Goal: Task Accomplishment & Management: Manage account settings

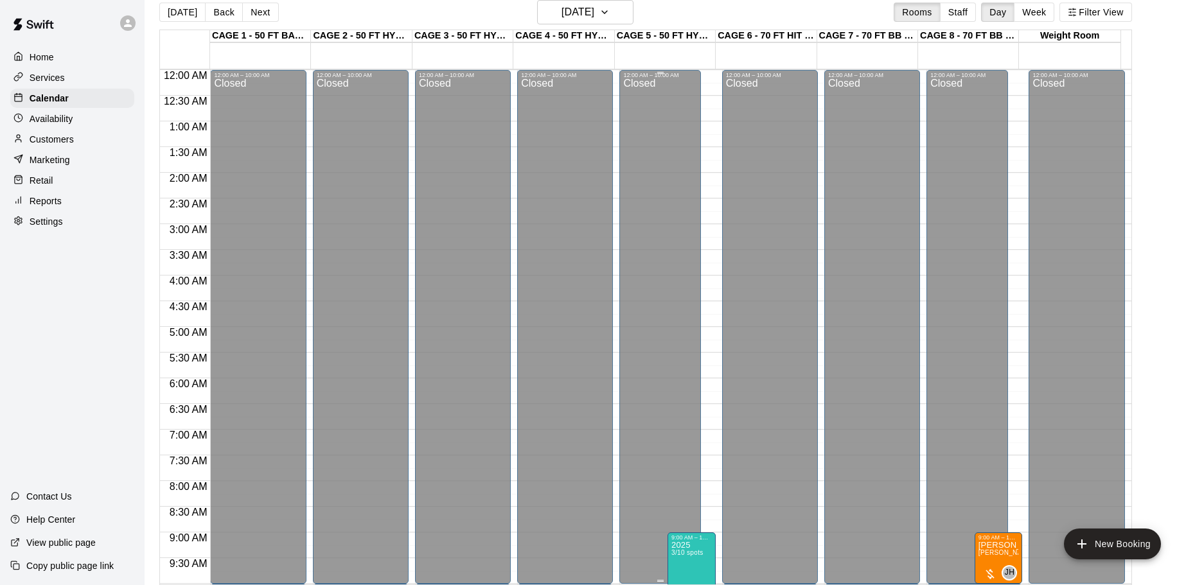
scroll to position [390, 0]
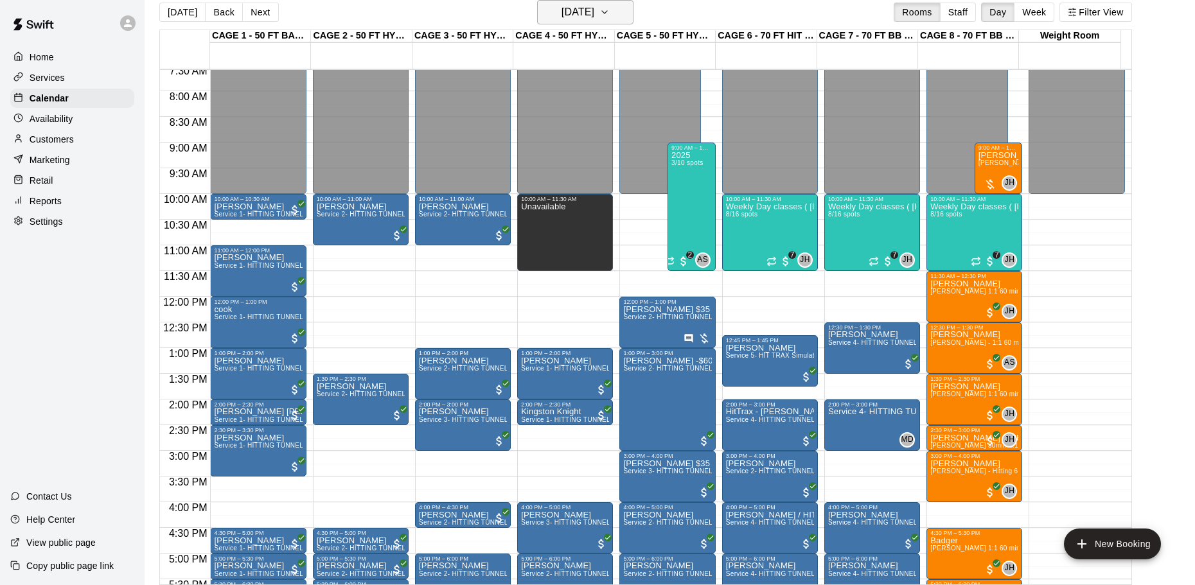
click at [611, 21] on button "Friday Oct 10" at bounding box center [585, 12] width 96 height 24
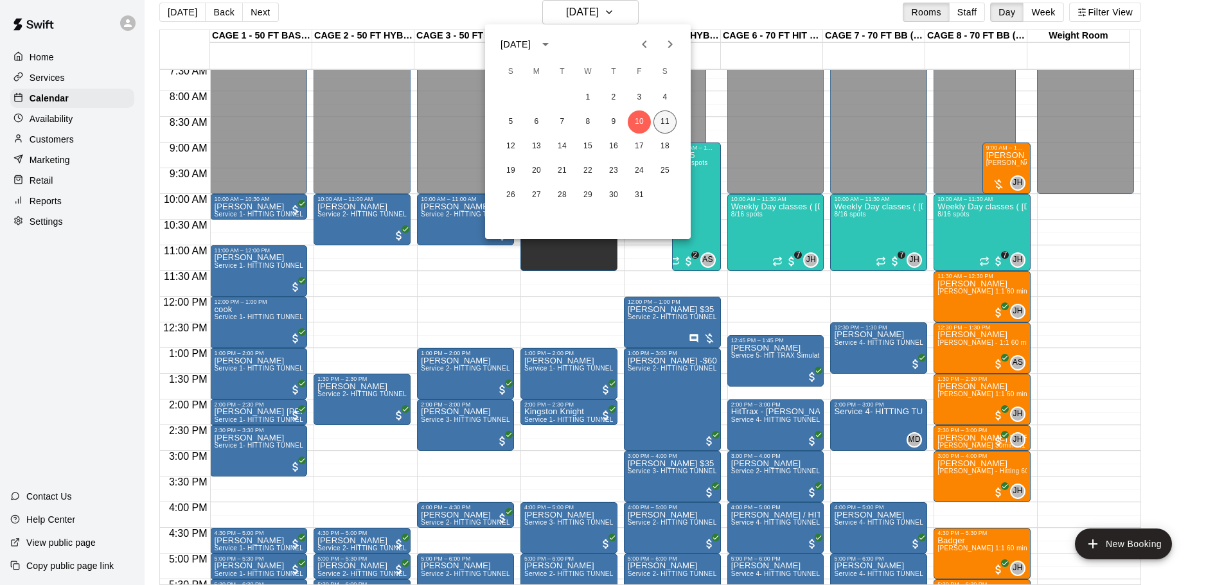
click at [666, 118] on button "11" at bounding box center [665, 122] width 23 height 23
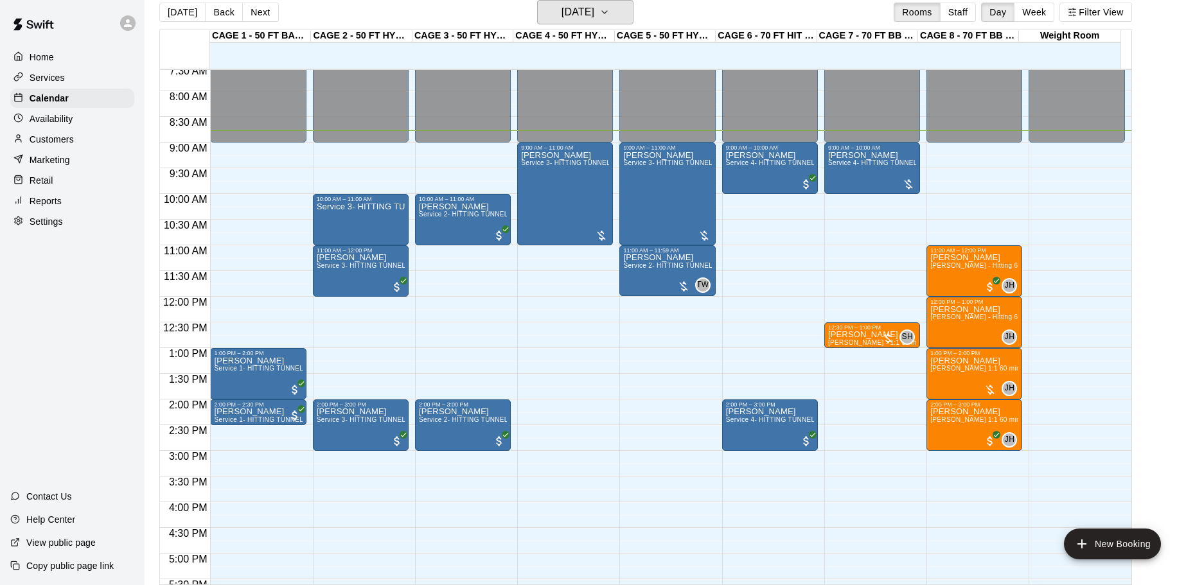
scroll to position [454, 0]
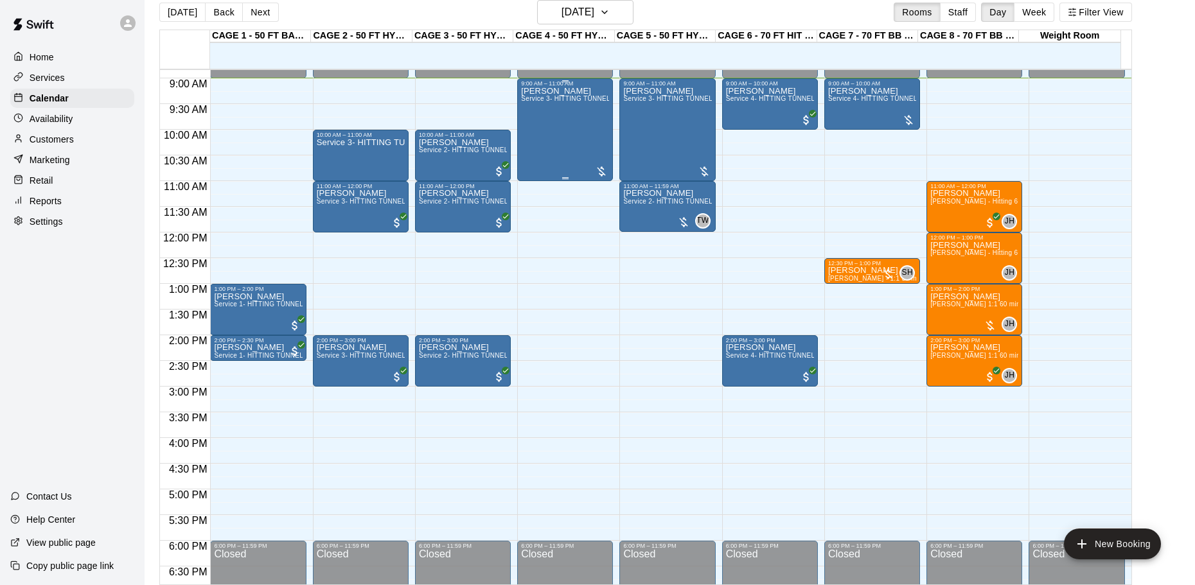
click at [591, 169] on div "Dana Looney Service 3- HITTING TUNNEL RENTAL - 50ft Softball" at bounding box center [565, 379] width 88 height 585
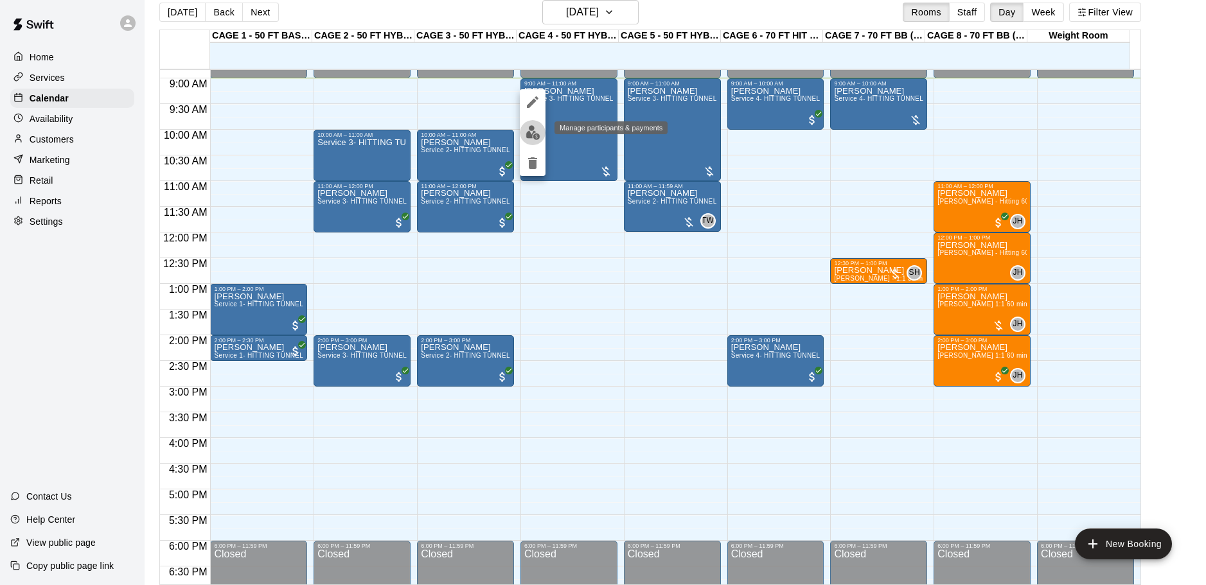
click at [533, 129] on img "edit" at bounding box center [533, 132] width 15 height 15
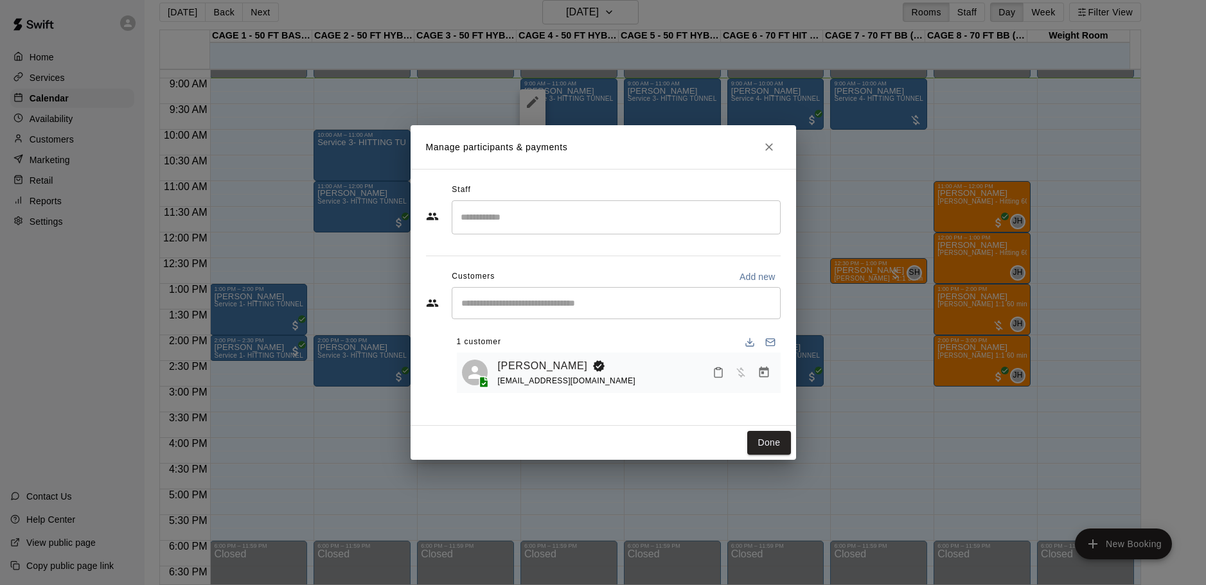
click at [767, 375] on icon "Manage bookings & payment" at bounding box center [764, 372] width 13 height 13
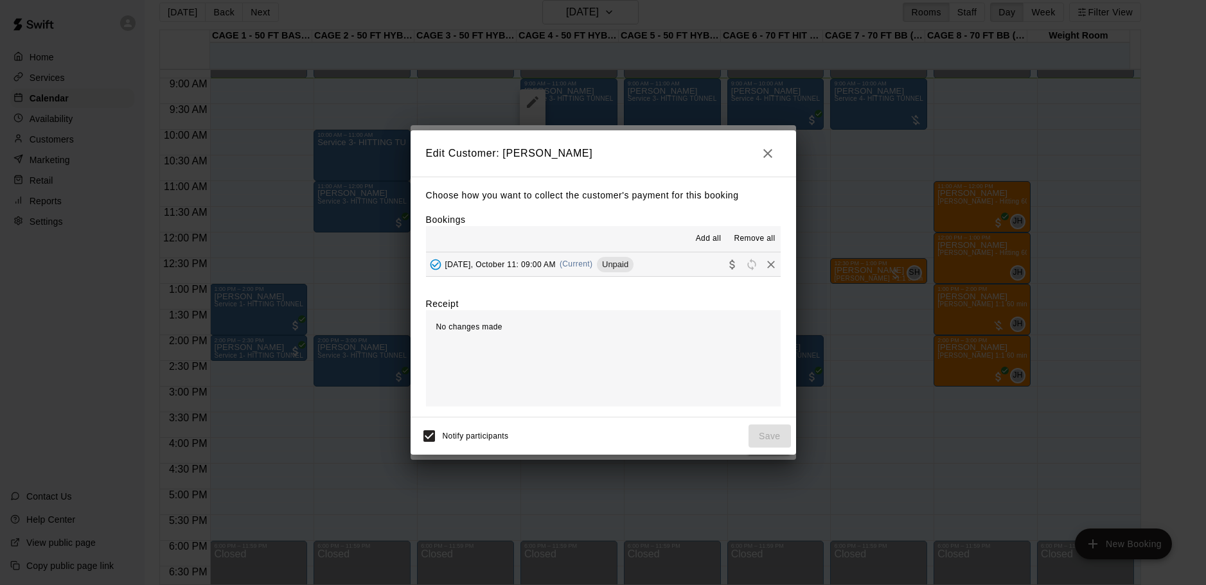
click at [670, 271] on button "Saturday, October 11: 09:00 AM (Current) Unpaid" at bounding box center [603, 265] width 355 height 24
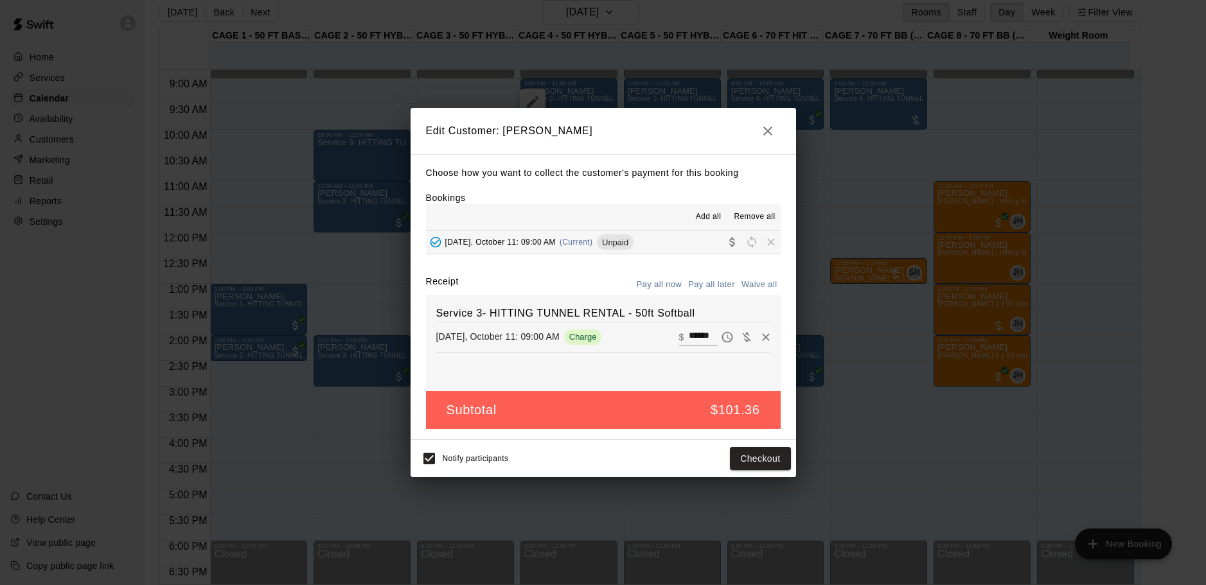
click at [770, 127] on icon "button" at bounding box center [767, 130] width 15 height 15
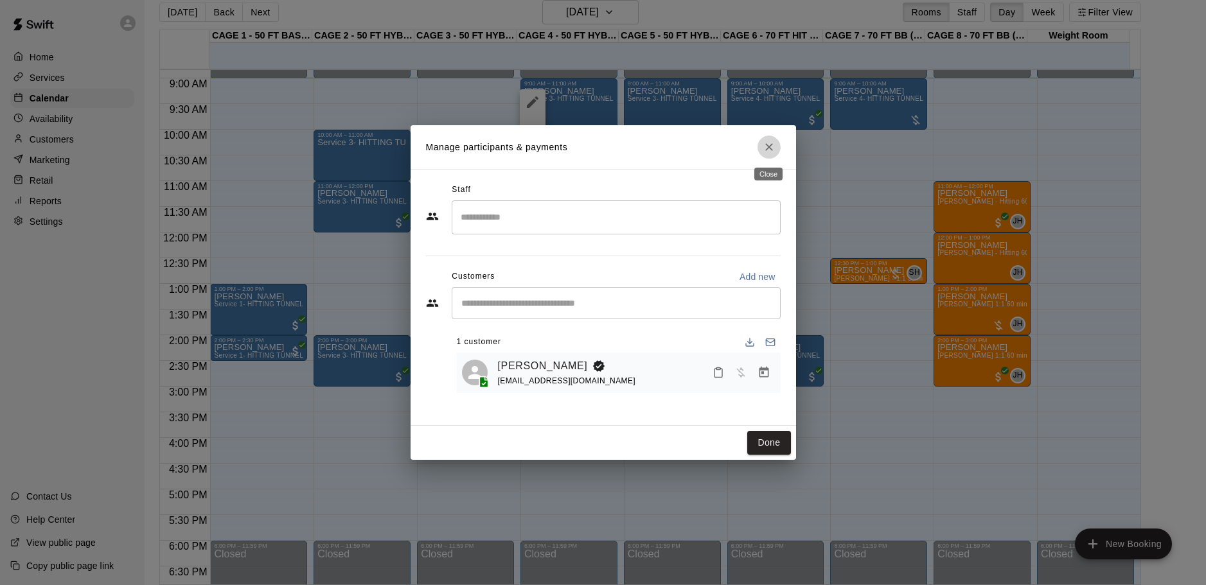
click at [774, 148] on icon "Close" at bounding box center [769, 147] width 13 height 13
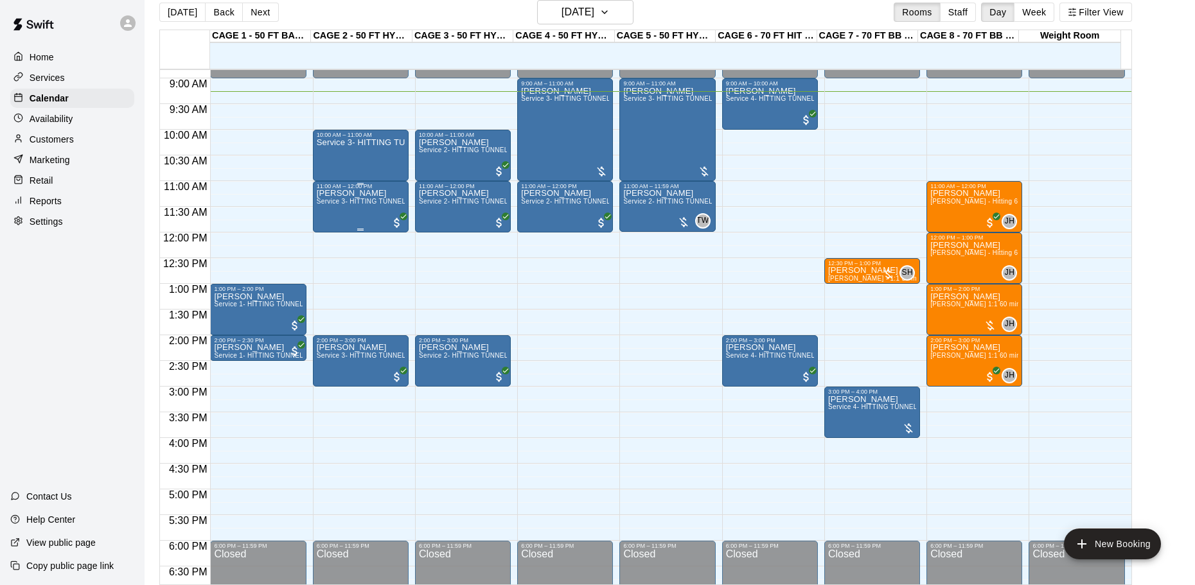
scroll to position [519, 0]
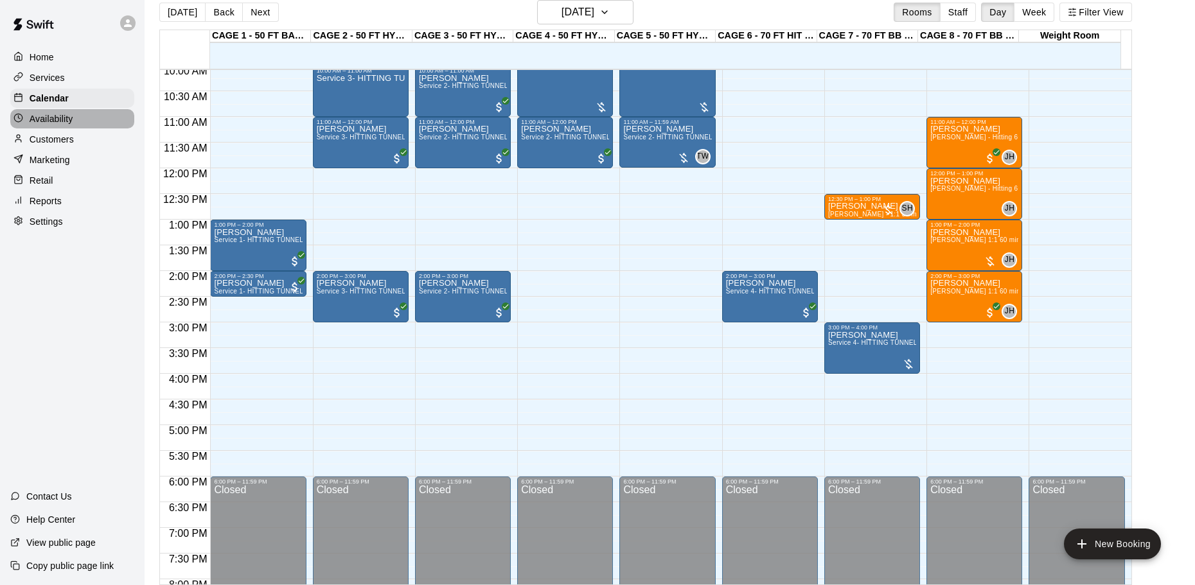
click at [90, 126] on div "Availability" at bounding box center [72, 118] width 124 height 19
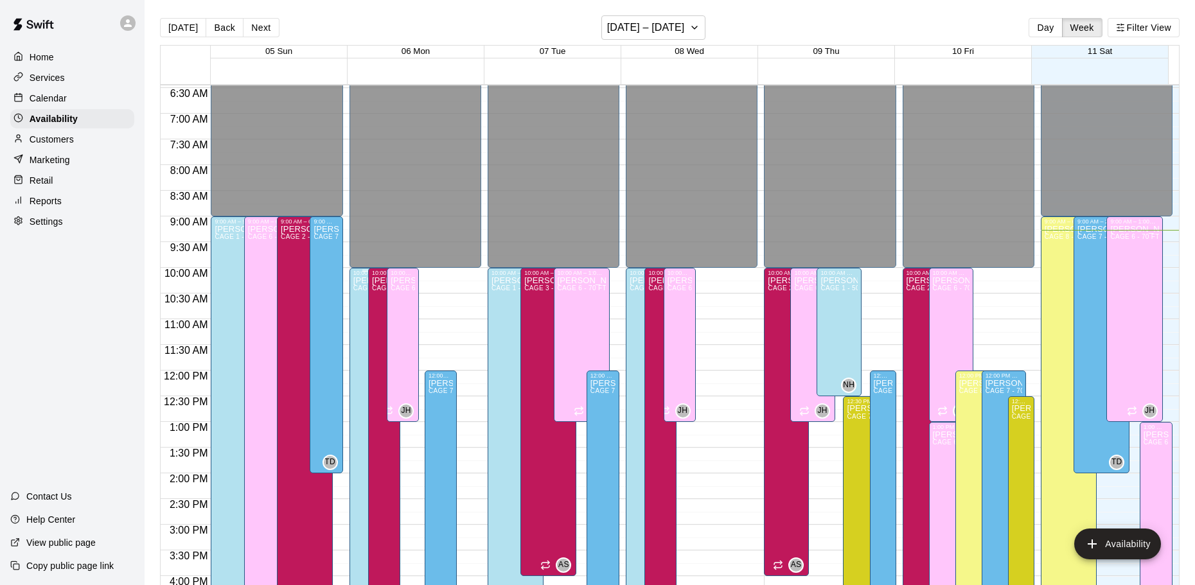
scroll to position [270, 0]
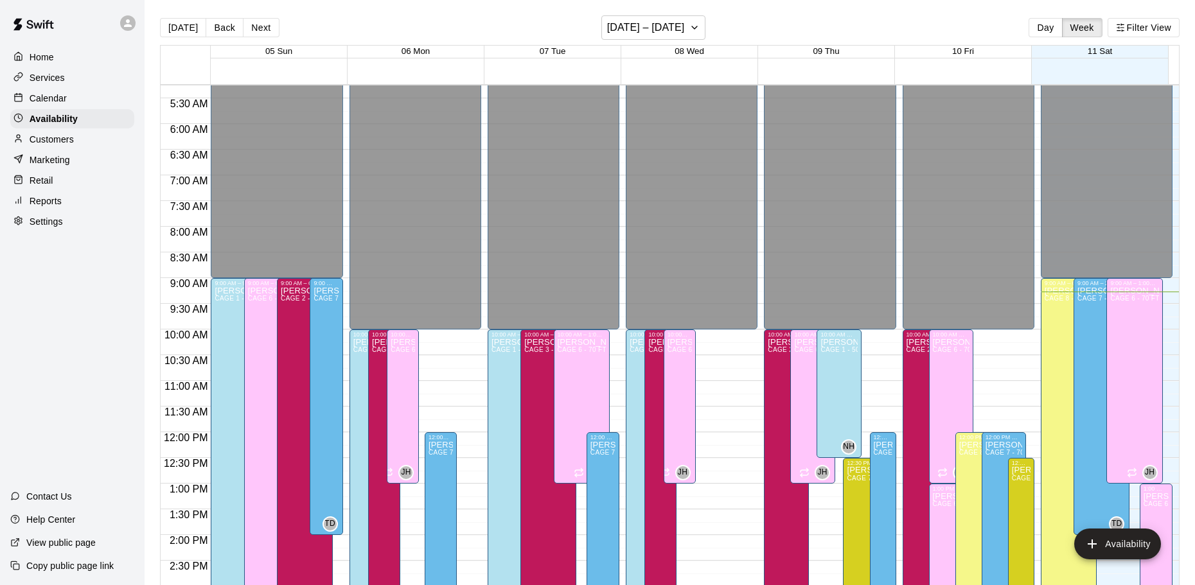
click at [46, 102] on p "Calendar" at bounding box center [48, 98] width 37 height 13
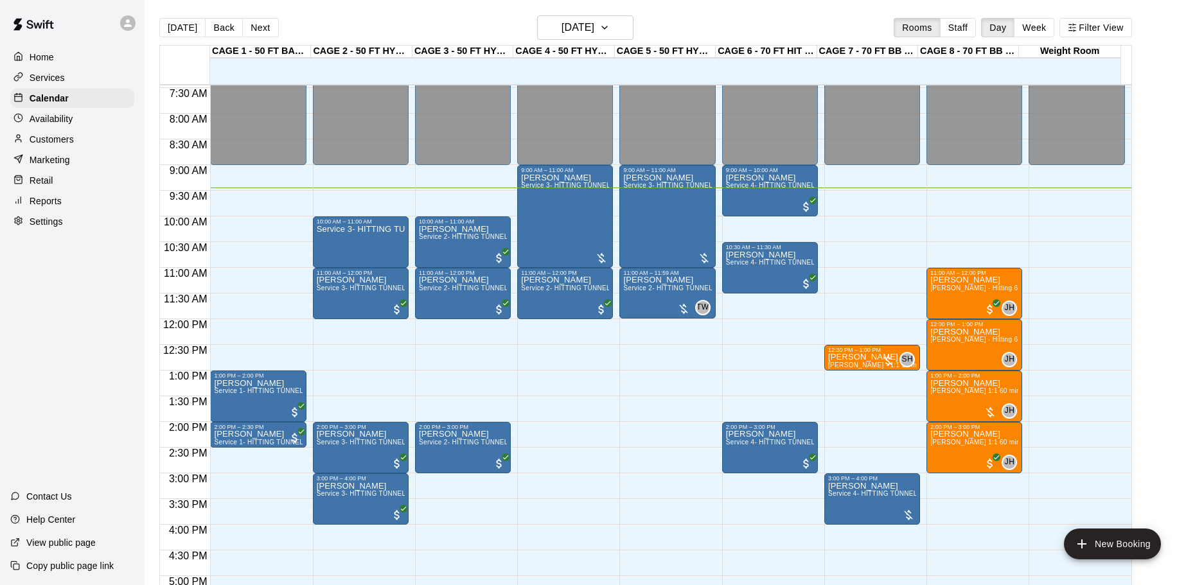
scroll to position [348, 0]
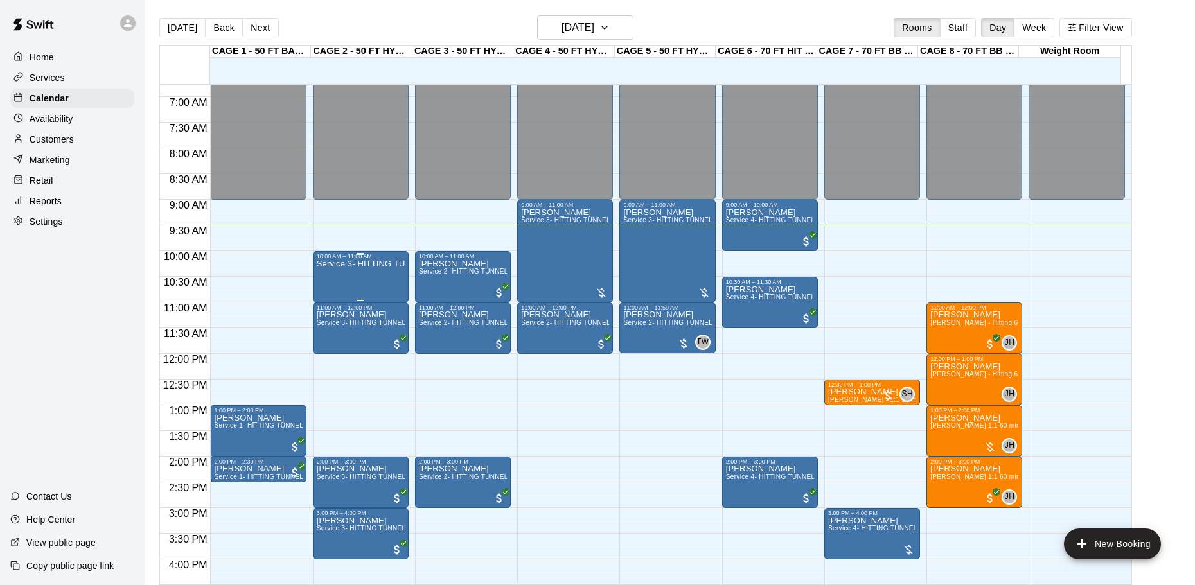
click at [347, 286] on div "Service 3- HITTING TUNNEL RENTAL - 50ft Softball" at bounding box center [361, 552] width 88 height 585
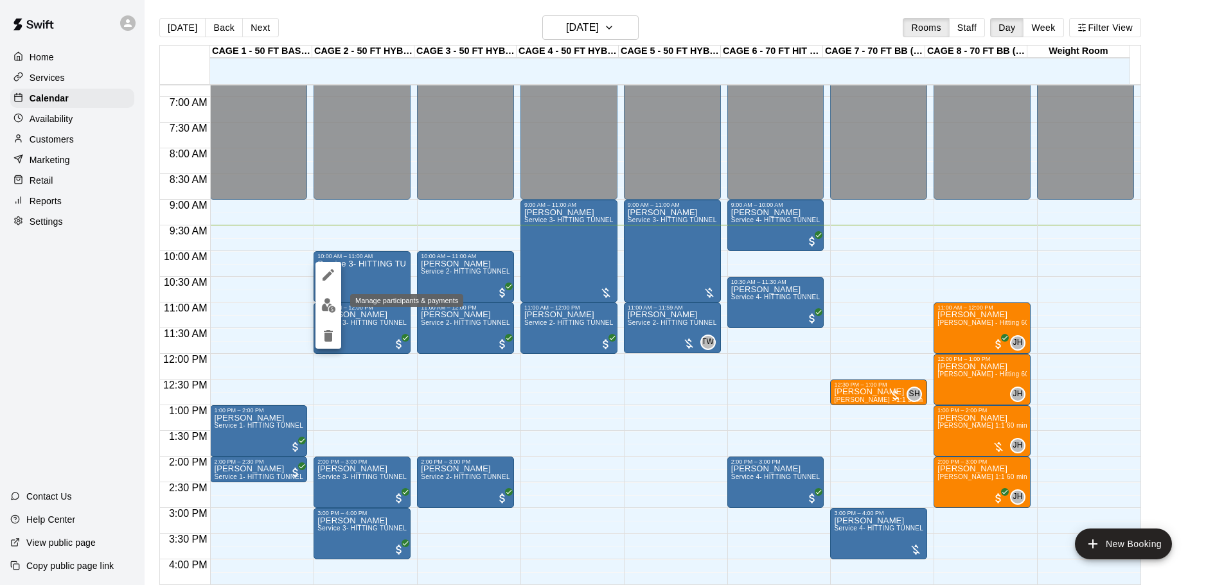
click at [331, 307] on img "edit" at bounding box center [328, 305] width 15 height 15
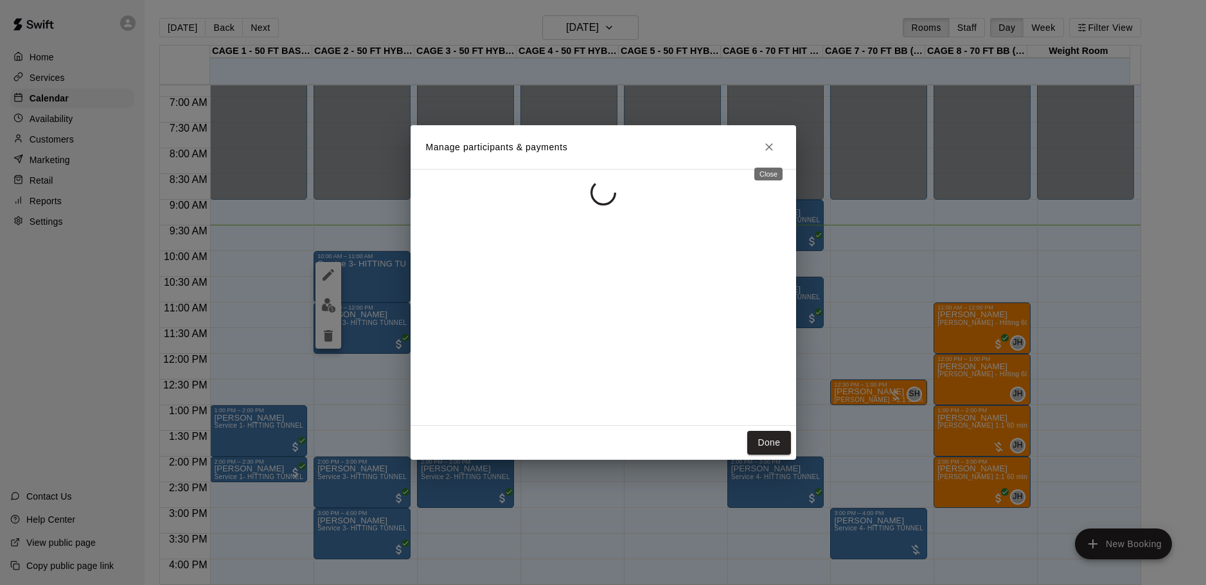
click at [771, 141] on icon "Close" at bounding box center [769, 147] width 13 height 13
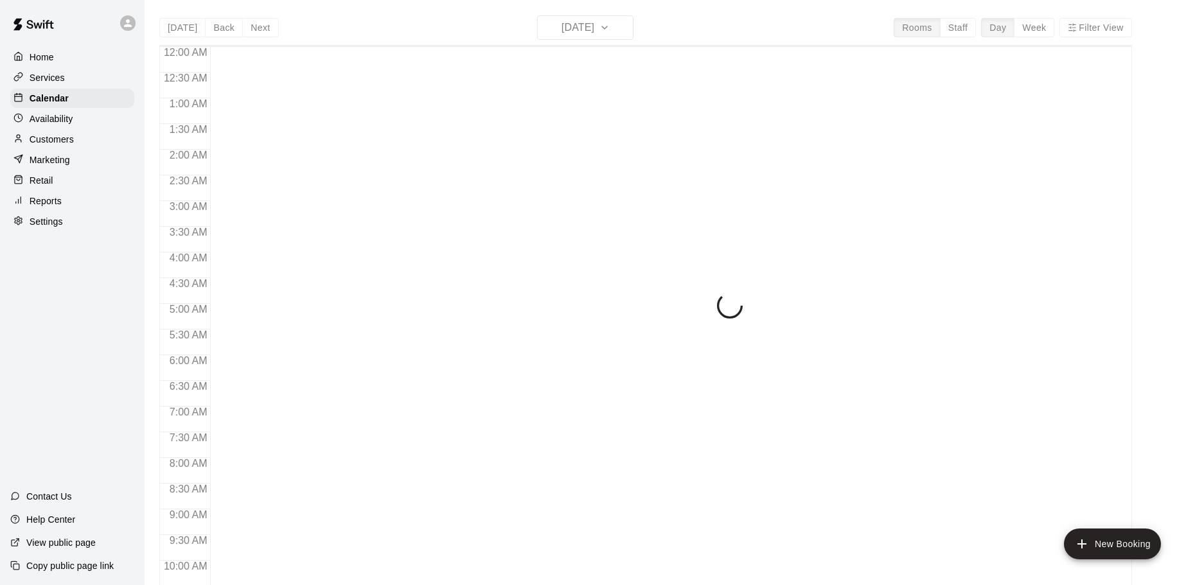
scroll to position [488, 0]
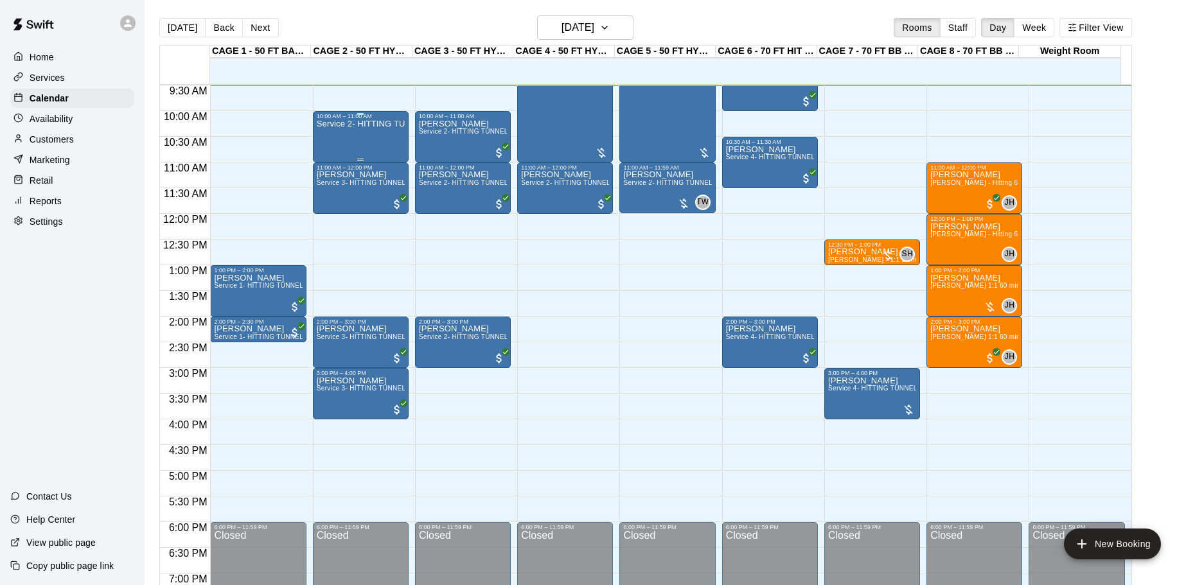
click at [371, 140] on div "Service 2- HITTING TUNNEL RENTAL - 50ft Baseball" at bounding box center [361, 412] width 88 height 585
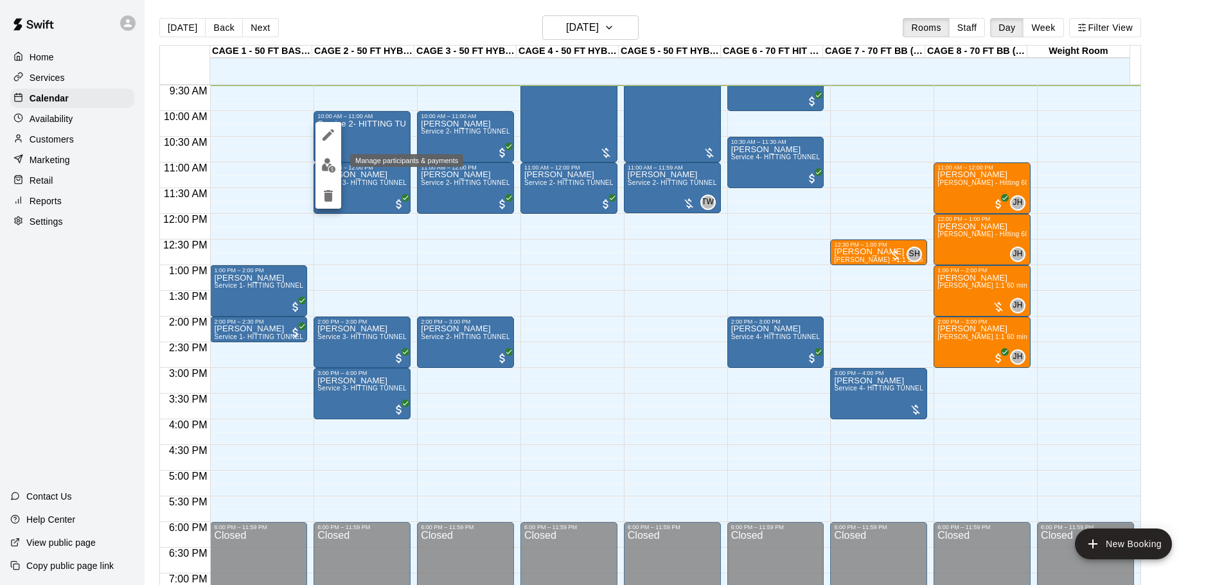
click at [334, 165] on img "edit" at bounding box center [328, 165] width 15 height 15
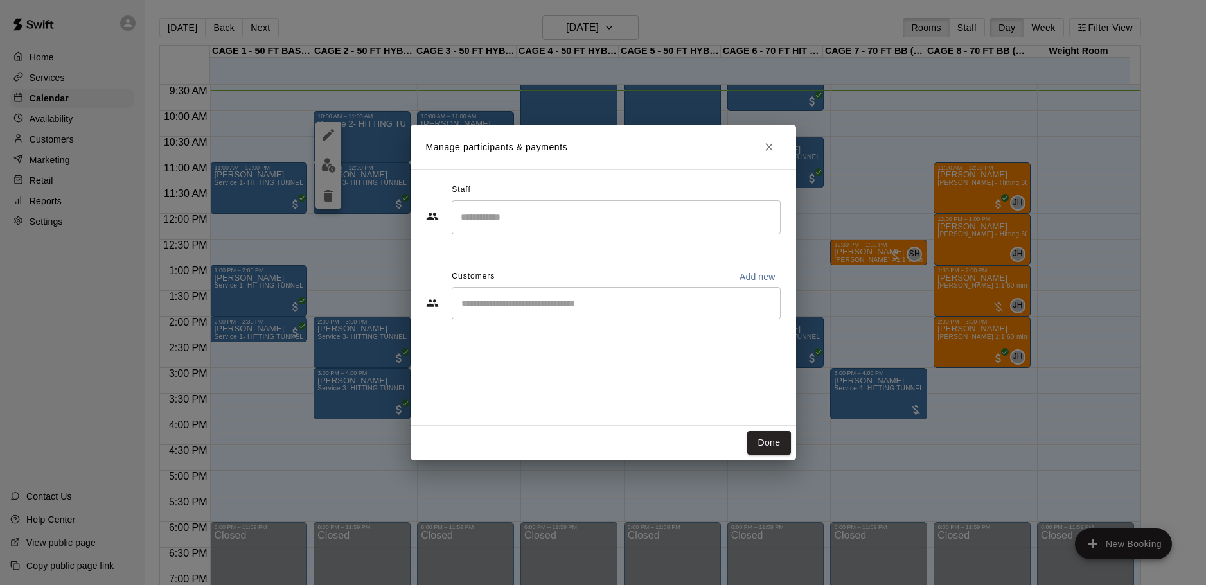
click at [542, 299] on input "Start typing to search customers..." at bounding box center [616, 303] width 317 height 13
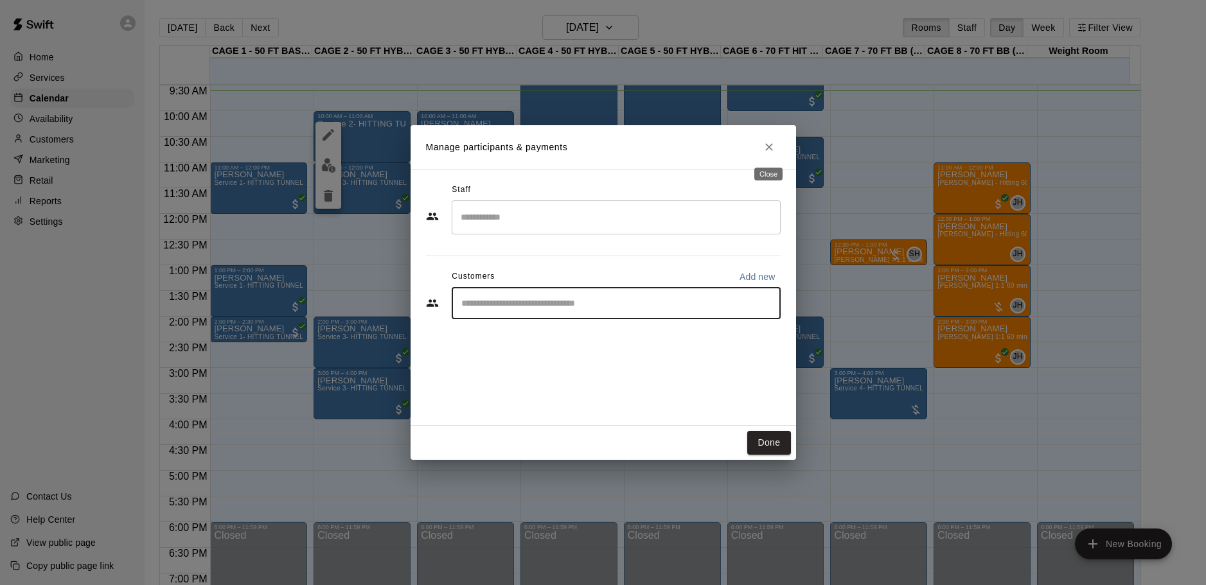
click at [770, 145] on icon "Close" at bounding box center [769, 147] width 13 height 13
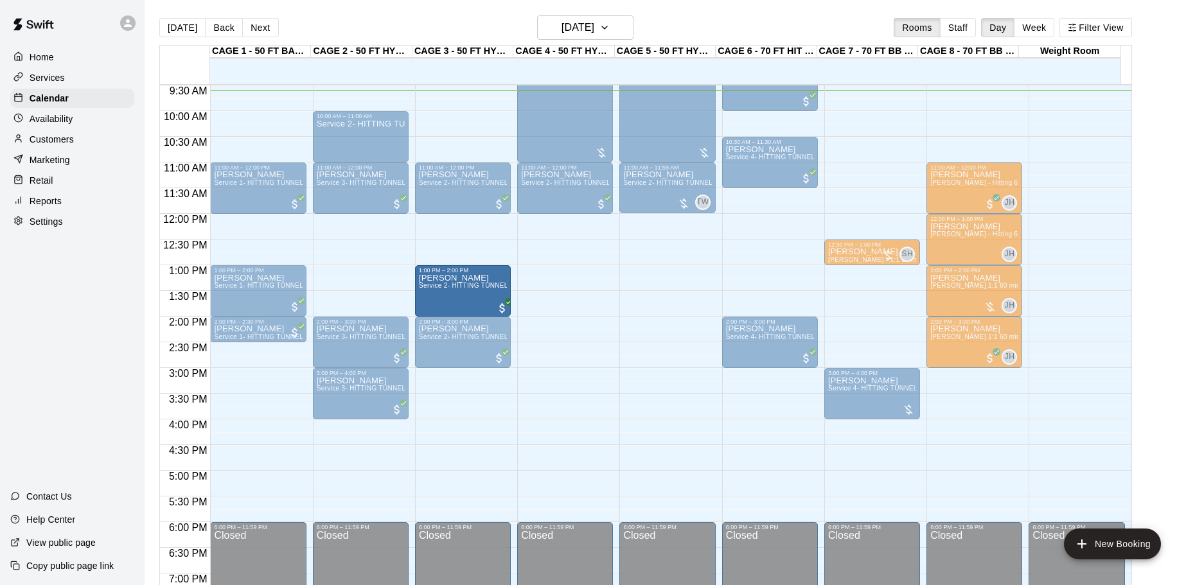
drag, startPoint x: 471, startPoint y: 149, endPoint x: 471, endPoint y: 290, distance: 140.7
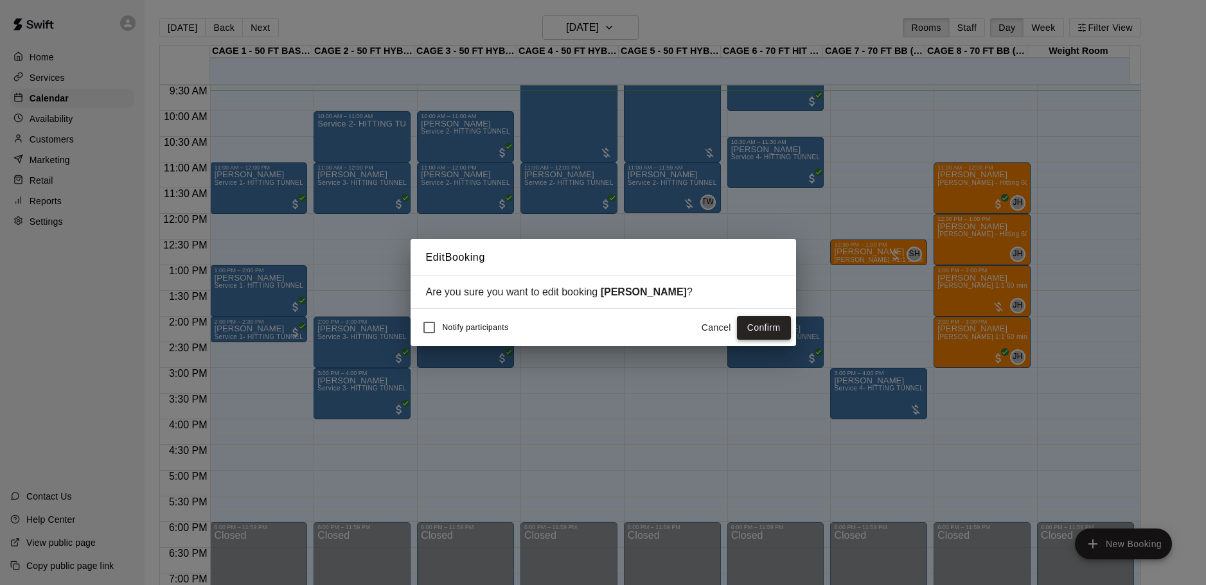
click at [778, 330] on button "Confirm" at bounding box center [764, 328] width 54 height 24
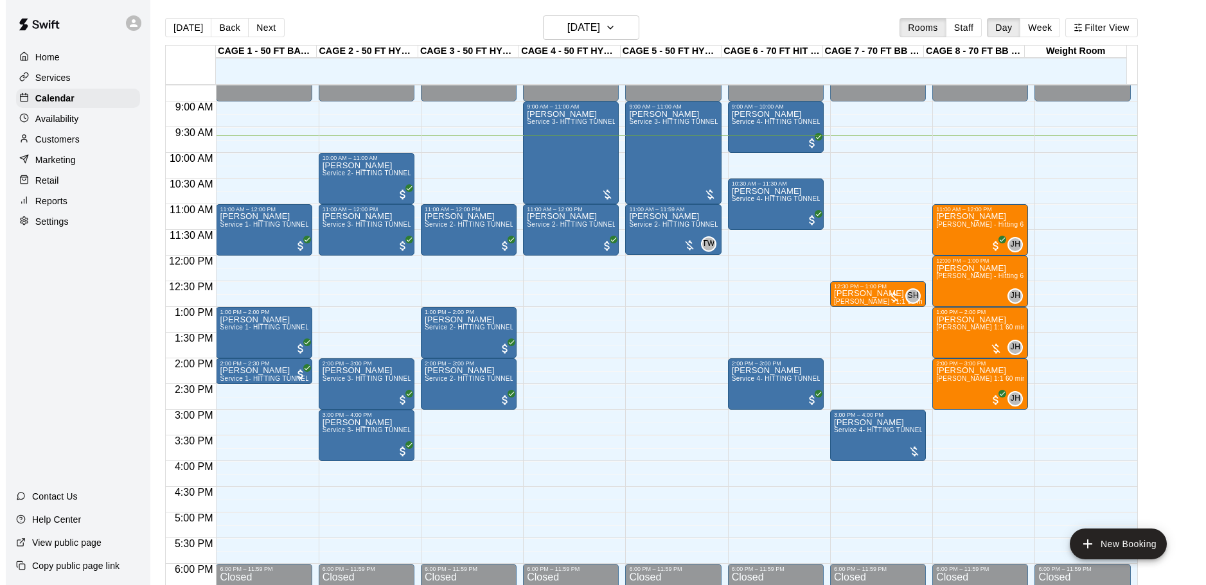
scroll to position [424, 0]
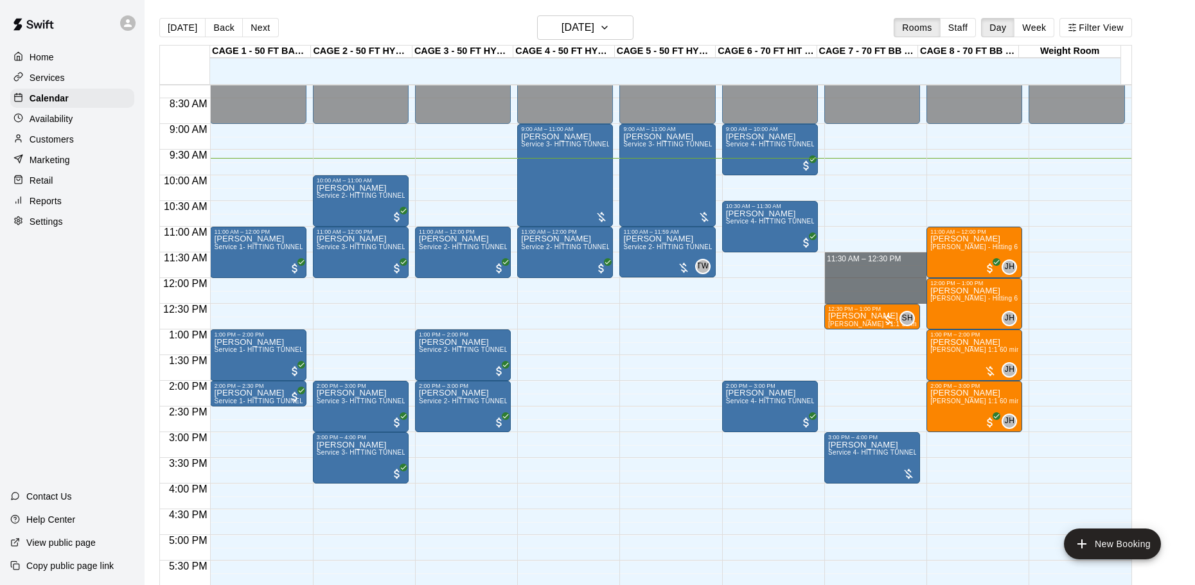
drag, startPoint x: 869, startPoint y: 254, endPoint x: 869, endPoint y: 298, distance: 43.1
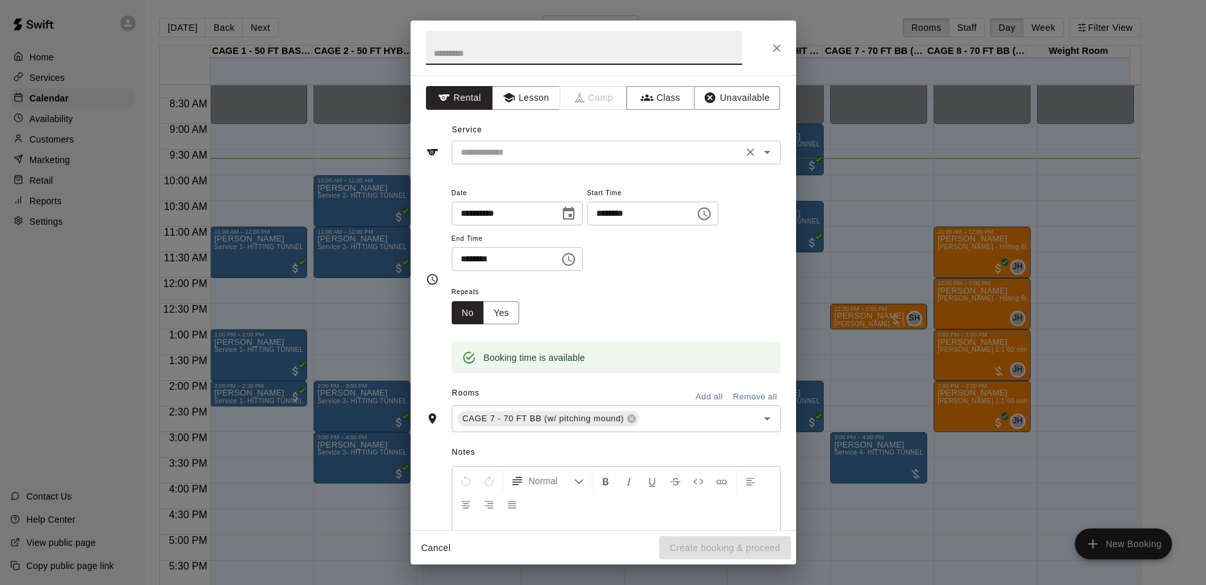
click at [761, 157] on icon "Open" at bounding box center [767, 152] width 15 height 15
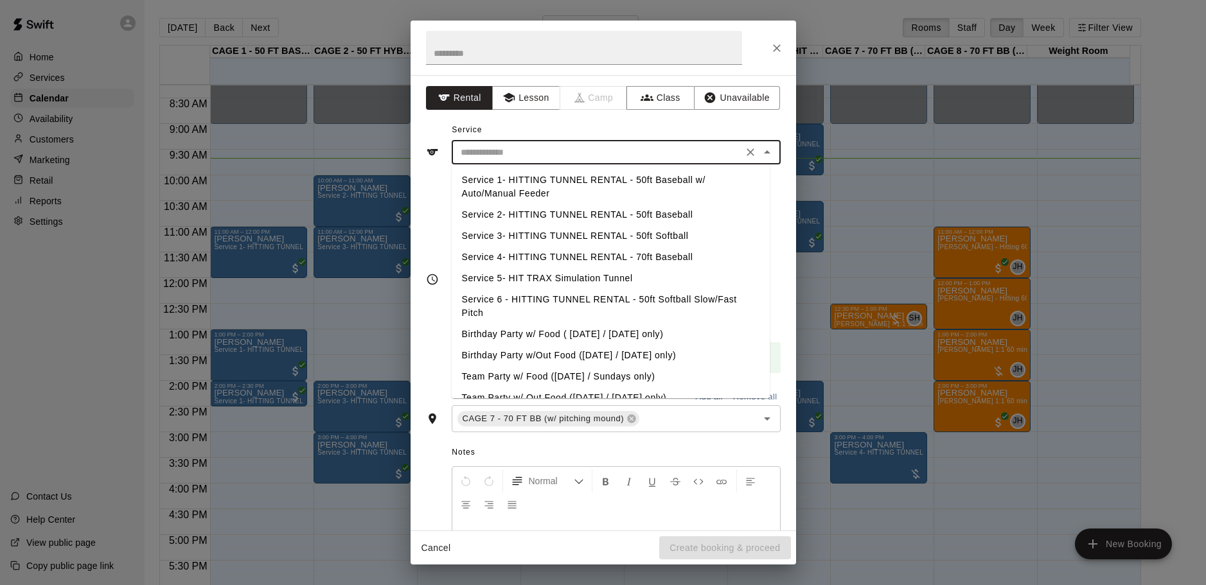
click at [645, 254] on li "Service 4- HITTING TUNNEL RENTAL - 70ft Baseball" at bounding box center [611, 257] width 318 height 21
type input "**********"
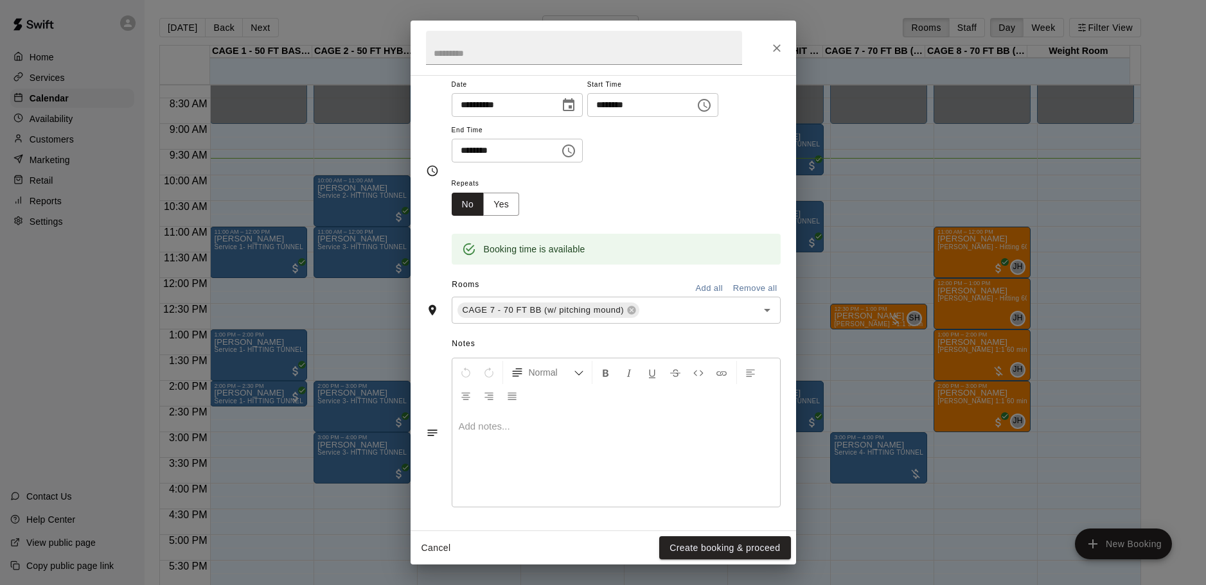
scroll to position [109, 0]
click at [730, 554] on button "Create booking & proceed" at bounding box center [724, 549] width 131 height 24
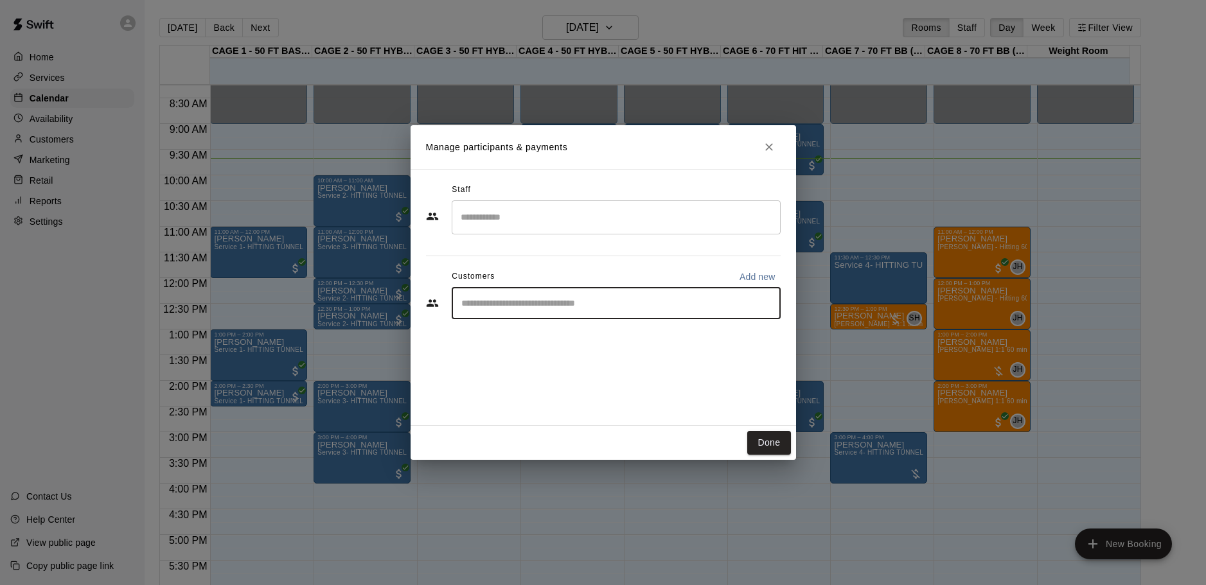
click at [508, 306] on input "Start typing to search customers..." at bounding box center [616, 303] width 317 height 13
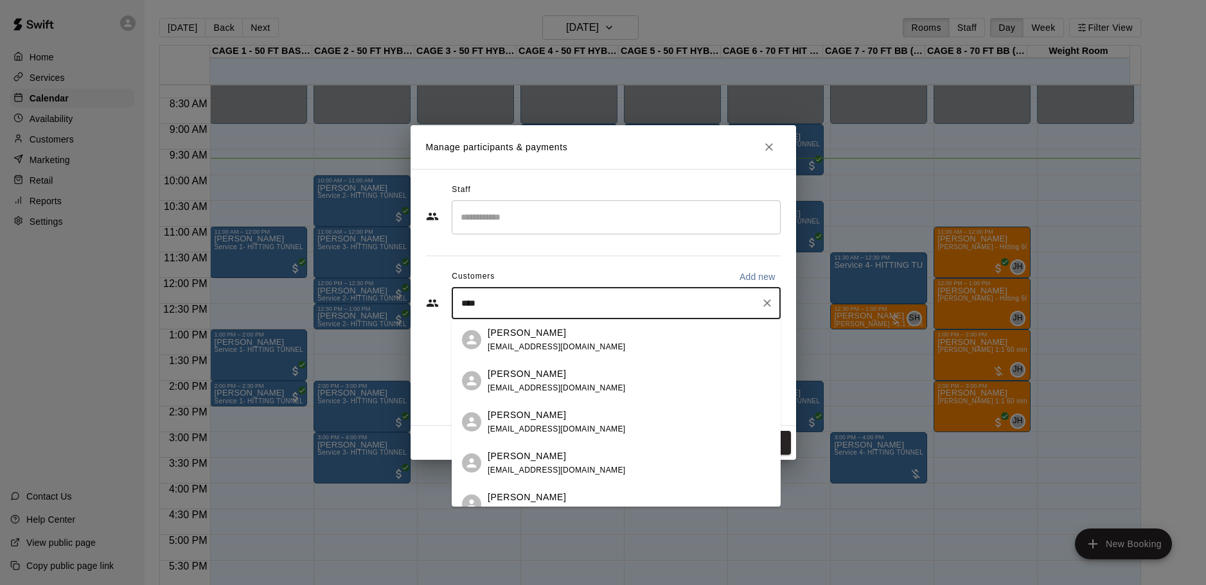
type input "*****"
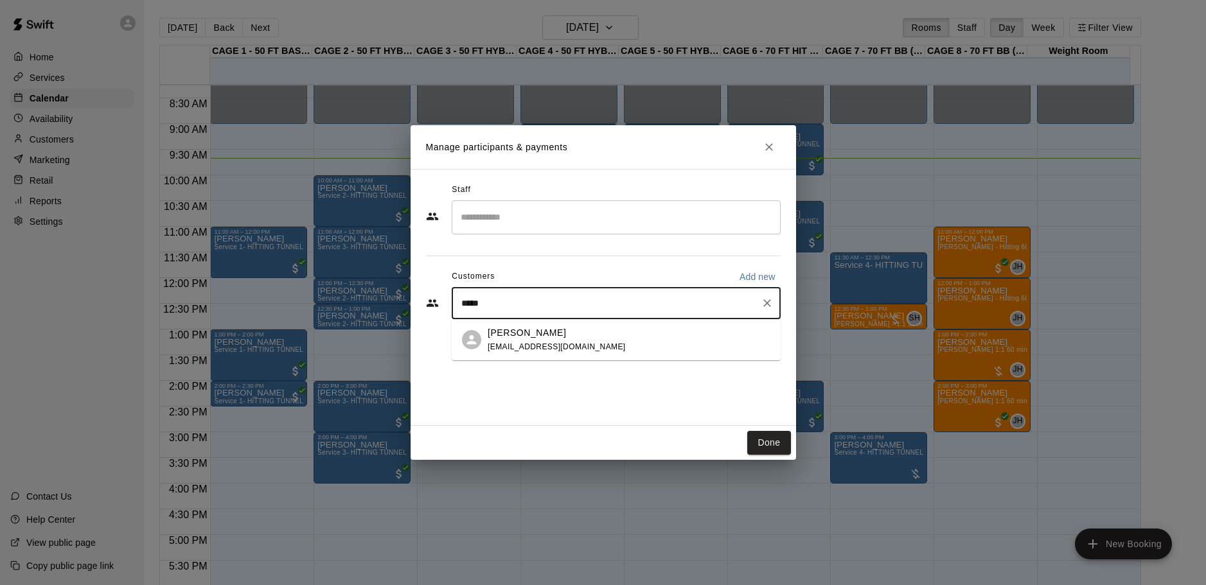
click at [585, 339] on div "Chris Barna cmb42199@yahoo.com" at bounding box center [629, 340] width 283 height 28
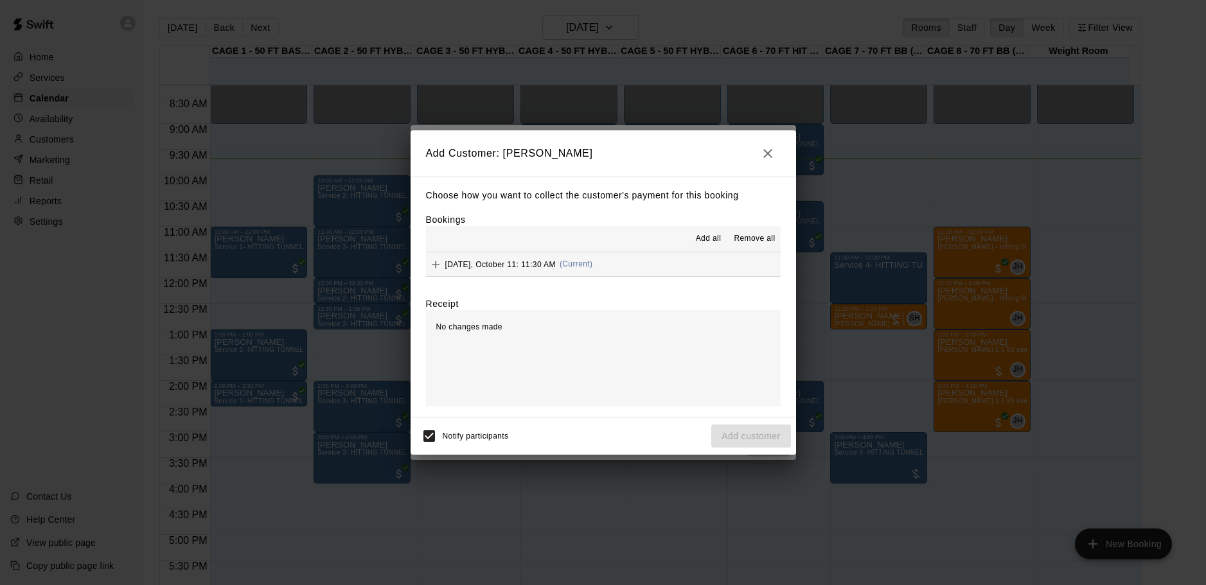
click at [587, 268] on span "(Current)" at bounding box center [576, 264] width 33 height 9
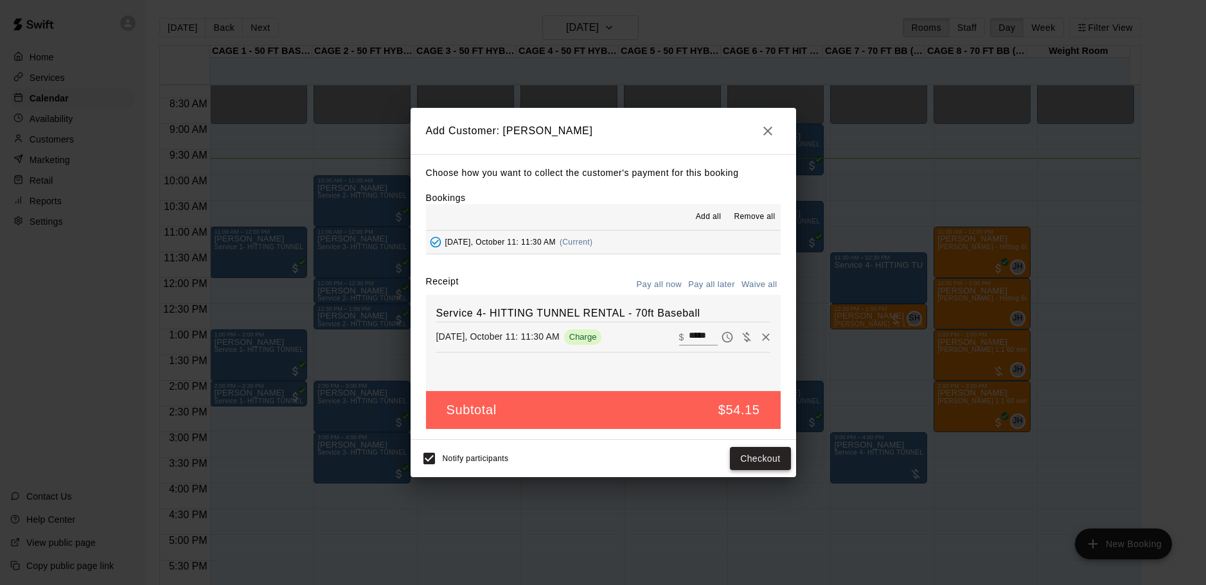
click at [747, 458] on button "Checkout" at bounding box center [760, 459] width 60 height 24
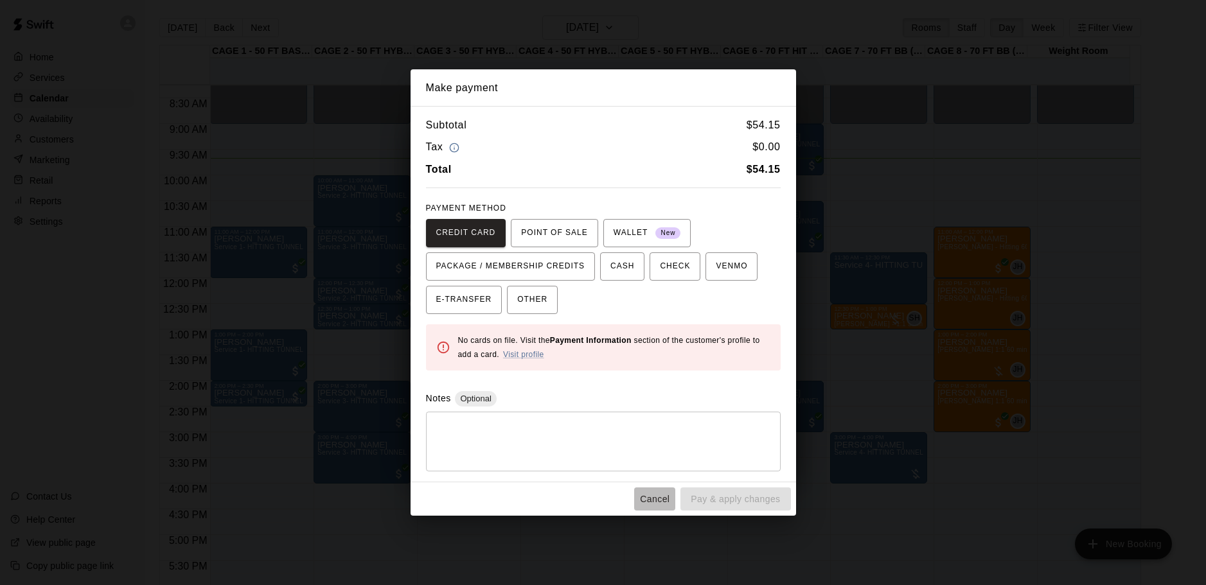
click at [661, 501] on button "Cancel" at bounding box center [654, 500] width 41 height 24
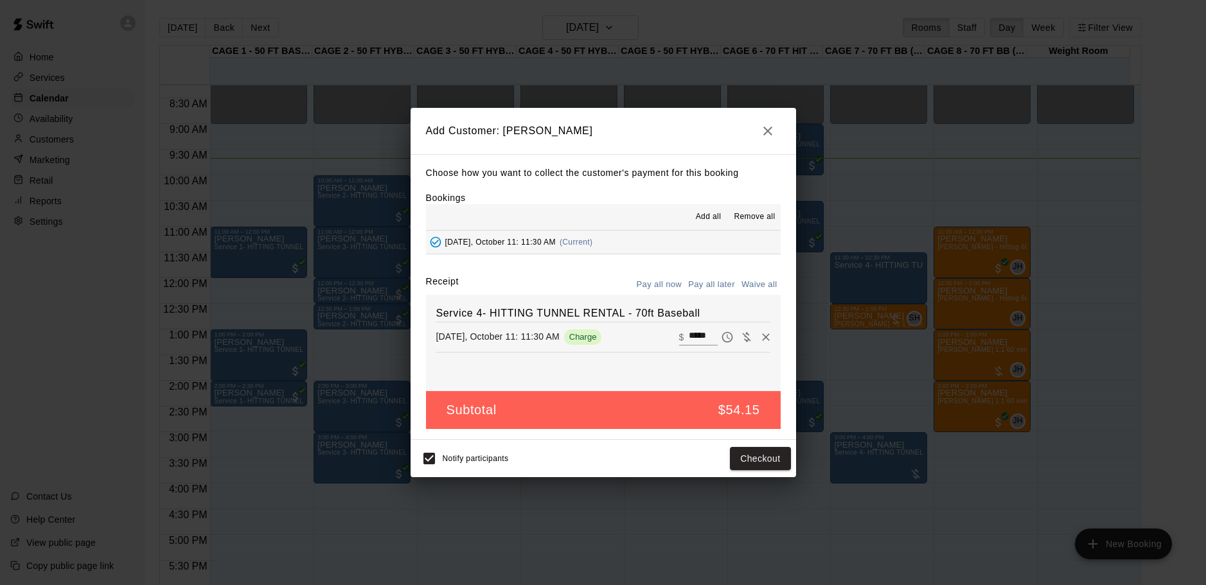
click at [719, 283] on button "Pay all later" at bounding box center [711, 285] width 53 height 20
click at [743, 463] on button "Add customer" at bounding box center [750, 459] width 79 height 24
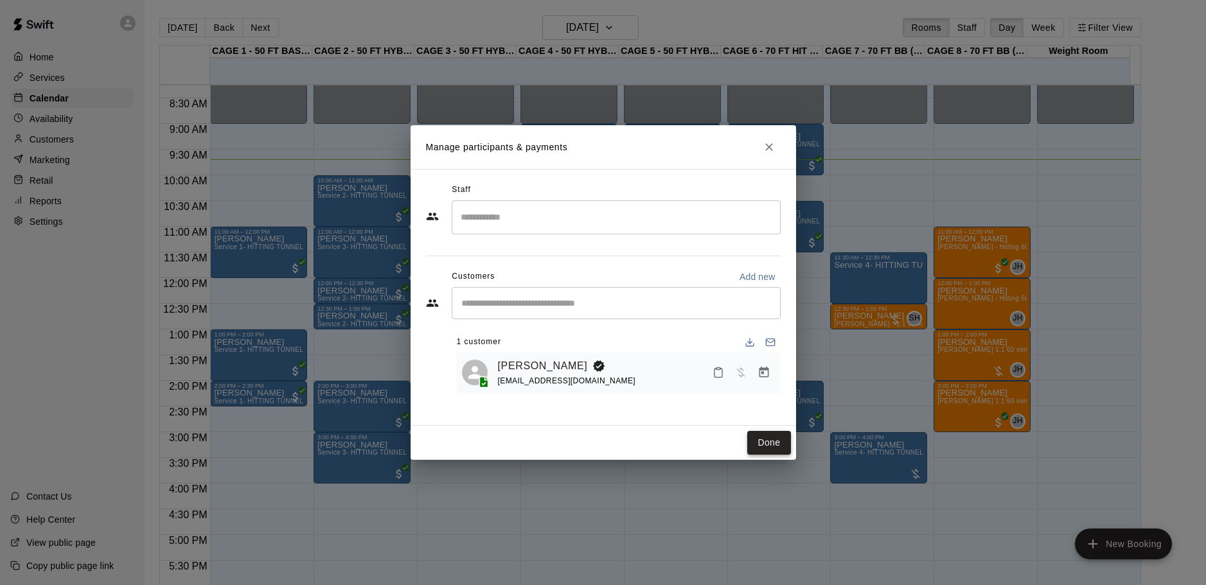
click at [763, 449] on button "Done" at bounding box center [768, 443] width 43 height 24
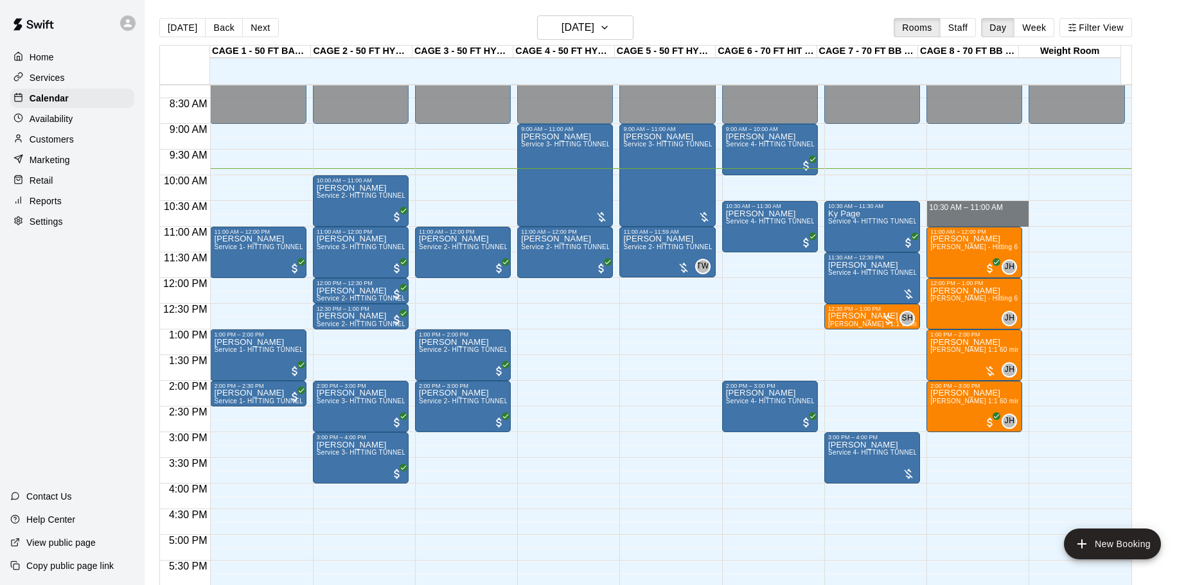
drag, startPoint x: 955, startPoint y: 202, endPoint x: 955, endPoint y: 218, distance: 15.4
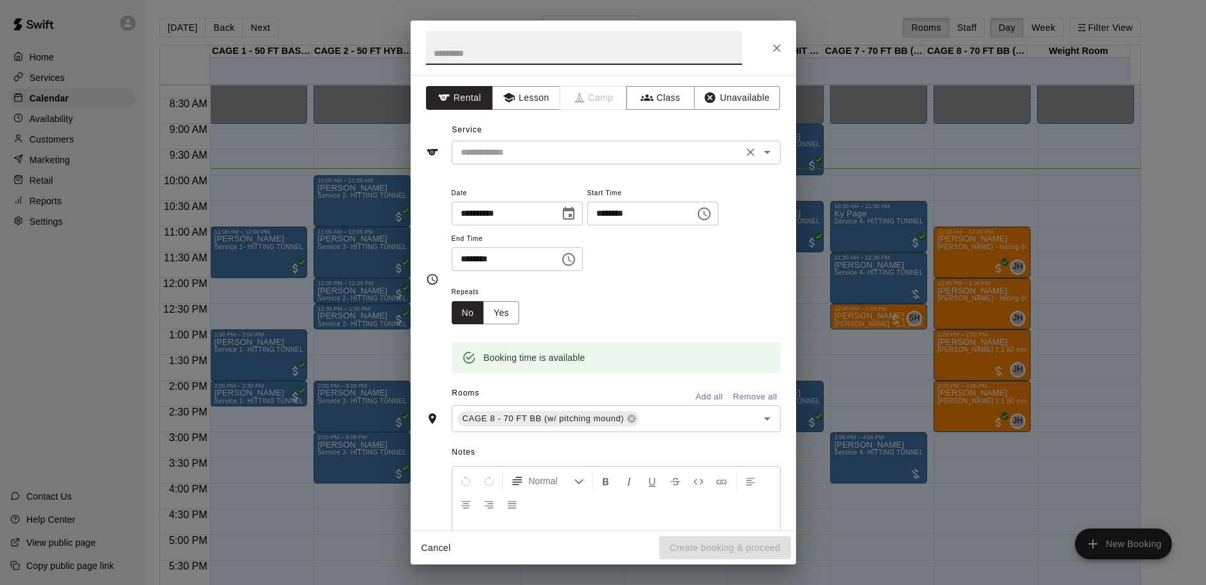
click at [671, 141] on div "​" at bounding box center [616, 153] width 329 height 24
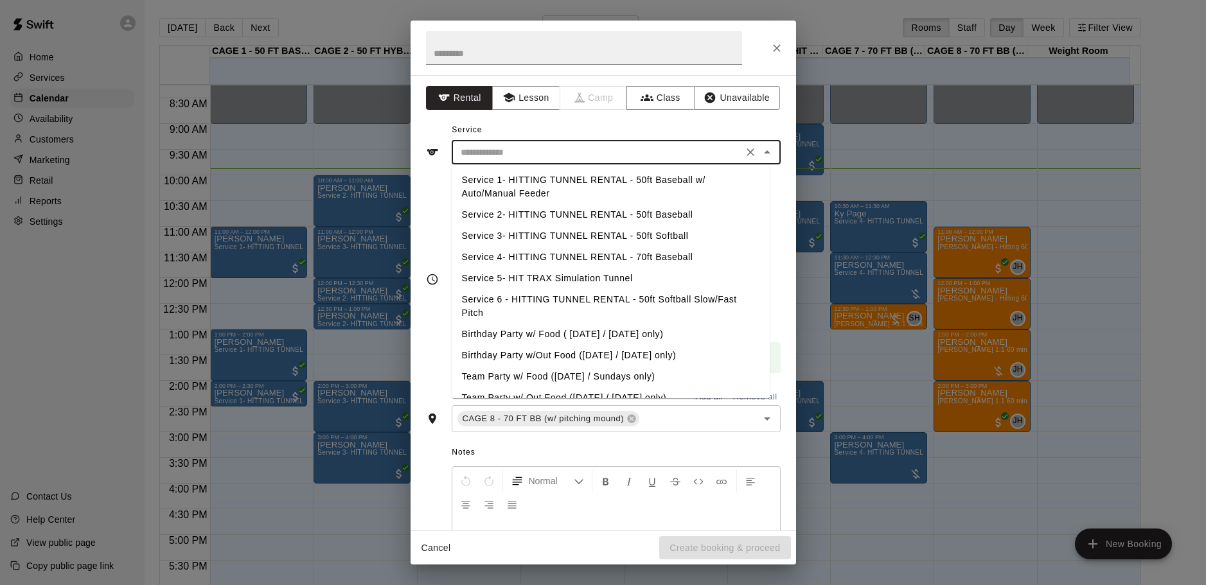
click at [666, 249] on li "Service 4- HITTING TUNNEL RENTAL - 70ft Baseball" at bounding box center [611, 257] width 318 height 21
type input "**********"
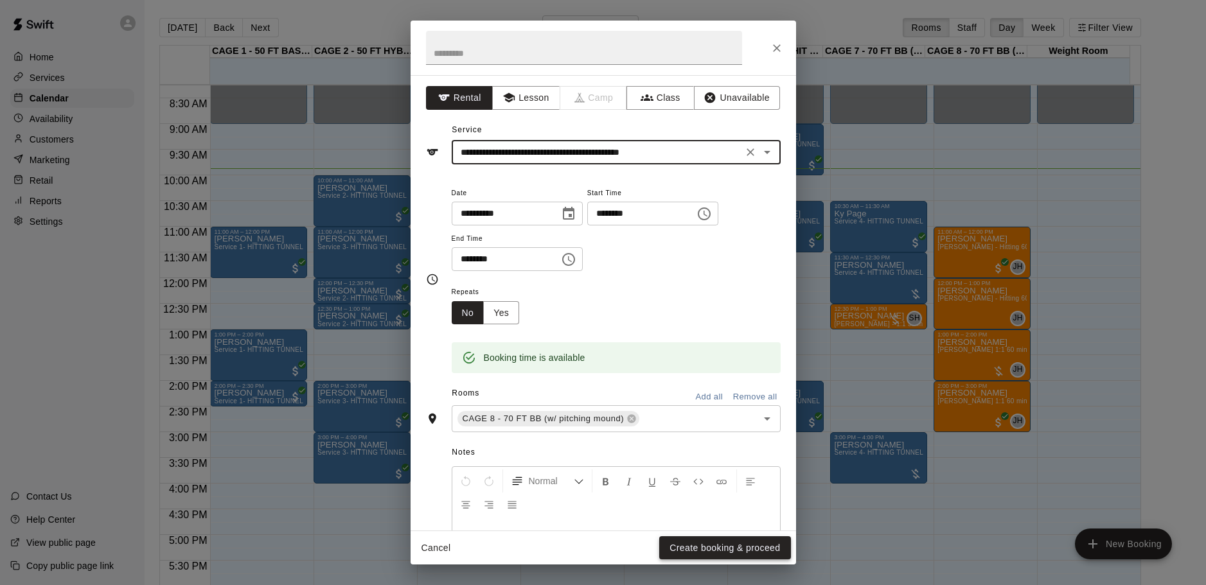
click at [752, 558] on button "Create booking & proceed" at bounding box center [724, 549] width 131 height 24
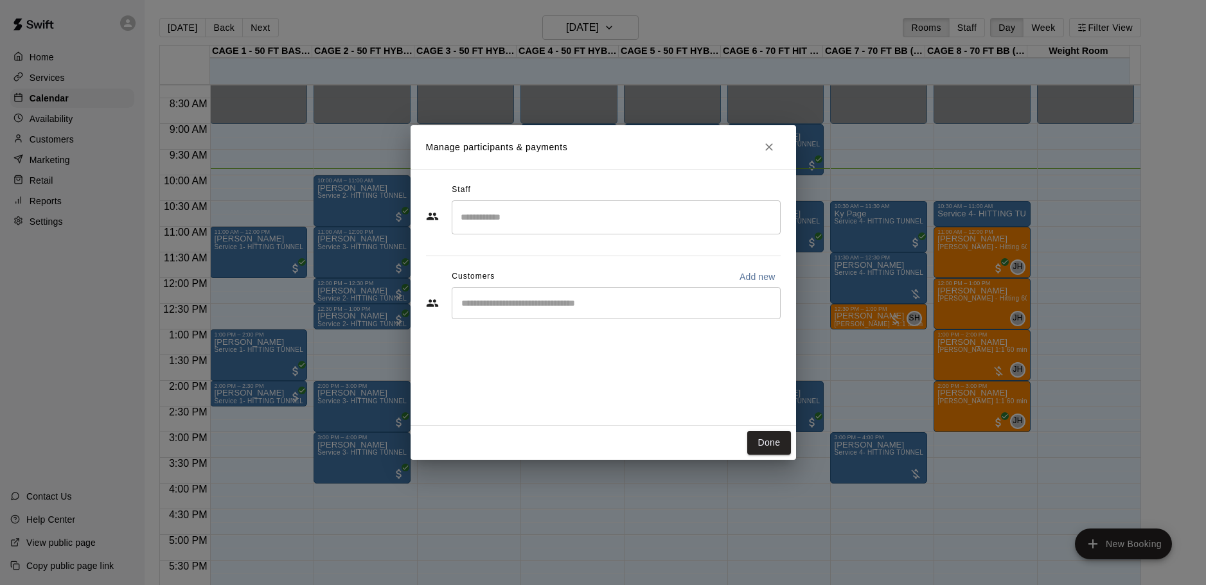
click at [576, 307] on input "Start typing to search customers..." at bounding box center [616, 303] width 317 height 13
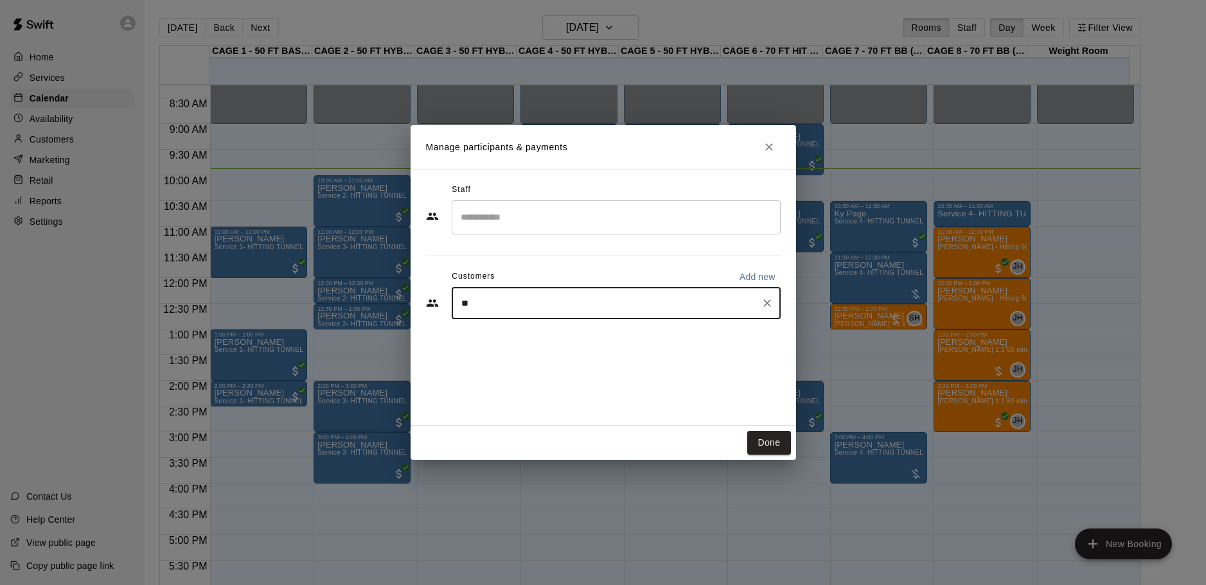
type input "*"
type input "*********"
click at [765, 306] on icon "Clear" at bounding box center [767, 303] width 8 height 8
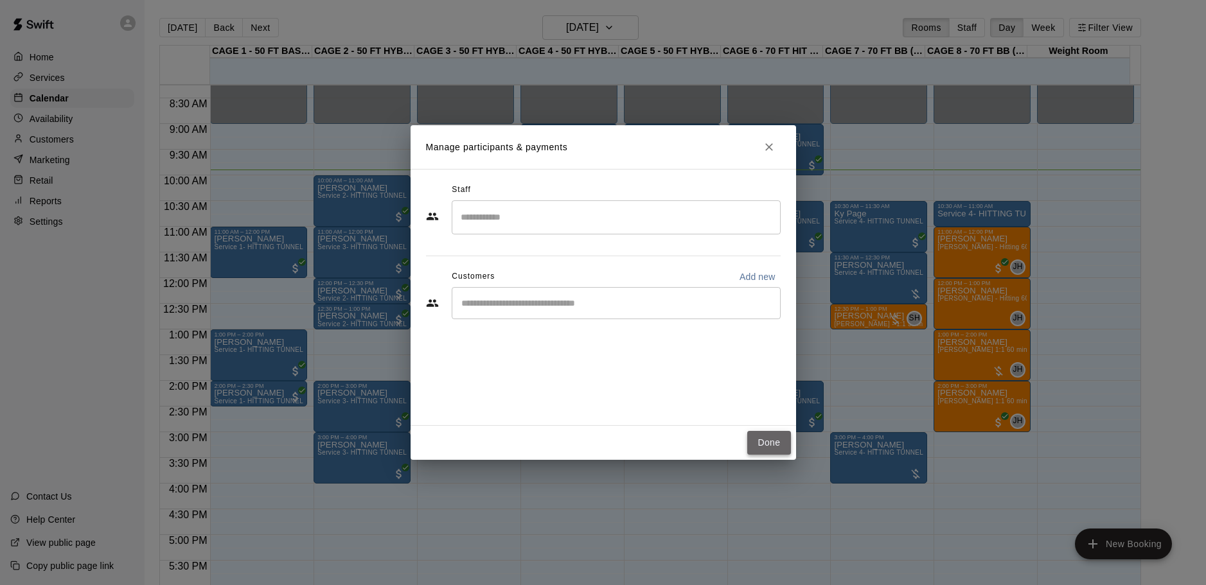
click at [769, 443] on button "Done" at bounding box center [768, 443] width 43 height 24
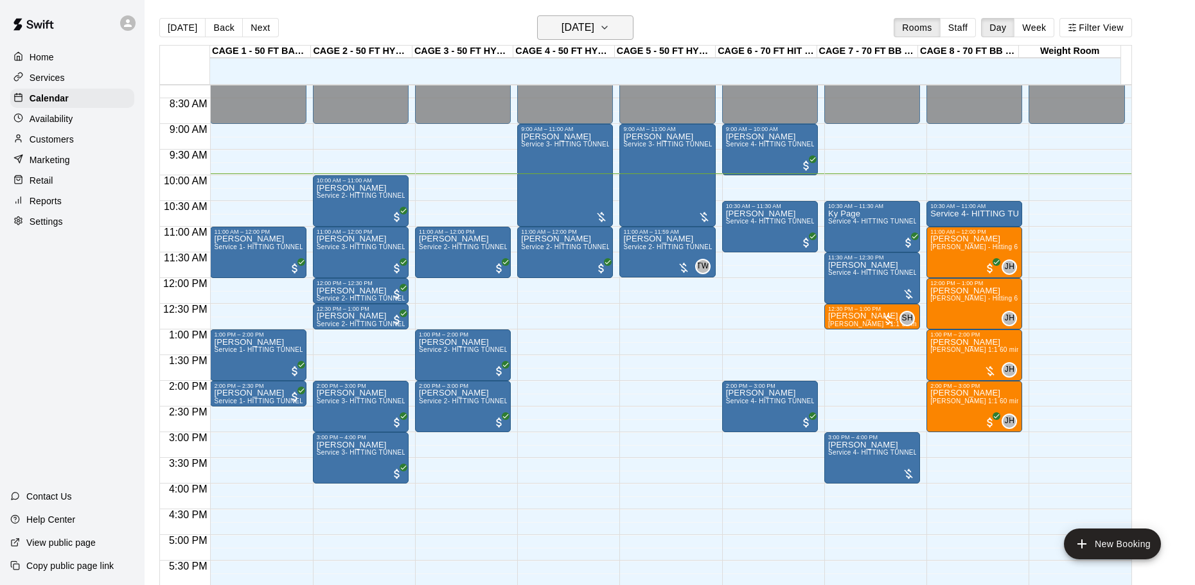
click at [619, 34] on button "[DATE]" at bounding box center [585, 27] width 96 height 24
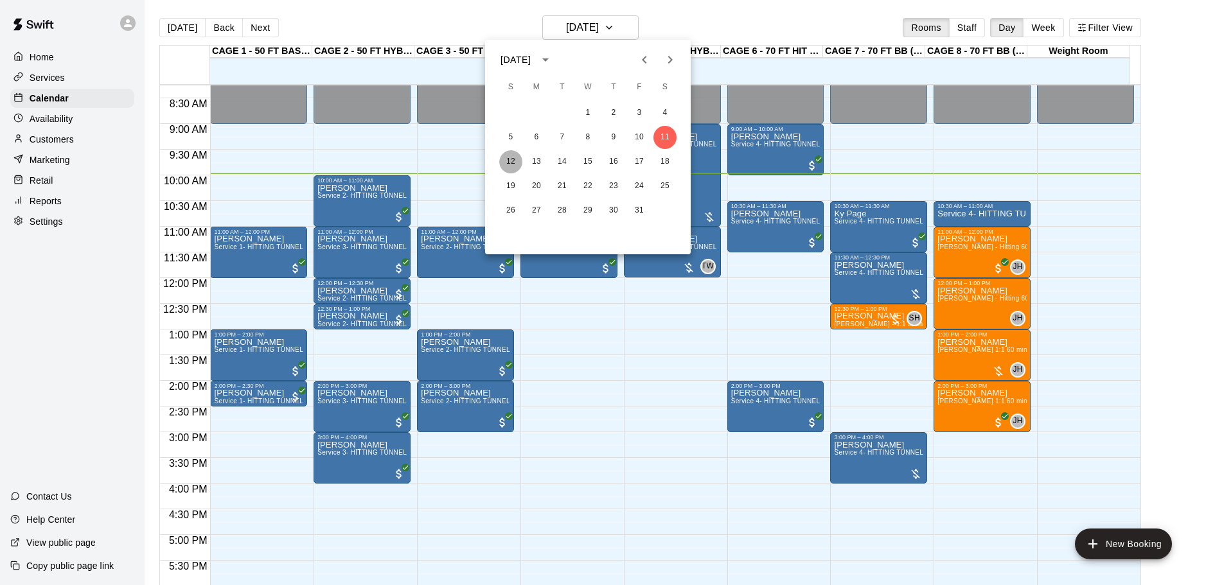
click at [508, 168] on button "12" at bounding box center [510, 161] width 23 height 23
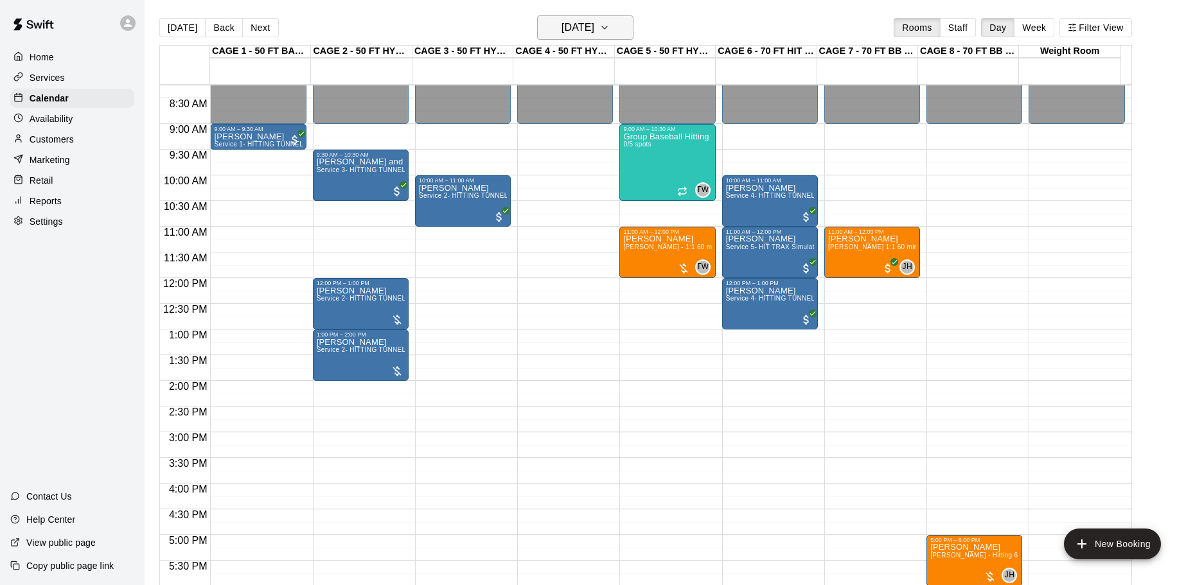
click at [594, 35] on h6 "[DATE]" at bounding box center [578, 28] width 33 height 18
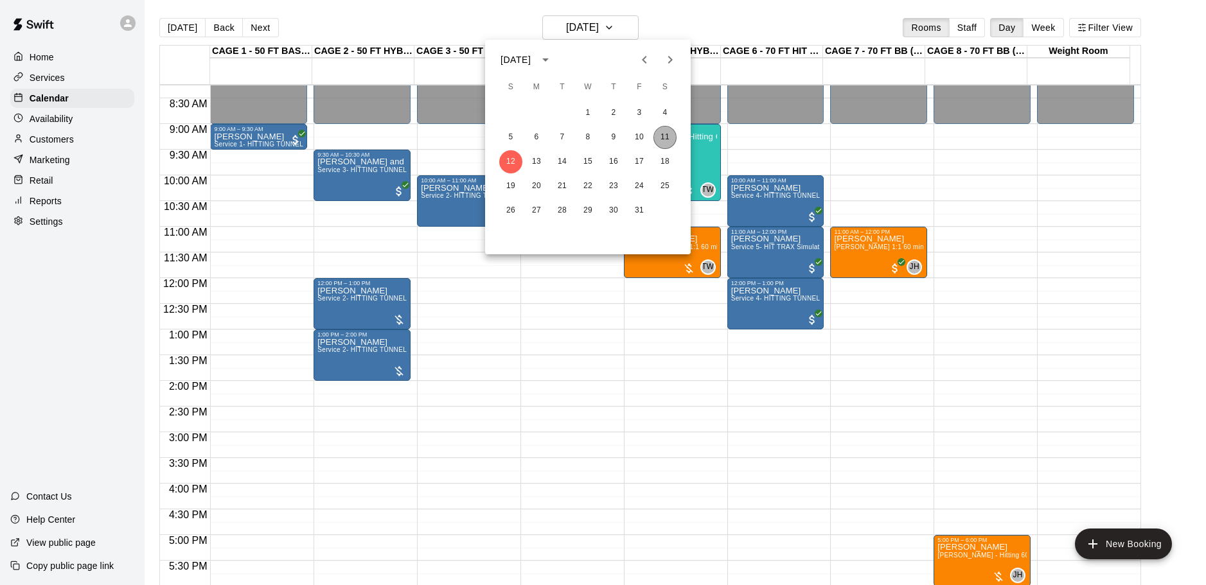
click at [670, 139] on button "11" at bounding box center [665, 137] width 23 height 23
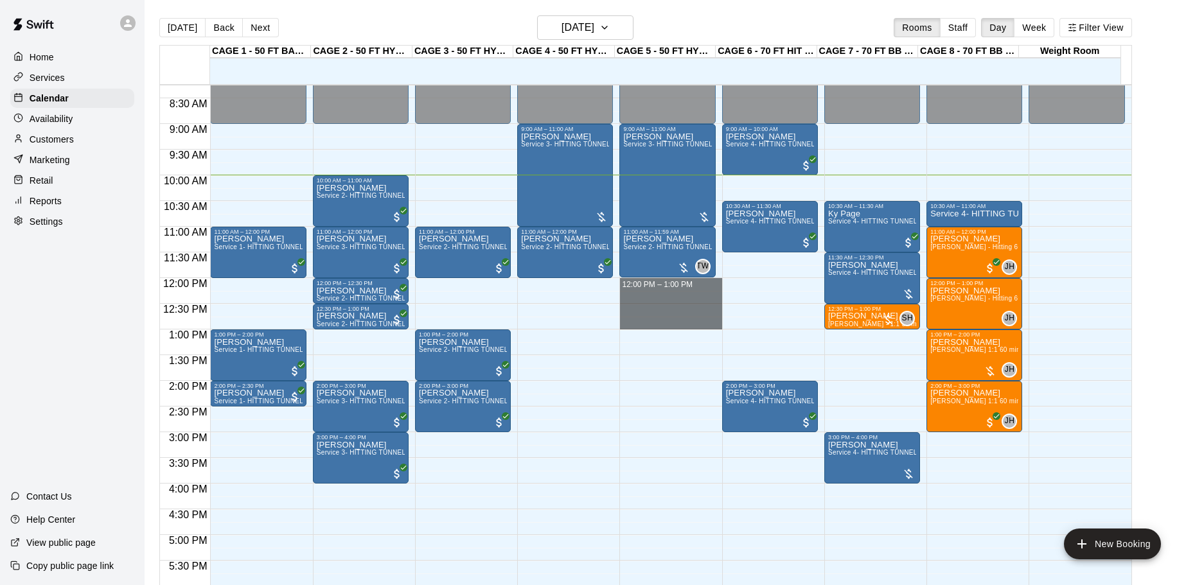
drag, startPoint x: 660, startPoint y: 280, endPoint x: 671, endPoint y: 323, distance: 44.4
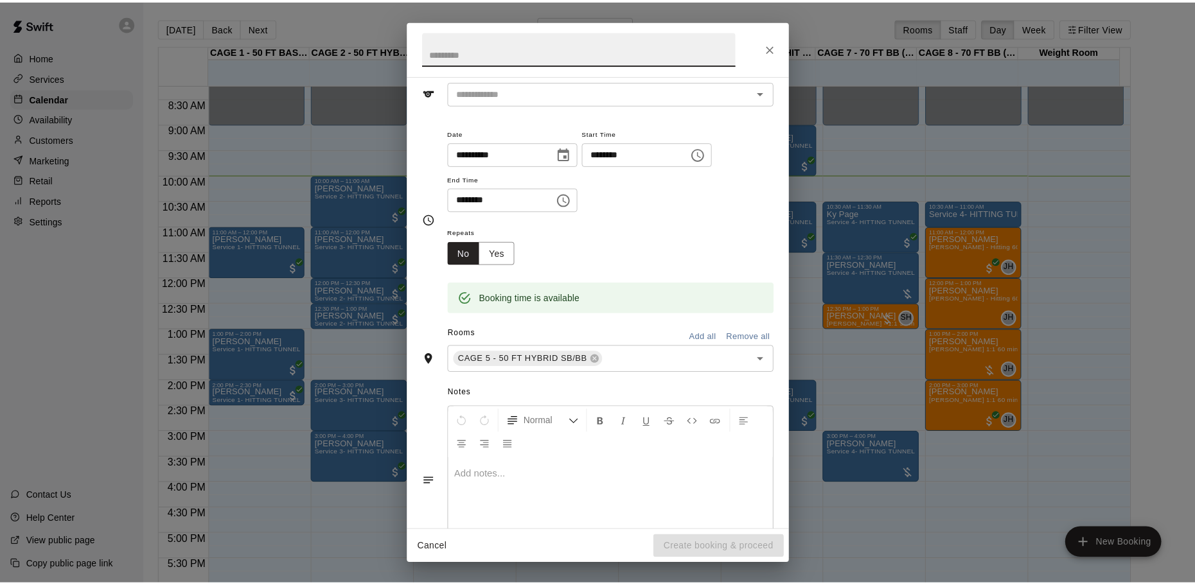
scroll to position [0, 0]
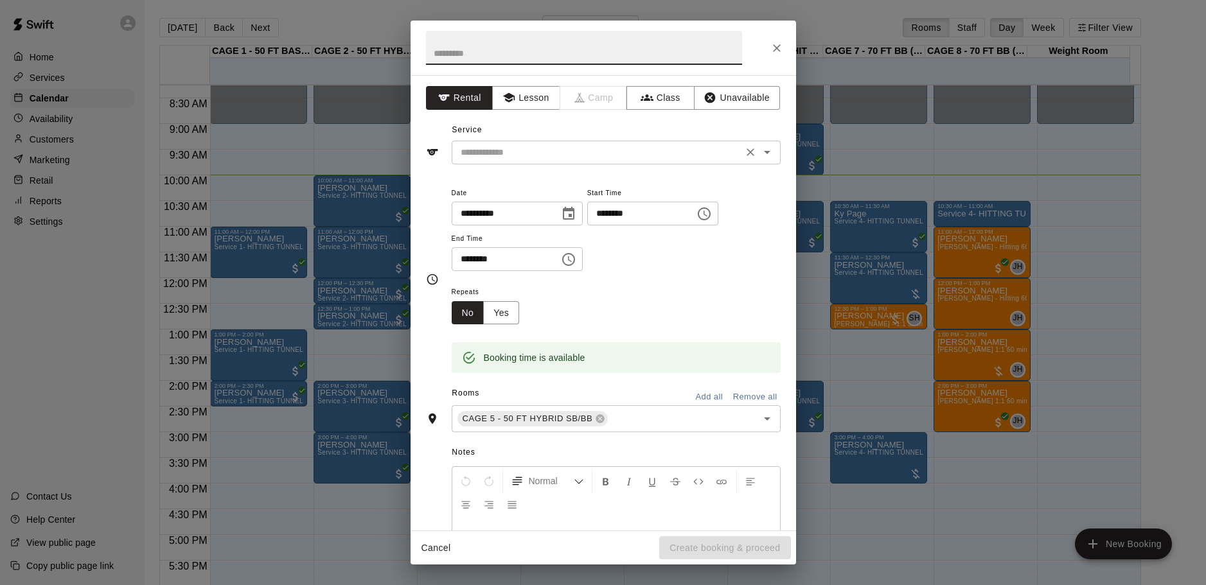
click at [744, 156] on icon "Clear" at bounding box center [750, 152] width 13 height 13
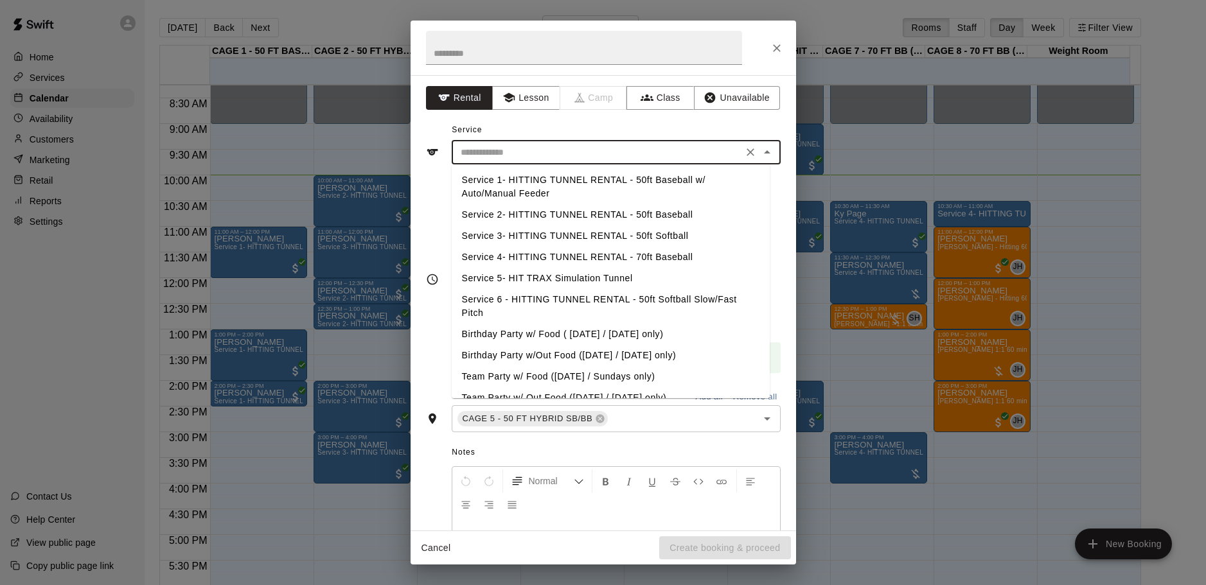
click at [687, 154] on input "text" at bounding box center [597, 153] width 283 height 16
click at [654, 237] on li "Service 3- HITTING TUNNEL RENTAL - 50ft Softball" at bounding box center [611, 236] width 318 height 21
type input "**********"
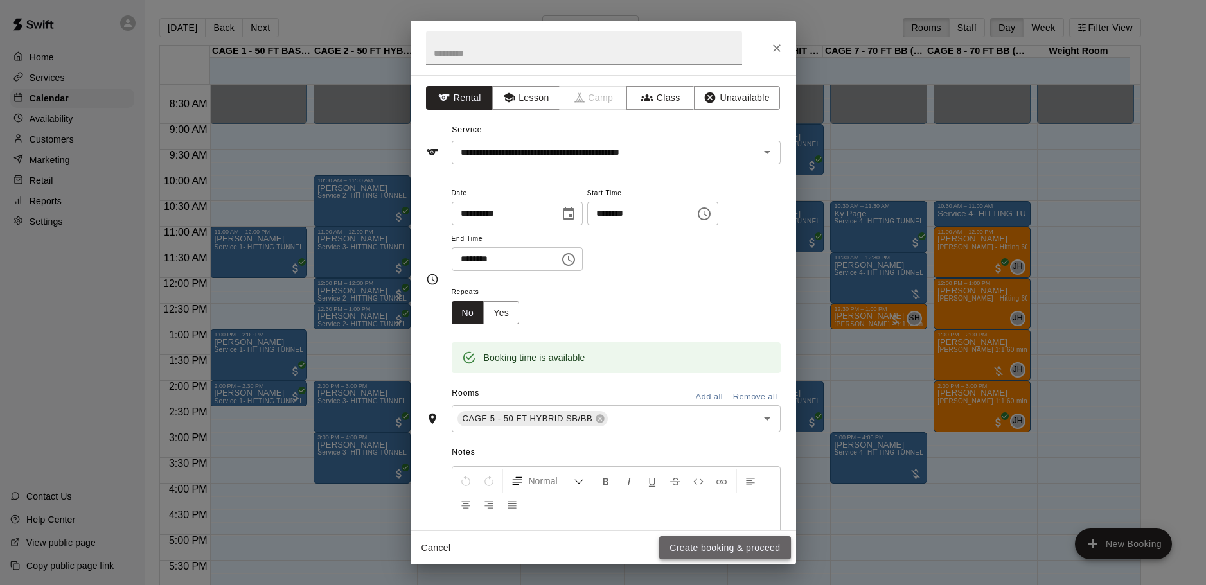
click at [706, 550] on button "Create booking & proceed" at bounding box center [724, 549] width 131 height 24
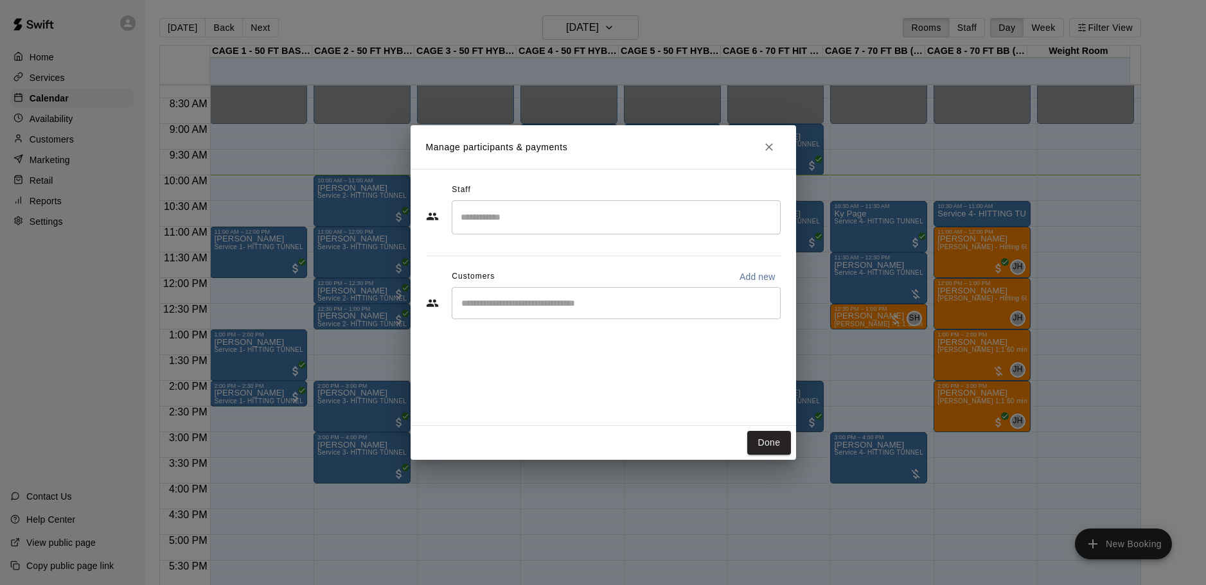
click at [565, 313] on div "​" at bounding box center [616, 303] width 329 height 32
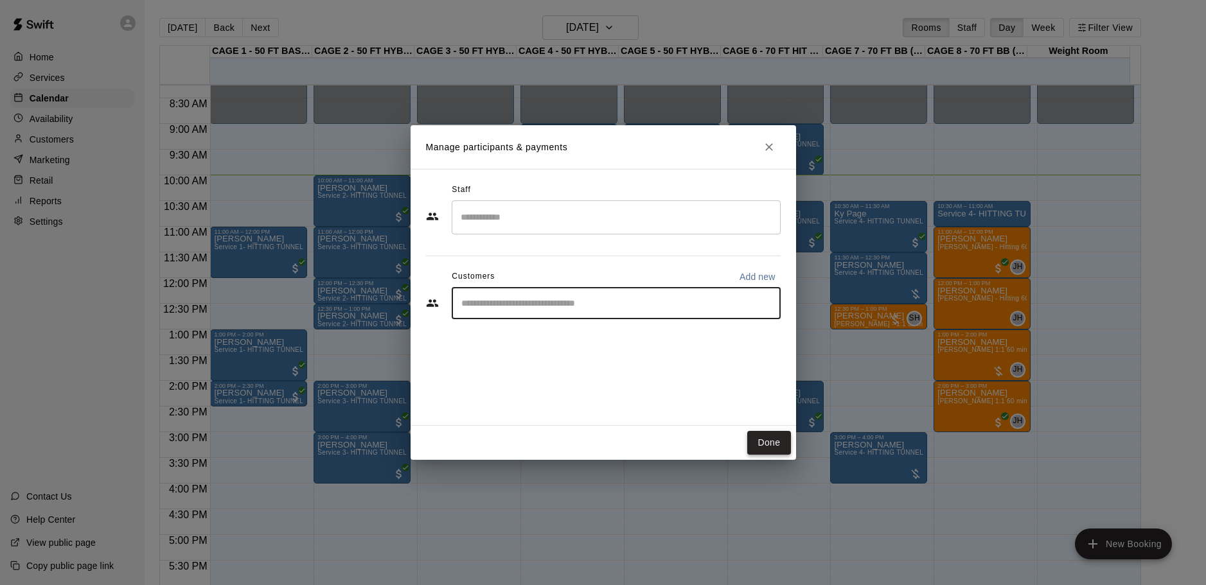
click at [767, 450] on button "Done" at bounding box center [768, 443] width 43 height 24
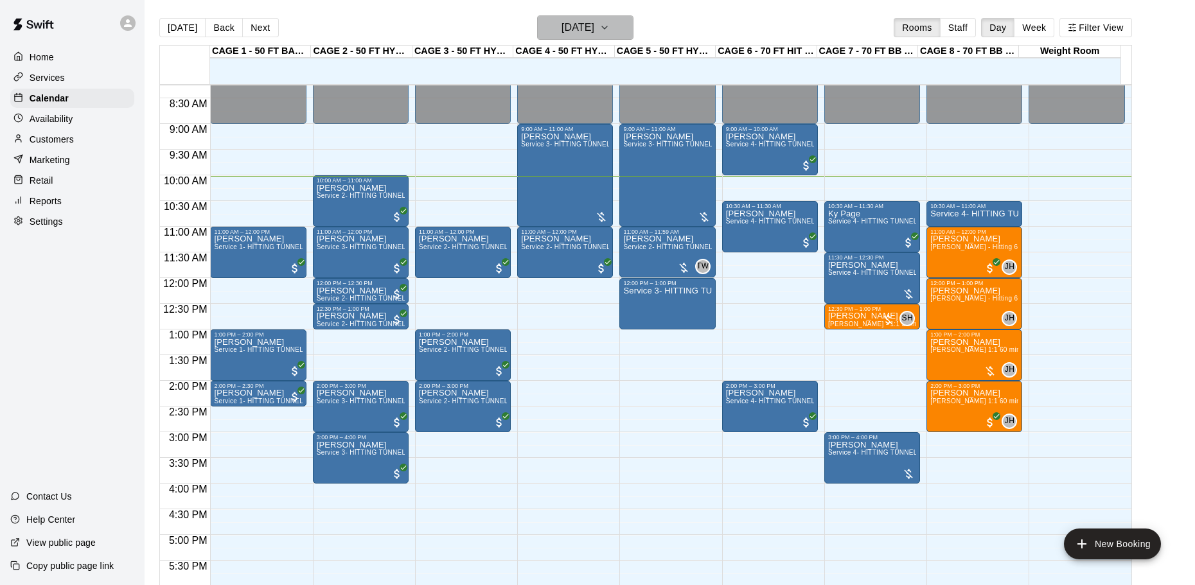
click at [594, 22] on h6 "[DATE]" at bounding box center [578, 28] width 33 height 18
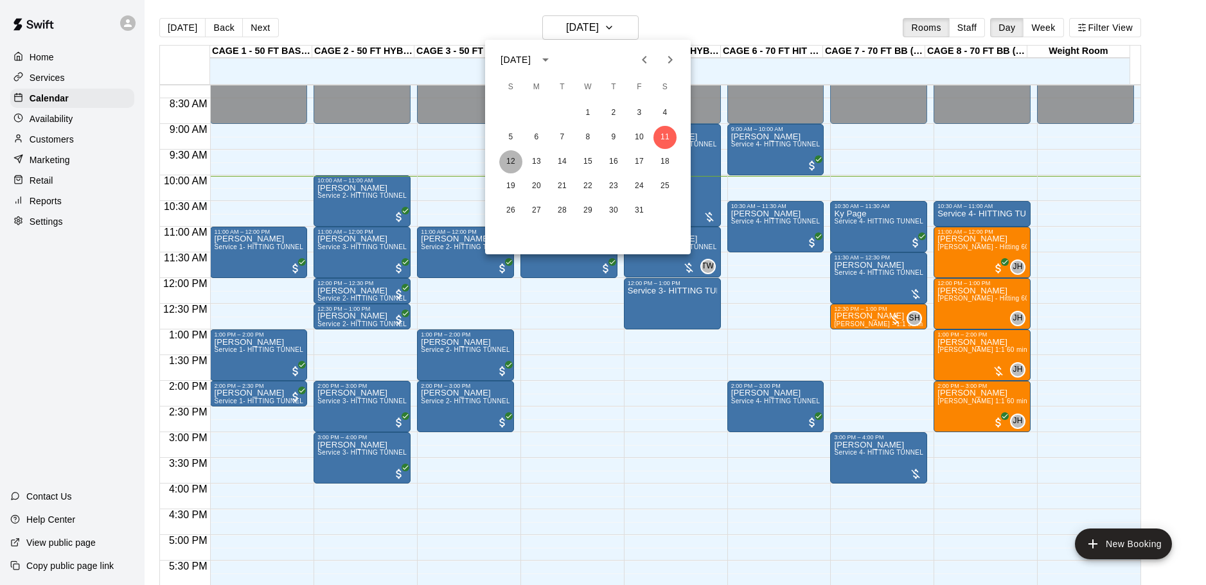
click at [515, 170] on button "12" at bounding box center [510, 161] width 23 height 23
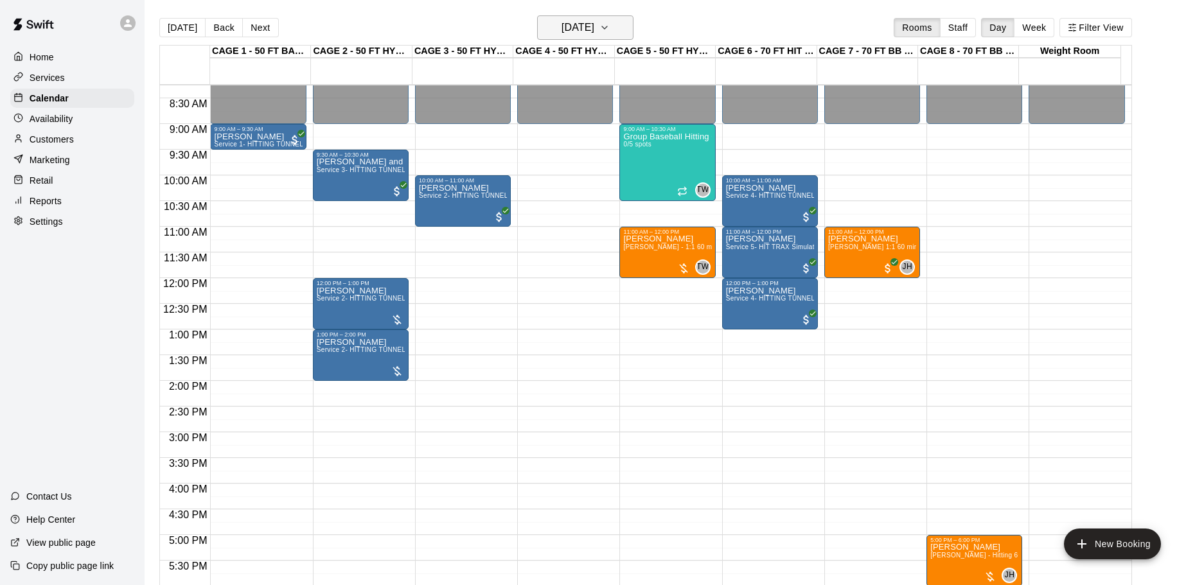
click at [619, 33] on button "[DATE]" at bounding box center [585, 27] width 96 height 24
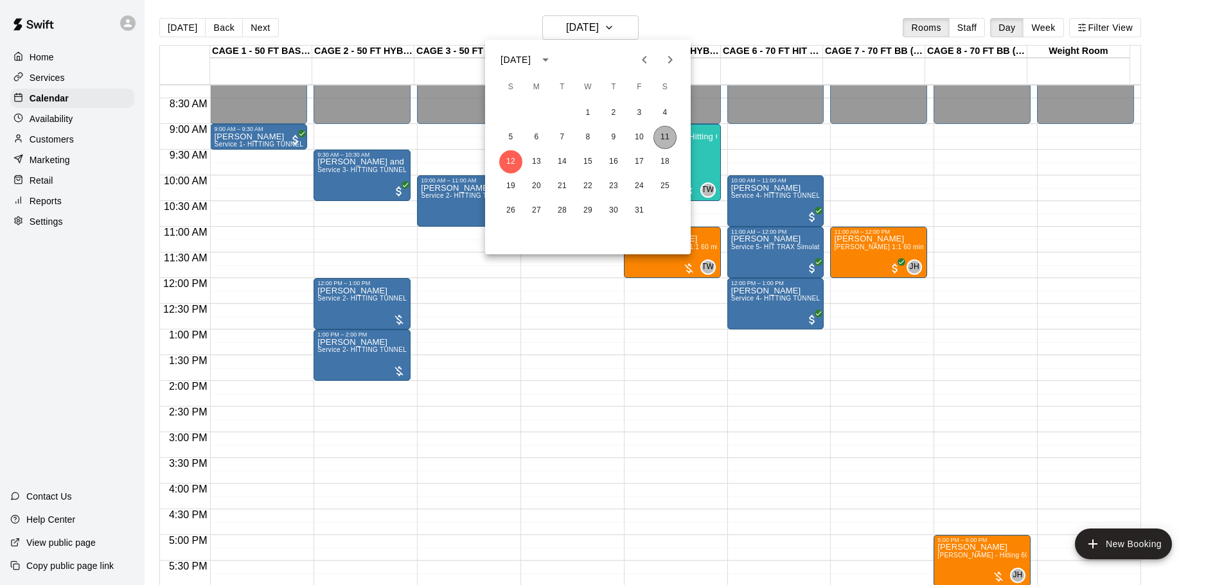
click at [673, 140] on button "11" at bounding box center [665, 137] width 23 height 23
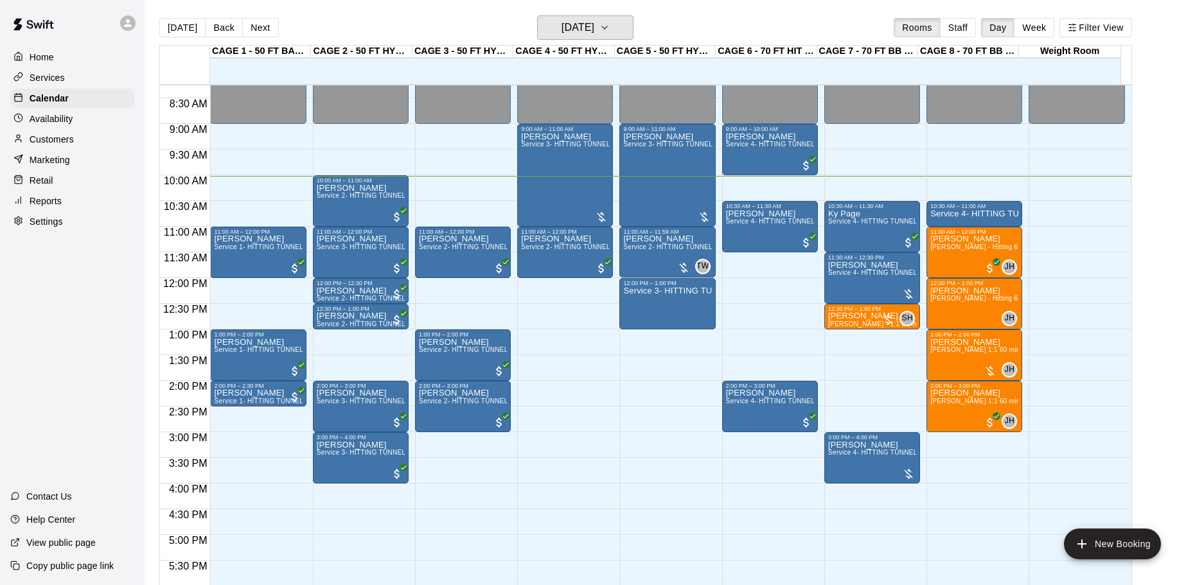
scroll to position [360, 0]
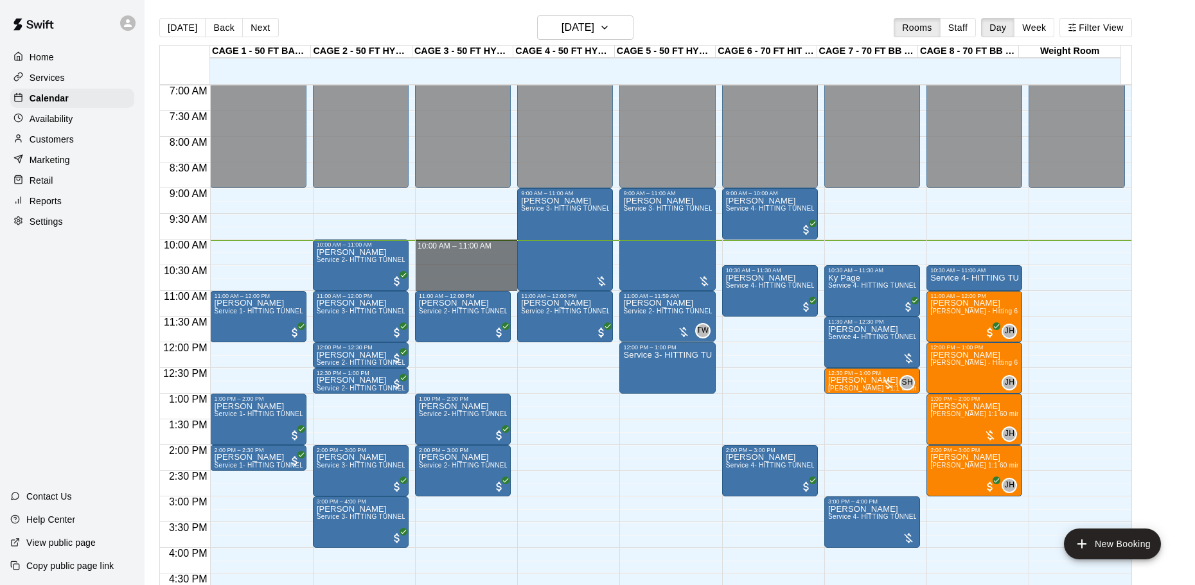
drag, startPoint x: 429, startPoint y: 243, endPoint x: 434, endPoint y: 286, distance: 43.3
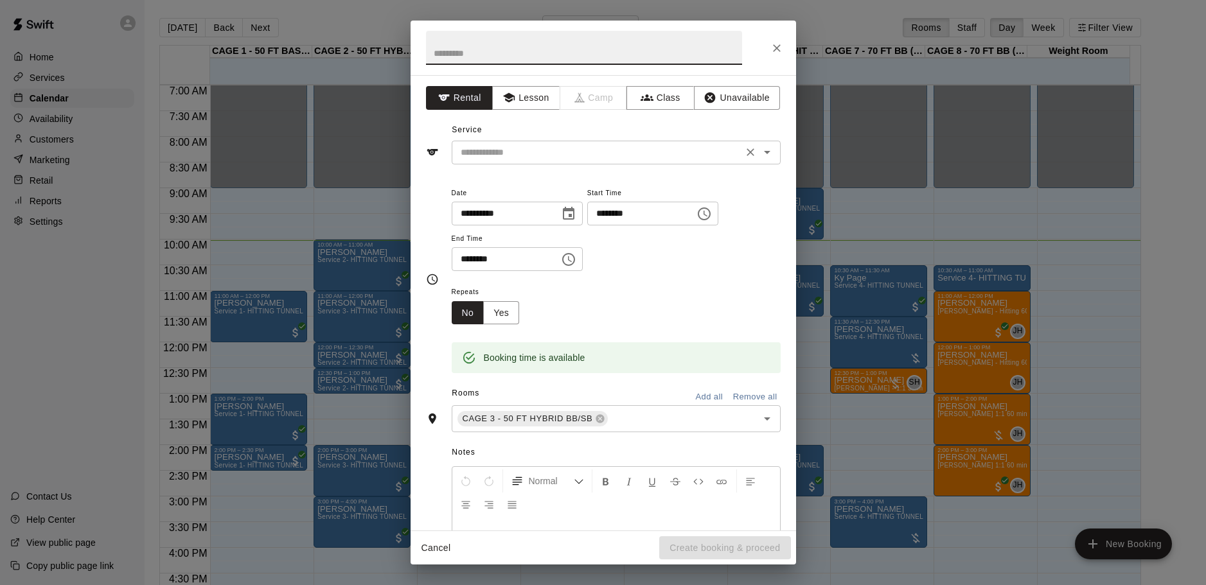
click at [763, 154] on icon "Open" at bounding box center [767, 152] width 15 height 15
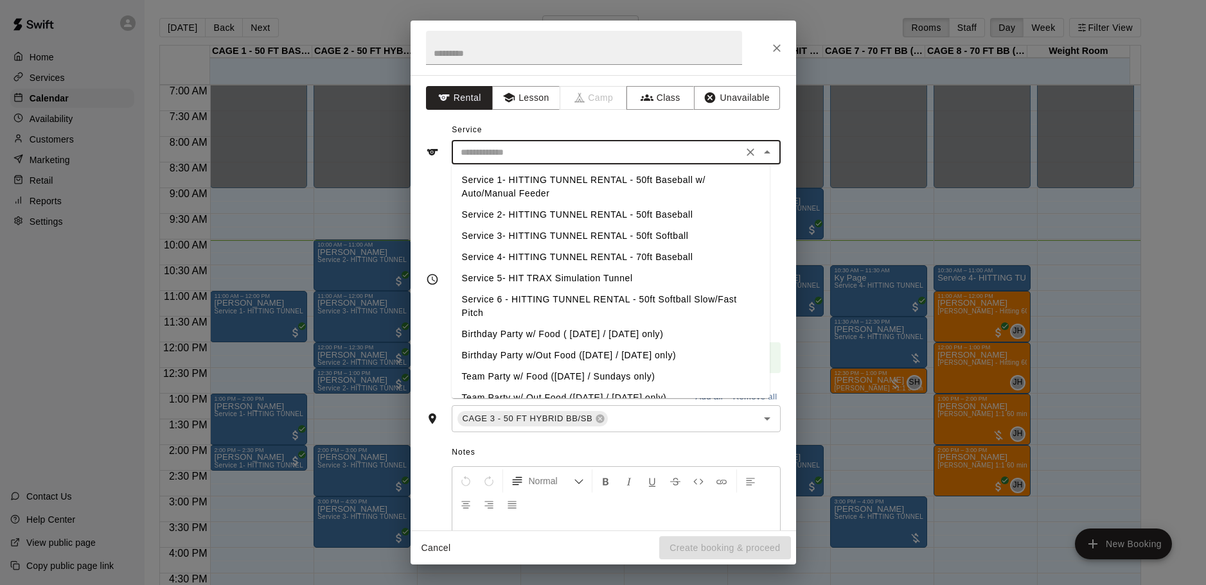
click at [698, 212] on li "Service 2- HITTING TUNNEL RENTAL - 50ft Baseball" at bounding box center [611, 214] width 318 height 21
type input "**********"
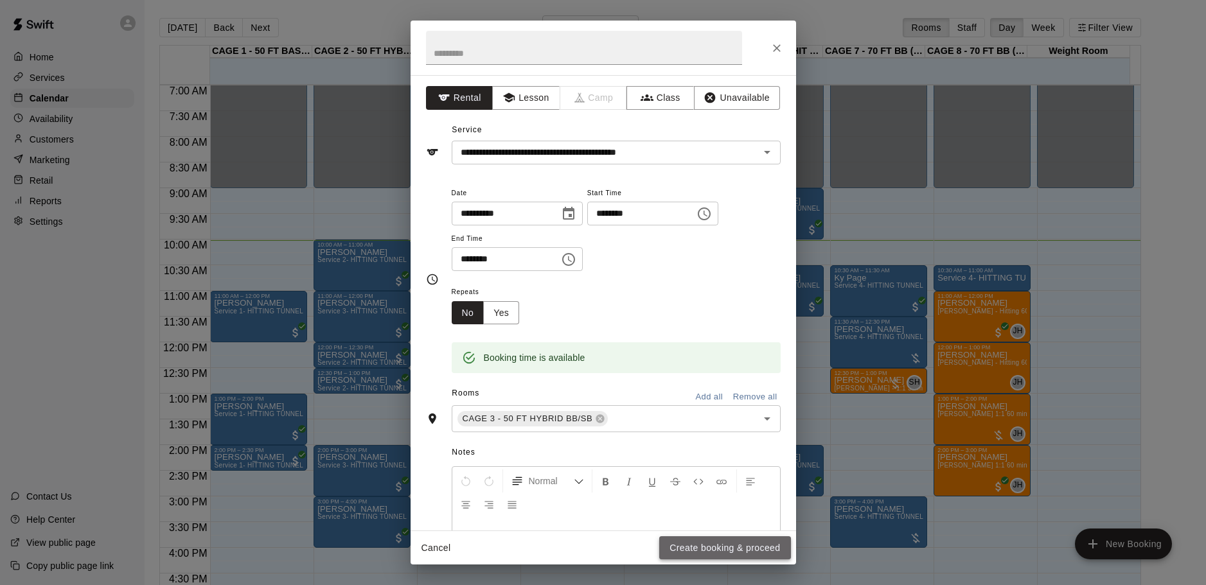
click at [718, 546] on button "Create booking & proceed" at bounding box center [724, 549] width 131 height 24
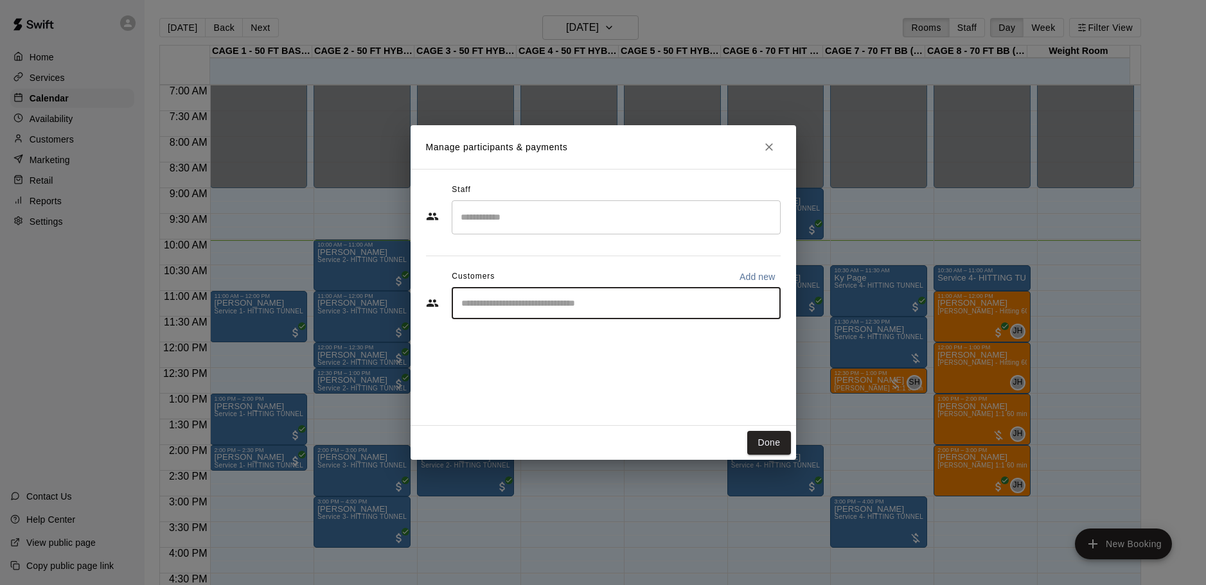
click at [538, 305] on input "Start typing to search customers..." at bounding box center [616, 303] width 317 height 13
type input "******"
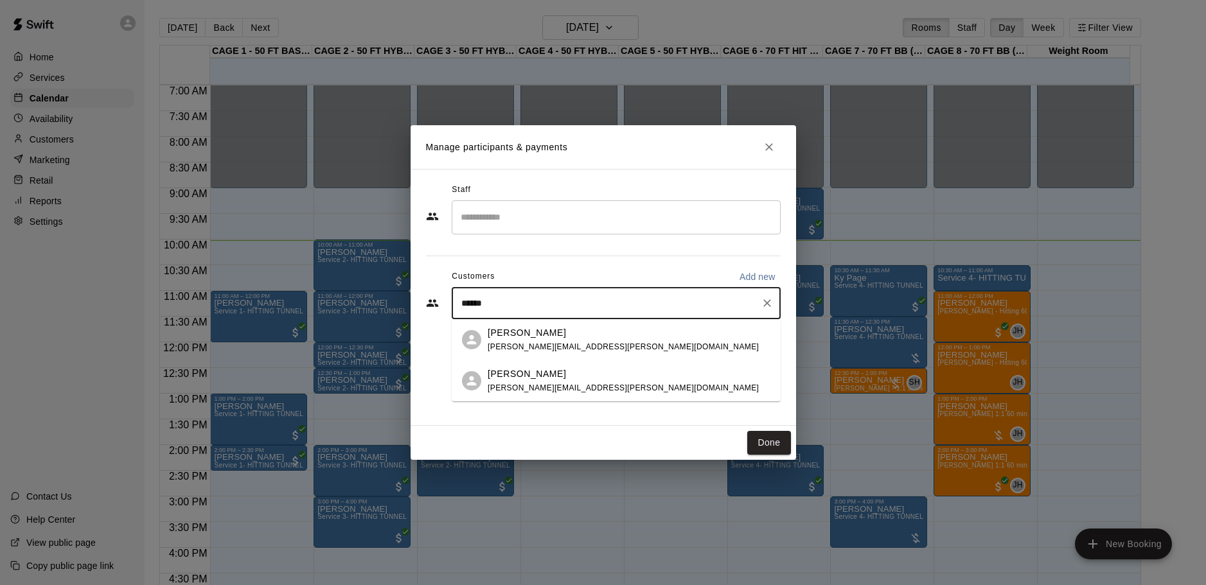
click at [547, 343] on span "billy.zinser@gmail.com" at bounding box center [623, 346] width 271 height 9
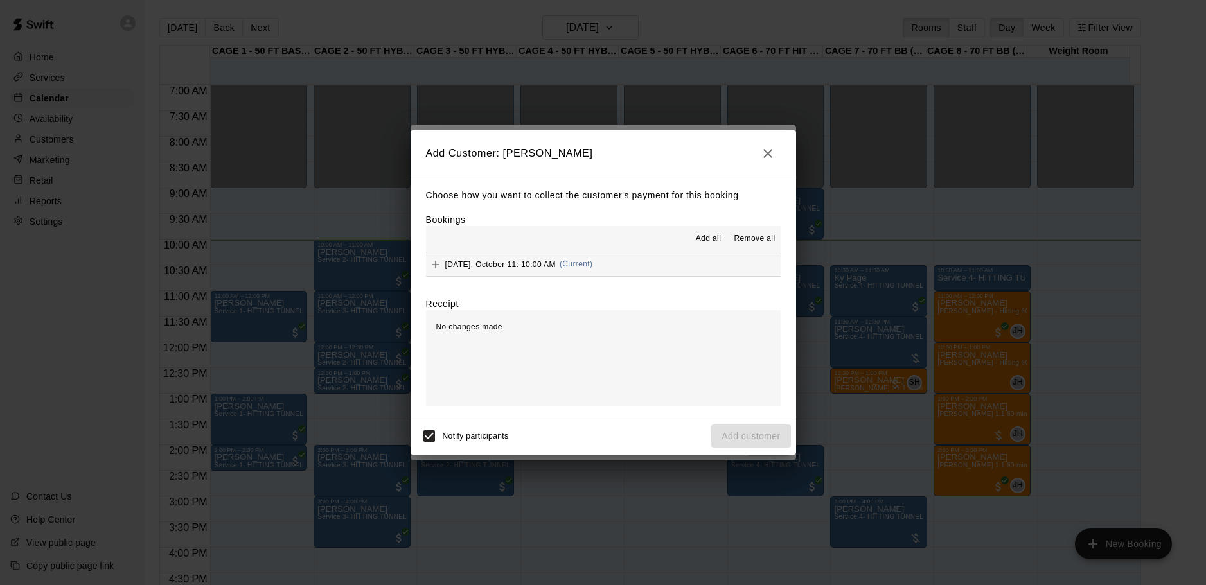
click at [467, 265] on span "Saturday, October 11: 10:00 AM" at bounding box center [500, 264] width 111 height 9
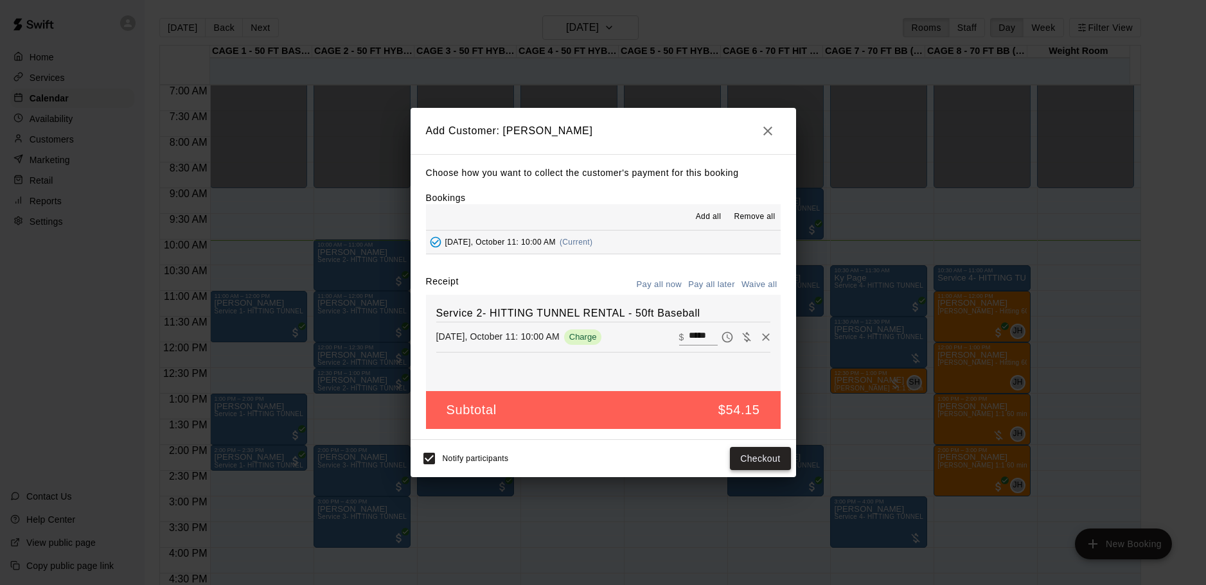
click at [759, 460] on button "Checkout" at bounding box center [760, 459] width 60 height 24
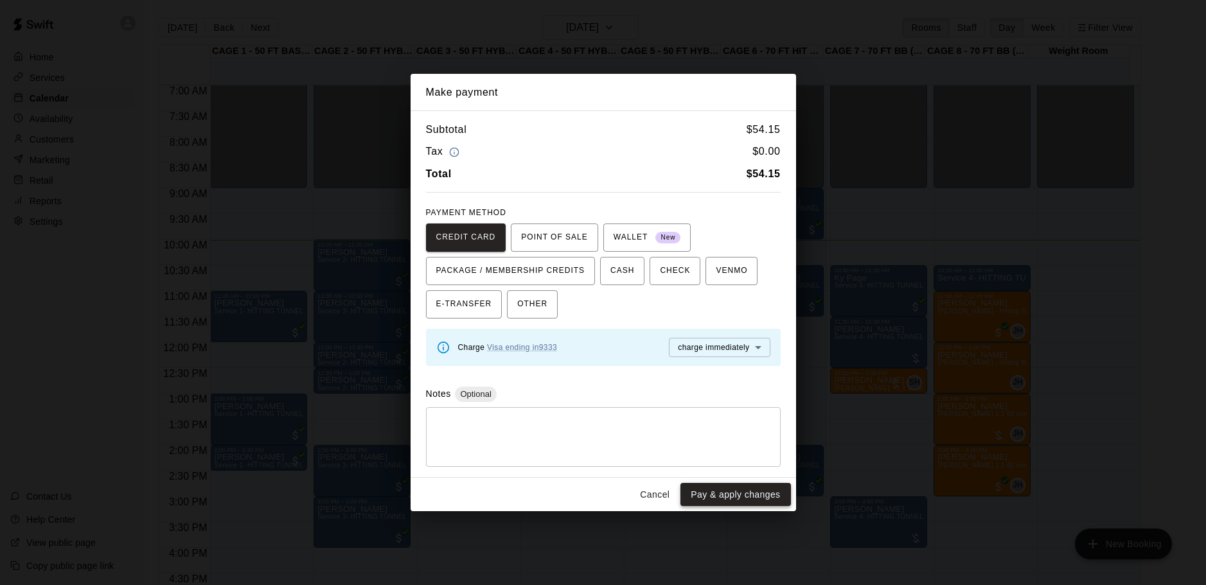
click at [718, 485] on button "Pay & apply changes" at bounding box center [735, 495] width 110 height 24
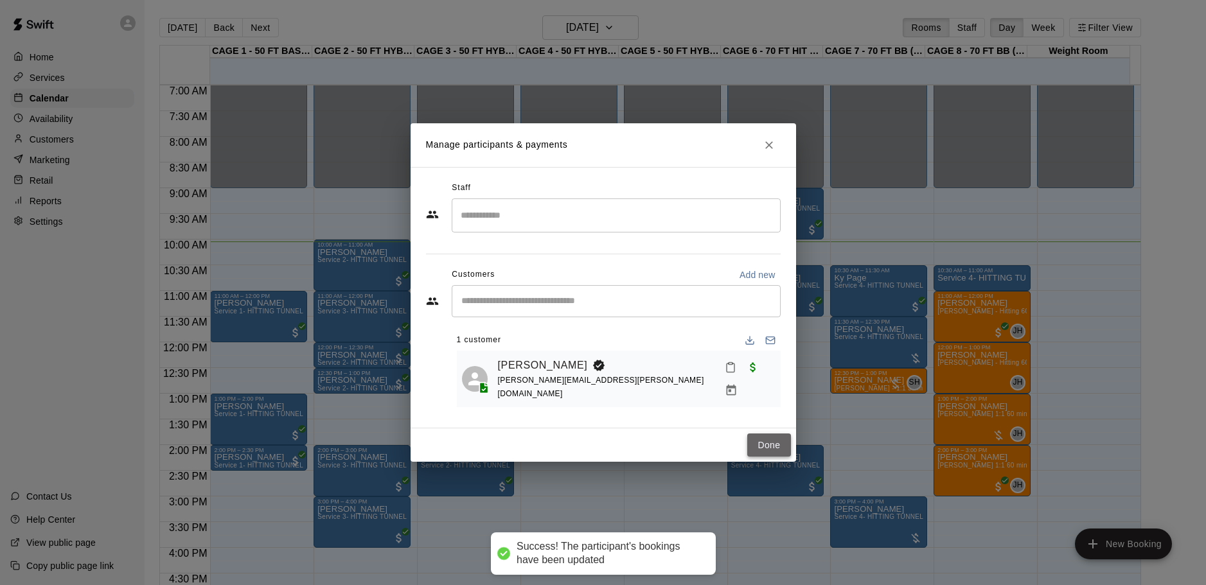
click at [776, 446] on button "Done" at bounding box center [768, 446] width 43 height 24
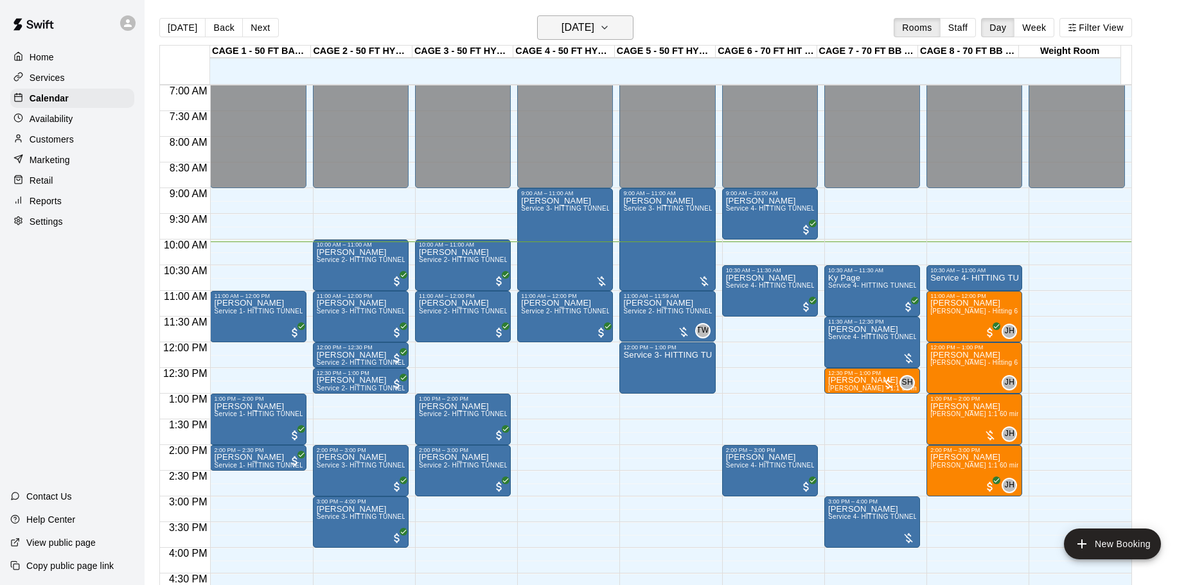
click at [594, 35] on h6 "[DATE]" at bounding box center [578, 28] width 33 height 18
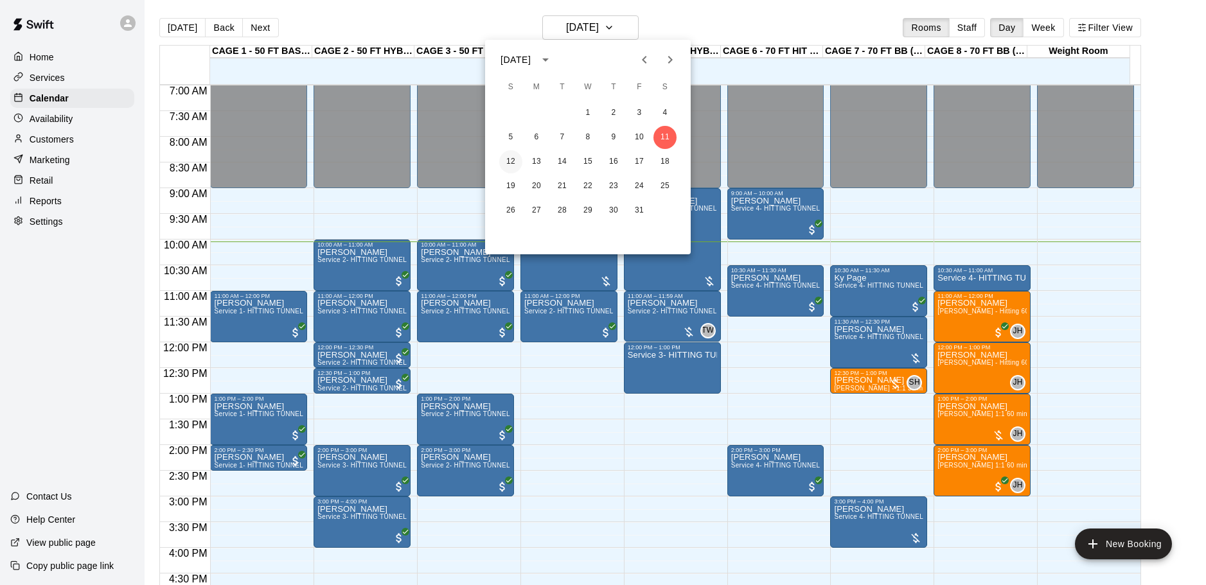
click at [506, 160] on button "12" at bounding box center [510, 161] width 23 height 23
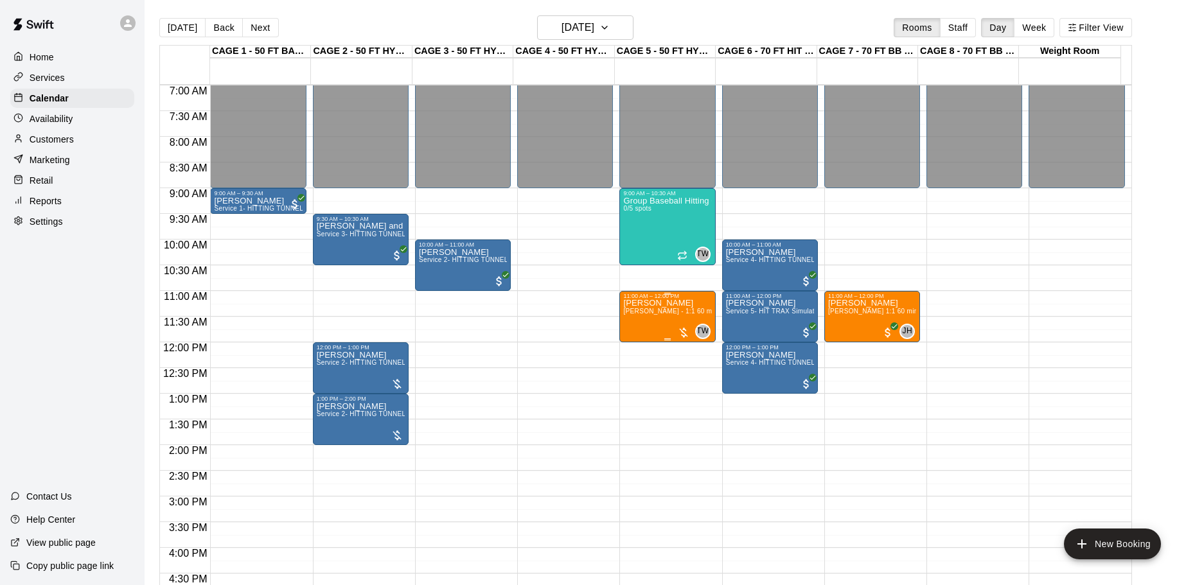
click at [661, 323] on div "Cory Sherratt TJ Wilcoxson - 1:1 60 min Baseball Hitting Lesson" at bounding box center [667, 591] width 88 height 585
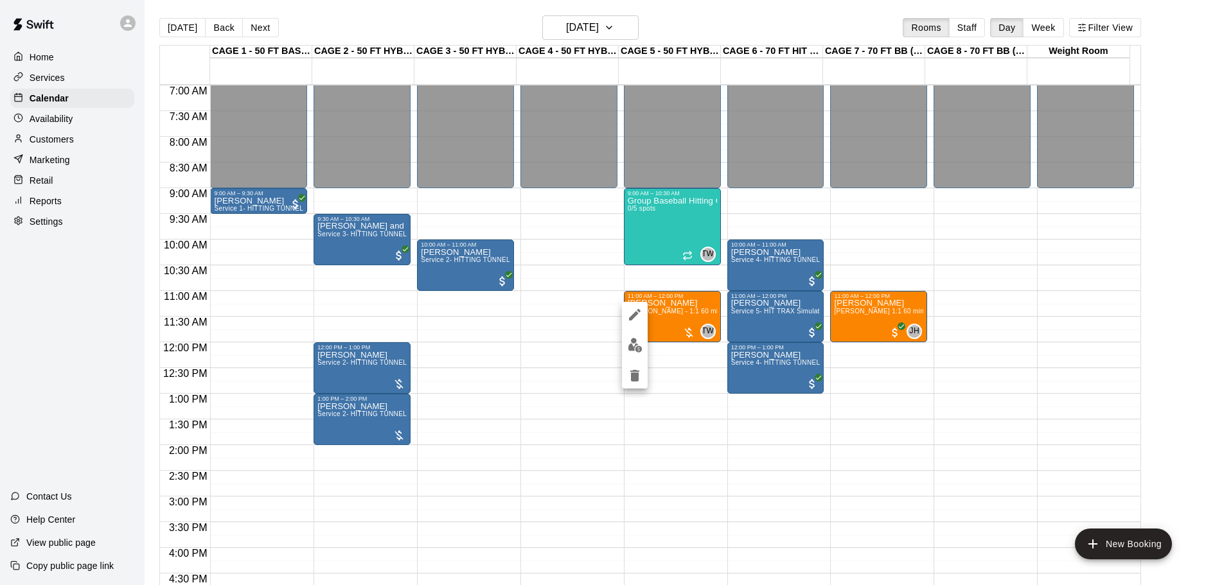
click at [549, 386] on div at bounding box center [603, 292] width 1206 height 585
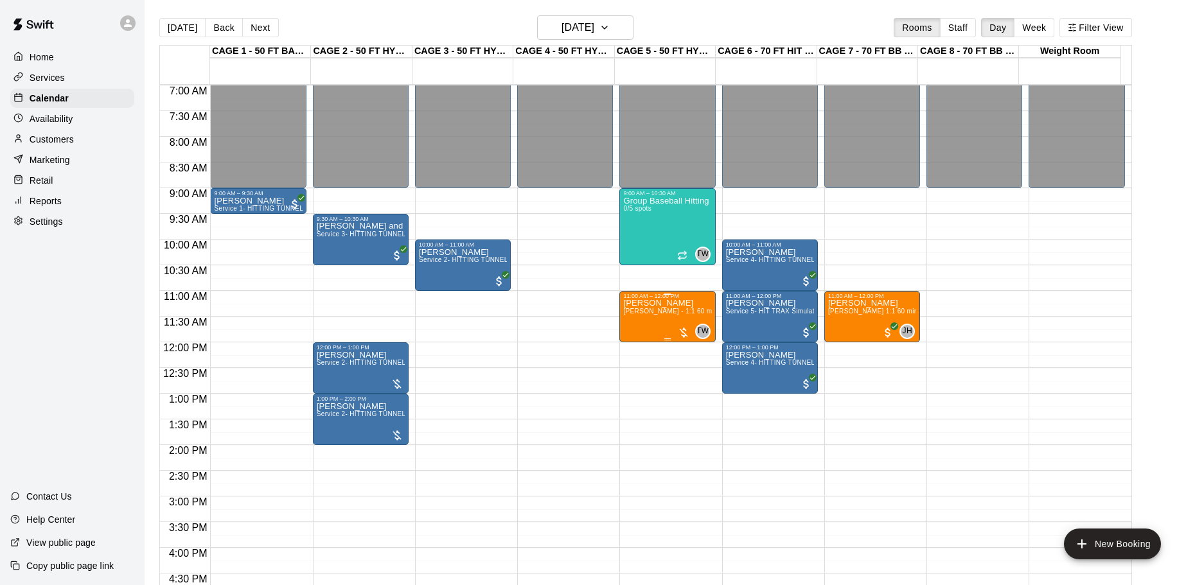
click at [652, 319] on div "Cory Sherratt TJ Wilcoxson - 1:1 60 min Baseball Hitting Lesson" at bounding box center [667, 591] width 88 height 585
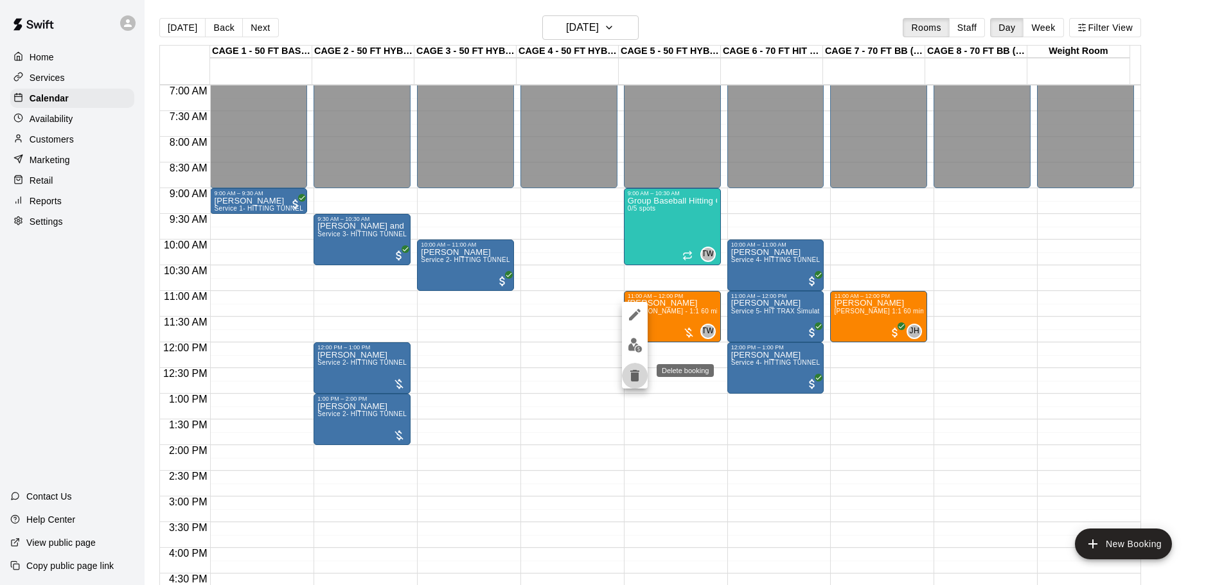
click at [637, 375] on icon "delete" at bounding box center [634, 376] width 9 height 12
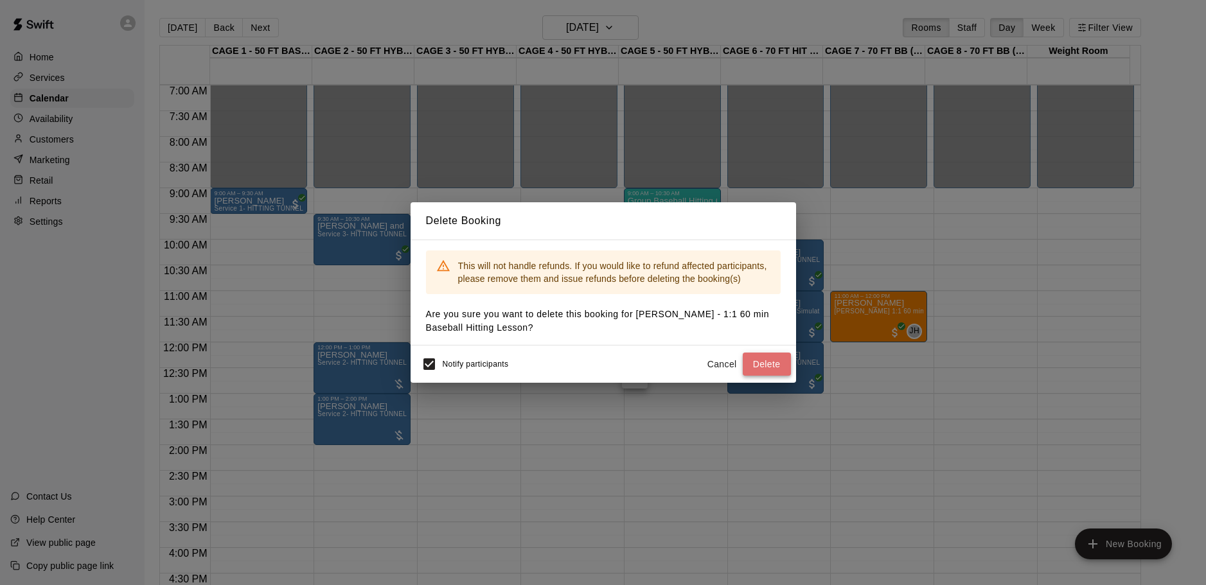
click at [765, 368] on button "Delete" at bounding box center [767, 365] width 48 height 24
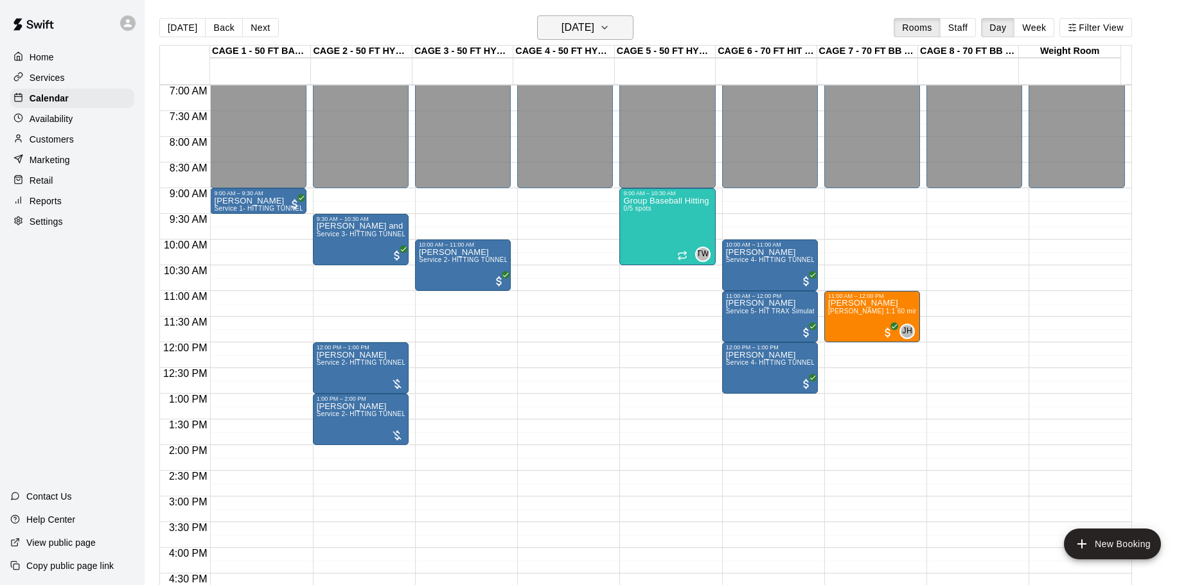
click at [594, 24] on h6 "[DATE]" at bounding box center [578, 28] width 33 height 18
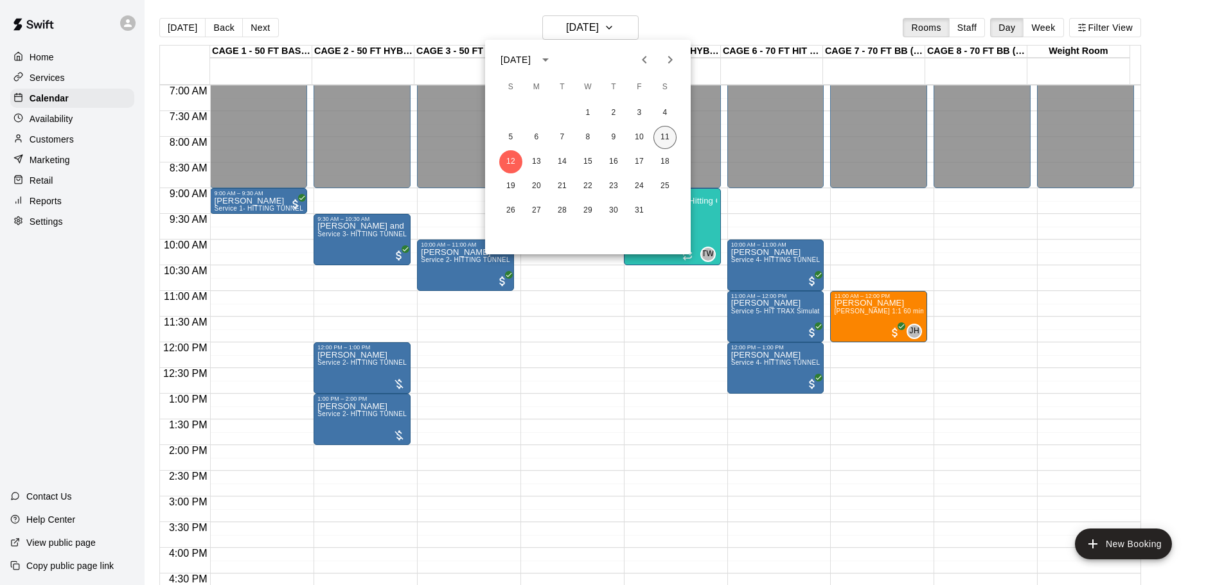
click at [654, 133] on button "11" at bounding box center [665, 137] width 23 height 23
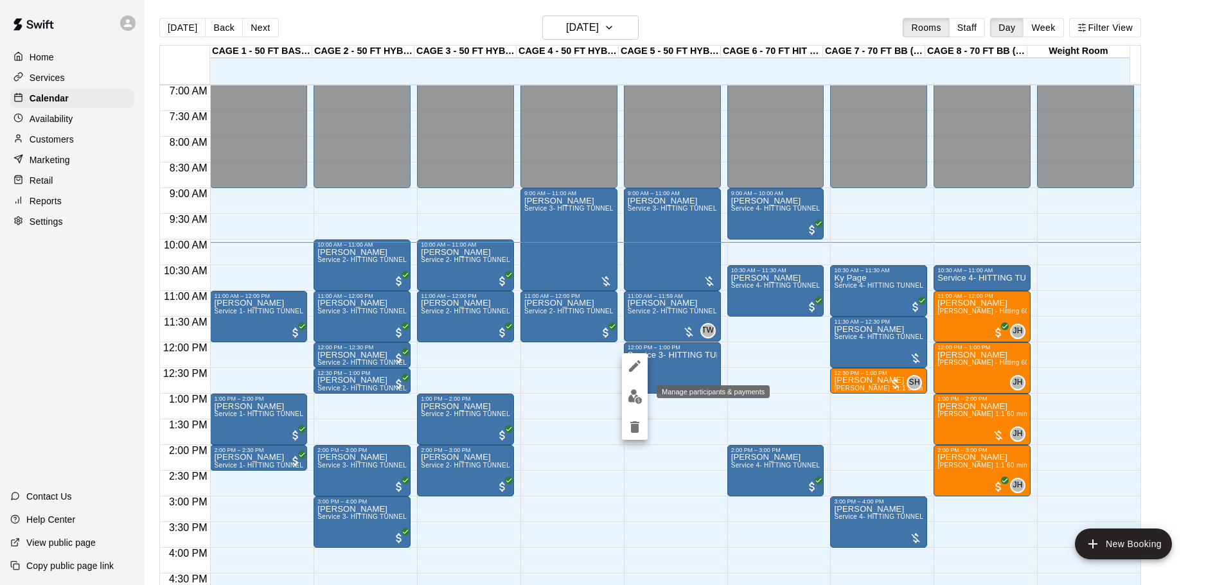
click at [644, 391] on button "edit" at bounding box center [635, 396] width 26 height 25
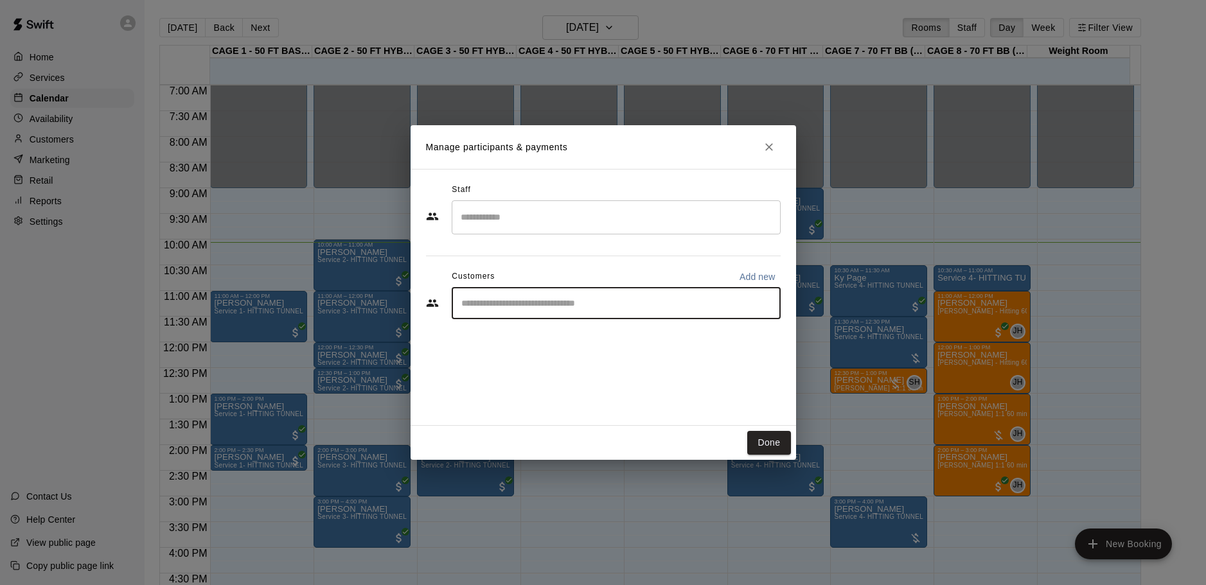
click at [536, 305] on input "Start typing to search customers..." at bounding box center [616, 303] width 317 height 13
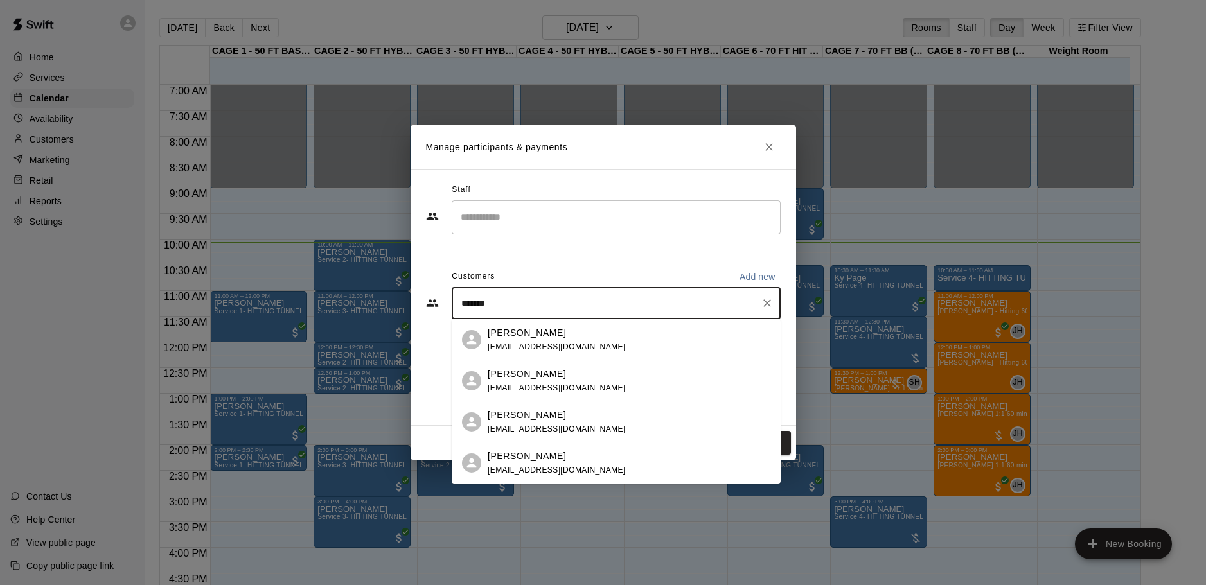
type input "*******"
click at [596, 206] on input "Search staff" at bounding box center [616, 217] width 317 height 22
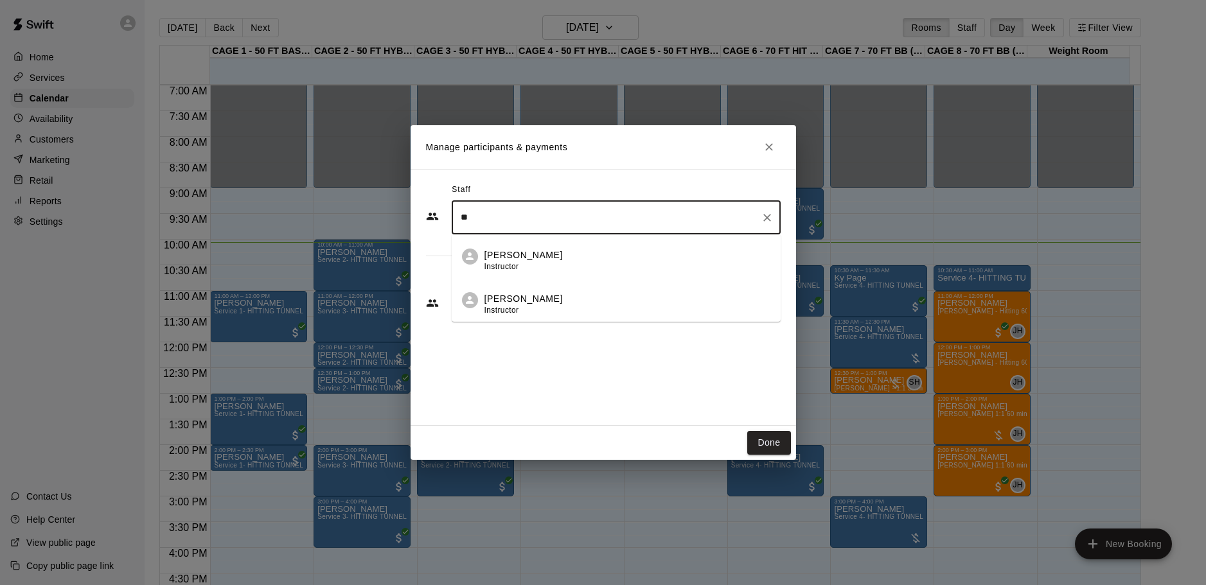
click at [556, 301] on div "TJ Wilcoxson Instructor" at bounding box center [628, 304] width 286 height 25
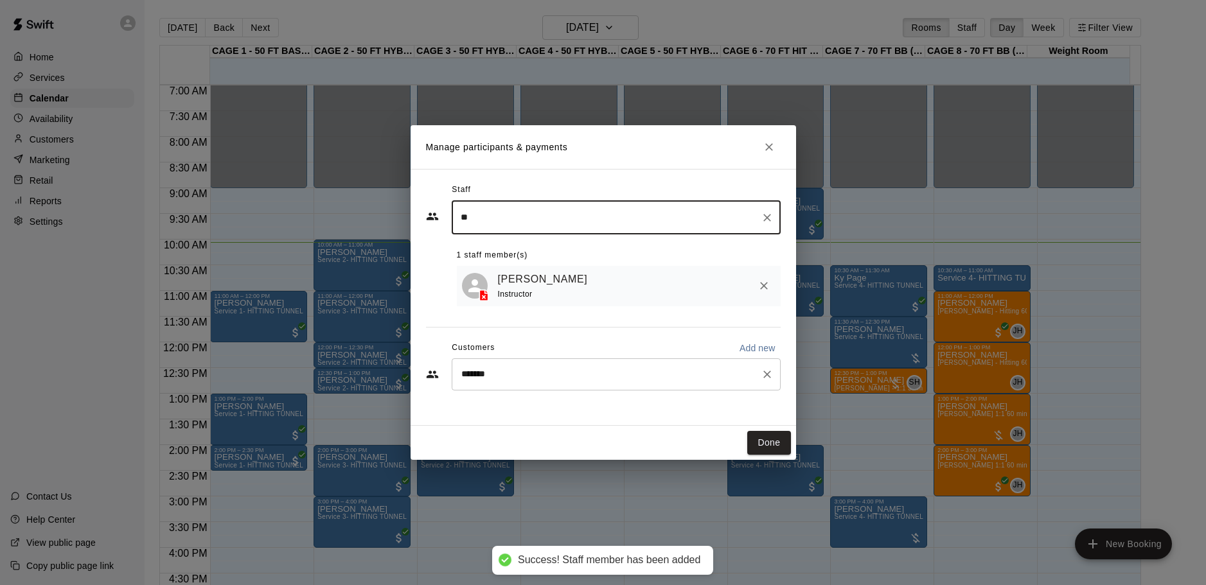
click at [594, 369] on div "******* ​" at bounding box center [616, 375] width 329 height 32
type input "**"
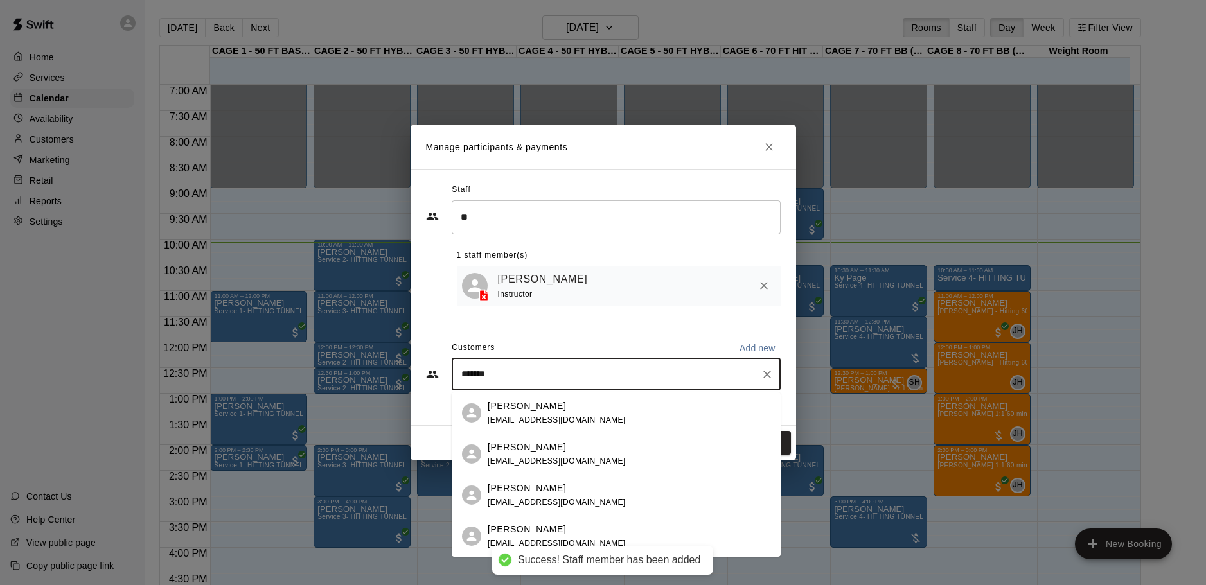
click at [594, 369] on div "******* ​" at bounding box center [616, 375] width 329 height 32
click at [470, 377] on input "*******" at bounding box center [607, 374] width 298 height 13
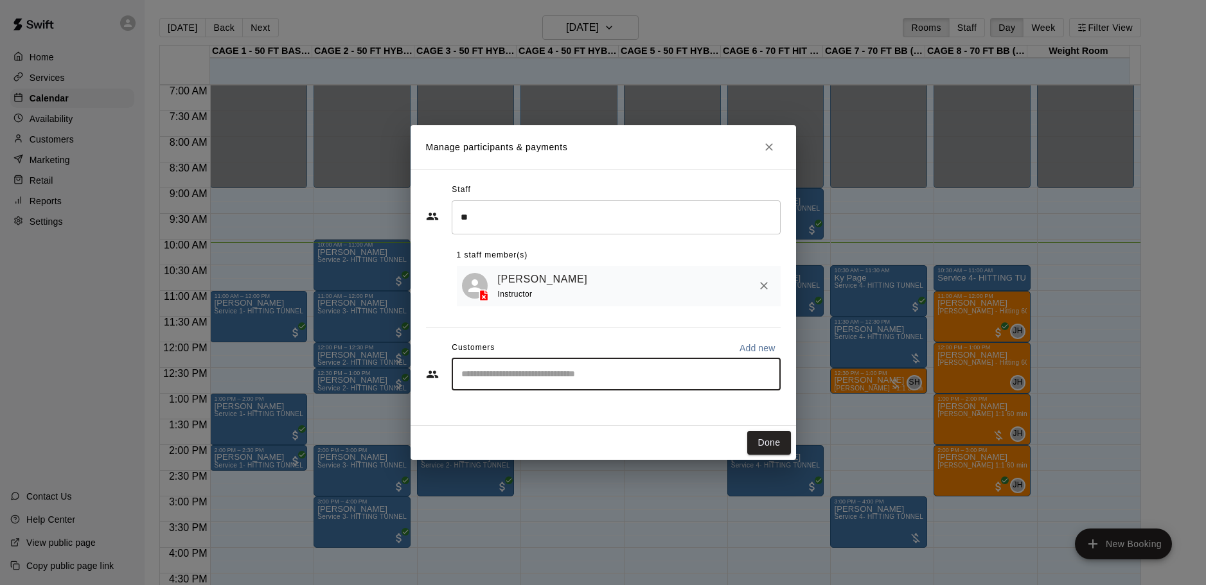
click at [588, 420] on div "Staff ** ​ 1 staff member(s) TJ Wilcoxson Instructor Customers Add new ​" at bounding box center [604, 297] width 386 height 257
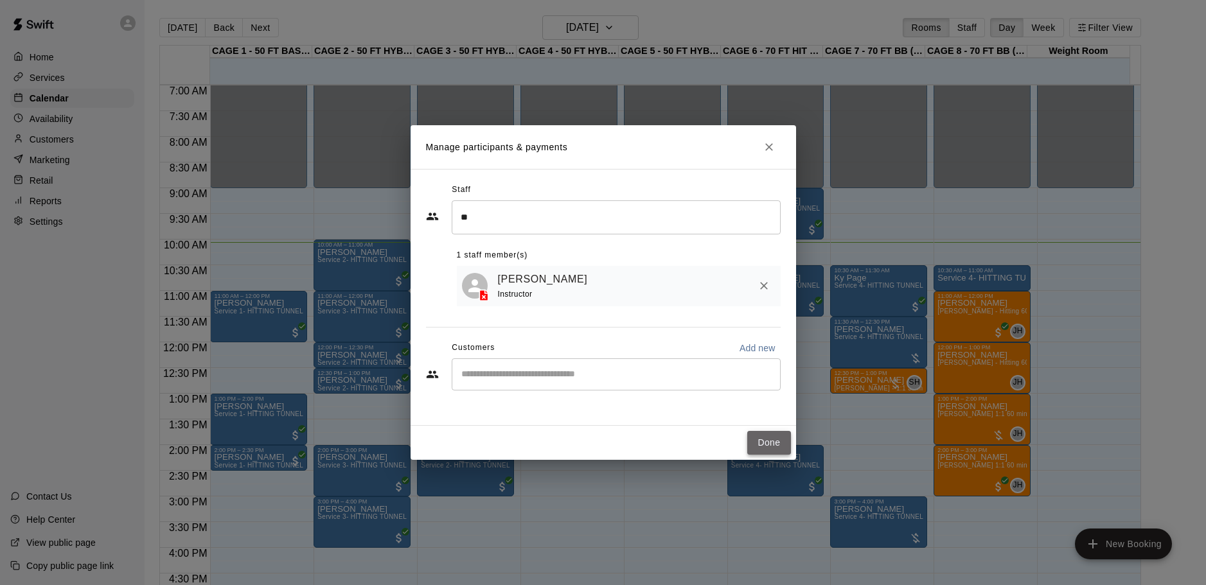
click at [762, 440] on button "Done" at bounding box center [768, 443] width 43 height 24
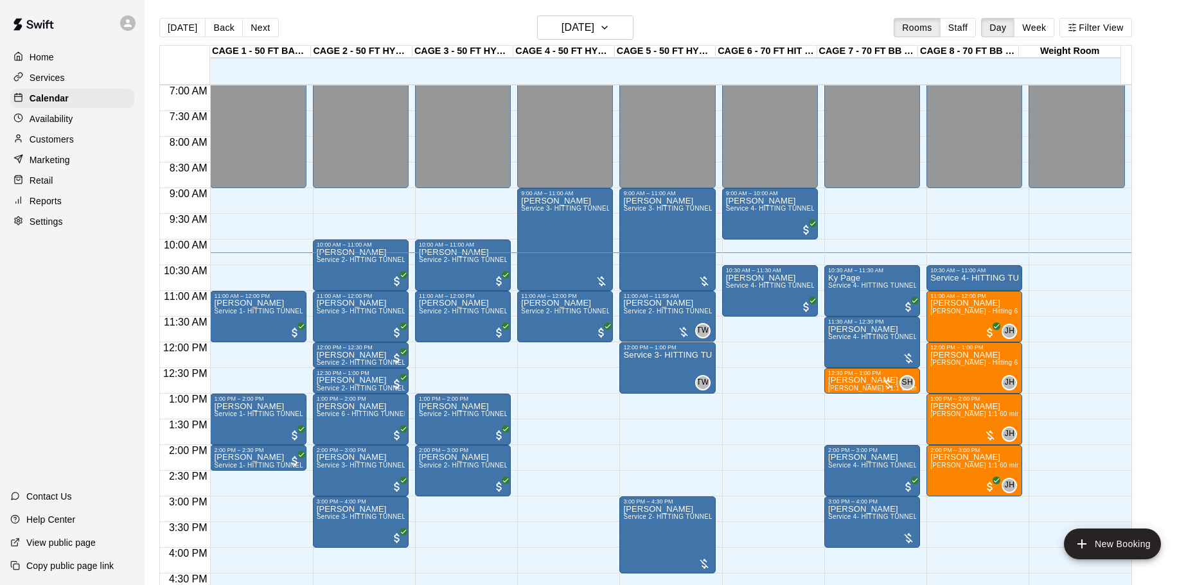
click at [799, 8] on main "Today Back Next Saturday Oct 11 Rooms Staff Day Week Filter View CAGE 1 - 50 FT…" at bounding box center [670, 303] width 1051 height 606
click at [947, 278] on p "Service 4- HITTING TUNNEL RENTAL - 70ft Baseball" at bounding box center [974, 278] width 88 height 0
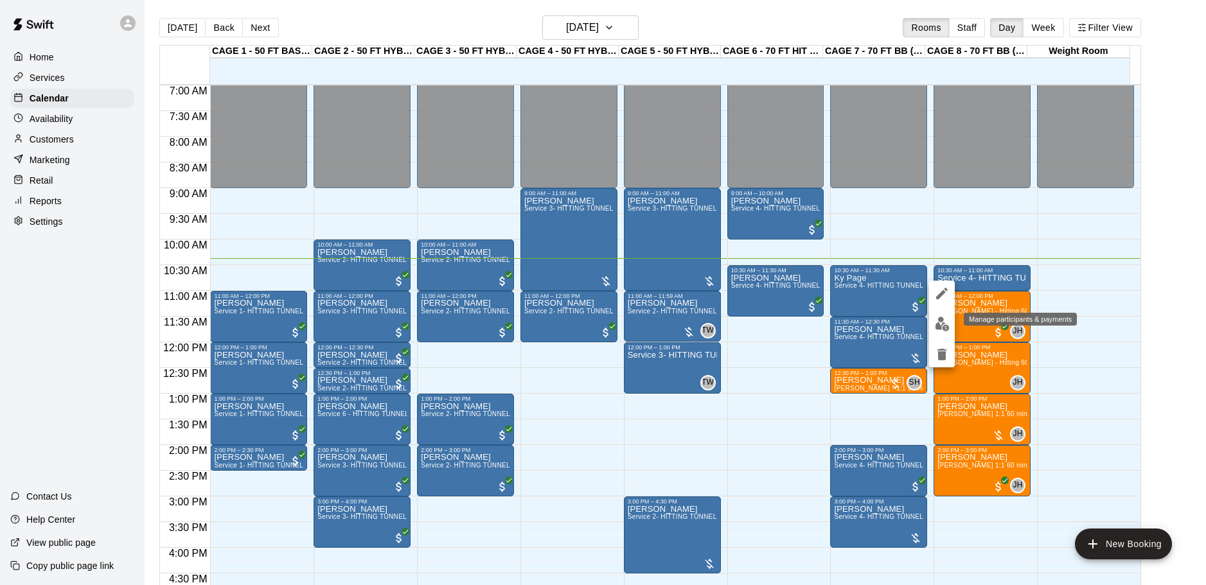
click at [947, 322] on img "edit" at bounding box center [942, 324] width 15 height 15
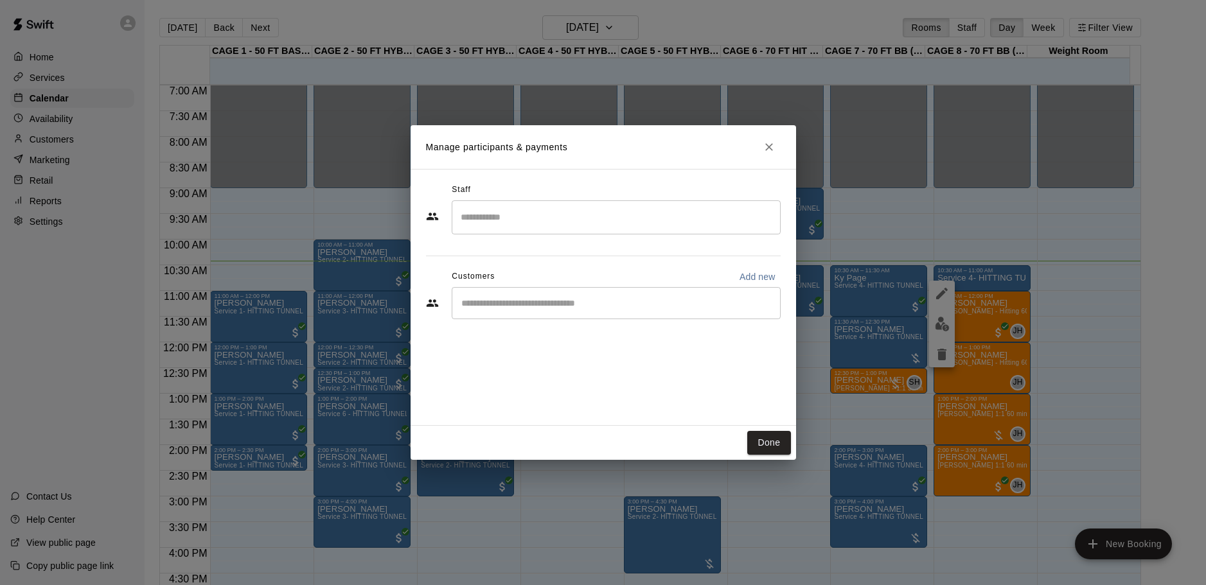
click at [503, 314] on div "​" at bounding box center [616, 303] width 329 height 32
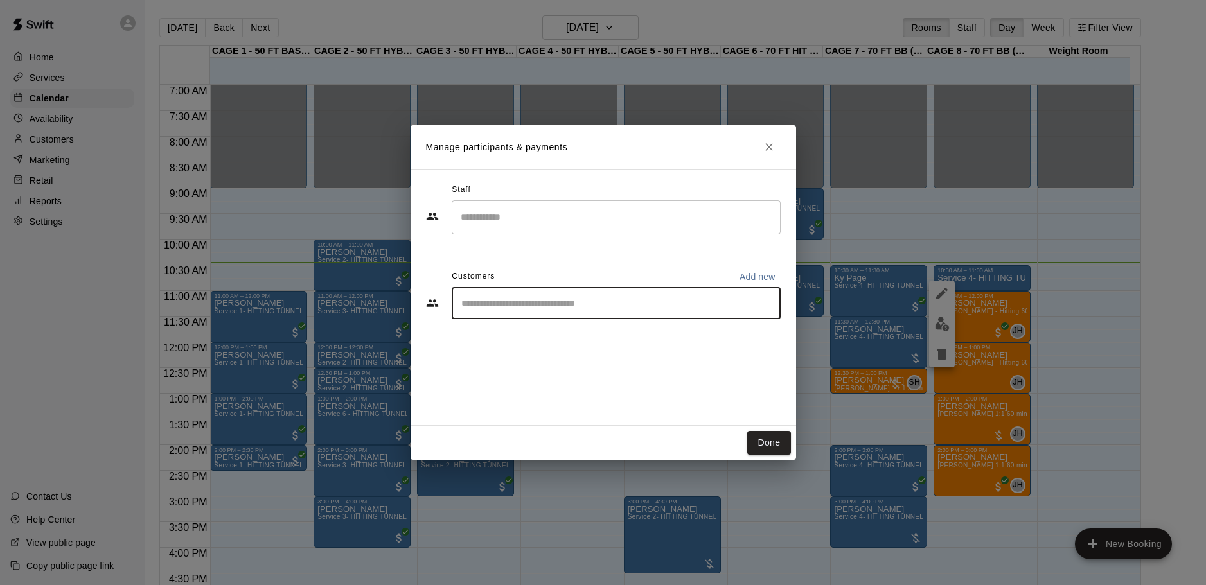
click at [966, 233] on div "Manage participants & payments Staff ​ Customers Add new ​ Done" at bounding box center [603, 292] width 1206 height 585
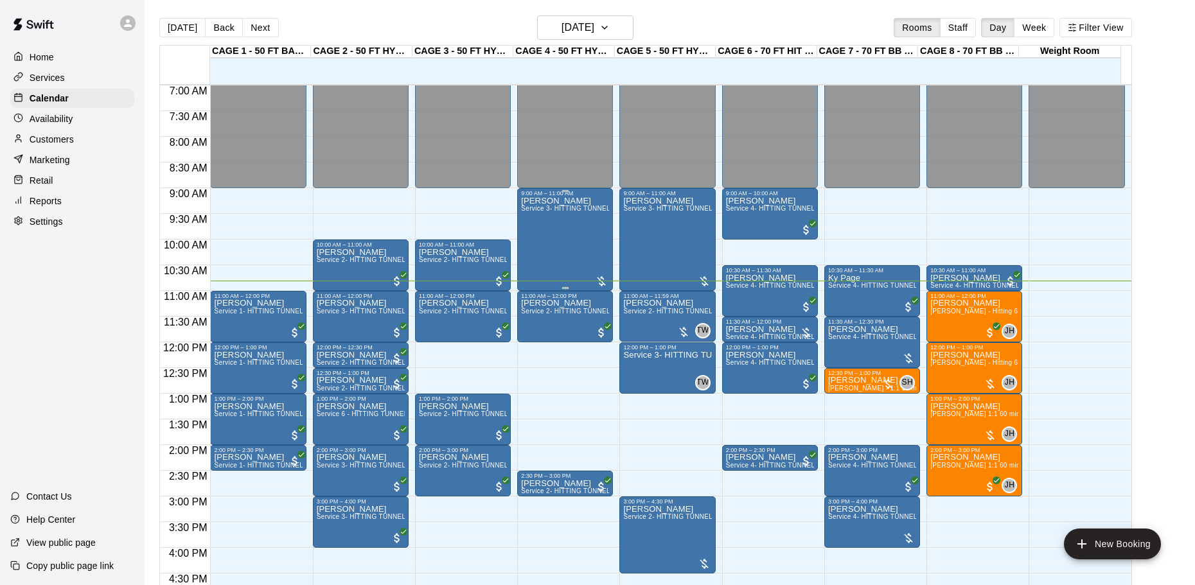
click at [603, 281] on div at bounding box center [601, 281] width 13 height 13
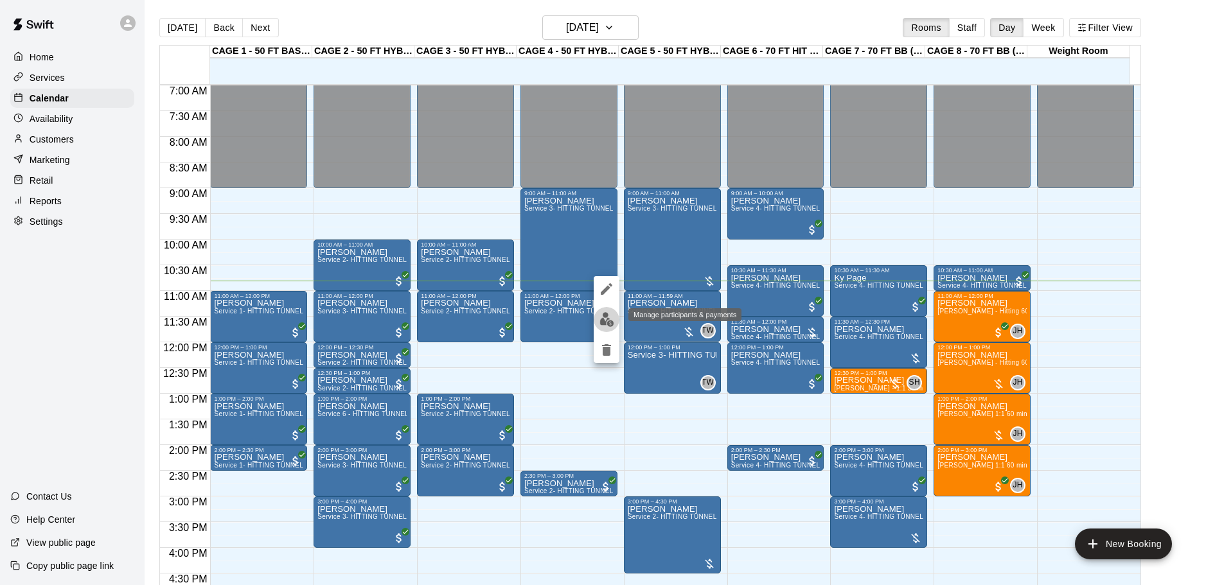
click at [603, 321] on img "edit" at bounding box center [607, 319] width 15 height 15
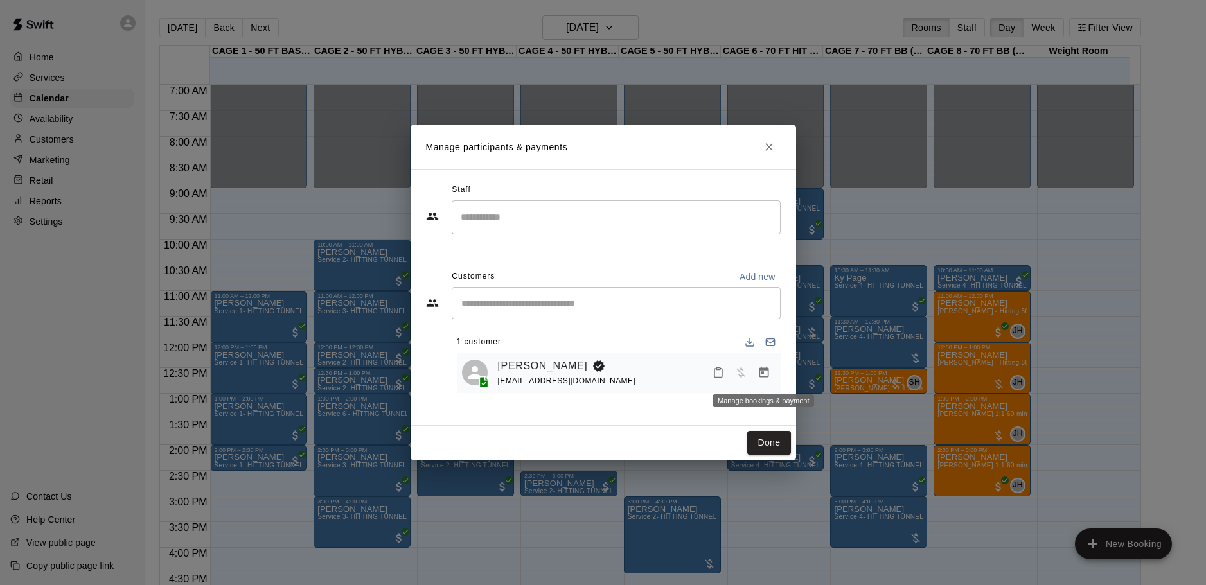
click at [758, 371] on icon "Manage bookings & payment" at bounding box center [764, 372] width 13 height 13
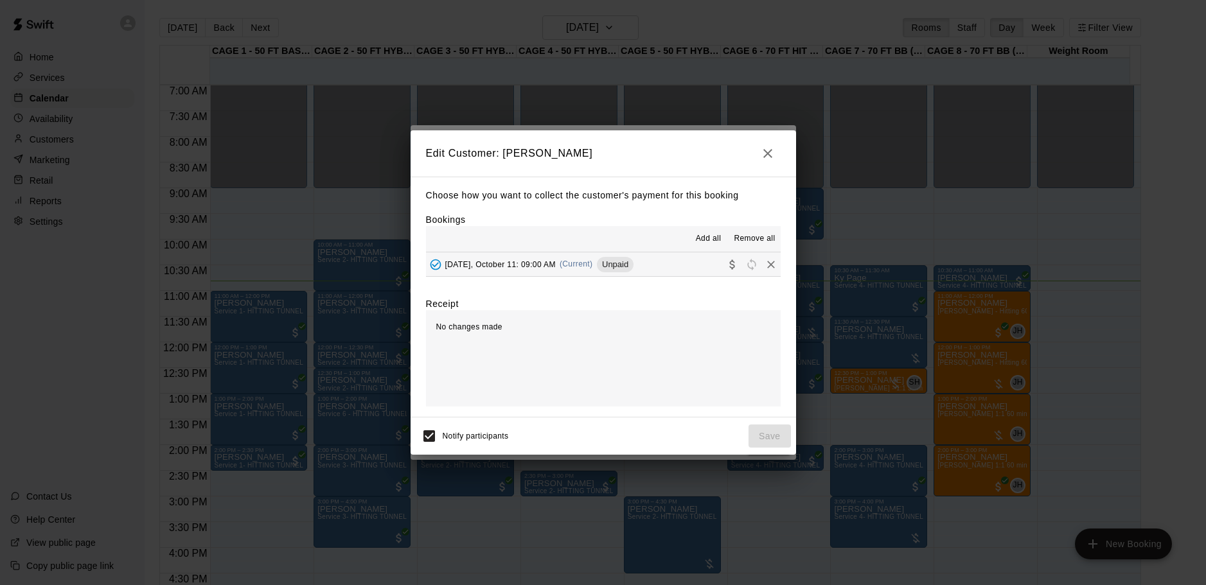
click at [666, 262] on button "Saturday, October 11: 09:00 AM (Current) Unpaid" at bounding box center [603, 265] width 355 height 24
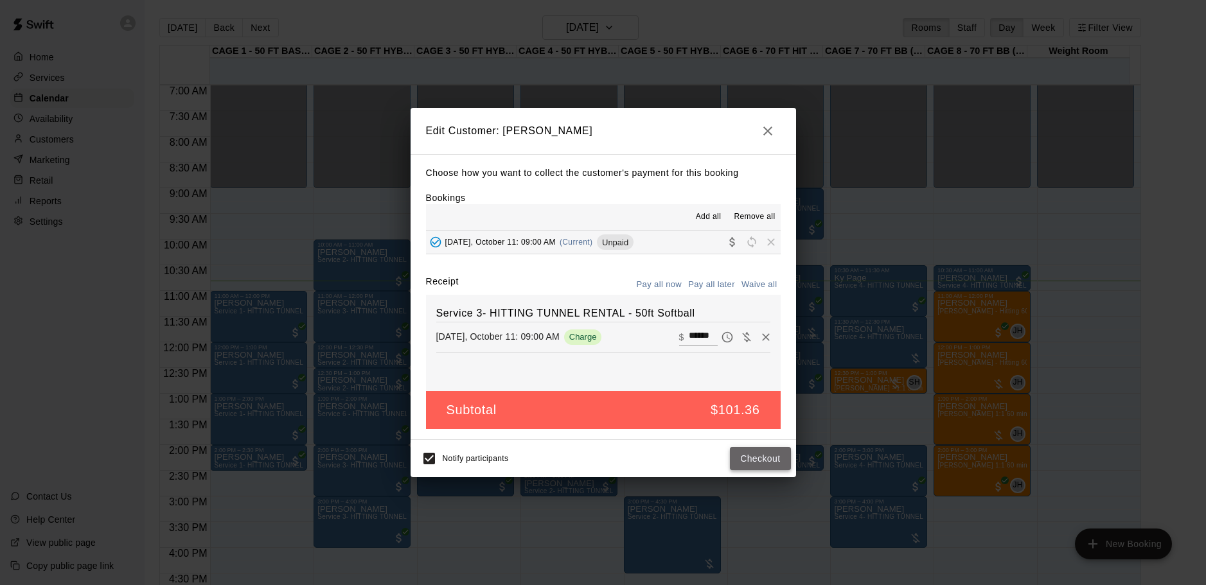
click at [756, 461] on button "Checkout" at bounding box center [760, 459] width 60 height 24
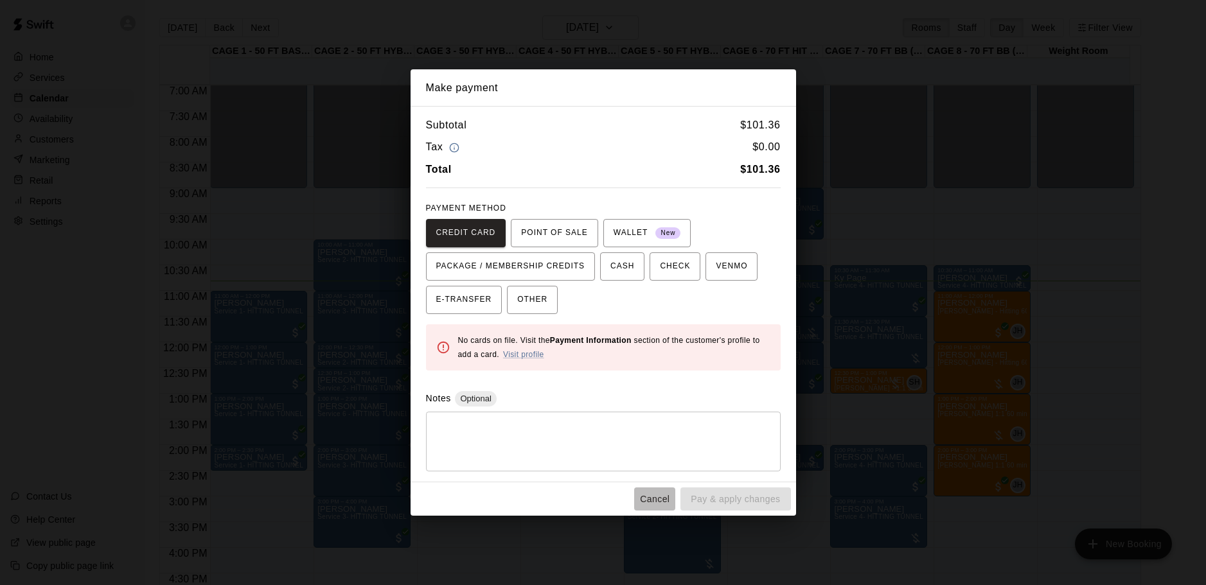
click at [670, 496] on button "Cancel" at bounding box center [654, 500] width 41 height 24
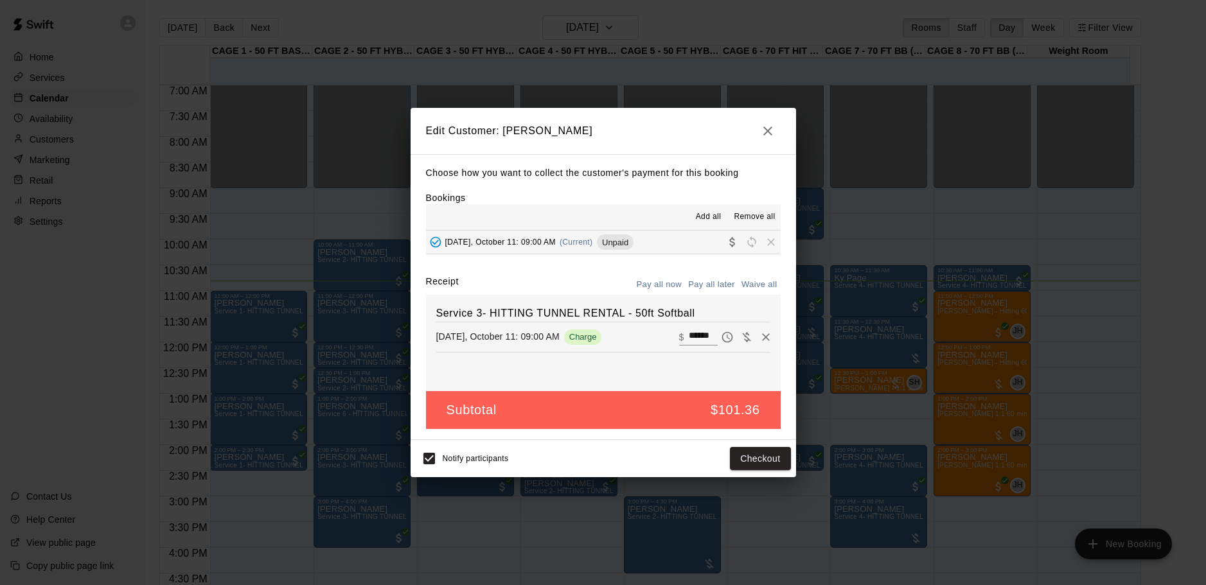
click at [696, 340] on input "******" at bounding box center [703, 337] width 28 height 17
click at [689, 335] on input "******" at bounding box center [703, 337] width 28 height 17
type input "***"
click at [756, 457] on button "Checkout" at bounding box center [760, 459] width 60 height 24
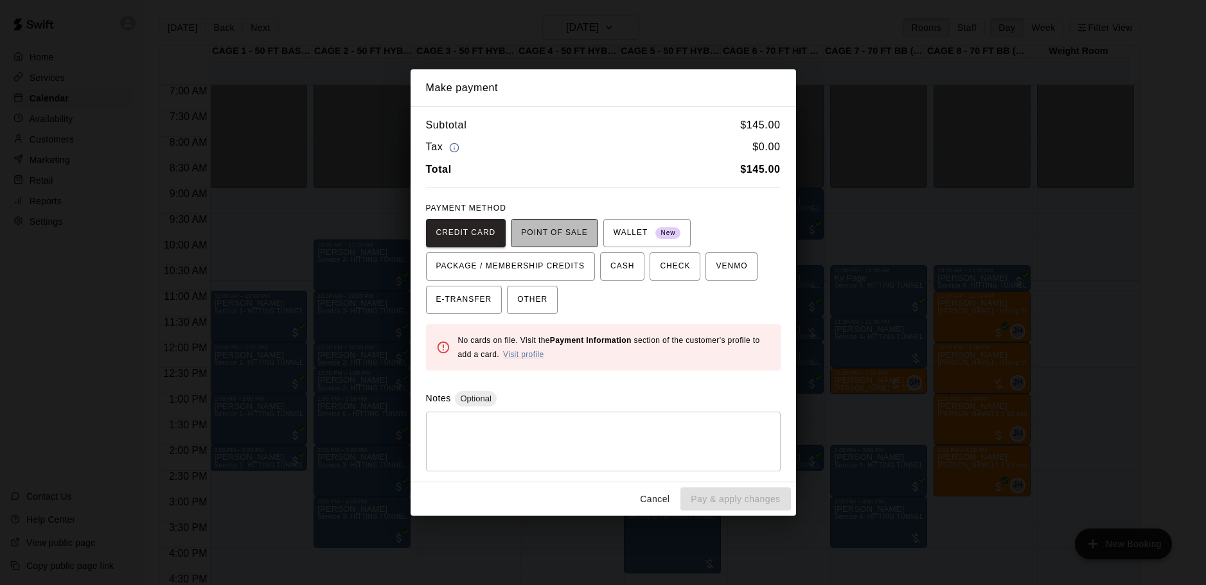
click at [560, 236] on span "POINT OF SALE" at bounding box center [554, 233] width 66 height 21
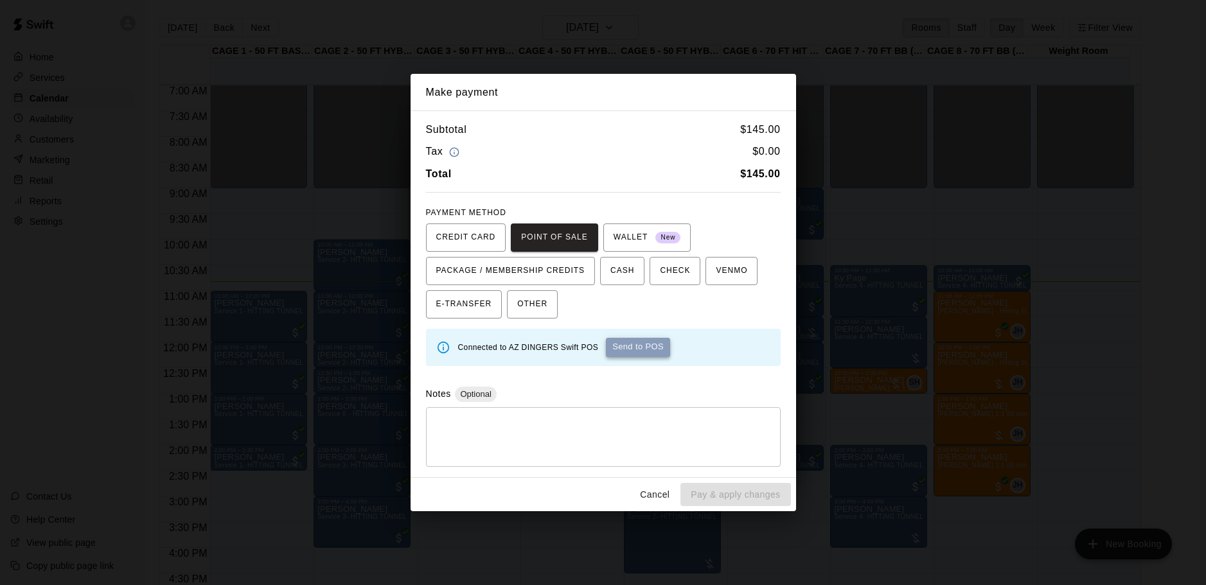
click at [640, 348] on button "Send to POS" at bounding box center [638, 347] width 64 height 19
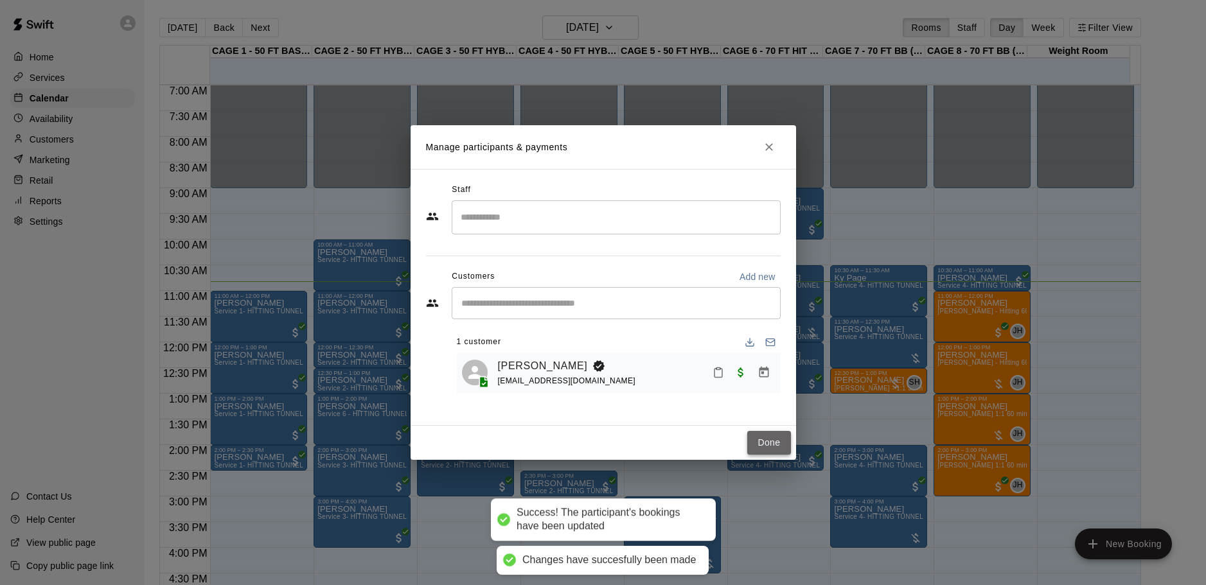
click at [781, 435] on button "Done" at bounding box center [768, 443] width 43 height 24
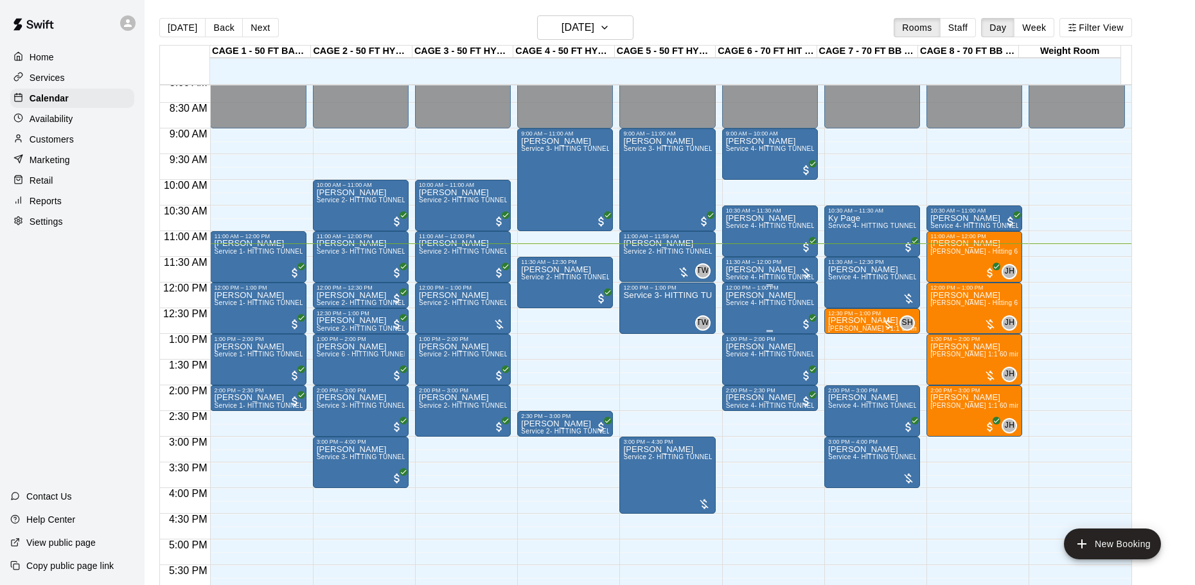
scroll to position [385, 0]
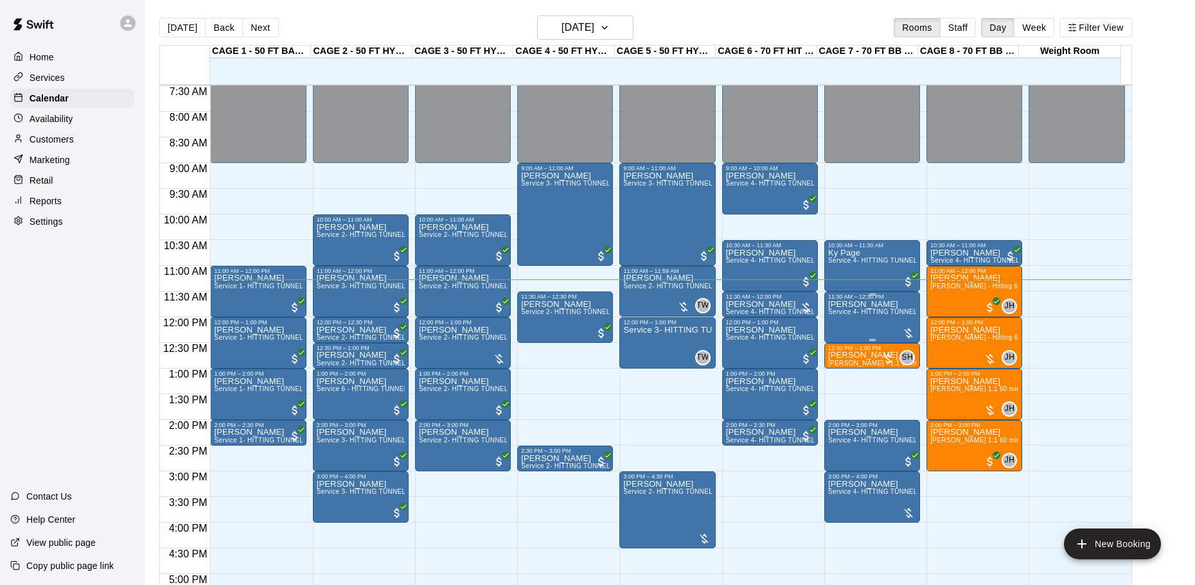
click at [902, 336] on div at bounding box center [908, 333] width 13 height 13
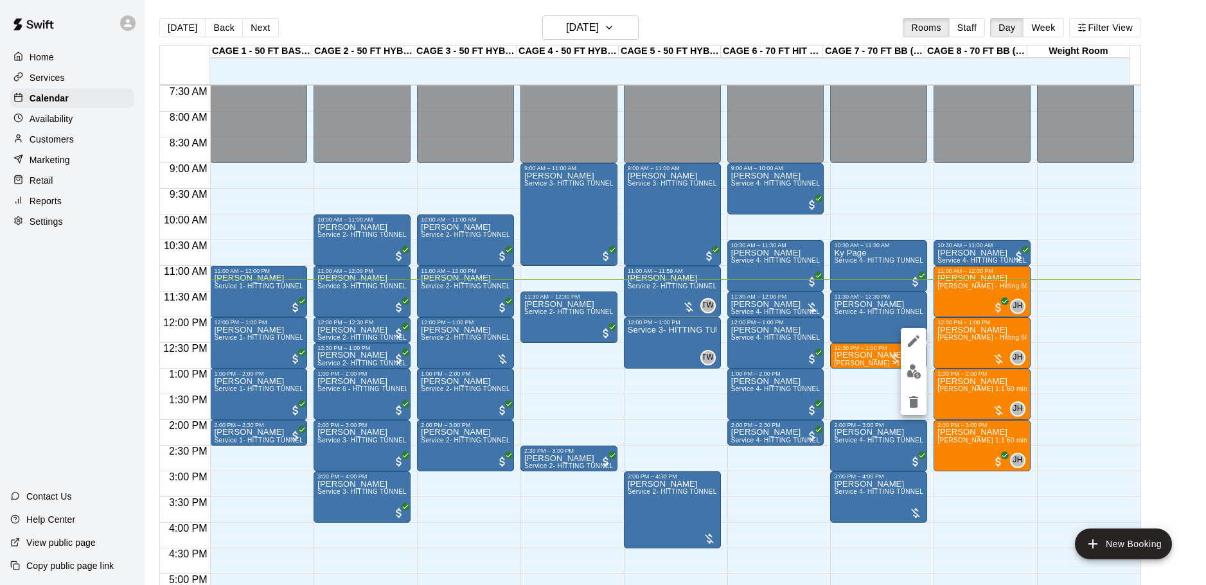
click at [920, 369] on img "edit" at bounding box center [914, 371] width 15 height 15
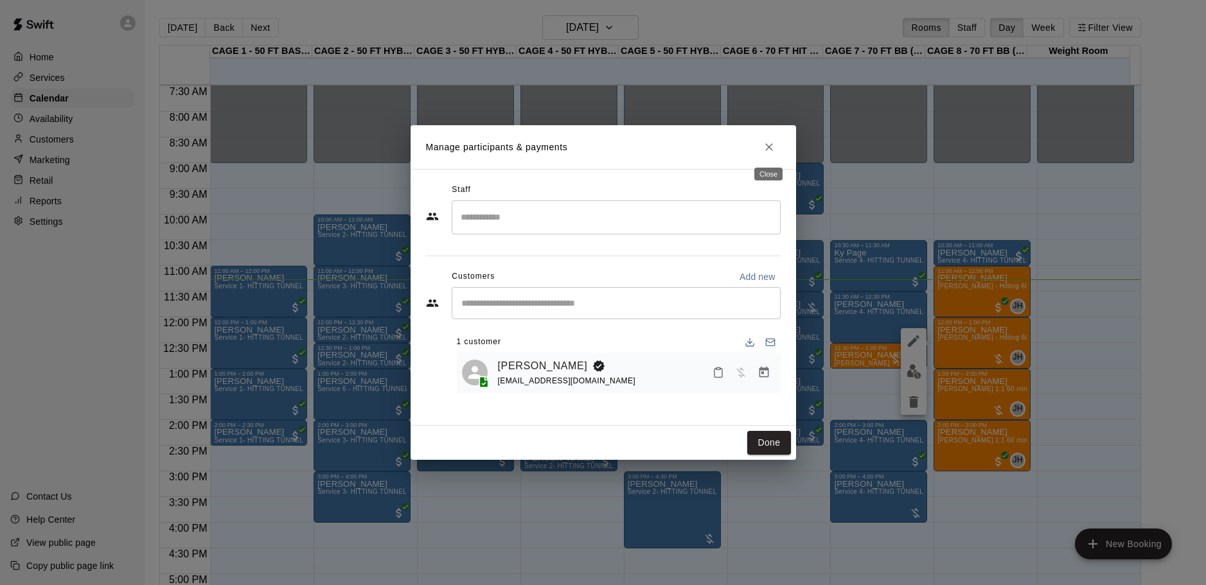
click at [775, 146] on icon "Close" at bounding box center [769, 147] width 13 height 13
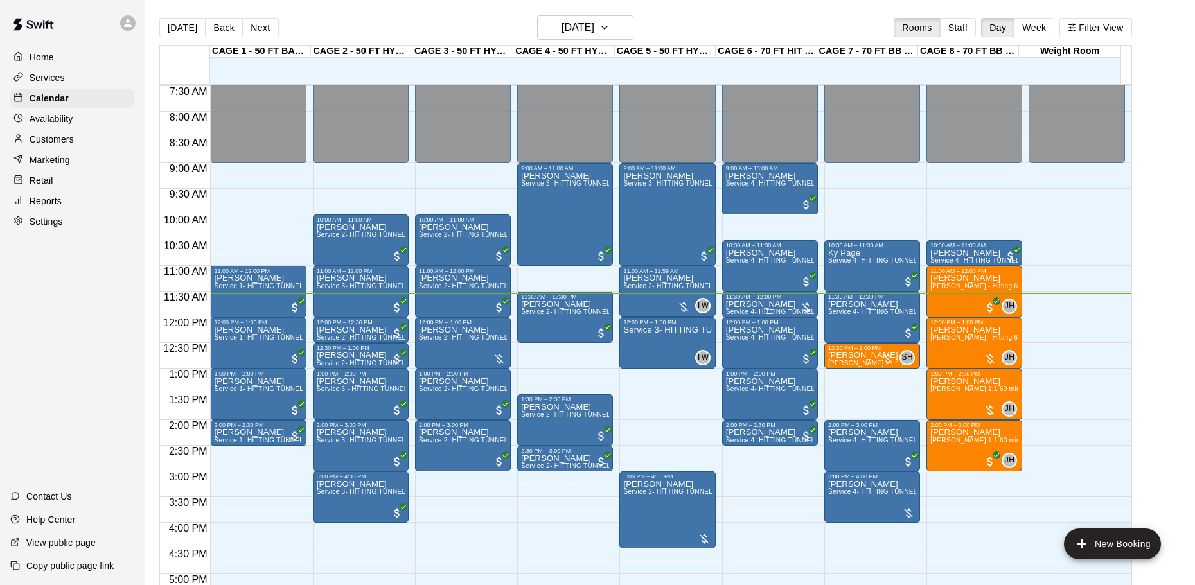
click at [805, 305] on div at bounding box center [806, 307] width 13 height 13
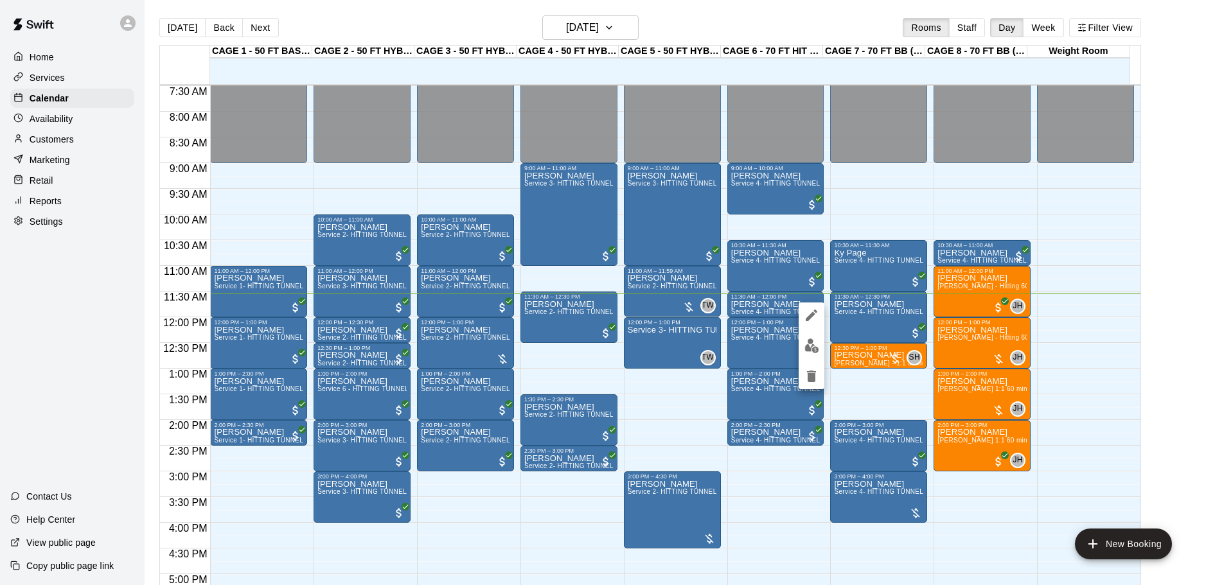
click at [543, 452] on div at bounding box center [603, 292] width 1206 height 585
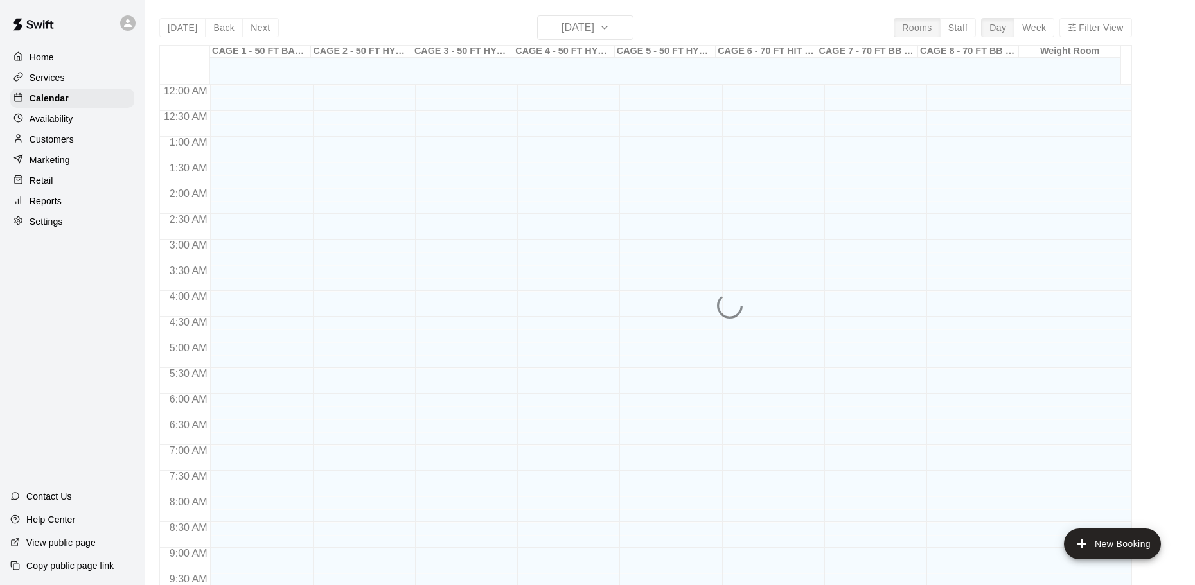
scroll to position [598, 0]
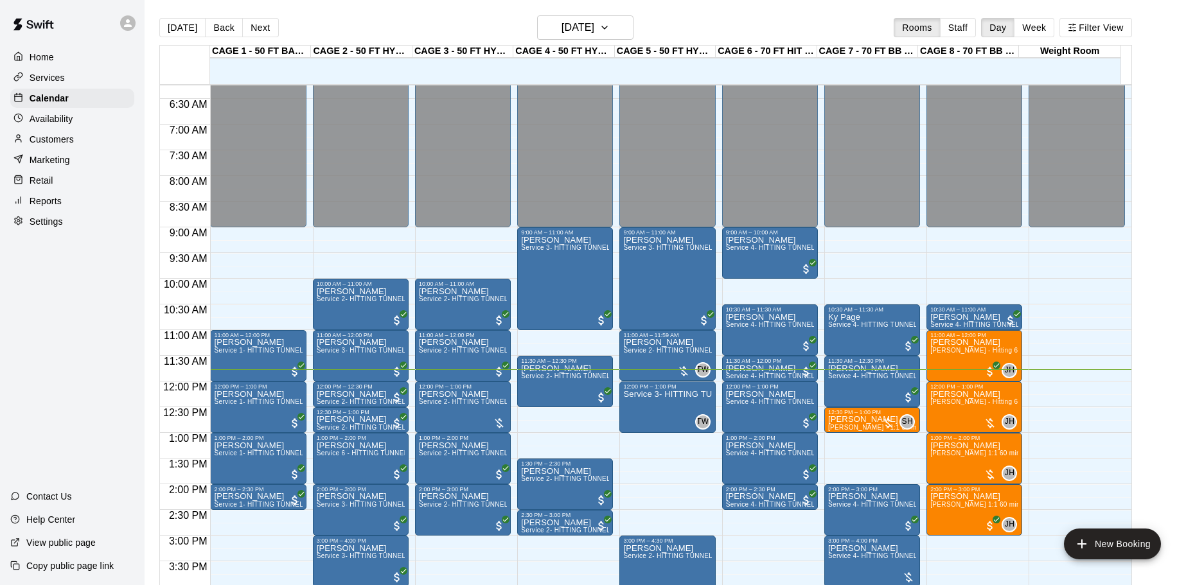
scroll to position [278, 0]
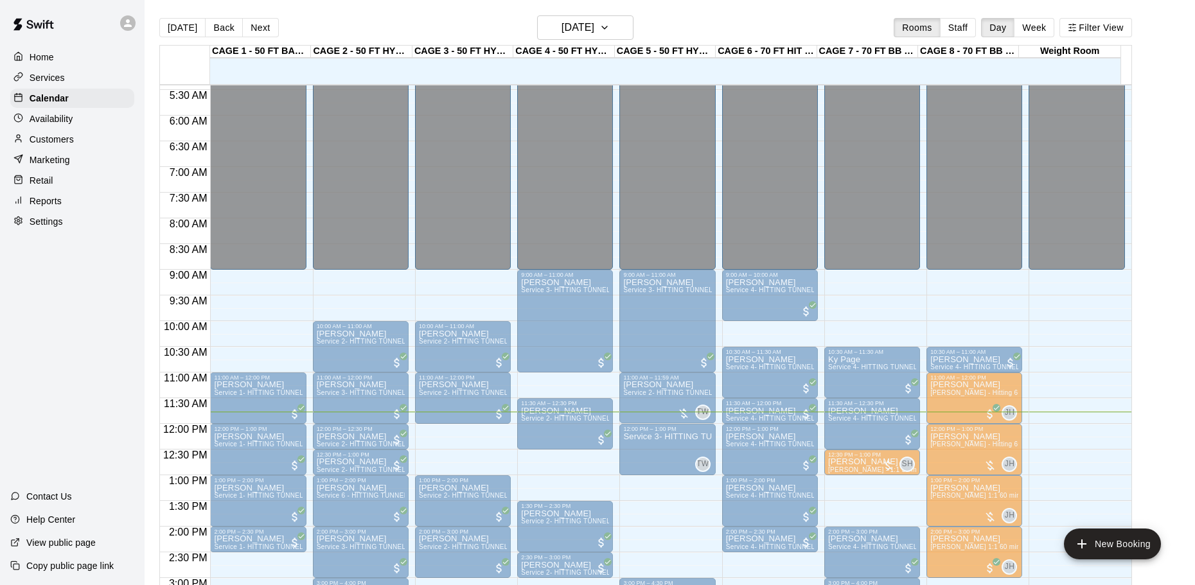
click at [498, 463] on div at bounding box center [499, 465] width 13 height 13
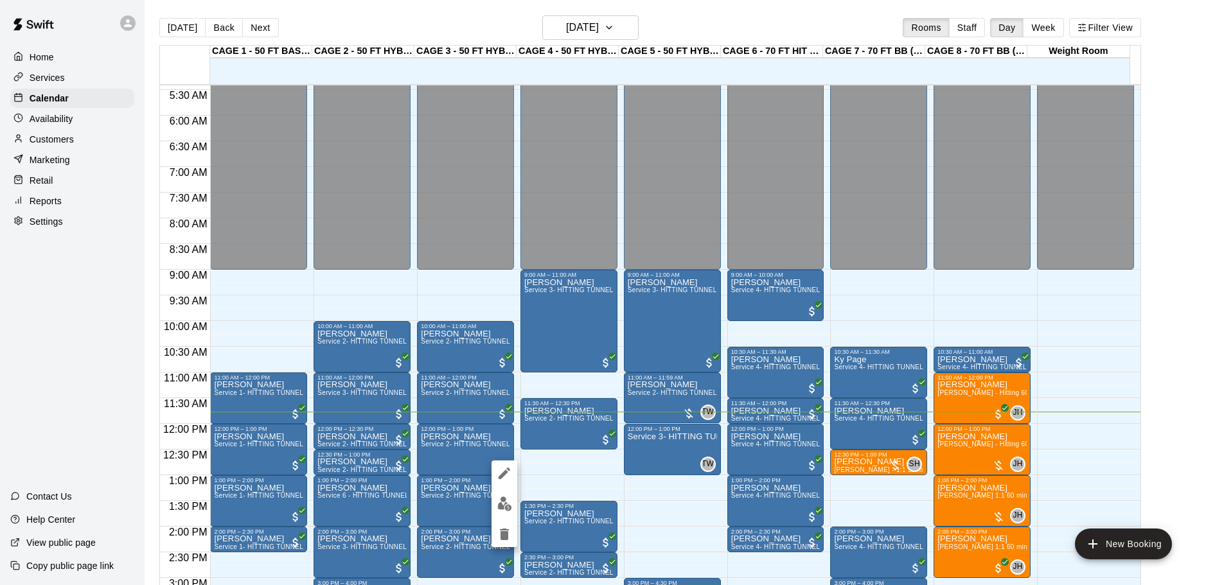
click at [604, 490] on div at bounding box center [603, 292] width 1206 height 585
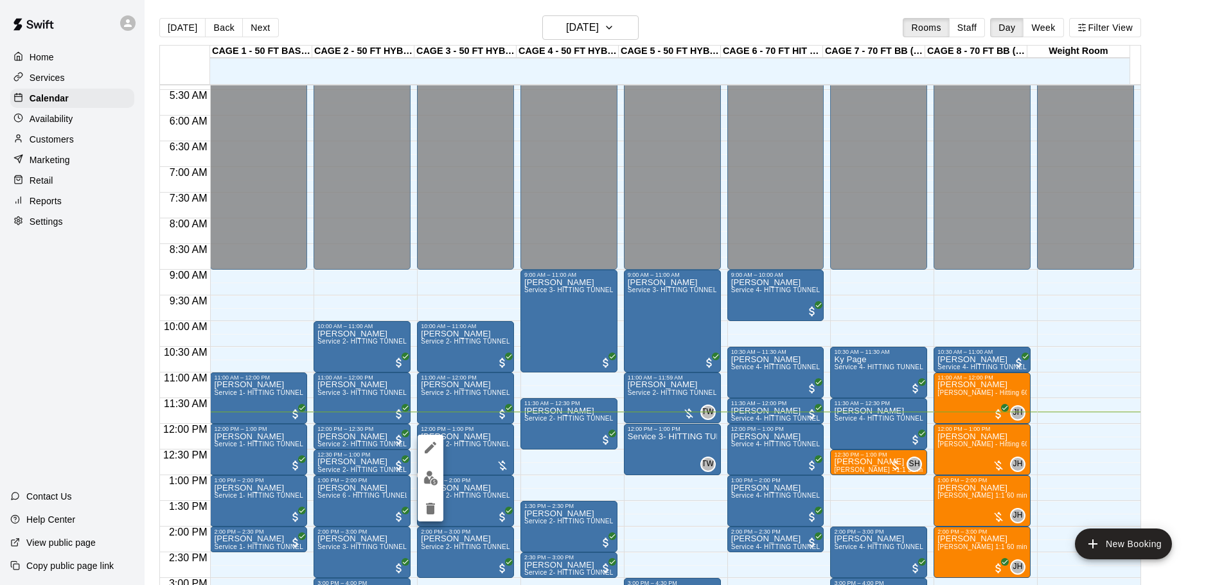
click at [497, 467] on div at bounding box center [603, 292] width 1206 height 585
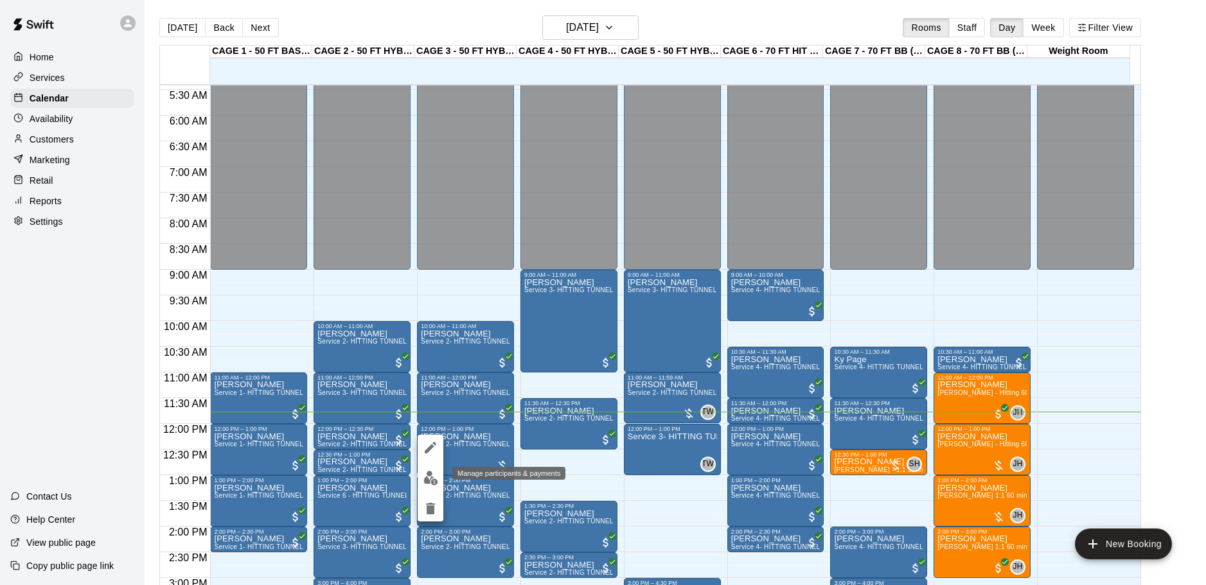
click at [427, 478] on img "edit" at bounding box center [430, 478] width 15 height 15
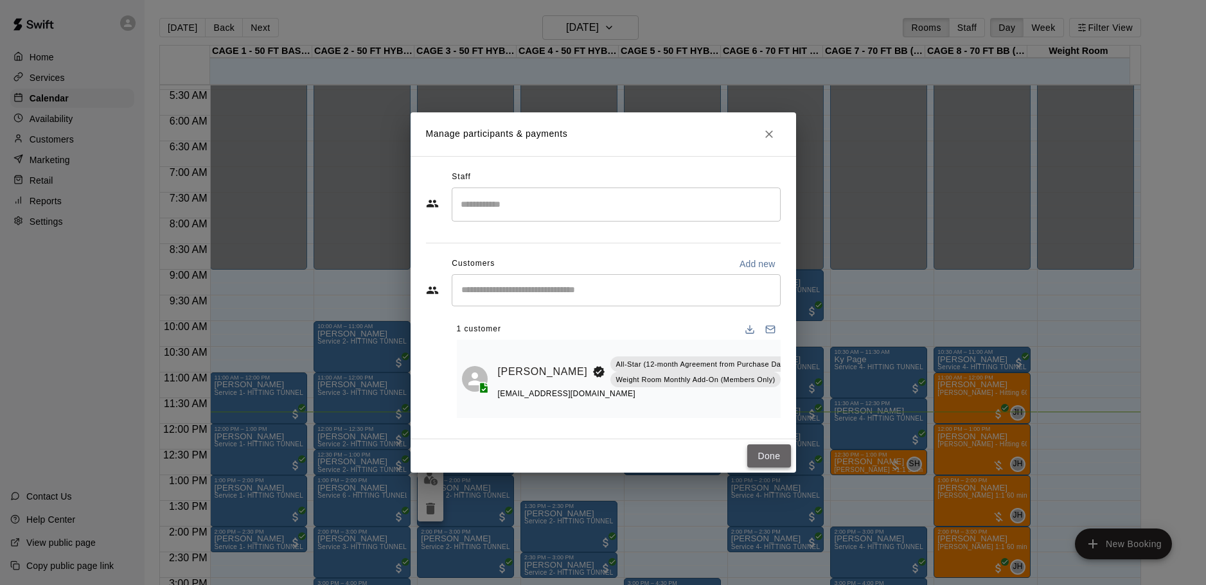
click at [766, 461] on button "Done" at bounding box center [768, 457] width 43 height 24
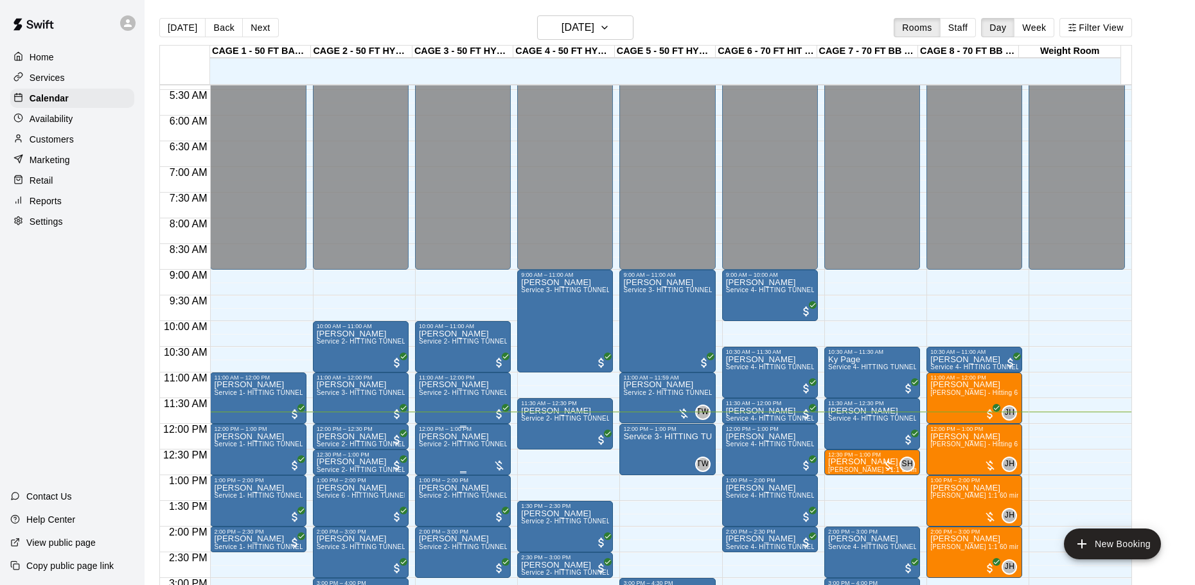
click at [476, 448] on span "Service 2- HITTING TUNNEL RENTAL - 50ft Baseball" at bounding box center [500, 444] width 163 height 7
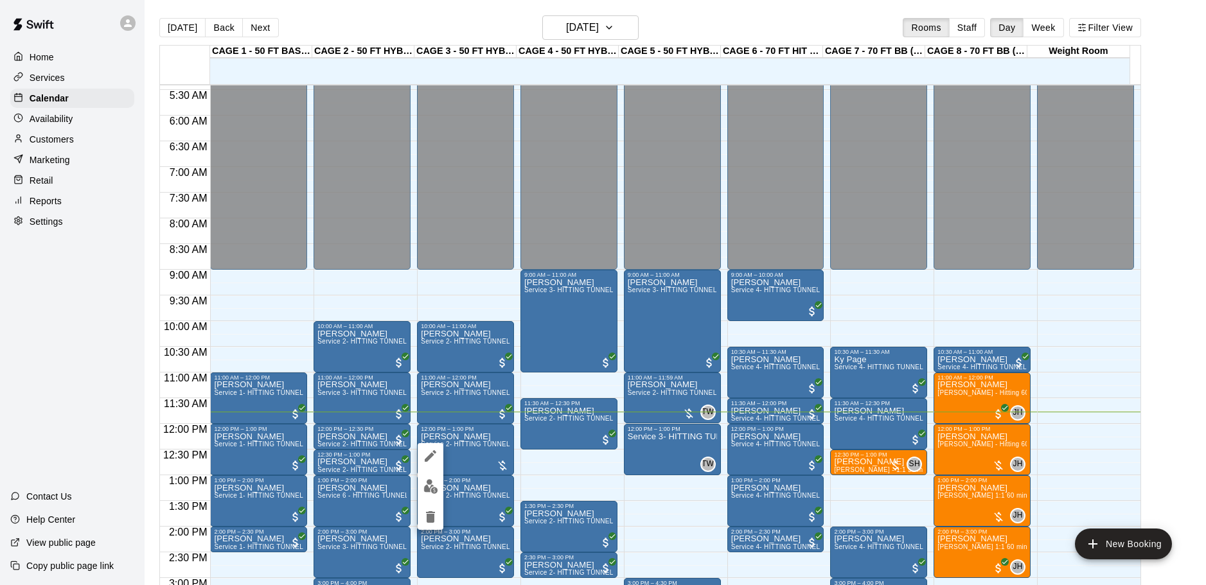
click at [443, 484] on button "edit" at bounding box center [431, 486] width 26 height 25
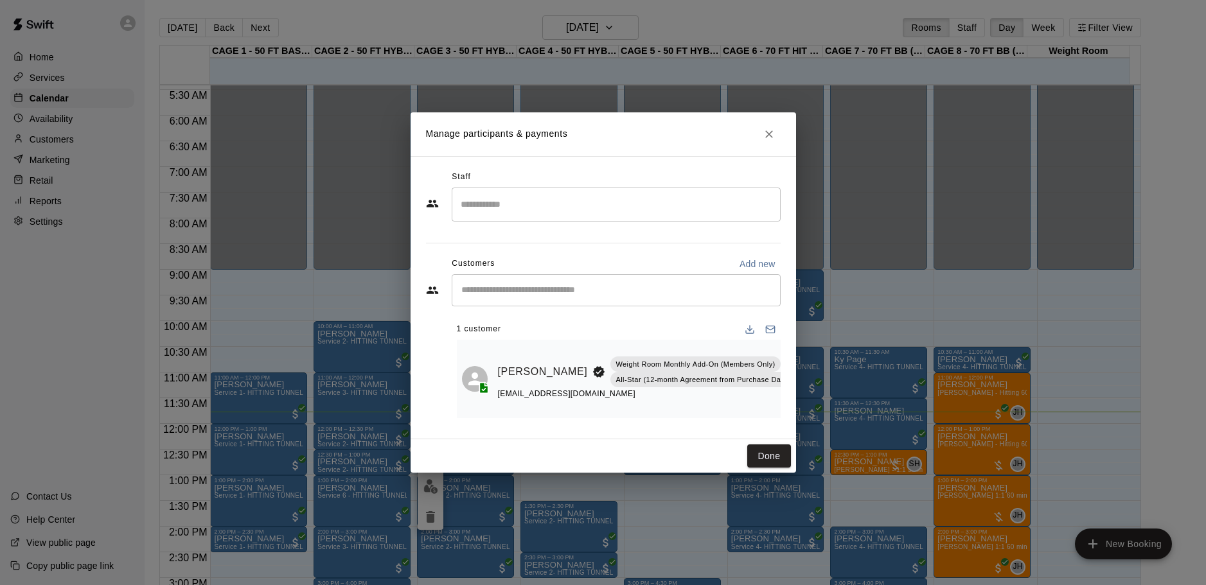
click at [823, 396] on icon "Manage bookings & payment" at bounding box center [828, 401] width 10 height 11
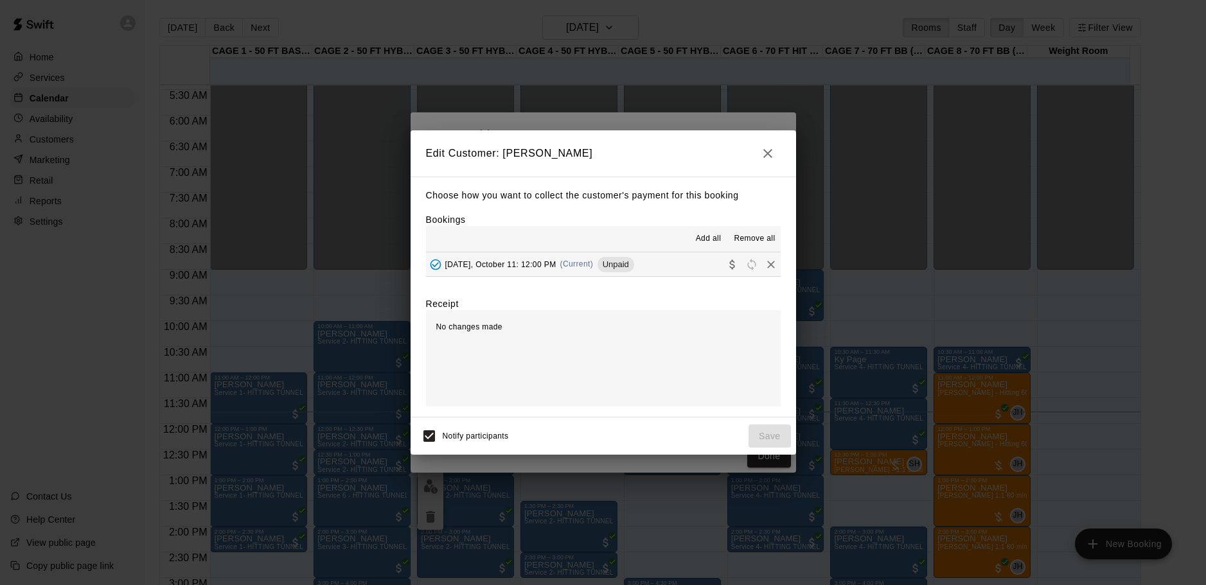
click at [513, 262] on span "Saturday, October 11: 12:00 PM" at bounding box center [500, 264] width 111 height 9
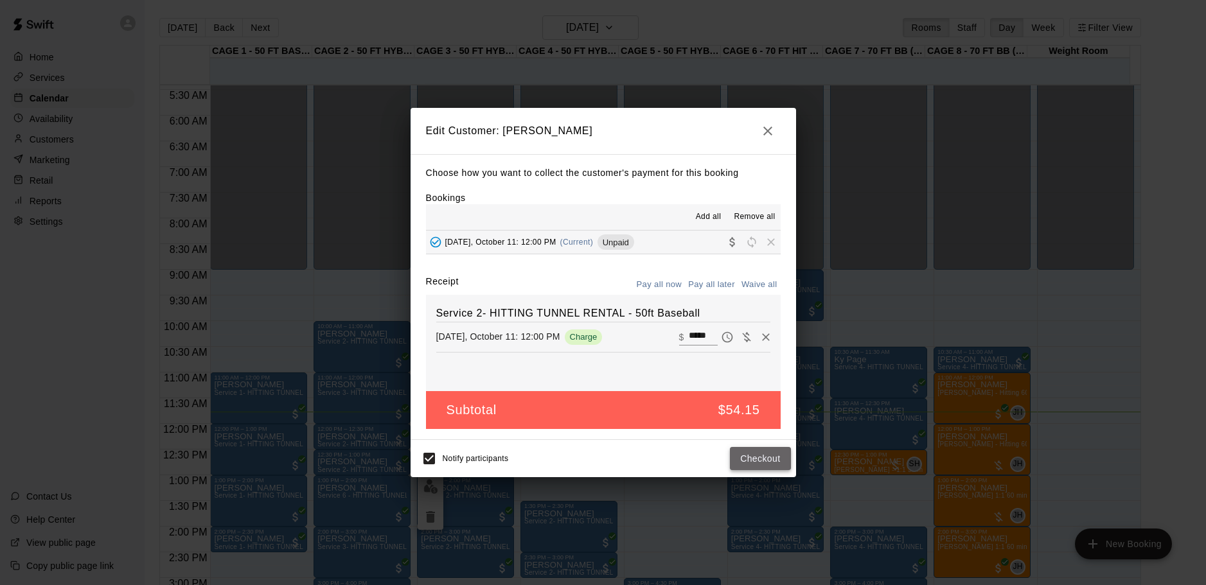
click at [760, 454] on button "Checkout" at bounding box center [760, 459] width 60 height 24
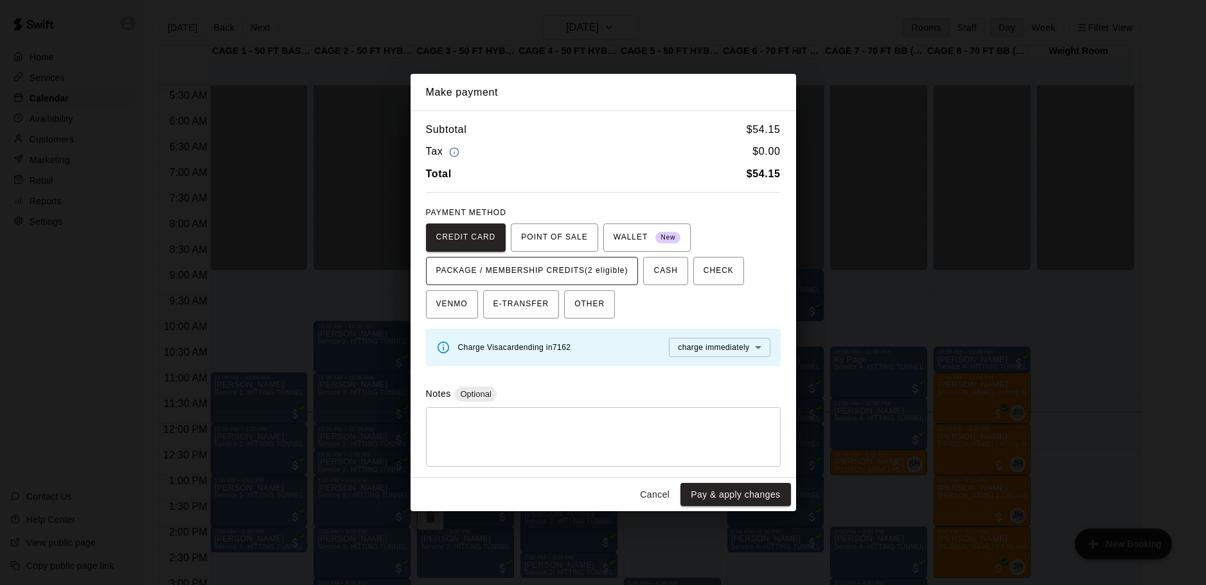
click at [549, 269] on span "PACKAGE / MEMBERSHIP CREDITS (2 eligible)" at bounding box center [532, 271] width 192 height 21
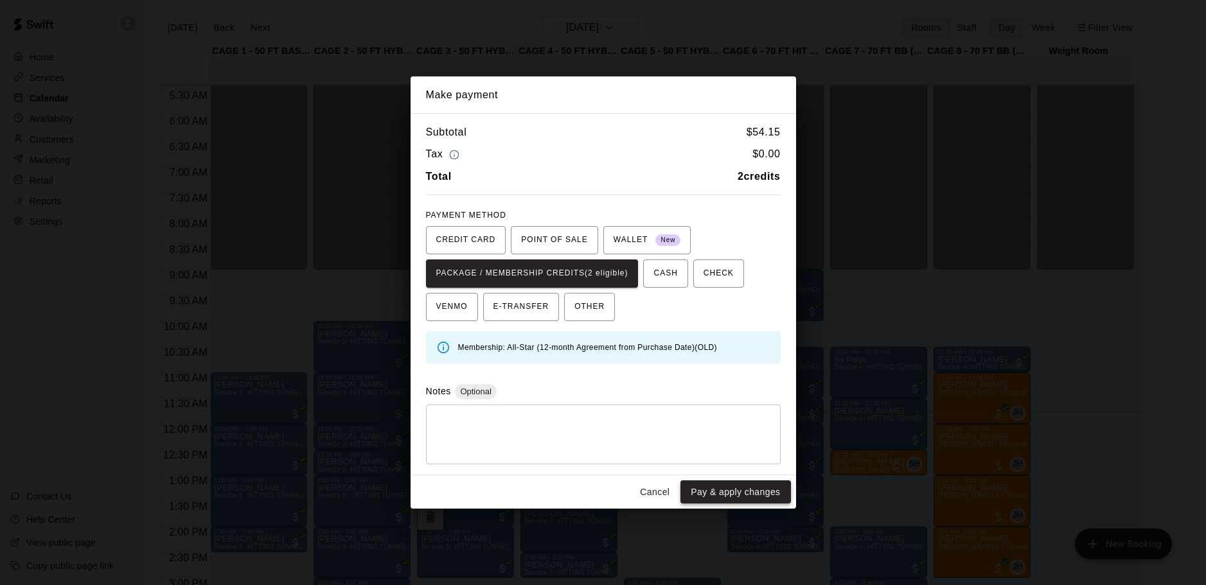
click at [755, 491] on button "Pay & apply changes" at bounding box center [735, 493] width 110 height 24
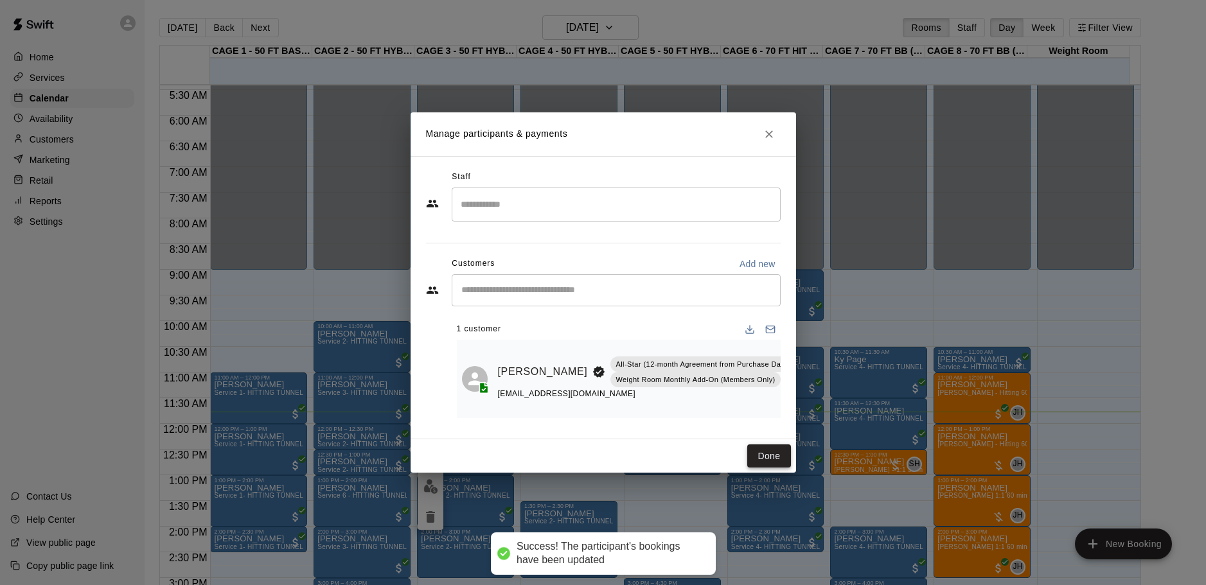
click at [773, 459] on button "Done" at bounding box center [768, 457] width 43 height 24
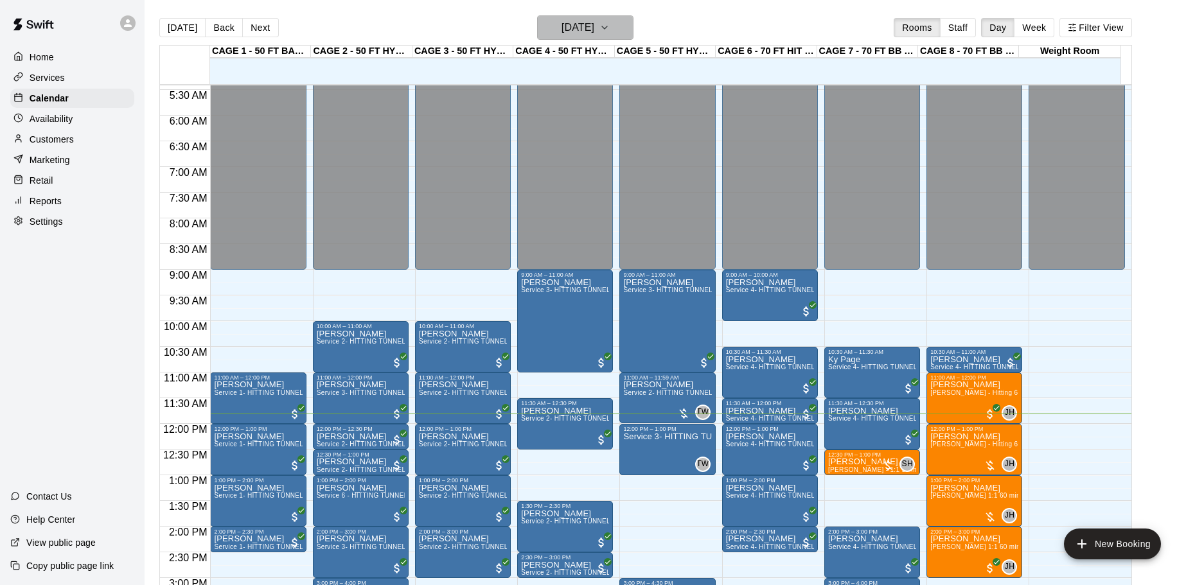
click at [594, 19] on h6 "[DATE]" at bounding box center [578, 28] width 33 height 18
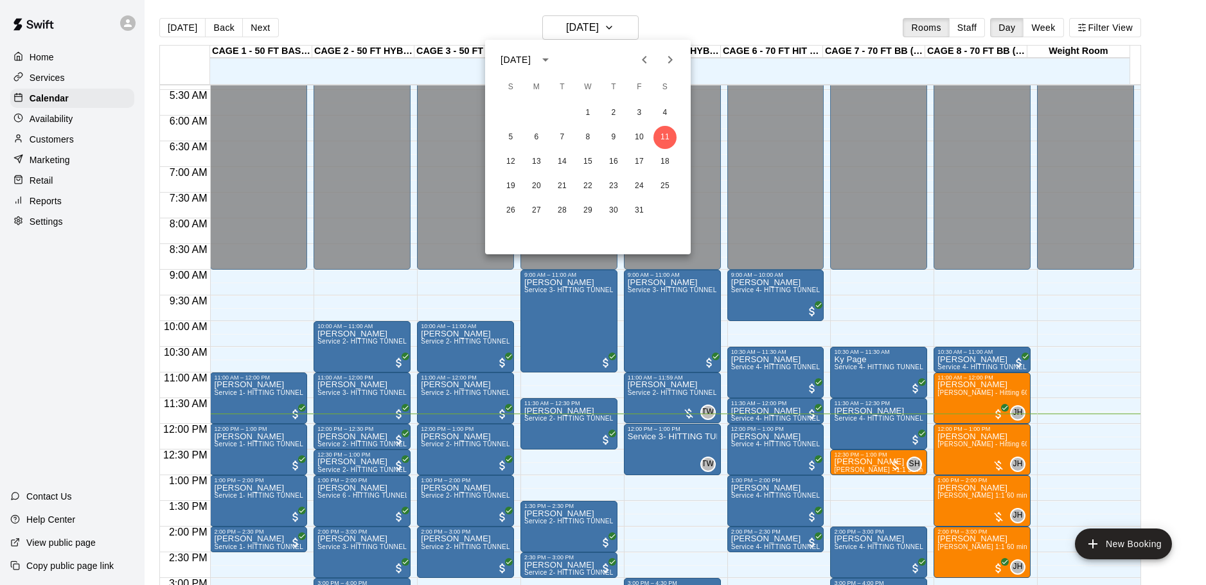
click at [51, 141] on div at bounding box center [603, 292] width 1206 height 585
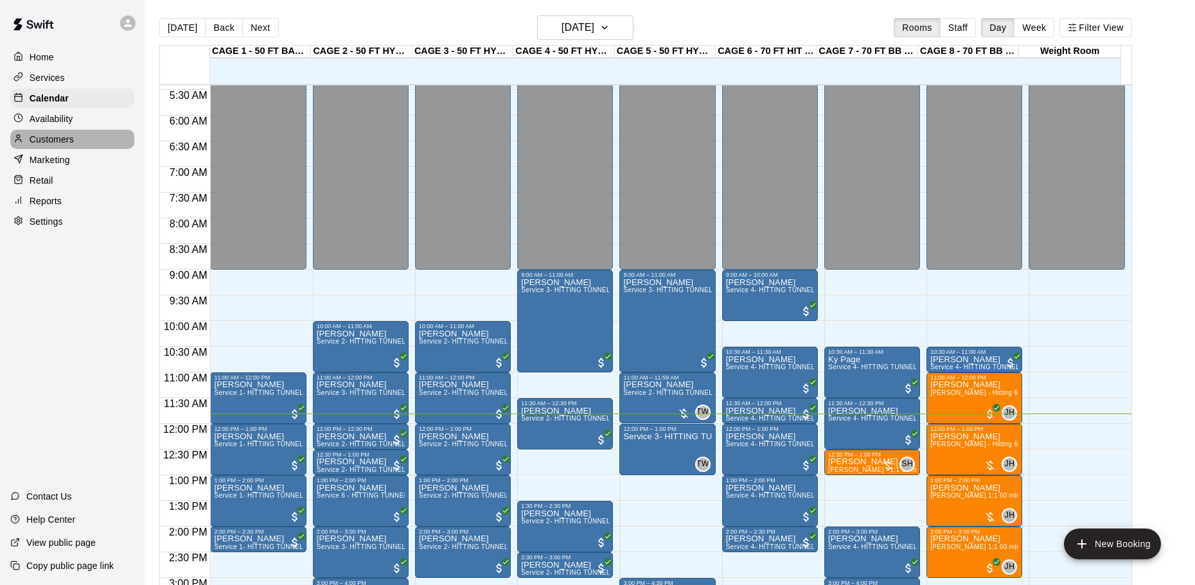
click at [43, 142] on p "Customers" at bounding box center [52, 139] width 44 height 13
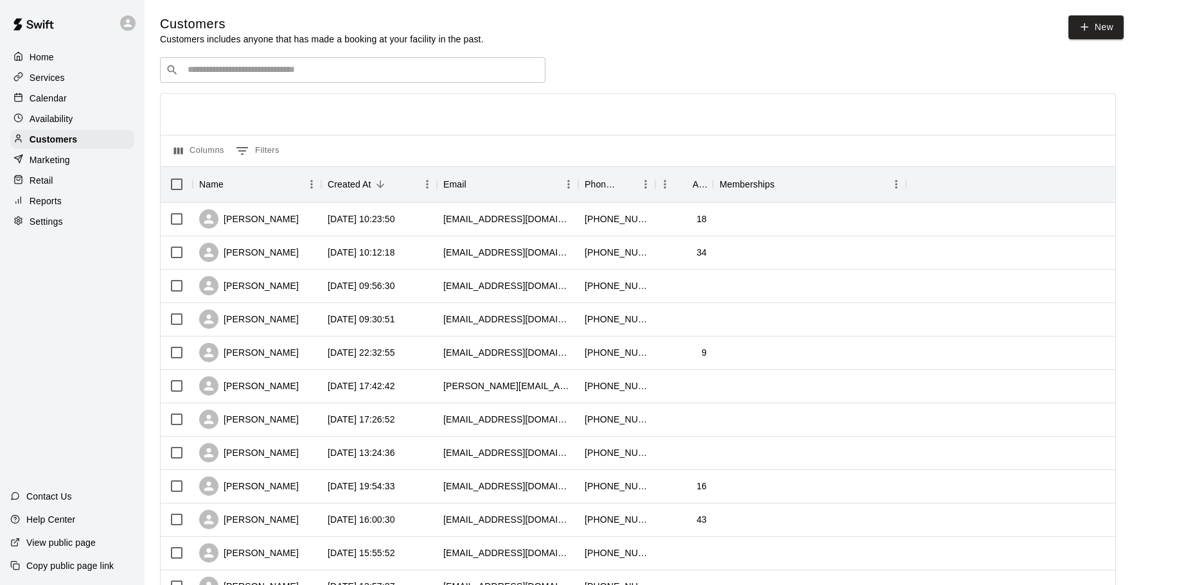
click at [359, 80] on div "​ ​" at bounding box center [353, 70] width 386 height 26
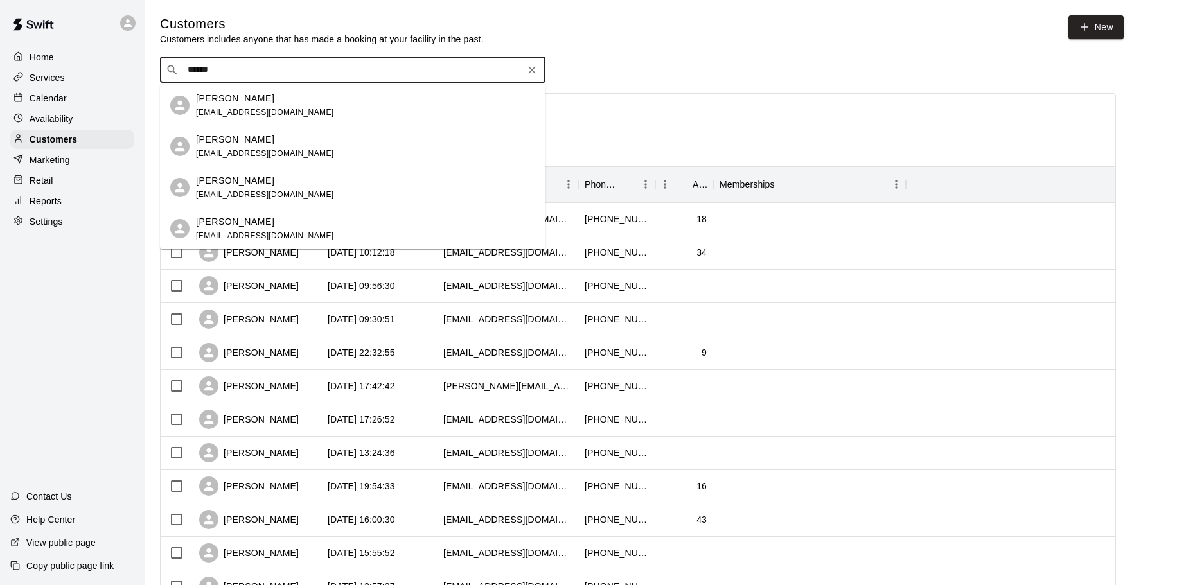
type input "*******"
click at [263, 100] on div "[PERSON_NAME]" at bounding box center [265, 98] width 138 height 13
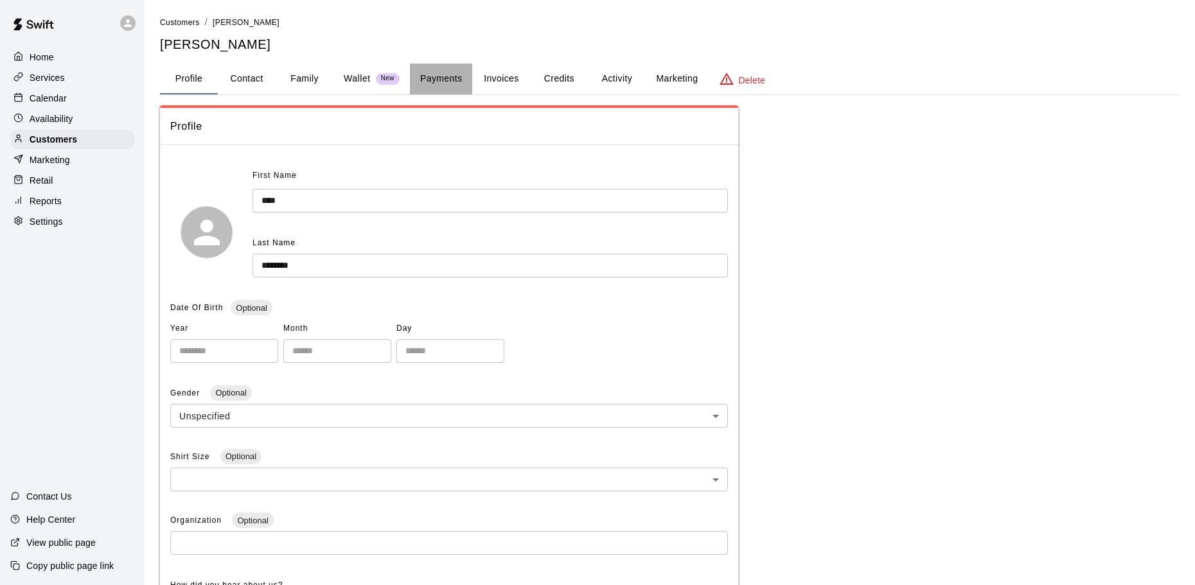
click at [448, 84] on button "Payments" at bounding box center [441, 79] width 62 height 31
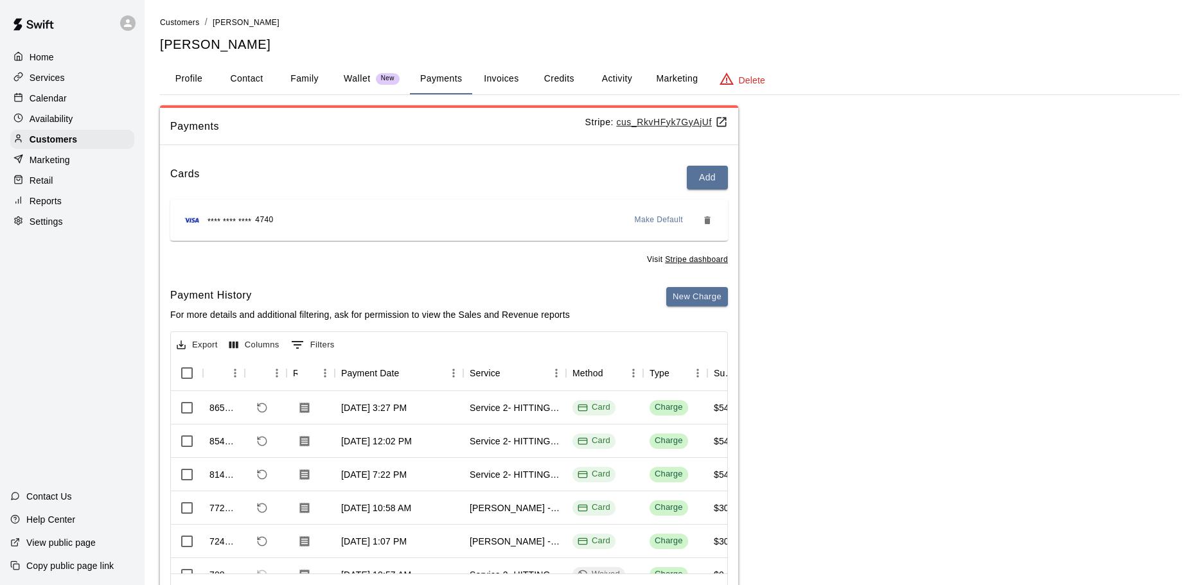
click at [193, 84] on button "Profile" at bounding box center [189, 79] width 58 height 31
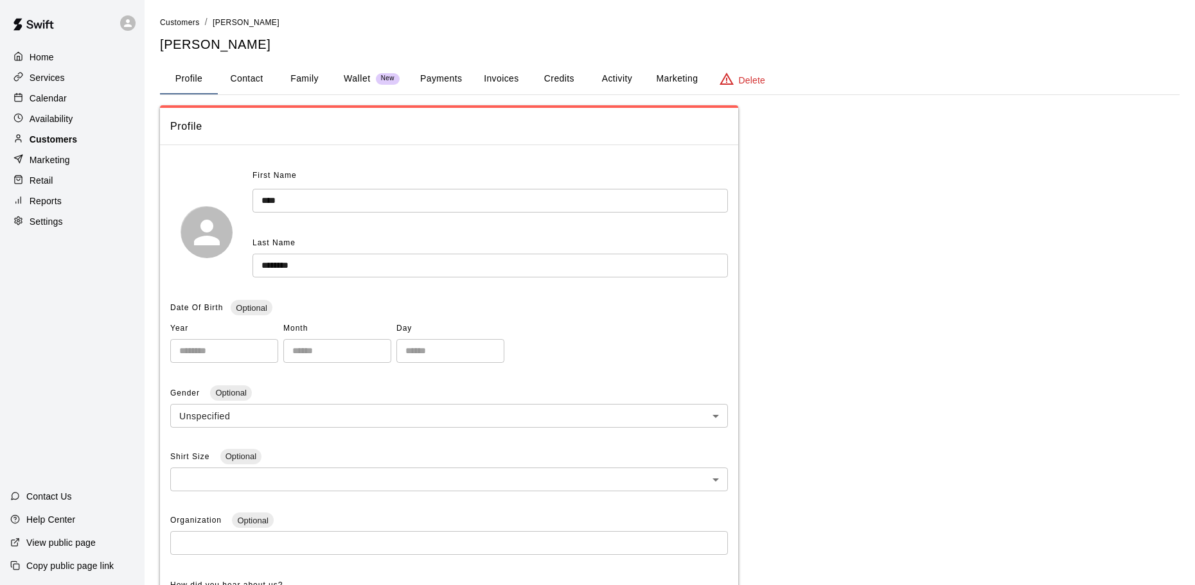
click at [53, 143] on p "Customers" at bounding box center [54, 139] width 48 height 13
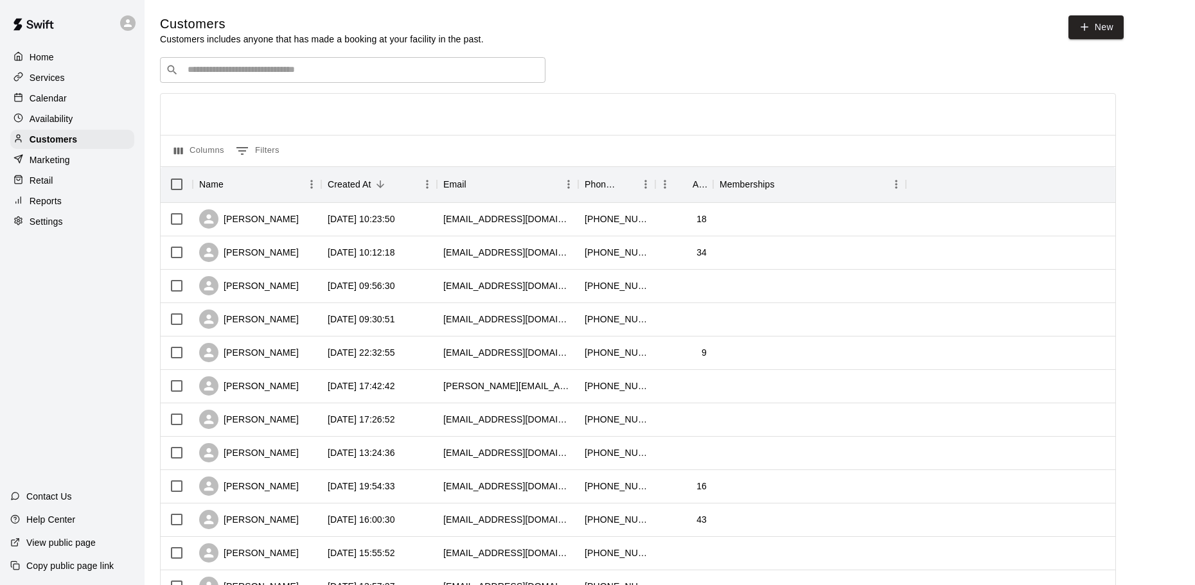
click at [220, 75] on input "Search customers by name or email" at bounding box center [362, 70] width 356 height 13
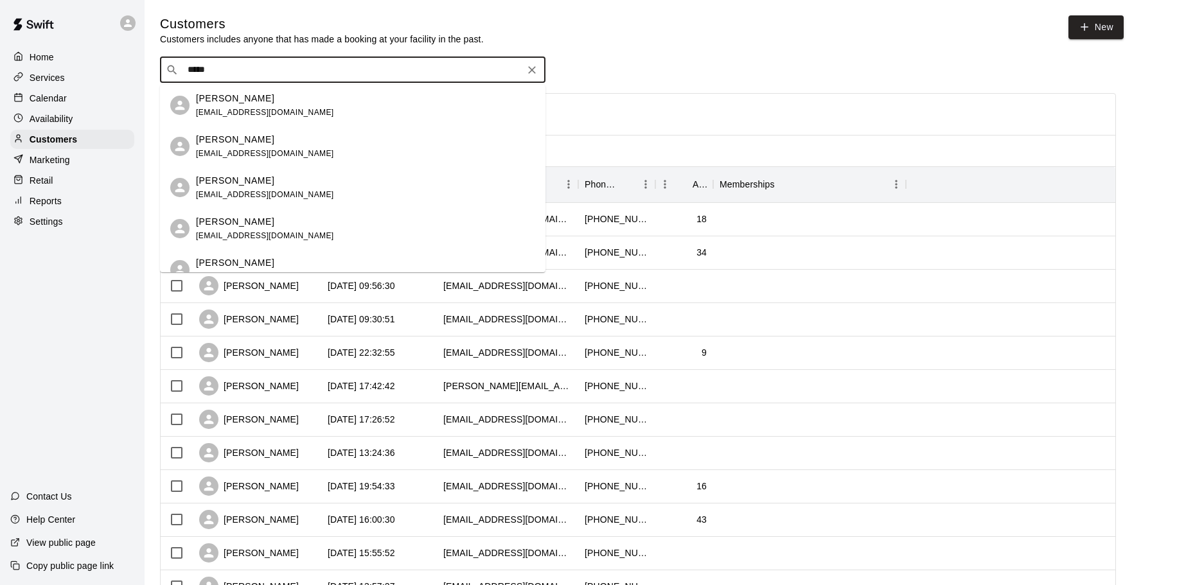
type input "******"
click at [255, 144] on p "Mary Sherratt" at bounding box center [235, 139] width 78 height 13
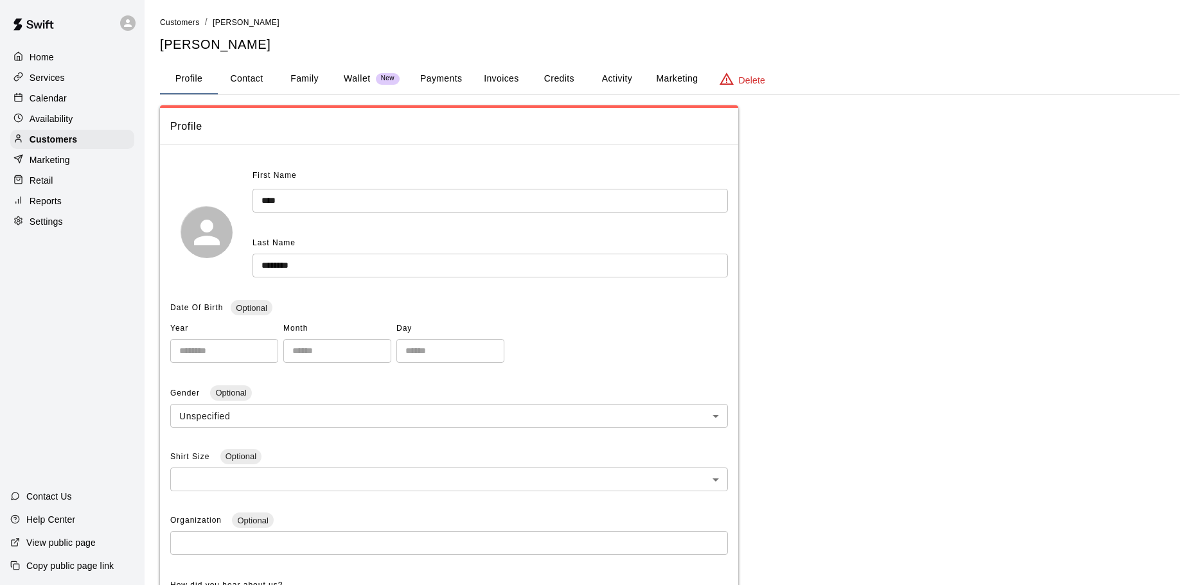
click at [429, 84] on button "Payments" at bounding box center [441, 79] width 62 height 31
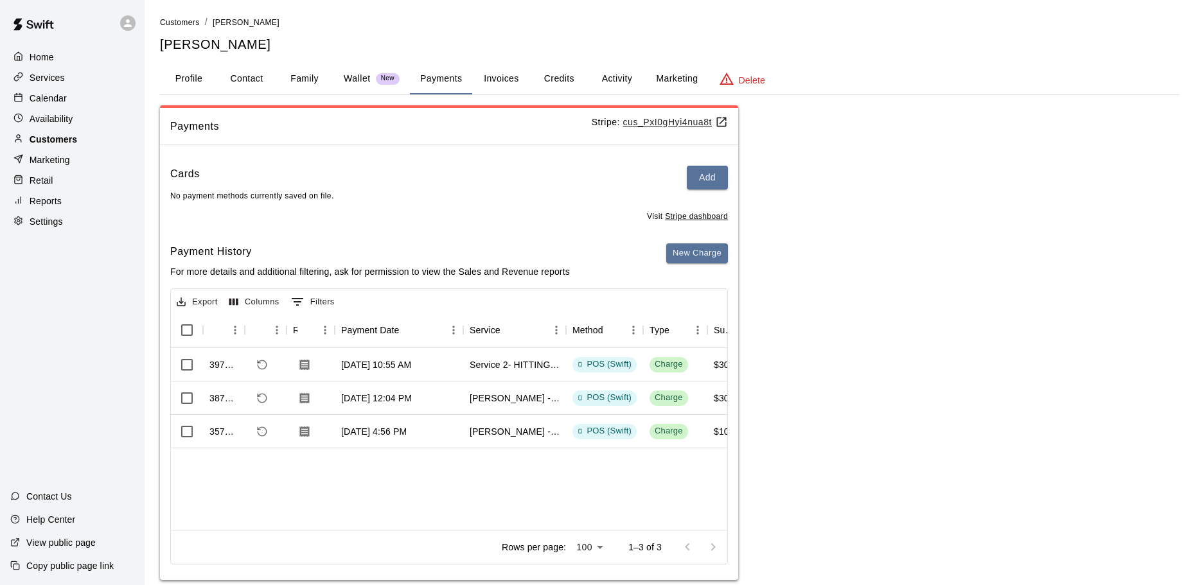
click at [111, 139] on div "Customers" at bounding box center [72, 139] width 124 height 19
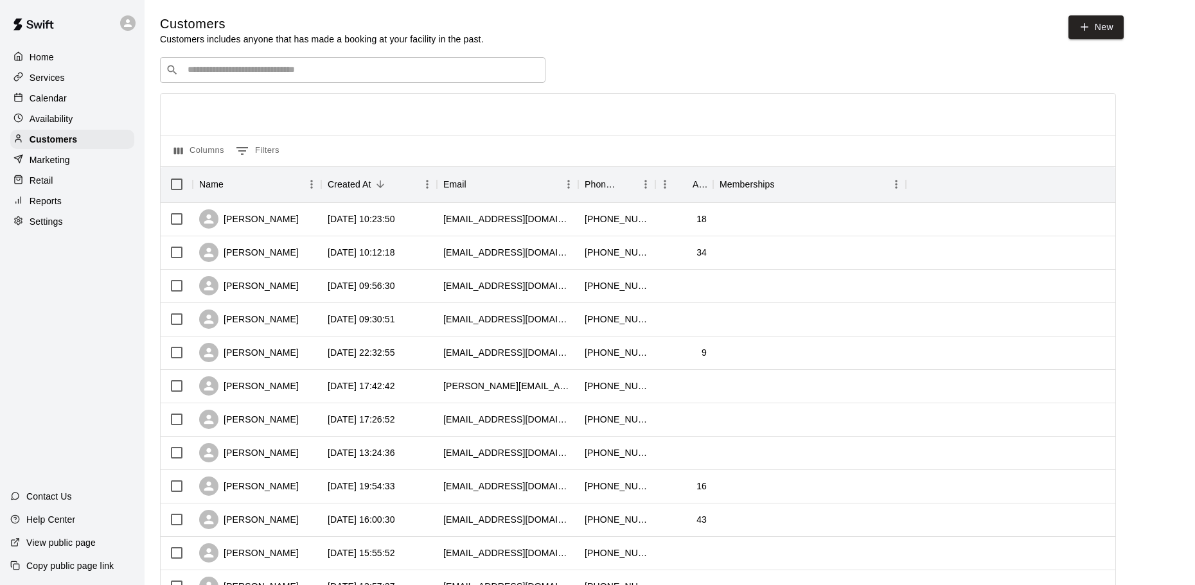
click at [292, 76] on input "Search customers by name or email" at bounding box center [362, 70] width 356 height 13
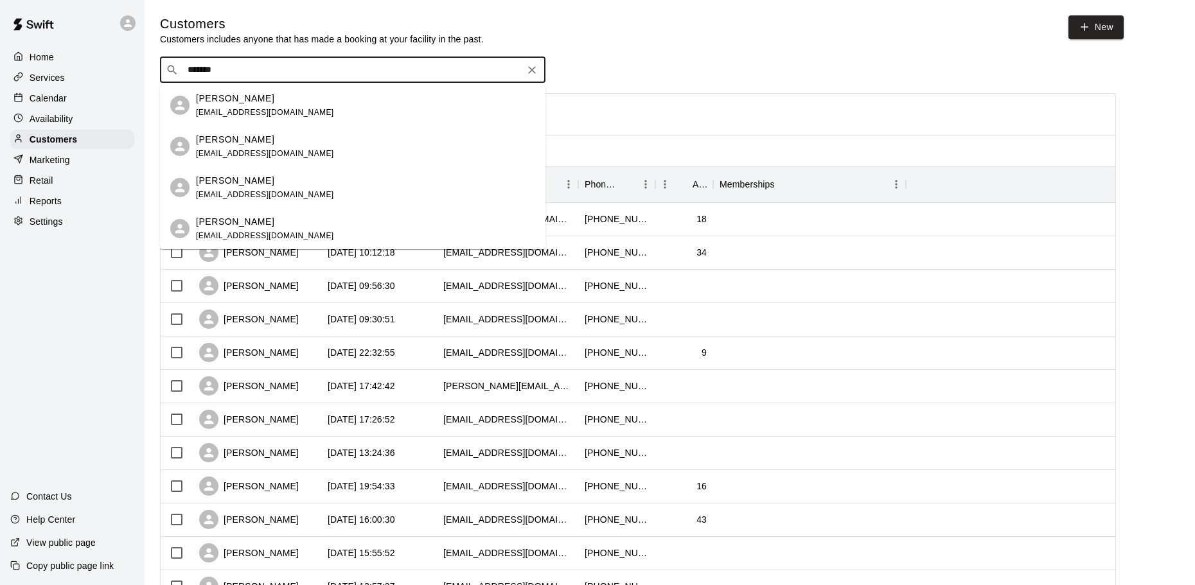
type input "********"
click at [262, 181] on p "Jameson Sherratt" at bounding box center [235, 180] width 78 height 13
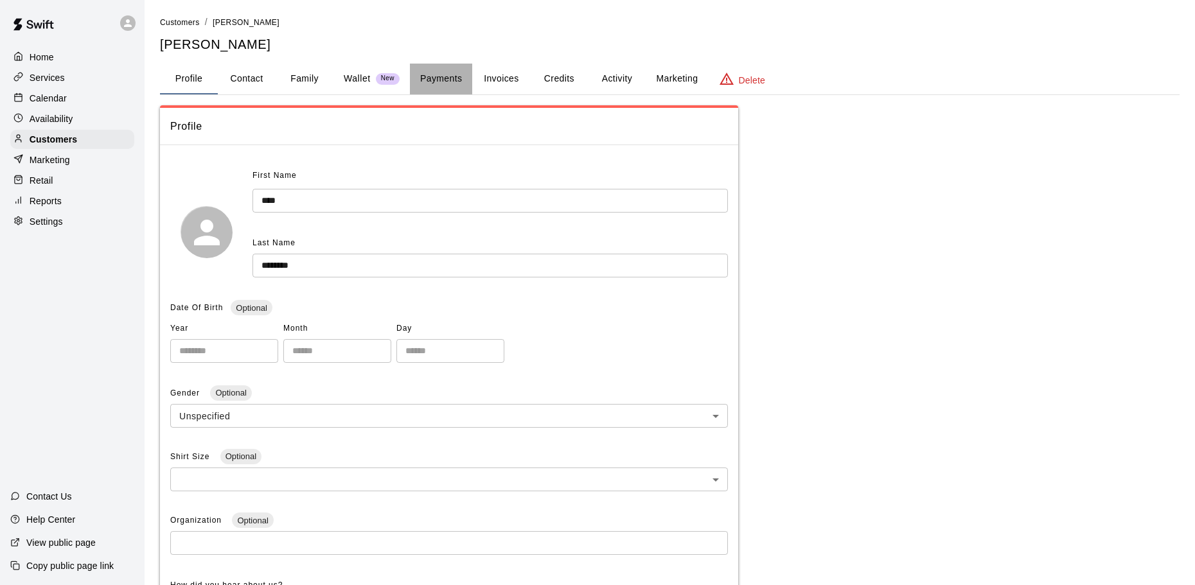
click at [422, 75] on button "Payments" at bounding box center [441, 79] width 62 height 31
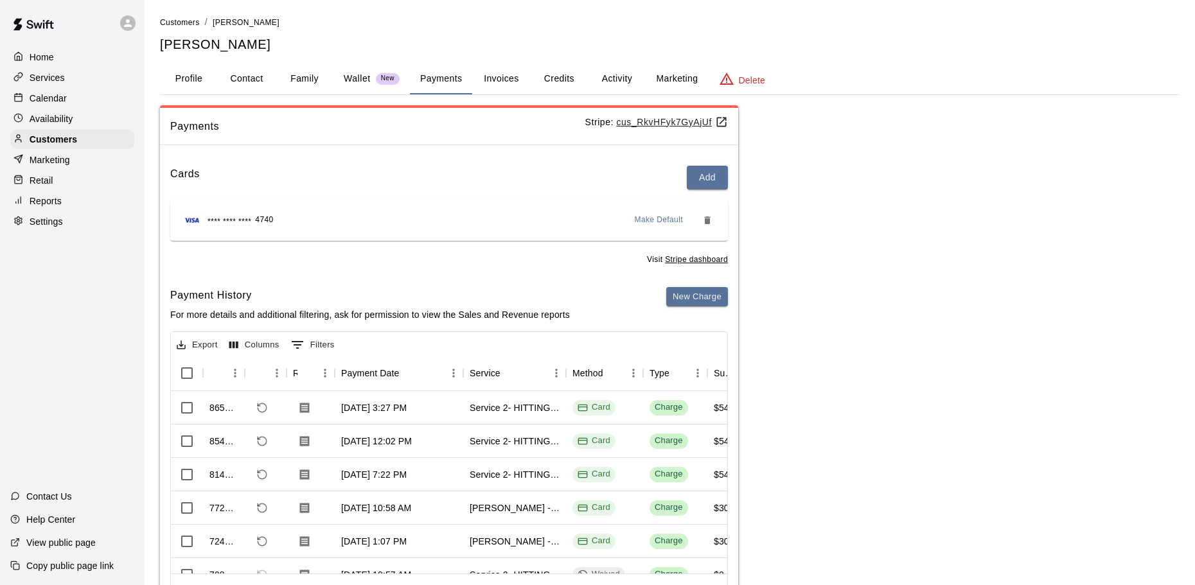
click at [191, 91] on button "Profile" at bounding box center [189, 79] width 58 height 31
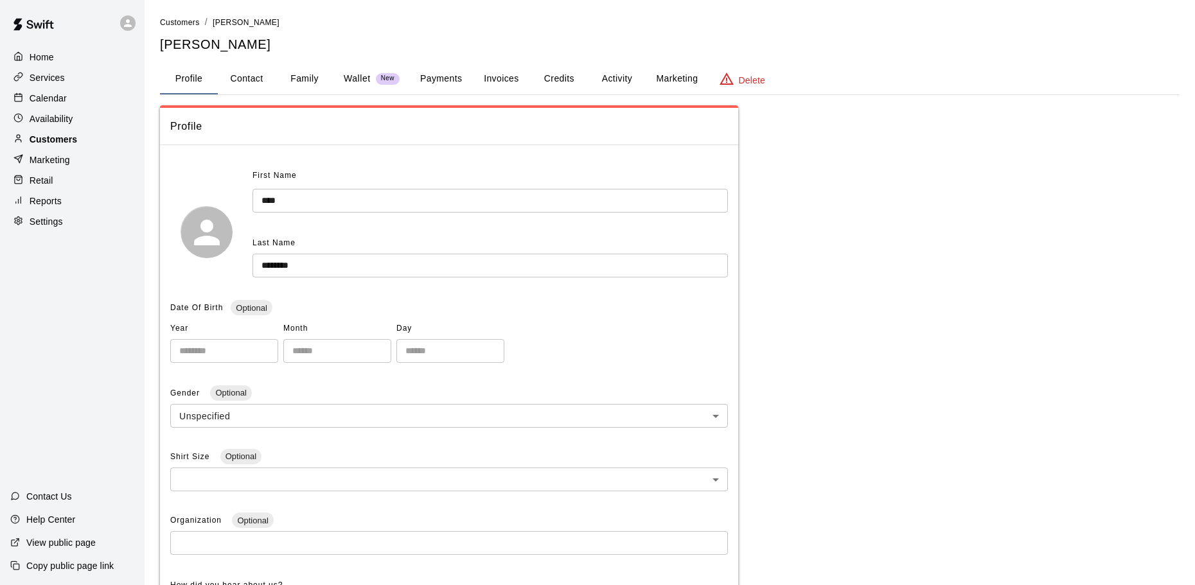
click at [108, 138] on div "Customers" at bounding box center [72, 139] width 124 height 19
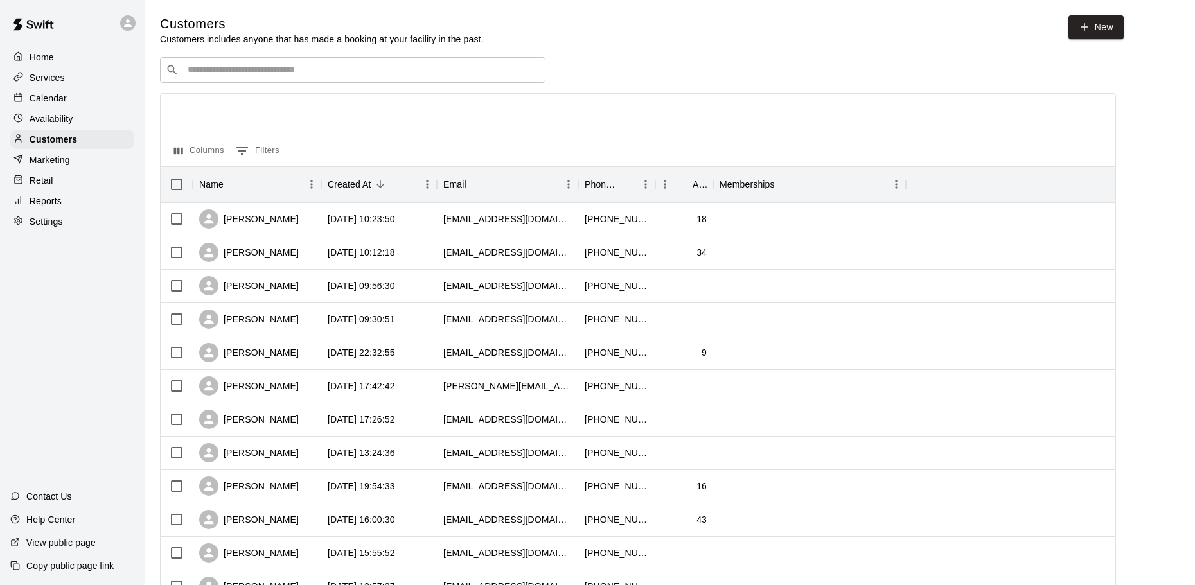
click at [271, 67] on input "Search customers by name or email" at bounding box center [362, 70] width 356 height 13
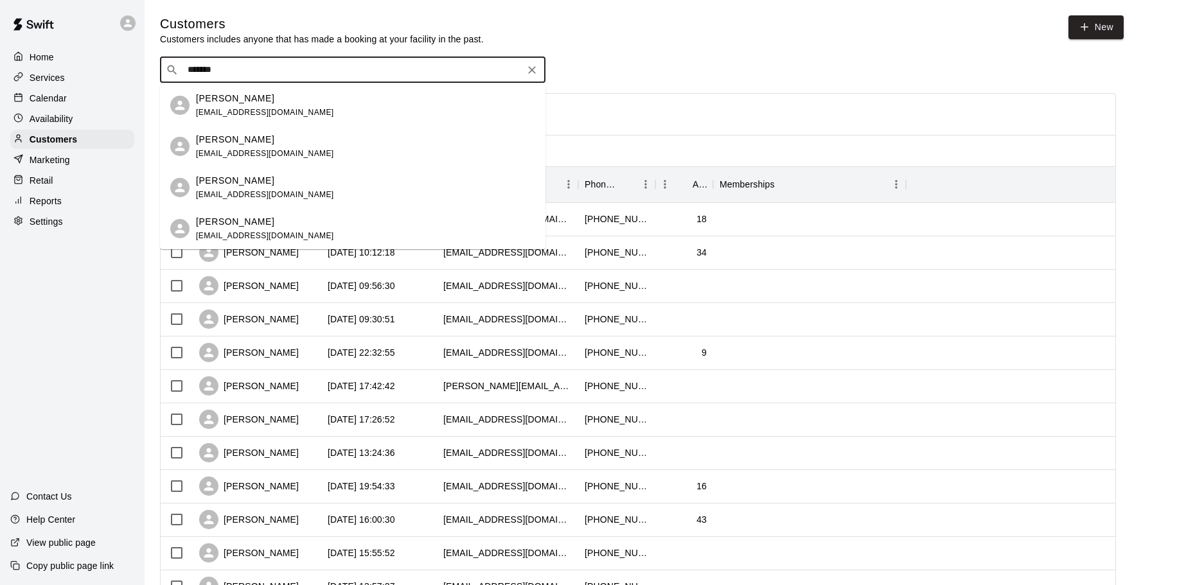
type input "********"
click at [245, 222] on p "Jameson Sherratt" at bounding box center [235, 221] width 78 height 13
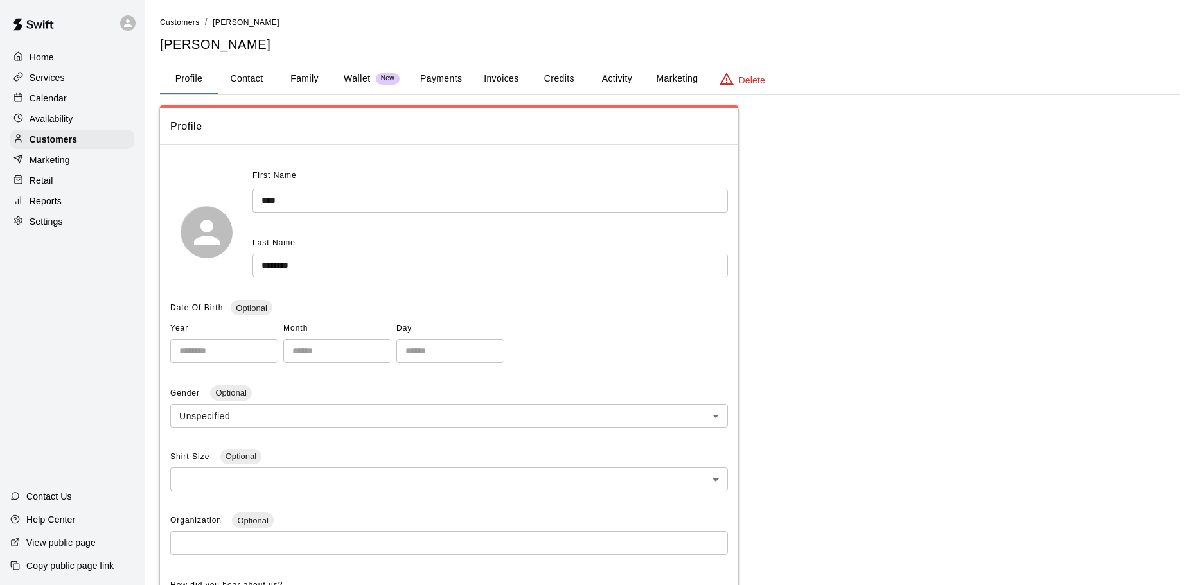
click at [438, 86] on button "Payments" at bounding box center [441, 79] width 62 height 31
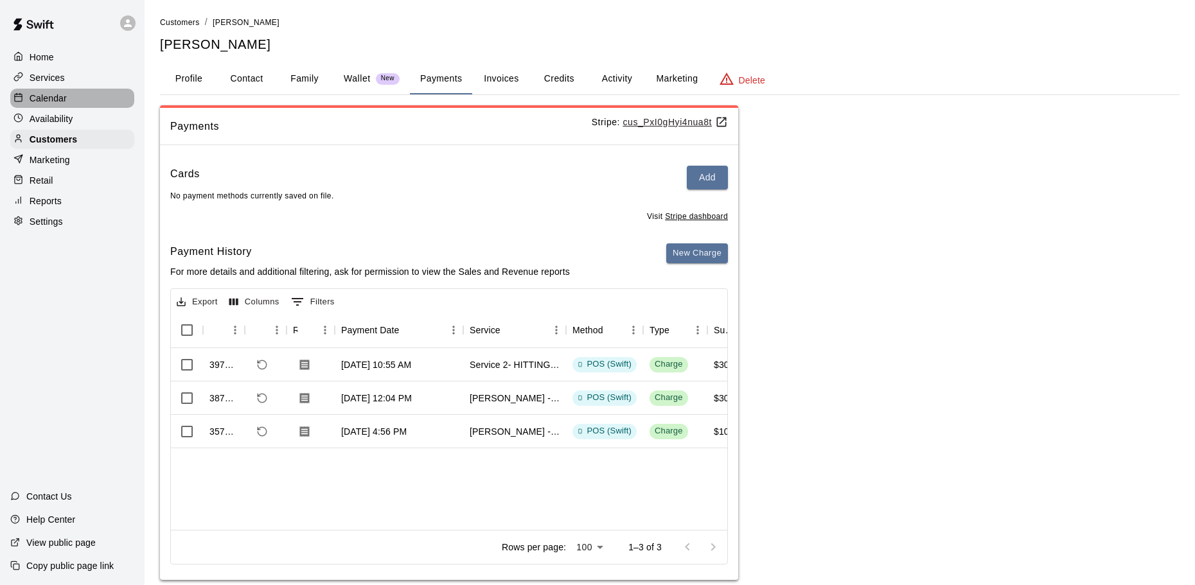
click at [51, 92] on div "Calendar" at bounding box center [72, 98] width 124 height 19
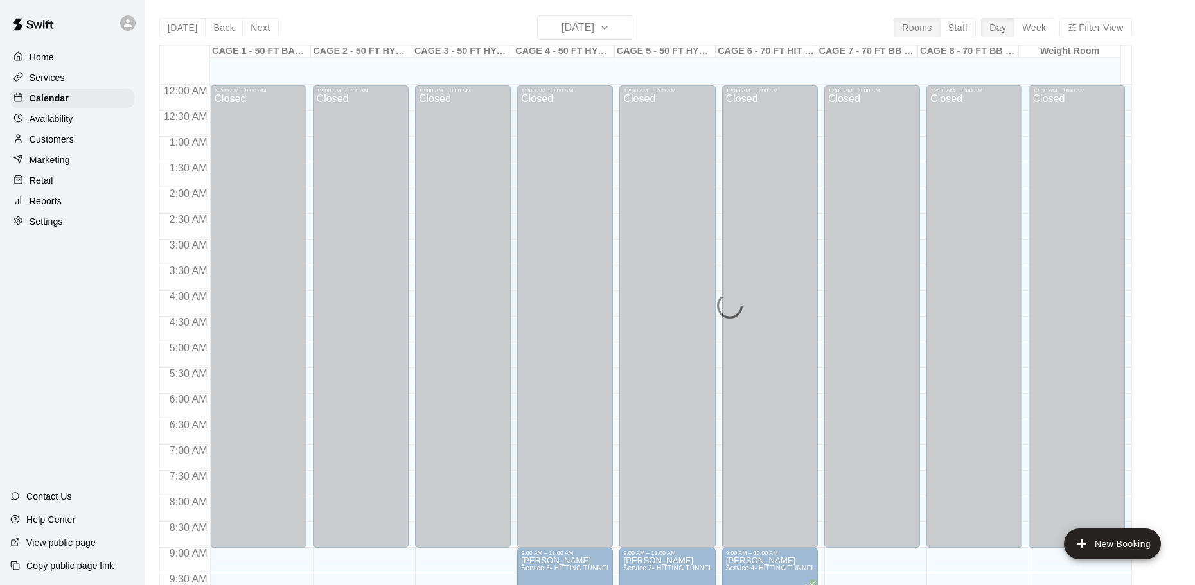
scroll to position [608, 0]
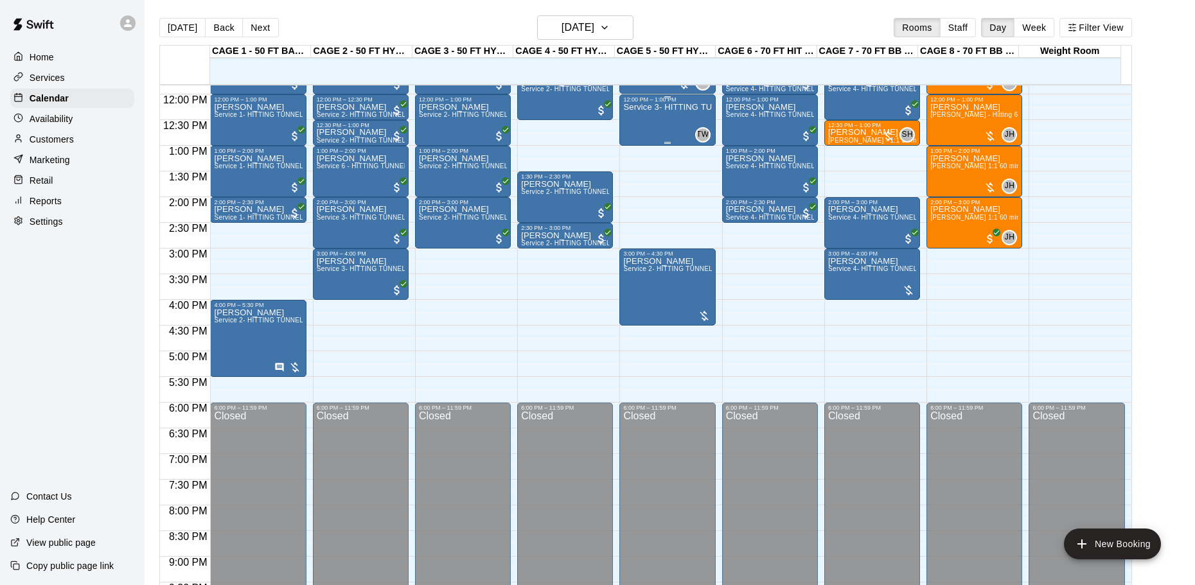
click at [654, 129] on div "Service 3- HITTING TUNNEL RENTAL - 50ft Softball" at bounding box center [667, 395] width 88 height 585
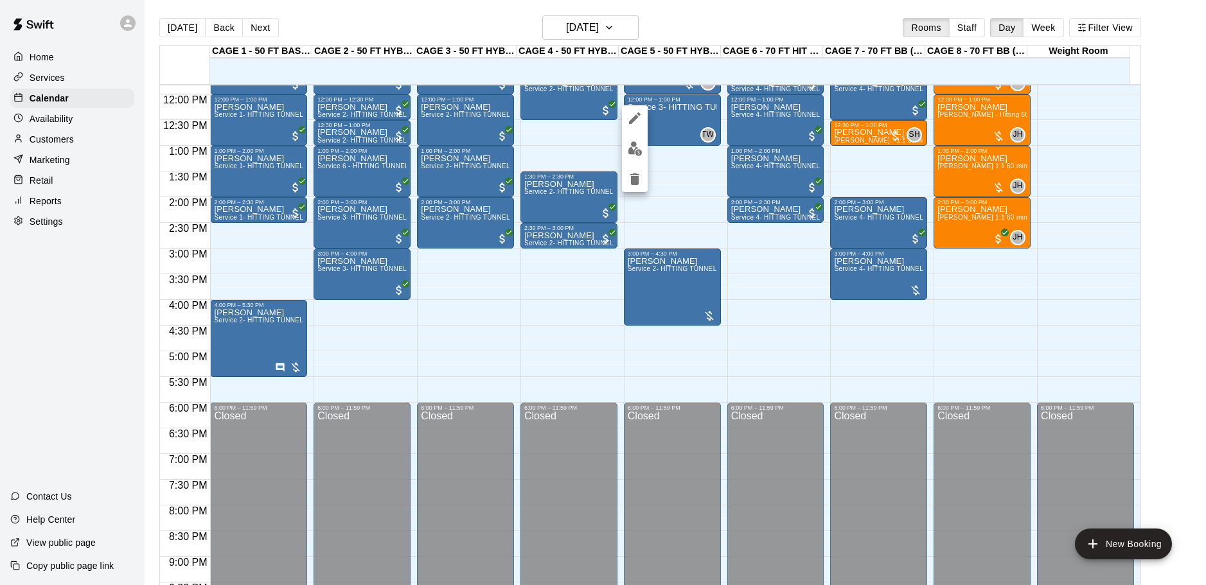
click at [638, 151] on img "edit" at bounding box center [635, 148] width 15 height 15
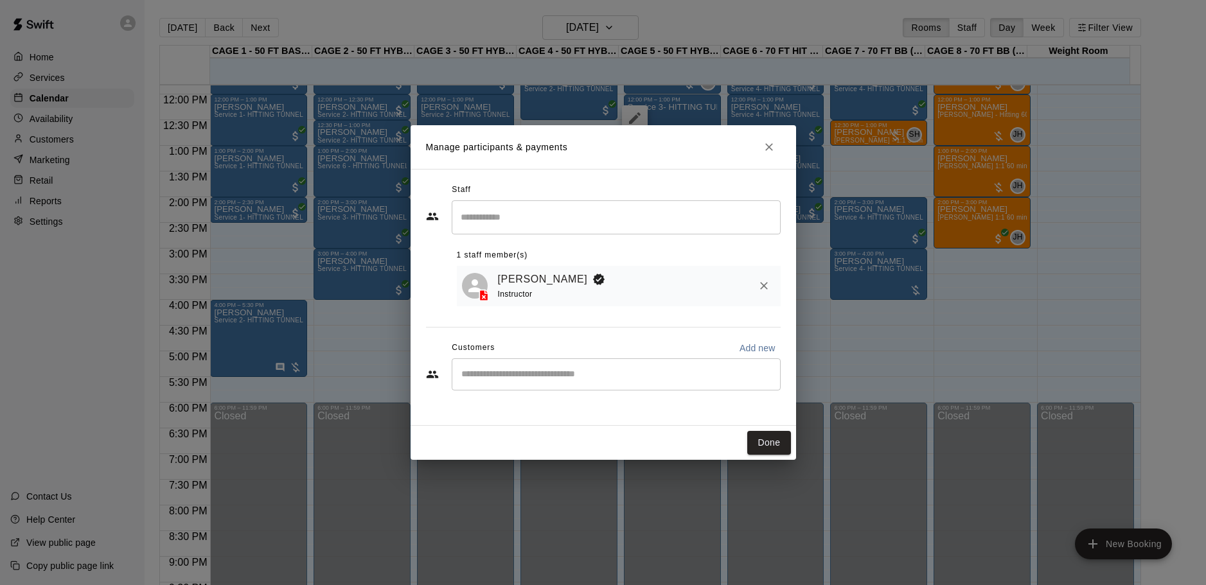
click at [523, 364] on div "​" at bounding box center [616, 375] width 329 height 32
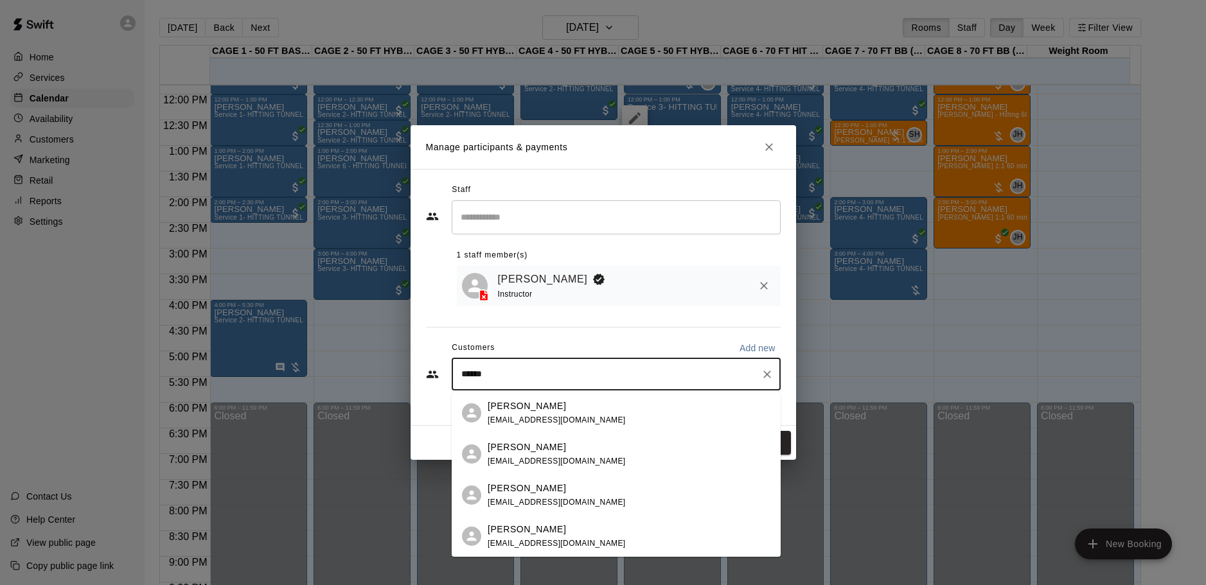
type input "*******"
click at [549, 409] on div "[PERSON_NAME]" at bounding box center [557, 406] width 138 height 13
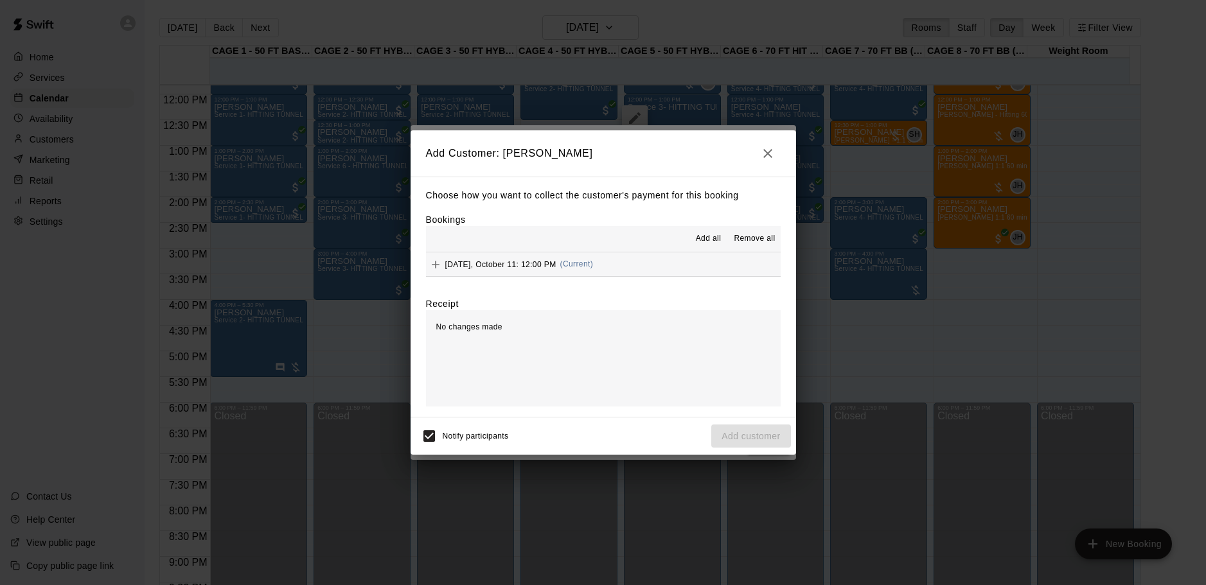
click at [504, 263] on span "Saturday, October 11: 12:00 PM" at bounding box center [500, 264] width 111 height 9
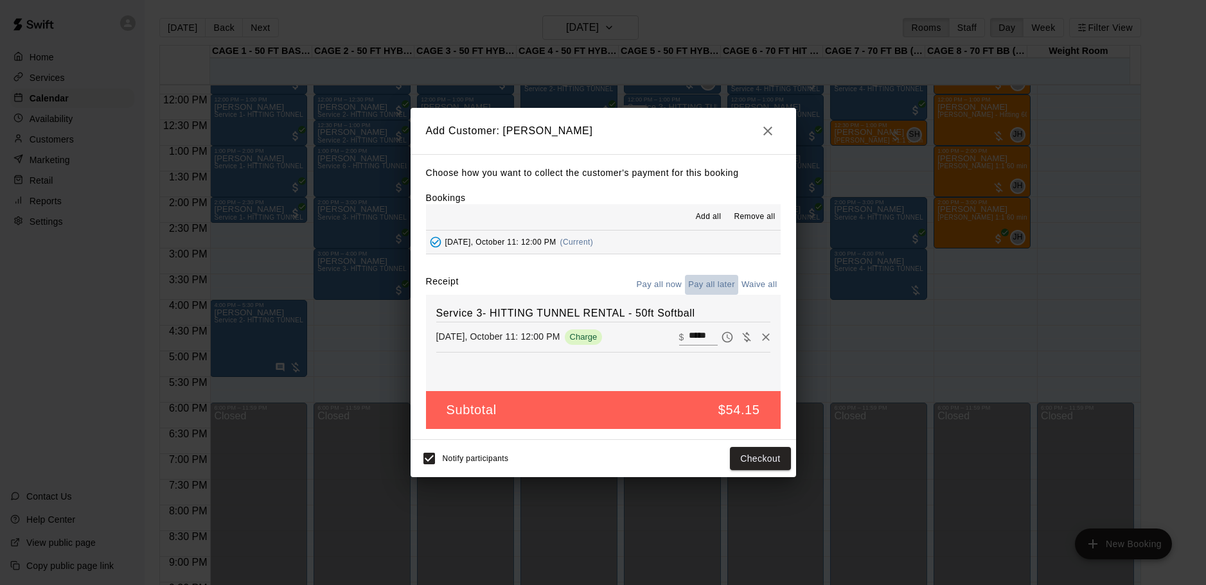
click at [706, 287] on button "Pay all later" at bounding box center [711, 285] width 53 height 20
click at [753, 464] on button "Add customer" at bounding box center [750, 459] width 79 height 24
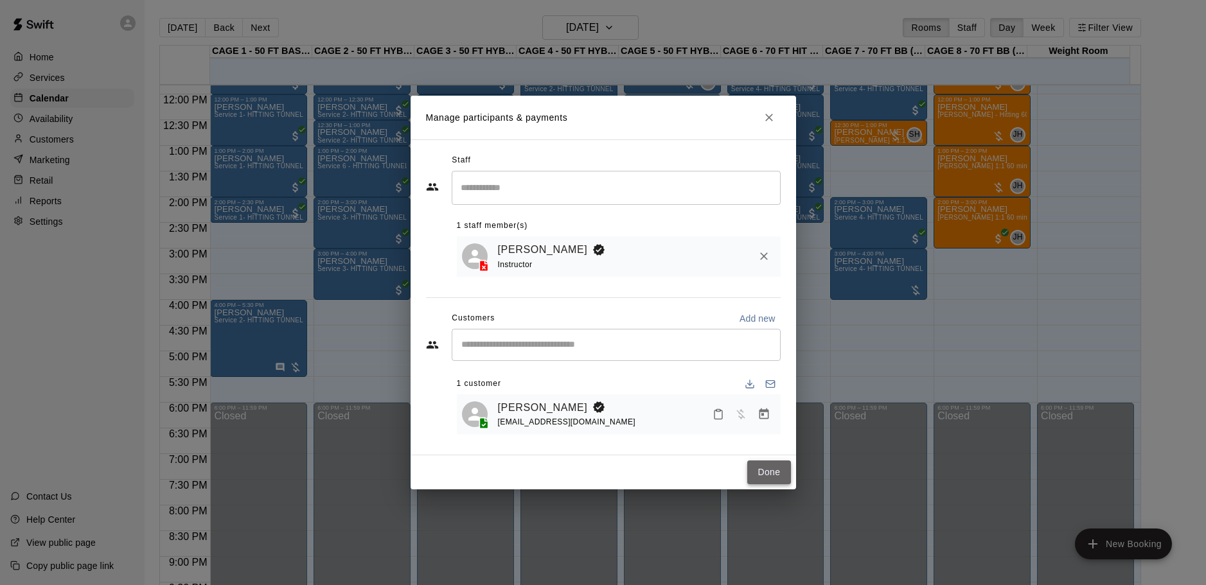
click at [781, 477] on button "Done" at bounding box center [768, 473] width 43 height 24
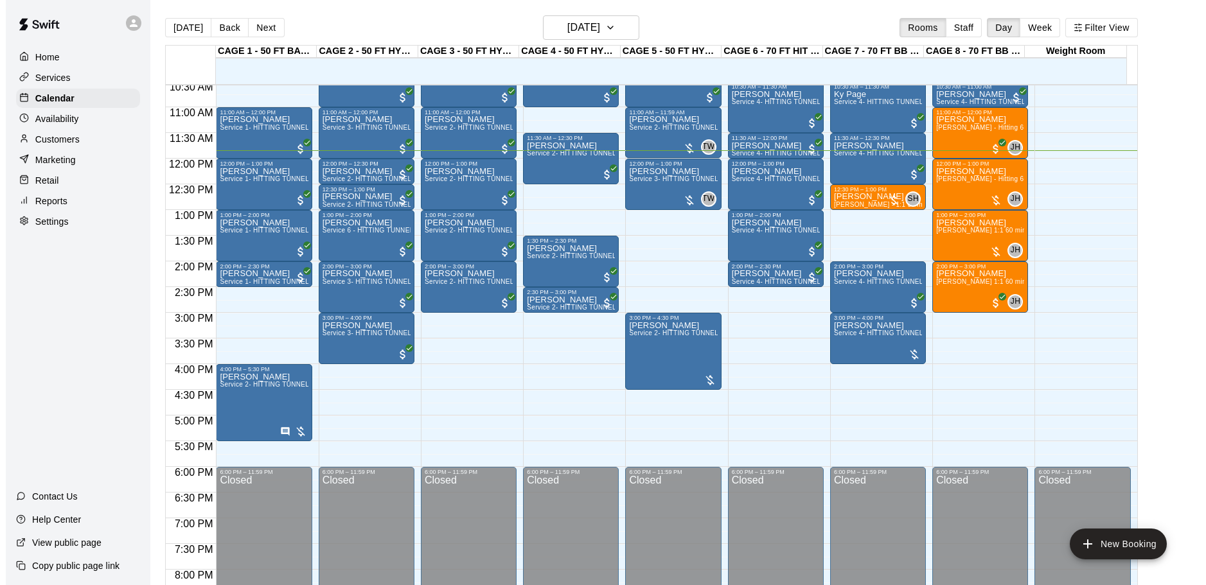
scroll to position [479, 0]
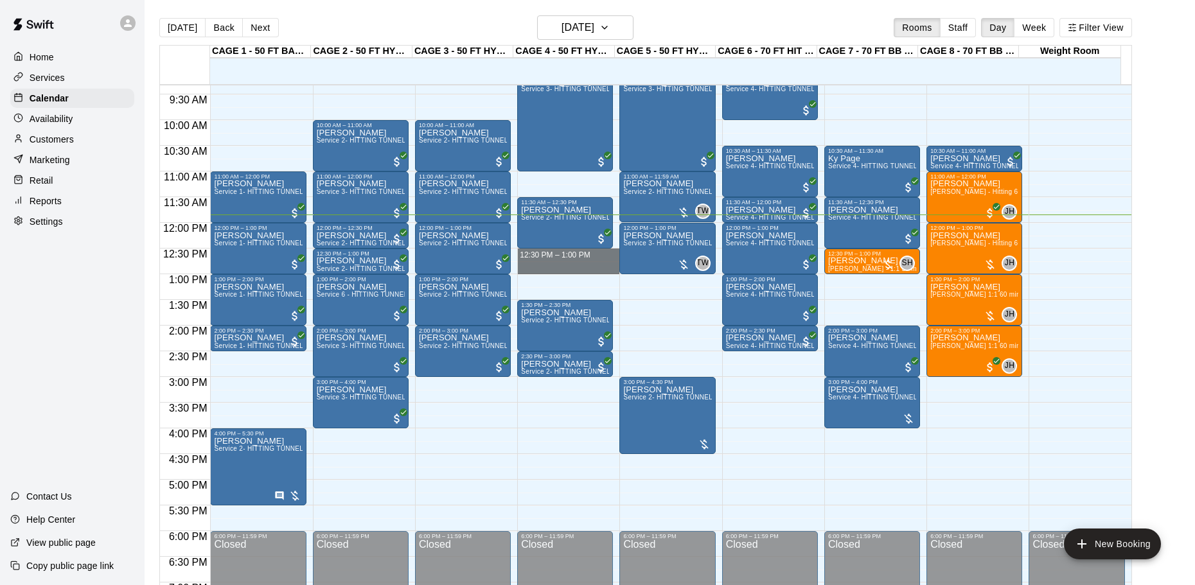
drag, startPoint x: 576, startPoint y: 254, endPoint x: 574, endPoint y: 268, distance: 14.3
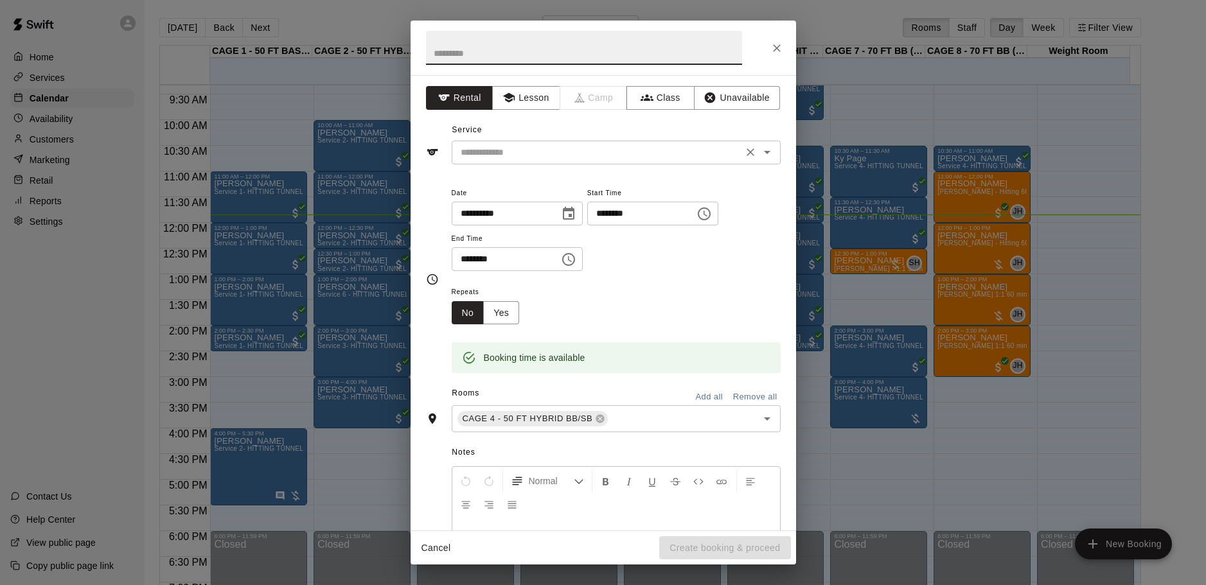
click at [760, 152] on icon "Open" at bounding box center [767, 152] width 15 height 15
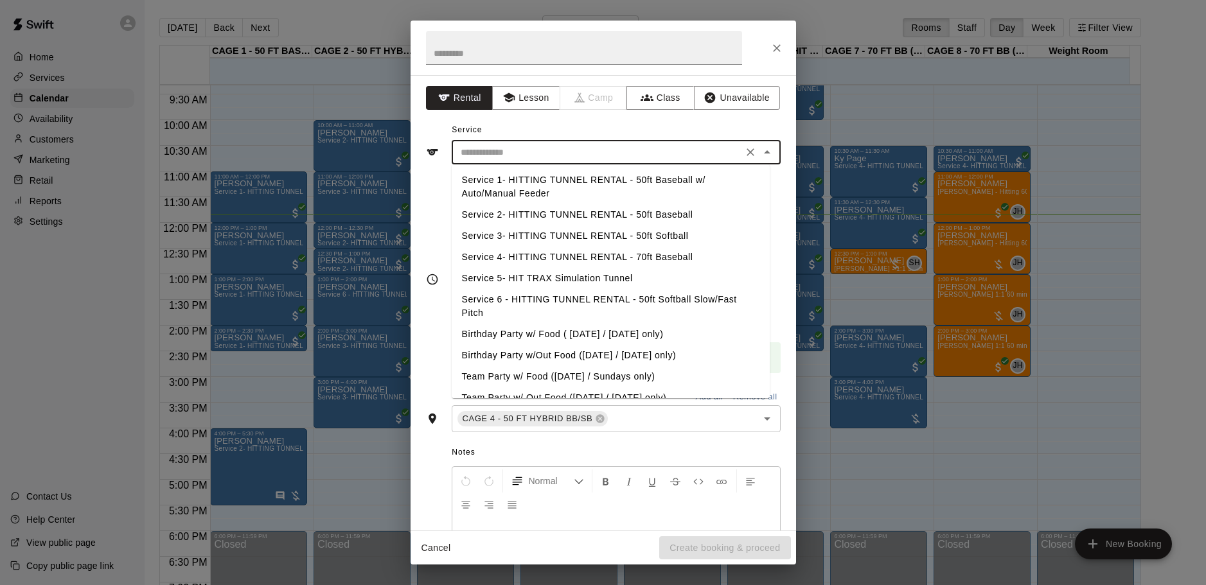
click at [661, 216] on li "Service 2- HITTING TUNNEL RENTAL - 50ft Baseball" at bounding box center [611, 214] width 318 height 21
type input "**********"
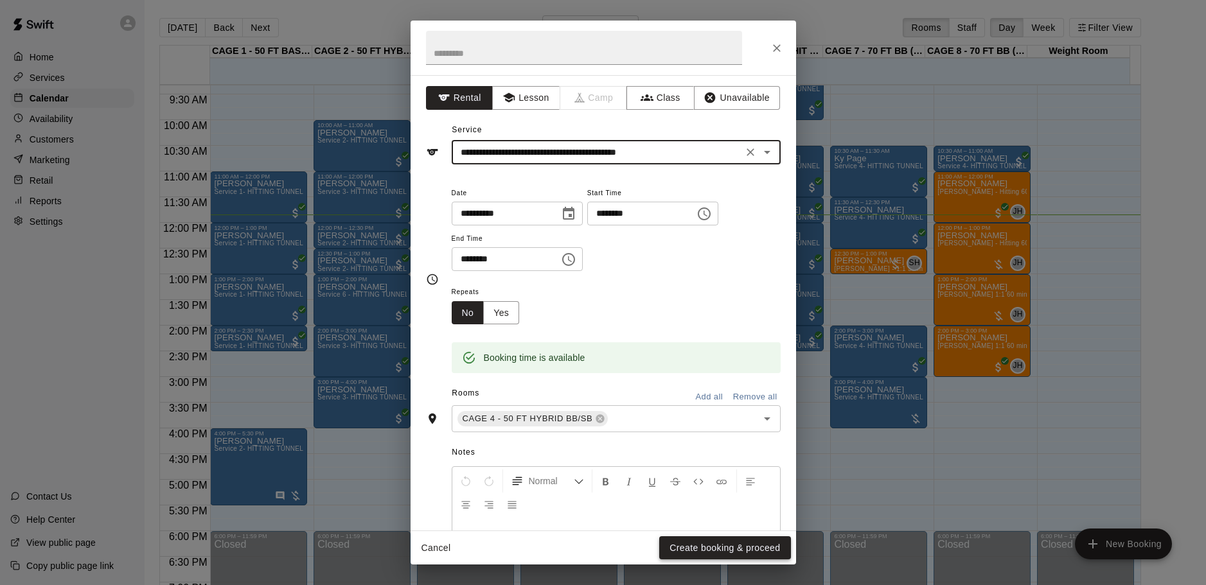
click at [730, 558] on button "Create booking & proceed" at bounding box center [724, 549] width 131 height 24
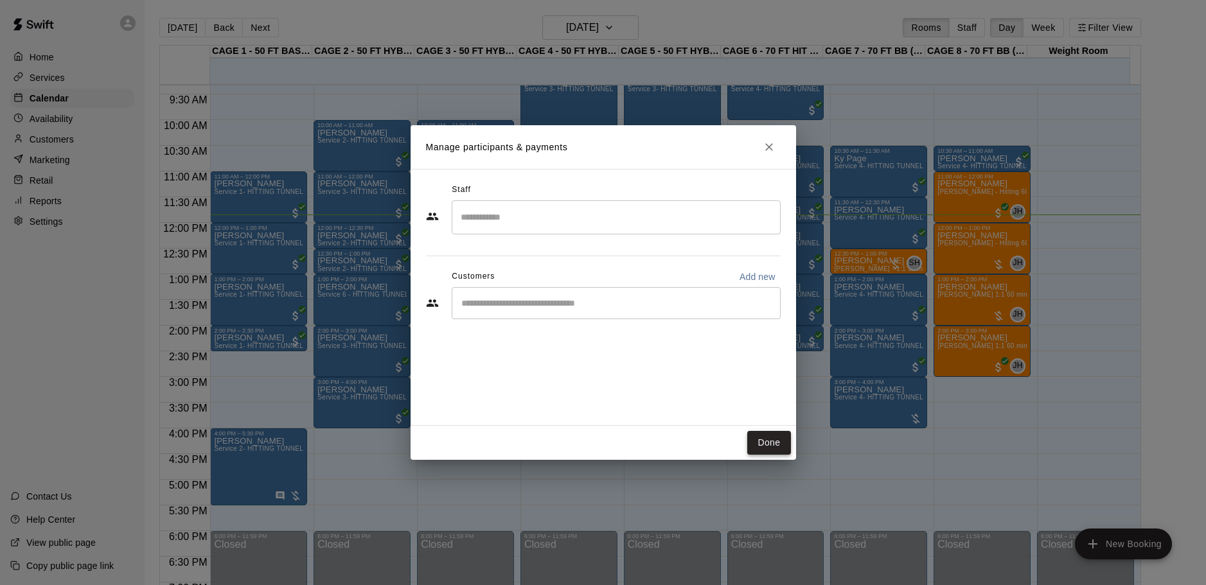
click at [762, 431] on button "Done" at bounding box center [768, 443] width 43 height 24
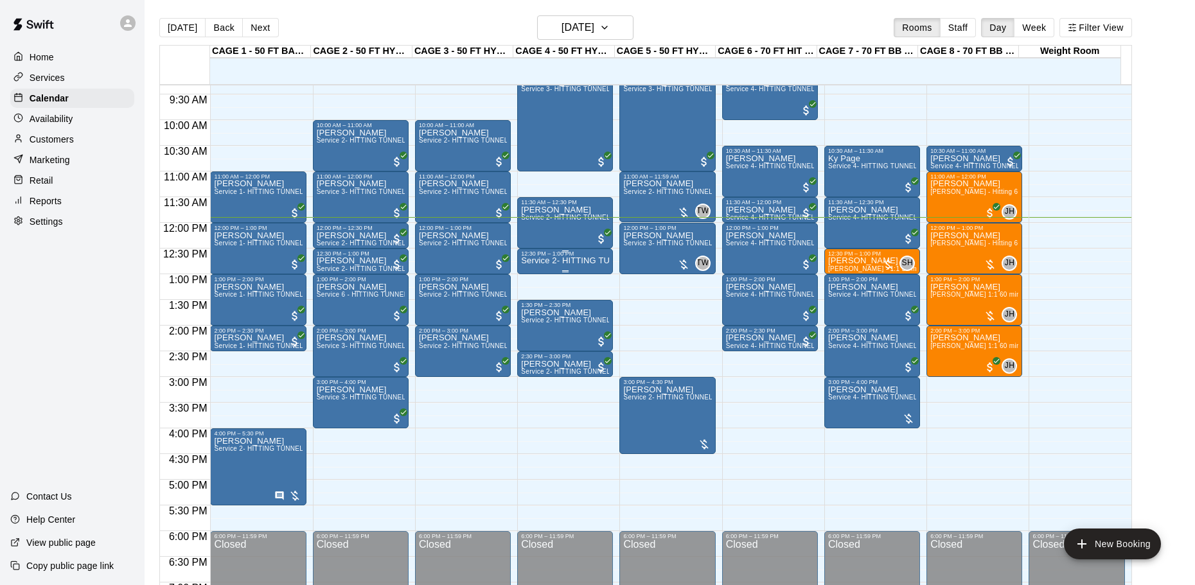
click at [554, 261] on p "Service 2- HITTING TUNNEL RENTAL - 50ft Baseball" at bounding box center [565, 261] width 88 height 0
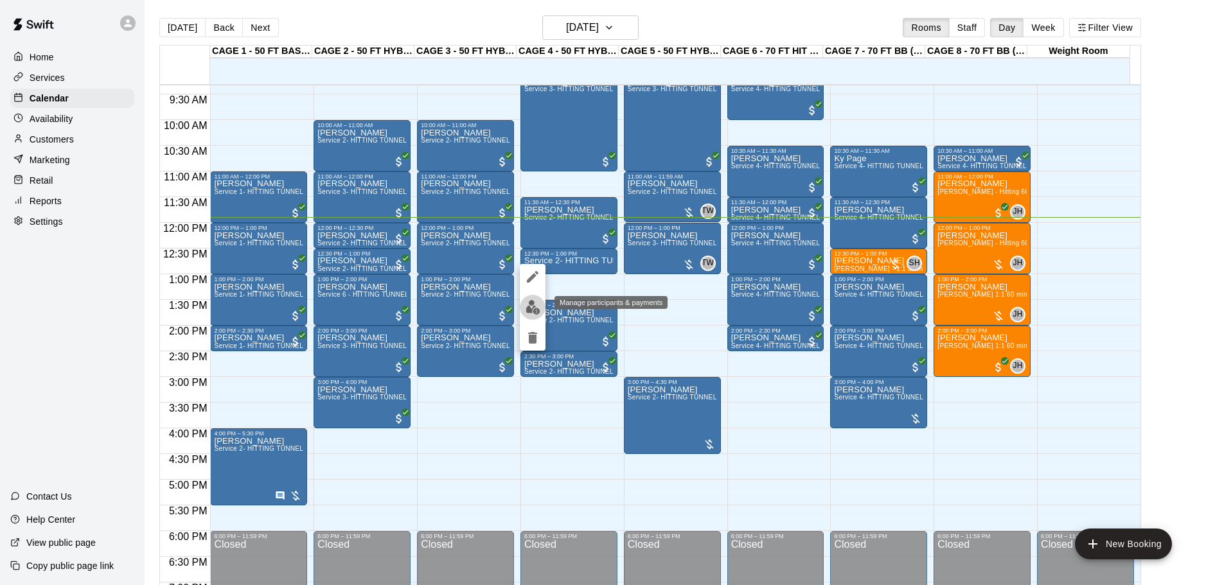
click at [529, 306] on img "edit" at bounding box center [533, 307] width 15 height 15
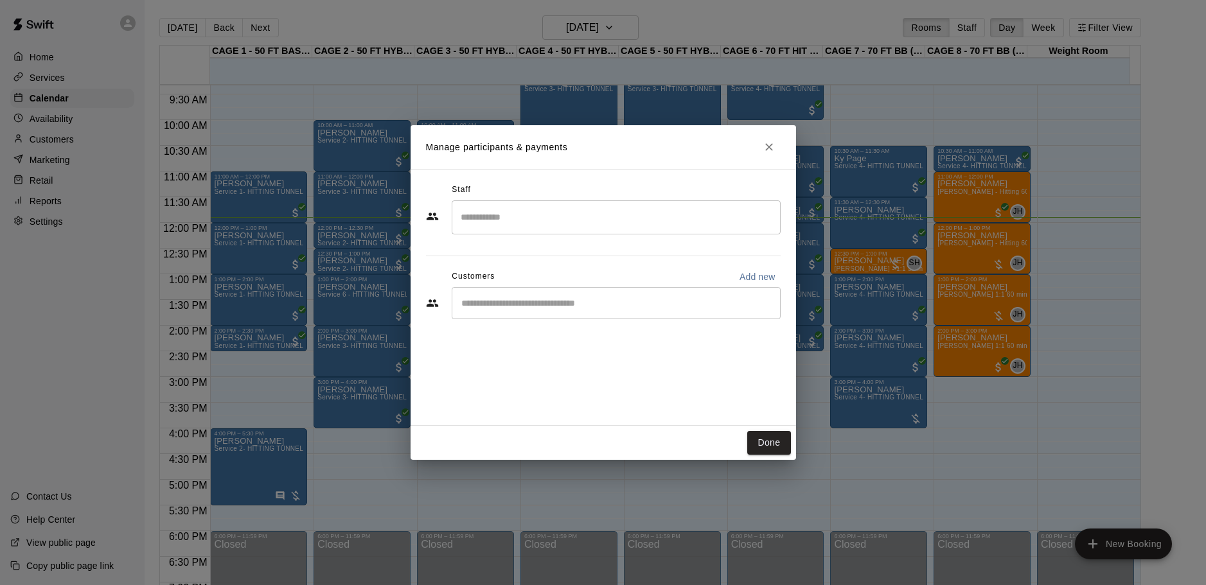
click at [605, 311] on div "​" at bounding box center [616, 303] width 329 height 32
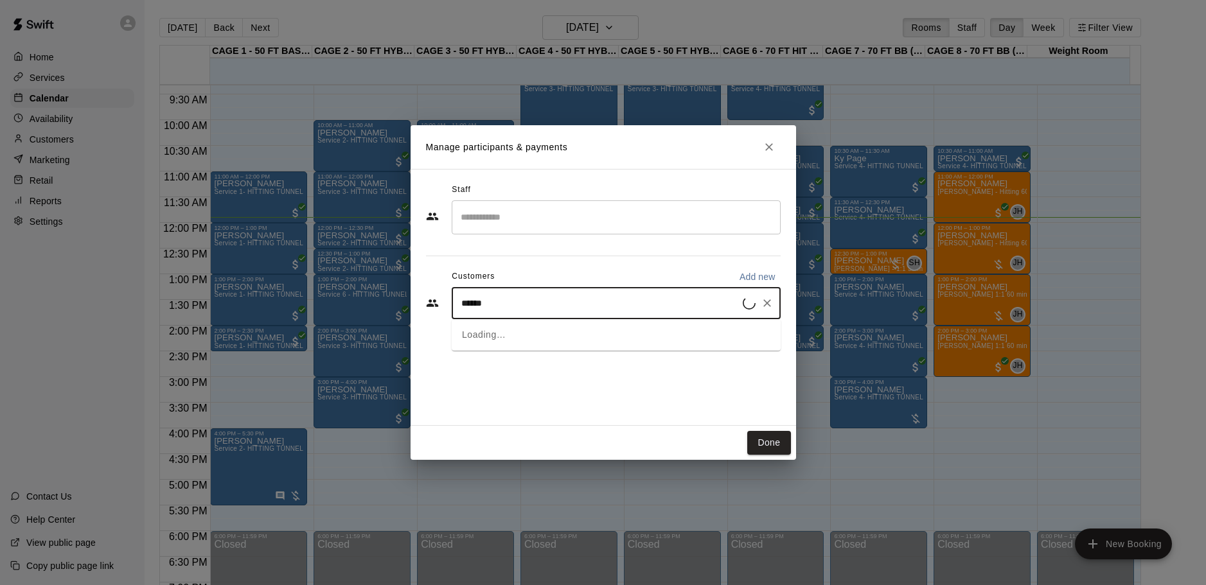
type input "*******"
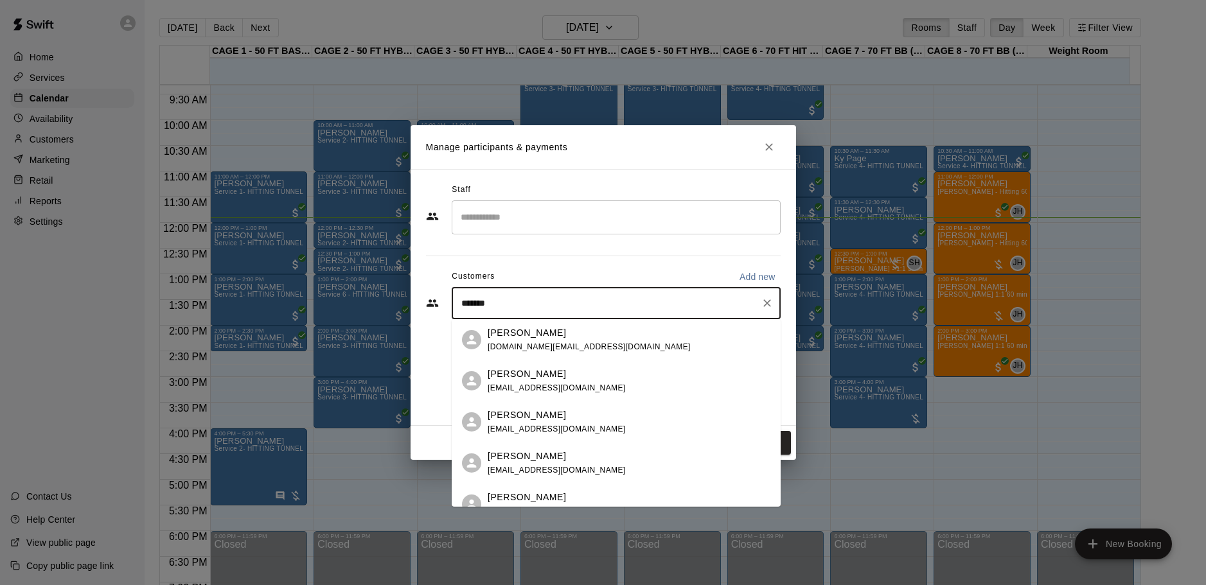
click at [460, 303] on input "*******" at bounding box center [607, 303] width 298 height 13
click at [515, 337] on p "[PERSON_NAME]" at bounding box center [527, 332] width 78 height 13
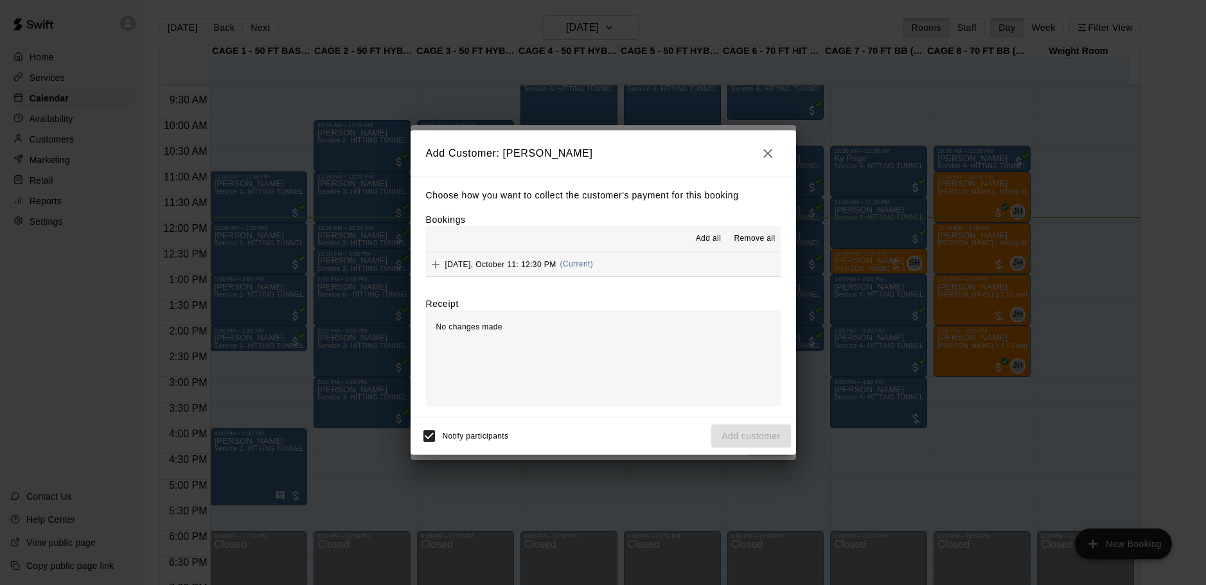
click at [481, 259] on div "Saturday, October 11: 12:30 PM (Current)" at bounding box center [510, 264] width 168 height 19
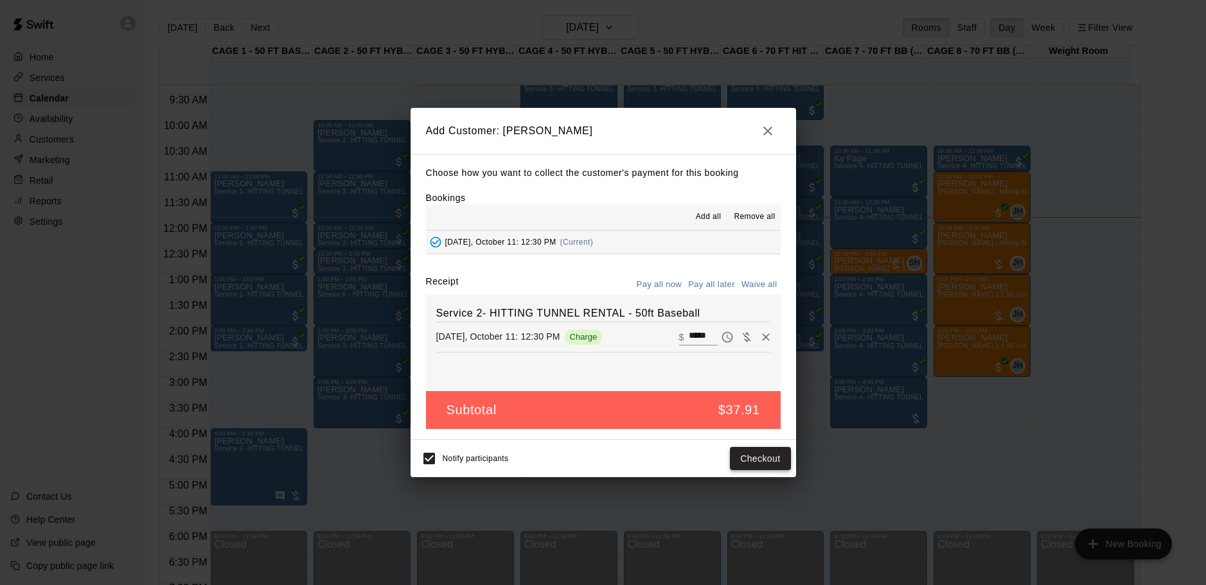
click at [754, 460] on button "Checkout" at bounding box center [760, 459] width 60 height 24
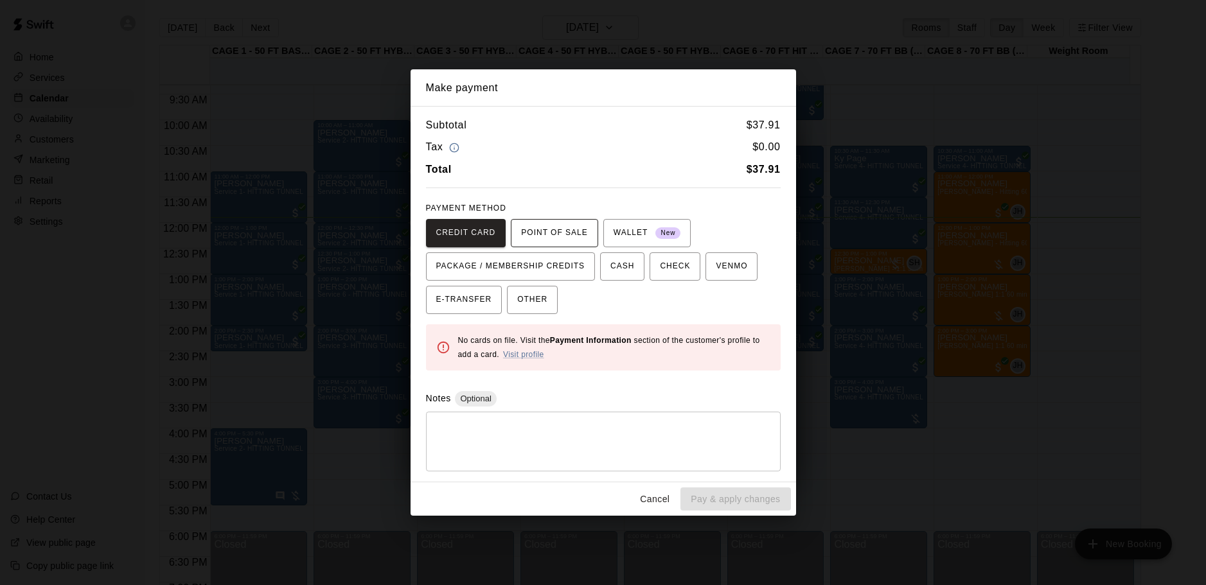
click at [540, 234] on span "POINT OF SALE" at bounding box center [554, 233] width 66 height 21
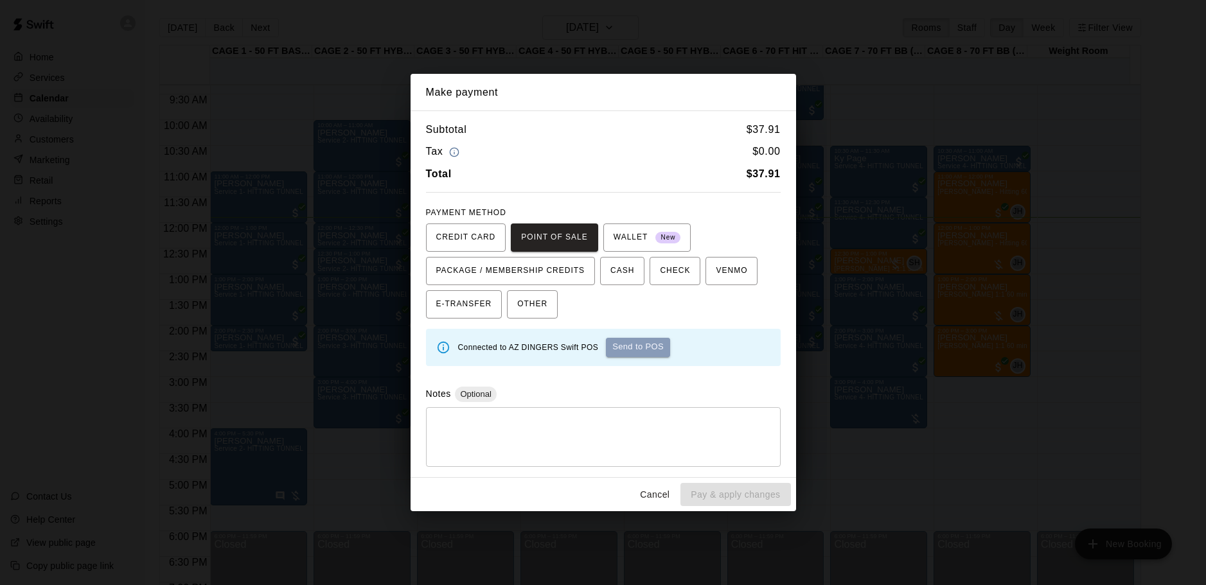
click at [635, 348] on button "Send to POS" at bounding box center [638, 347] width 64 height 19
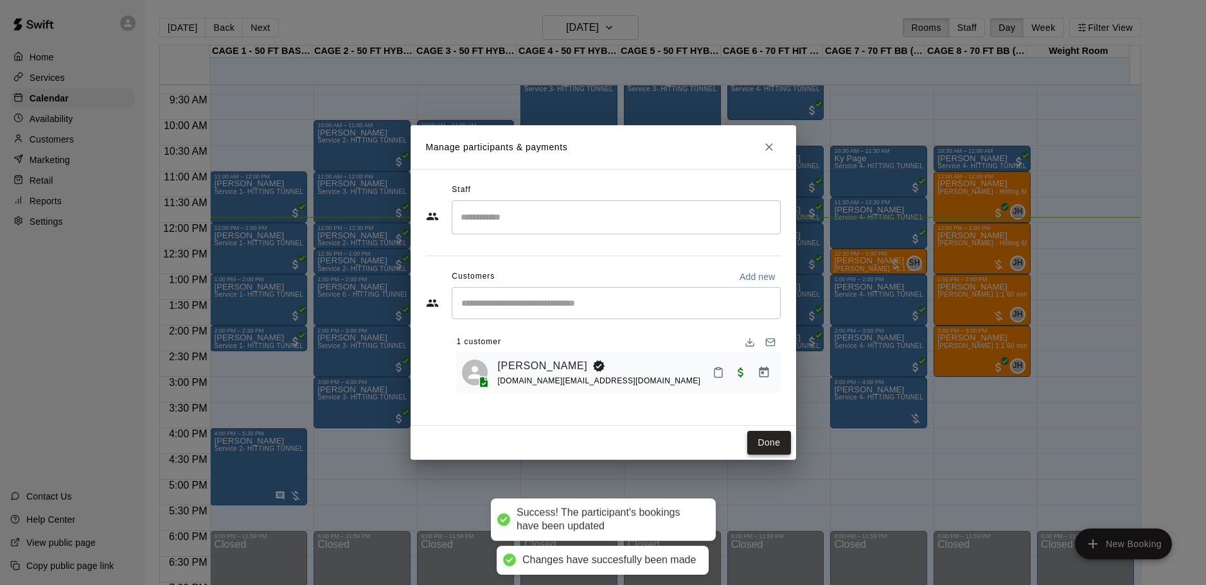
click at [778, 446] on button "Done" at bounding box center [768, 443] width 43 height 24
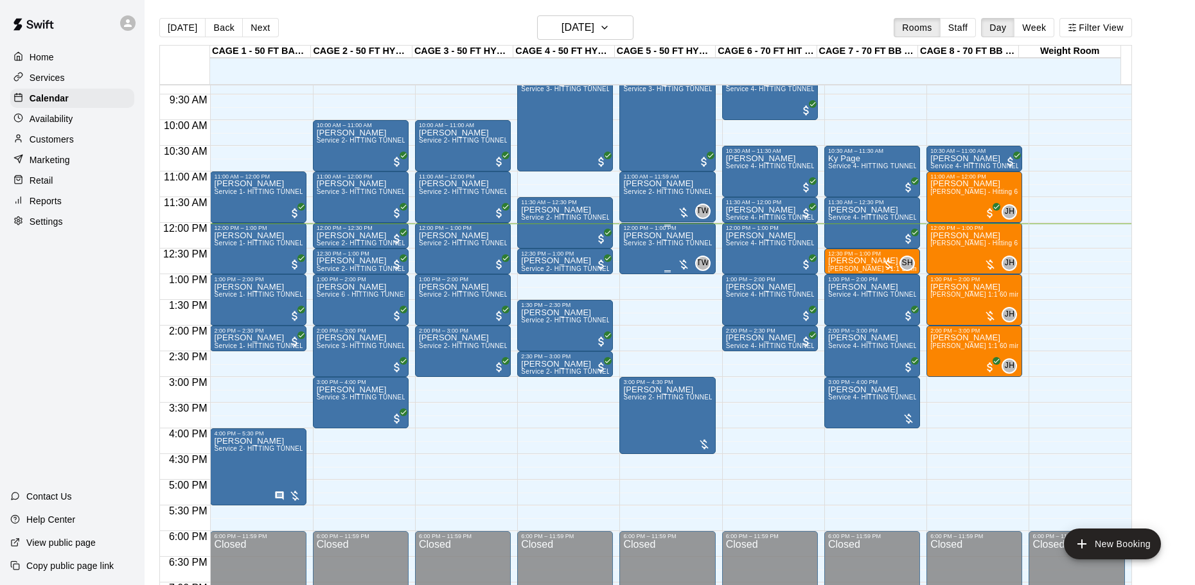
click at [684, 263] on div at bounding box center [683, 264] width 13 height 13
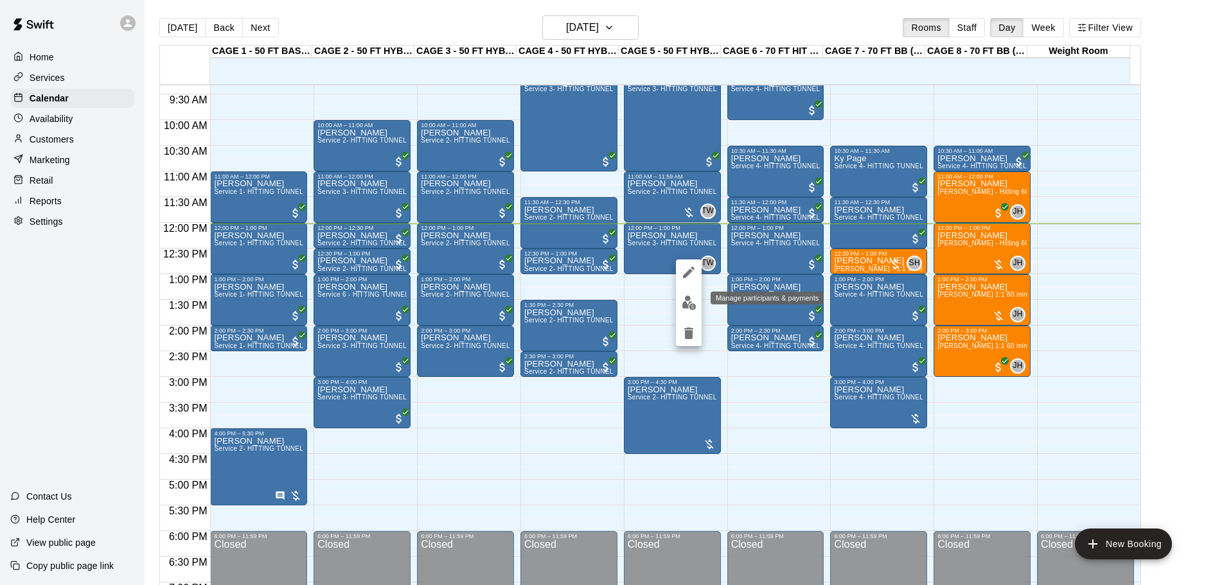
click at [689, 298] on img "edit" at bounding box center [689, 303] width 15 height 15
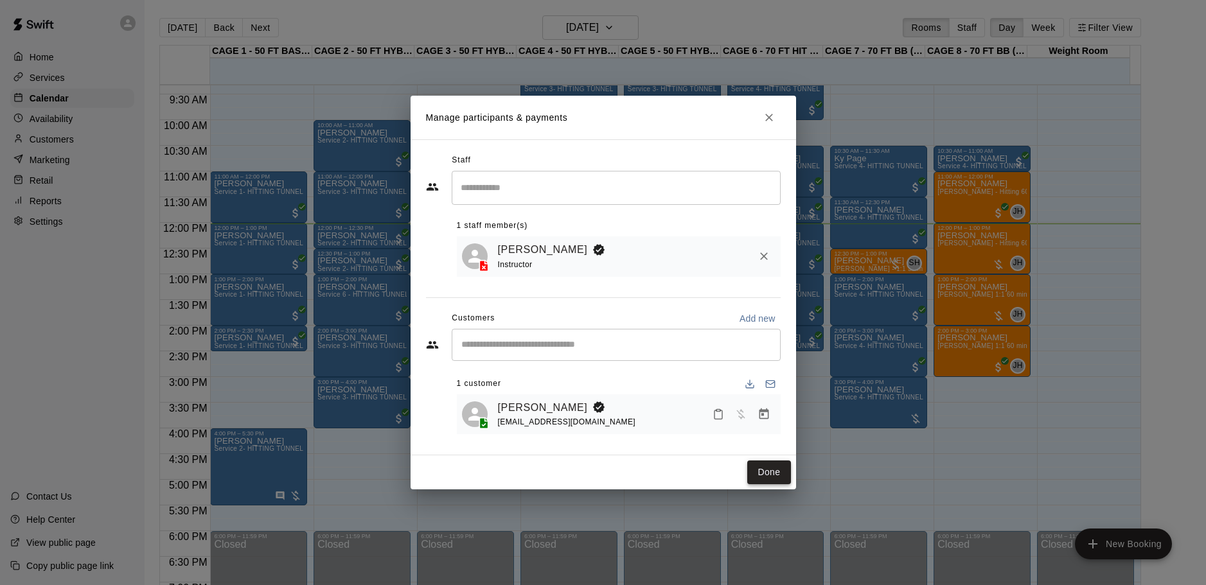
click at [765, 471] on button "Done" at bounding box center [768, 473] width 43 height 24
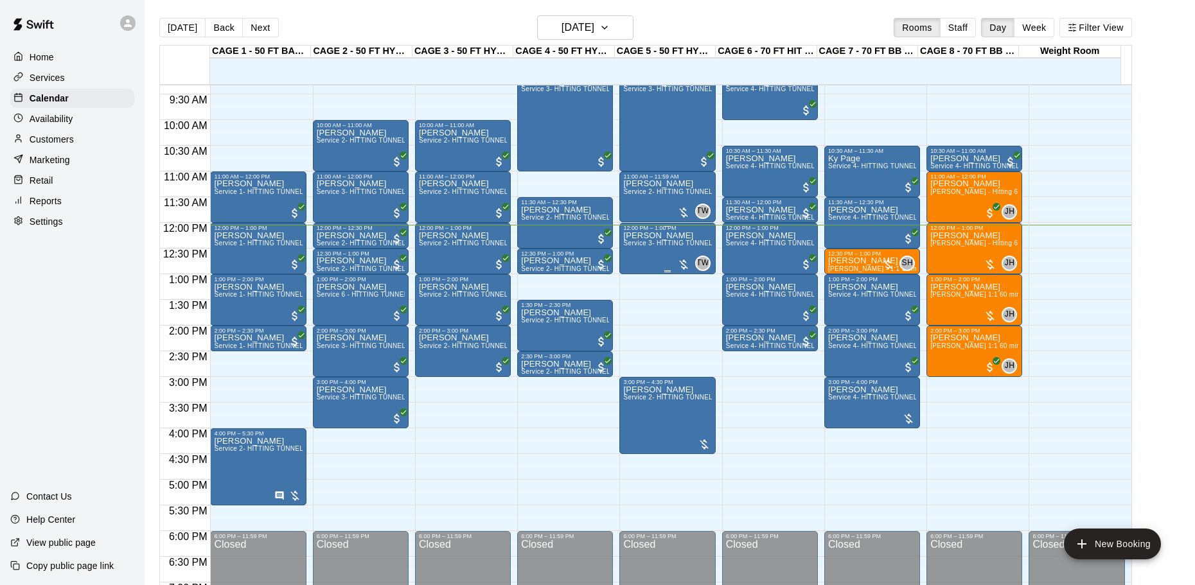
click at [663, 267] on div "Cory Sherratt Service 3- HITTING TUNNEL RENTAL - 50ft Softball" at bounding box center [667, 523] width 88 height 585
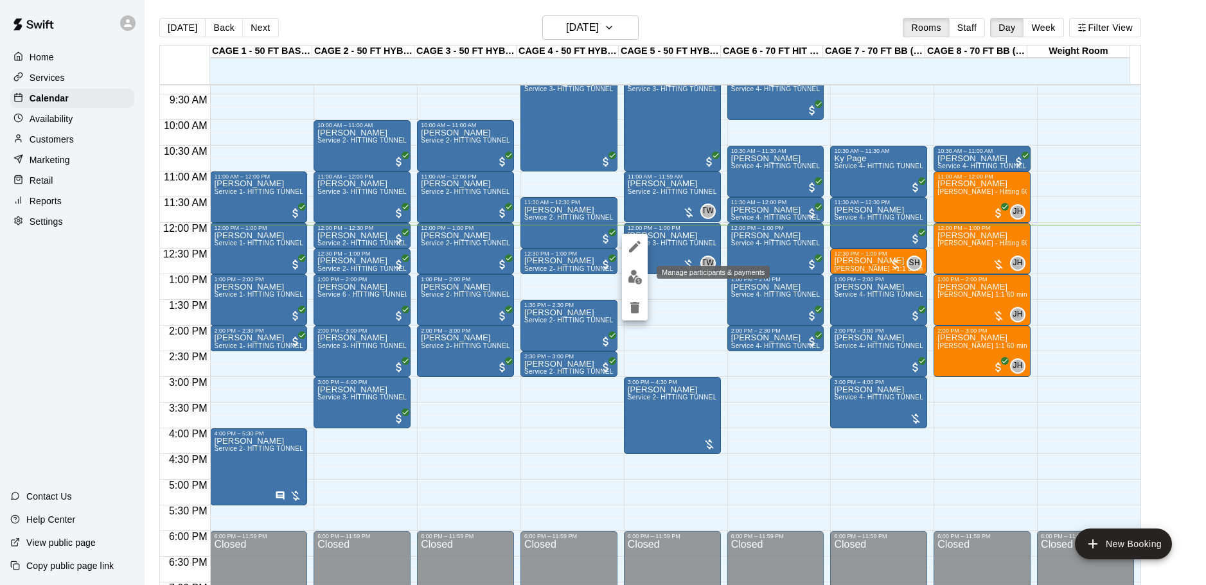
click at [643, 279] on button "edit" at bounding box center [635, 277] width 26 height 25
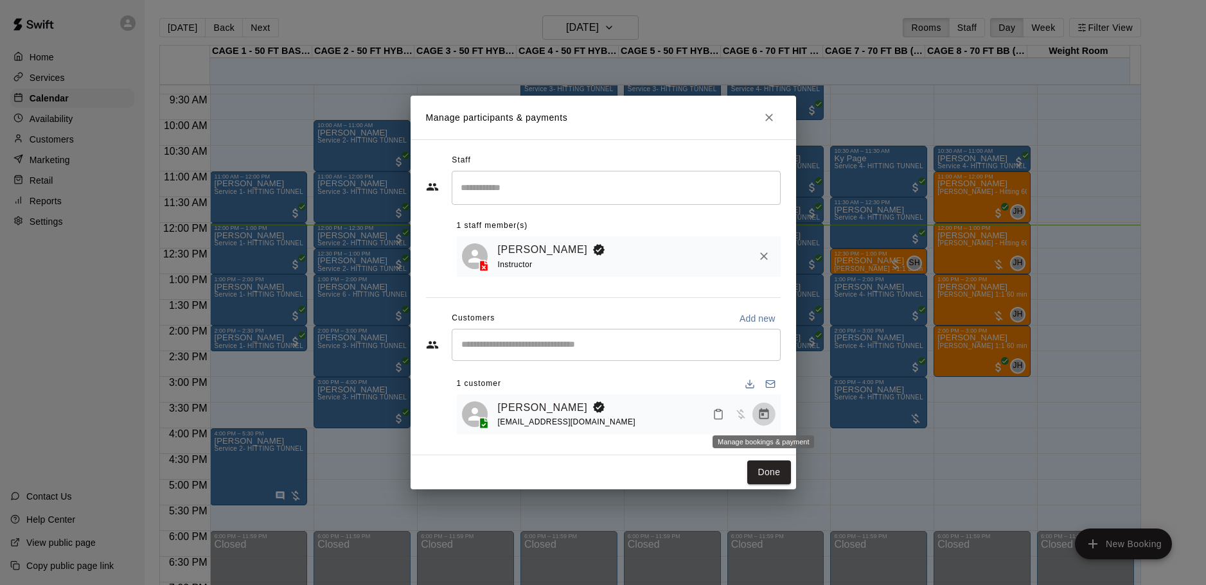
click at [765, 410] on icon "Manage bookings & payment" at bounding box center [764, 414] width 13 height 13
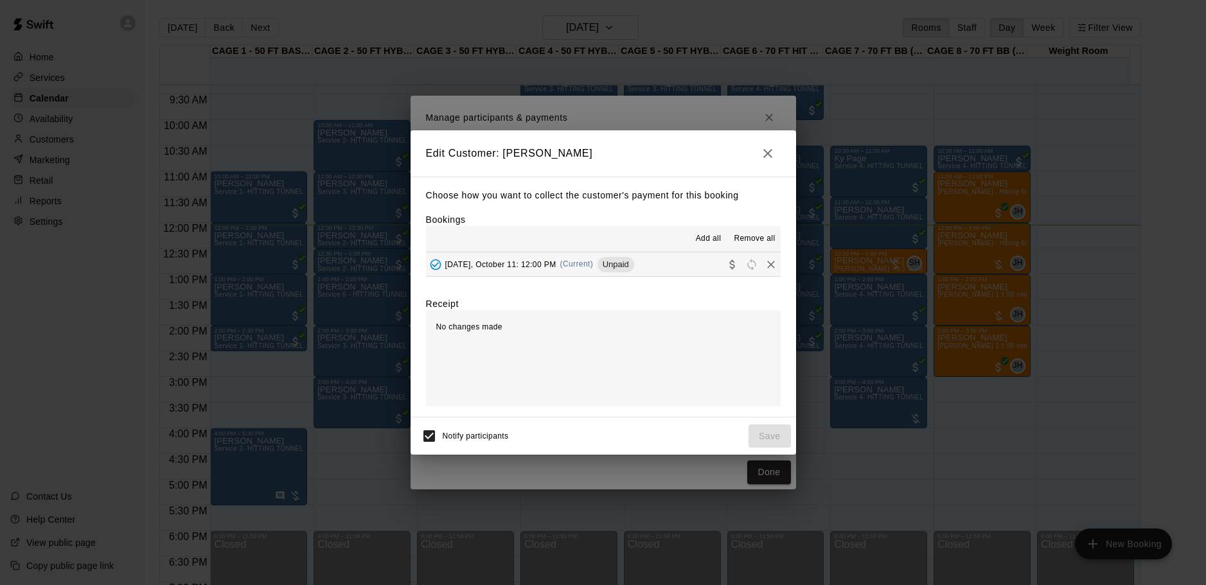
click at [531, 262] on span "Saturday, October 11: 12:00 PM" at bounding box center [500, 264] width 111 height 9
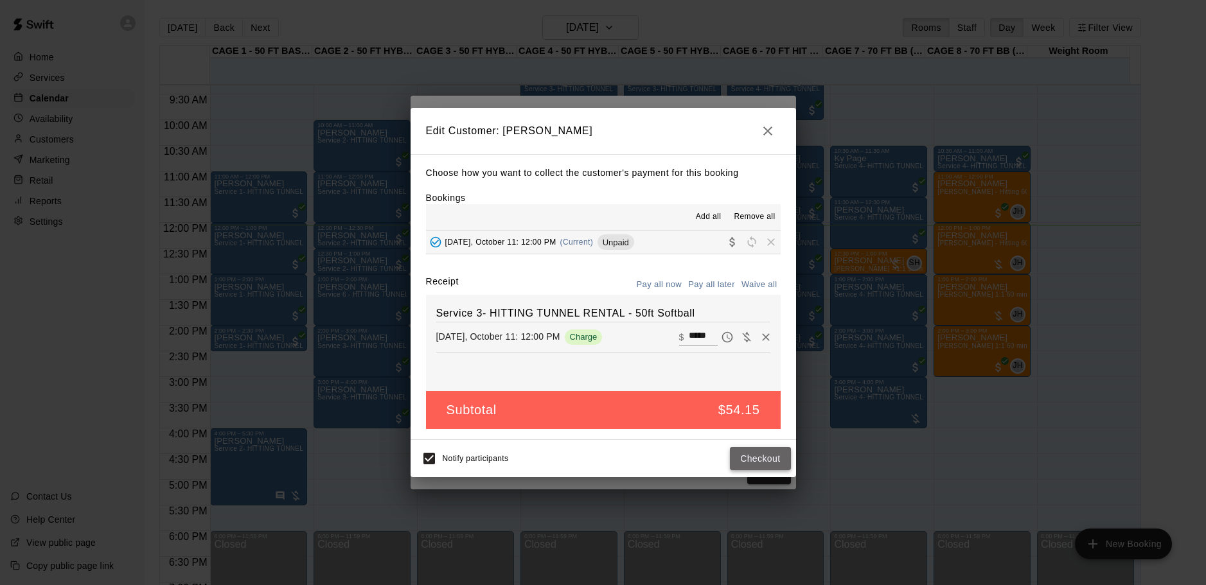
click at [763, 457] on button "Checkout" at bounding box center [760, 459] width 60 height 24
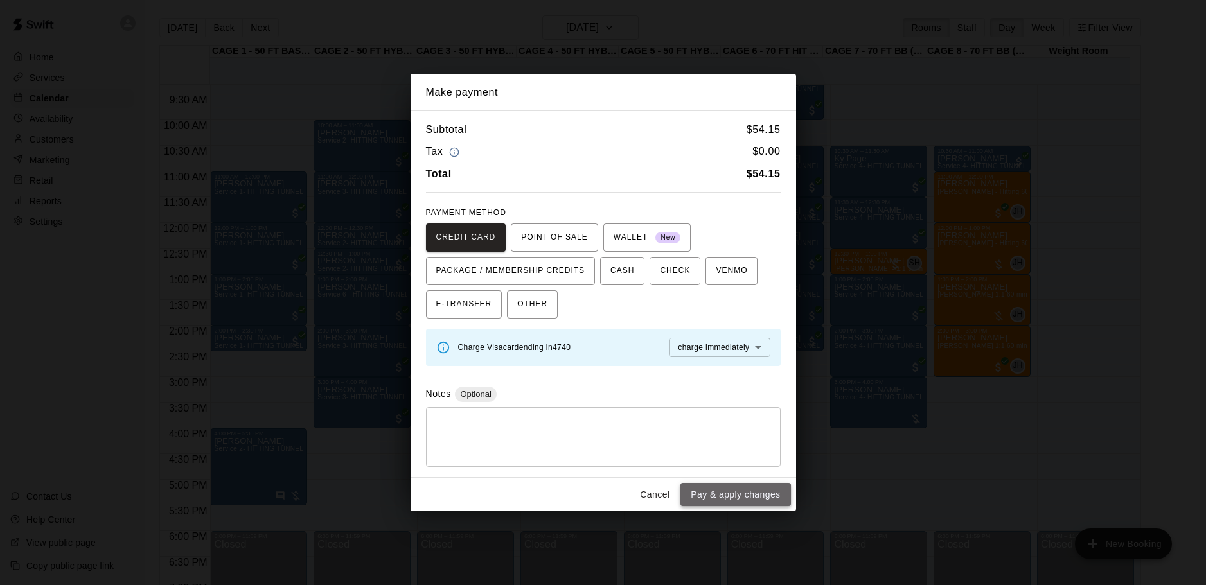
click at [756, 486] on button "Pay & apply changes" at bounding box center [735, 495] width 110 height 24
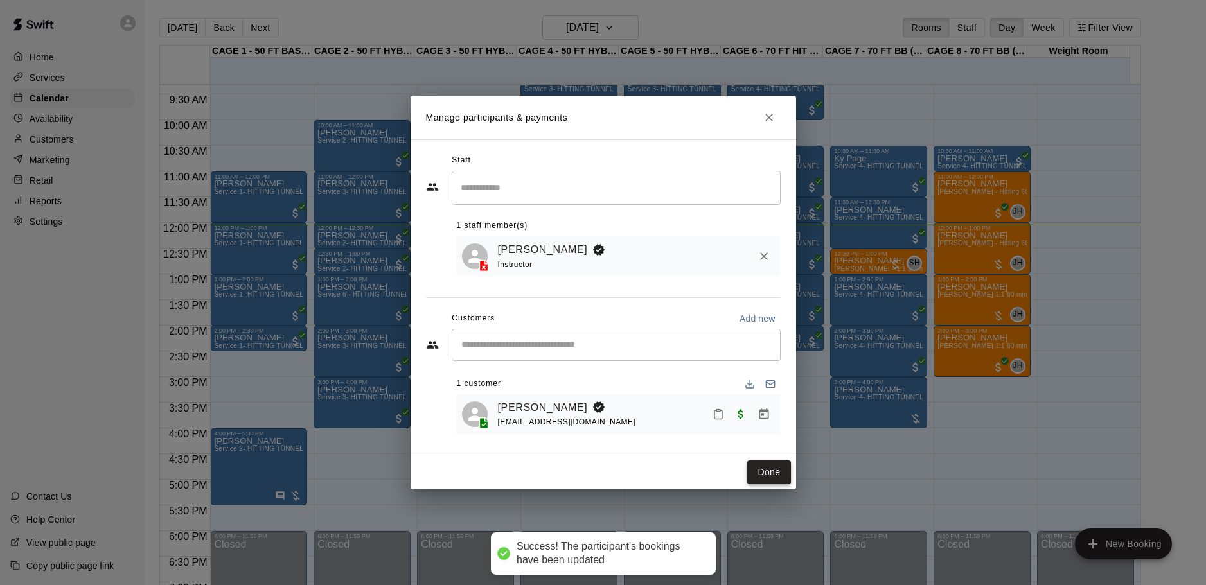
click at [785, 469] on button "Done" at bounding box center [768, 473] width 43 height 24
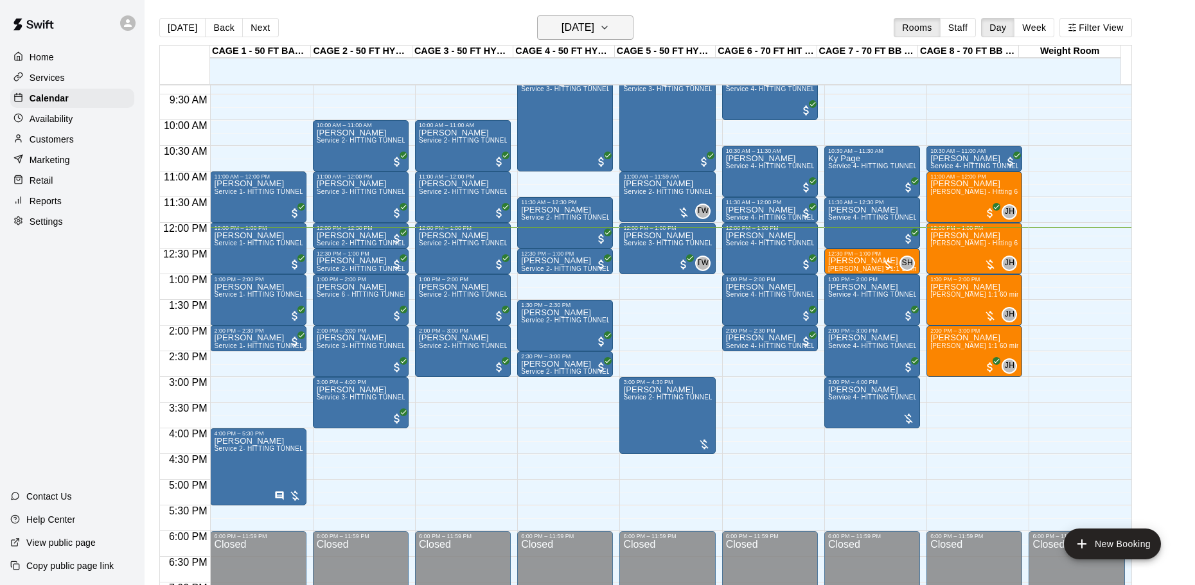
click at [594, 25] on h6 "[DATE]" at bounding box center [578, 28] width 33 height 18
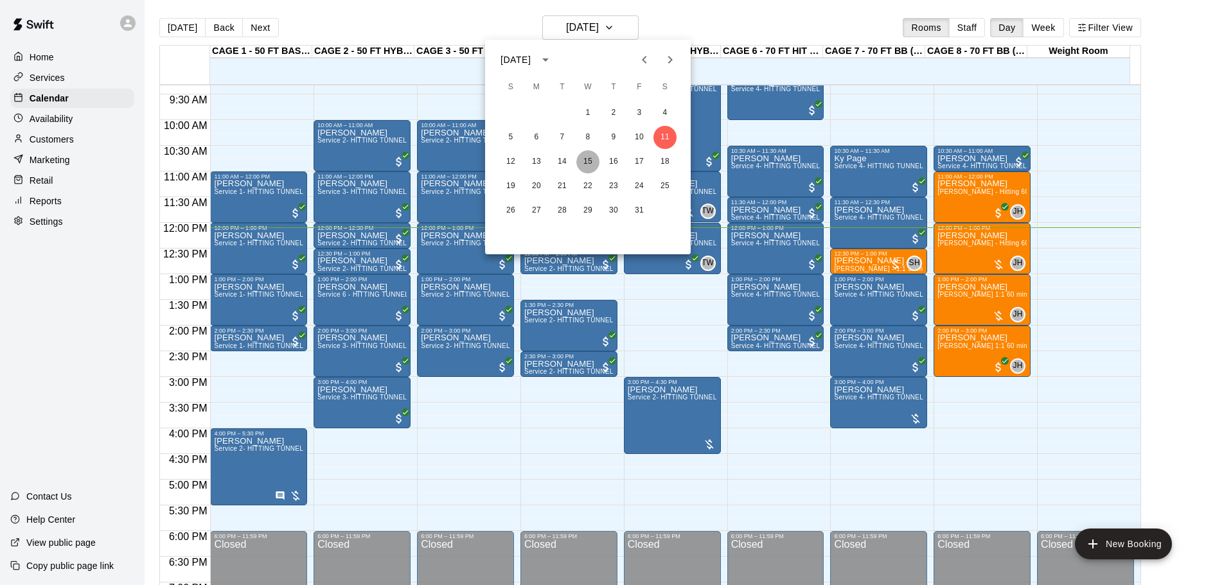
click at [587, 160] on button "15" at bounding box center [587, 161] width 23 height 23
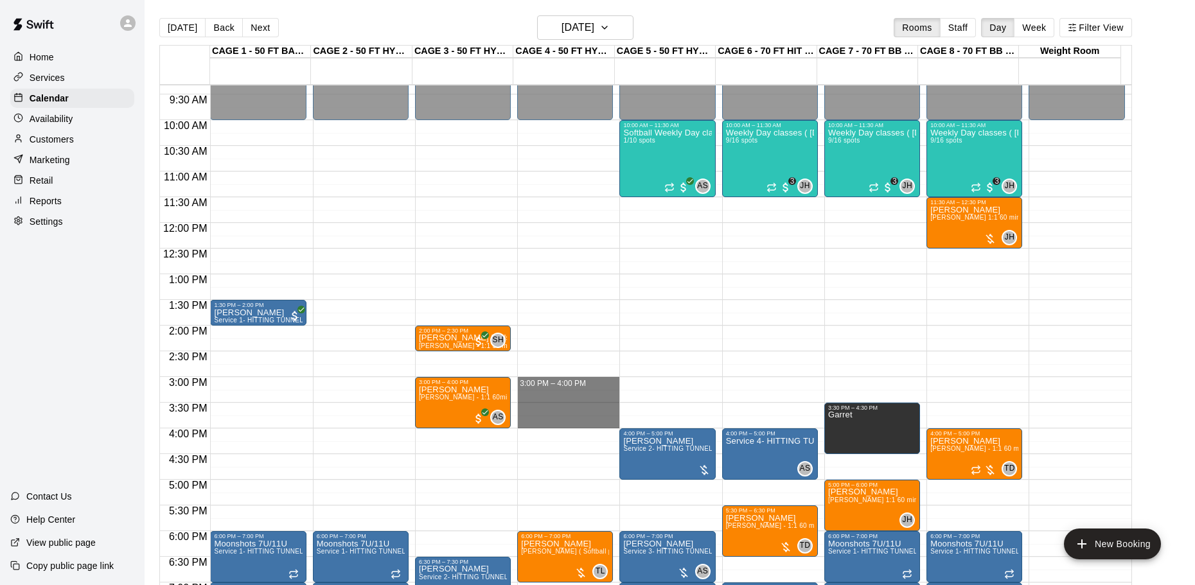
drag, startPoint x: 548, startPoint y: 379, endPoint x: 552, endPoint y: 424, distance: 45.1
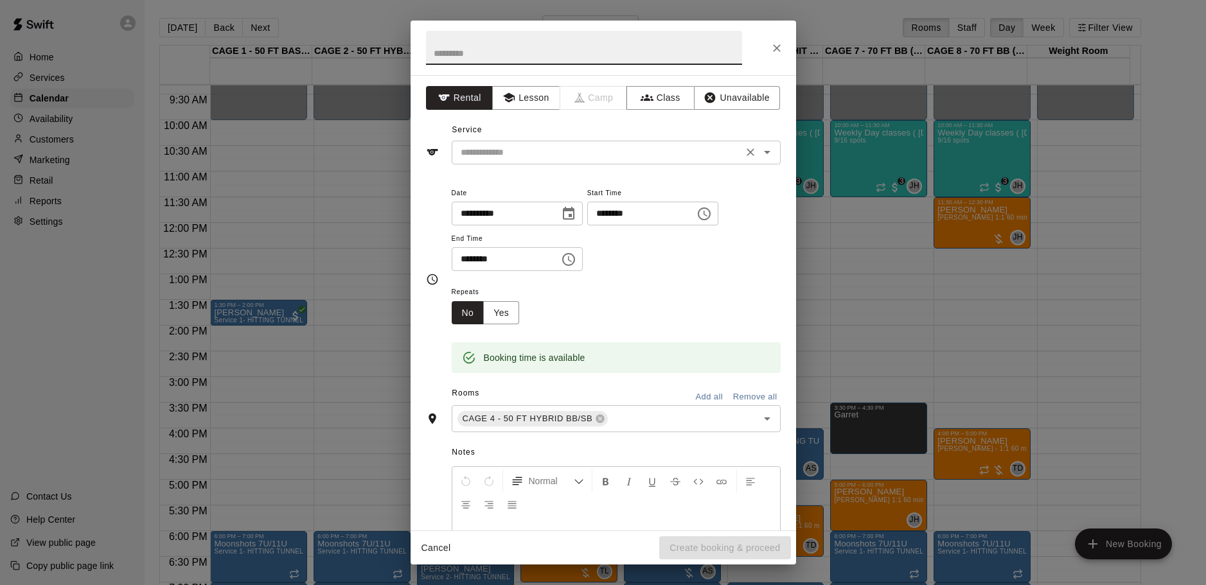
click at [760, 147] on icon "Open" at bounding box center [767, 152] width 15 height 15
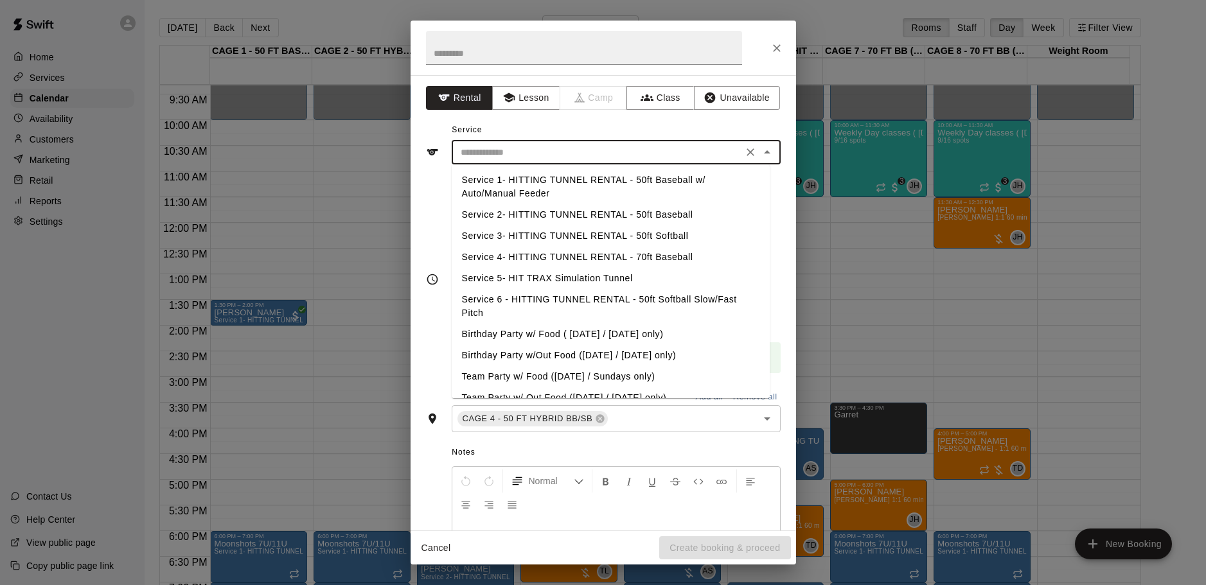
click at [637, 232] on li "Service 3- HITTING TUNNEL RENTAL - 50ft Softball" at bounding box center [611, 236] width 318 height 21
type input "**********"
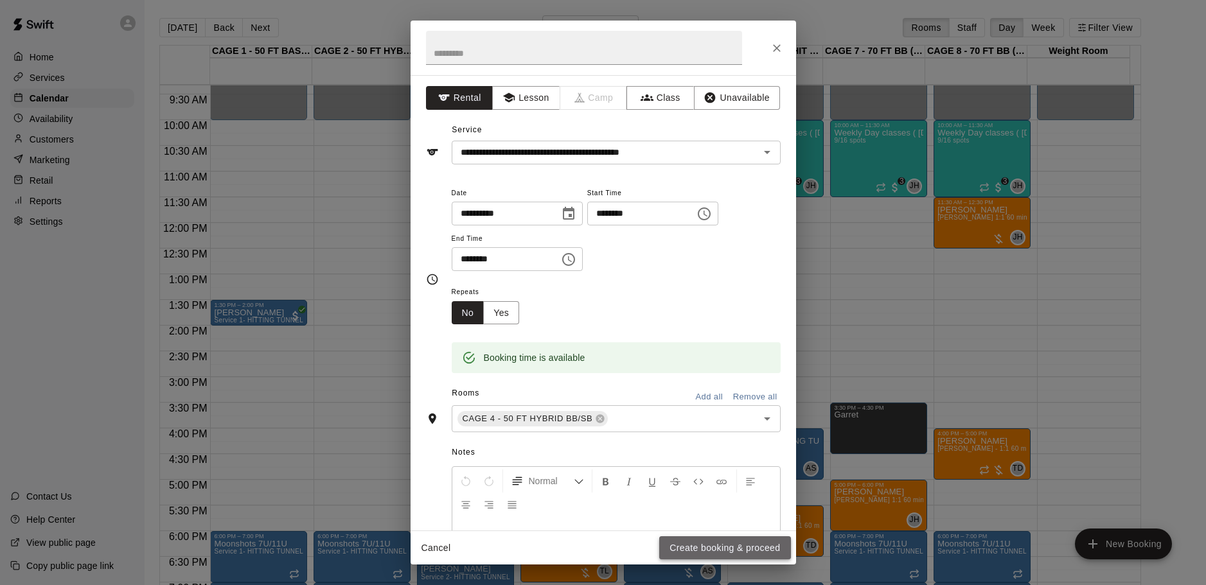
click at [715, 547] on button "Create booking & proceed" at bounding box center [724, 549] width 131 height 24
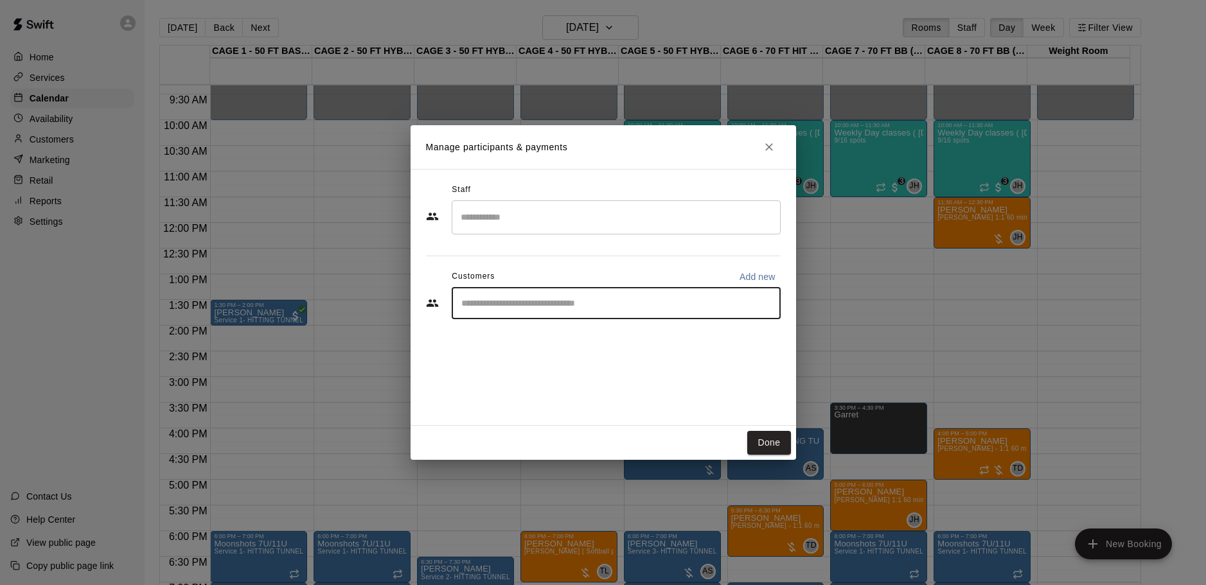
click at [506, 301] on input "Start typing to search customers..." at bounding box center [616, 303] width 317 height 13
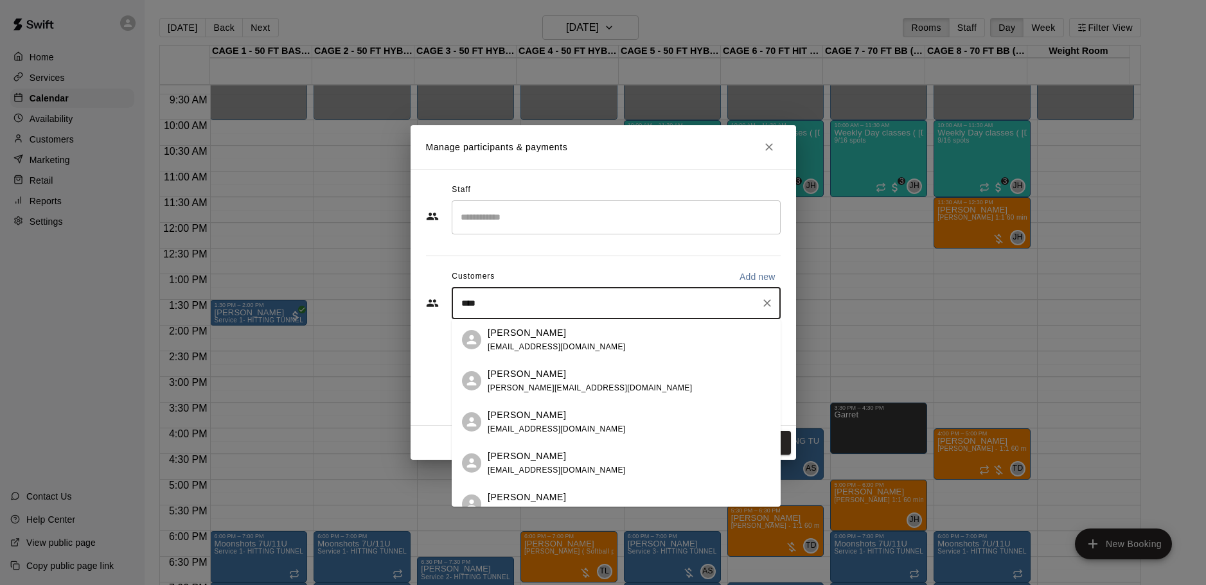
click at [463, 304] on input "****" at bounding box center [607, 303] width 298 height 13
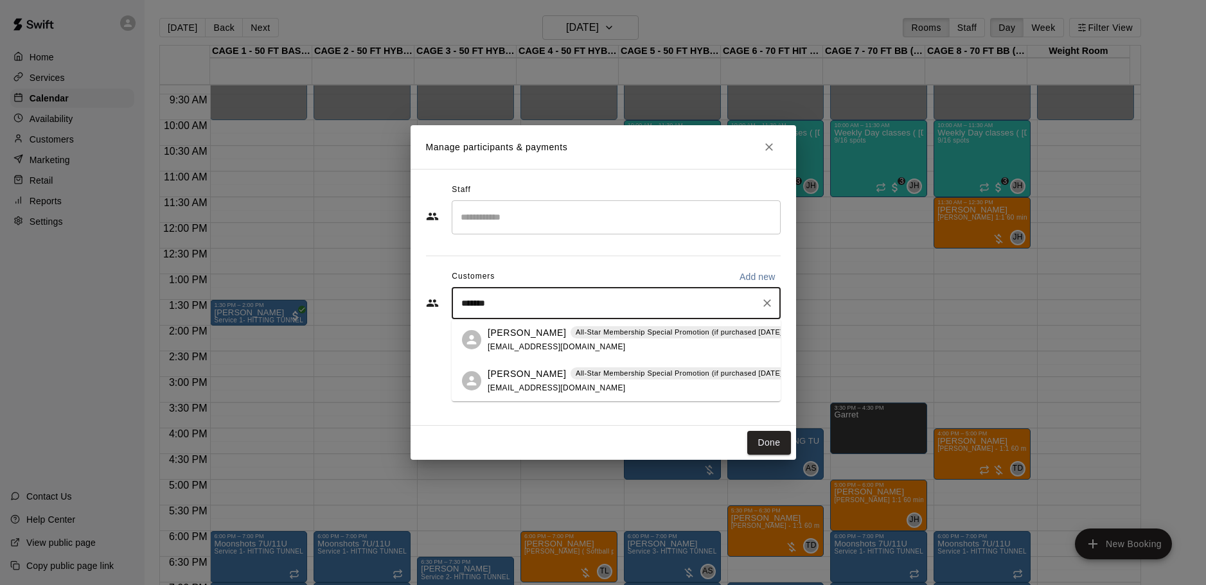
type input "********"
click at [499, 342] on span "dancook480@gmail.com" at bounding box center [557, 346] width 138 height 9
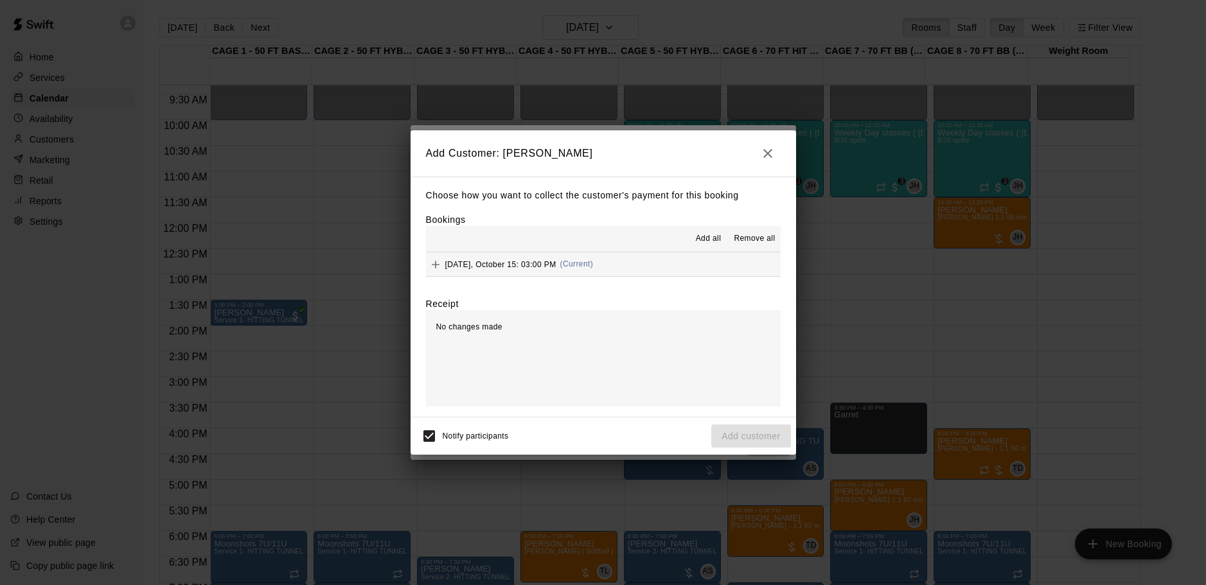
click at [544, 267] on span "Wednesday, October 15: 03:00 PM" at bounding box center [500, 264] width 111 height 9
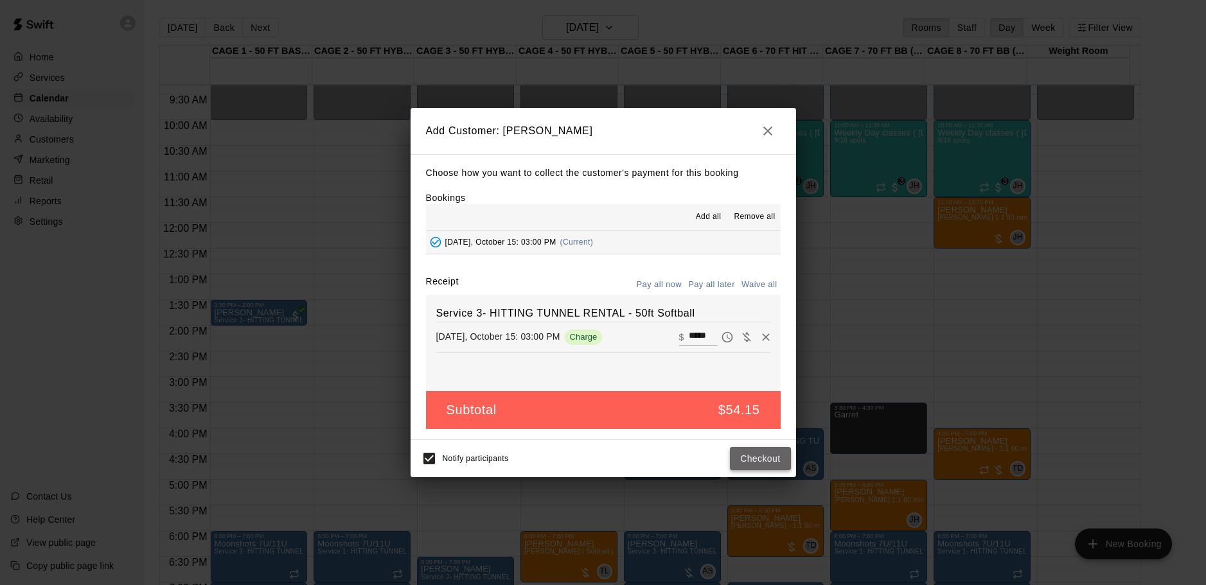
click at [756, 451] on button "Checkout" at bounding box center [760, 459] width 60 height 24
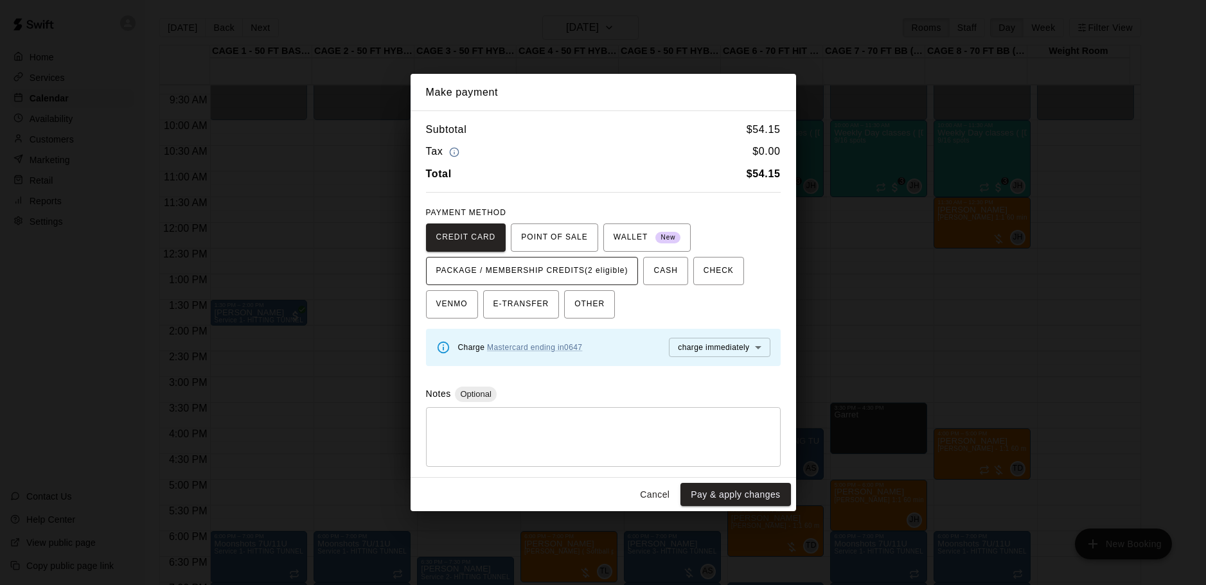
click at [557, 269] on span "PACKAGE / MEMBERSHIP CREDITS (2 eligible)" at bounding box center [532, 271] width 192 height 21
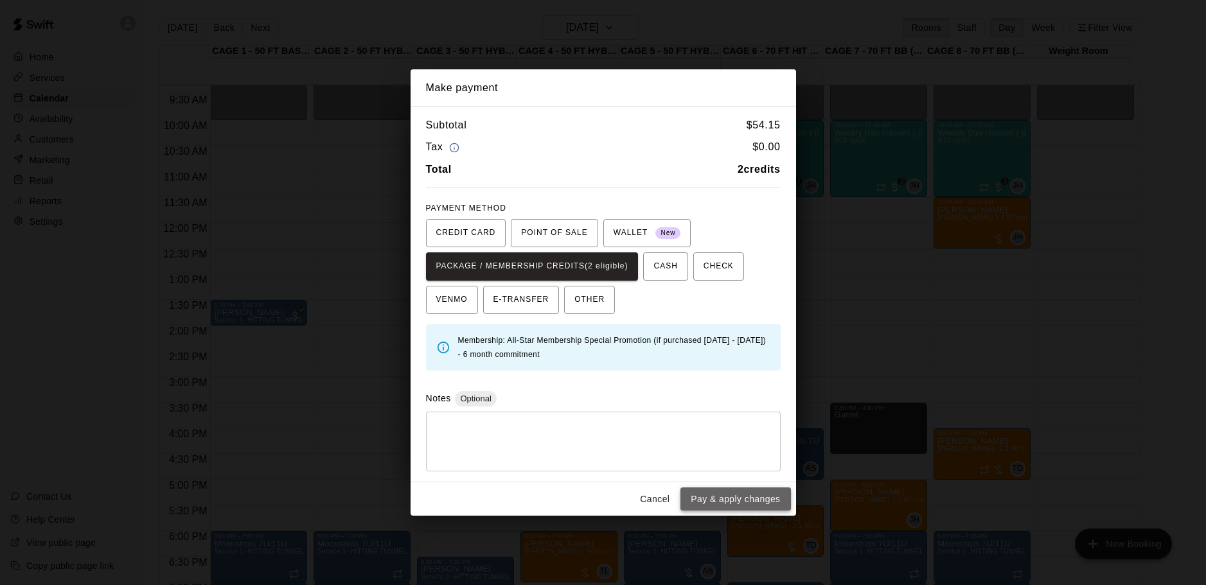
click at [734, 498] on button "Pay & apply changes" at bounding box center [735, 500] width 110 height 24
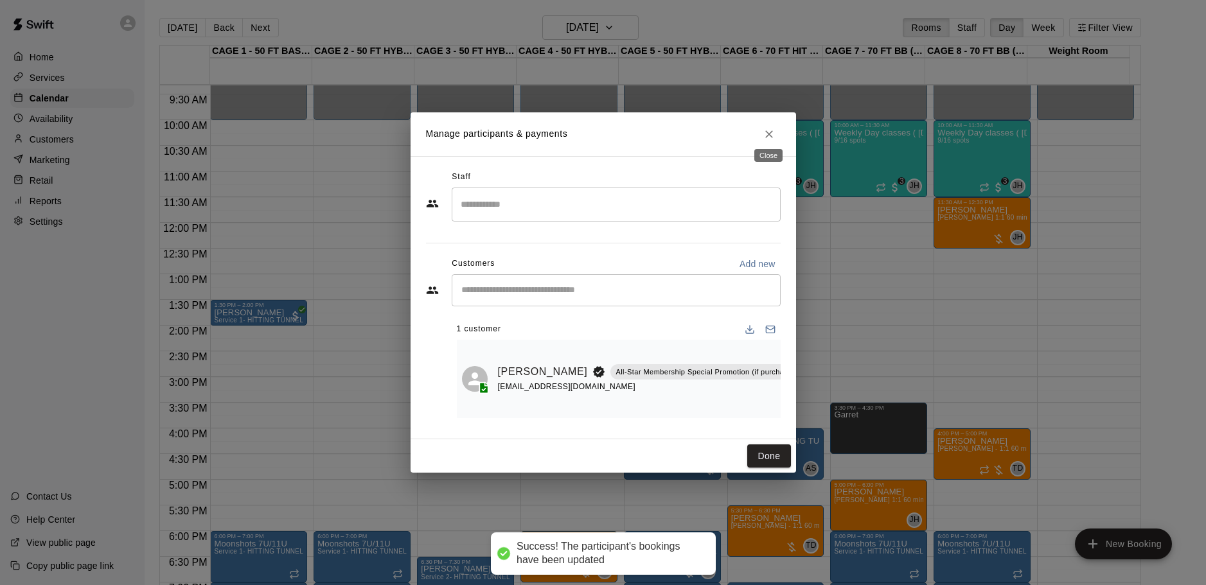
click at [770, 132] on icon "Close" at bounding box center [769, 134] width 13 height 13
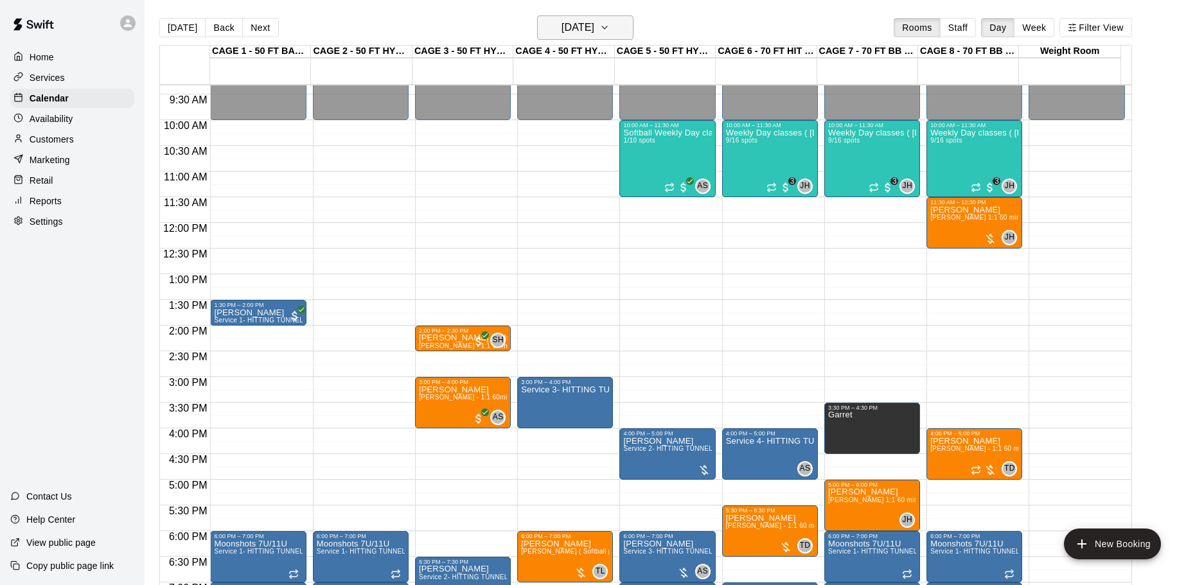
click at [594, 26] on h6 "Wednesday Oct 15" at bounding box center [578, 28] width 33 height 18
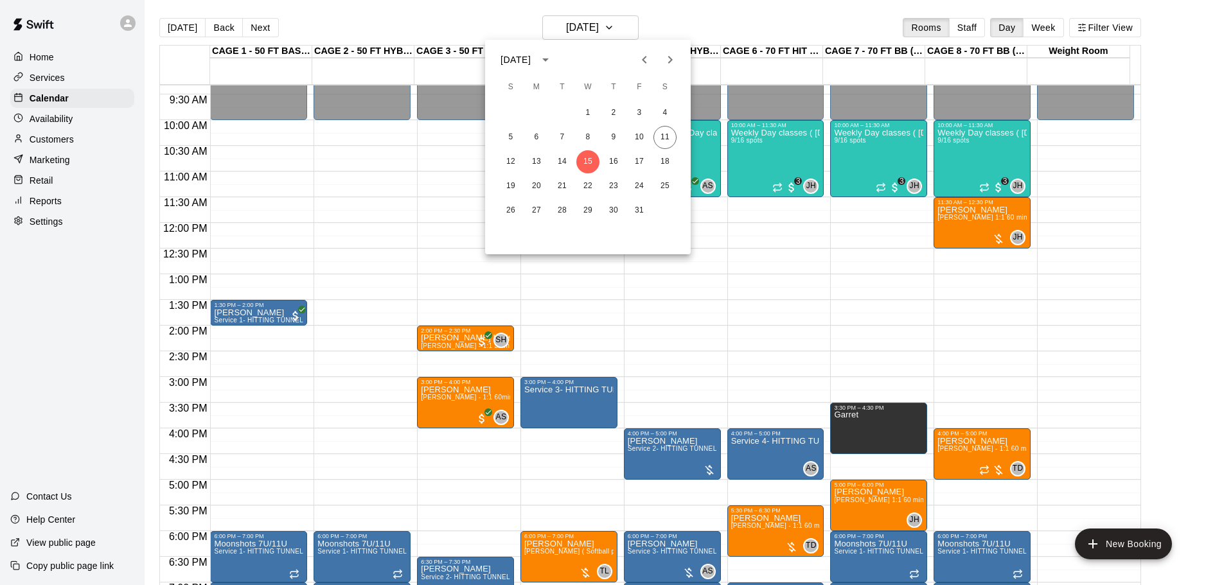
click at [582, 395] on div at bounding box center [603, 292] width 1206 height 585
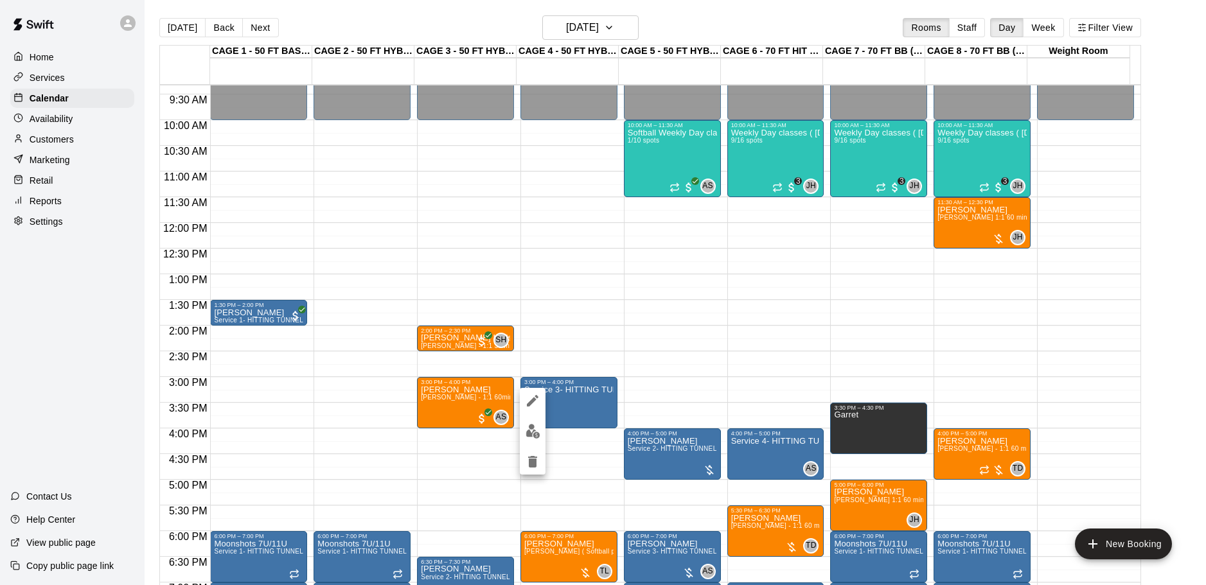
click at [534, 424] on img "edit" at bounding box center [533, 431] width 15 height 15
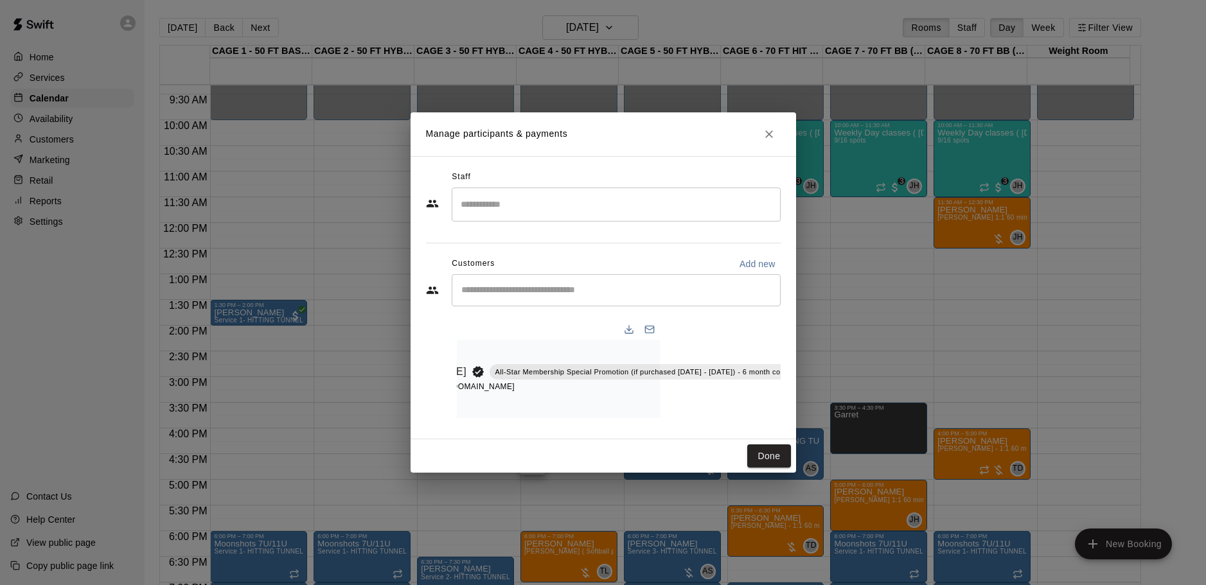
scroll to position [0, 150]
click at [774, 456] on button "Done" at bounding box center [768, 457] width 43 height 24
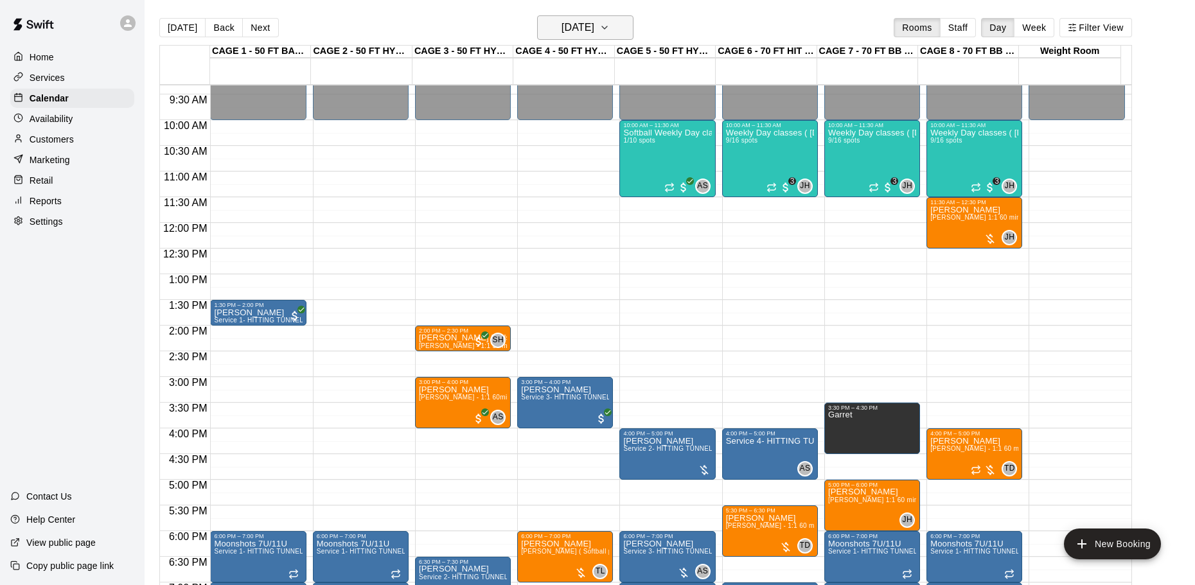
click at [594, 19] on h6 "Wednesday Oct 15" at bounding box center [578, 28] width 33 height 18
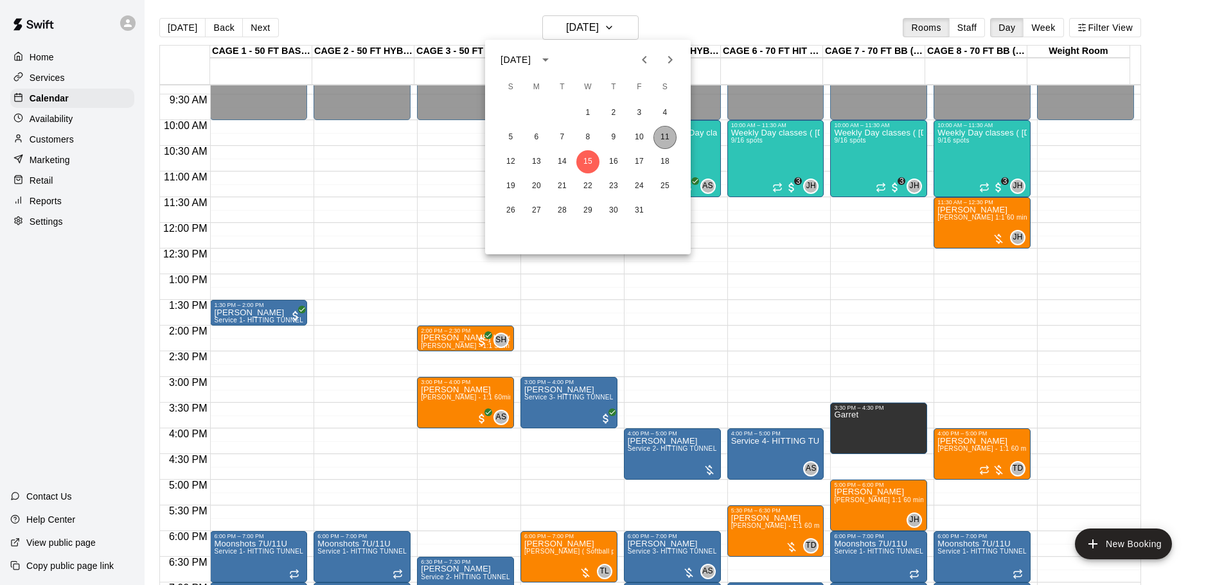
click at [664, 138] on button "11" at bounding box center [665, 137] width 23 height 23
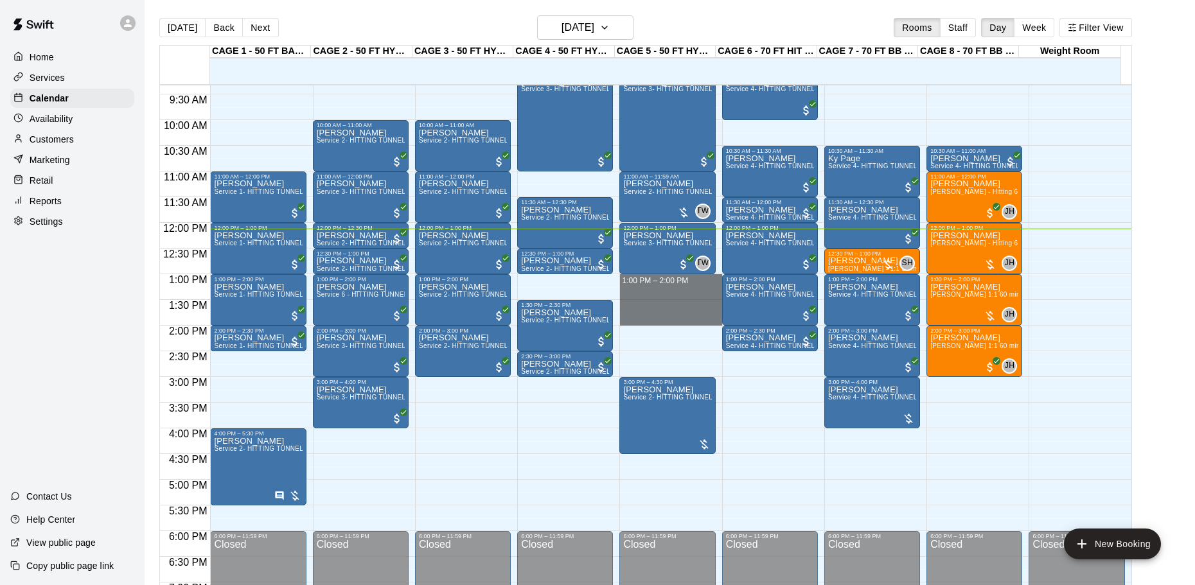
drag, startPoint x: 635, startPoint y: 278, endPoint x: 640, endPoint y: 326, distance: 48.5
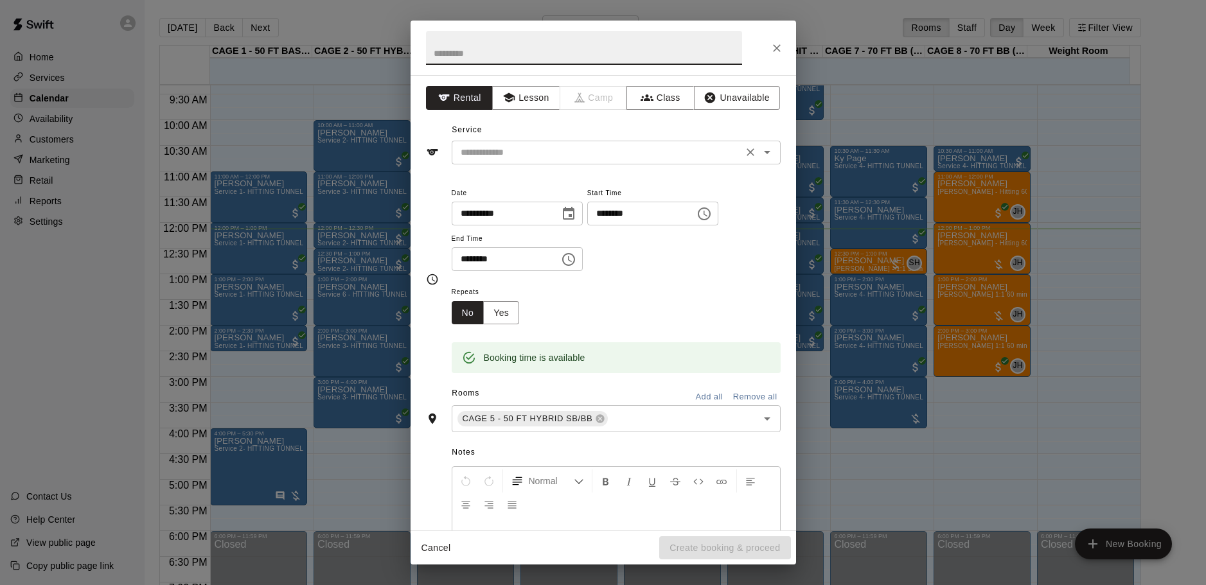
click at [760, 147] on icon "Open" at bounding box center [767, 152] width 15 height 15
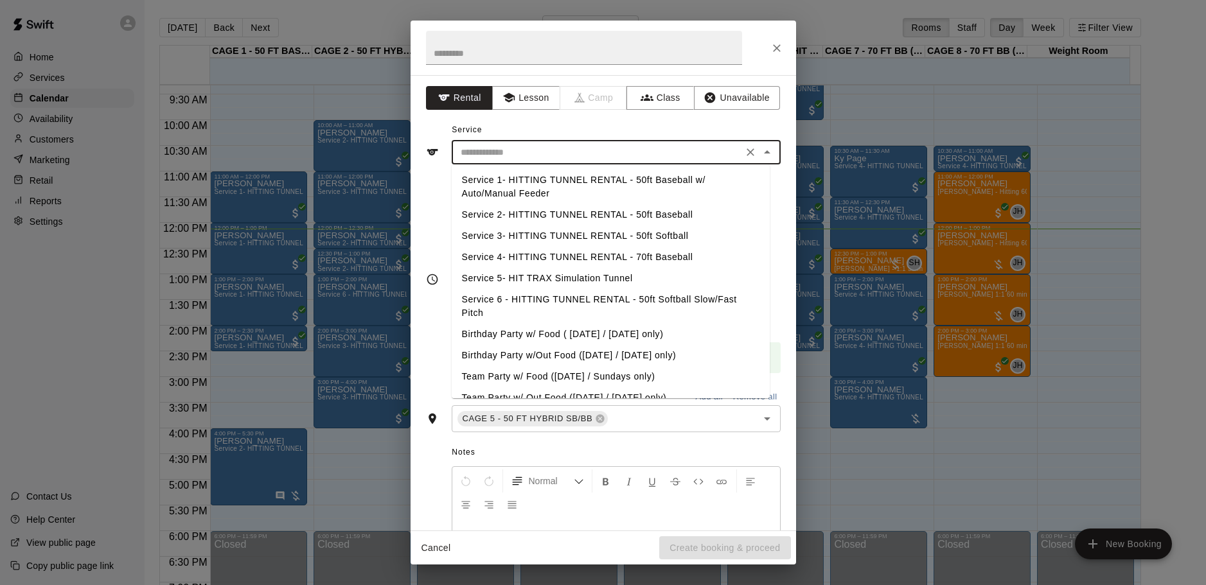
click at [638, 230] on li "Service 3- HITTING TUNNEL RENTAL - 50ft Softball" at bounding box center [611, 236] width 318 height 21
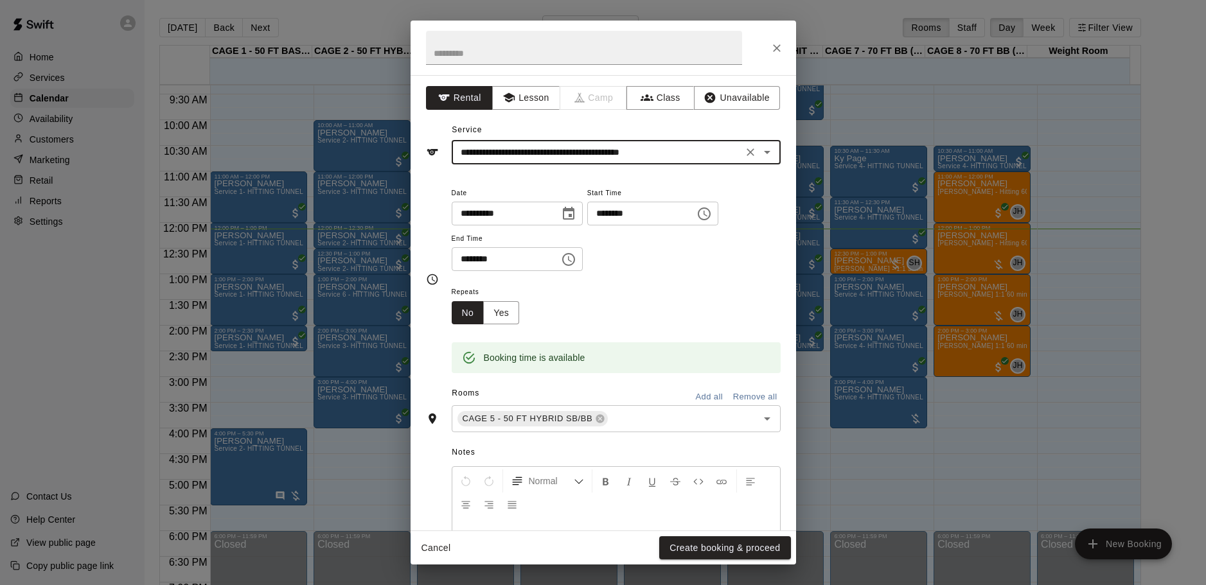
click at [760, 156] on icon "Open" at bounding box center [767, 152] width 15 height 15
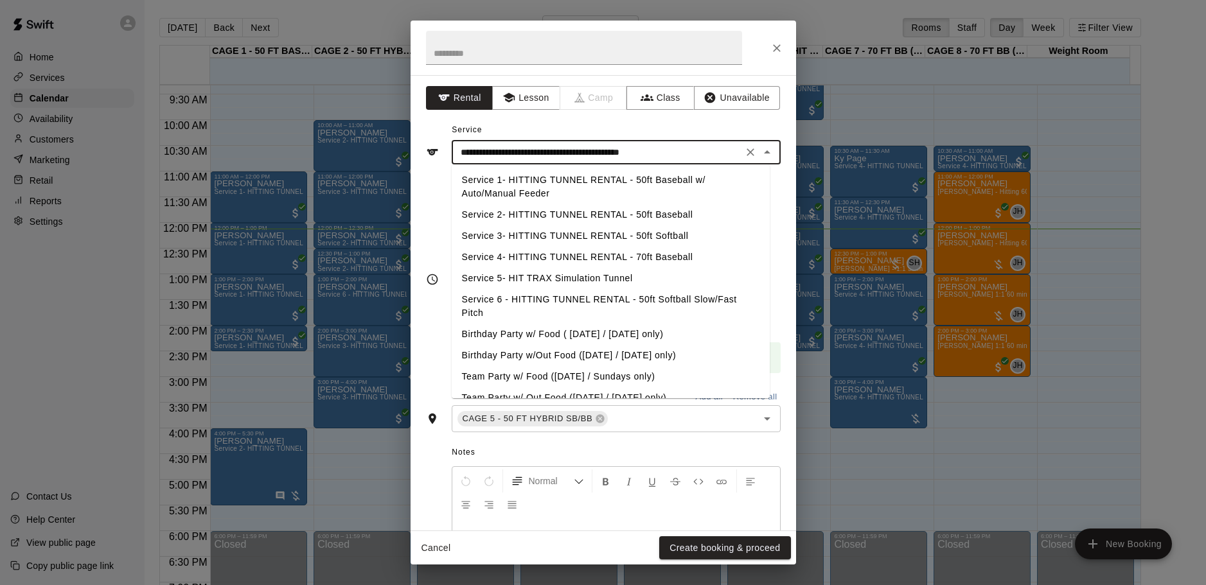
click at [668, 214] on li "Service 2- HITTING TUNNEL RENTAL - 50ft Baseball" at bounding box center [611, 214] width 318 height 21
type input "**********"
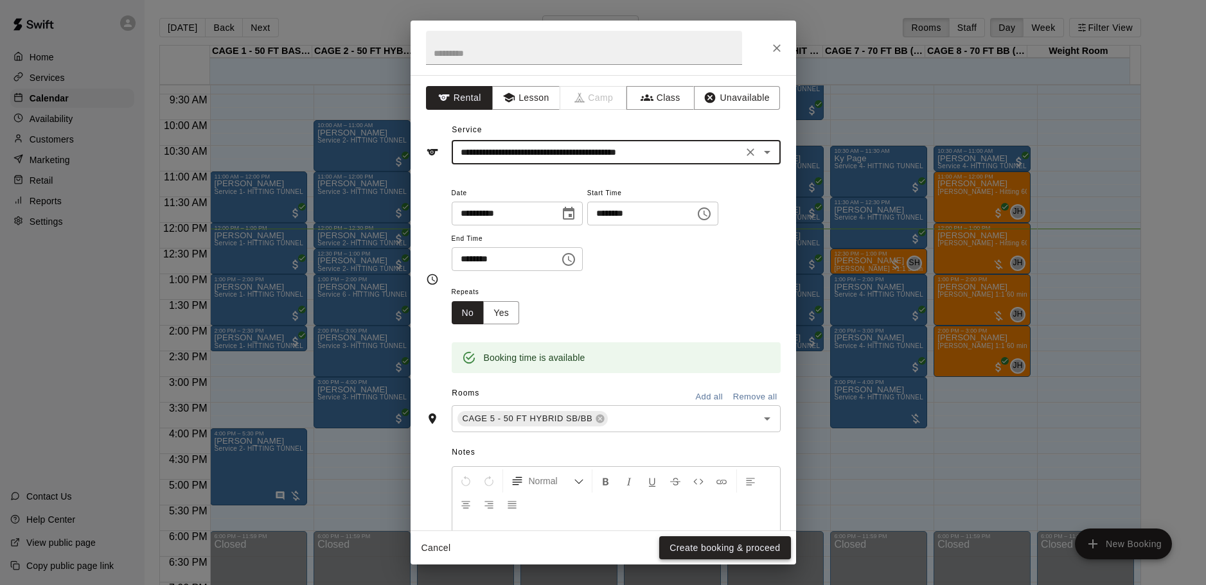
click at [722, 540] on button "Create booking & proceed" at bounding box center [724, 549] width 131 height 24
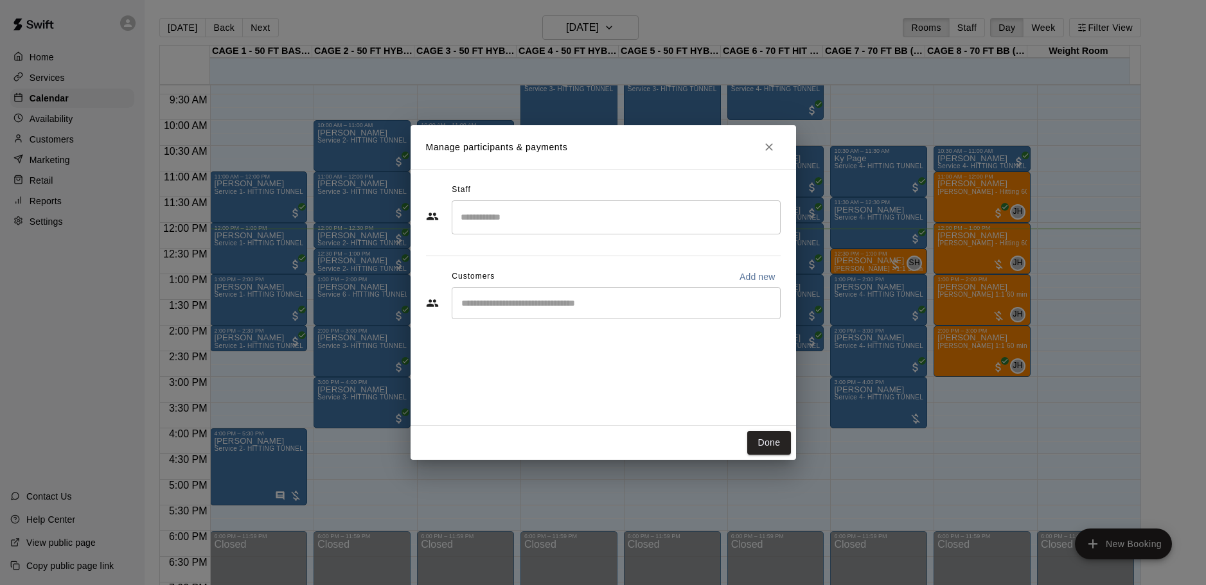
click at [509, 306] on input "Start typing to search customers..." at bounding box center [616, 303] width 317 height 13
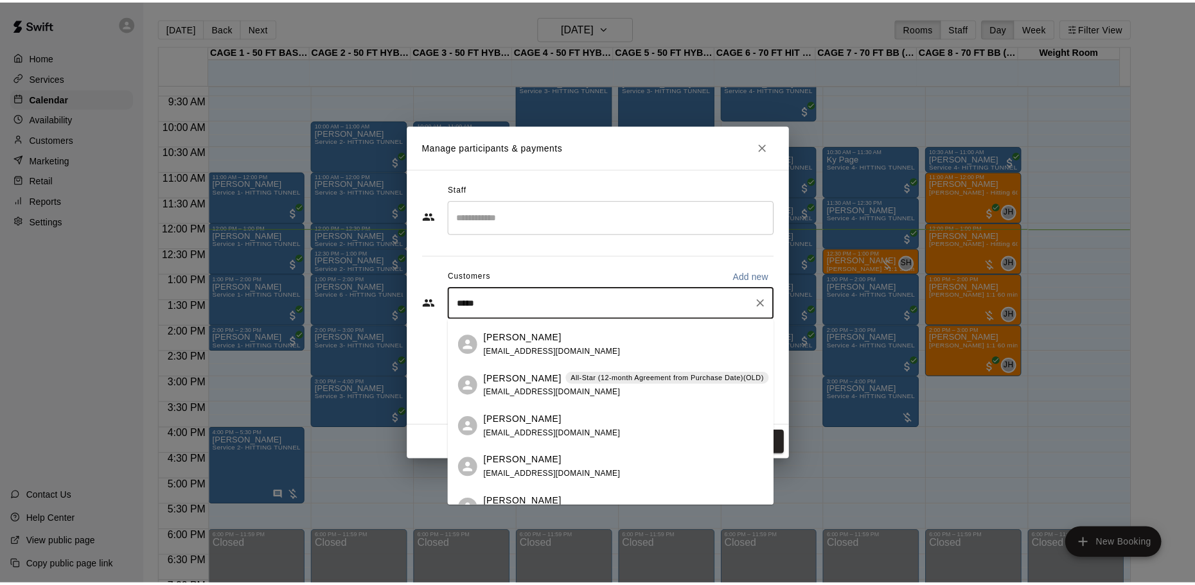
scroll to position [0, 0]
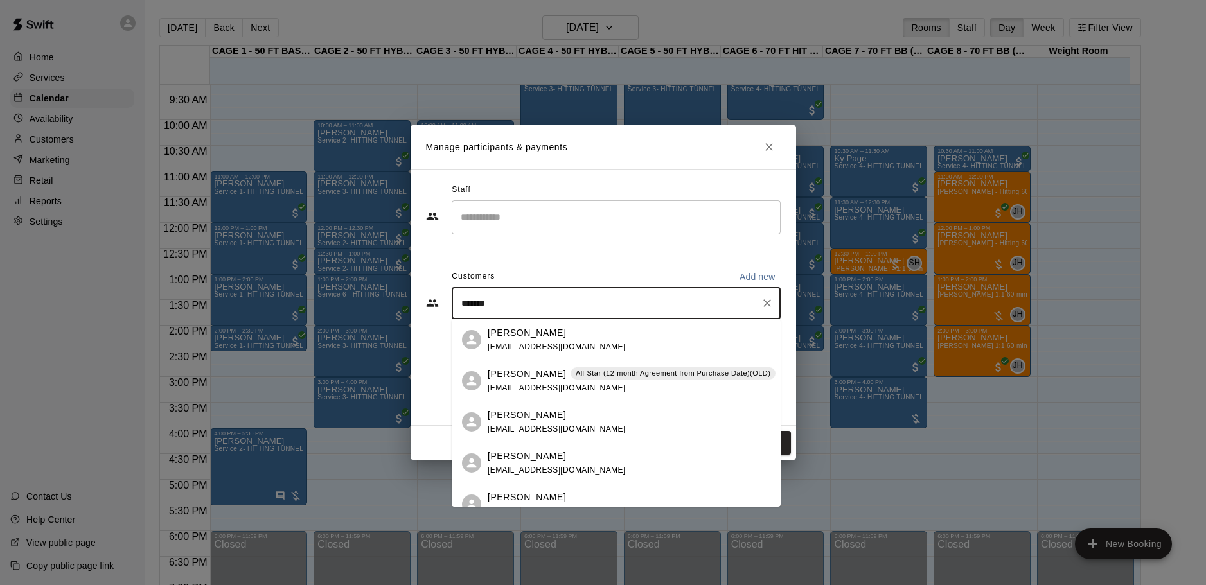
type input "********"
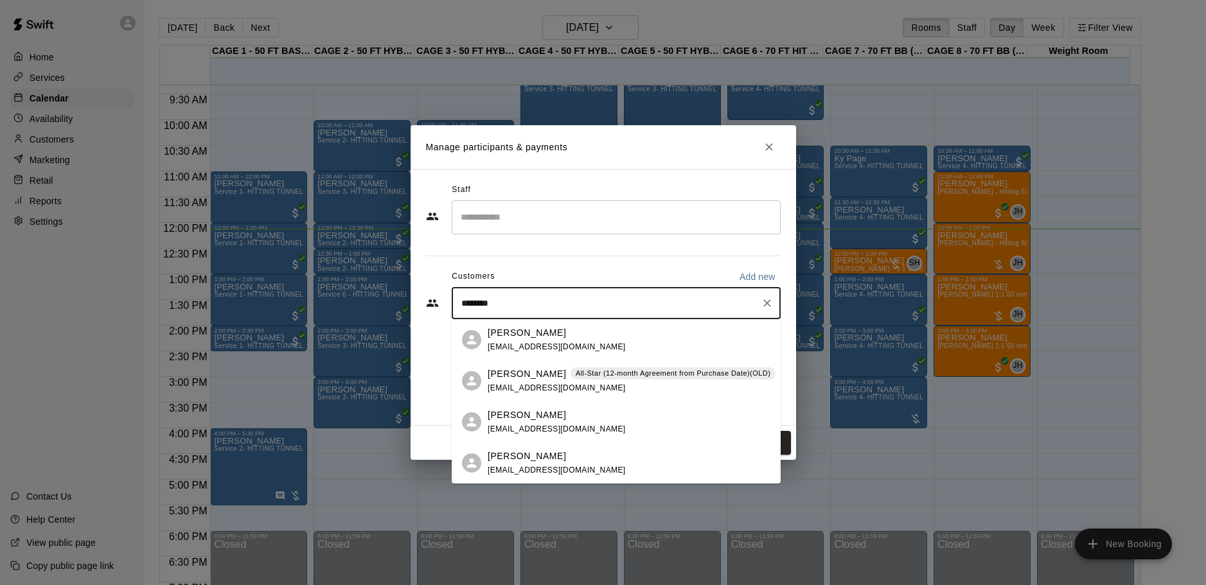
click at [505, 371] on p "[PERSON_NAME]" at bounding box center [527, 374] width 78 height 13
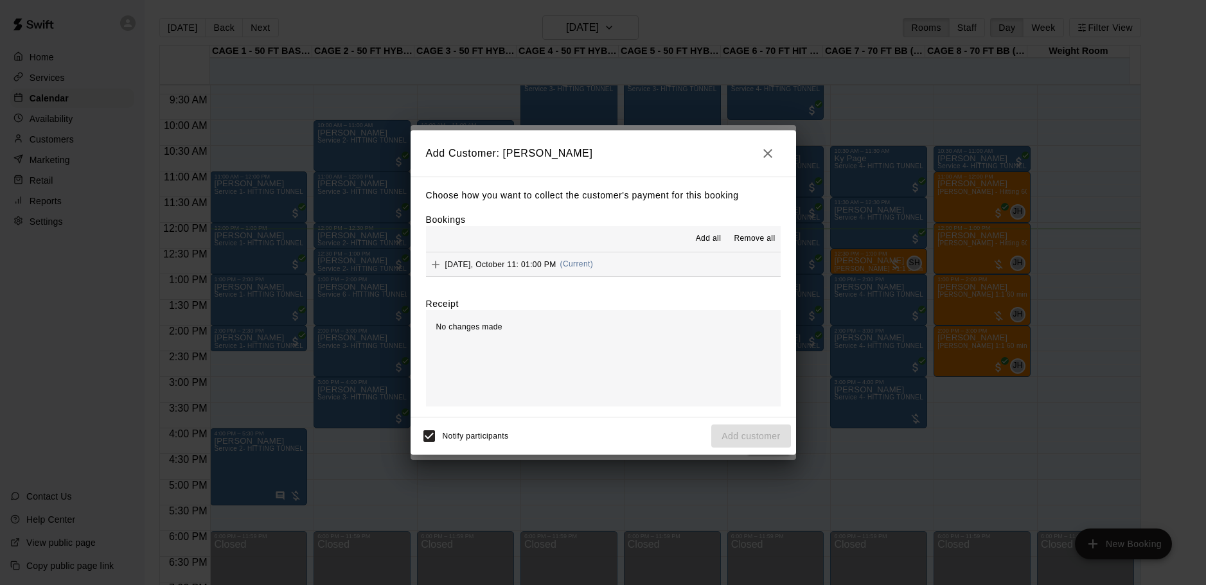
click at [495, 261] on span "Saturday, October 11: 01:00 PM" at bounding box center [500, 264] width 111 height 9
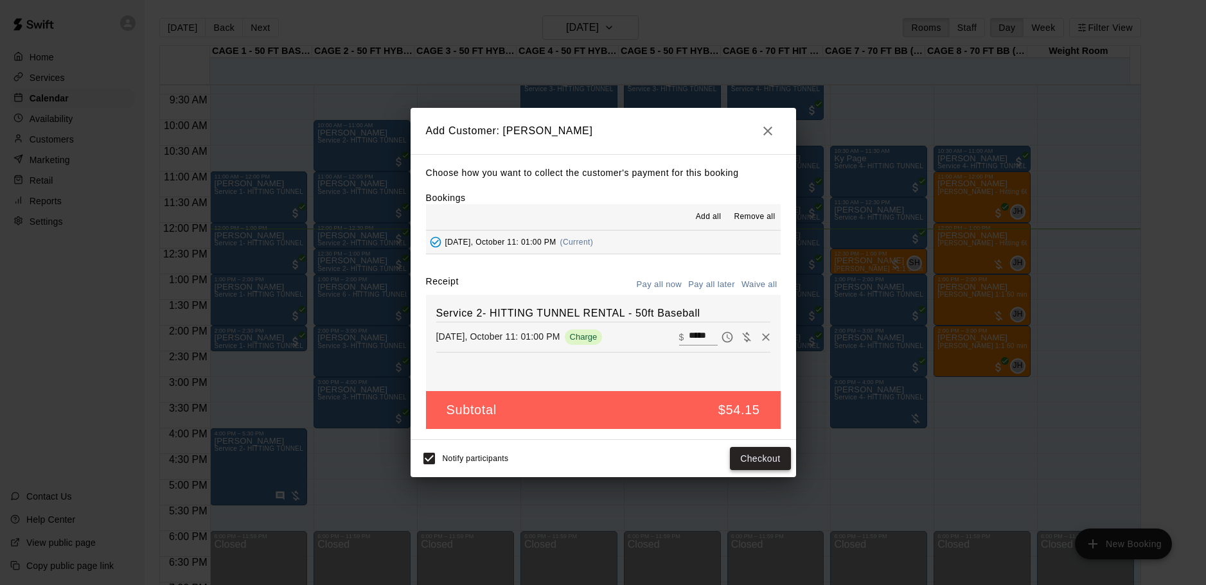
click at [778, 458] on button "Checkout" at bounding box center [760, 459] width 60 height 24
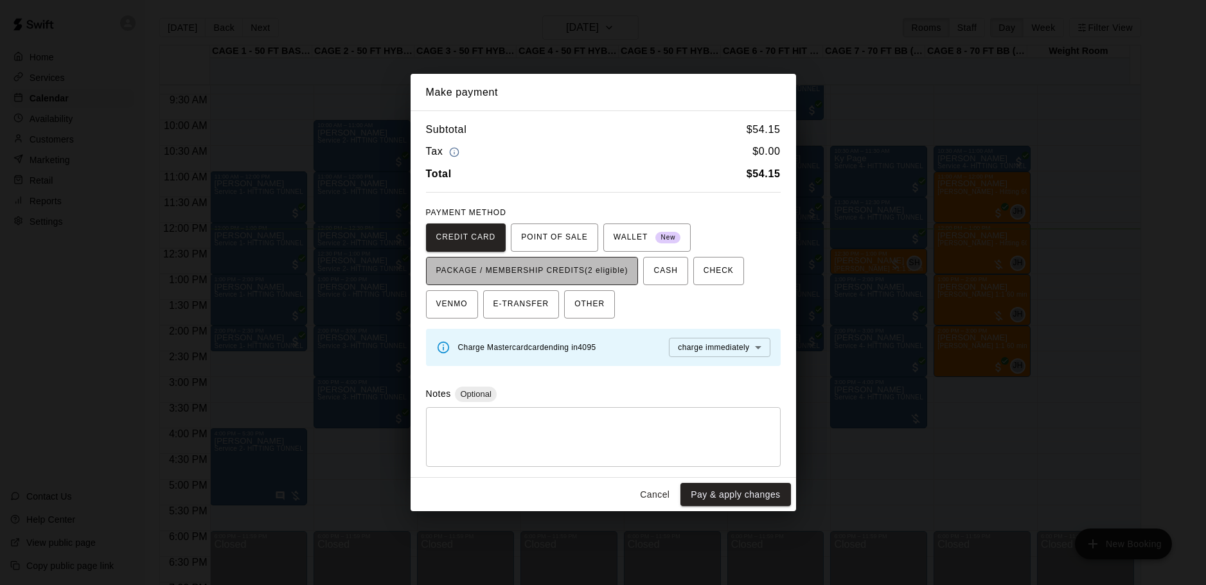
click at [569, 264] on span "PACKAGE / MEMBERSHIP CREDITS (2 eligible)" at bounding box center [532, 271] width 192 height 21
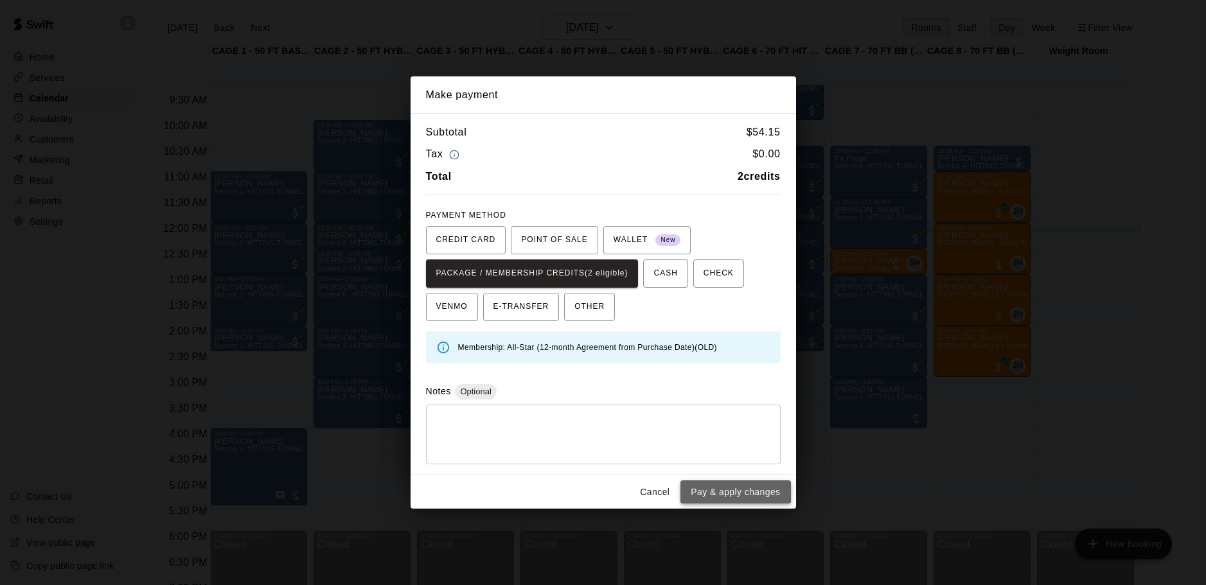
click at [754, 488] on button "Pay & apply changes" at bounding box center [735, 493] width 110 height 24
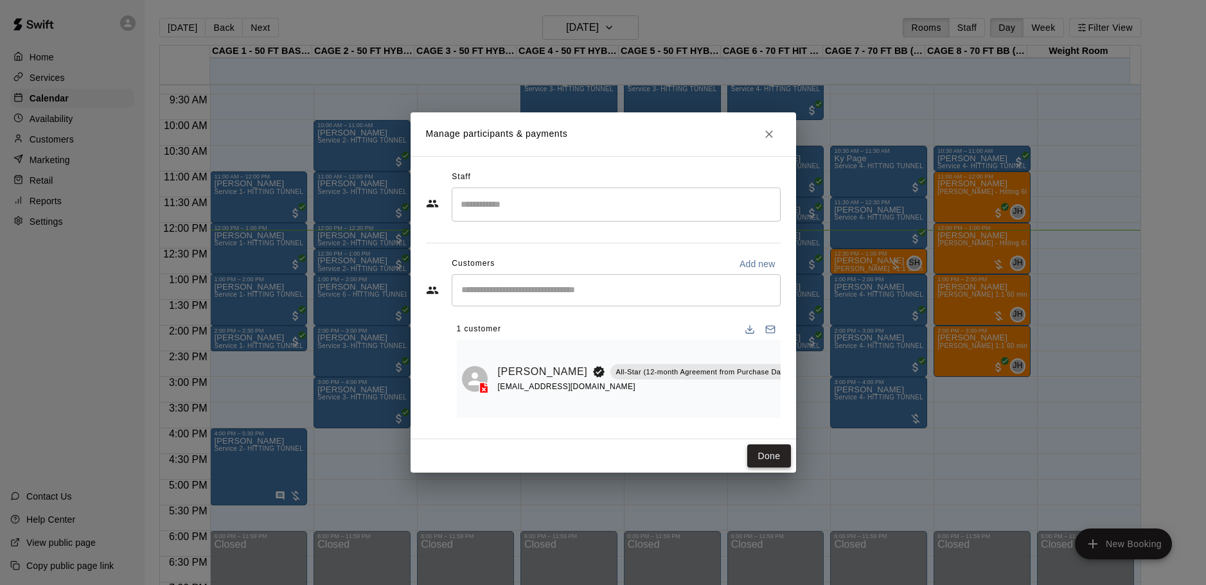
click at [783, 452] on button "Done" at bounding box center [768, 457] width 43 height 24
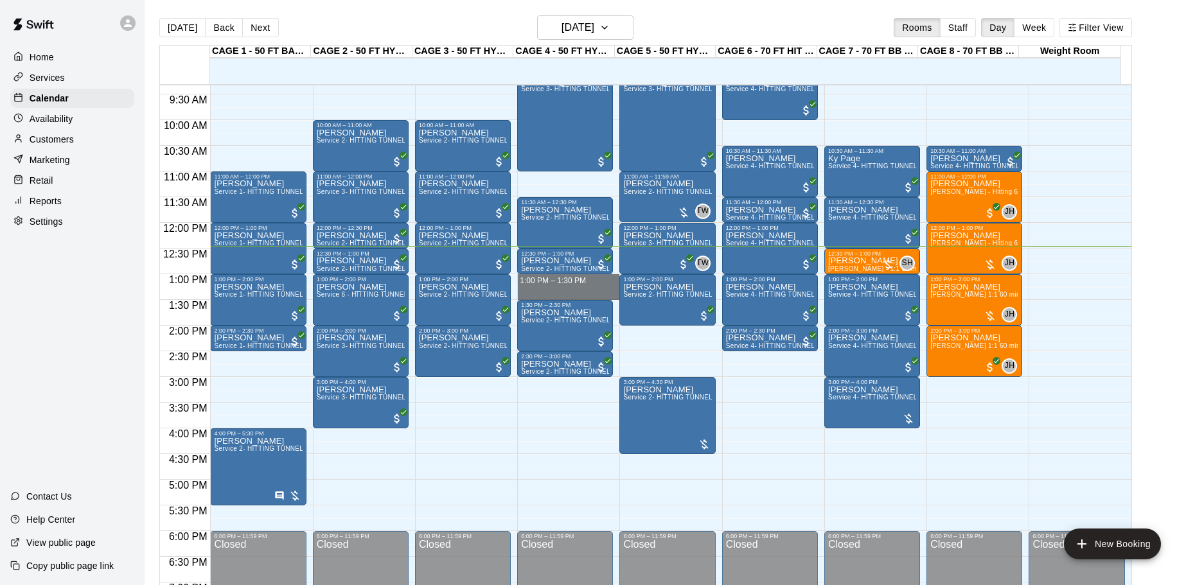
drag, startPoint x: 528, startPoint y: 277, endPoint x: 531, endPoint y: 293, distance: 16.4
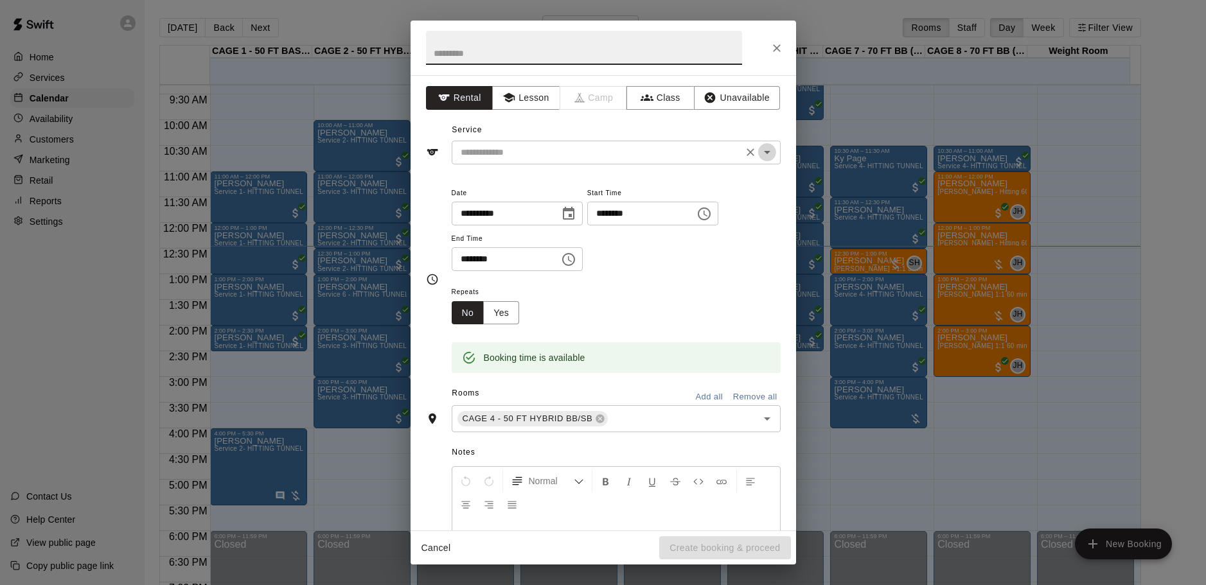
click at [760, 150] on icon "Open" at bounding box center [767, 152] width 15 height 15
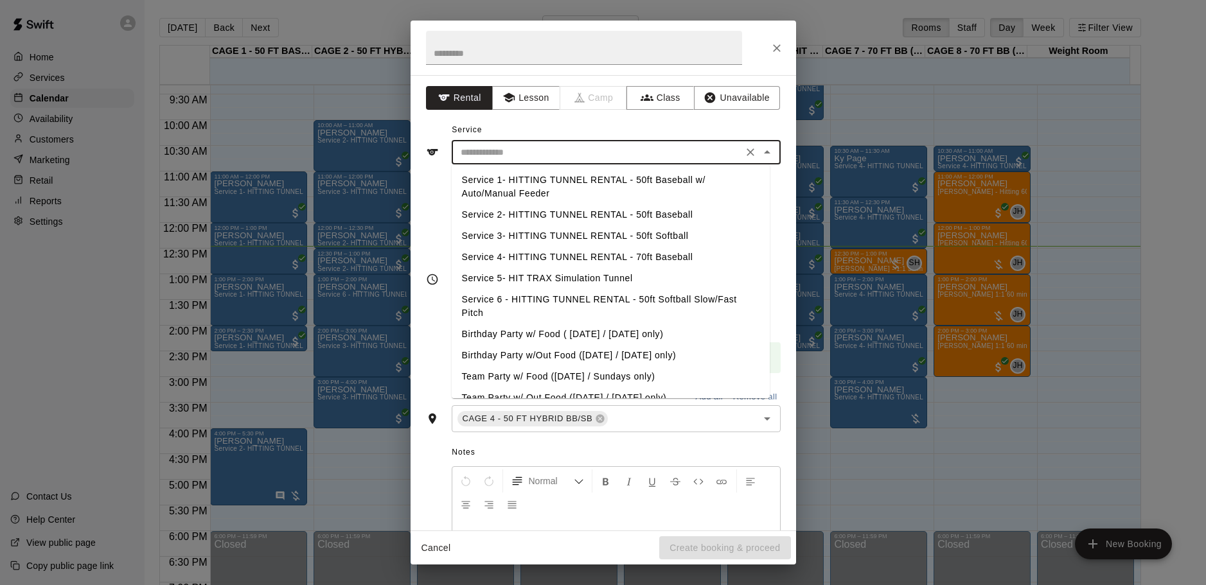
click at [672, 212] on li "Service 2- HITTING TUNNEL RENTAL - 50ft Baseball" at bounding box center [611, 214] width 318 height 21
type input "**********"
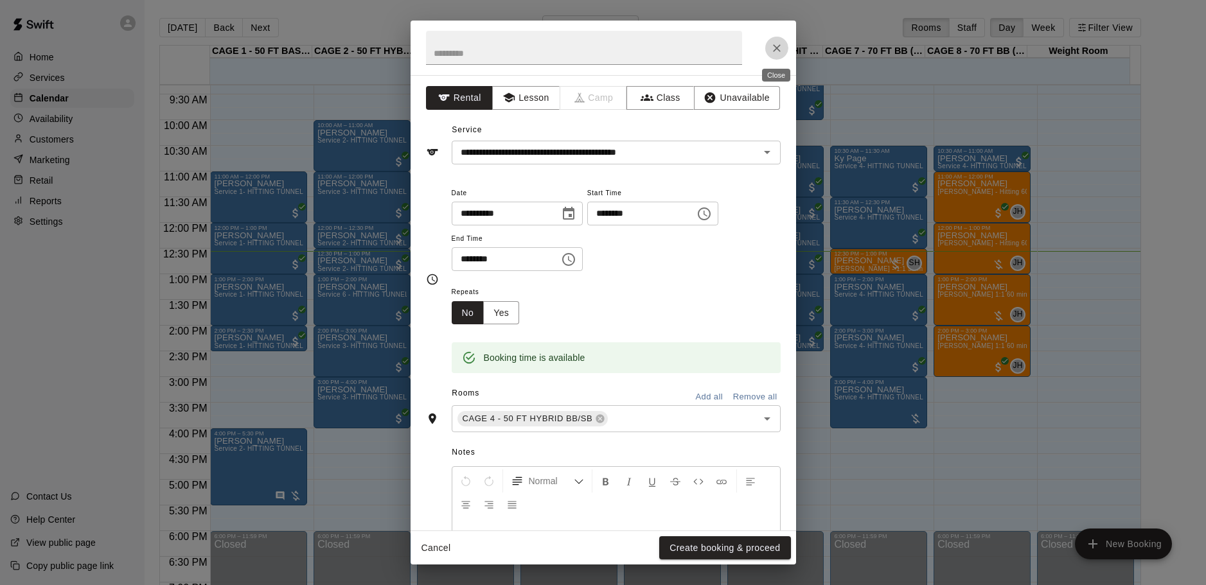
click at [781, 49] on icon "Close" at bounding box center [776, 48] width 13 height 13
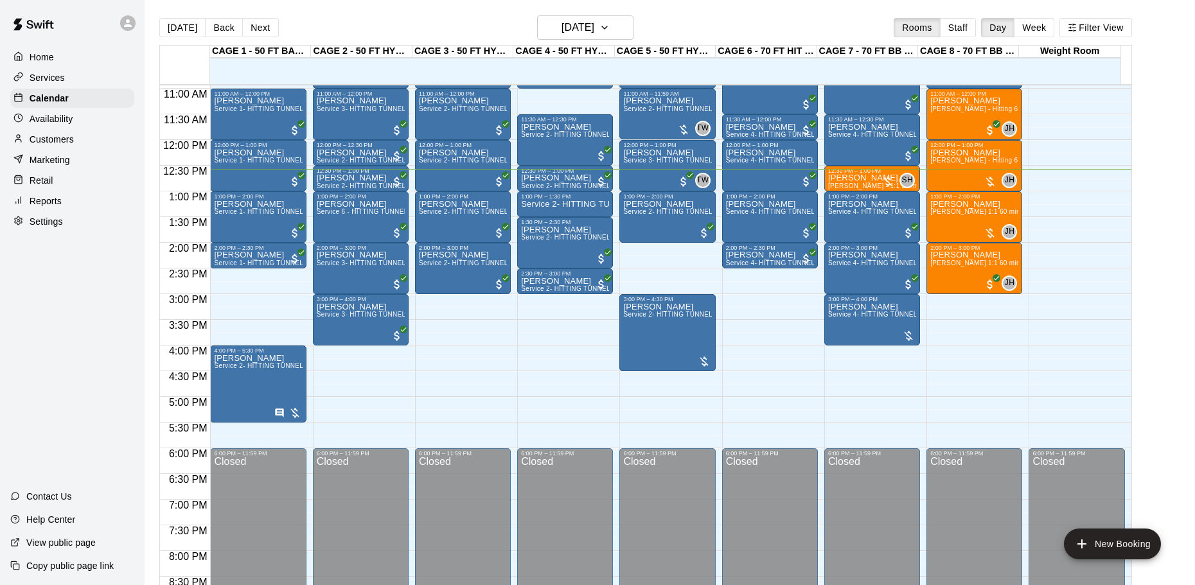
scroll to position [562, 0]
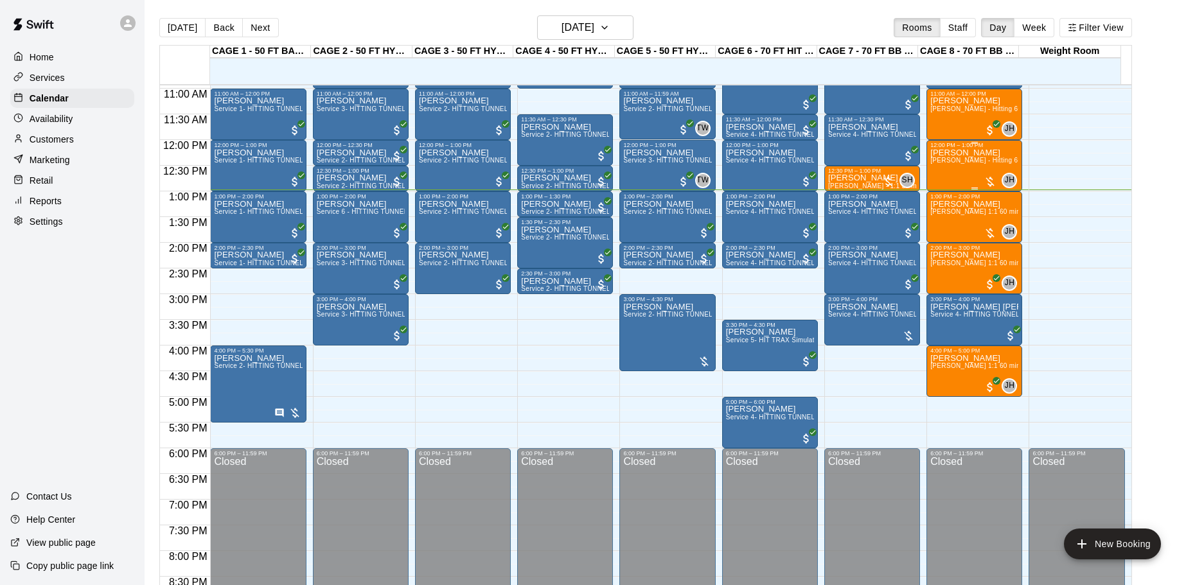
click at [990, 174] on div "JH 0" at bounding box center [1000, 180] width 33 height 15
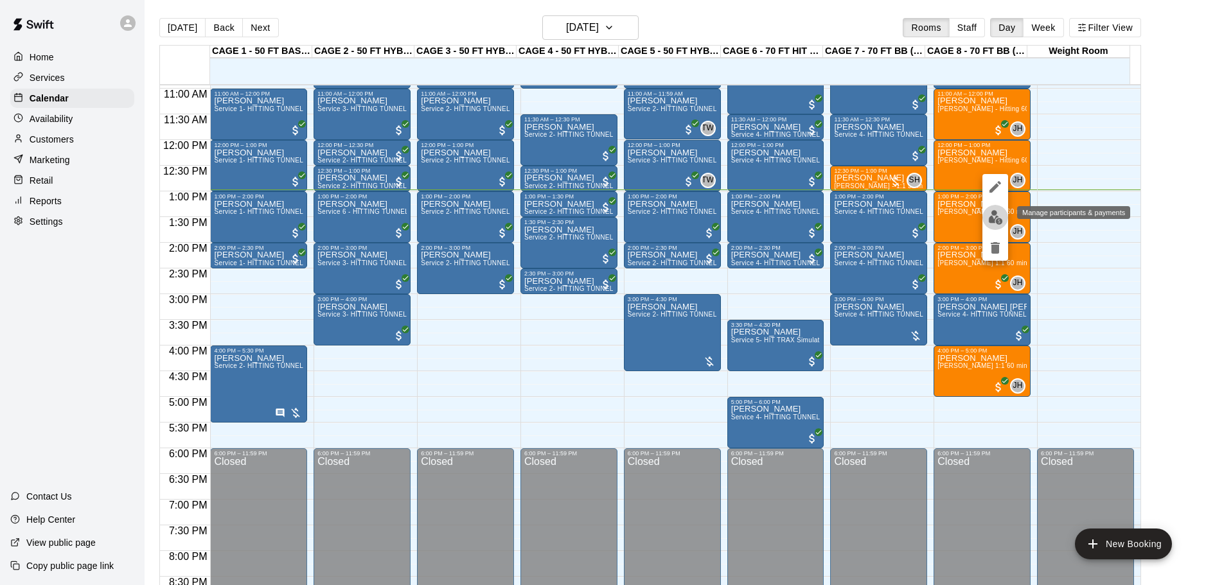
click at [996, 215] on img "edit" at bounding box center [995, 217] width 15 height 15
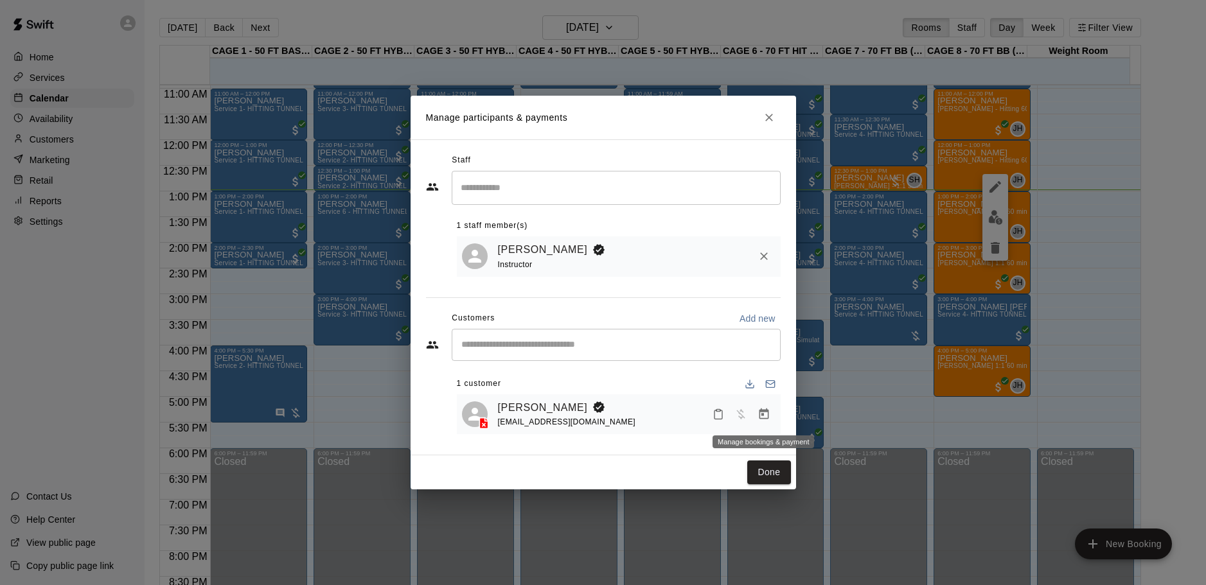
click at [774, 418] on button "Manage bookings & payment" at bounding box center [763, 414] width 23 height 23
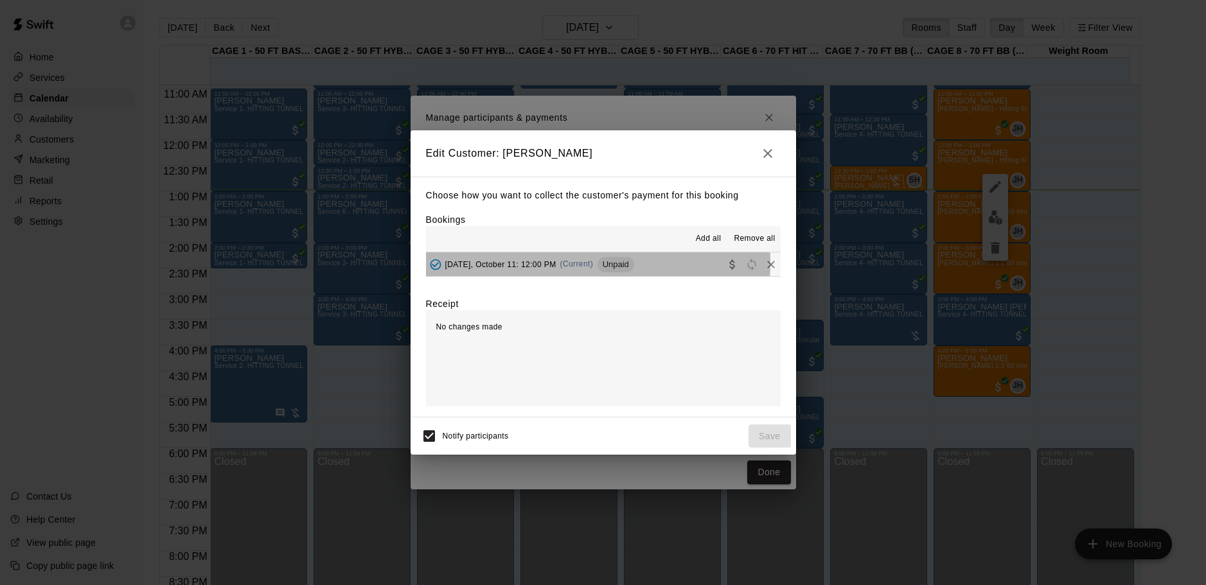
click at [528, 263] on span "Saturday, October 11: 12:00 PM" at bounding box center [500, 264] width 111 height 9
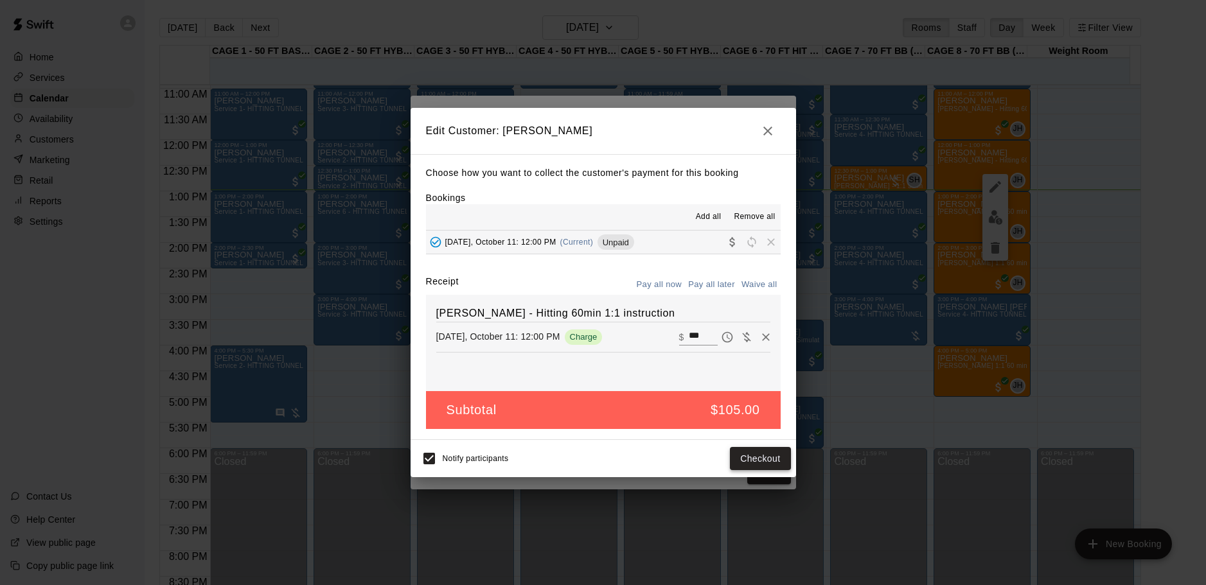
click at [773, 458] on button "Checkout" at bounding box center [760, 459] width 60 height 24
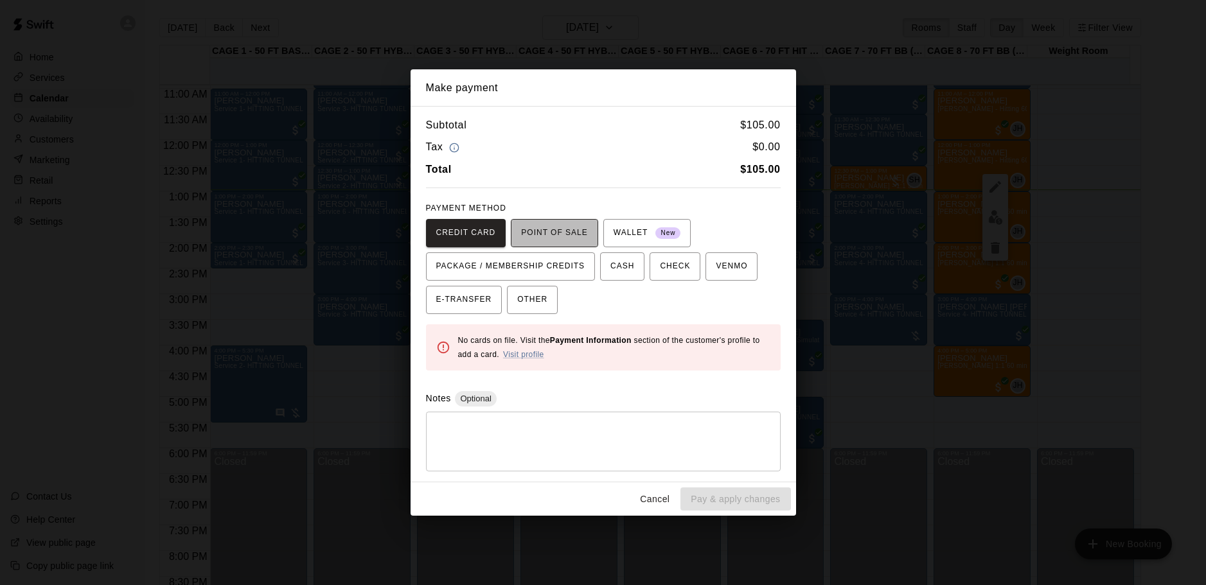
click at [532, 231] on span "POINT OF SALE" at bounding box center [554, 233] width 66 height 21
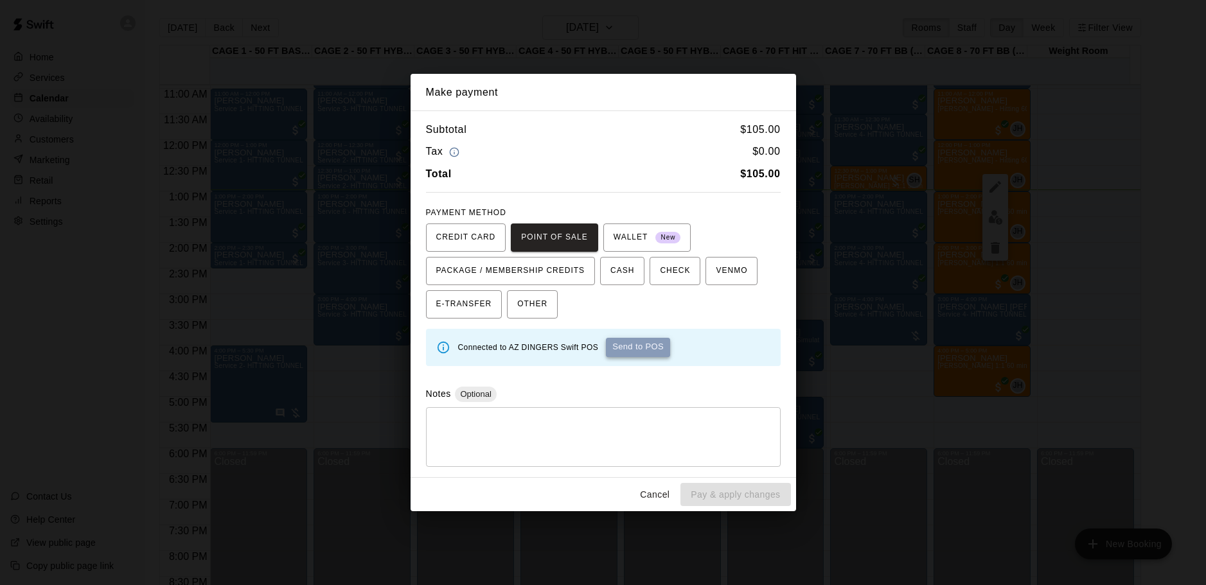
click at [654, 346] on button "Send to POS" at bounding box center [638, 347] width 64 height 19
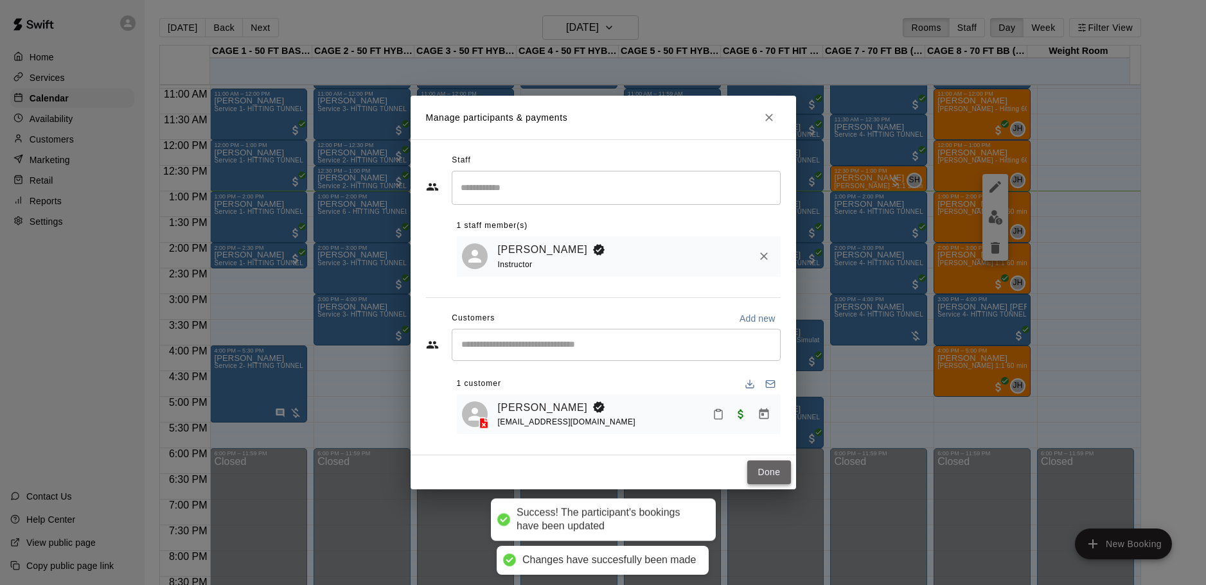
click at [779, 476] on button "Done" at bounding box center [768, 473] width 43 height 24
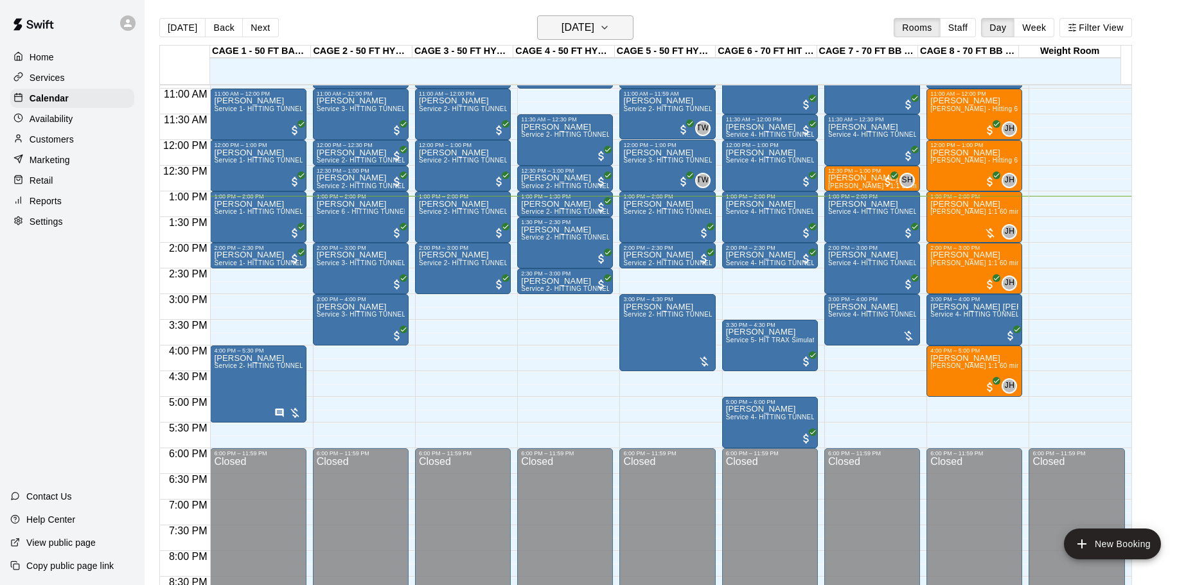
click at [619, 31] on button "[DATE]" at bounding box center [585, 27] width 96 height 24
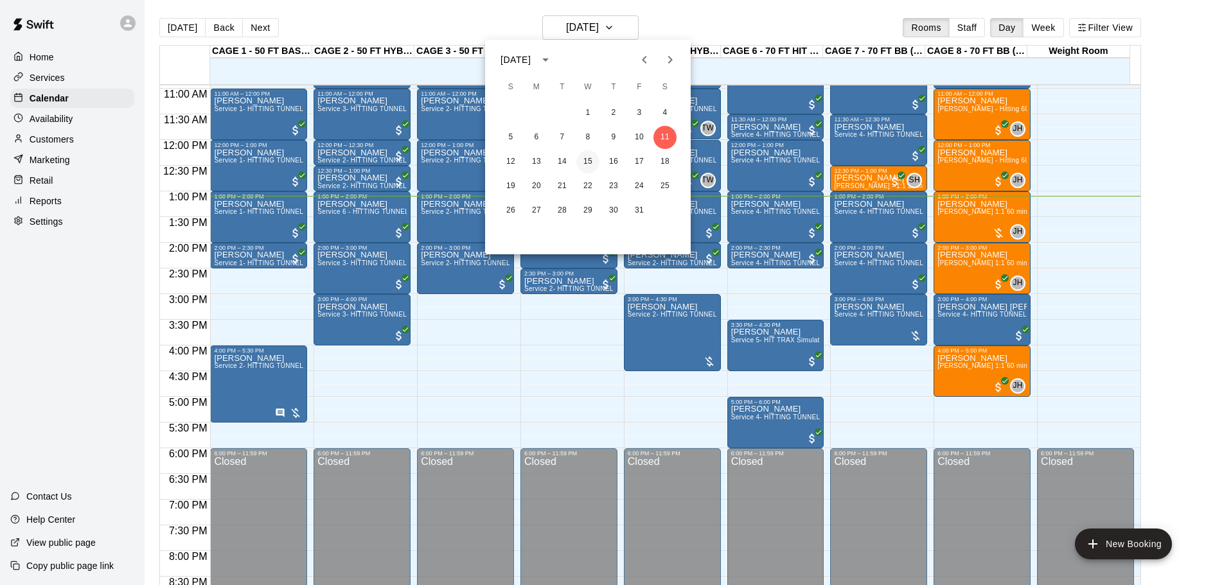
click at [579, 161] on button "15" at bounding box center [587, 161] width 23 height 23
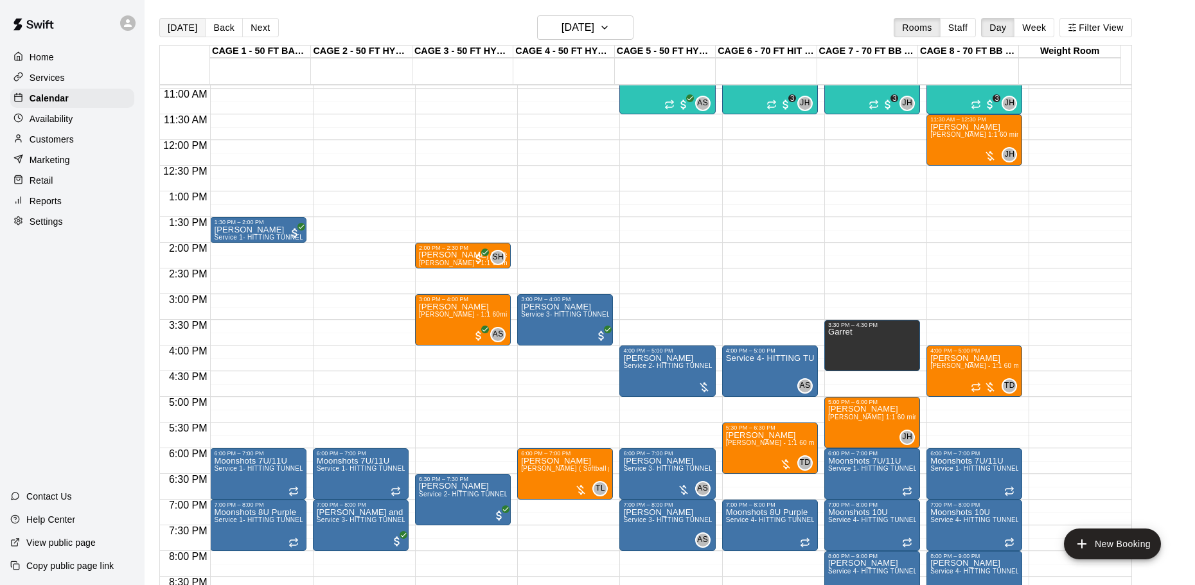
click at [176, 31] on button "[DATE]" at bounding box center [182, 27] width 46 height 19
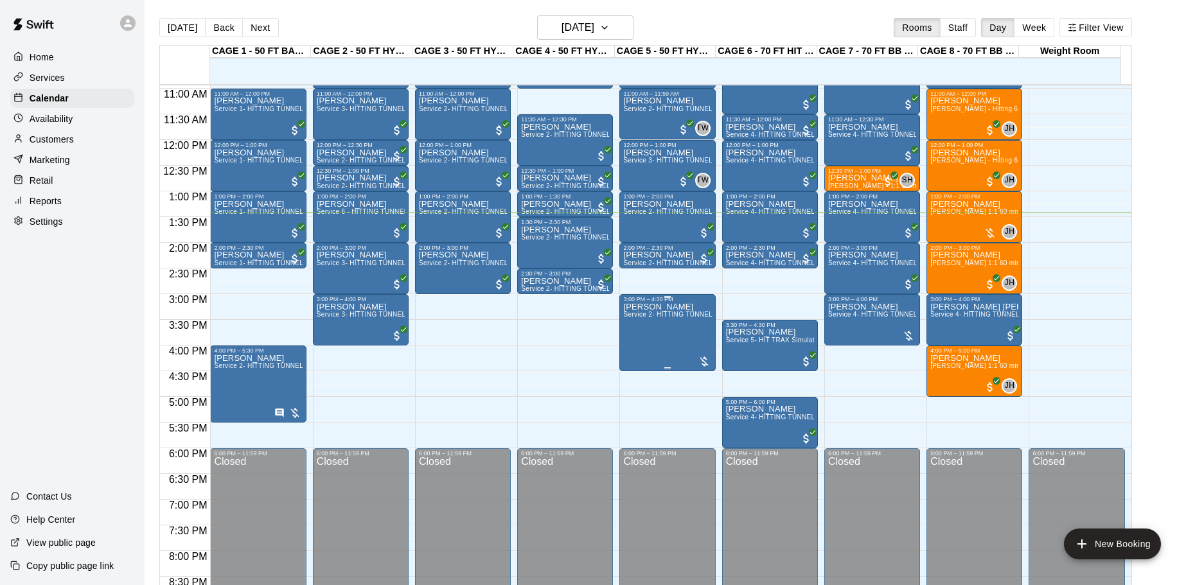
click at [159, 18] on button "[DATE]" at bounding box center [182, 27] width 46 height 19
click at [695, 312] on div "Jonathan Fotoohi Service 2- HITTING TUNNEL RENTAL - 50ft Baseball" at bounding box center [667, 595] width 88 height 585
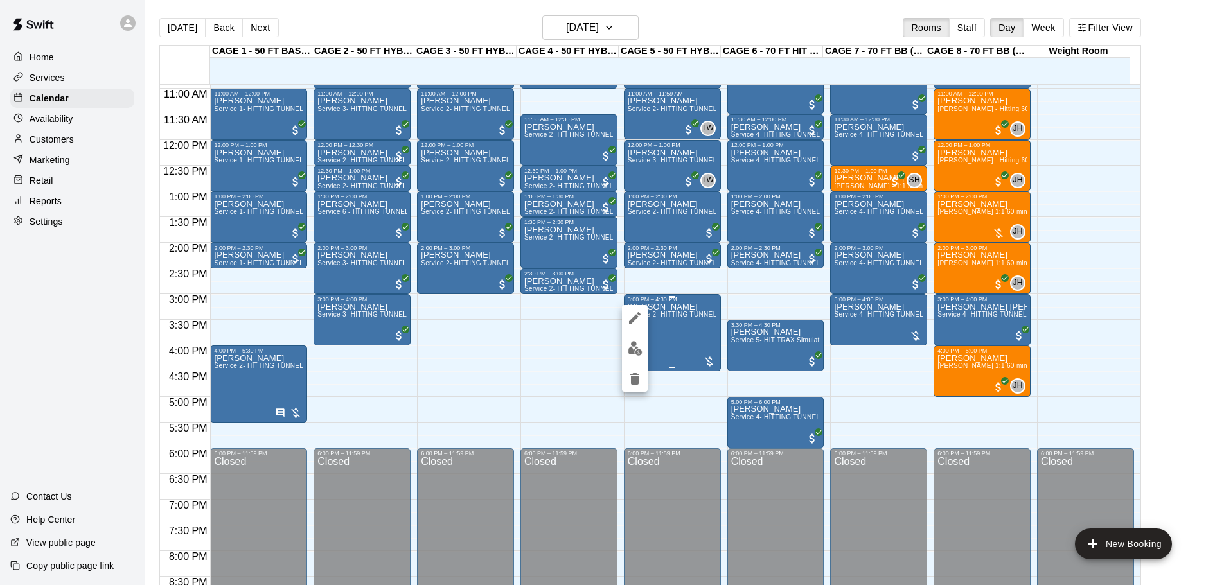
click at [695, 312] on div at bounding box center [603, 292] width 1206 height 585
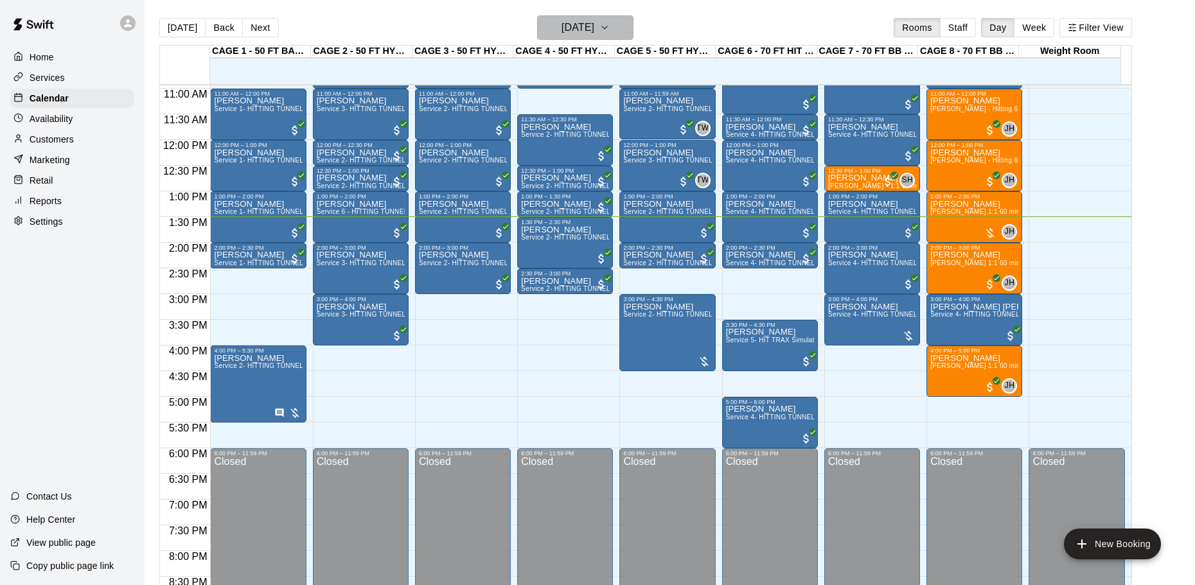
click at [580, 19] on h6 "[DATE]" at bounding box center [578, 28] width 33 height 18
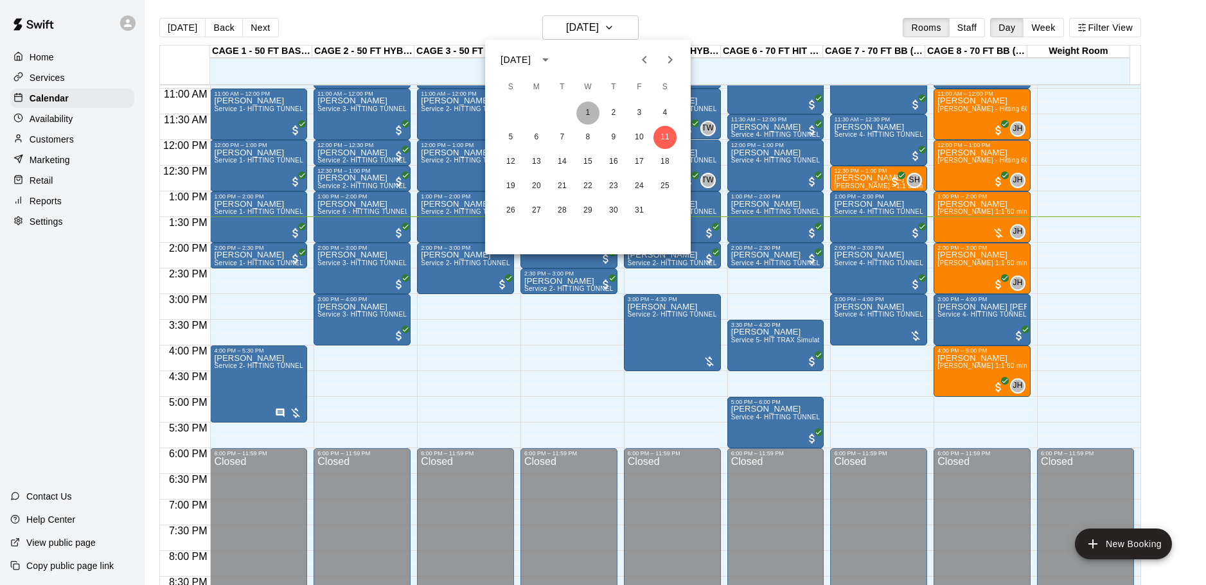
click at [589, 114] on button "1" at bounding box center [587, 113] width 23 height 23
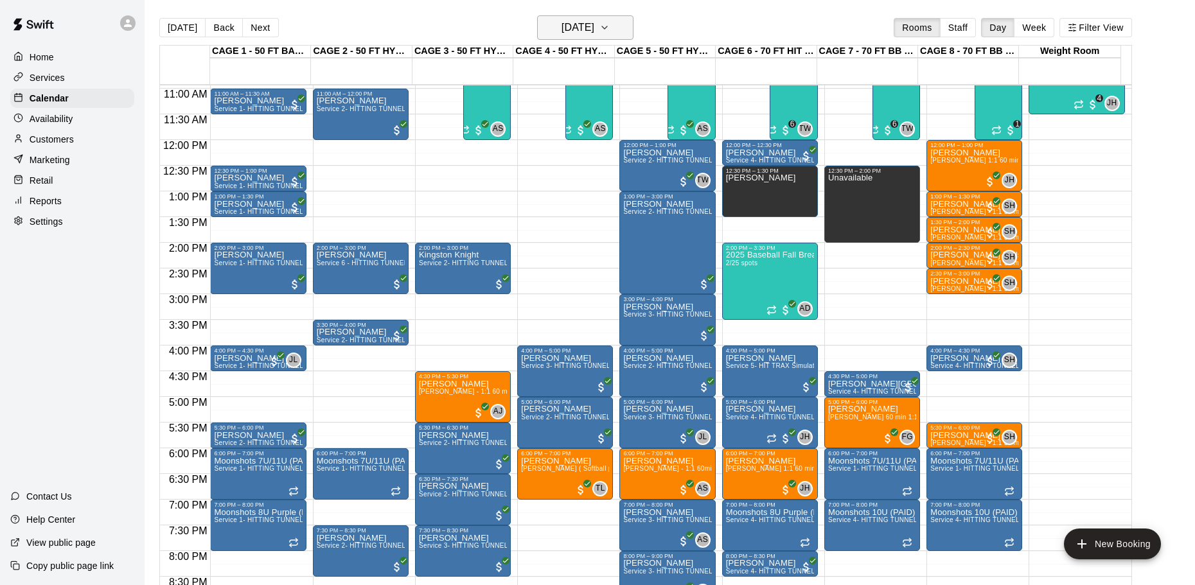
click at [594, 28] on h6 "Wednesday Oct 01" at bounding box center [578, 28] width 33 height 18
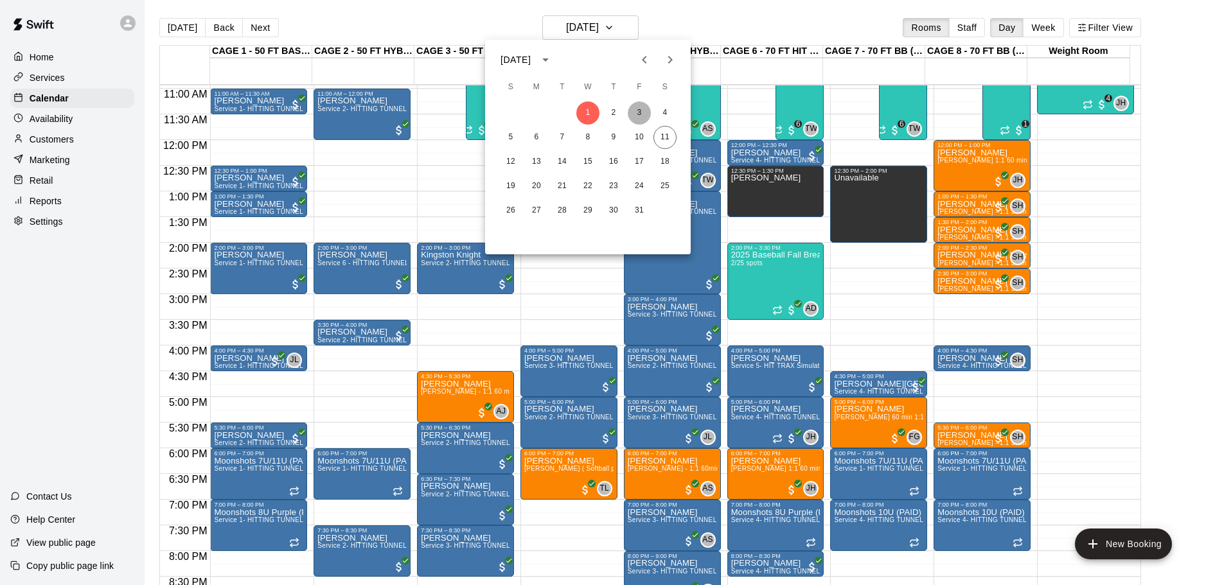
click at [635, 112] on button "3" at bounding box center [639, 113] width 23 height 23
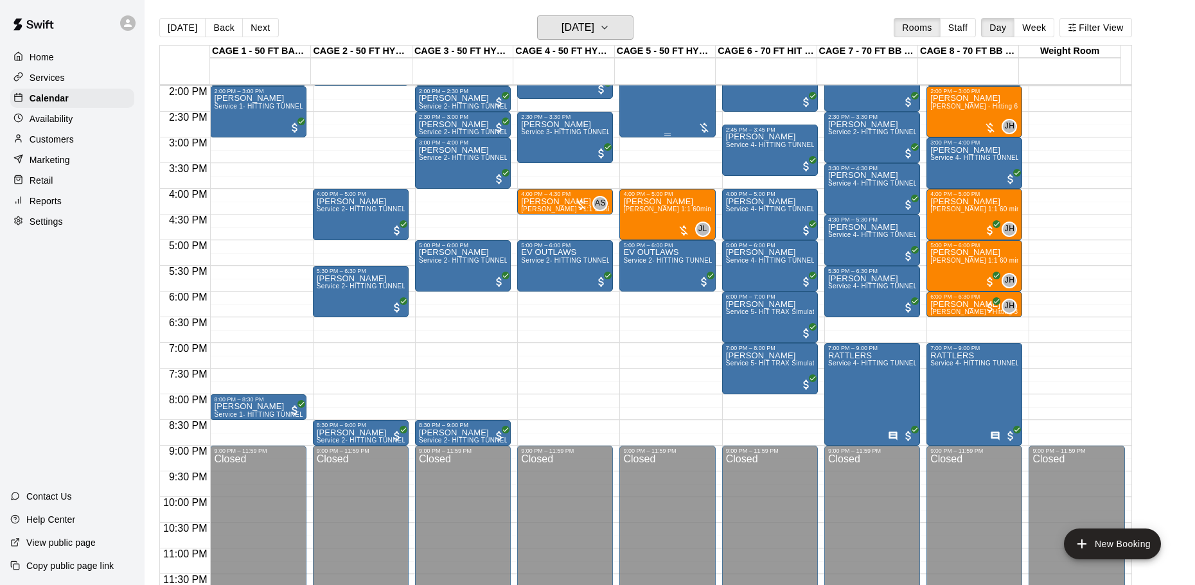
scroll to position [656, 0]
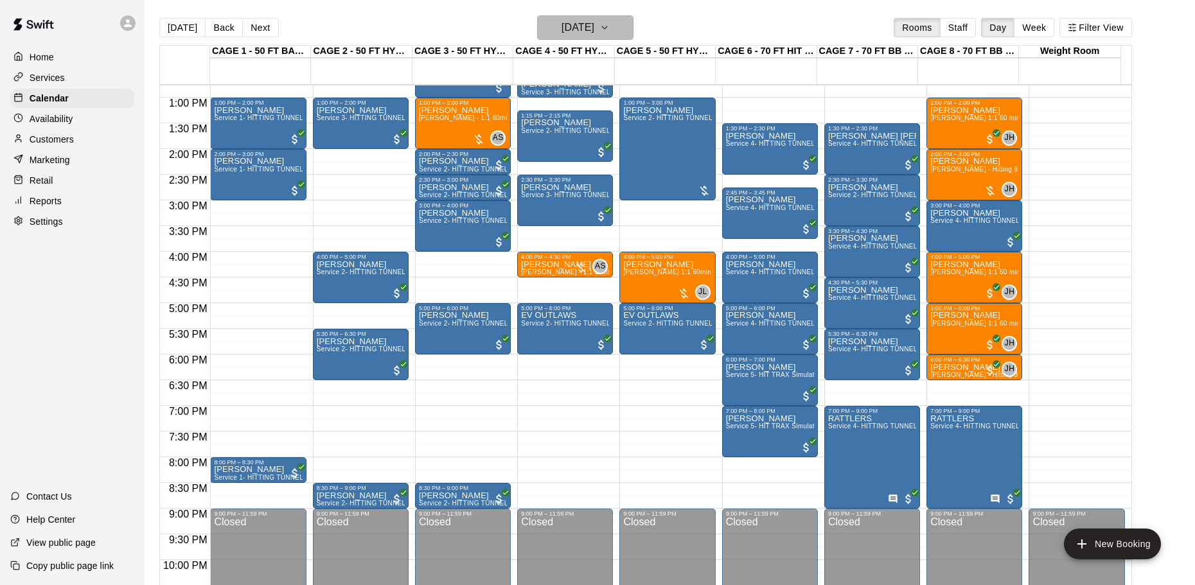
click at [591, 25] on h6 "Friday Oct 03" at bounding box center [578, 28] width 33 height 18
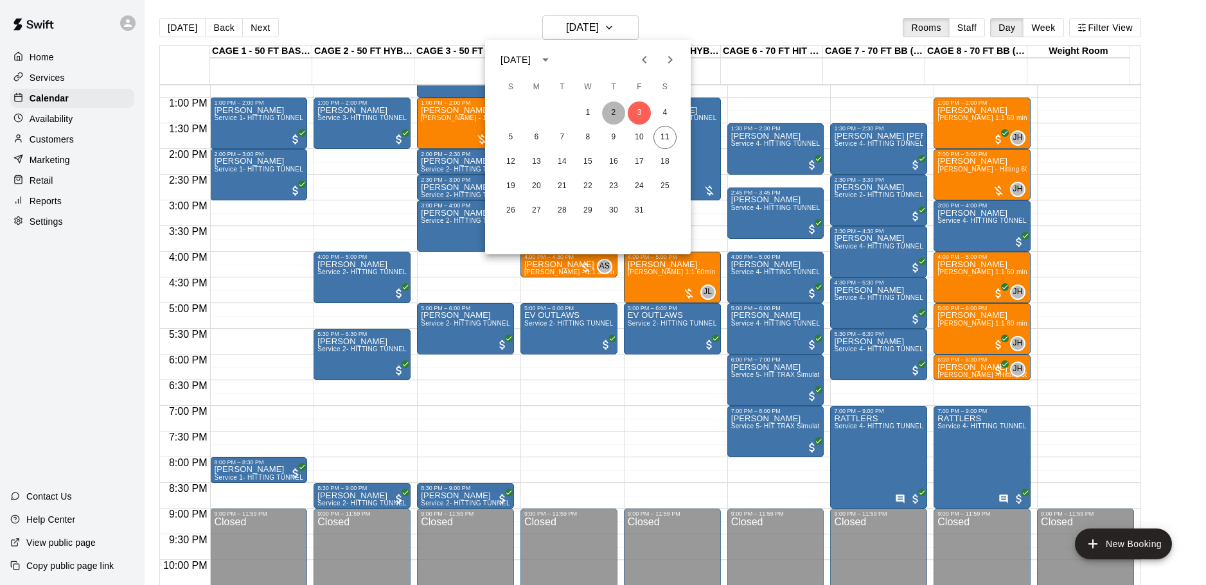
click at [606, 114] on button "2" at bounding box center [613, 113] width 23 height 23
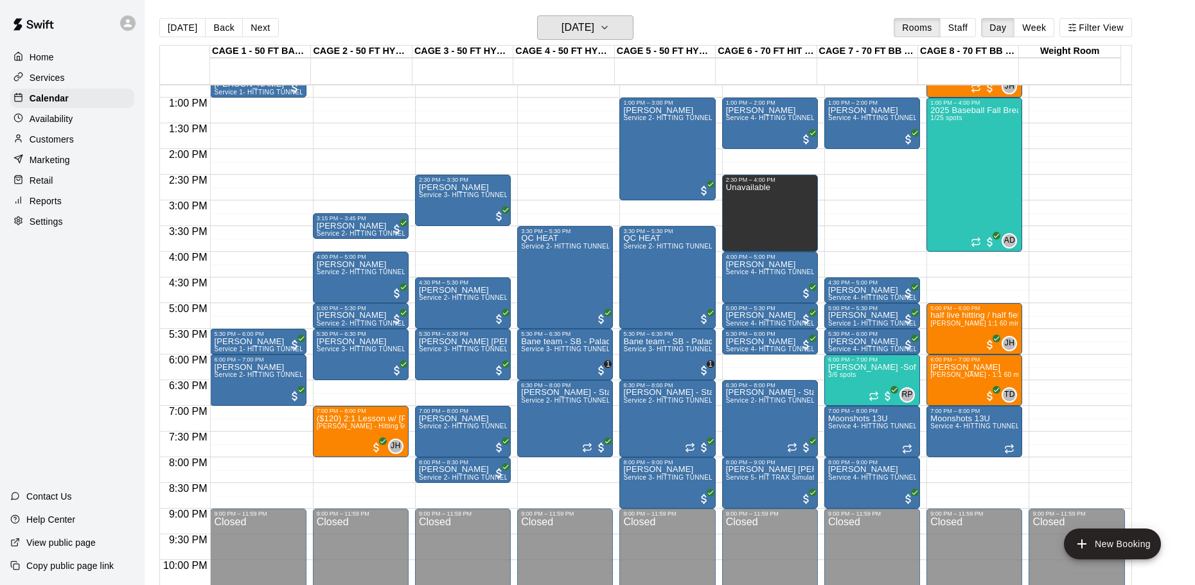
click at [592, 27] on h6 "Thursday Oct 02" at bounding box center [578, 28] width 33 height 18
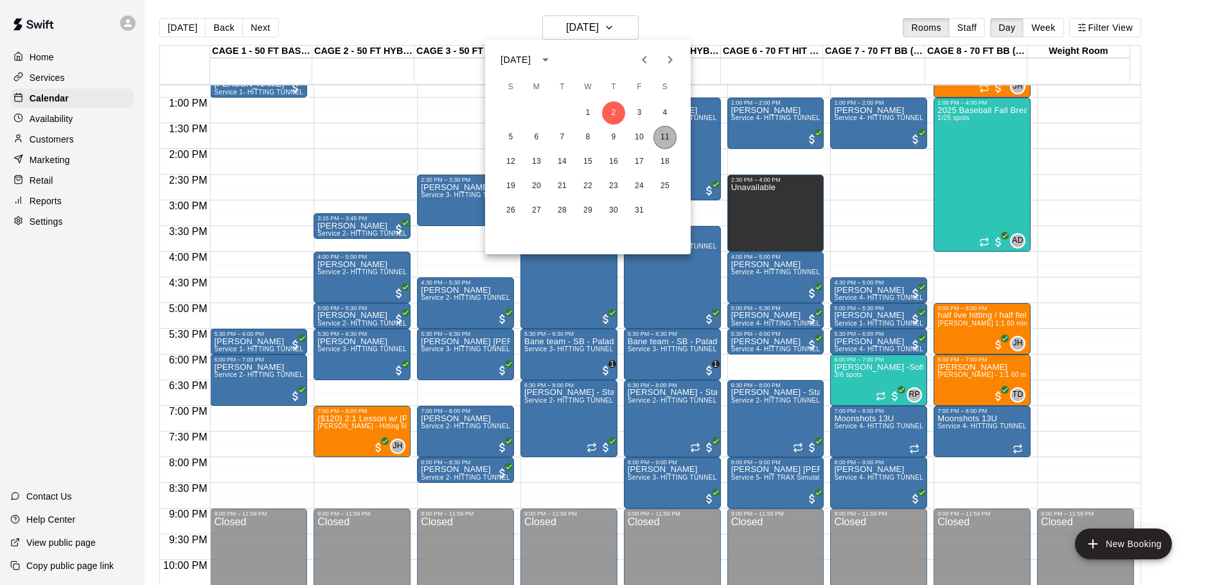
click at [667, 140] on button "11" at bounding box center [665, 137] width 23 height 23
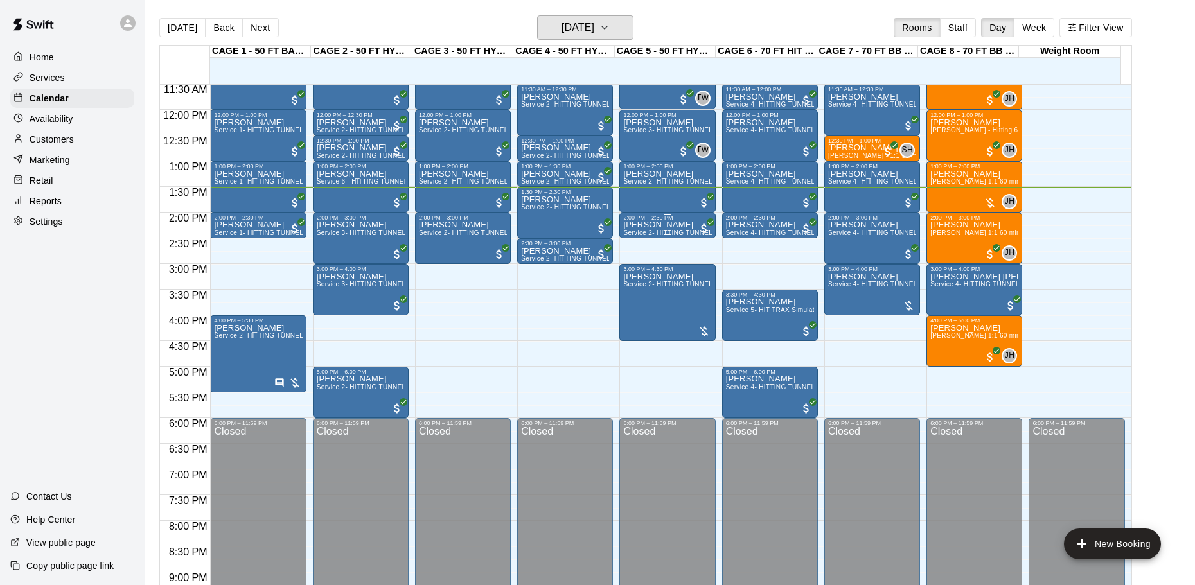
scroll to position [592, 0]
drag, startPoint x: 520, startPoint y: 414, endPoint x: 1008, endPoint y: 509, distance: 496.8
click at [982, 556] on div "12:00 AM 12:30 AM 1:00 AM 1:30 AM 2:00 AM 2:30 AM 3:00 AM 3:30 AM 4:00 AM 4:30 …" at bounding box center [646, 342] width 972 height 516
drag, startPoint x: 1010, startPoint y: 406, endPoint x: 1020, endPoint y: 223, distance: 183.4
click at [1020, 223] on div "12:00 AM – 9:00 AM Closed 10:30 AM – 11:00 AM Trevor Gottsegen Service 4- HITTI…" at bounding box center [975, 111] width 96 height 1234
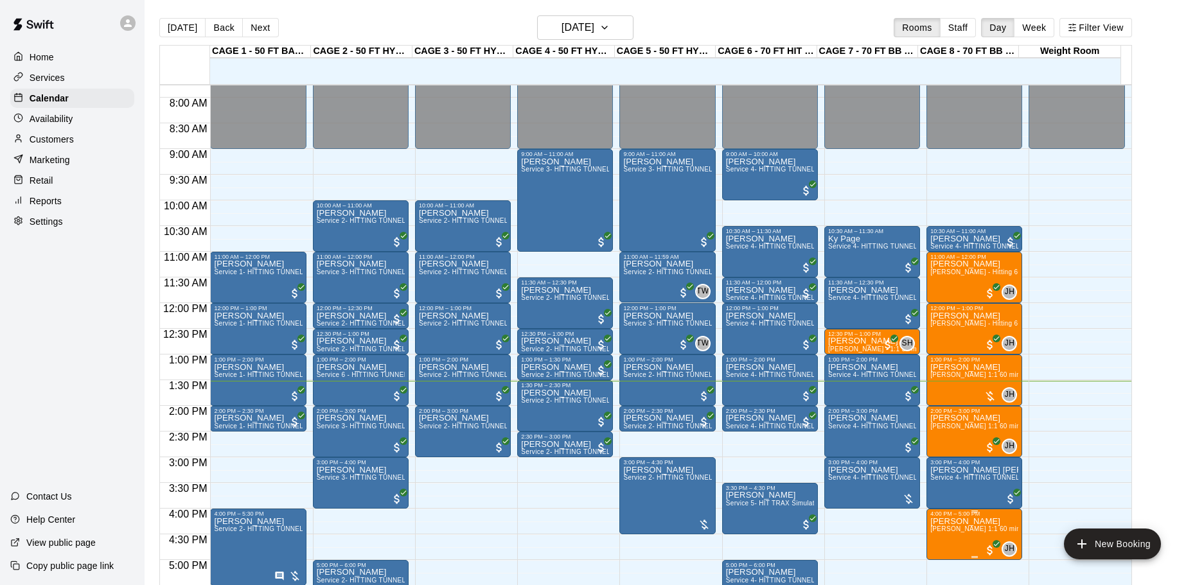
scroll to position [463, 0]
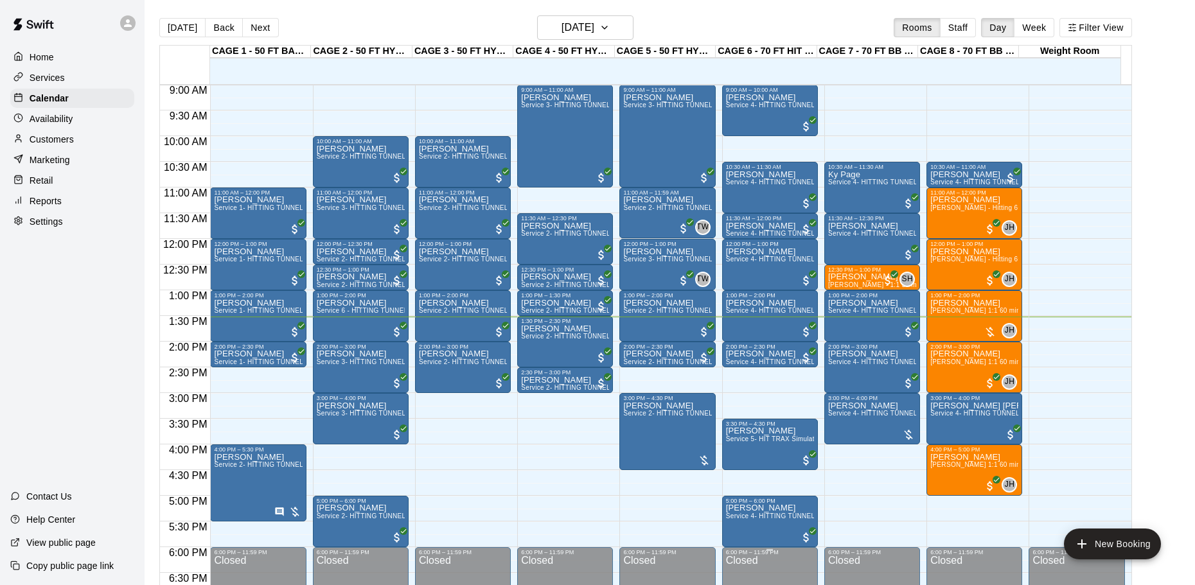
drag, startPoint x: 794, startPoint y: 396, endPoint x: 785, endPoint y: 573, distance: 177.6
click at [785, 573] on div "12:00 AM – 9:00 AM Closed 9:00 AM – 10:00 AM Scott Figgins Service 4- HITTING T…" at bounding box center [770, 239] width 96 height 1234
drag, startPoint x: 784, startPoint y: 393, endPoint x: 788, endPoint y: 485, distance: 92.0
click at [788, 485] on div "12:00 AM – 9:00 AM Closed 9:00 AM – 10:00 AM Scott Figgins Service 4- HITTING T…" at bounding box center [770, 239] width 96 height 1234
drag, startPoint x: 557, startPoint y: 424, endPoint x: 544, endPoint y: 569, distance: 145.2
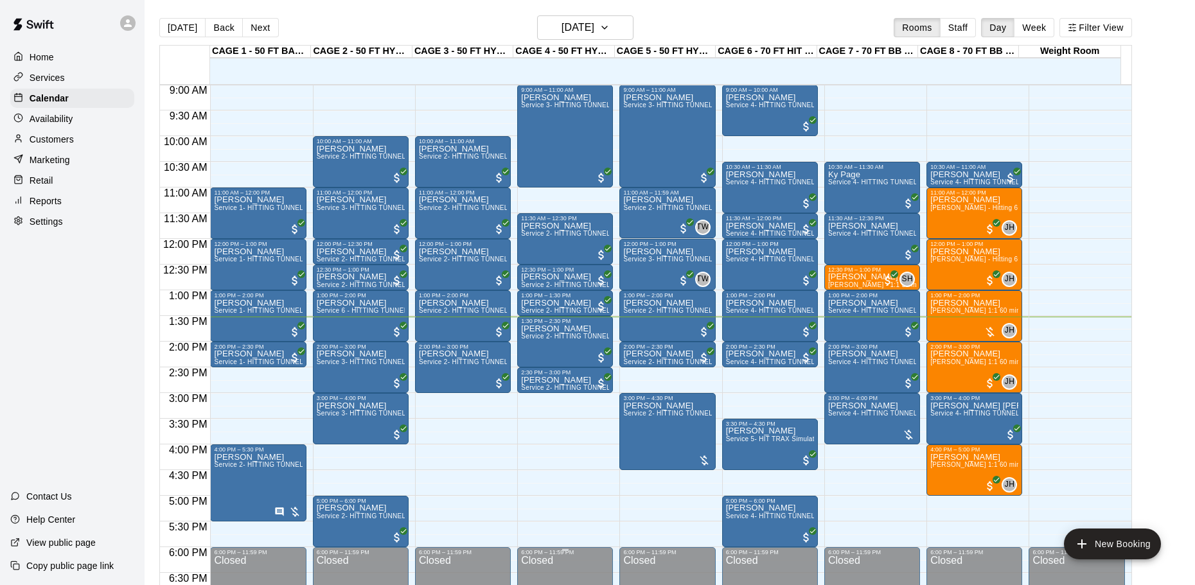
click at [544, 569] on div "12:00 AM – 9:00 AM Closed 9:00 AM – 11:00 AM Dana Looney Service 3- HITTING TUN…" at bounding box center [565, 239] width 96 height 1234
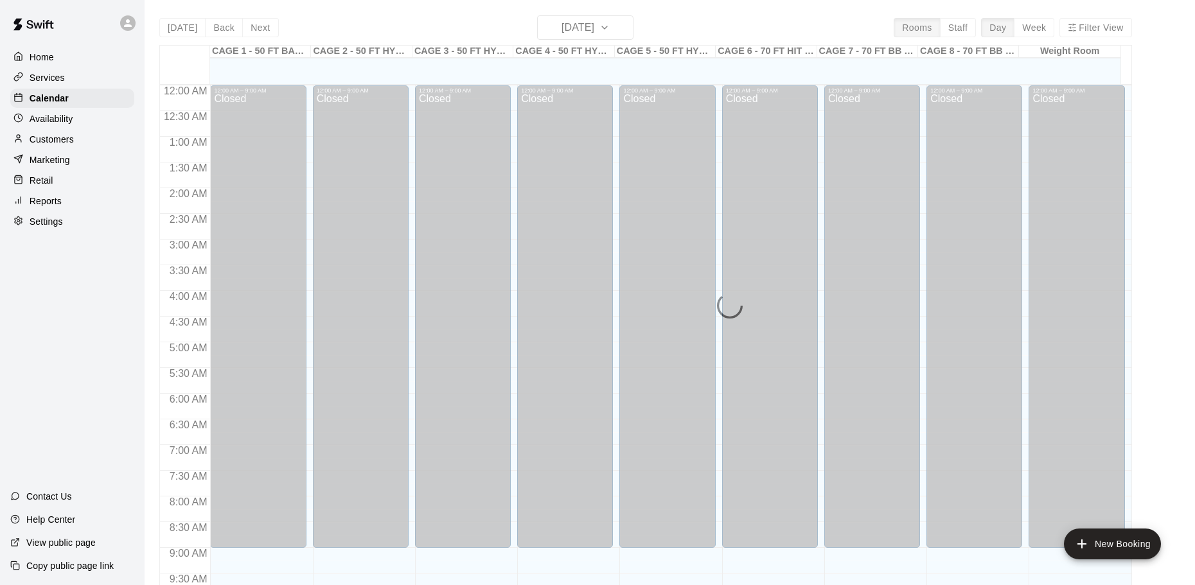
scroll to position [680, 0]
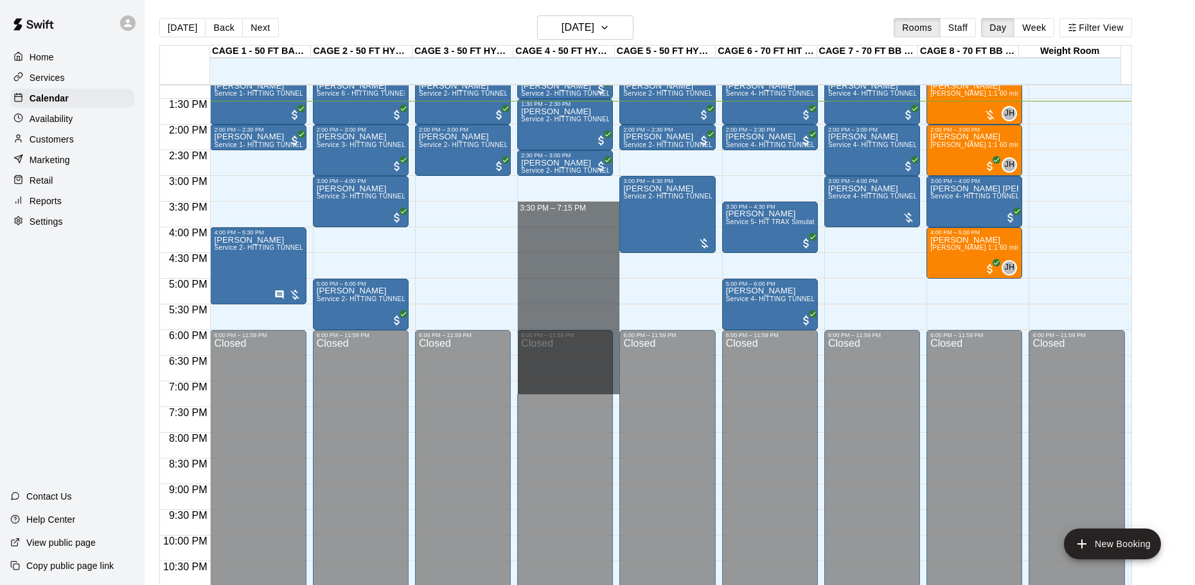
drag, startPoint x: 517, startPoint y: 212, endPoint x: 531, endPoint y: 392, distance: 180.5
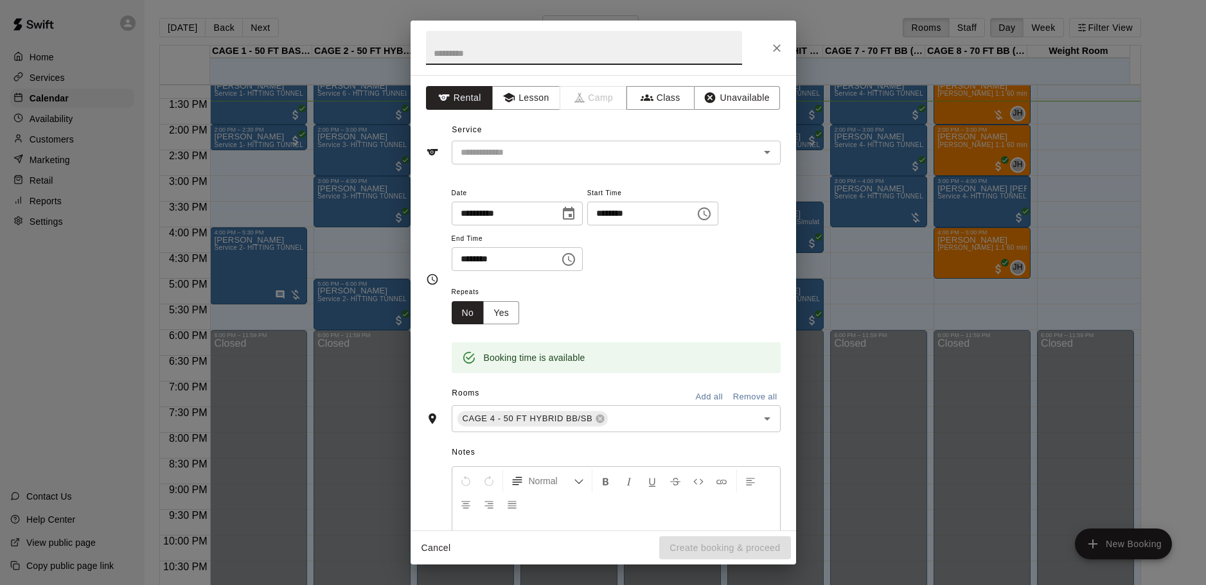
click at [770, 42] on icon "Close" at bounding box center [776, 48] width 13 height 13
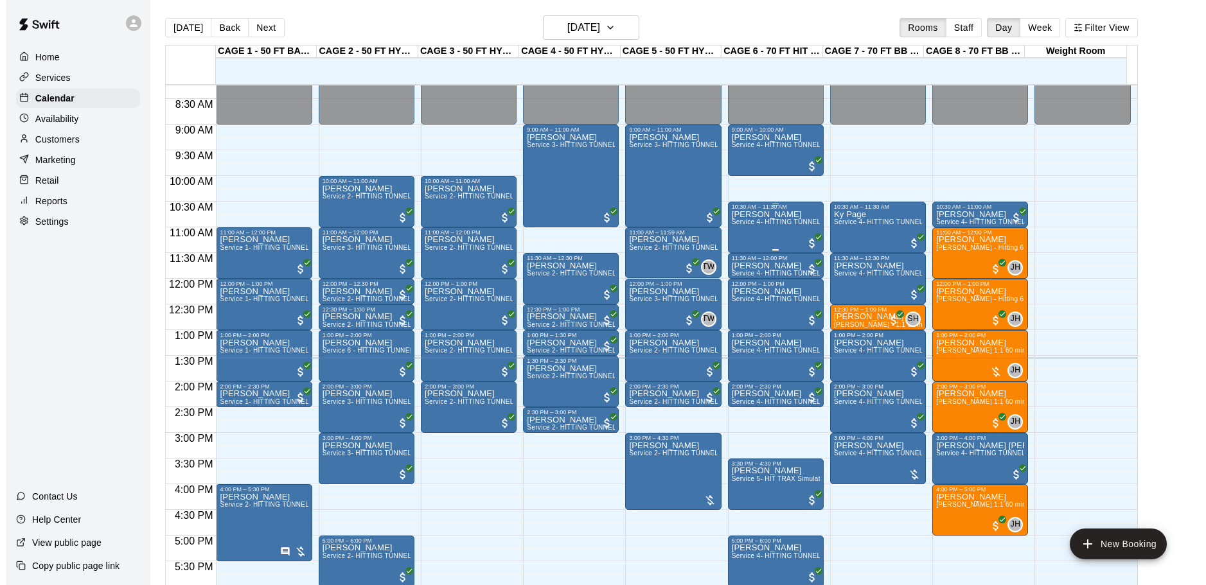
scroll to position [488, 0]
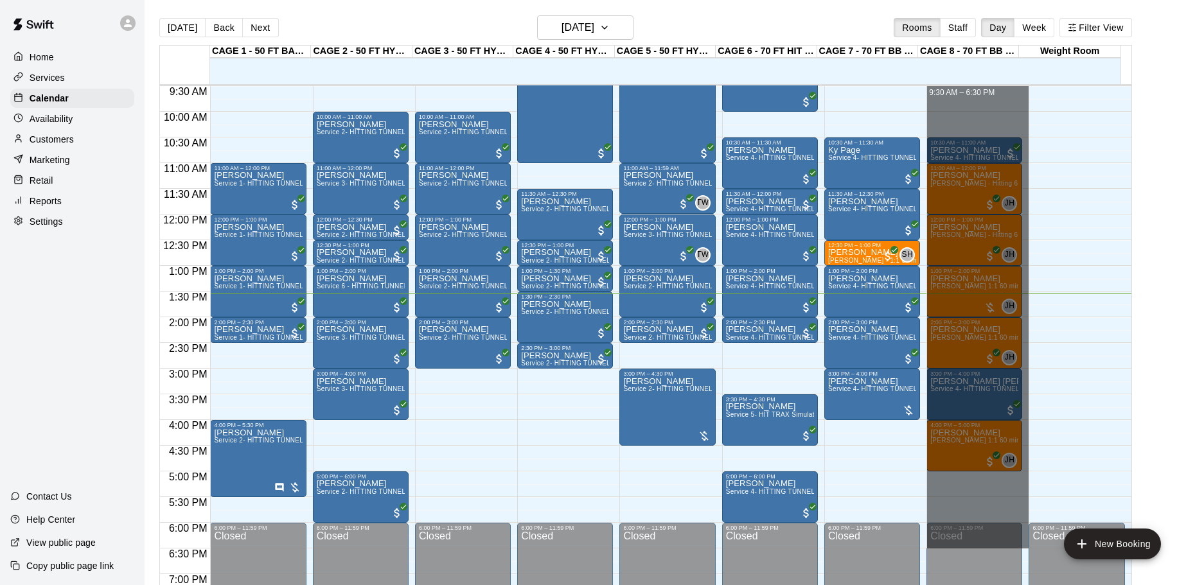
drag, startPoint x: 982, startPoint y: 99, endPoint x: 975, endPoint y: 544, distance: 444.7
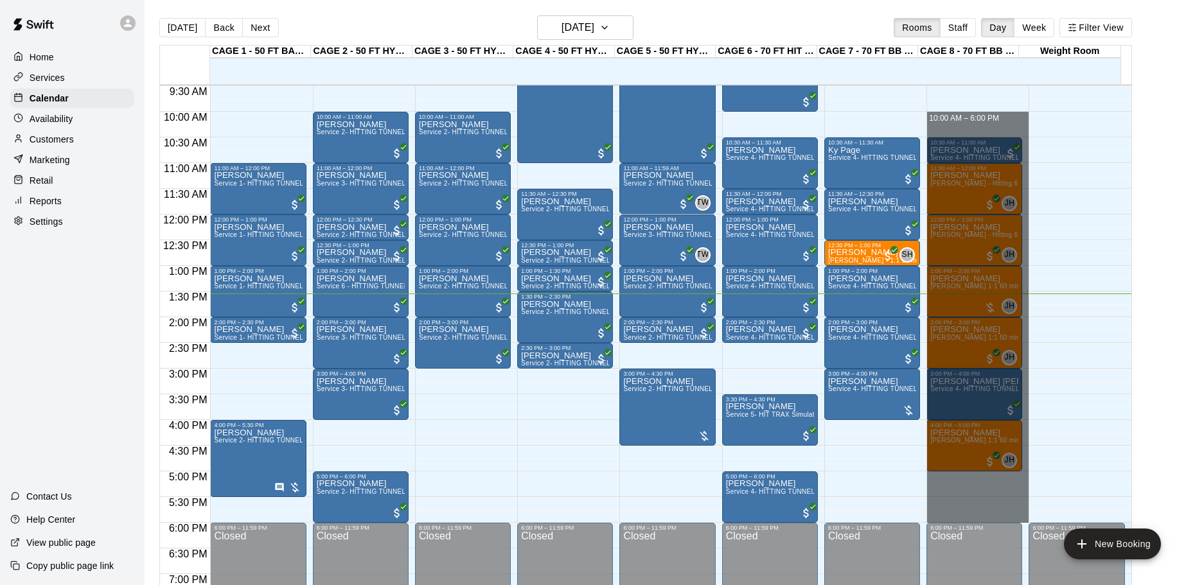
drag, startPoint x: 959, startPoint y: 113, endPoint x: 950, endPoint y: 522, distance: 409.4
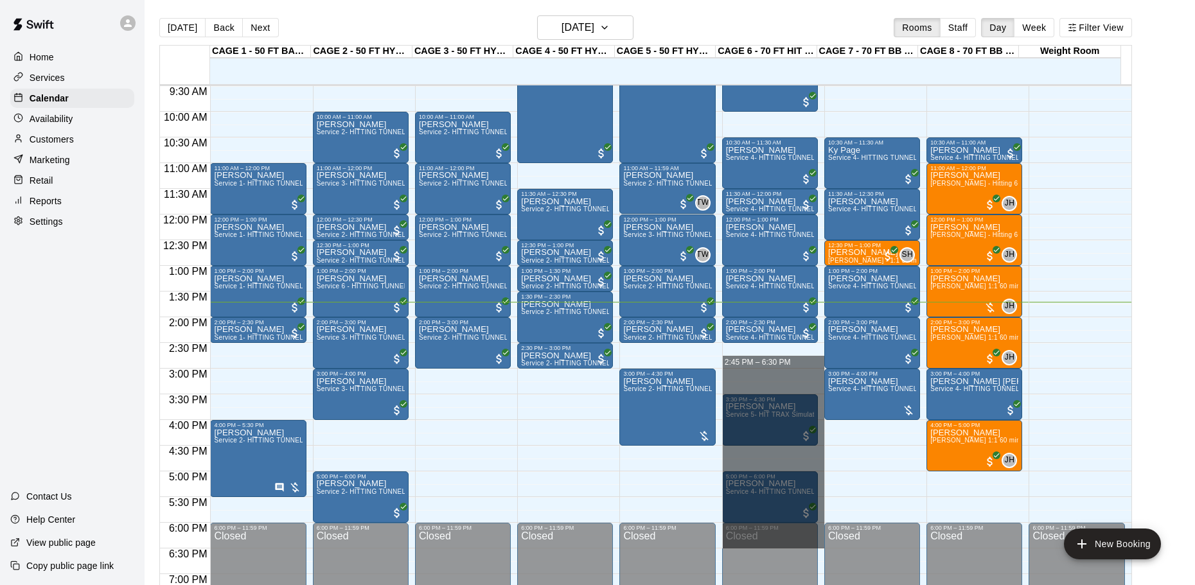
drag, startPoint x: 797, startPoint y: 368, endPoint x: 812, endPoint y: 565, distance: 197.8
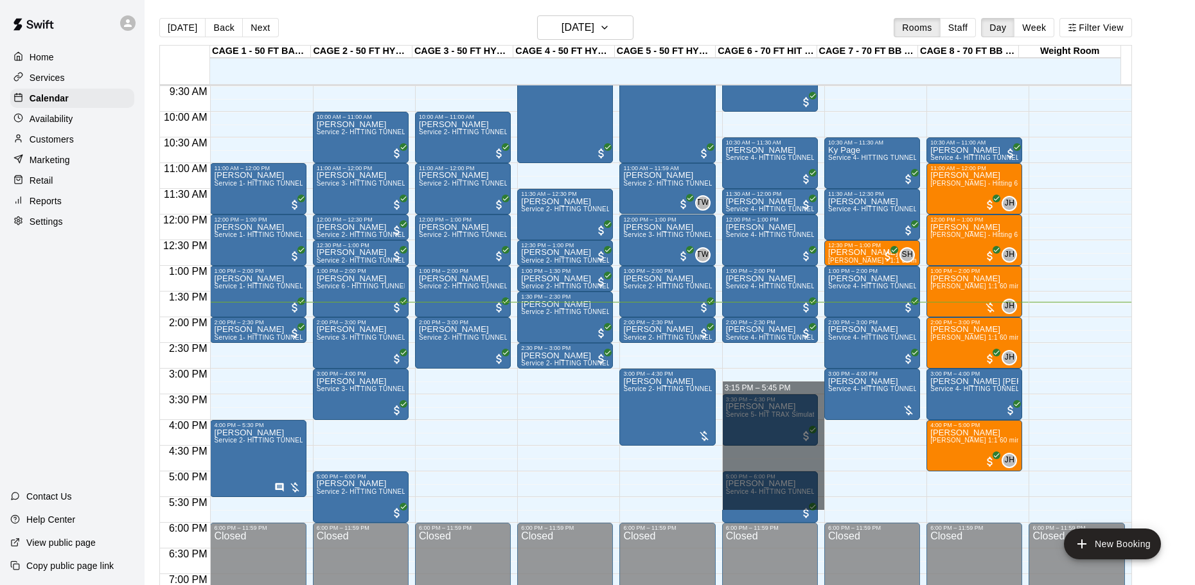
drag, startPoint x: 801, startPoint y: 389, endPoint x: 810, endPoint y: 508, distance: 119.2
drag, startPoint x: 811, startPoint y: 378, endPoint x: 814, endPoint y: 513, distance: 135.0
drag, startPoint x: 813, startPoint y: 384, endPoint x: 810, endPoint y: 486, distance: 102.9
drag, startPoint x: 758, startPoint y: 360, endPoint x: 780, endPoint y: 522, distance: 164.1
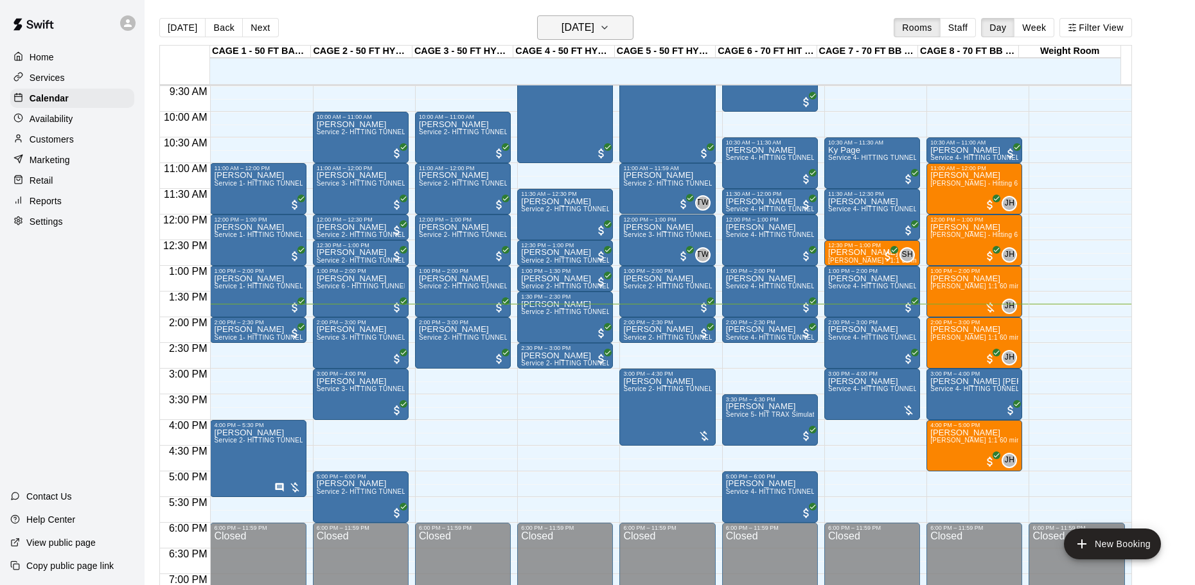
click at [562, 20] on h6 "[DATE]" at bounding box center [578, 28] width 33 height 18
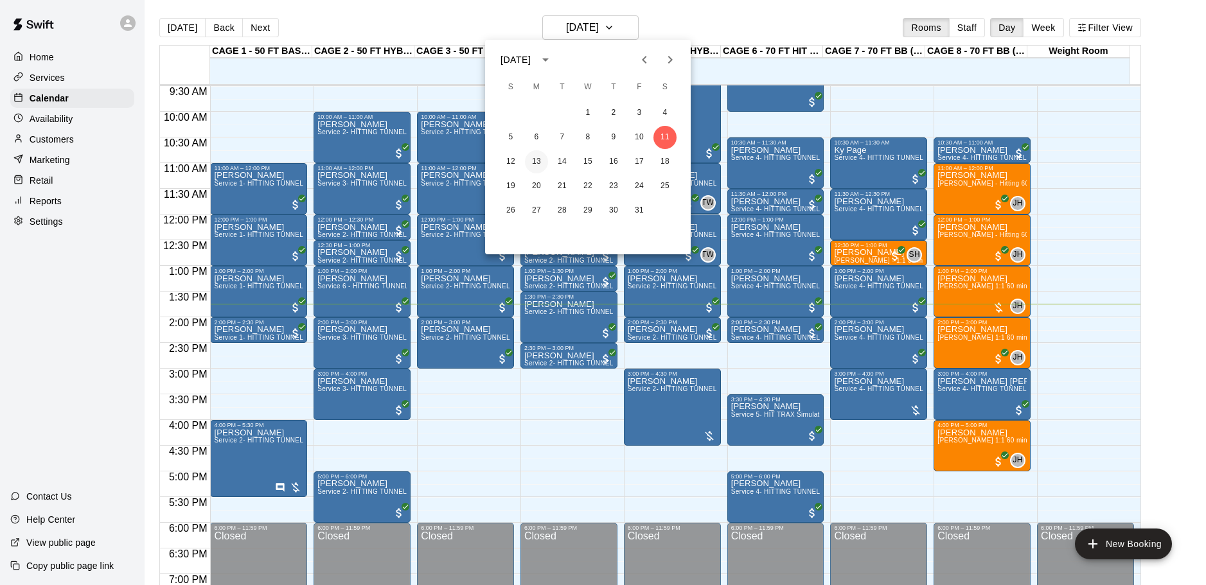
click at [535, 160] on button "13" at bounding box center [536, 161] width 23 height 23
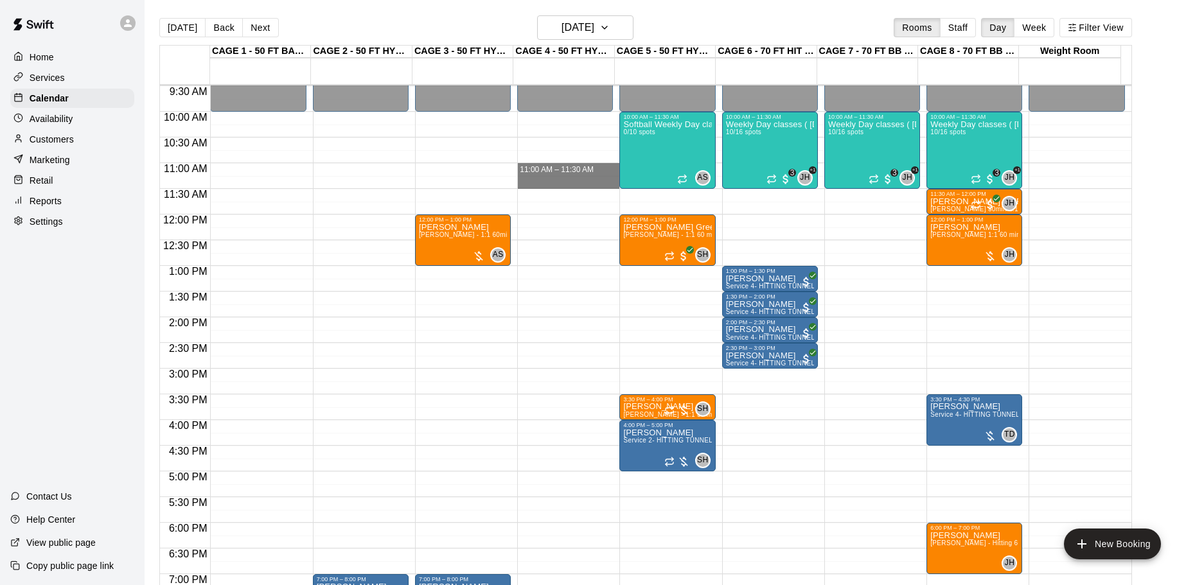
drag, startPoint x: 545, startPoint y: 165, endPoint x: 545, endPoint y: 185, distance: 20.6
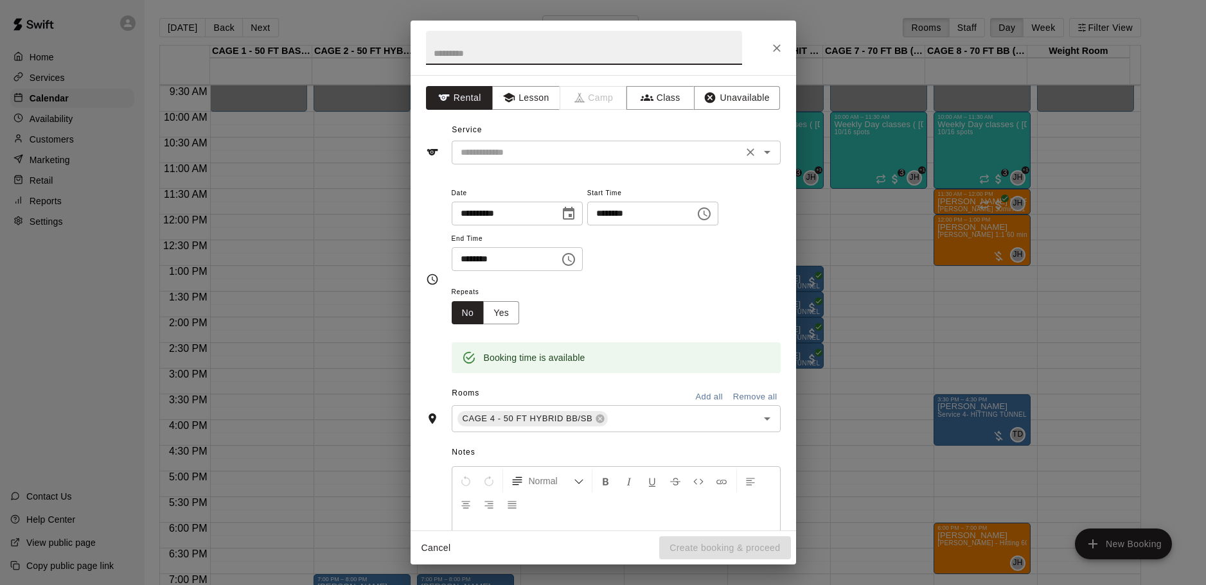
click at [514, 151] on input "text" at bounding box center [597, 153] width 283 height 16
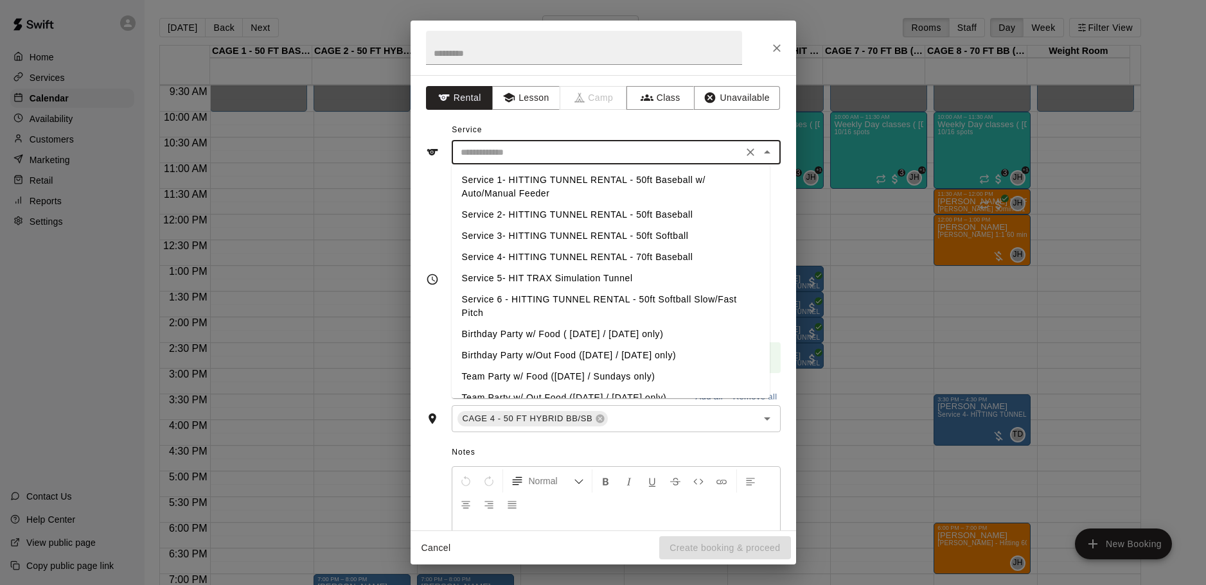
click at [611, 234] on li "Service 3- HITTING TUNNEL RENTAL - 50ft Softball" at bounding box center [611, 236] width 318 height 21
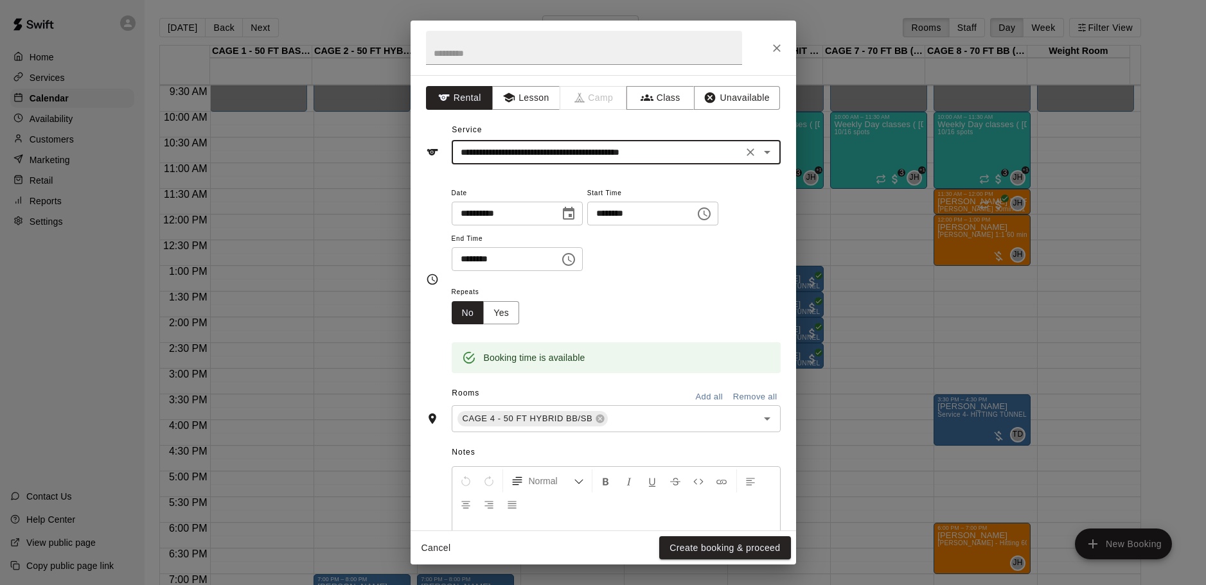
type input "**********"
click at [720, 550] on button "Create booking & proceed" at bounding box center [724, 549] width 131 height 24
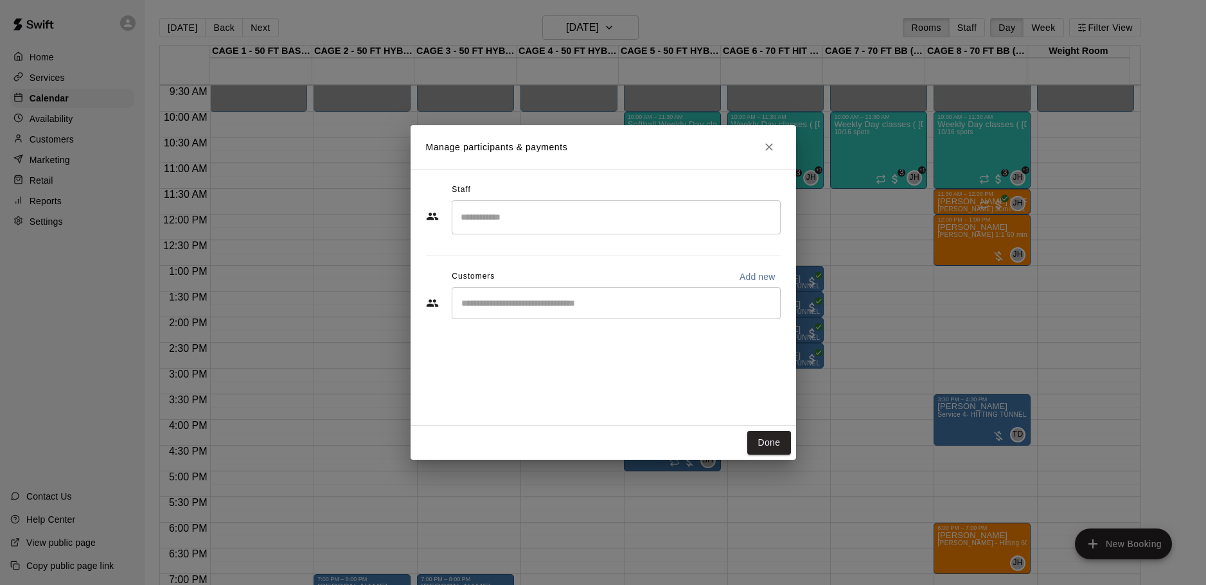
click at [516, 302] on input "Start typing to search customers..." at bounding box center [616, 303] width 317 height 13
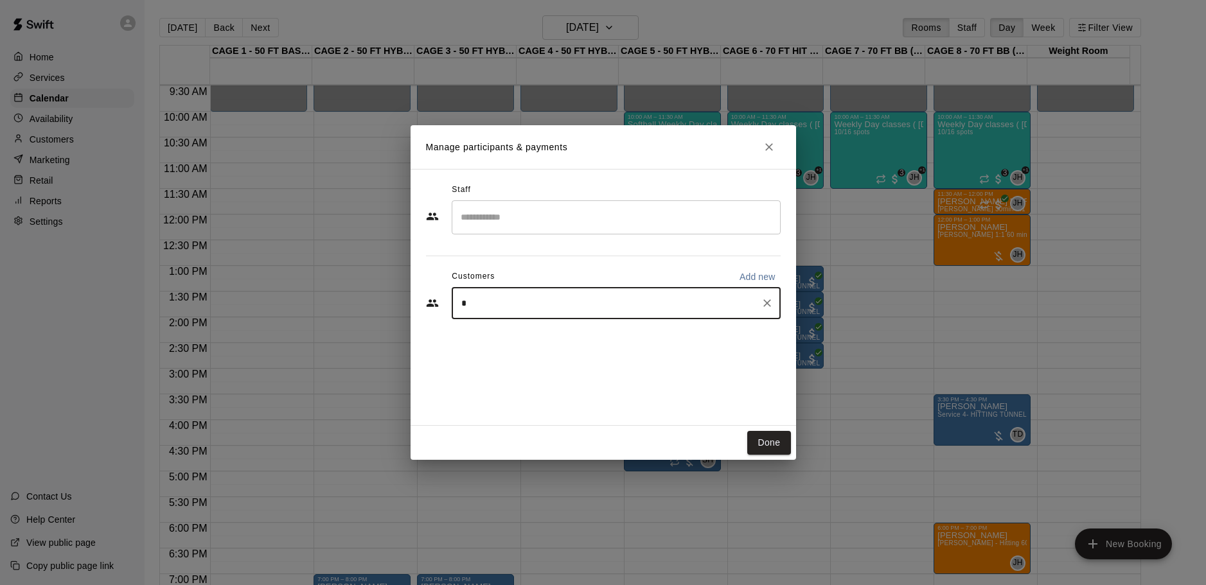
type input "**"
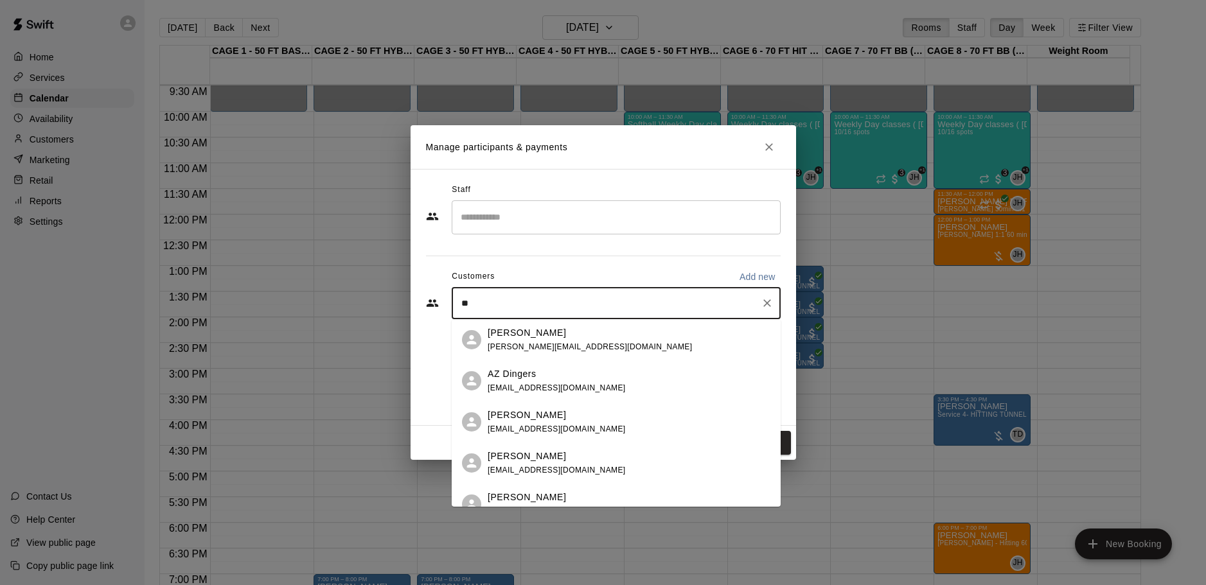
click at [767, 301] on icon "Clear" at bounding box center [767, 303] width 13 height 13
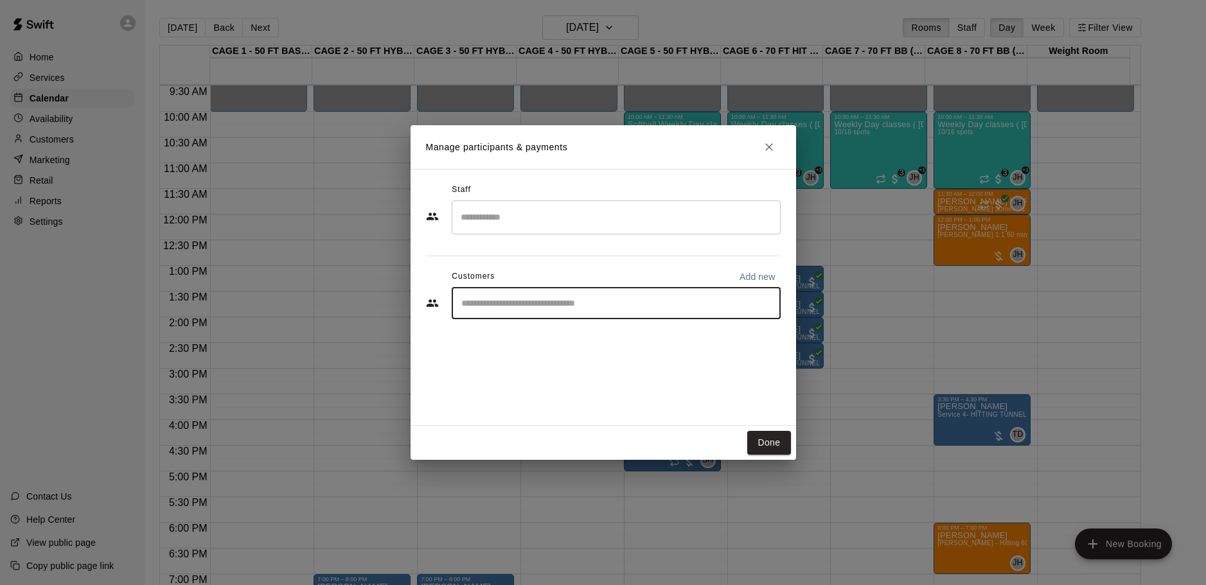
click at [767, 431] on div "Done" at bounding box center [604, 443] width 386 height 34
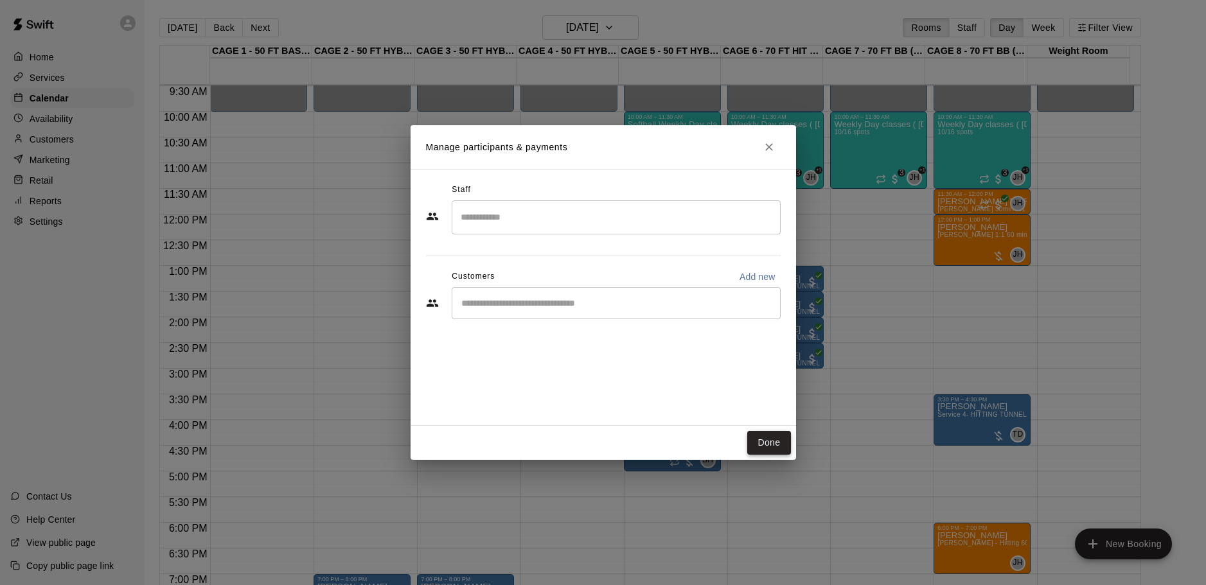
click at [764, 439] on button "Done" at bounding box center [768, 443] width 43 height 24
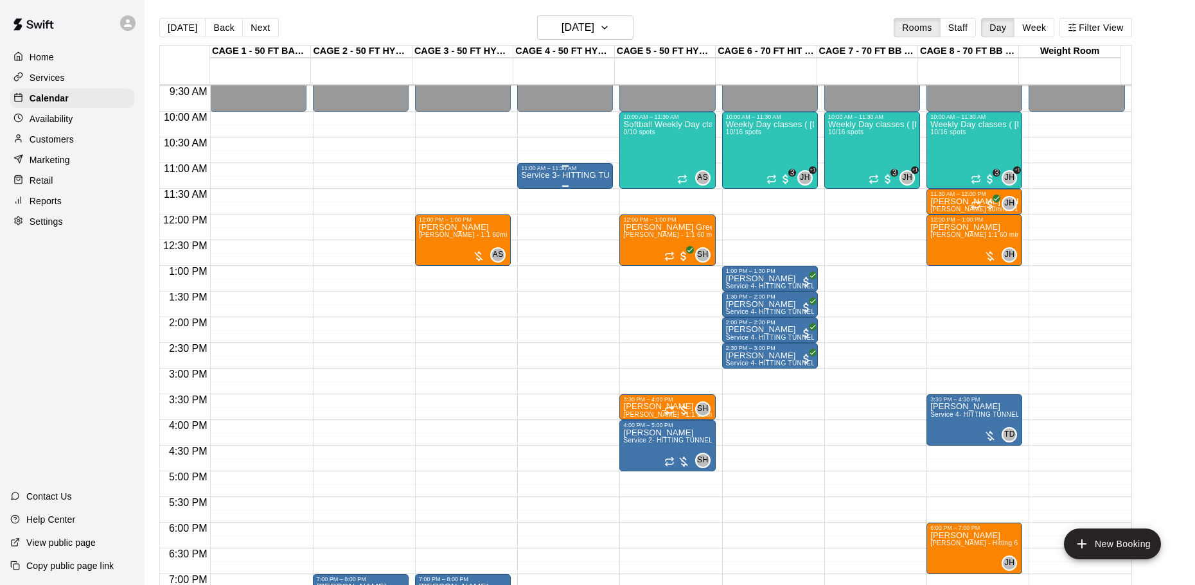
click at [576, 175] on p "Service 3- HITTING TUNNEL RENTAL - 50ft Softball" at bounding box center [565, 175] width 88 height 0
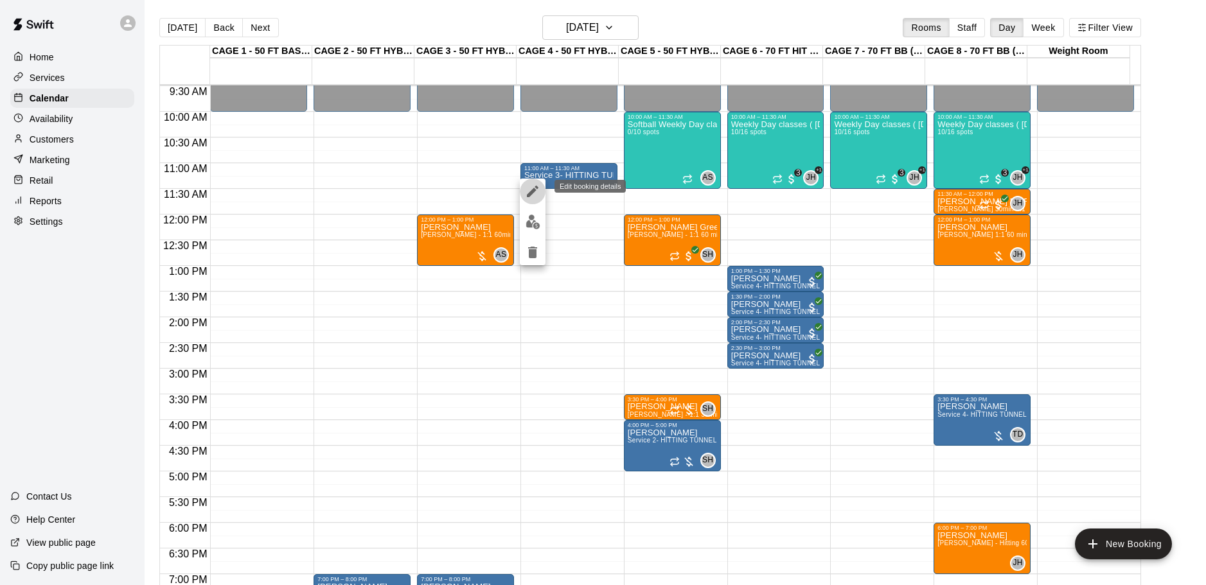
click at [528, 193] on icon "edit" at bounding box center [532, 191] width 15 height 15
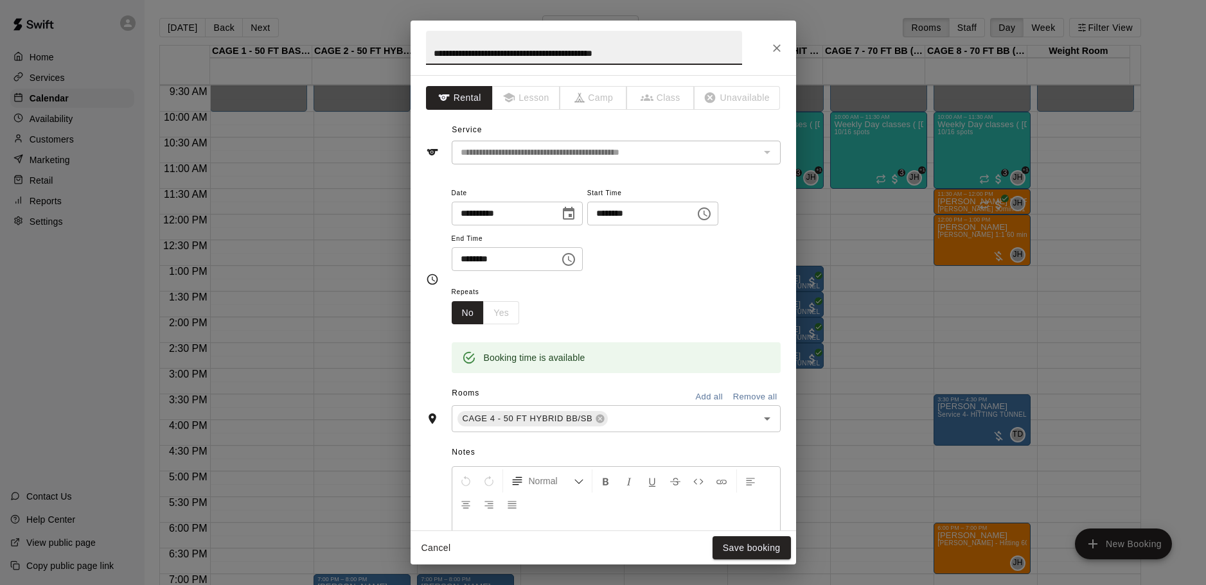
drag, startPoint x: 634, startPoint y: 53, endPoint x: 208, endPoint y: 53, distance: 426.7
click at [208, 53] on div "**********" at bounding box center [603, 292] width 1206 height 585
type input "********"
click at [770, 547] on button "Save booking" at bounding box center [752, 549] width 78 height 24
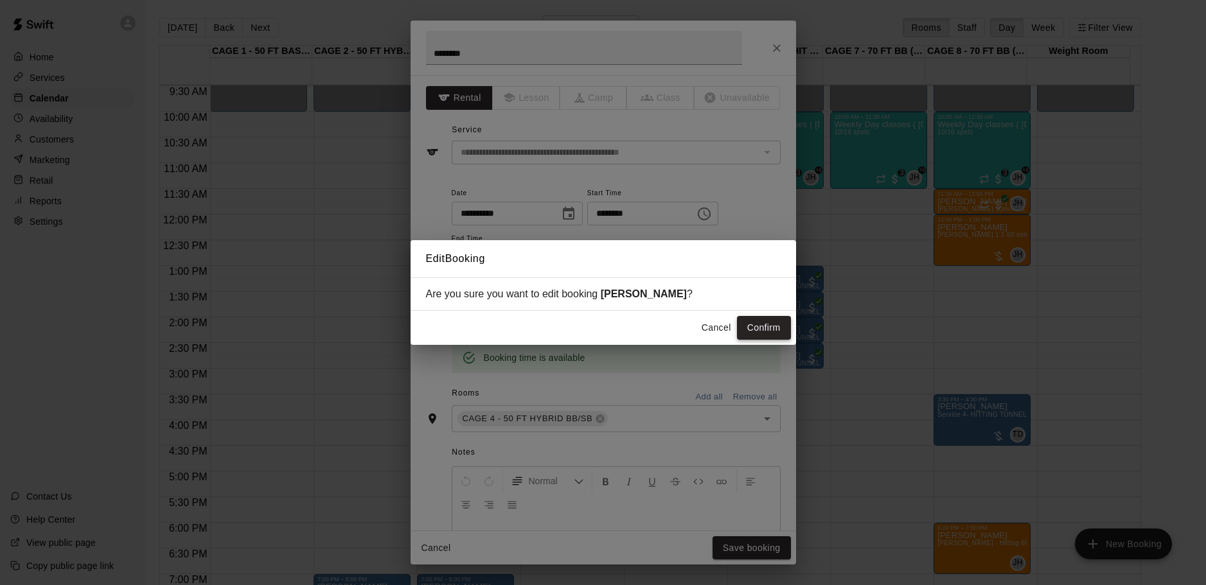
click at [770, 329] on button "Confirm" at bounding box center [764, 328] width 54 height 24
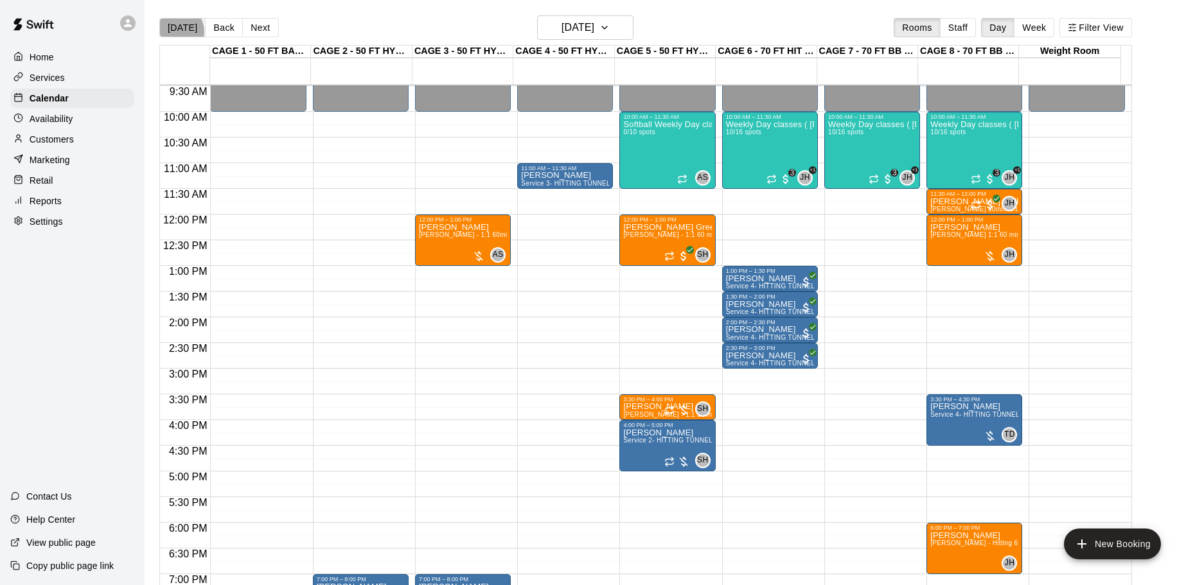
click at [176, 31] on button "[DATE]" at bounding box center [182, 27] width 46 height 19
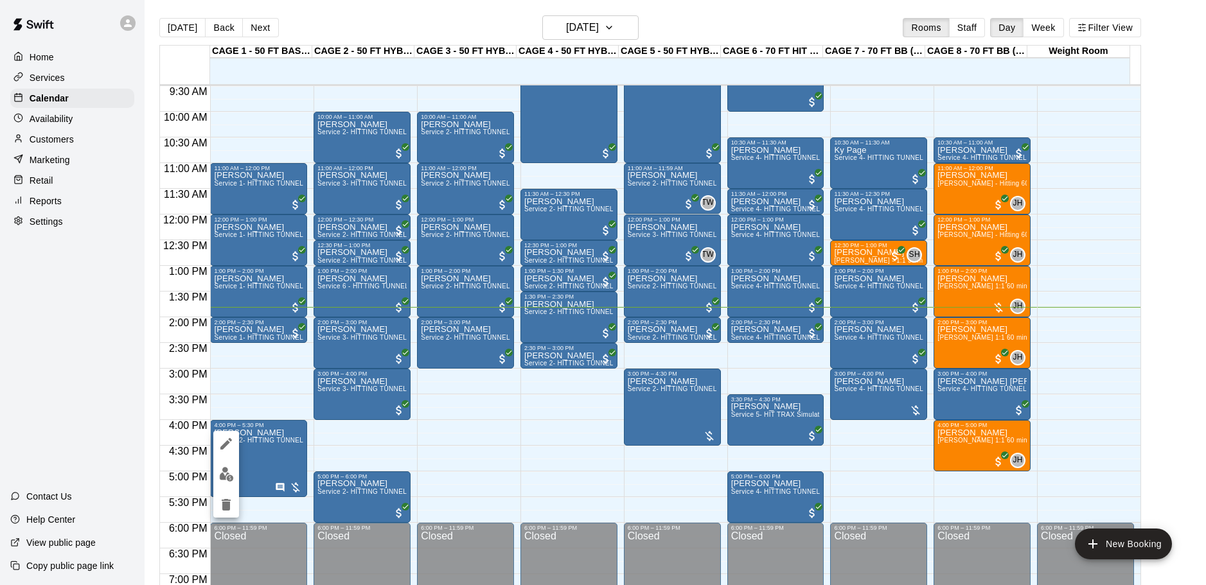
click at [222, 446] on icon "edit" at bounding box center [226, 444] width 12 height 12
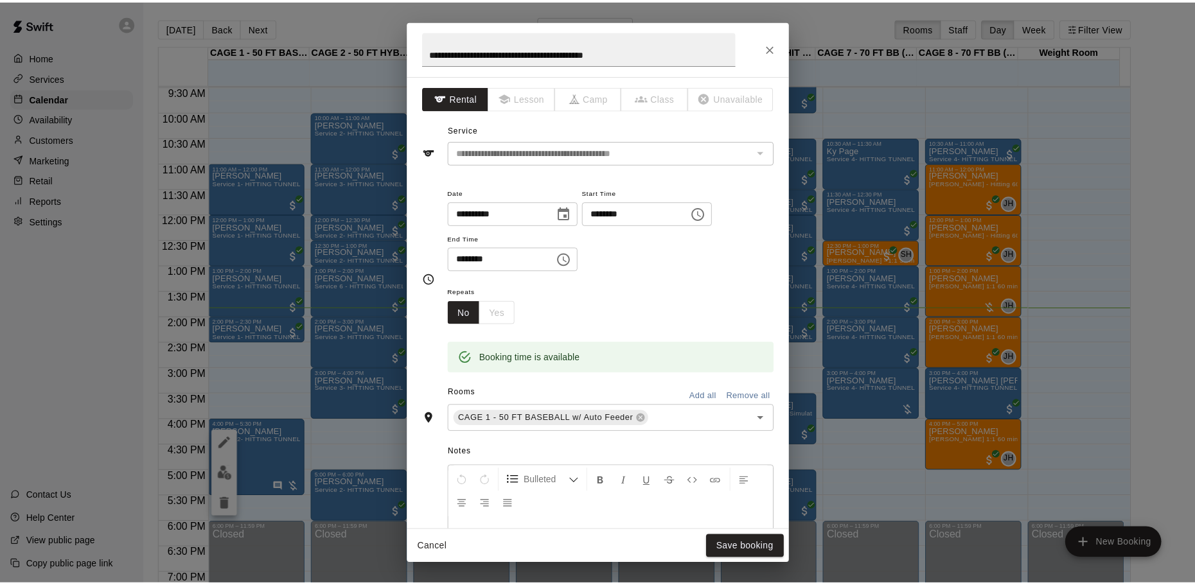
scroll to position [233, 0]
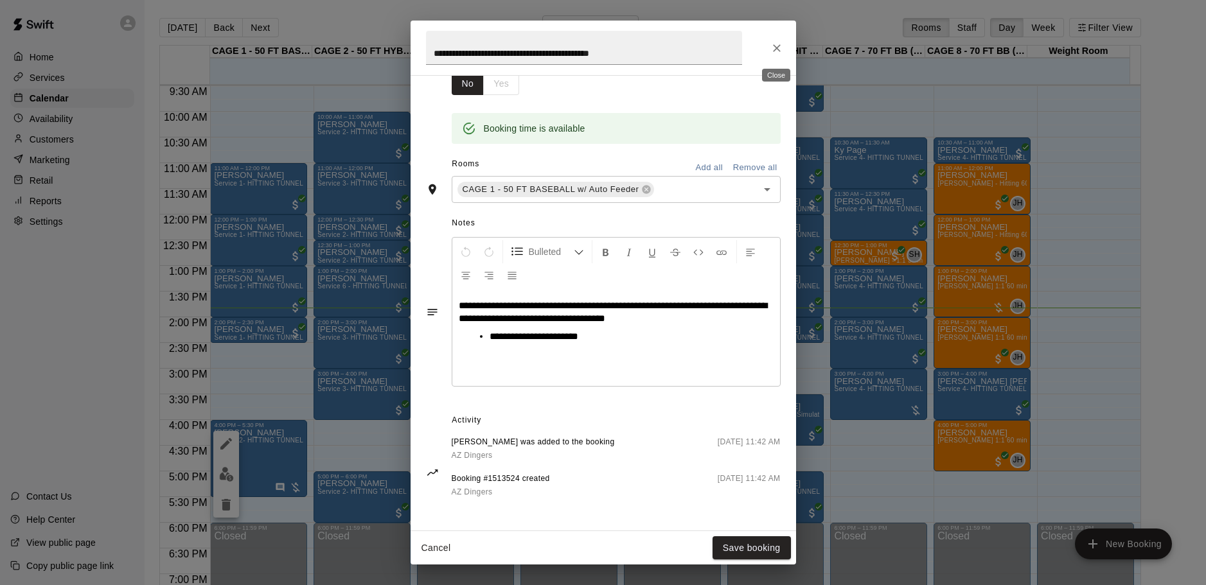
click at [769, 51] on button "Close" at bounding box center [776, 48] width 23 height 23
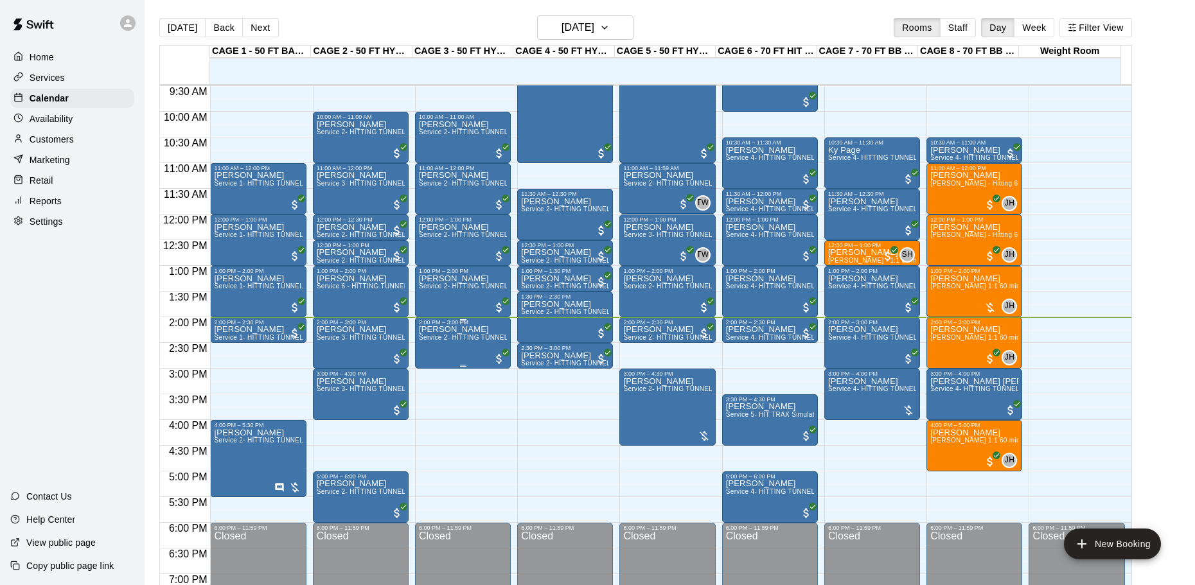
click at [443, 338] on span "Service 2- HITTING TUNNEL RENTAL - 50ft Baseball" at bounding box center [500, 337] width 163 height 7
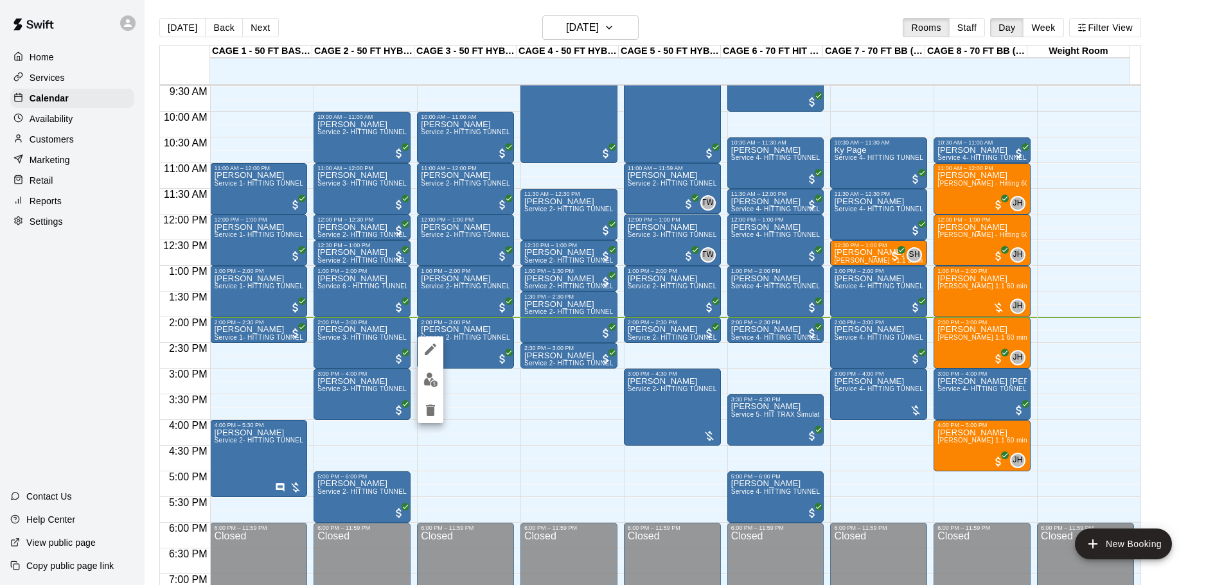
click at [452, 351] on div at bounding box center [603, 292] width 1206 height 585
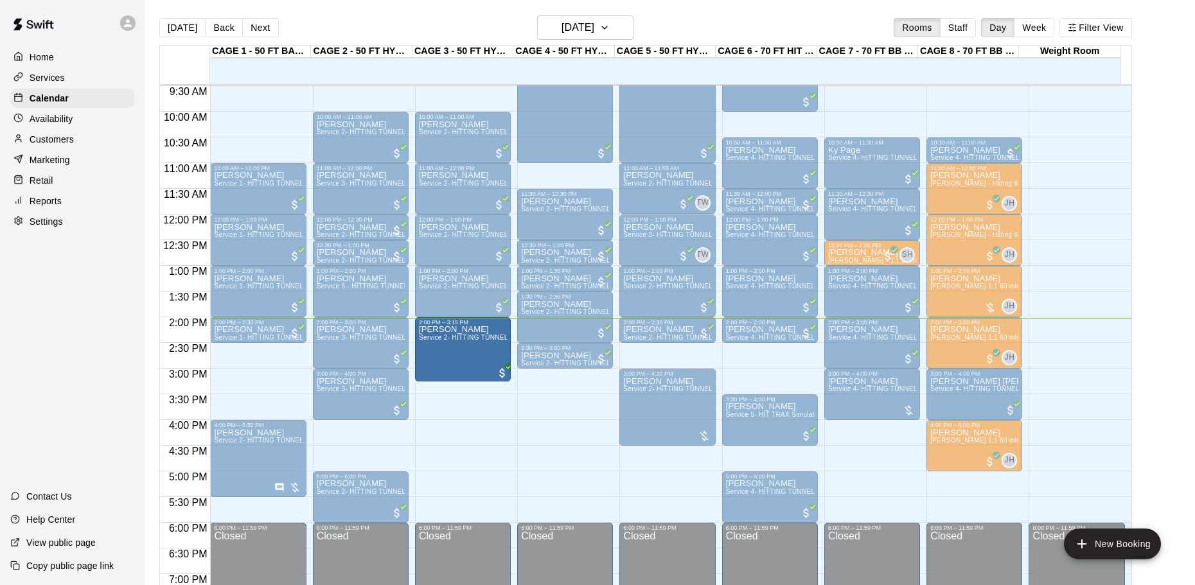
drag, startPoint x: 462, startPoint y: 366, endPoint x: 462, endPoint y: 389, distance: 23.1
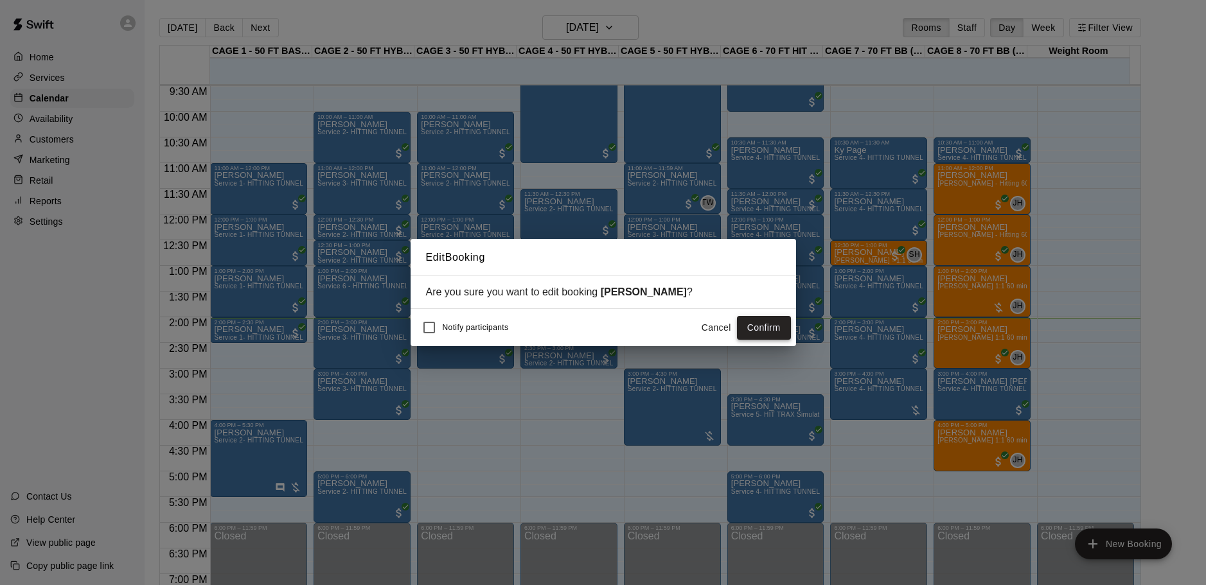
click at [748, 328] on button "Confirm" at bounding box center [764, 328] width 54 height 24
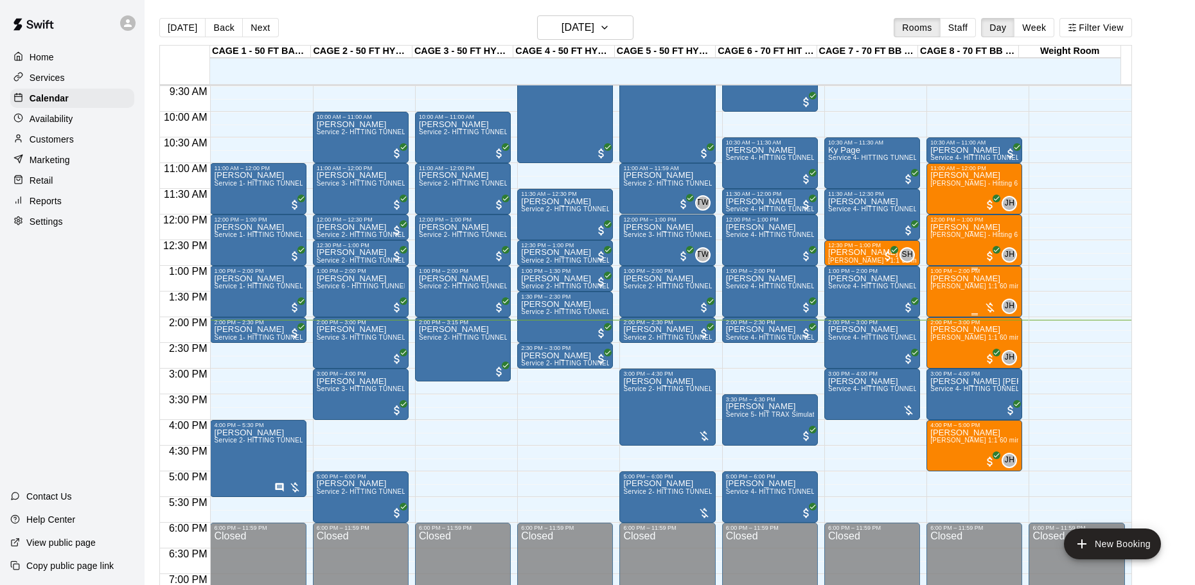
click at [956, 279] on p "[PERSON_NAME]" at bounding box center [974, 279] width 88 height 0
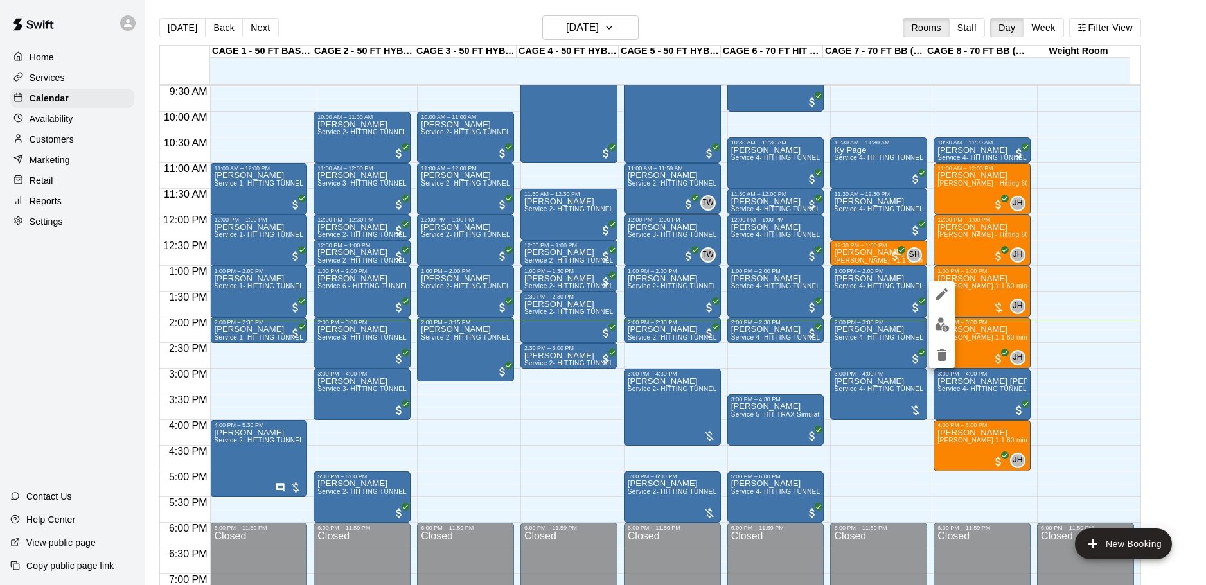
click at [948, 323] on img "edit" at bounding box center [942, 324] width 15 height 15
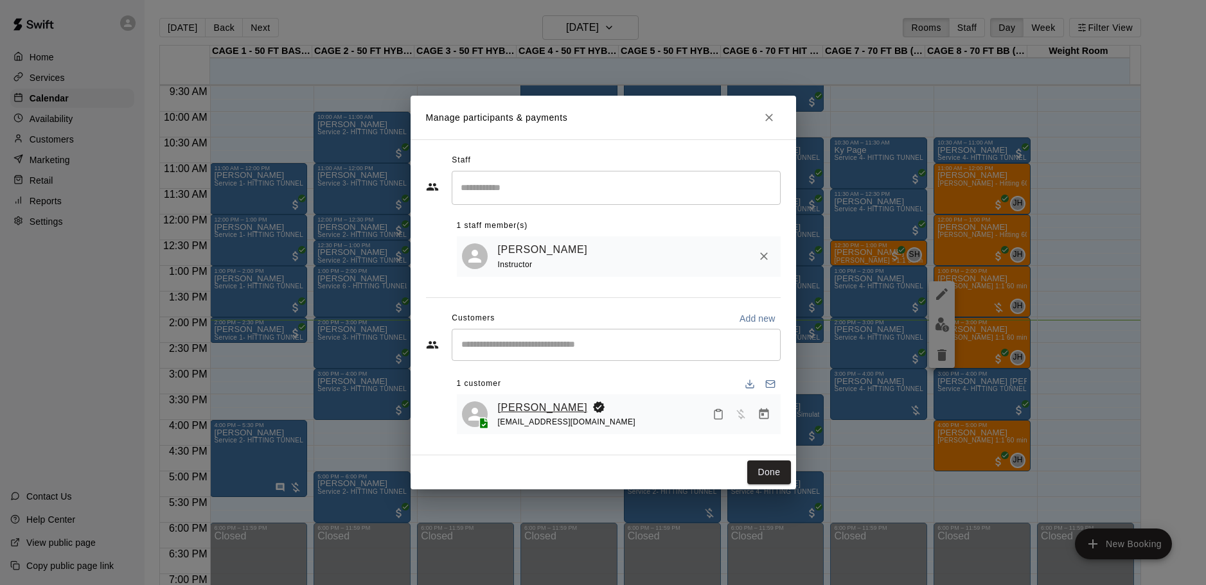
click at [554, 411] on link "[PERSON_NAME]" at bounding box center [543, 408] width 90 height 17
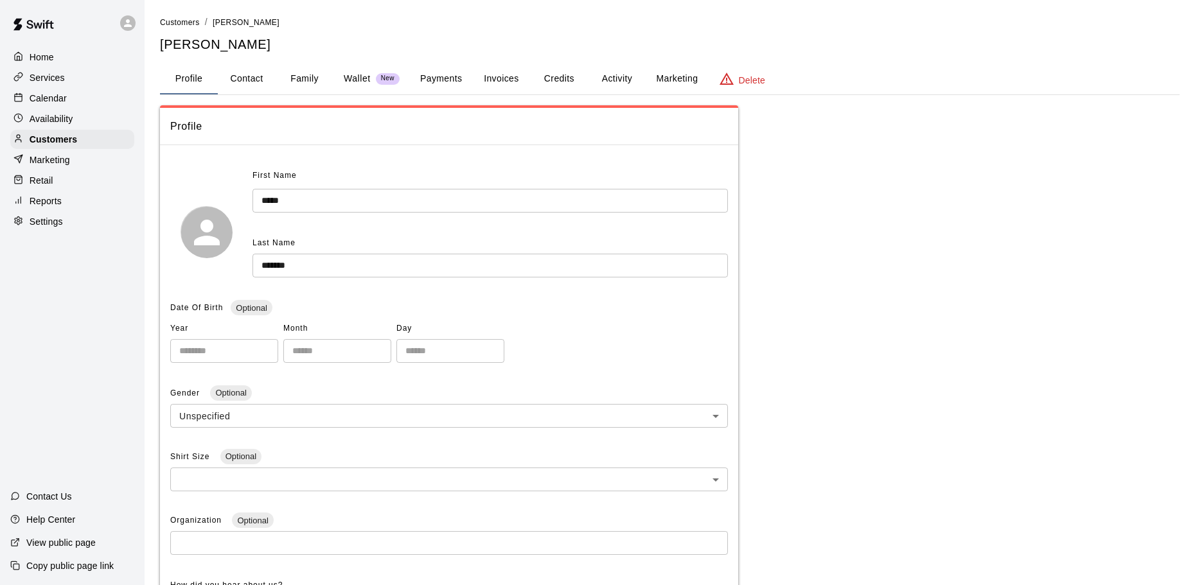
click at [425, 74] on button "Payments" at bounding box center [441, 79] width 62 height 31
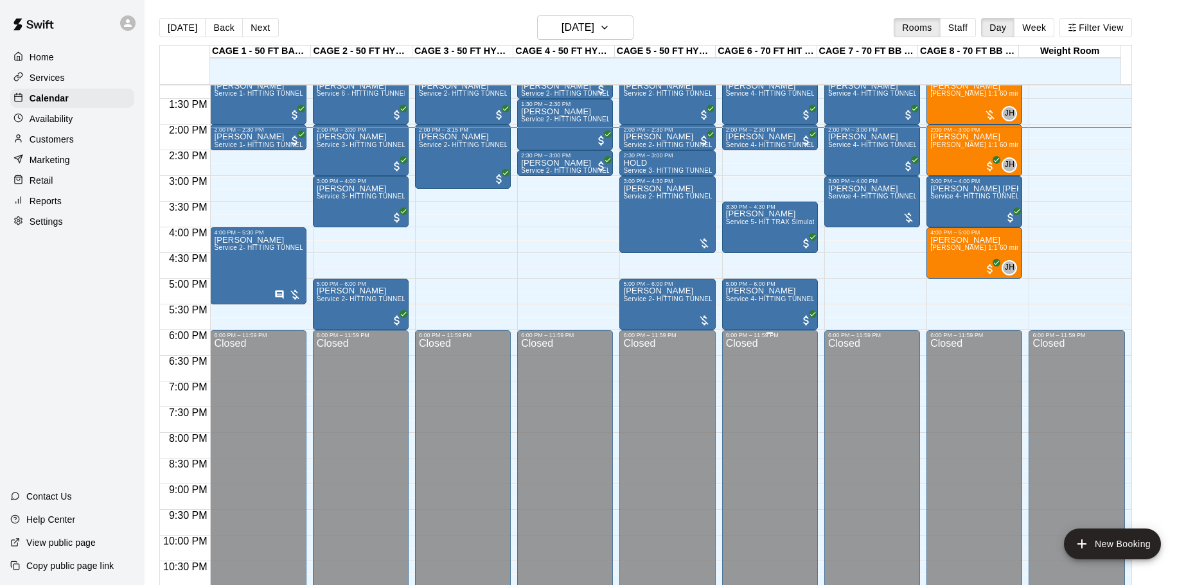
scroll to position [488, 0]
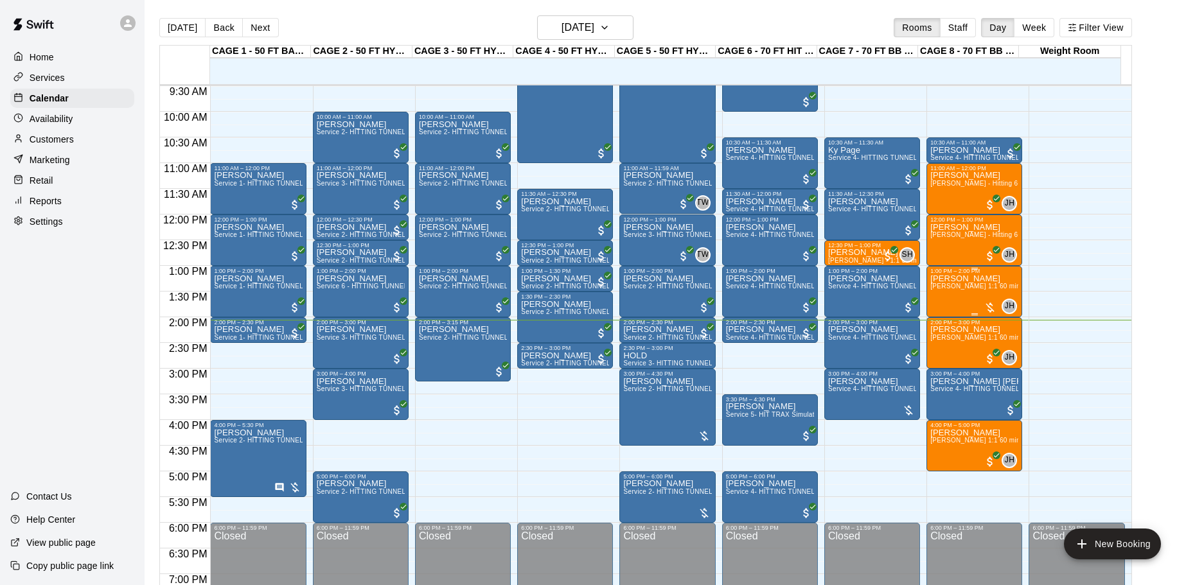
click at [975, 285] on div "[PERSON_NAME] [PERSON_NAME] 1:1 60 min. pitching Lesson" at bounding box center [974, 566] width 88 height 585
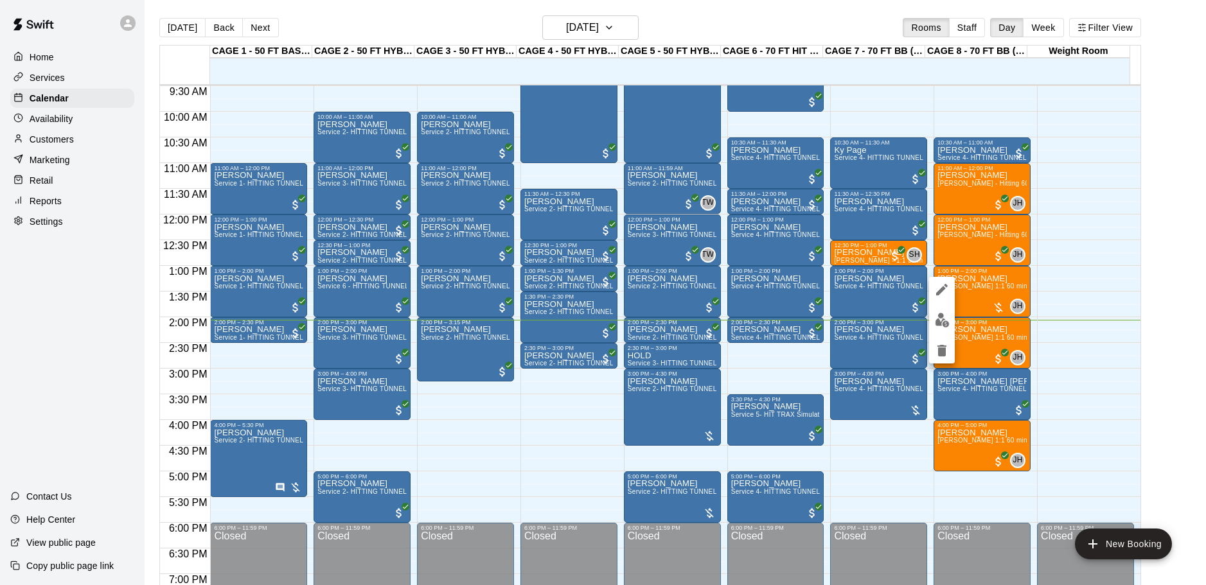
click at [1072, 354] on div at bounding box center [603, 292] width 1206 height 585
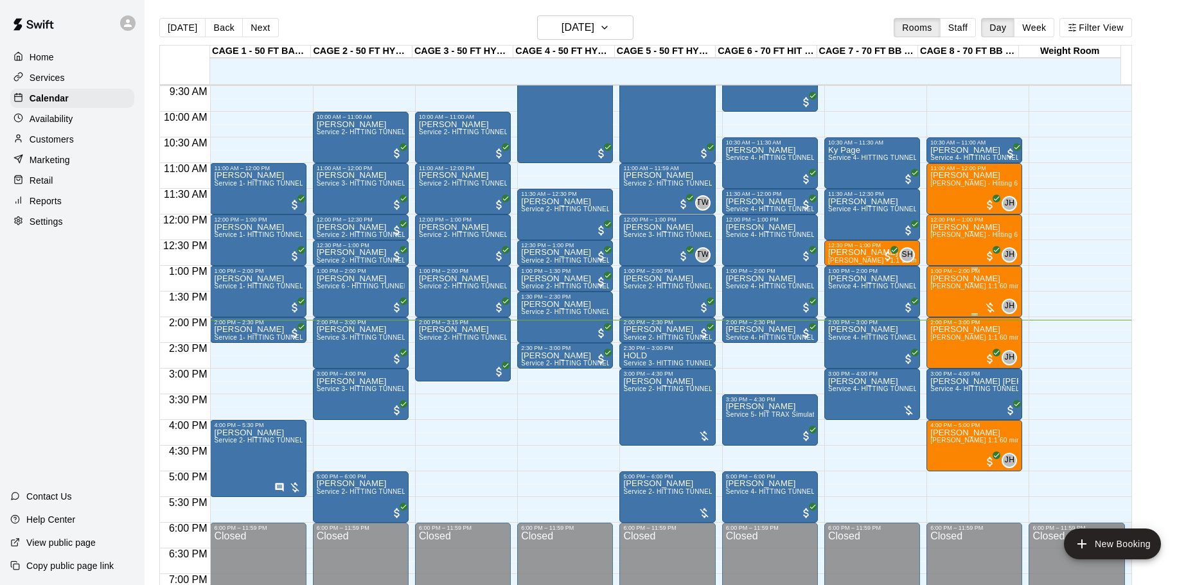
click at [945, 279] on p "[PERSON_NAME]" at bounding box center [974, 279] width 88 height 0
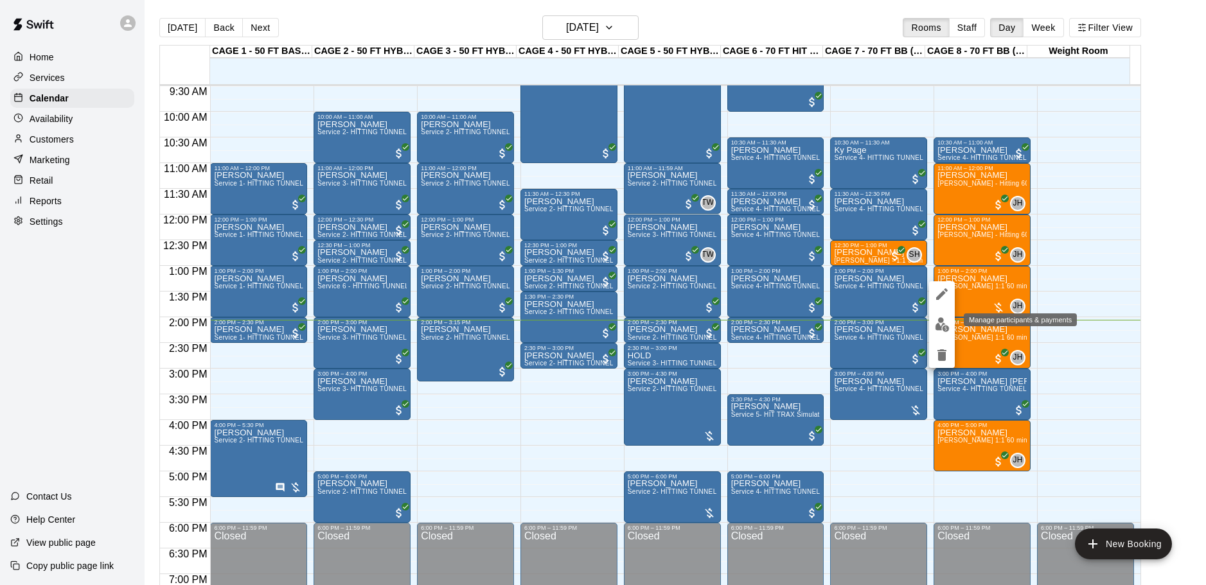
click at [944, 332] on img "edit" at bounding box center [942, 324] width 15 height 15
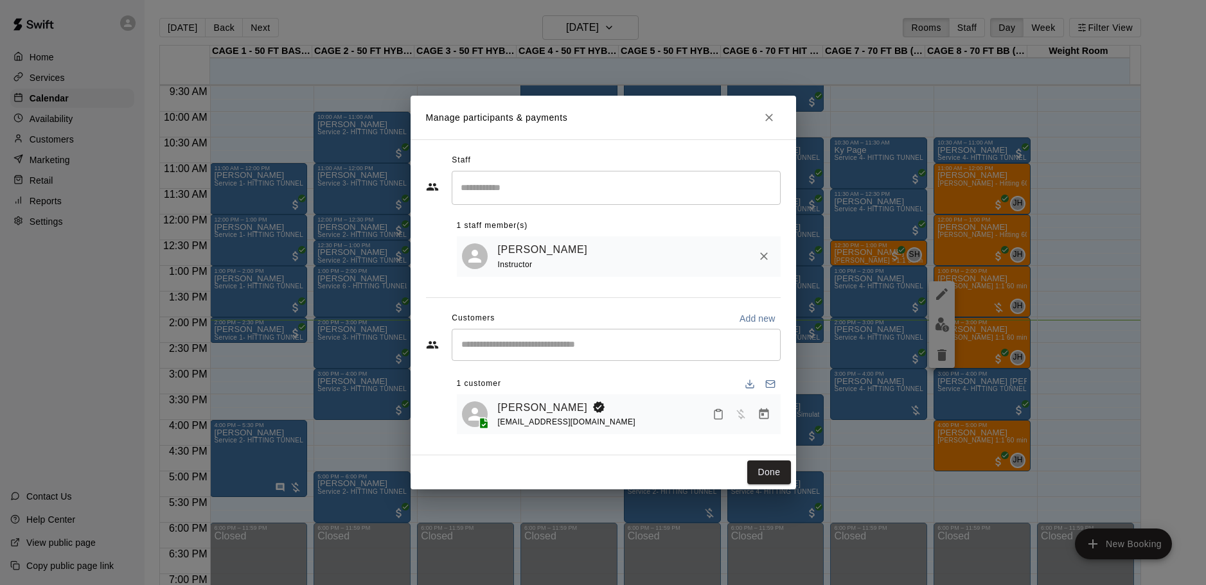
click at [983, 320] on div "Manage participants & payments Staff ​ 1 staff member(s) [PERSON_NAME] Instruct…" at bounding box center [603, 292] width 1206 height 585
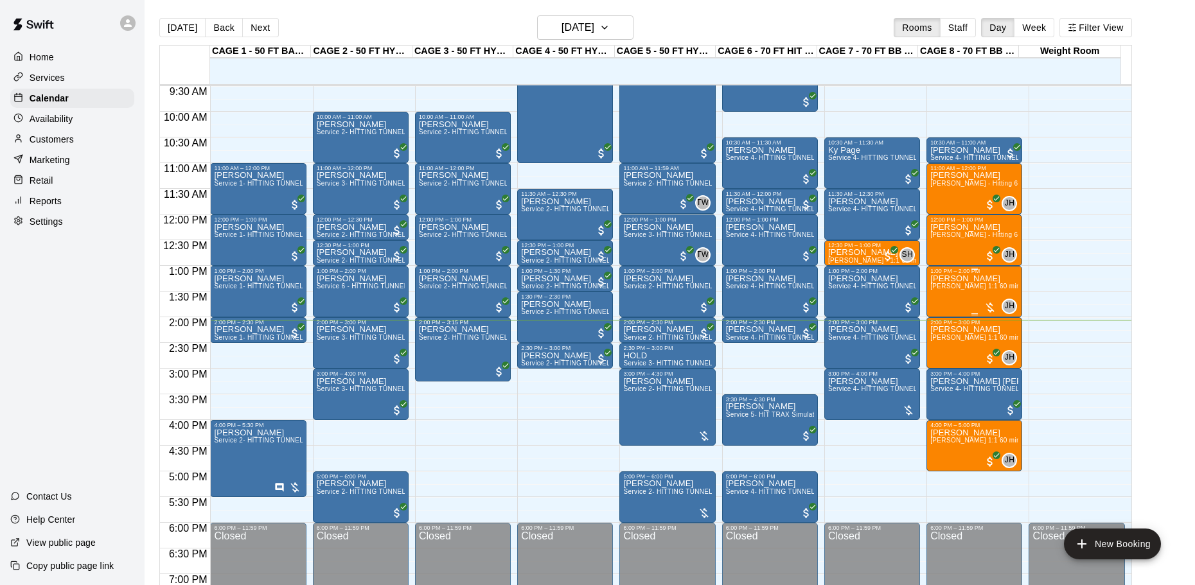
click at [957, 290] on span "[PERSON_NAME] 1:1 60 min. pitching Lesson" at bounding box center [1000, 286] width 141 height 7
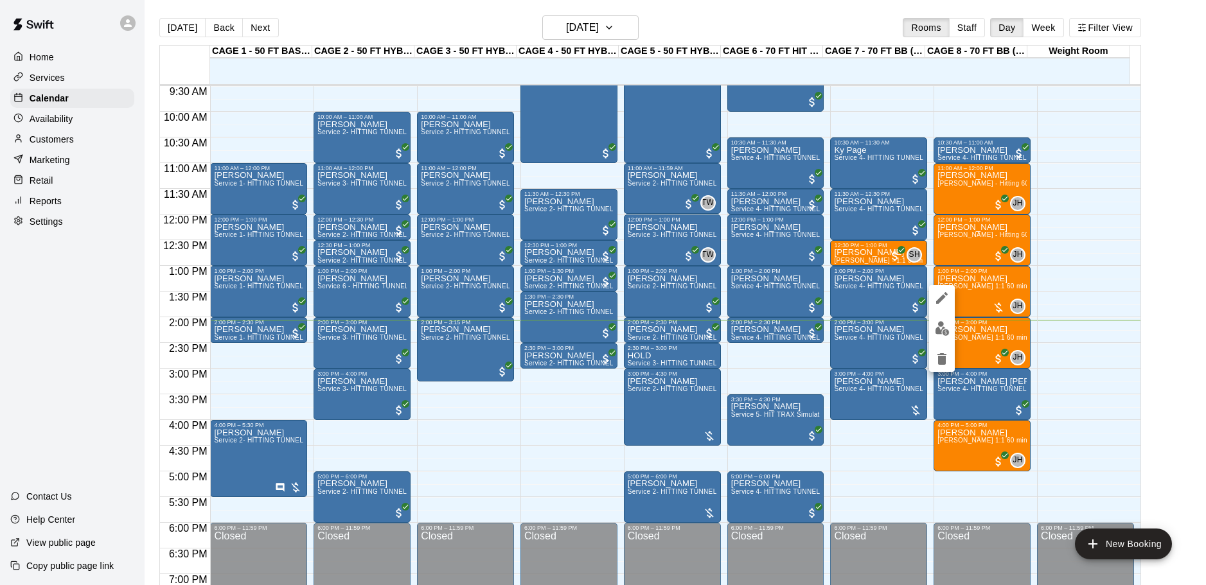
click at [934, 335] on button "edit" at bounding box center [942, 328] width 26 height 25
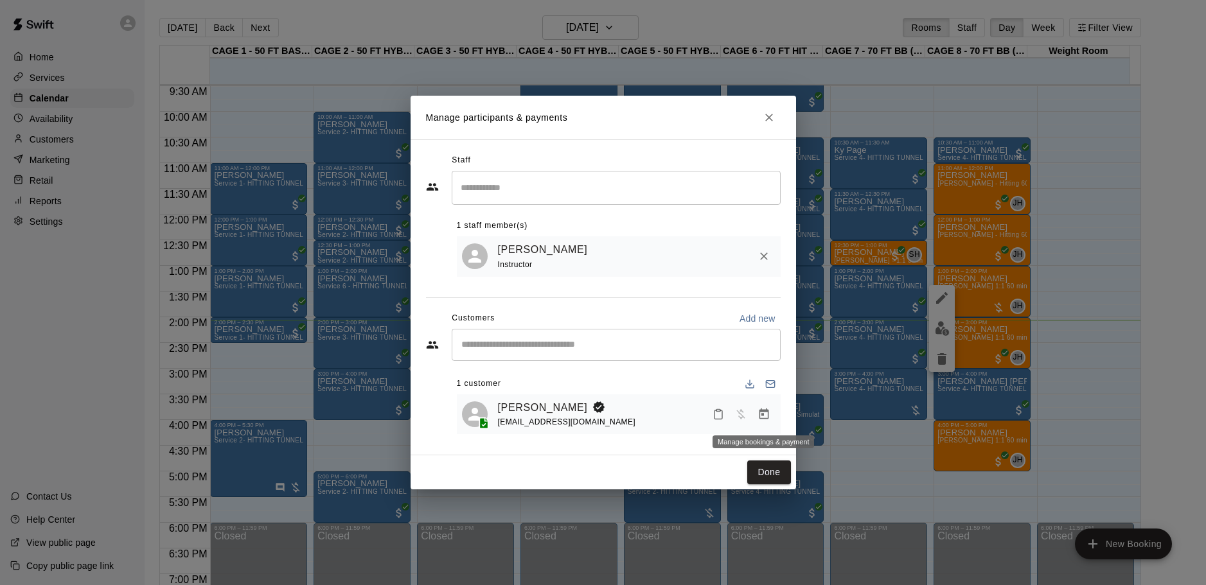
click at [766, 416] on icon "Manage bookings & payment" at bounding box center [764, 414] width 13 height 13
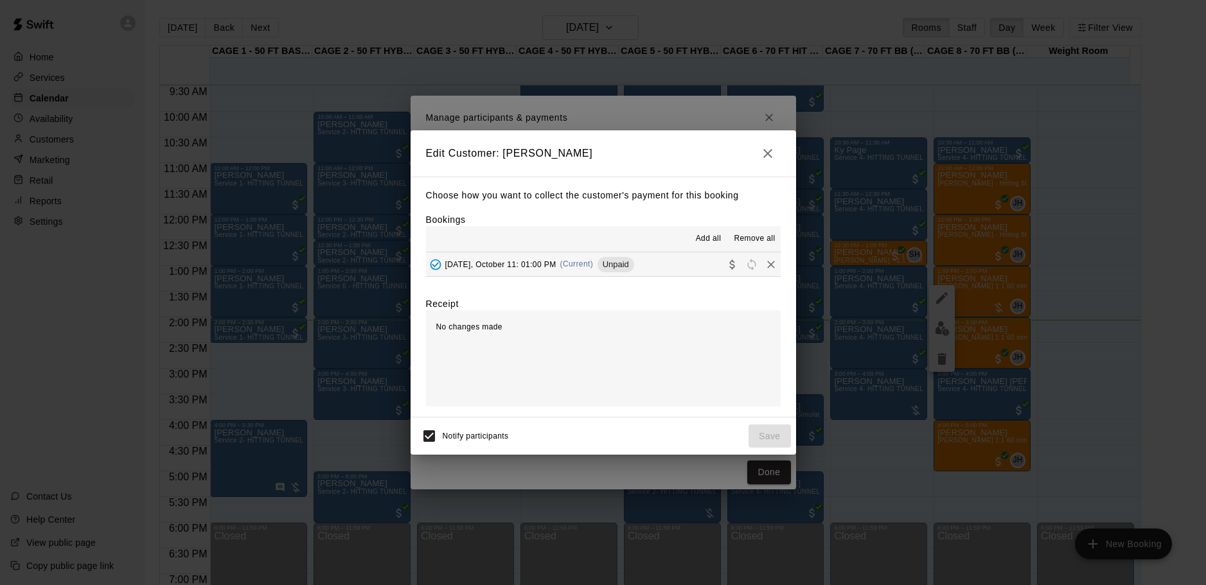
click at [608, 268] on span "Unpaid" at bounding box center [616, 265] width 37 height 10
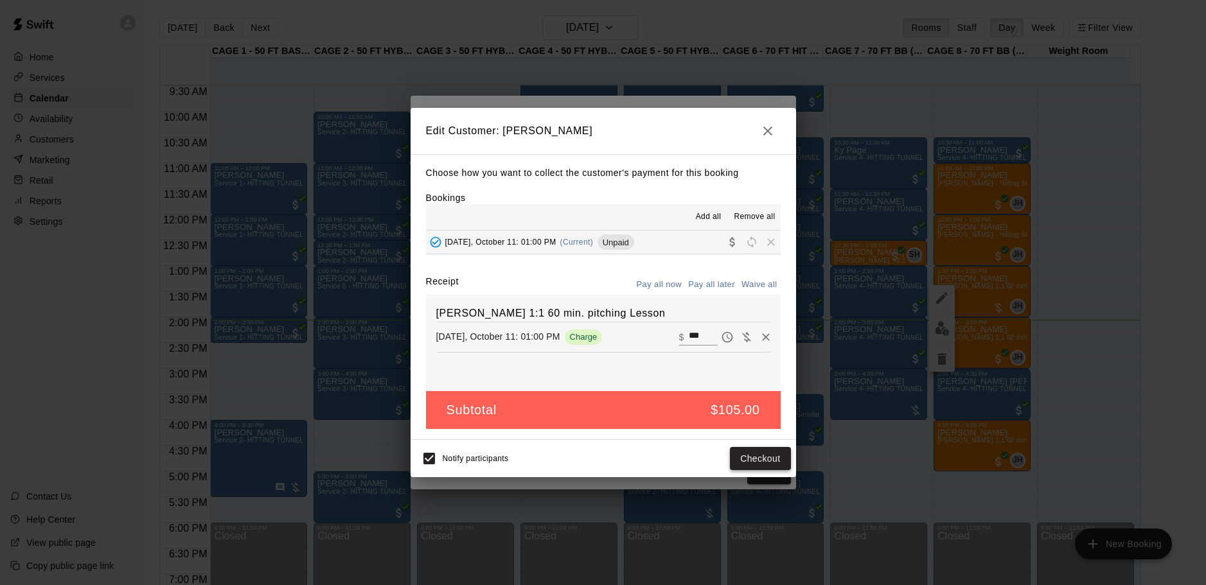
click at [757, 455] on button "Checkout" at bounding box center [760, 459] width 60 height 24
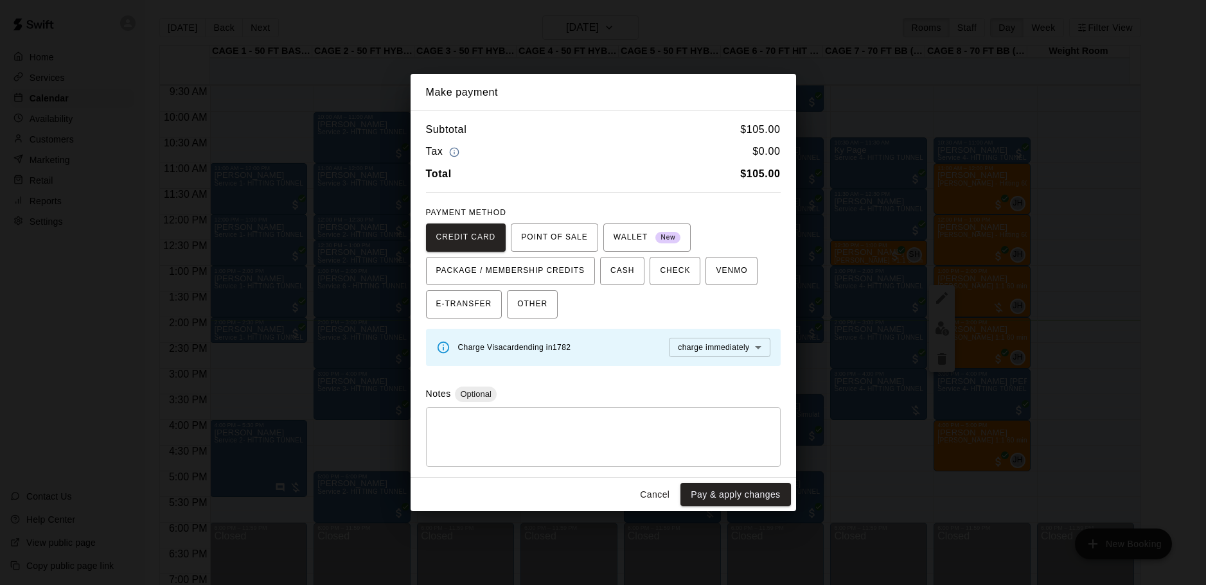
click at [1002, 396] on div "Make payment Subtotal $ 105.00 Tax $ 0.00 Total $ 105.00 PAYMENT METHOD CREDIT …" at bounding box center [603, 292] width 1206 height 585
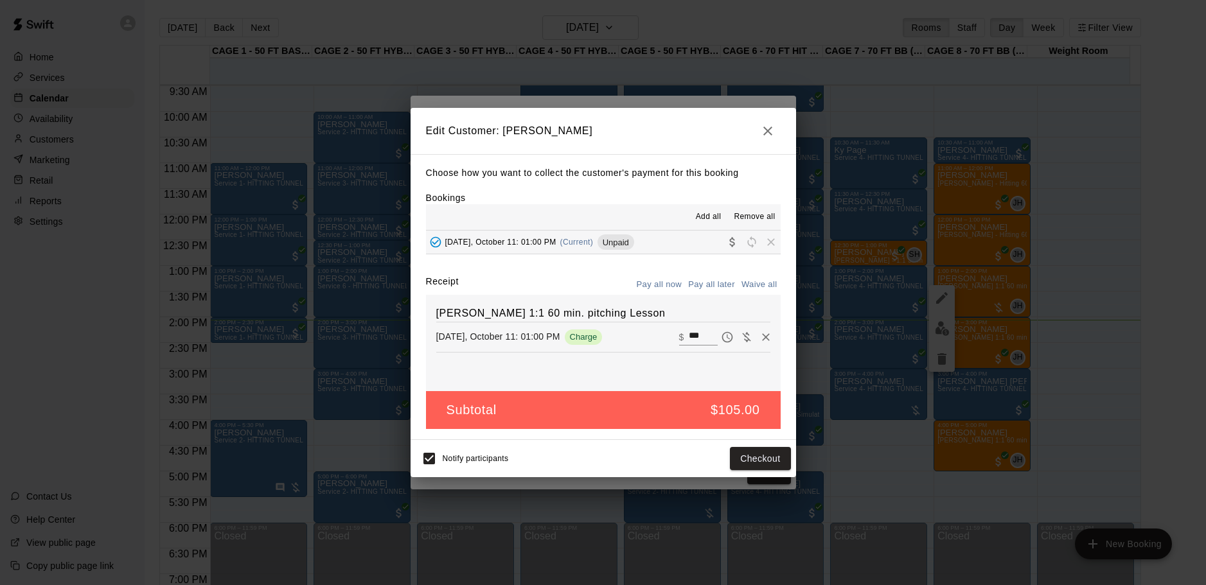
click at [965, 350] on div "Edit Customer: [PERSON_NAME] Choose how you want to collect the customer's paym…" at bounding box center [603, 292] width 1206 height 585
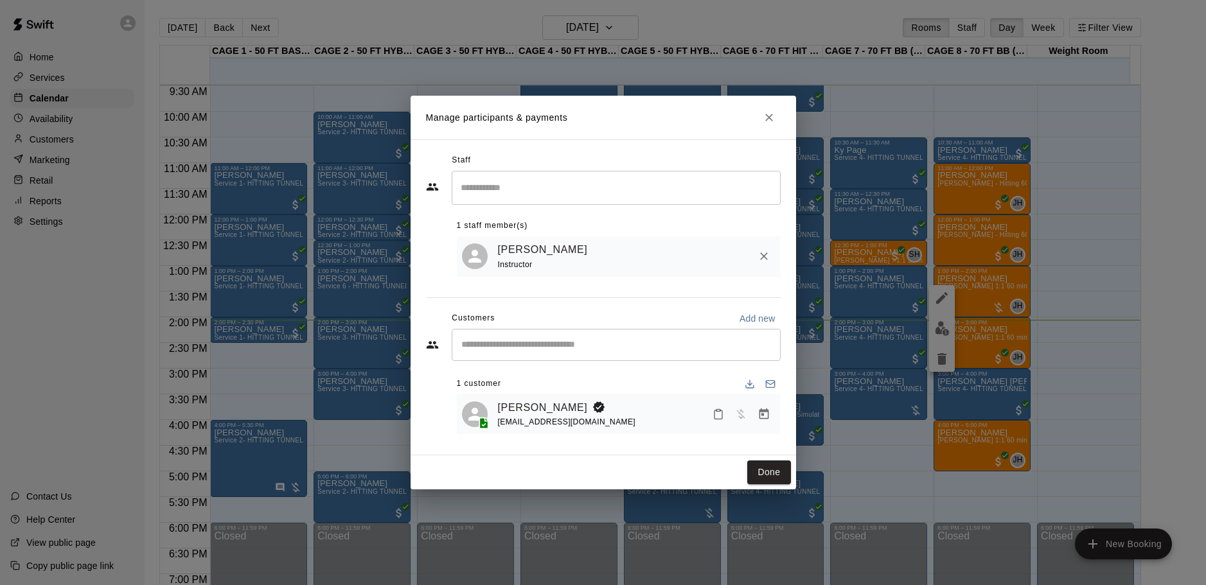
click at [779, 113] on button "Close" at bounding box center [769, 117] width 23 height 23
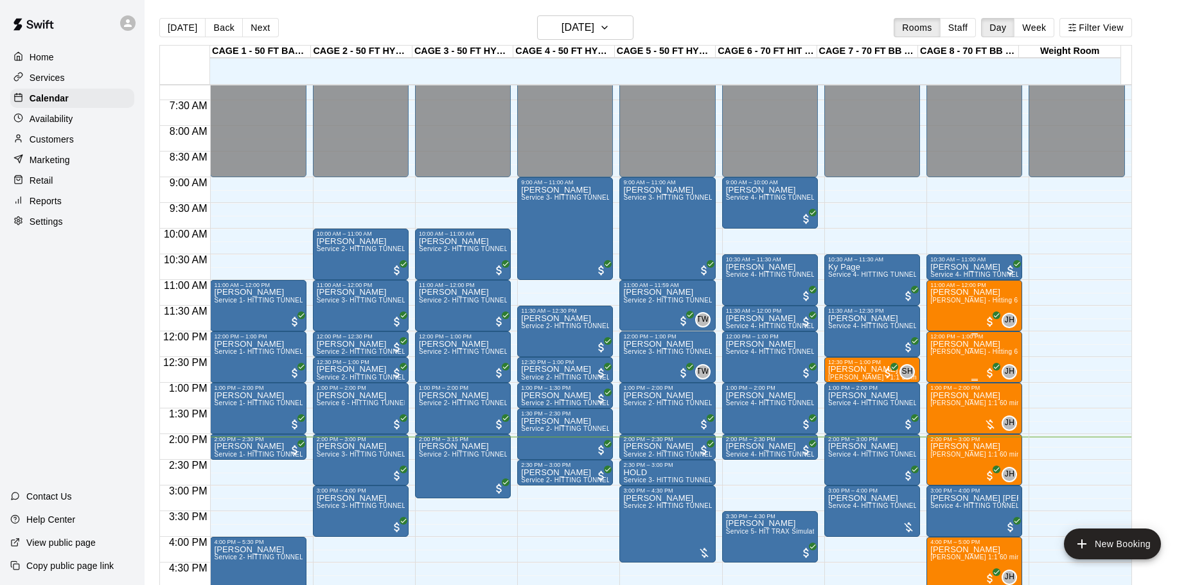
scroll to position [423, 0]
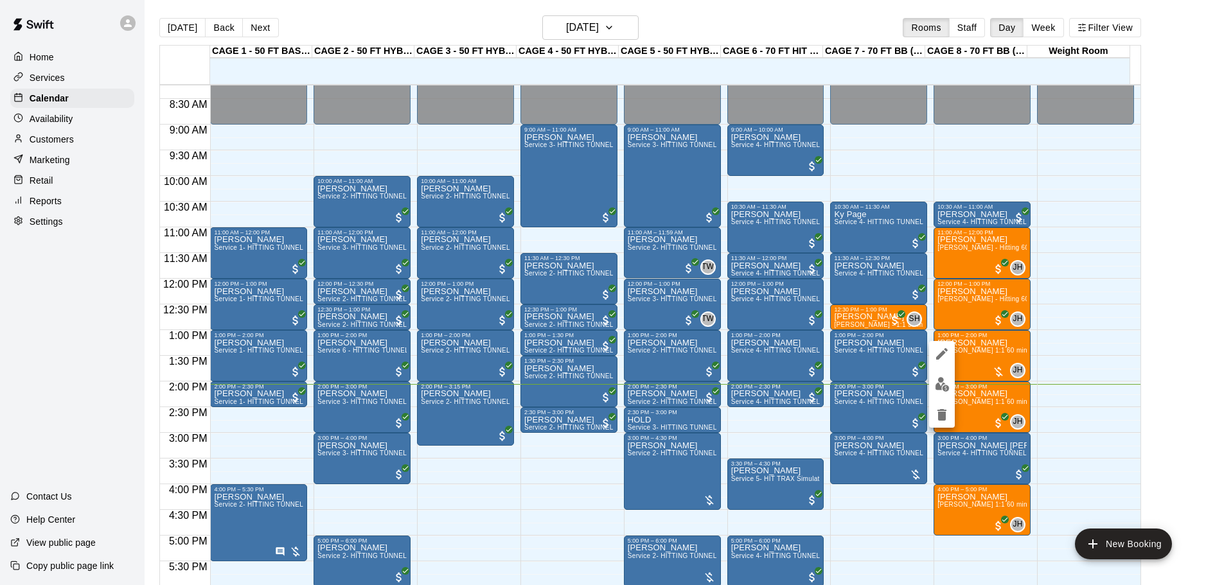
click at [941, 387] on img "edit" at bounding box center [942, 384] width 15 height 15
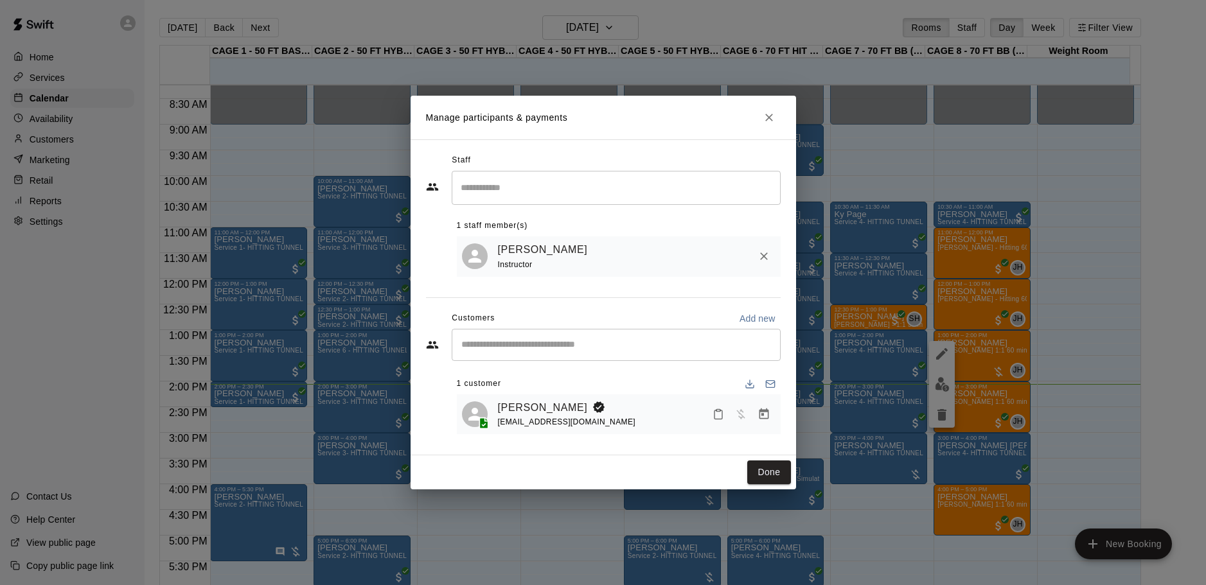
click at [770, 411] on icon "Manage bookings & payment" at bounding box center [764, 414] width 13 height 13
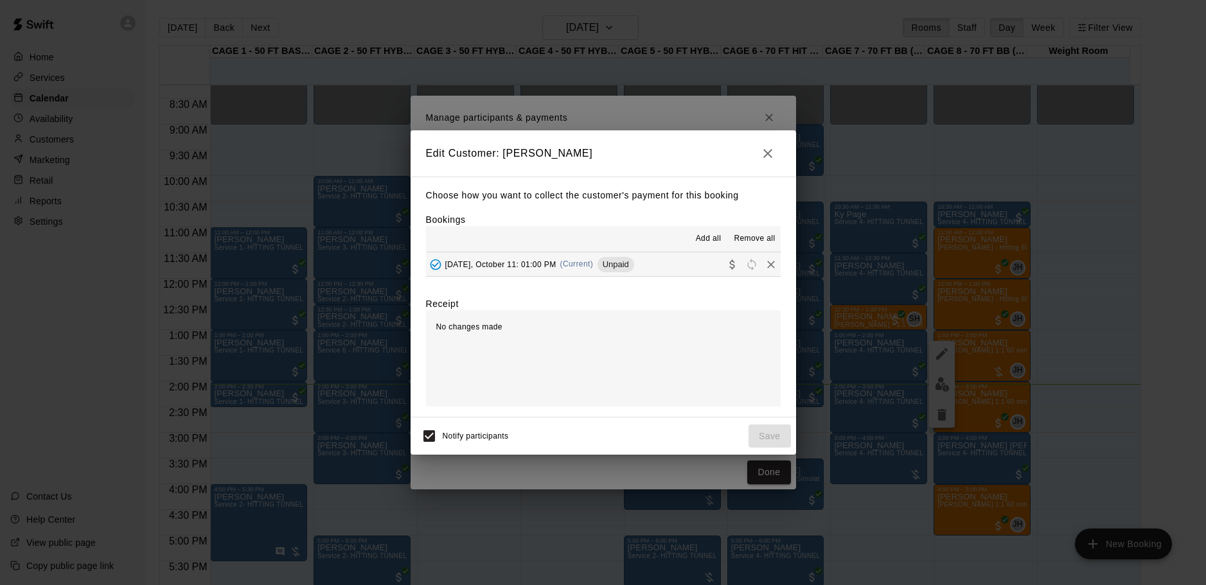
click at [684, 267] on button "Saturday, October 11: 01:00 PM (Current) Unpaid" at bounding box center [603, 265] width 355 height 24
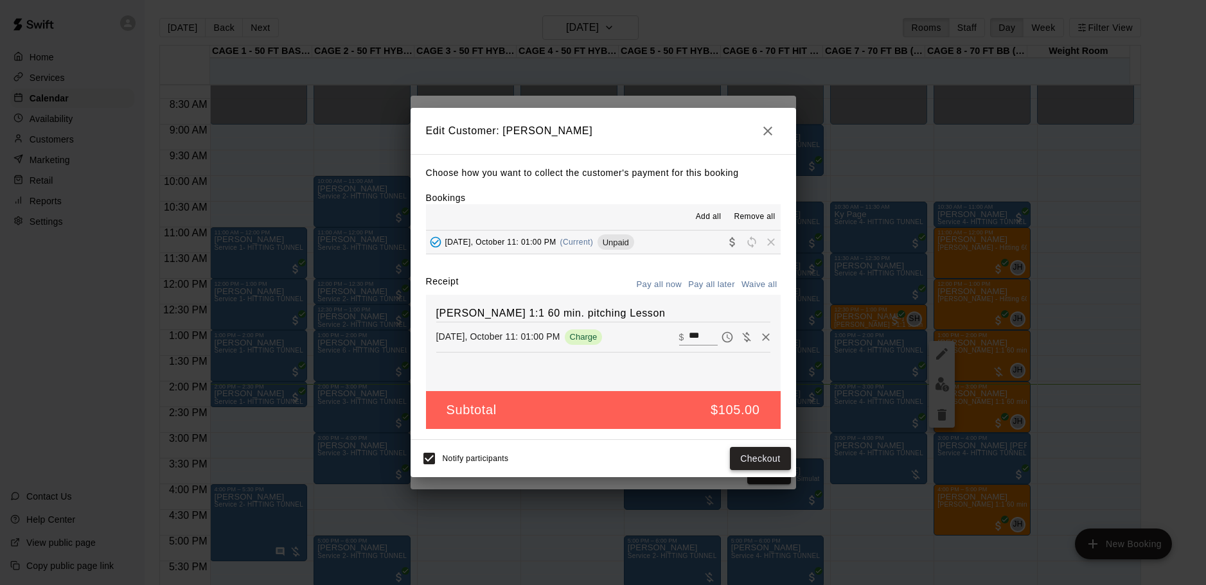
click at [775, 466] on button "Checkout" at bounding box center [760, 459] width 60 height 24
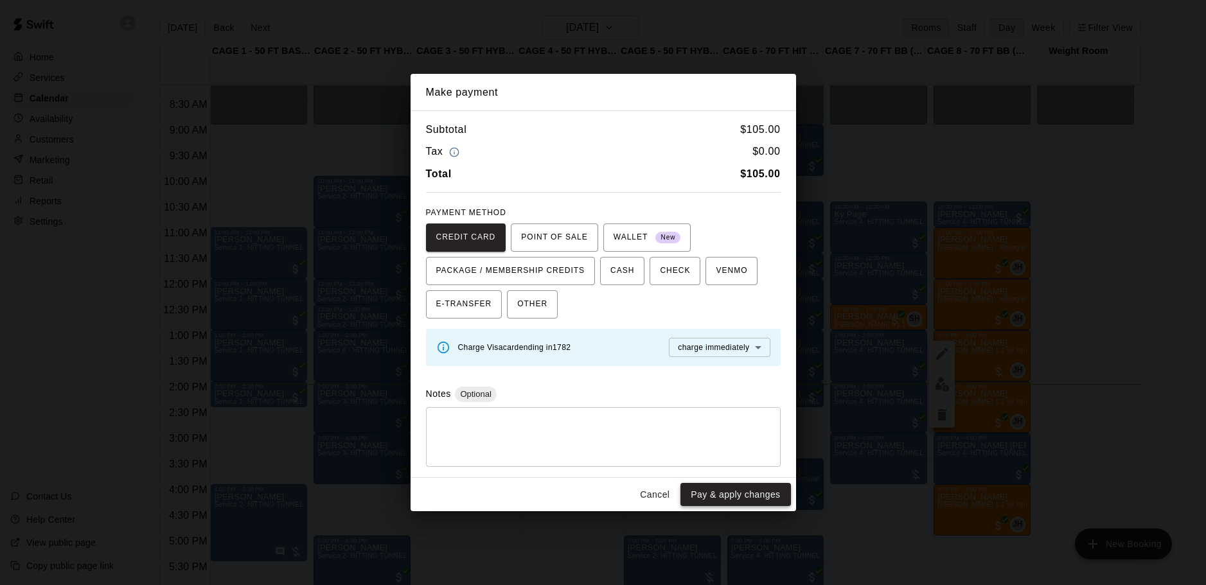
click at [733, 490] on button "Pay & apply changes" at bounding box center [735, 495] width 110 height 24
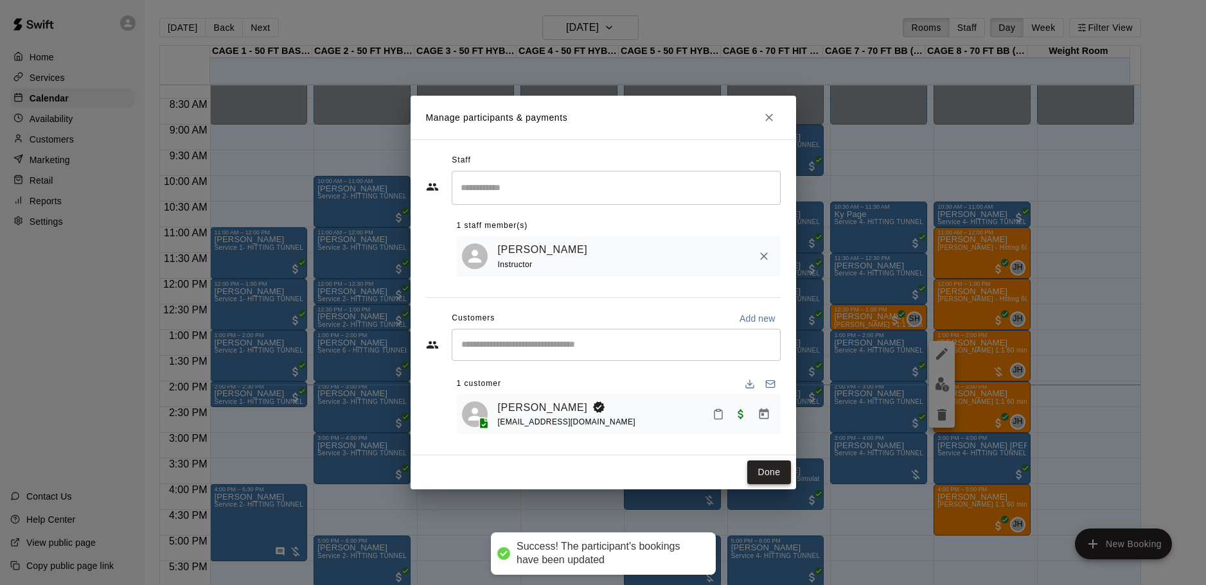
click at [771, 481] on button "Done" at bounding box center [768, 473] width 43 height 24
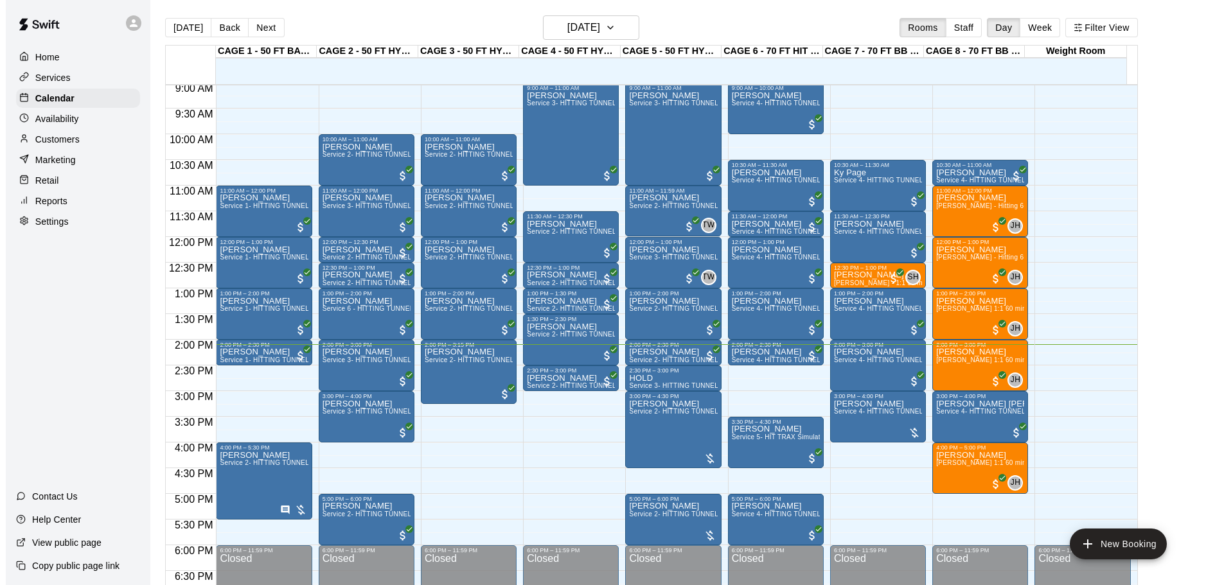
scroll to position [488, 0]
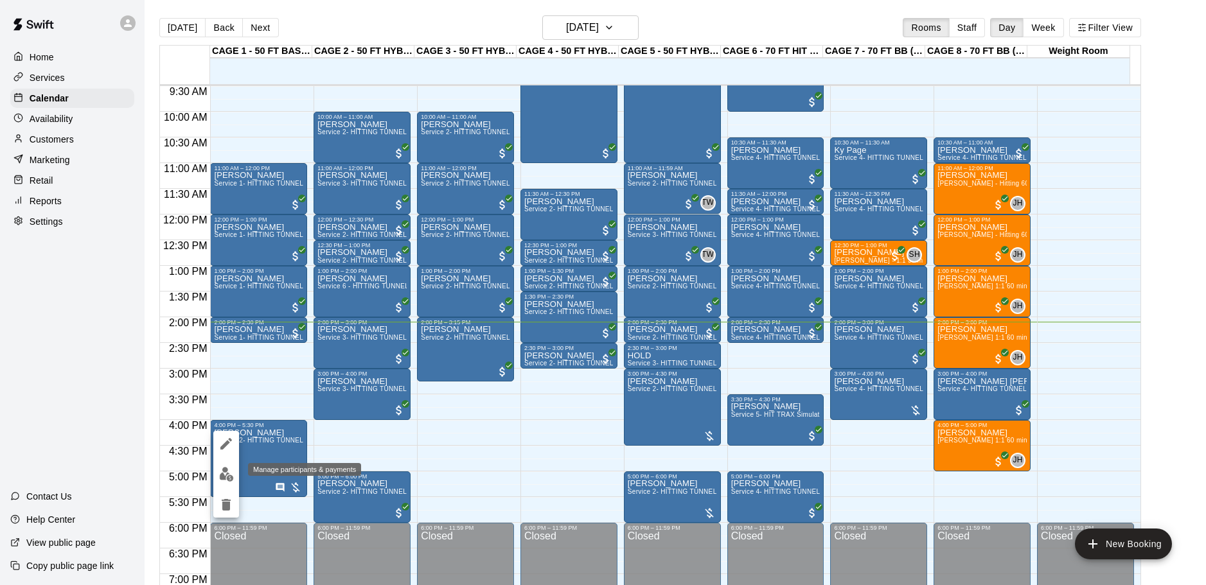
click at [224, 472] on img "edit" at bounding box center [226, 474] width 15 height 15
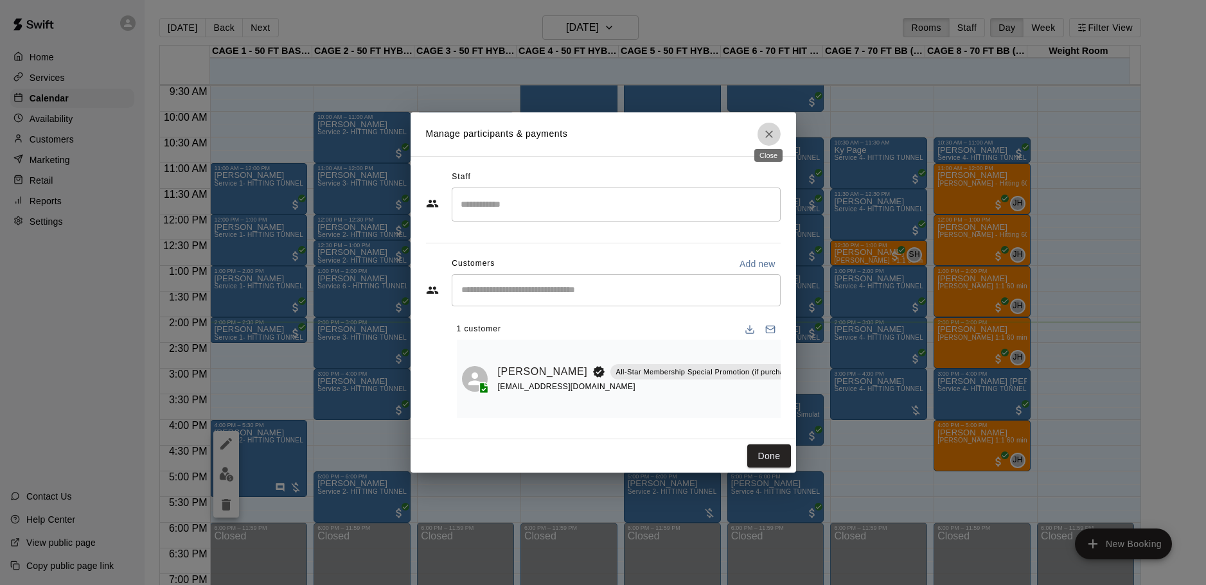
click at [767, 128] on icon "Close" at bounding box center [769, 134] width 13 height 13
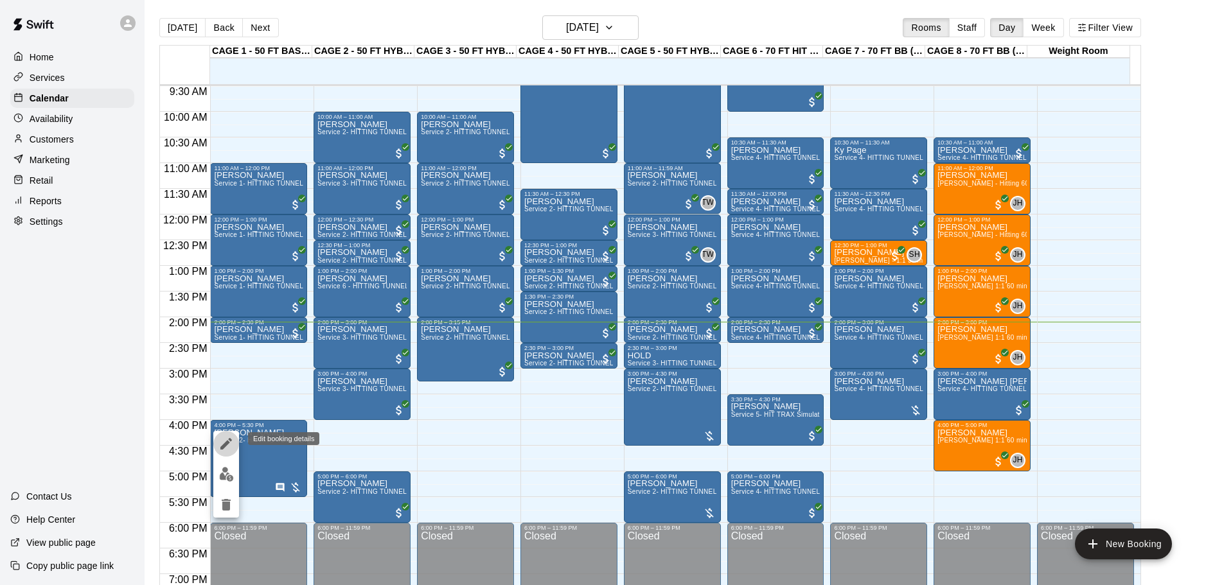
click at [233, 443] on button "edit" at bounding box center [226, 444] width 26 height 26
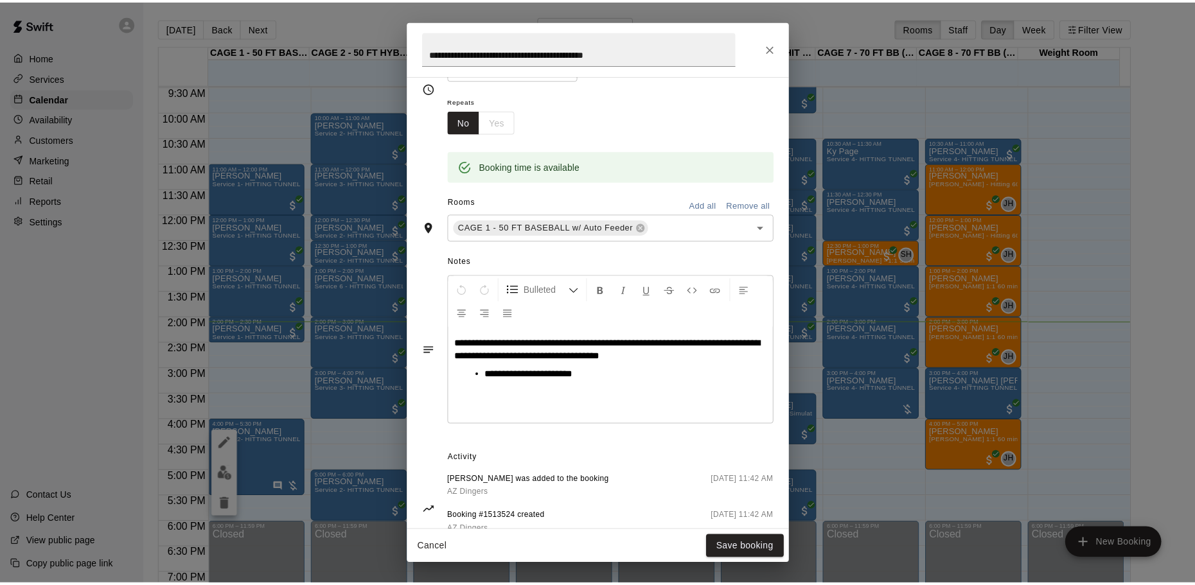
scroll to position [233, 0]
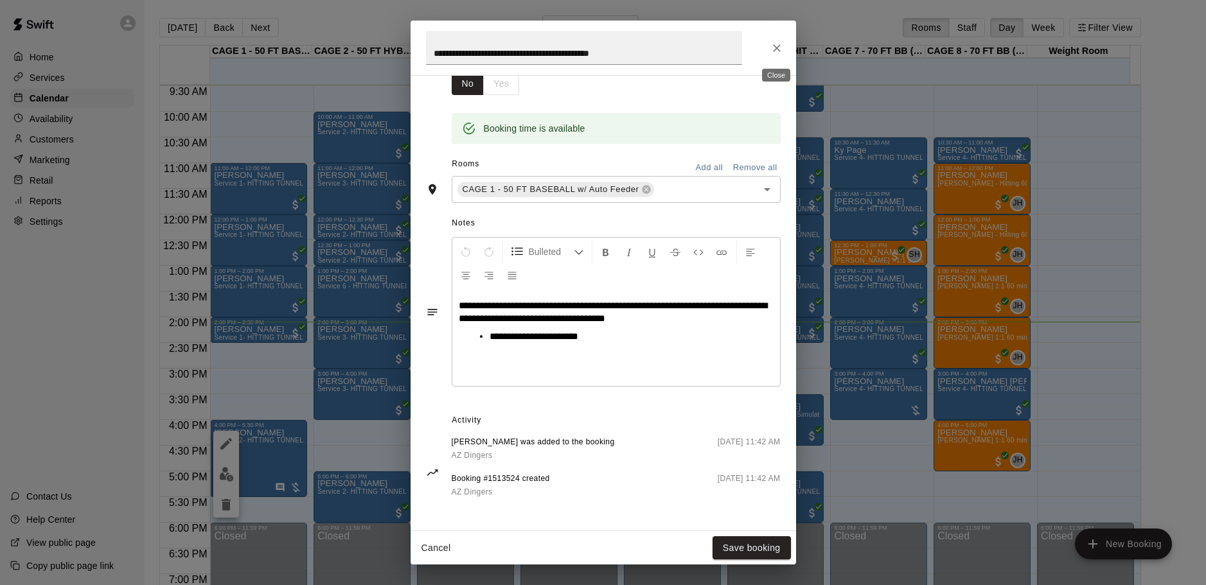
click at [783, 49] on button "Close" at bounding box center [776, 48] width 23 height 23
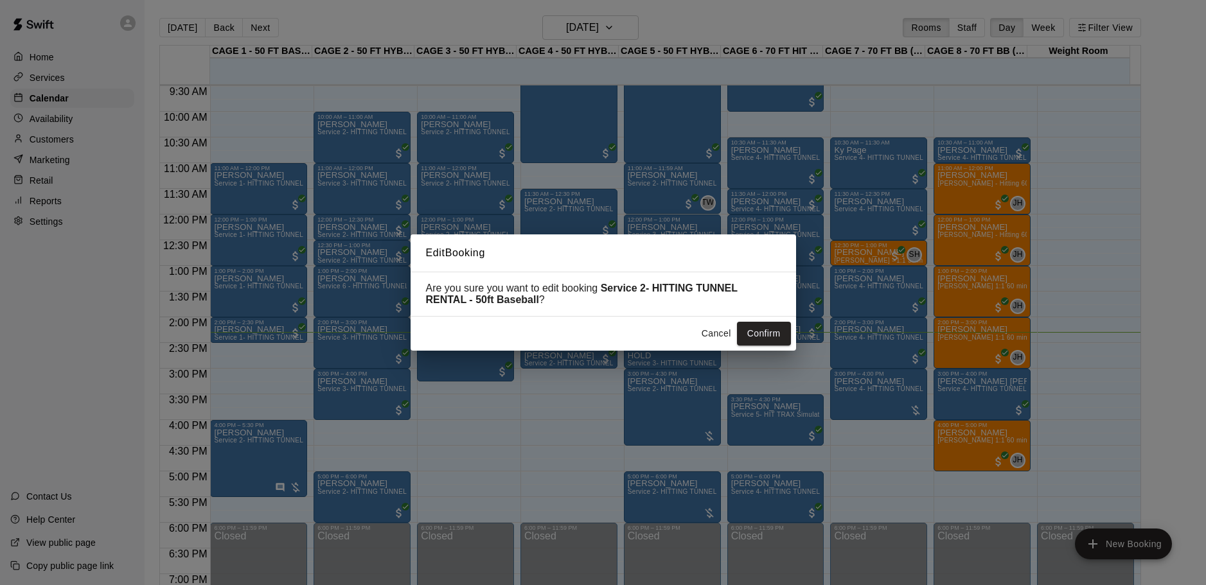
click at [689, 405] on div "Edit Booking Are you sure you want to edit booking Service 2- HITTING TUNNEL RE…" at bounding box center [603, 292] width 1206 height 585
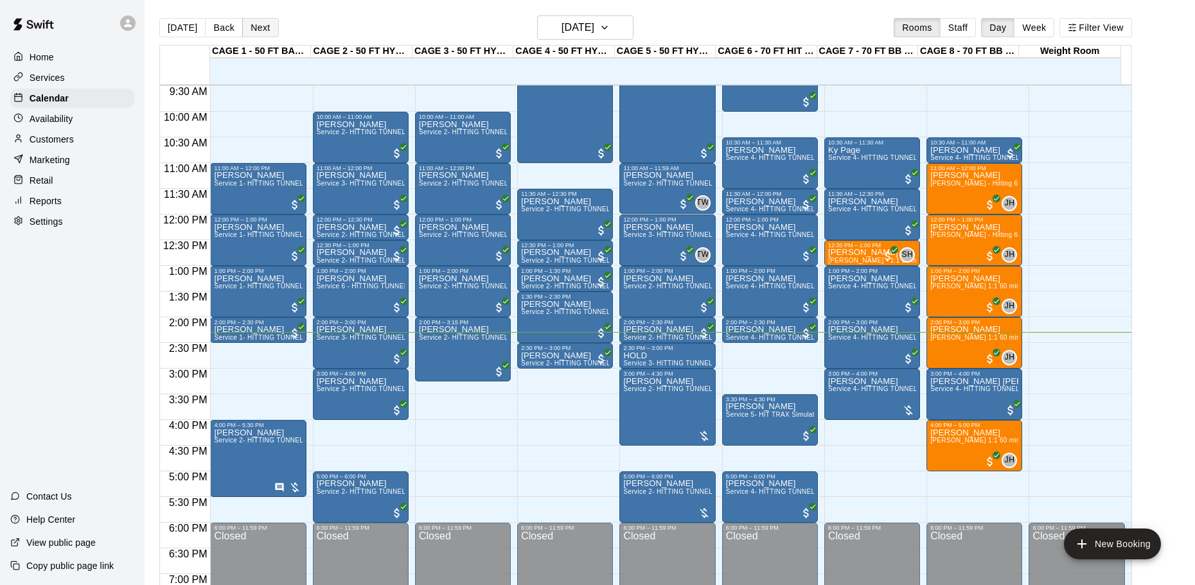
click at [265, 24] on button "Next" at bounding box center [260, 27] width 36 height 19
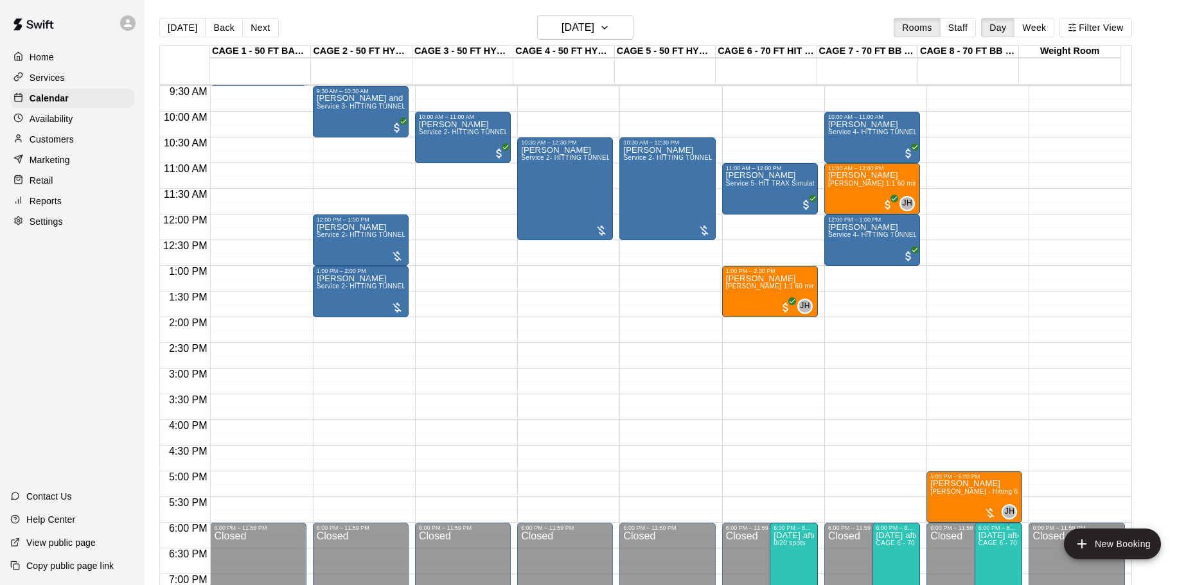
scroll to position [423, 0]
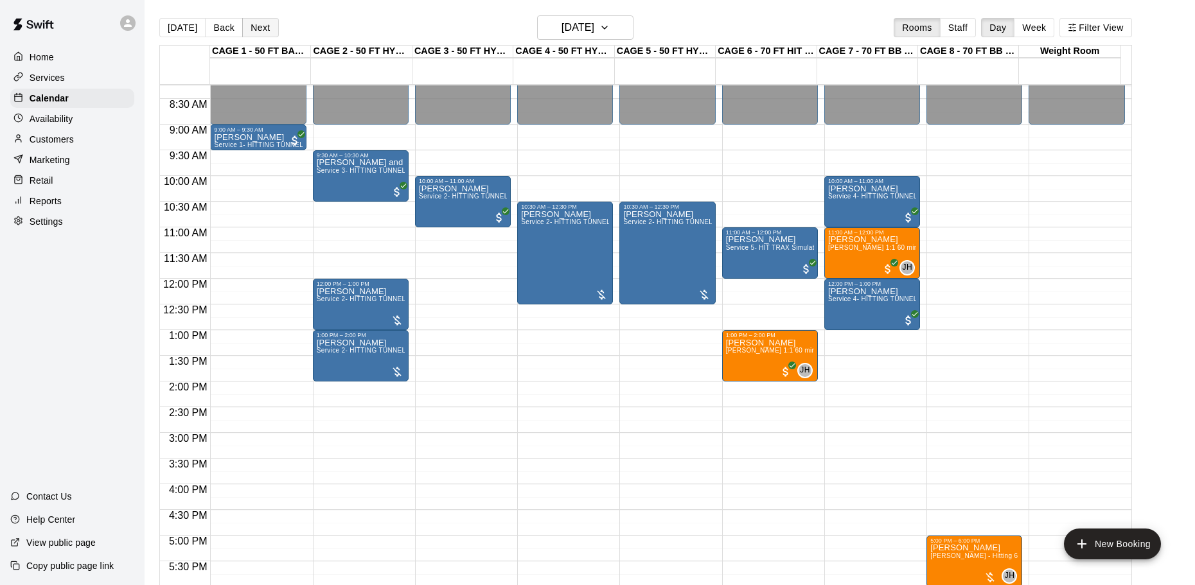
click at [254, 28] on button "Next" at bounding box center [260, 27] width 36 height 19
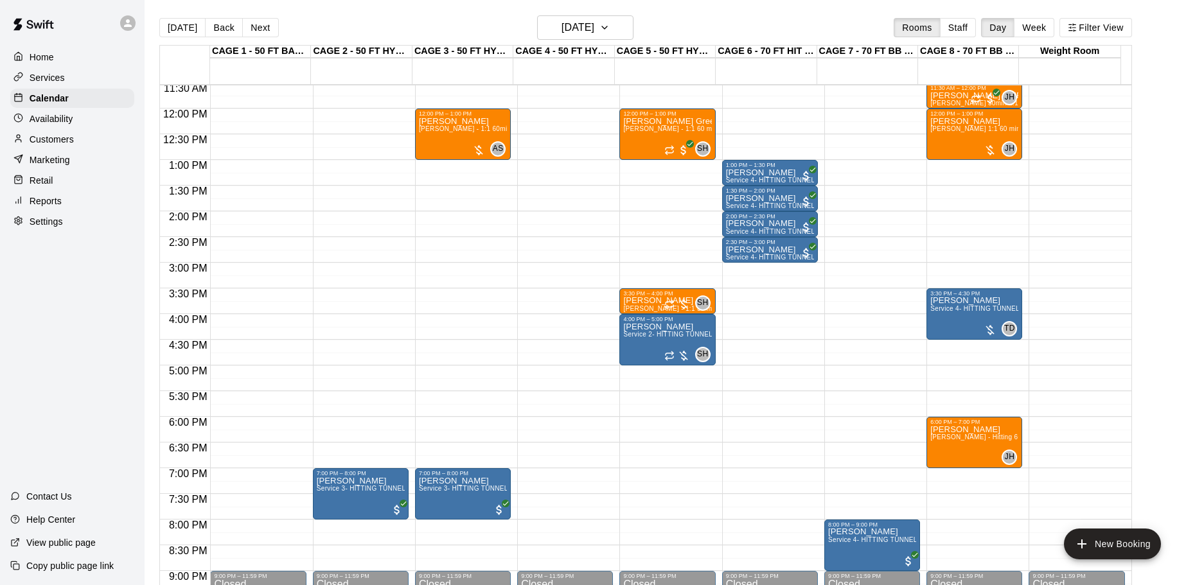
scroll to position [616, 0]
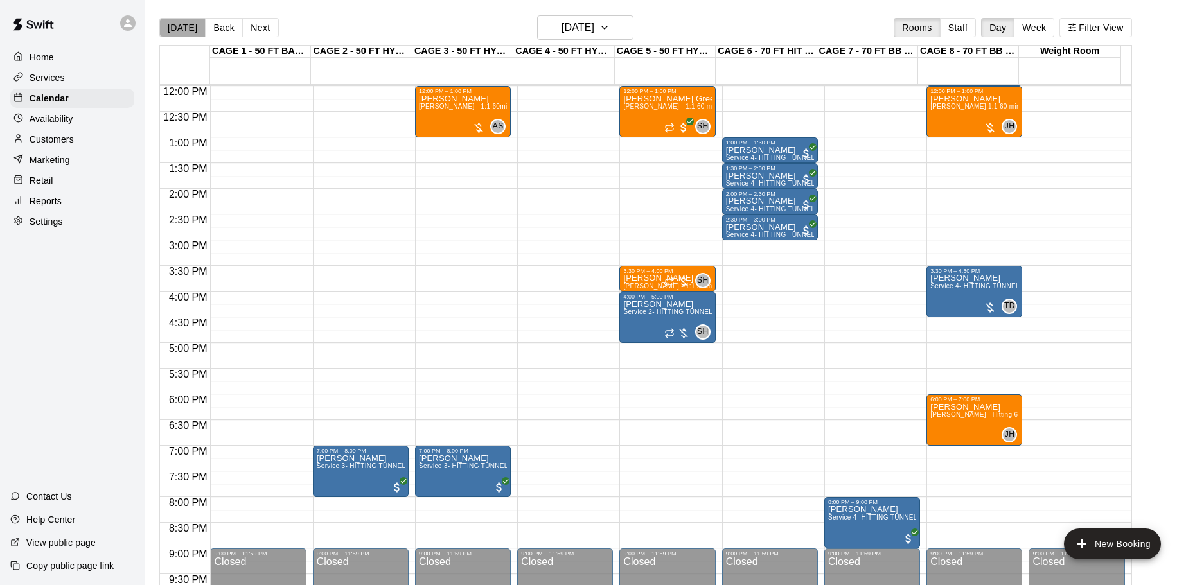
click at [189, 26] on button "[DATE]" at bounding box center [182, 27] width 46 height 19
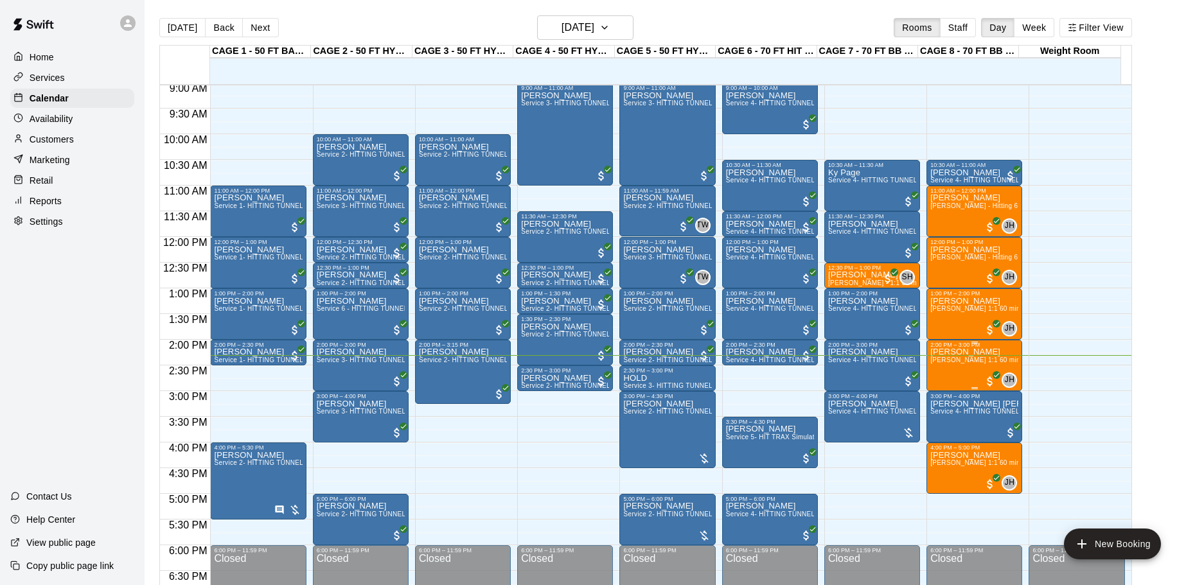
scroll to position [488, 0]
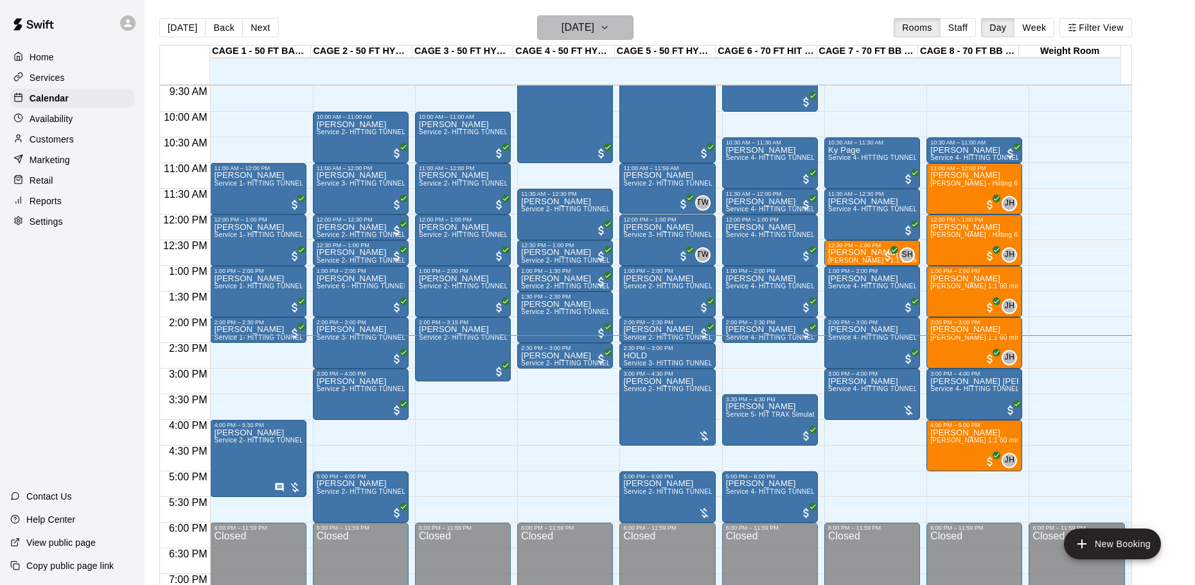
click at [556, 18] on button "[DATE]" at bounding box center [585, 27] width 96 height 24
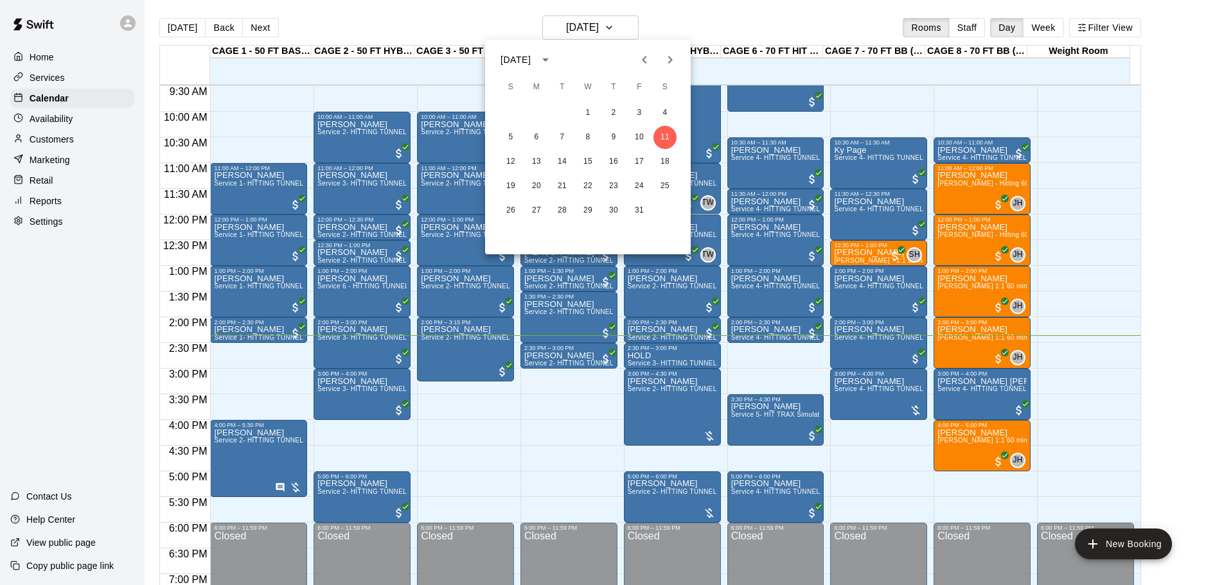
click at [651, 57] on icon "Previous month" at bounding box center [644, 59] width 15 height 15
click at [671, 186] on button "27" at bounding box center [665, 186] width 23 height 23
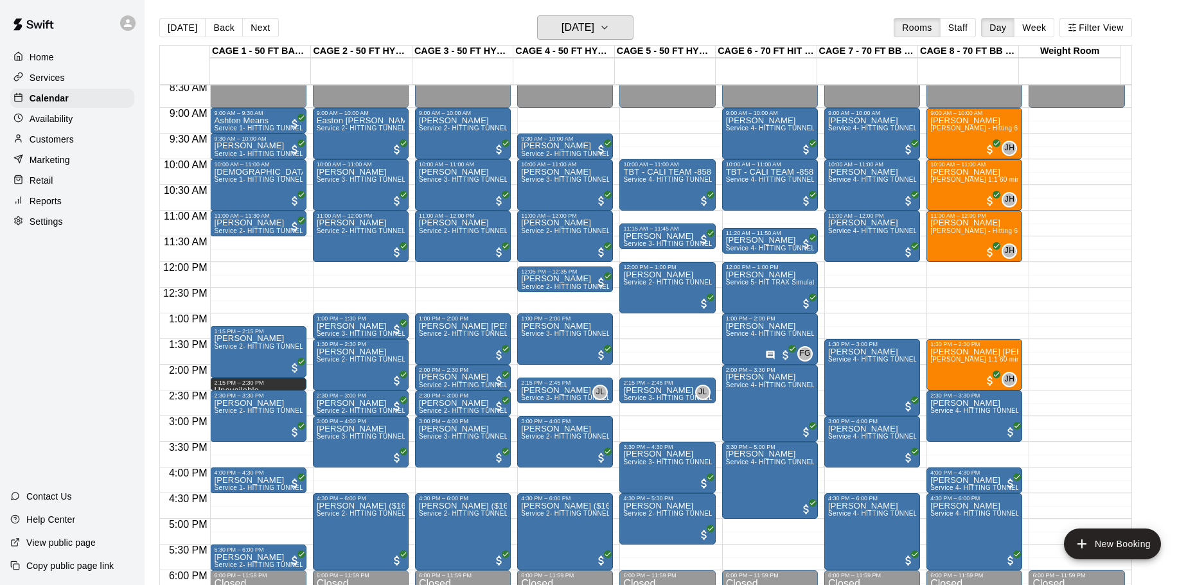
scroll to position [295, 0]
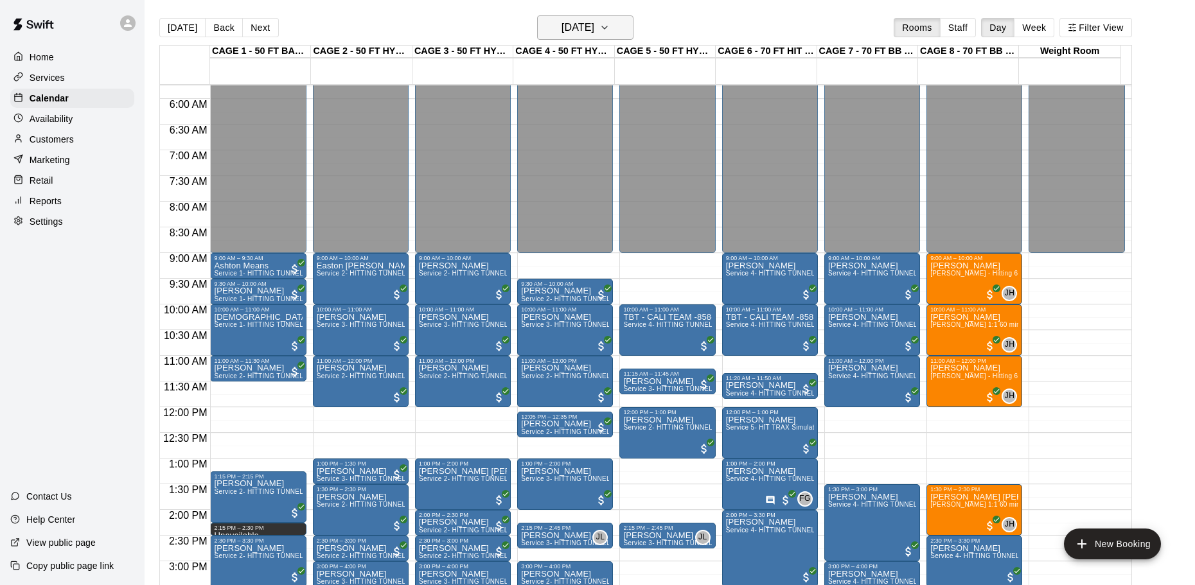
click at [594, 30] on h6 "Saturday Sep 27" at bounding box center [578, 28] width 33 height 18
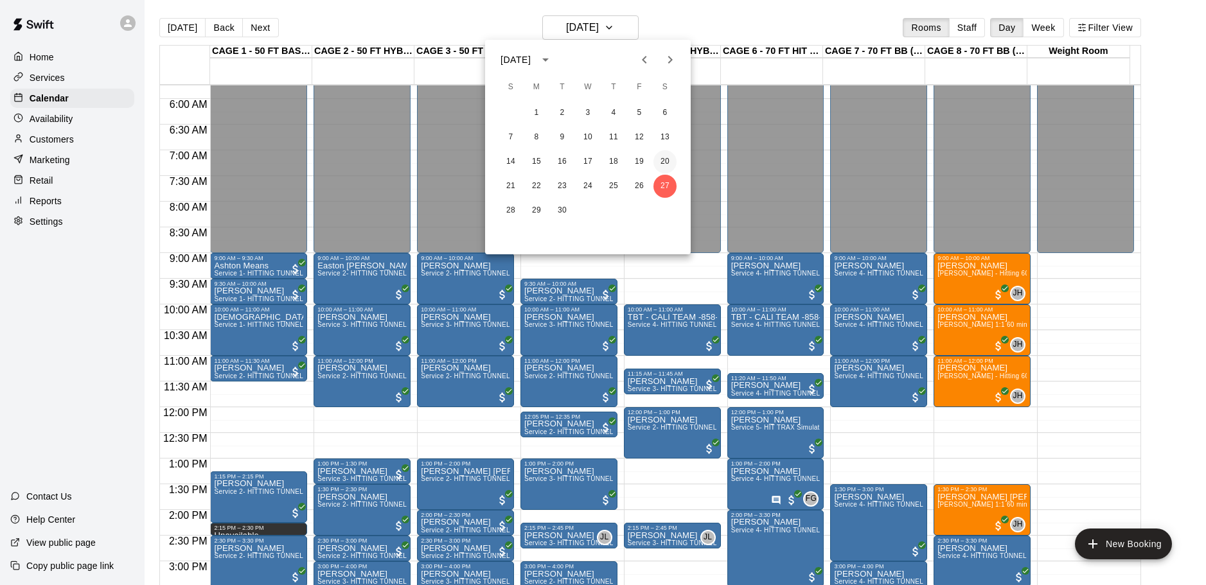
click at [660, 162] on button "20" at bounding box center [665, 161] width 23 height 23
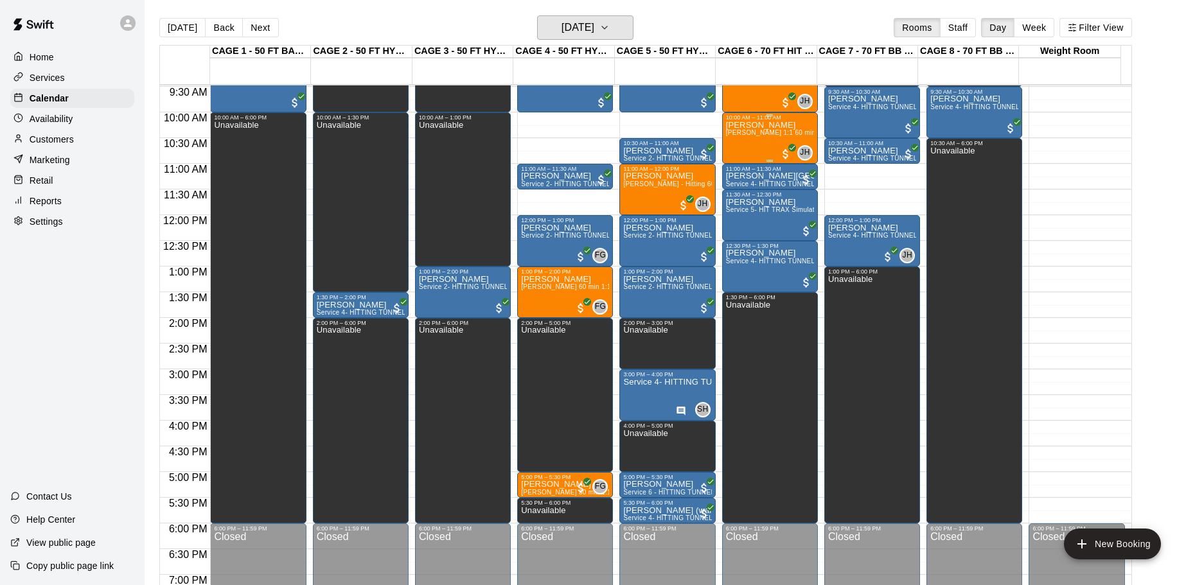
scroll to position [488, 0]
click at [594, 28] on h6 "Saturday Sep 20" at bounding box center [578, 28] width 33 height 18
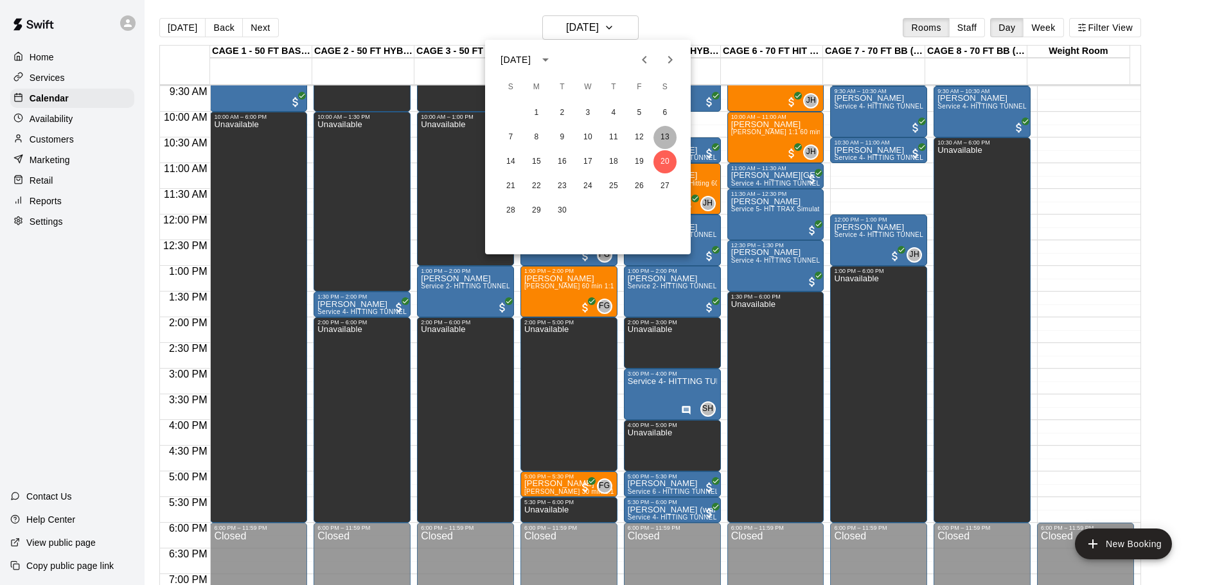
click at [666, 136] on button "13" at bounding box center [665, 137] width 23 height 23
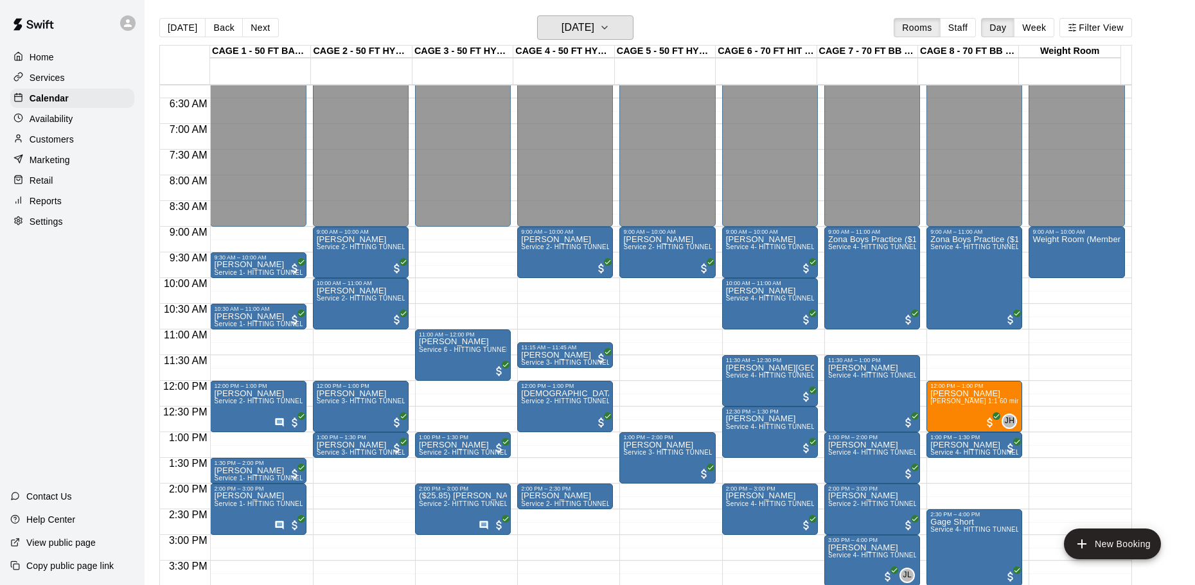
scroll to position [295, 0]
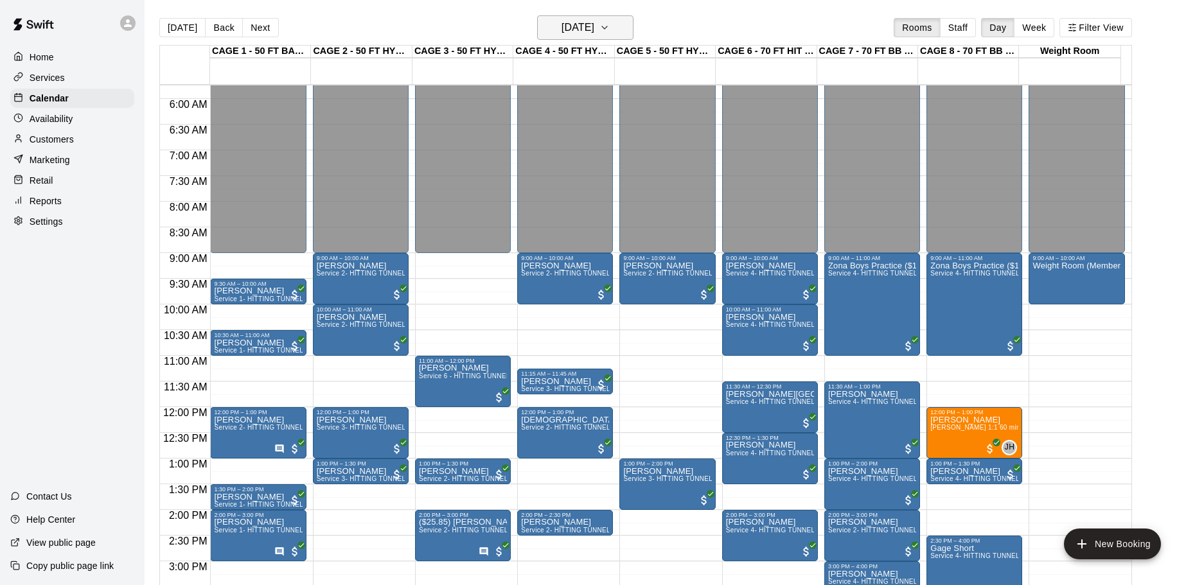
click at [594, 24] on h6 "Saturday Sep 13" at bounding box center [578, 28] width 33 height 18
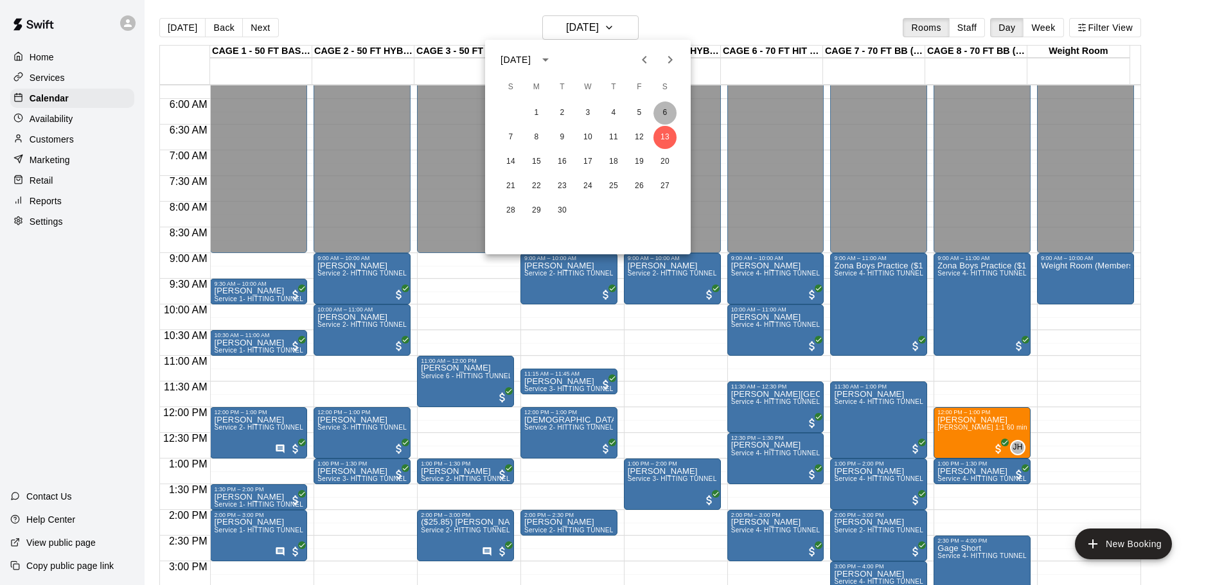
click at [669, 118] on button "6" at bounding box center [665, 113] width 23 height 23
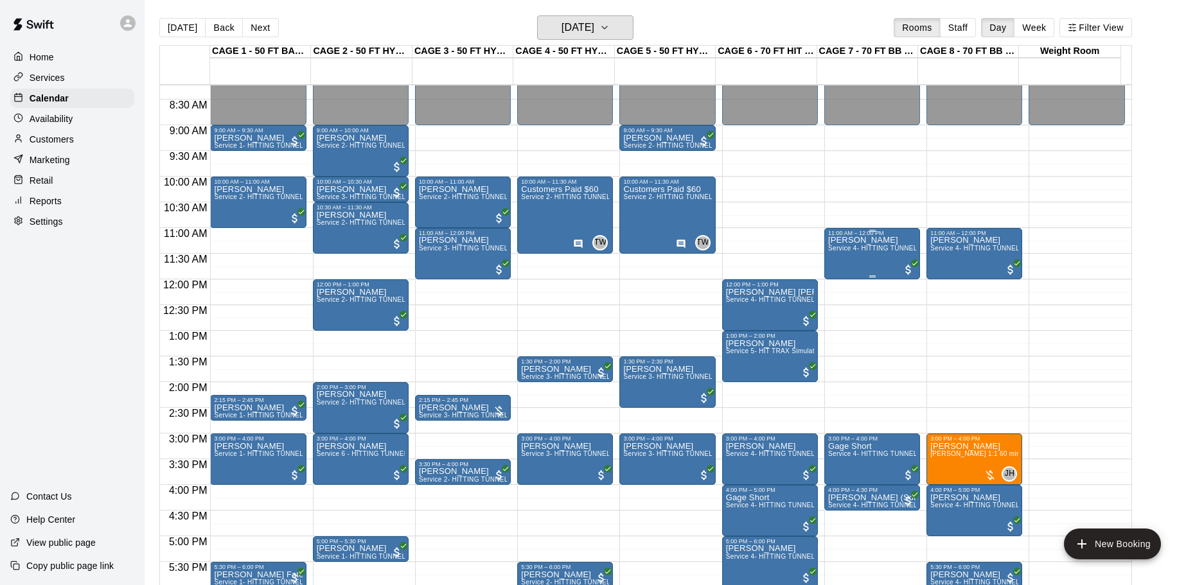
scroll to position [423, 0]
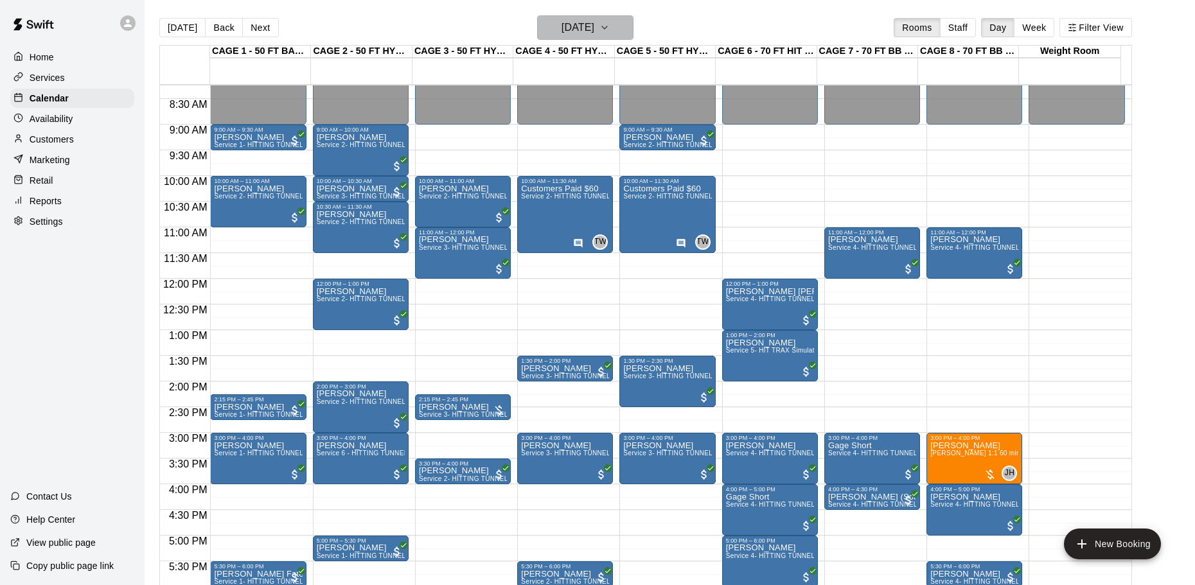
click at [588, 29] on h6 "Saturday Sep 06" at bounding box center [578, 28] width 33 height 18
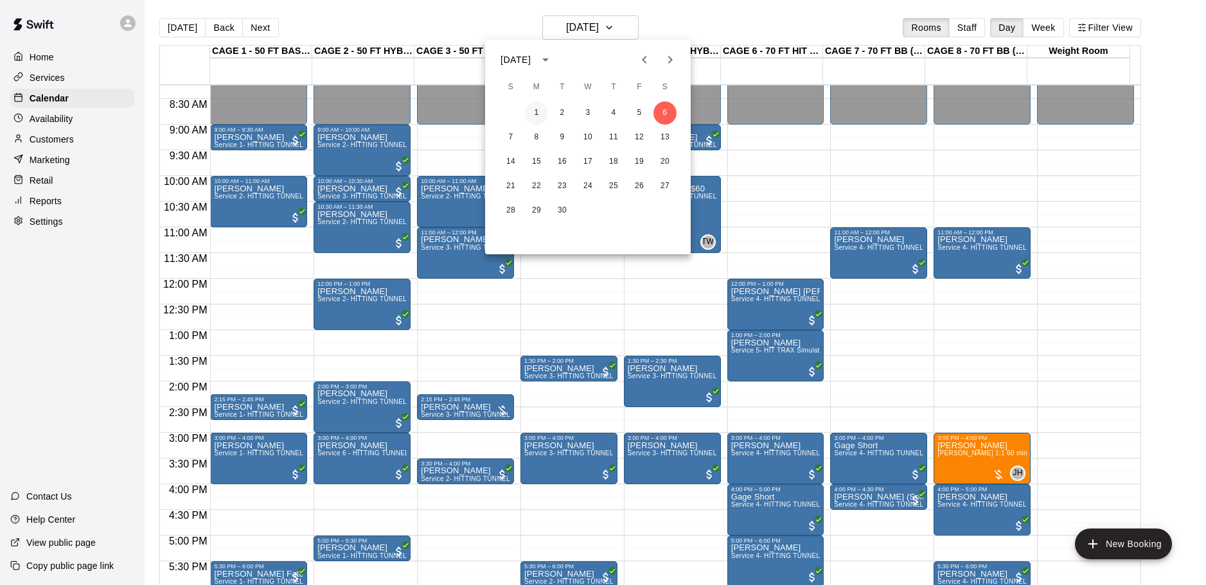
click at [537, 105] on button "1" at bounding box center [536, 113] width 23 height 23
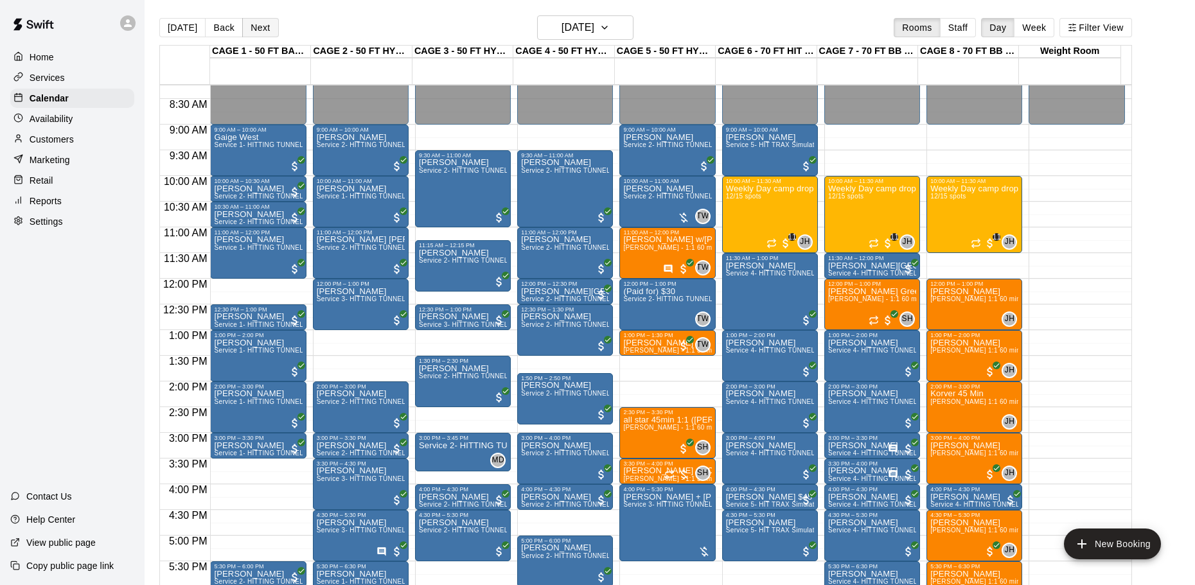
click at [258, 30] on button "Next" at bounding box center [260, 27] width 36 height 19
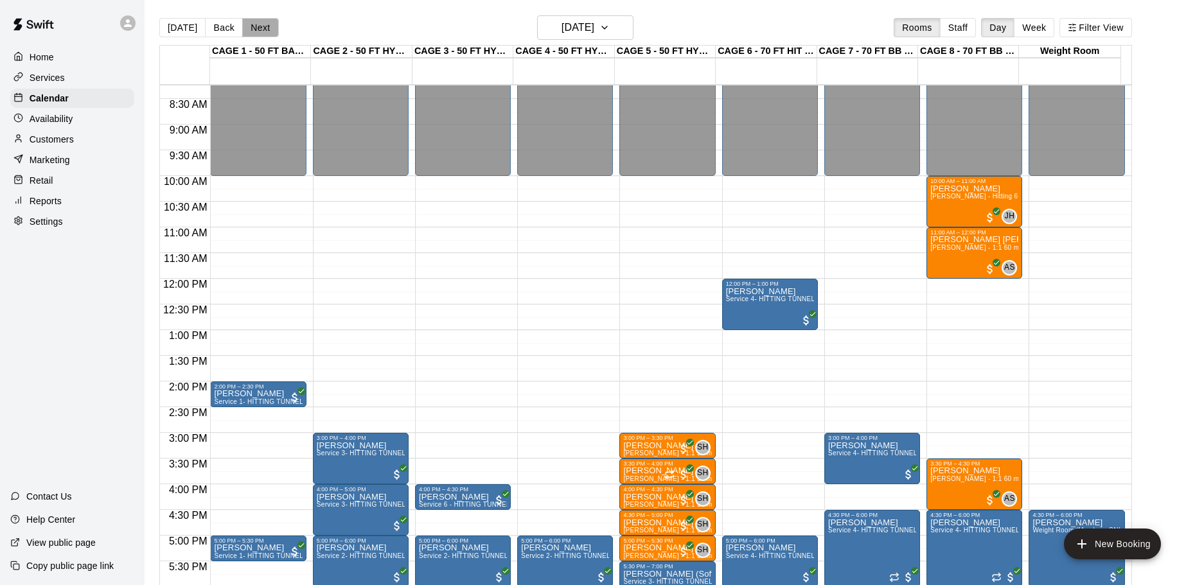
click at [258, 30] on button "Next" at bounding box center [260, 27] width 36 height 19
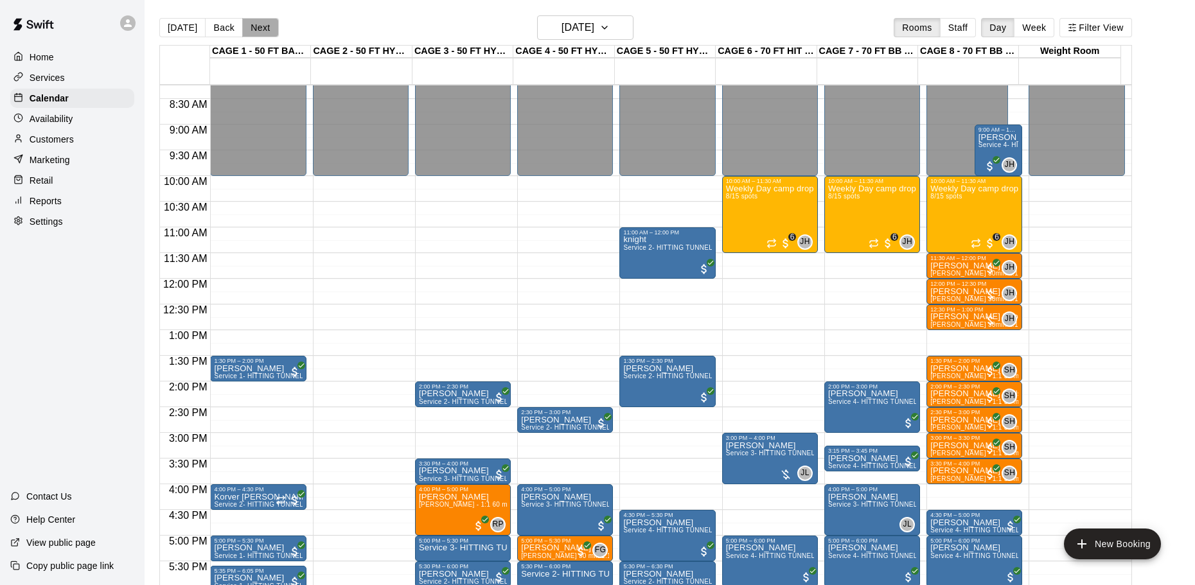
click at [258, 30] on button "Next" at bounding box center [260, 27] width 36 height 19
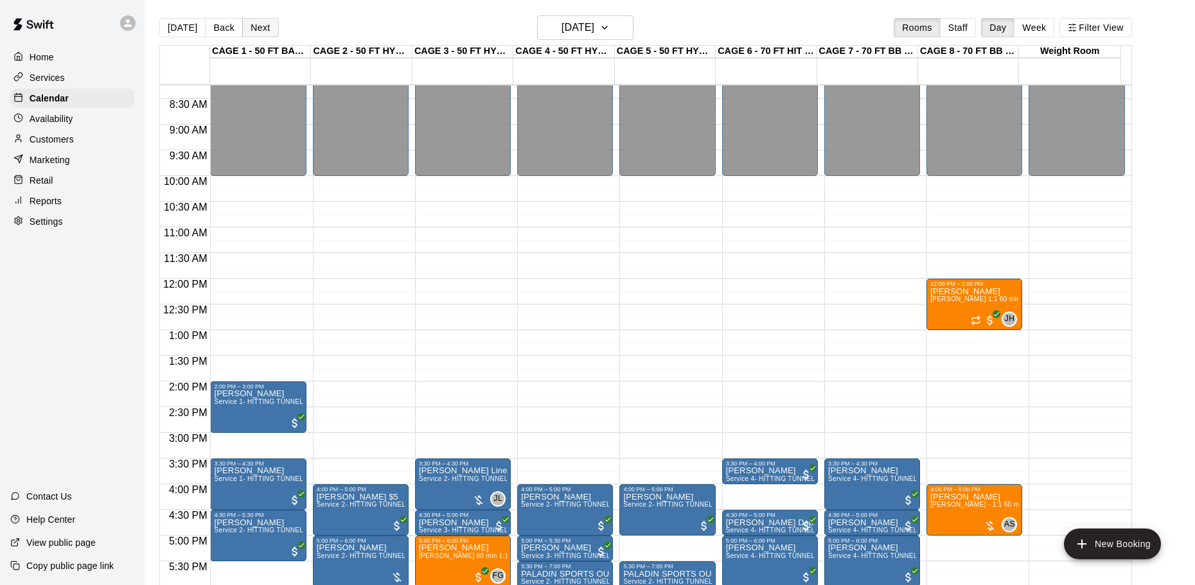
click at [258, 30] on button "Next" at bounding box center [260, 27] width 36 height 19
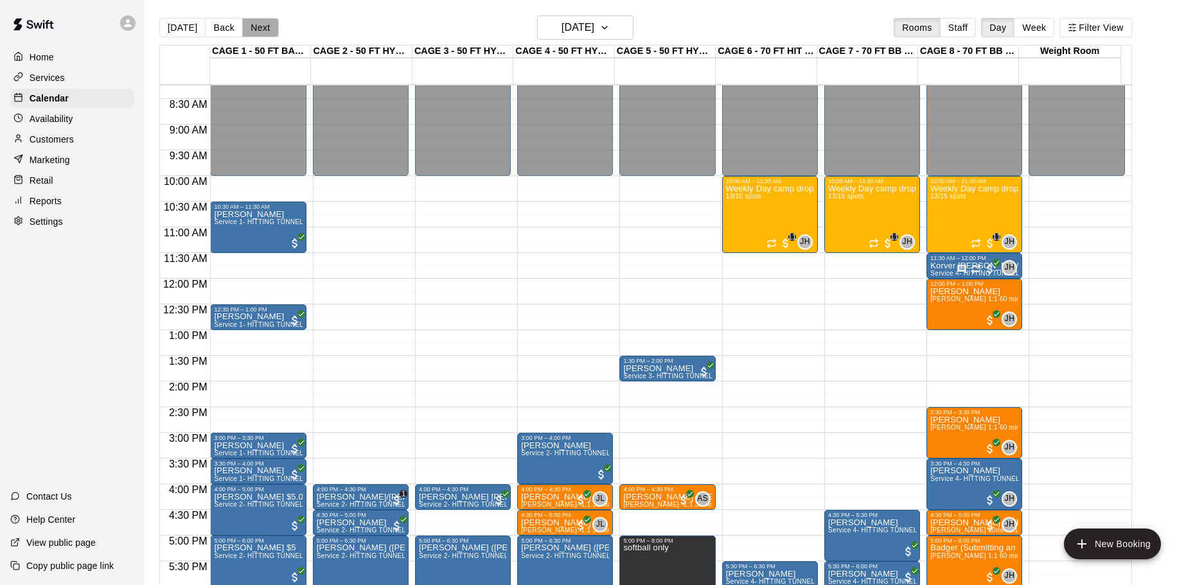
click at [258, 30] on button "Next" at bounding box center [260, 27] width 36 height 19
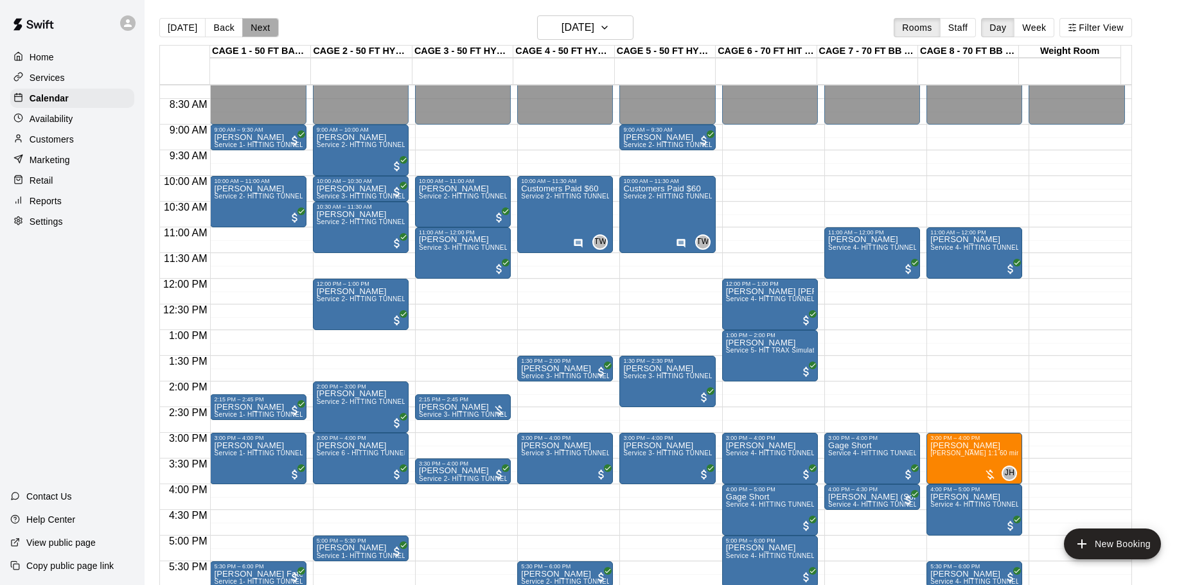
click at [258, 30] on button "Next" at bounding box center [260, 27] width 36 height 19
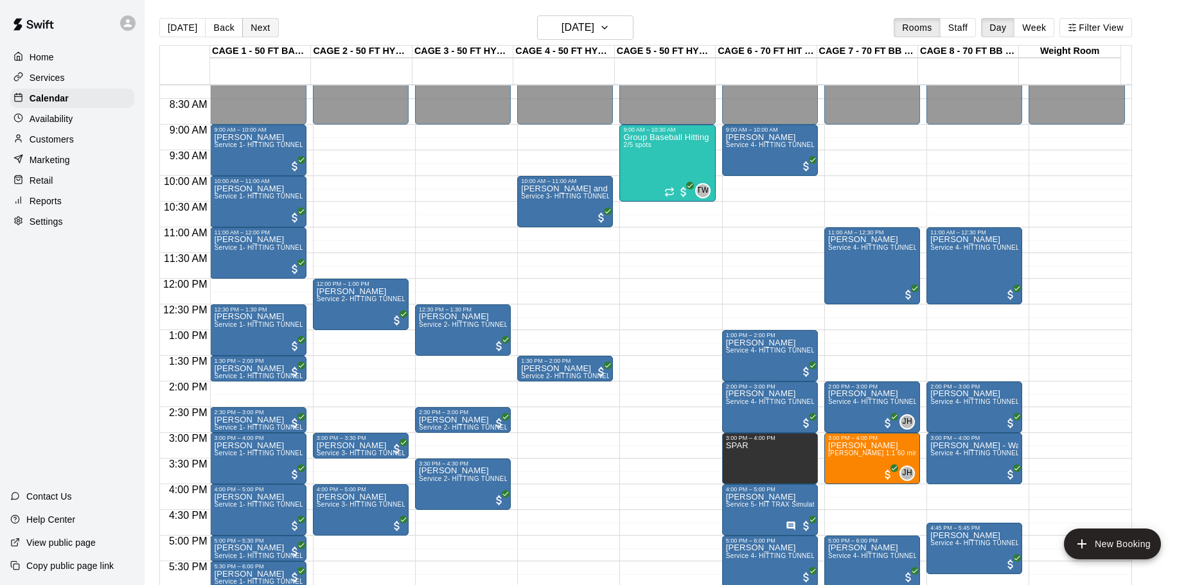
click at [258, 30] on button "Next" at bounding box center [260, 27] width 36 height 19
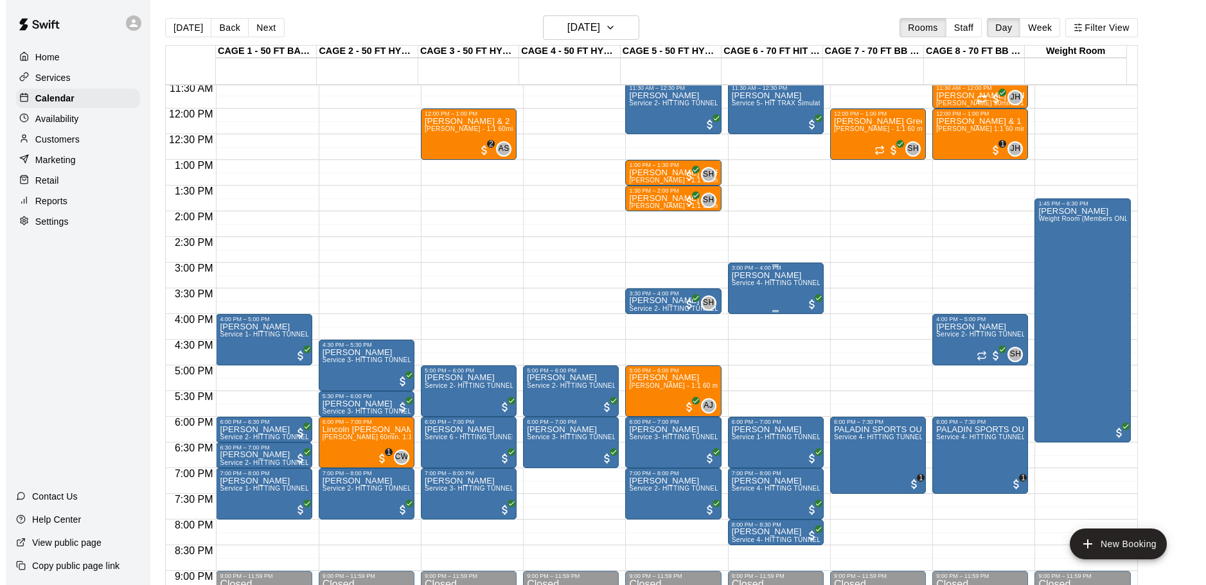
scroll to position [616, 0]
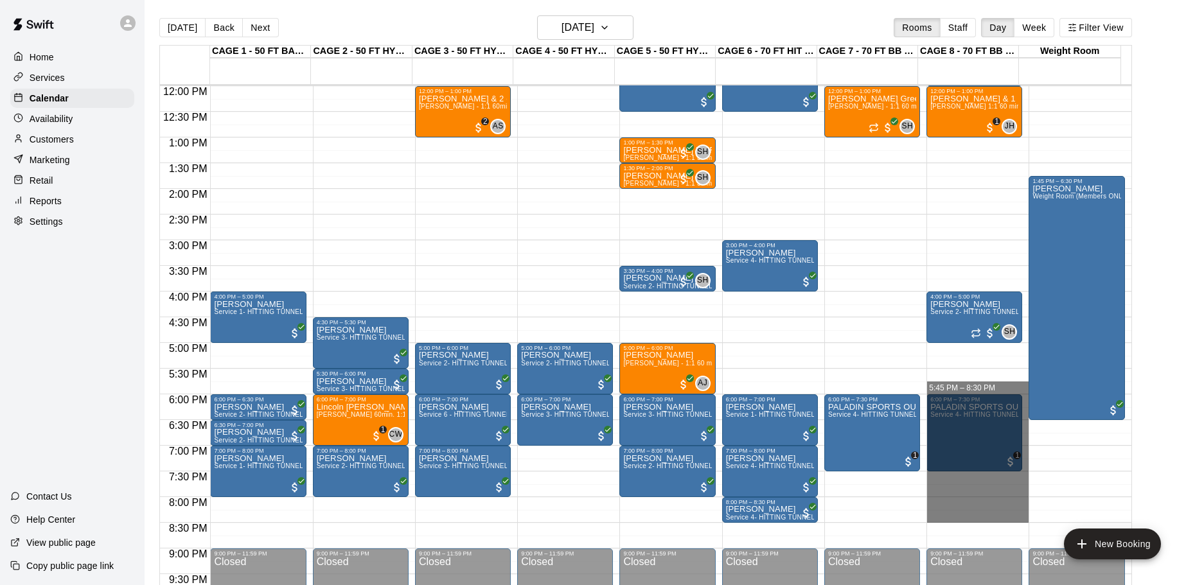
drag, startPoint x: 1015, startPoint y: 390, endPoint x: 1009, endPoint y: 520, distance: 129.9
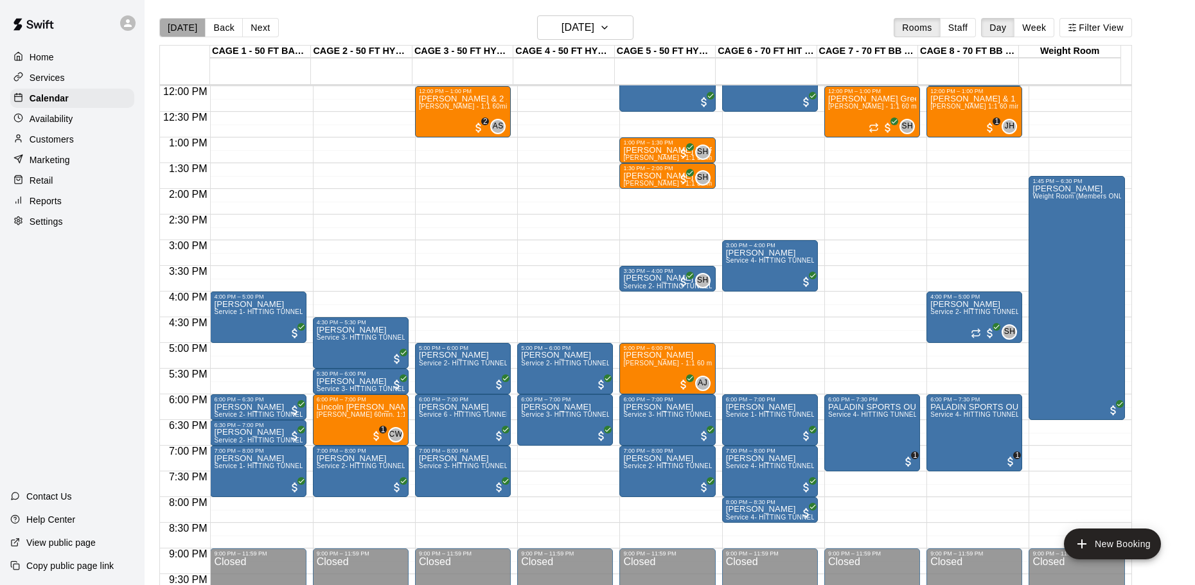
click at [191, 31] on button "[DATE]" at bounding box center [182, 27] width 46 height 19
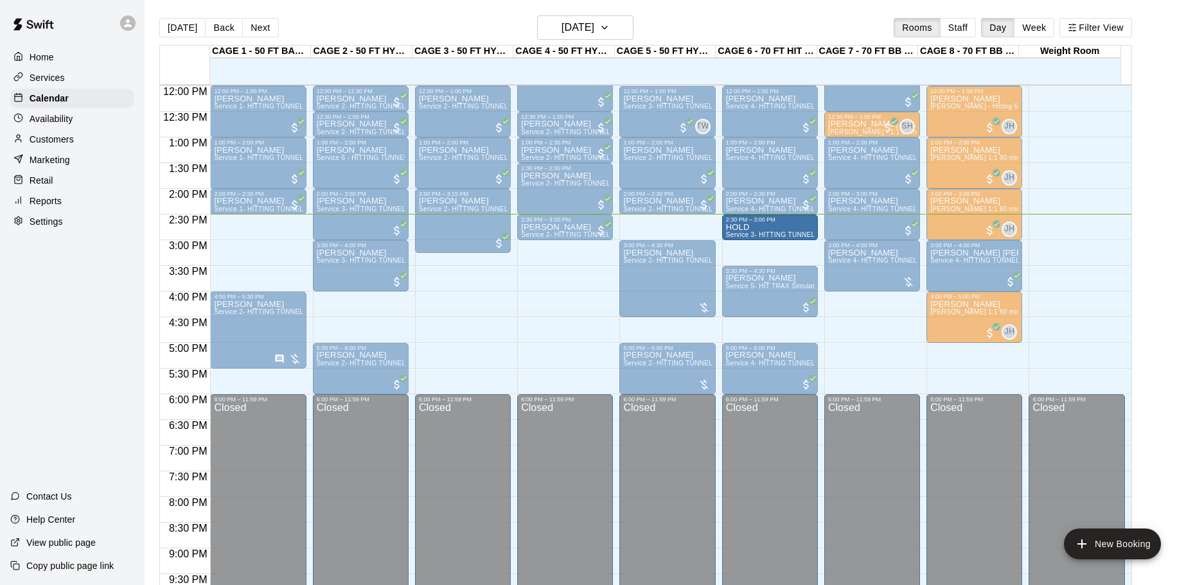
drag, startPoint x: 677, startPoint y: 224, endPoint x: 733, endPoint y: 227, distance: 56.6
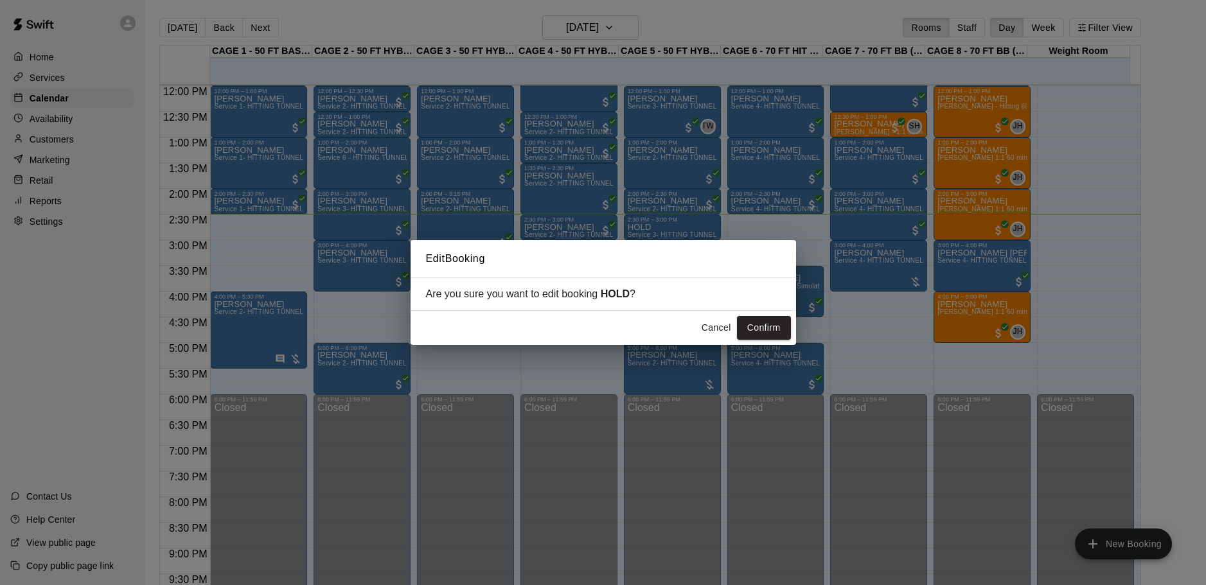
click at [736, 227] on div "Edit Booking Are you sure you want to edit booking HOLD ? Cancel Confirm" at bounding box center [603, 292] width 1206 height 585
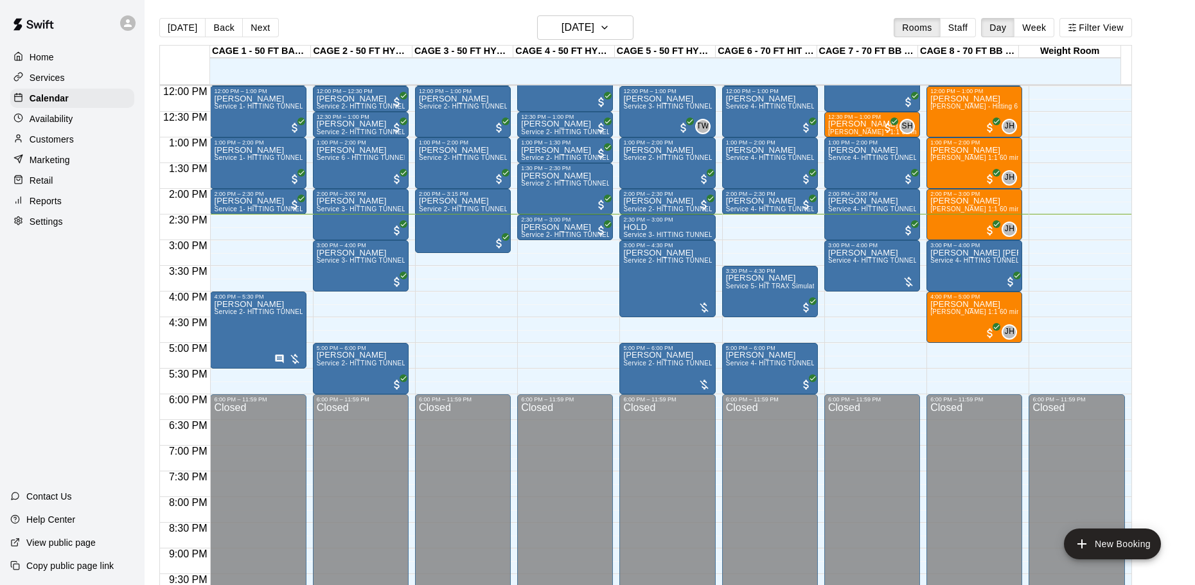
click at [731, 229] on div "12:00 AM – 9:00 AM Closed 9:00 AM – 10:00 AM Scott Figgins Service 4- HITTING T…" at bounding box center [770, 86] width 96 height 1234
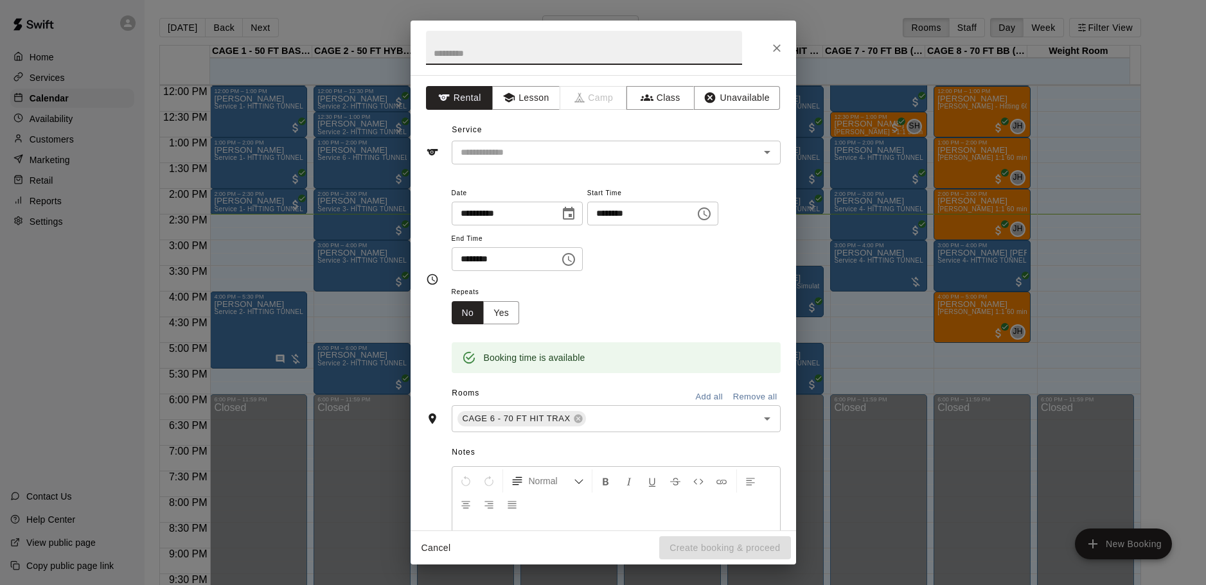
click at [774, 51] on icon "Close" at bounding box center [777, 48] width 8 height 8
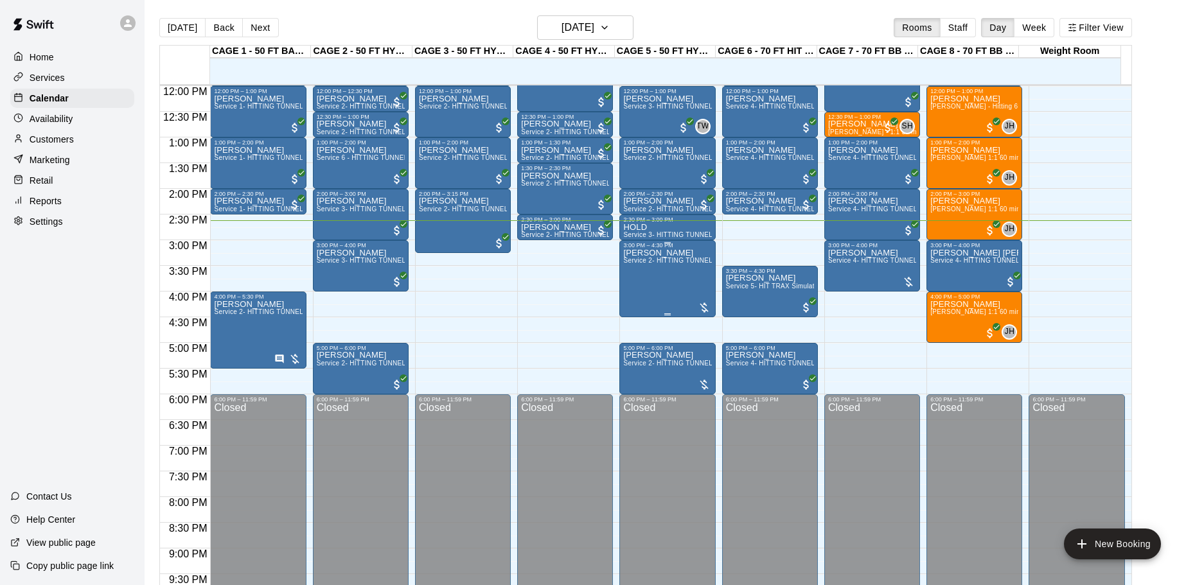
click at [686, 283] on div "Jonathan Fotoohi Service 2- HITTING TUNNEL RENTAL - 50ft Baseball" at bounding box center [667, 541] width 88 height 585
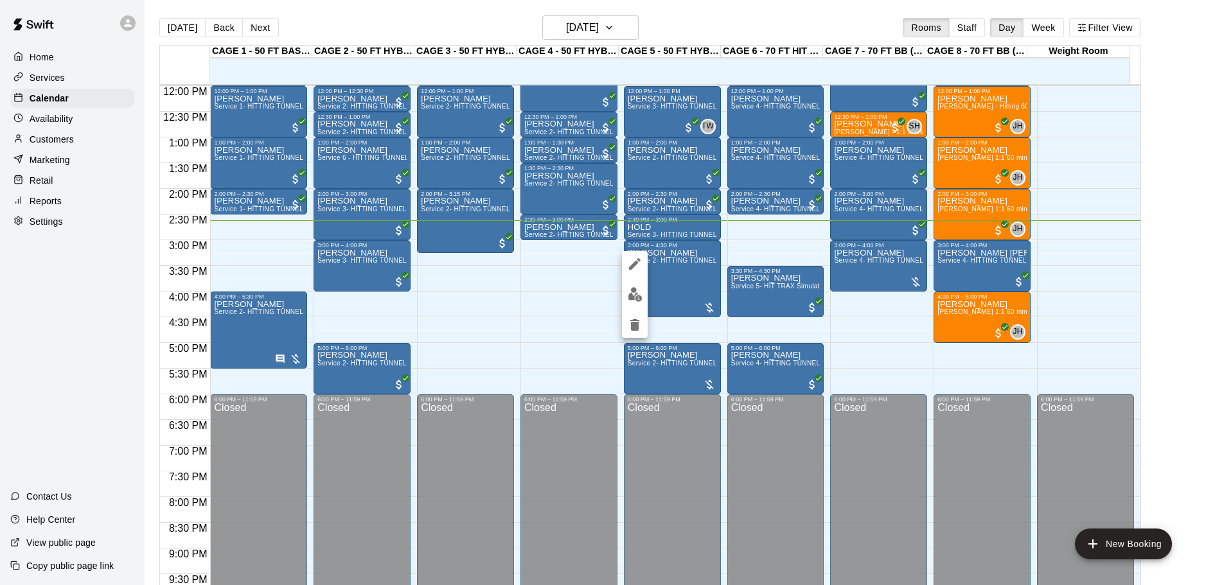
click at [647, 292] on button "edit" at bounding box center [635, 294] width 26 height 25
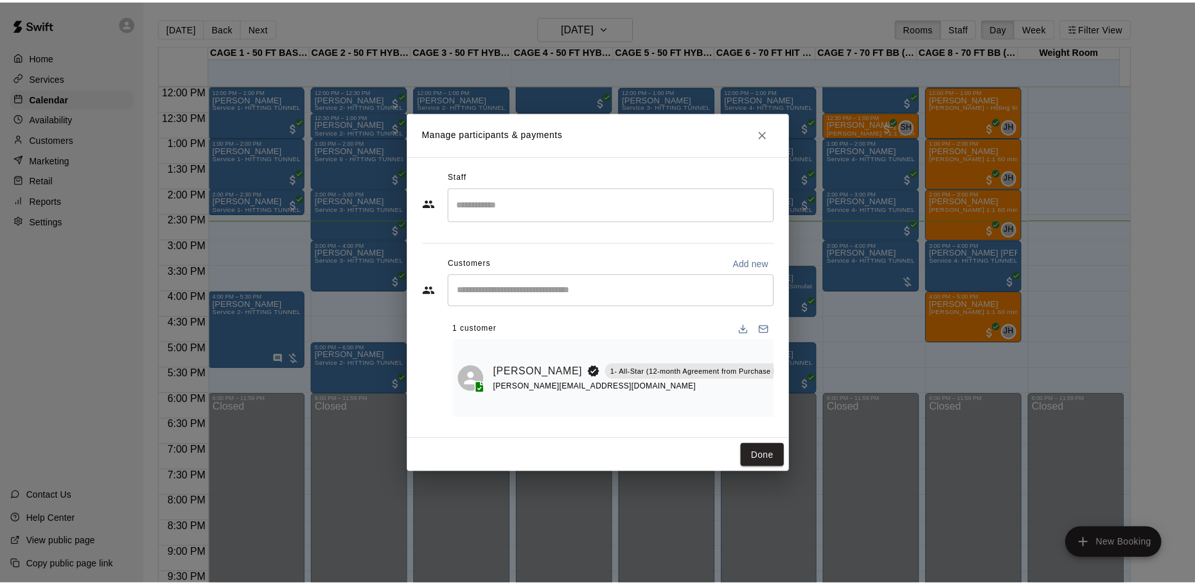
scroll to position [0, 2]
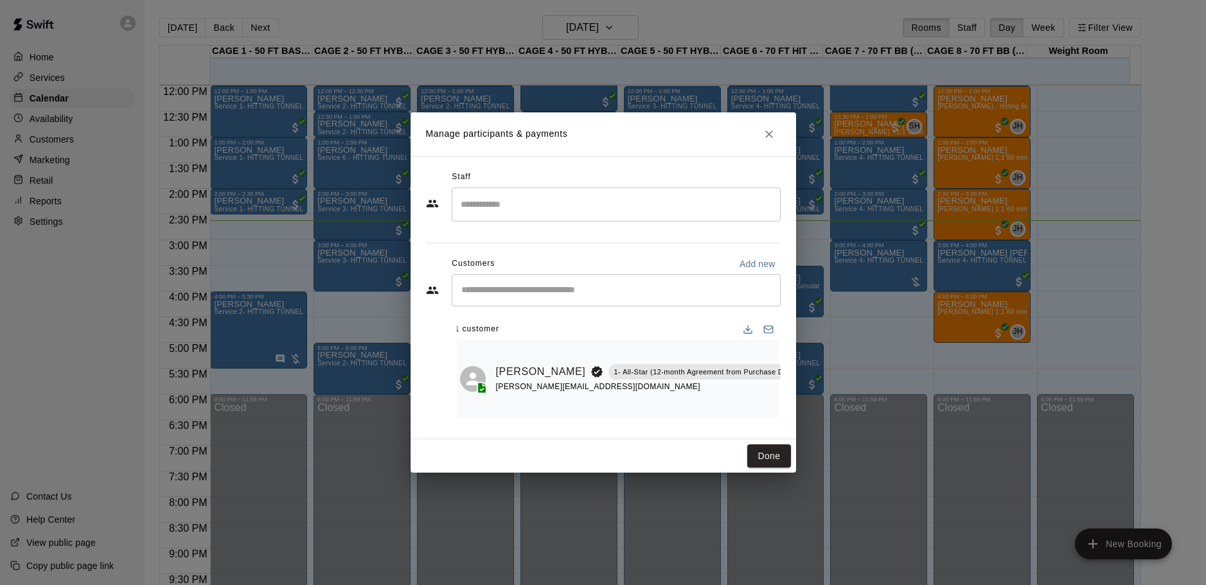
click at [763, 128] on icon "Close" at bounding box center [769, 134] width 13 height 13
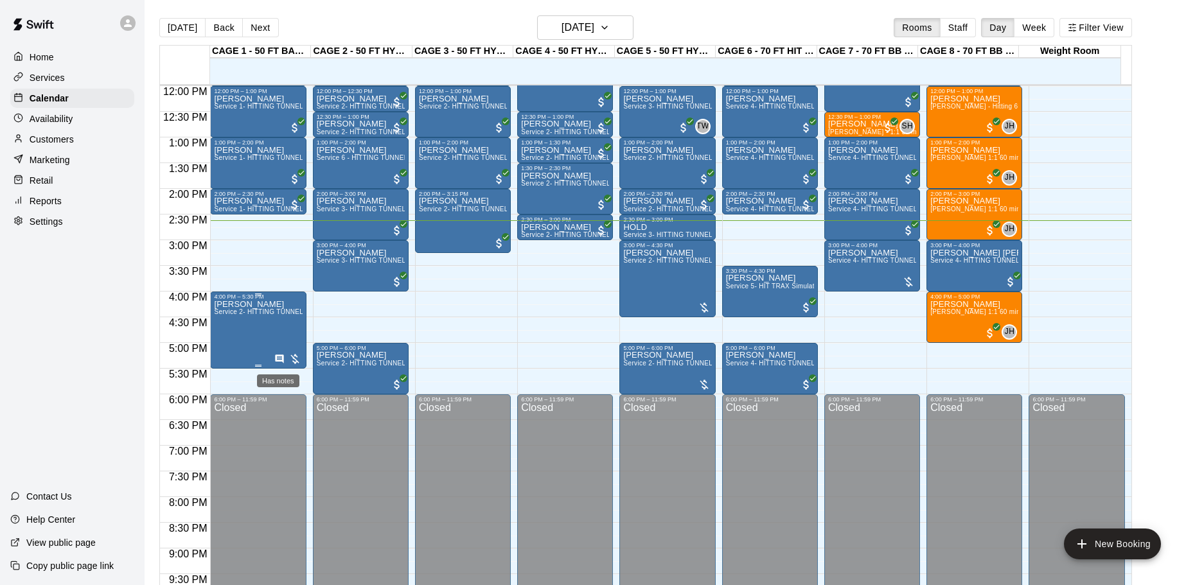
click at [281, 359] on icon "Has notes" at bounding box center [279, 359] width 10 height 10
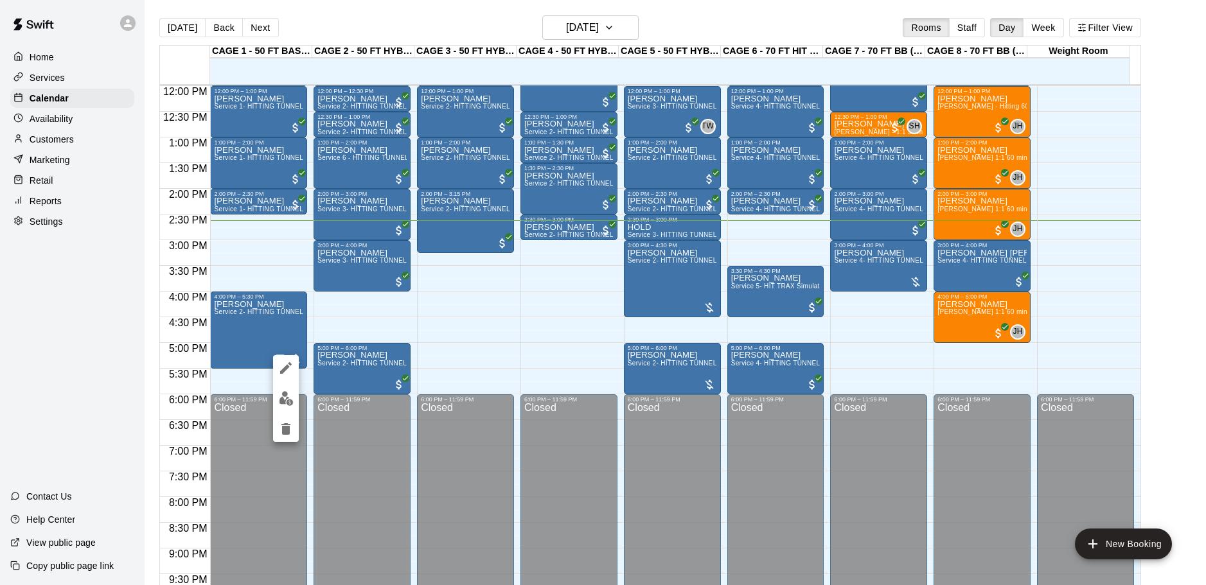
click at [396, 331] on div at bounding box center [603, 292] width 1206 height 585
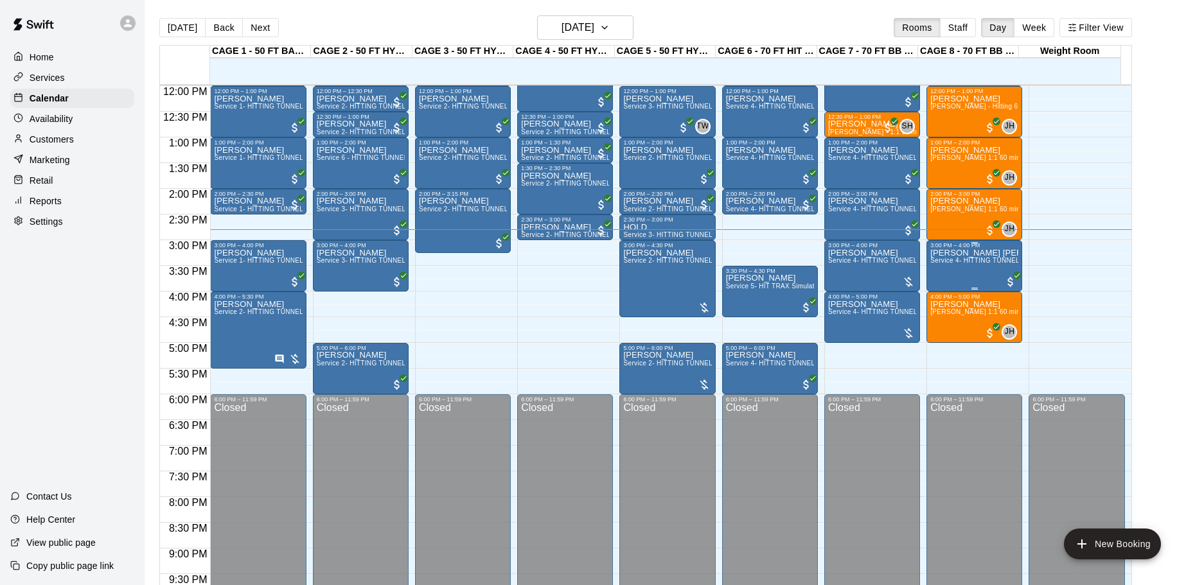
click at [1011, 270] on div "Cannon Bitterman Service 4- HITTING TUNNEL RENTAL - 70ft Baseball" at bounding box center [974, 541] width 88 height 585
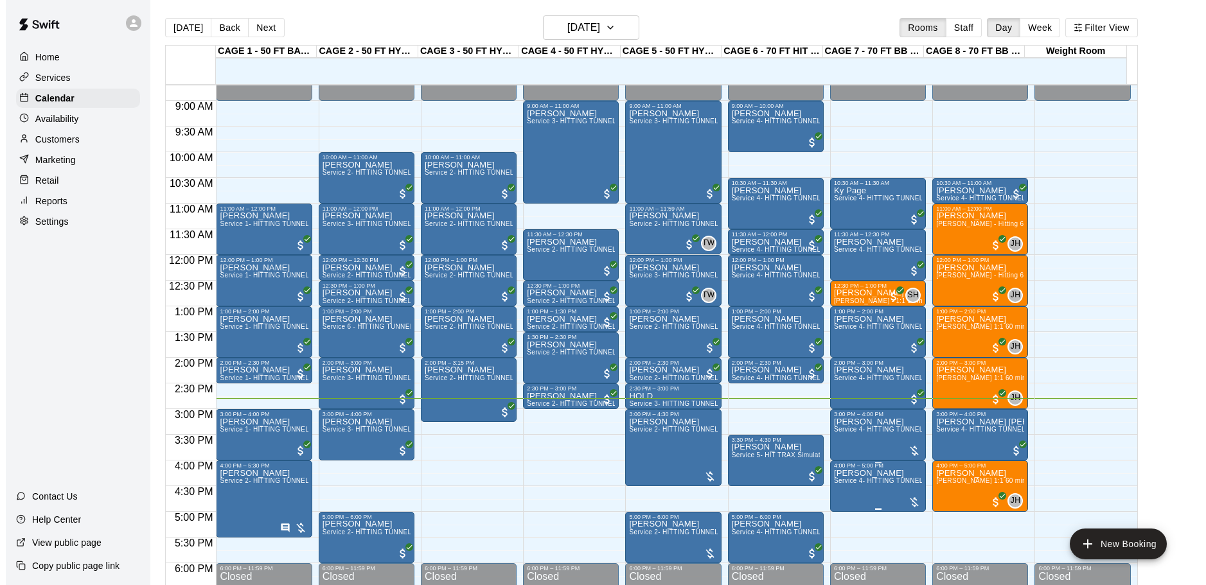
scroll to position [488, 0]
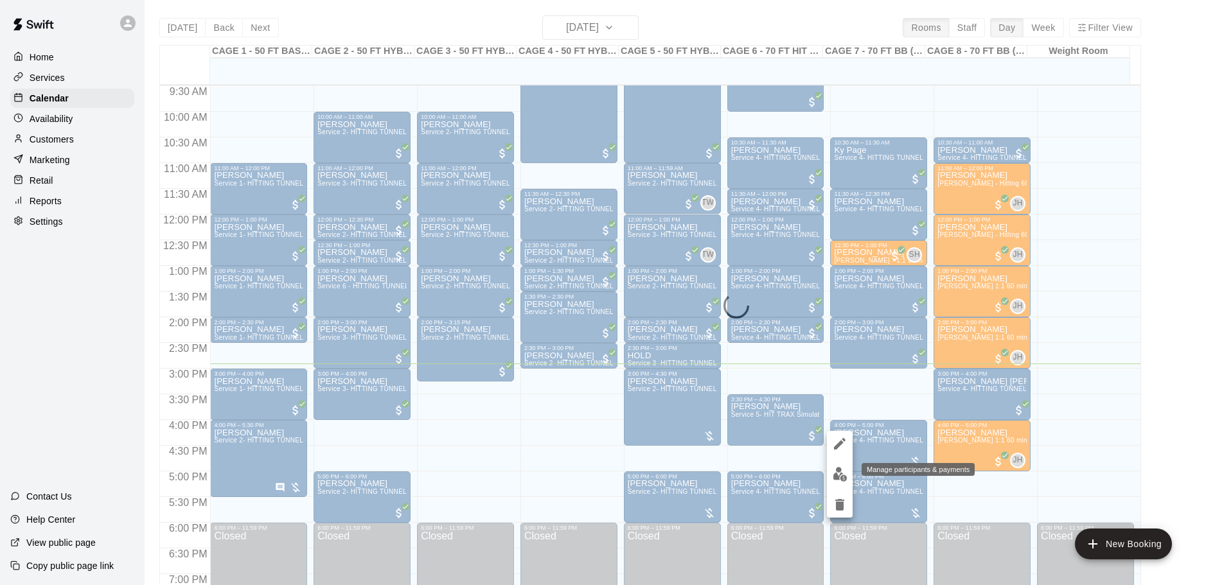
click at [841, 467] on button "edit" at bounding box center [840, 474] width 26 height 25
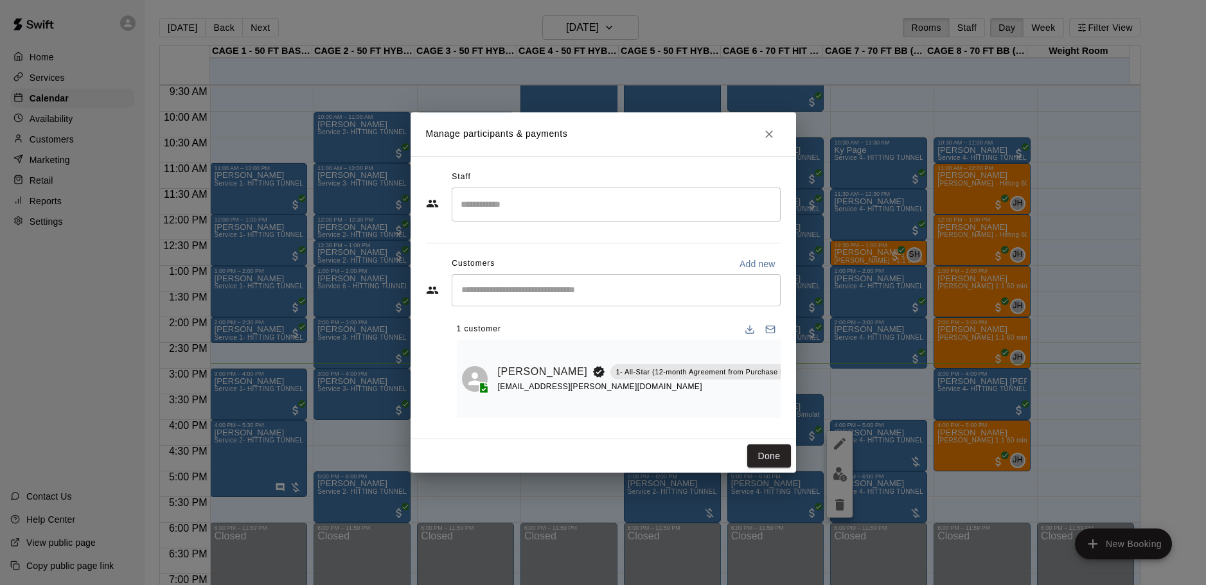
click at [809, 403] on icon "Manage bookings & payment" at bounding box center [815, 401] width 13 height 13
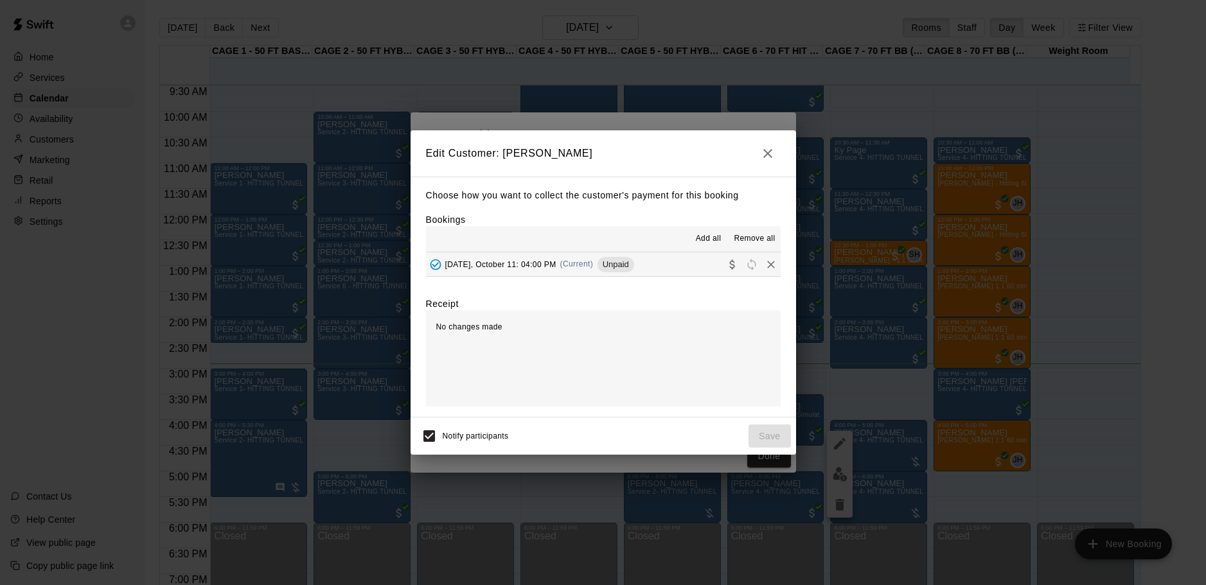
click at [670, 264] on button "Saturday, October 11: 04:00 PM (Current) Unpaid" at bounding box center [603, 265] width 355 height 24
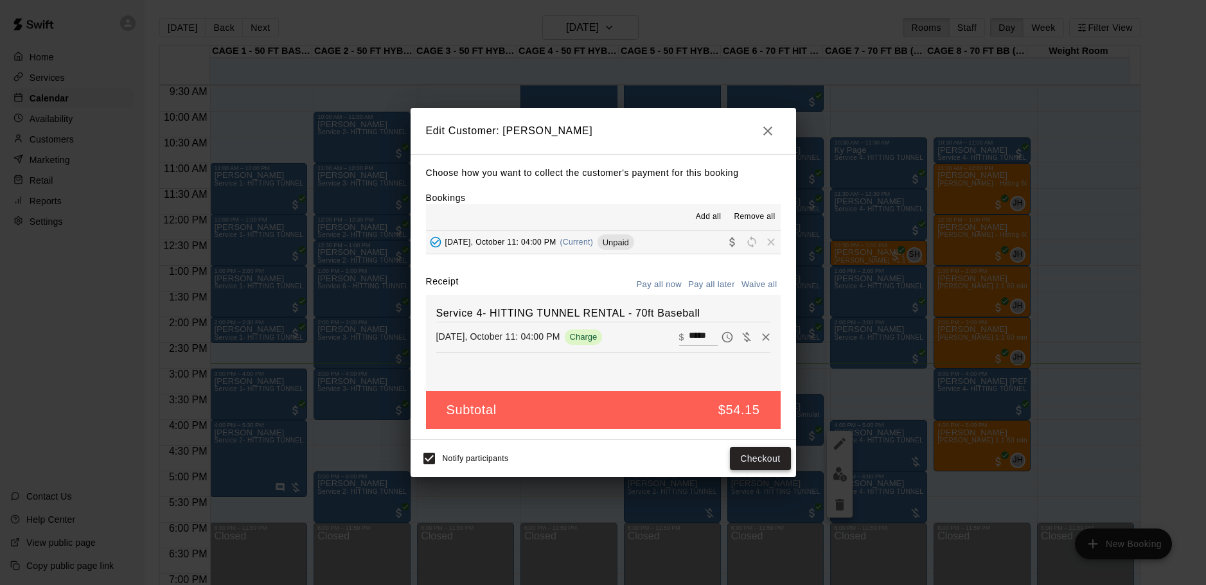
click at [769, 461] on button "Checkout" at bounding box center [760, 459] width 60 height 24
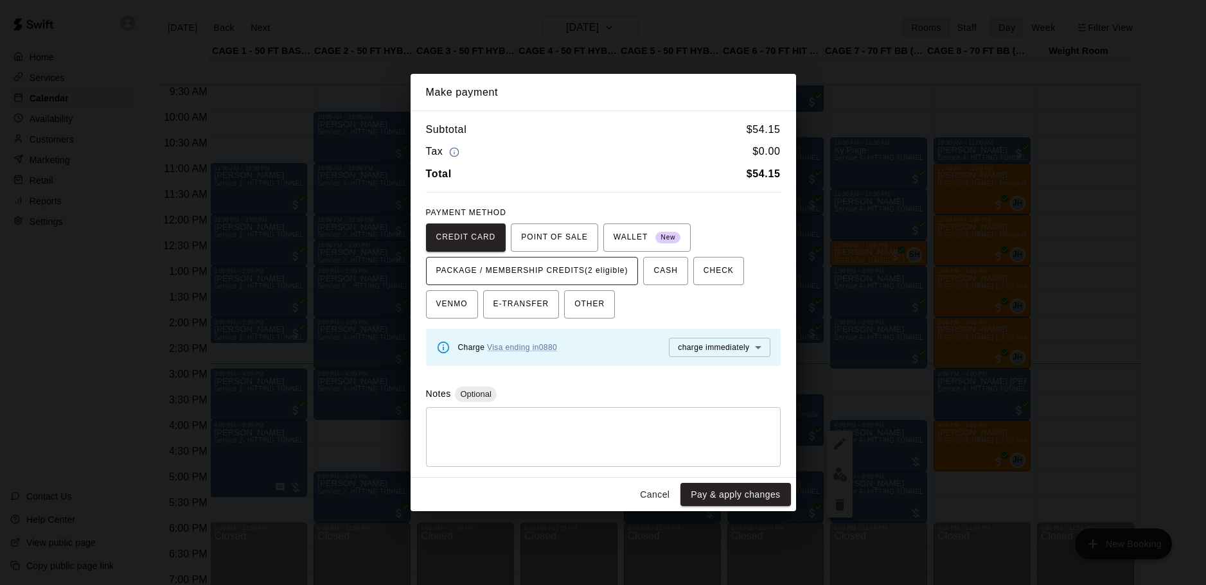
click at [566, 271] on span "PACKAGE / MEMBERSHIP CREDITS (2 eligible)" at bounding box center [532, 271] width 192 height 21
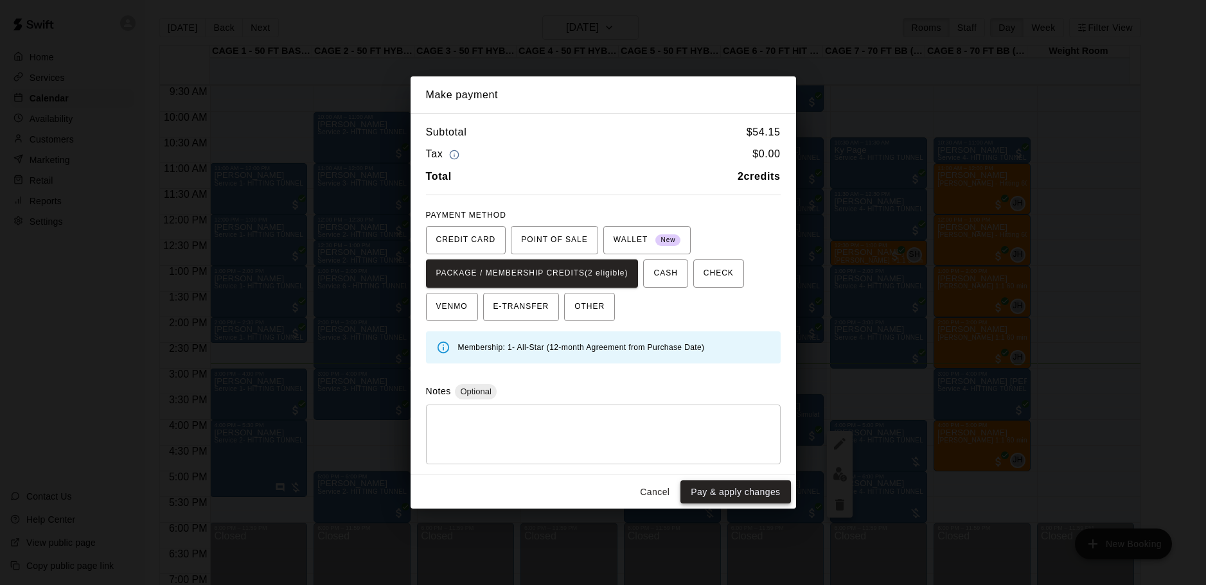
click at [697, 499] on button "Pay & apply changes" at bounding box center [735, 493] width 110 height 24
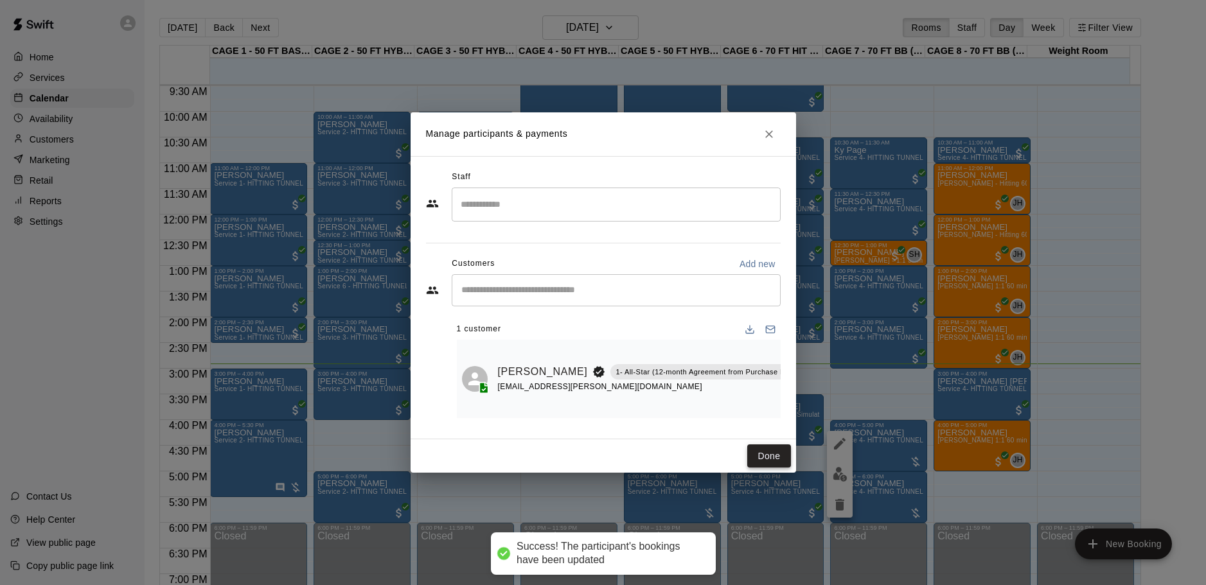
click at [758, 455] on button "Done" at bounding box center [768, 457] width 43 height 24
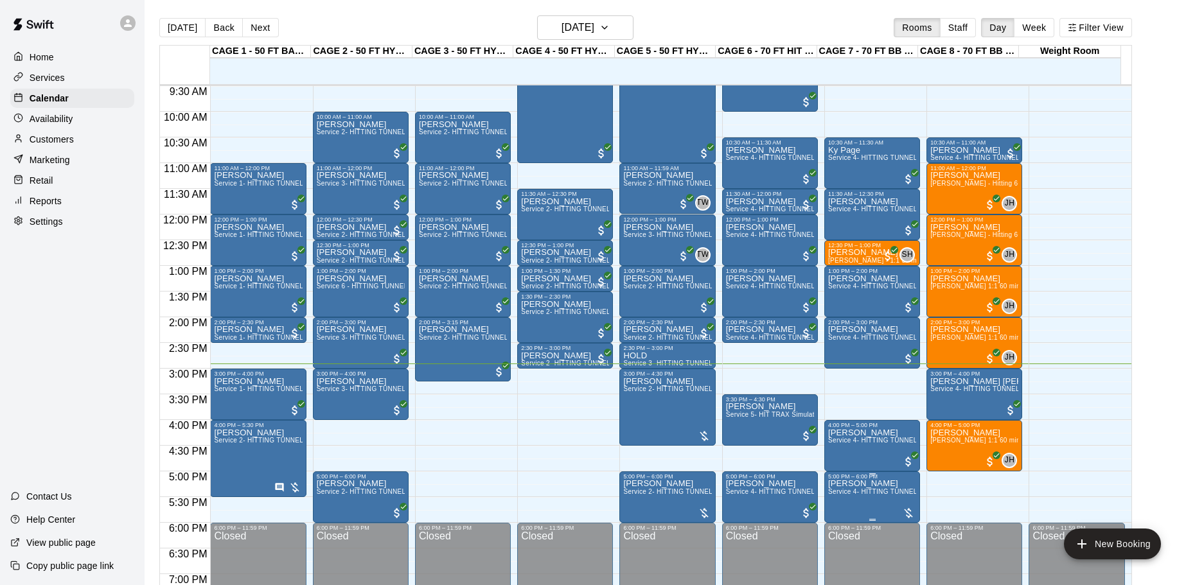
click at [882, 494] on span "Service 4- HITTING TUNNEL RENTAL - 70ft Baseball" at bounding box center [909, 491] width 163 height 7
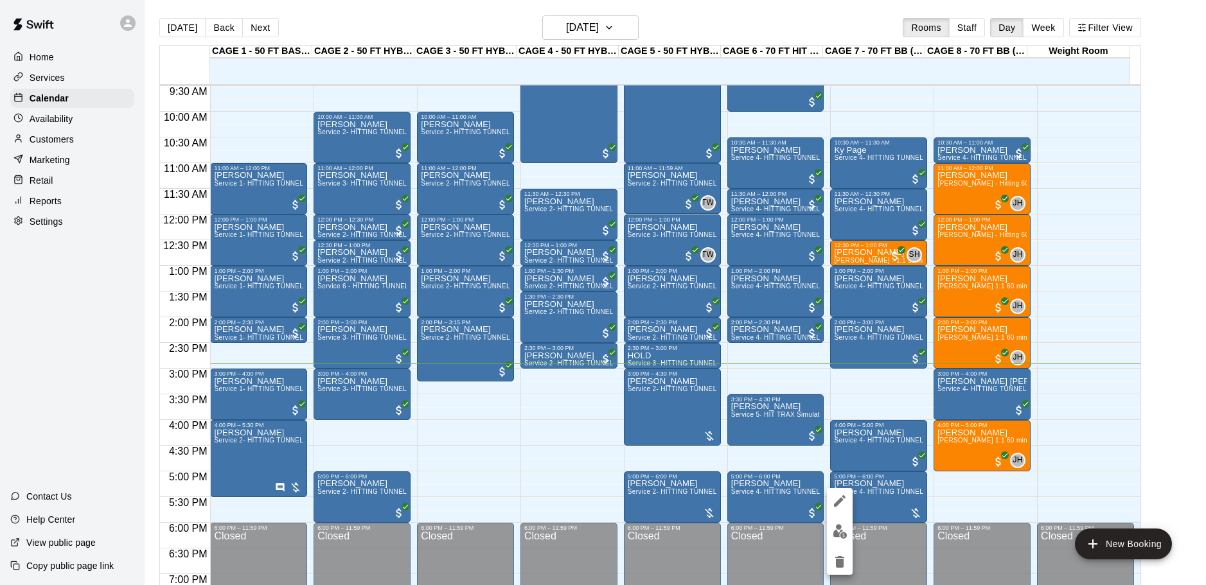
click at [845, 528] on img "edit" at bounding box center [840, 531] width 15 height 15
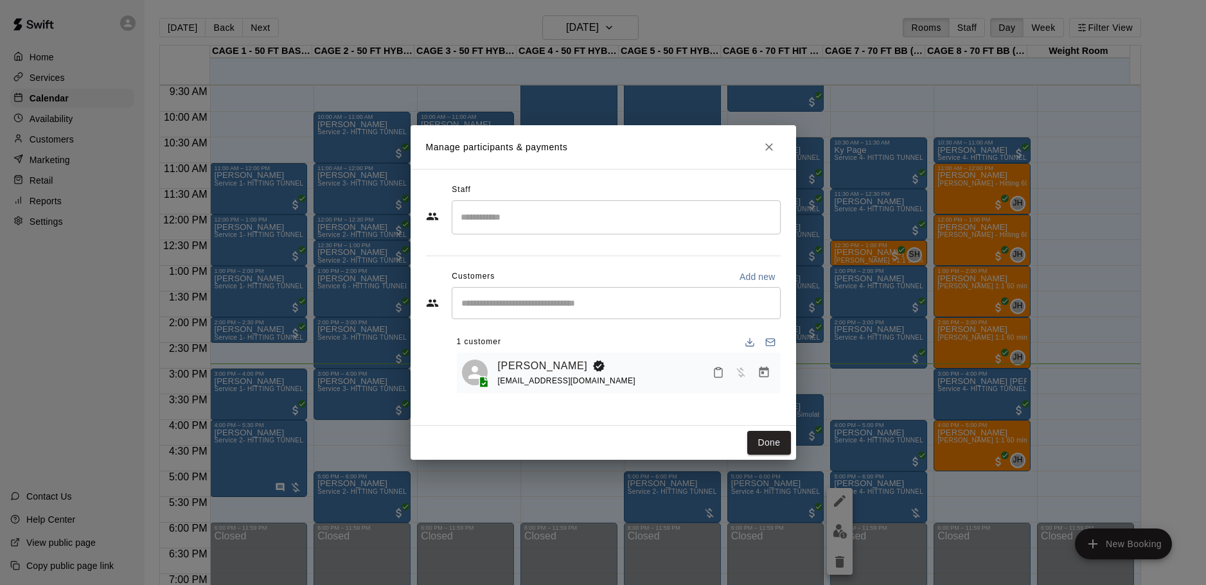
click at [758, 382] on button "Manage bookings & payment" at bounding box center [763, 372] width 23 height 23
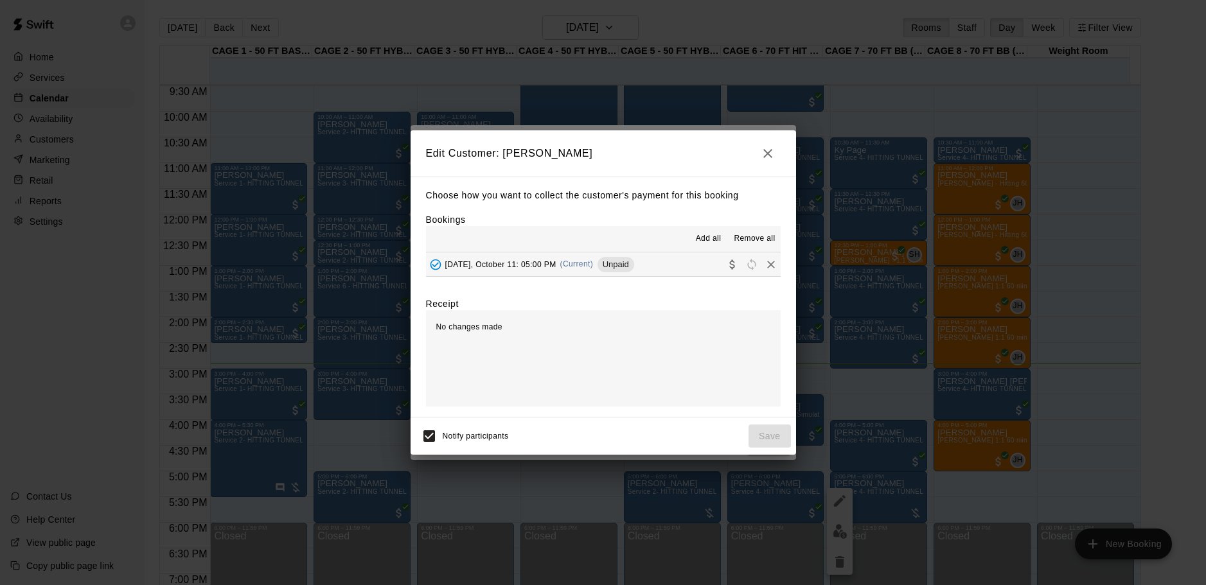
click at [648, 274] on button "[DATE], October 11: 05:00 PM (Current) Unpaid" at bounding box center [603, 265] width 355 height 24
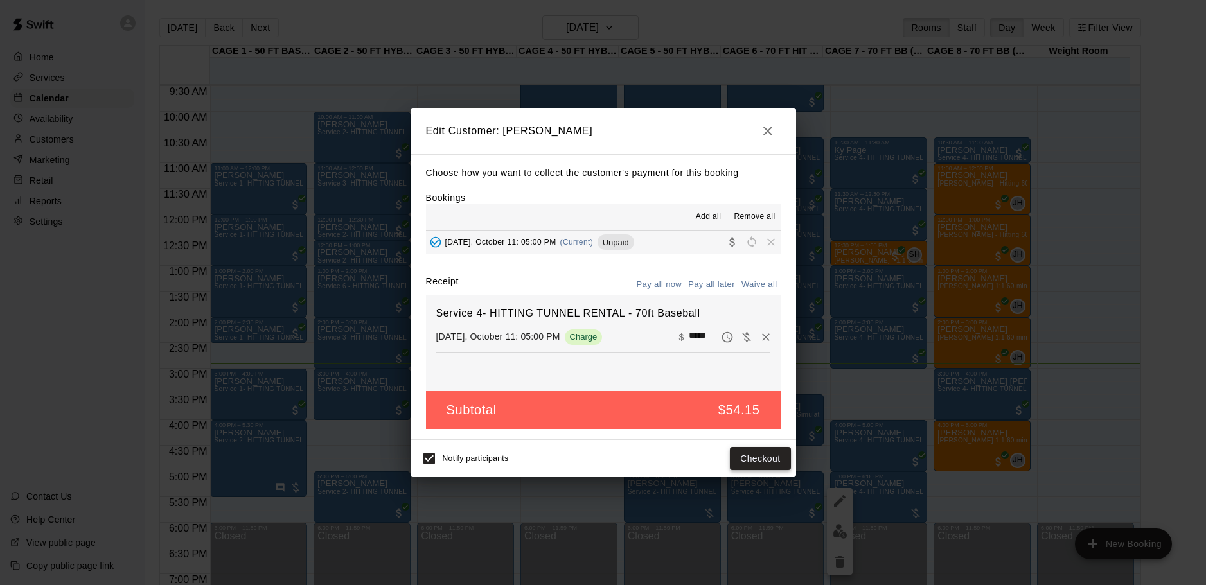
click at [752, 450] on button "Checkout" at bounding box center [760, 459] width 60 height 24
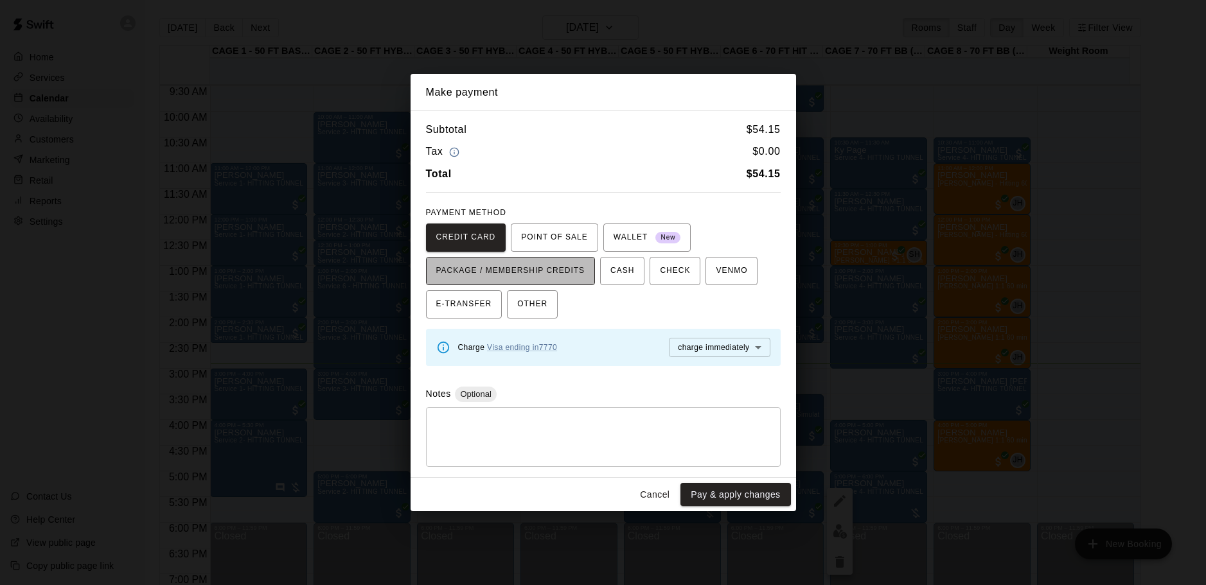
click at [568, 275] on span "PACKAGE / MEMBERSHIP CREDITS" at bounding box center [510, 271] width 149 height 21
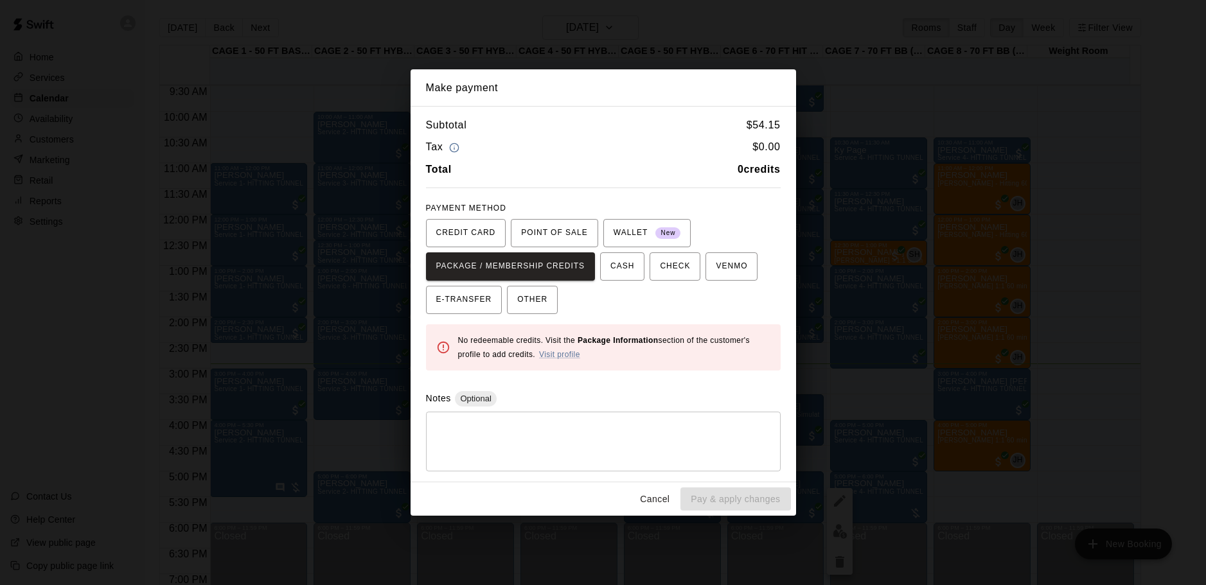
click at [661, 499] on button "Cancel" at bounding box center [654, 500] width 41 height 24
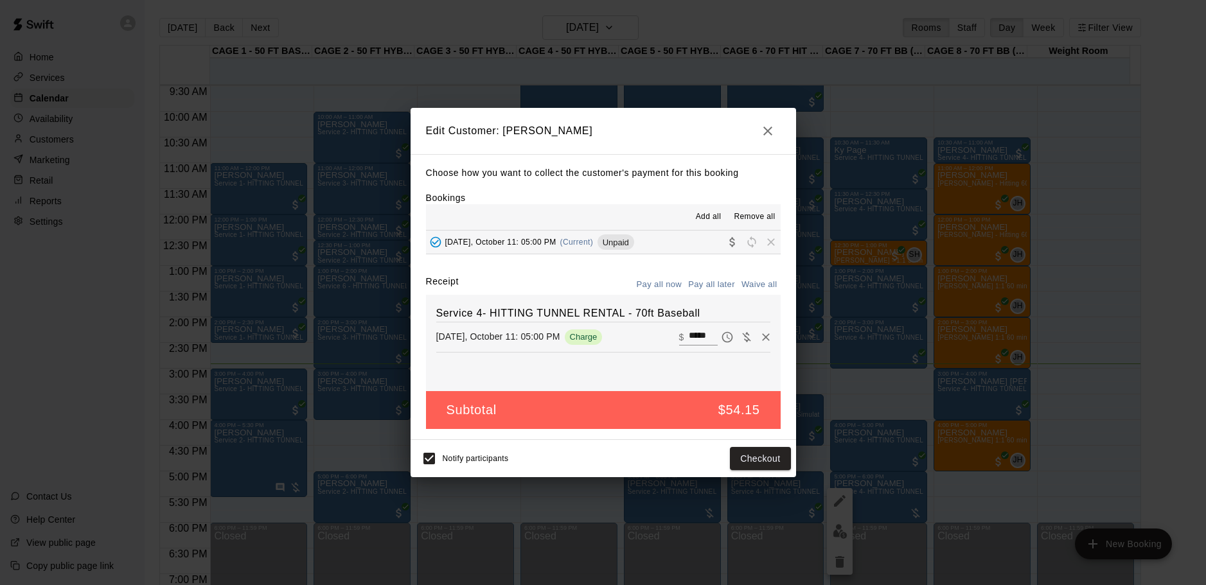
click at [754, 127] on h2 "Edit Customer: [PERSON_NAME]" at bounding box center [604, 131] width 386 height 46
click at [760, 131] on icon "button" at bounding box center [767, 130] width 15 height 15
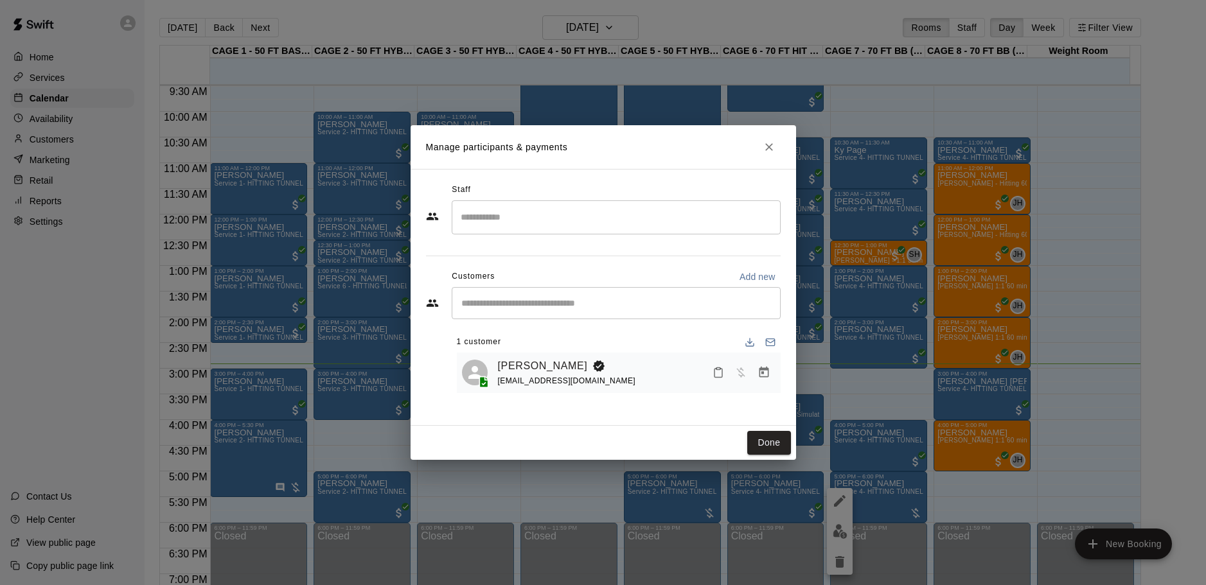
click at [890, 447] on div "Manage participants & payments Staff ​ Customers Add new ​ 1 customer Apollo Ar…" at bounding box center [603, 292] width 1206 height 585
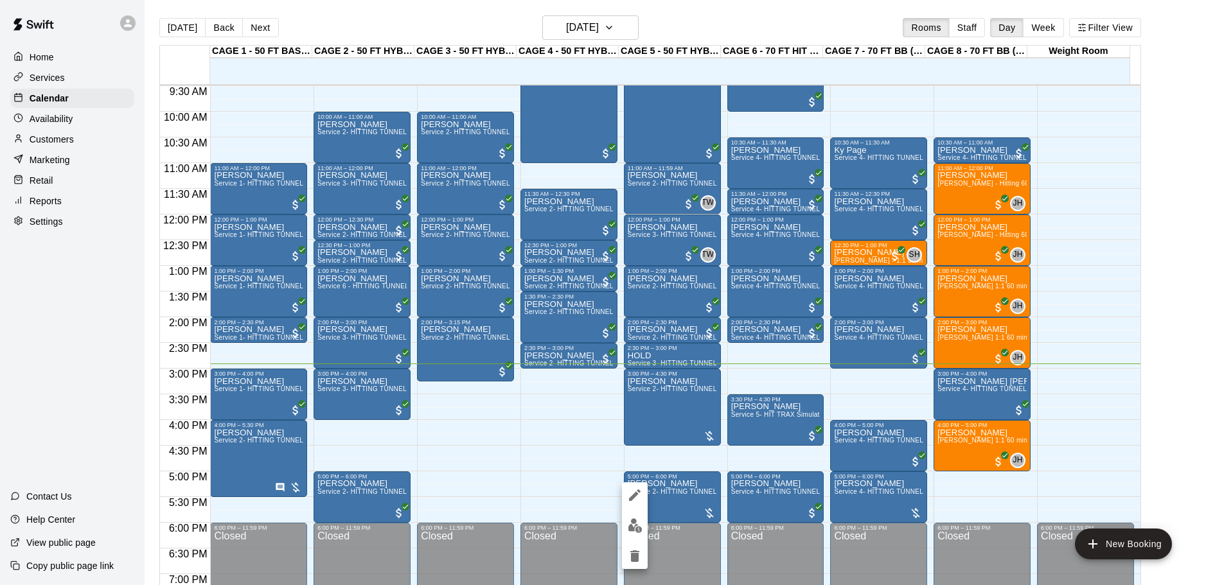
click at [634, 526] on img "edit" at bounding box center [635, 526] width 15 height 15
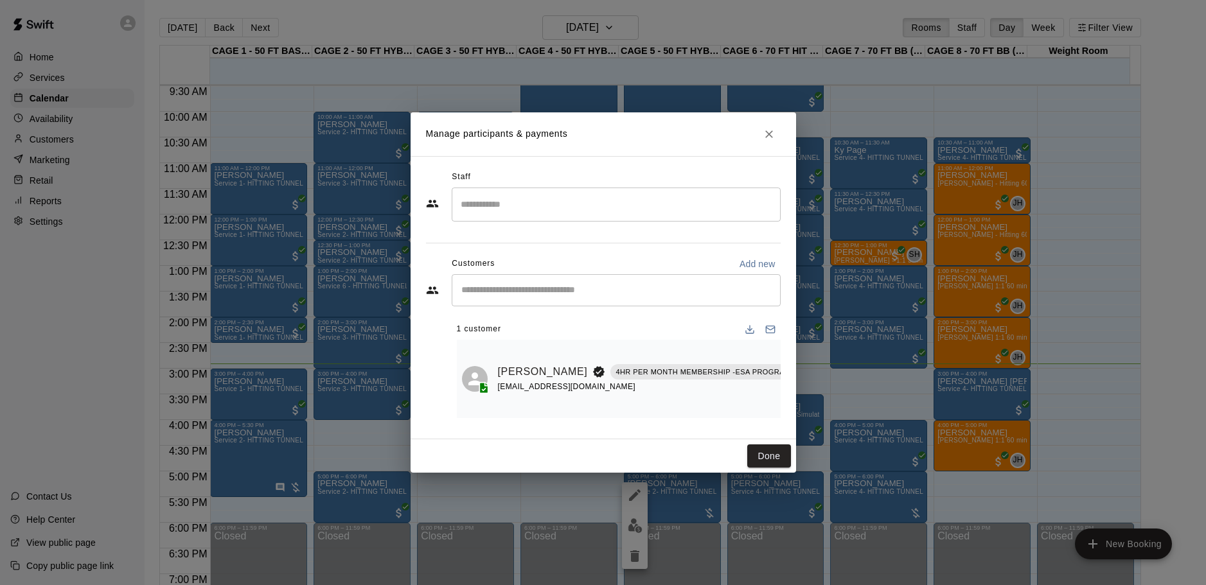
scroll to position [0, 132]
click at [770, 455] on button "Done" at bounding box center [768, 457] width 43 height 24
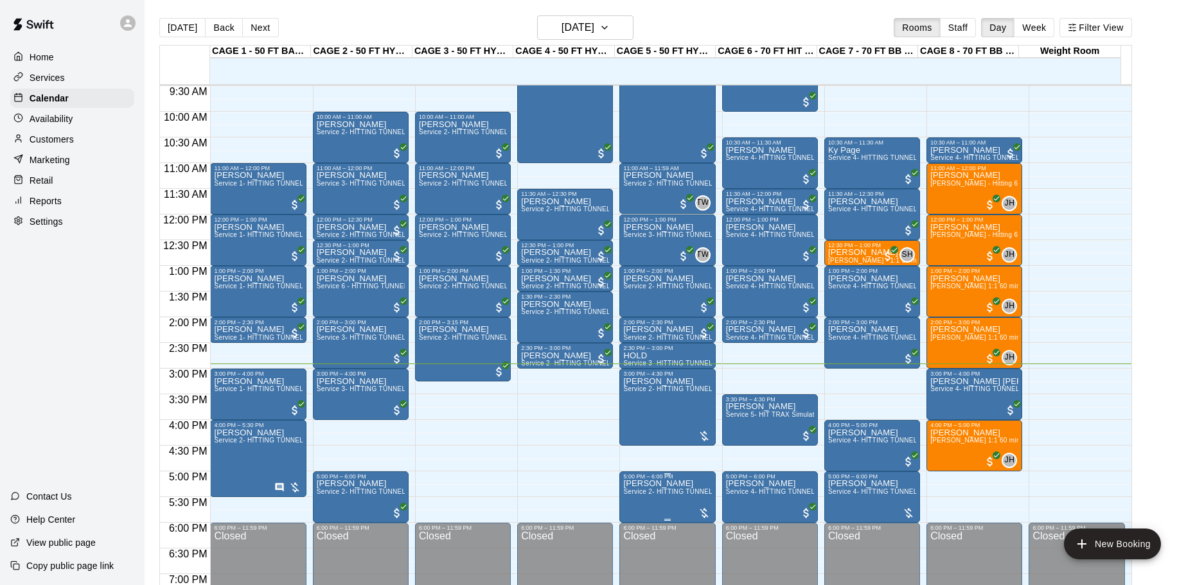
click at [672, 484] on p "[PERSON_NAME]" at bounding box center [667, 484] width 88 height 0
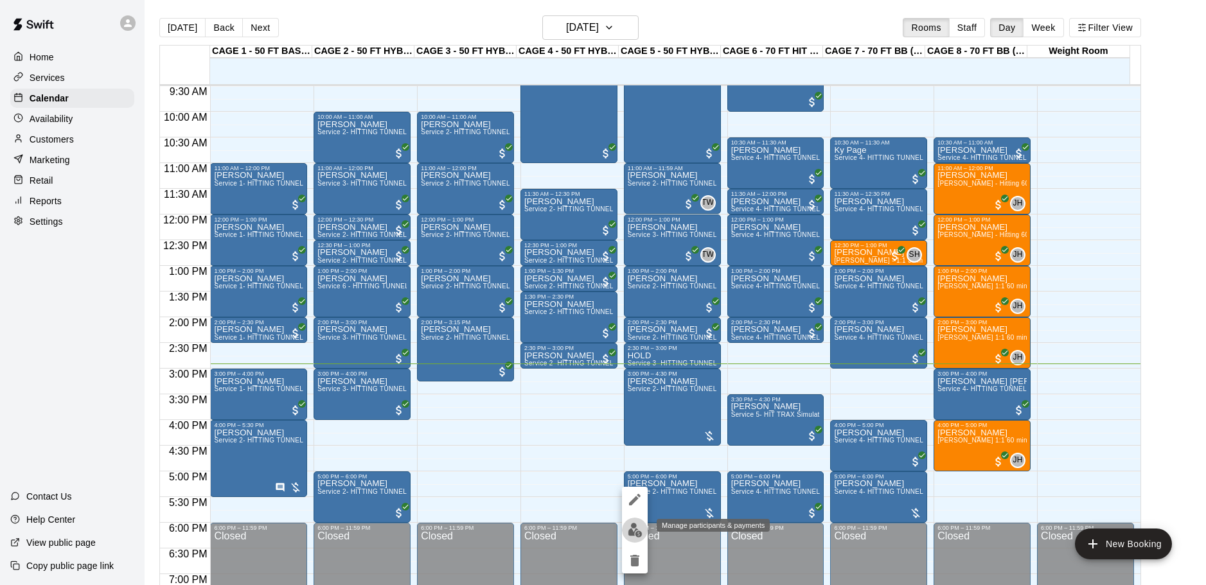
click at [630, 531] on img "edit" at bounding box center [635, 530] width 15 height 15
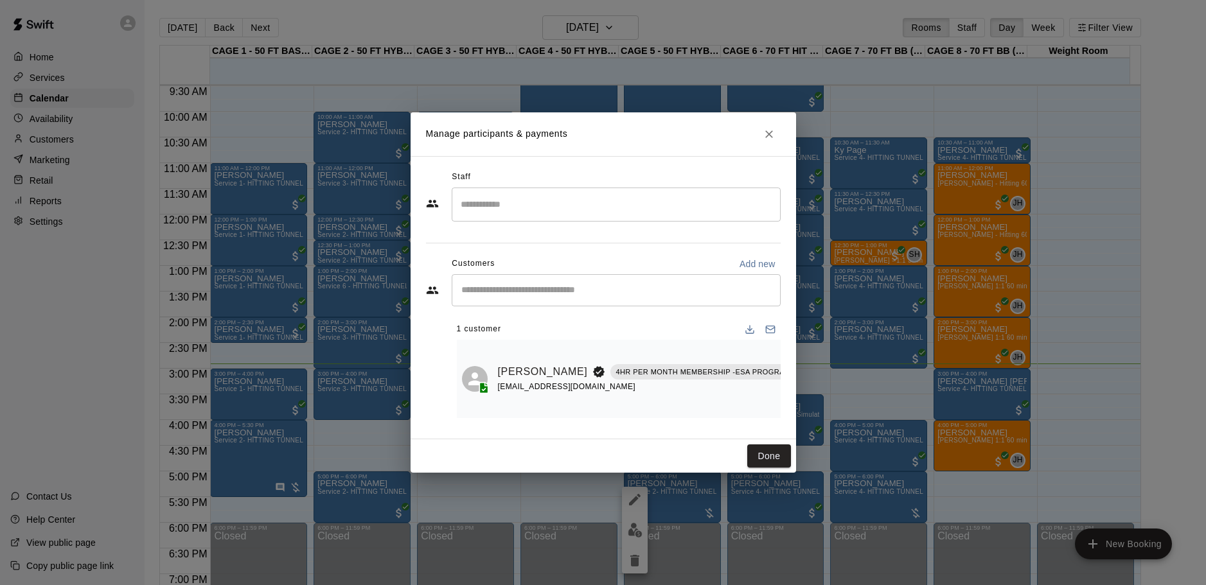
drag, startPoint x: 666, startPoint y: 411, endPoint x: 749, endPoint y: 426, distance: 84.8
click at [749, 426] on div "Staff ​ Customers Add new ​ 1 customer Jenifer Clark 4HR PER MONTH MEMBERSHIP -…" at bounding box center [603, 298] width 355 height 262
click at [819, 398] on icon "Manage bookings & payment" at bounding box center [825, 401] width 13 height 13
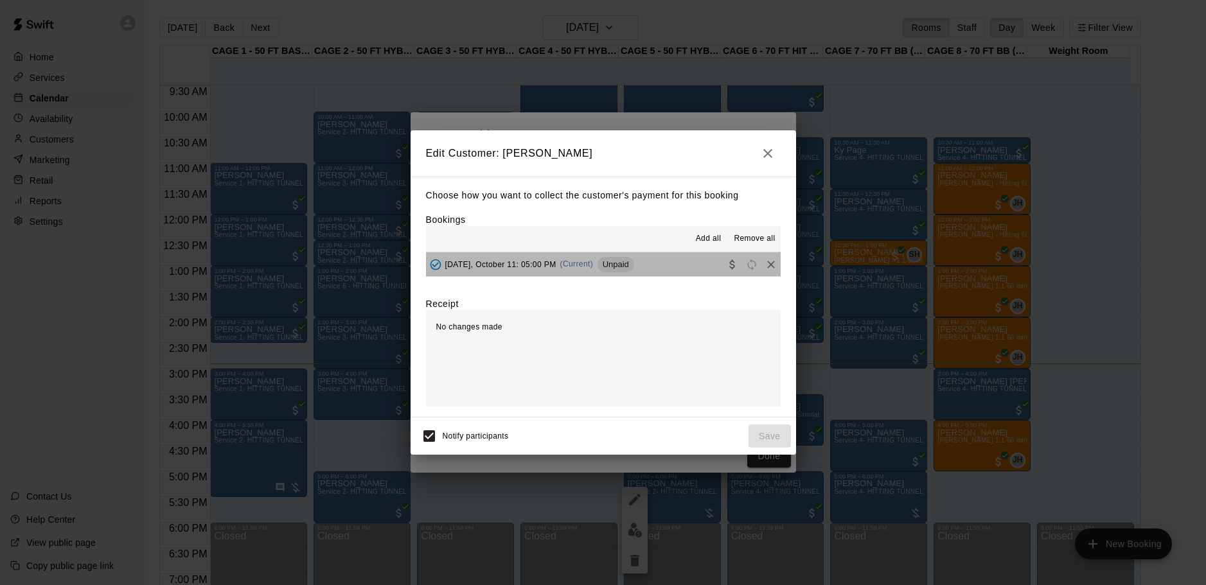
click at [618, 267] on span "Unpaid" at bounding box center [616, 265] width 37 height 10
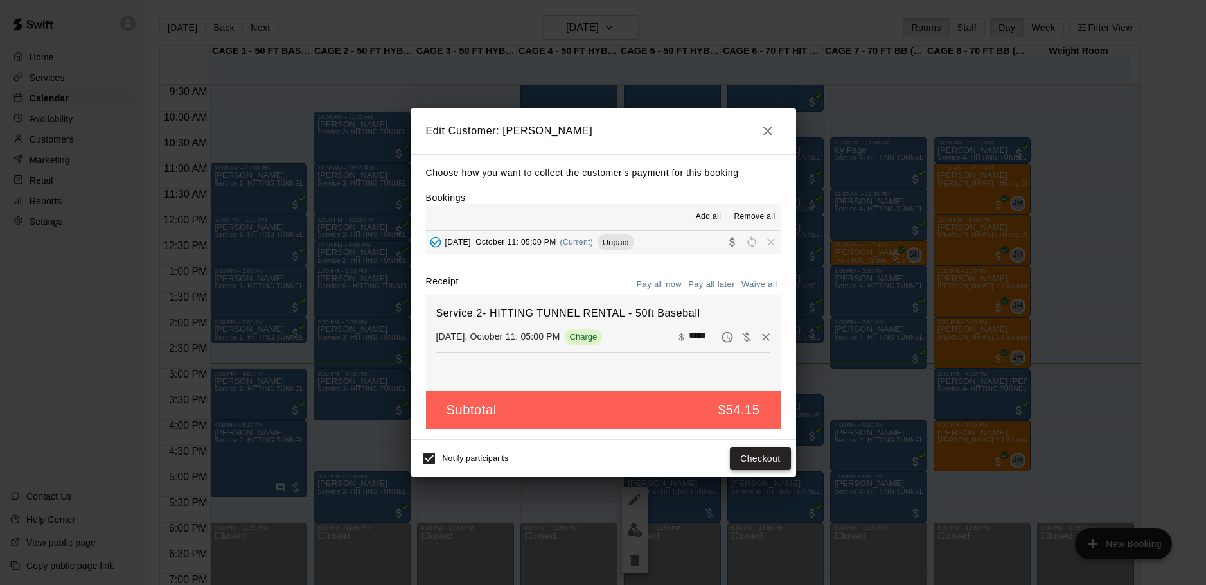
click at [740, 461] on button "Checkout" at bounding box center [760, 459] width 60 height 24
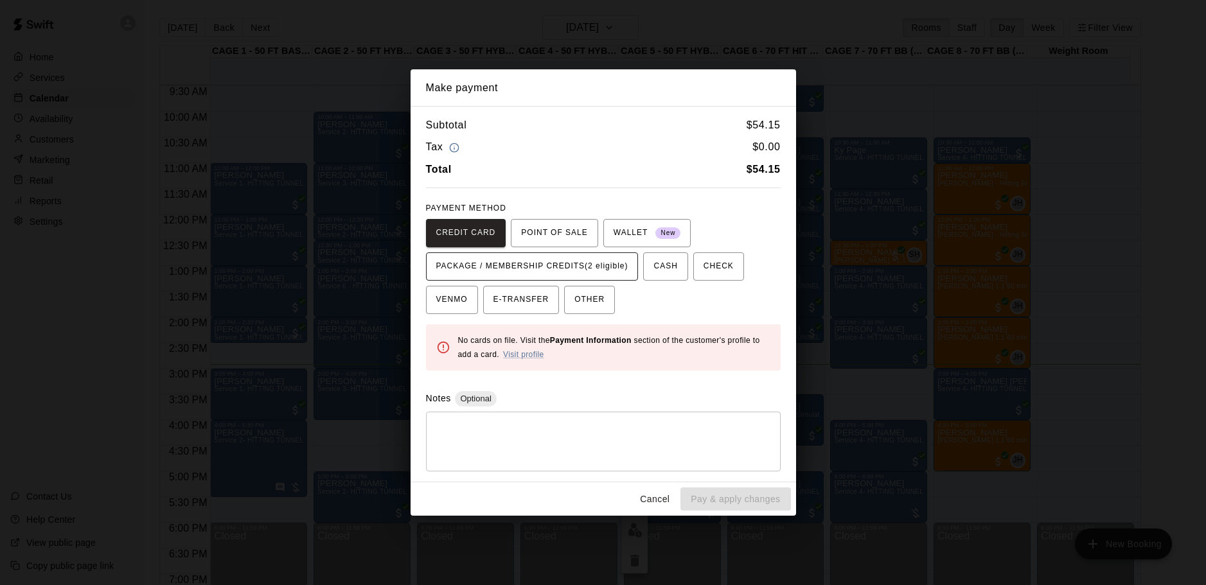
click at [591, 272] on span "PACKAGE / MEMBERSHIP CREDITS (2 eligible)" at bounding box center [532, 266] width 192 height 21
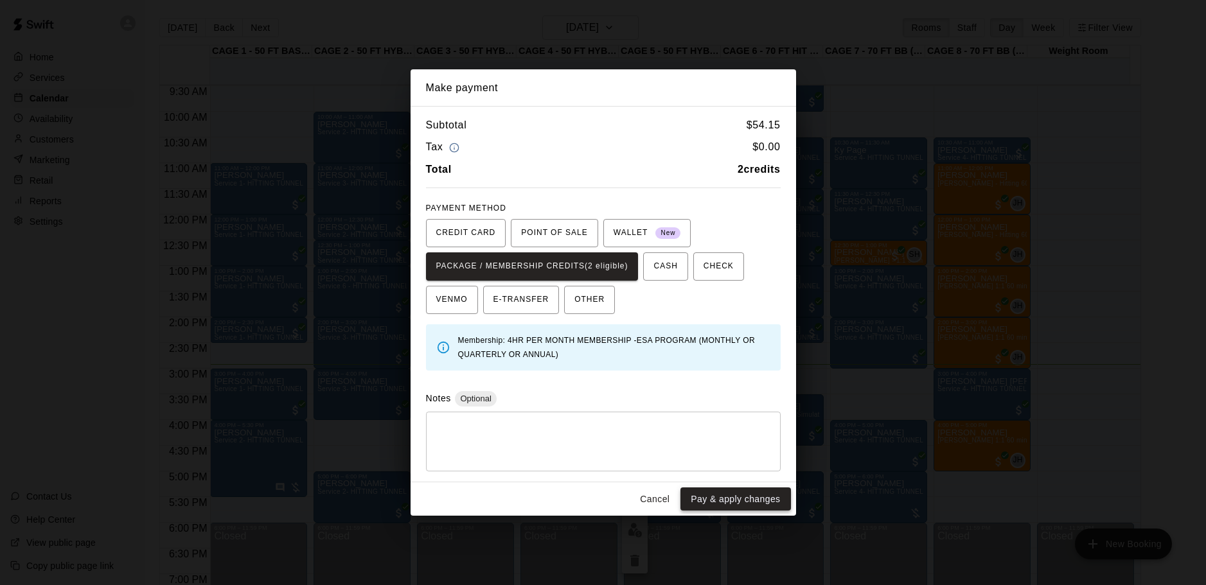
click at [715, 494] on button "Pay & apply changes" at bounding box center [735, 500] width 110 height 24
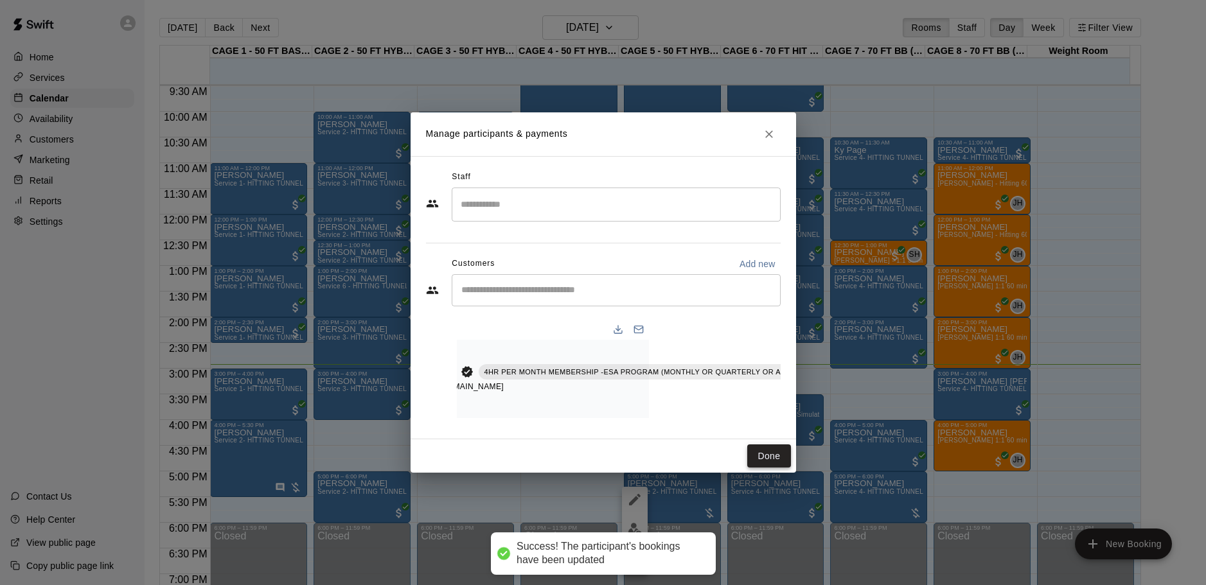
click at [771, 463] on button "Done" at bounding box center [768, 457] width 43 height 24
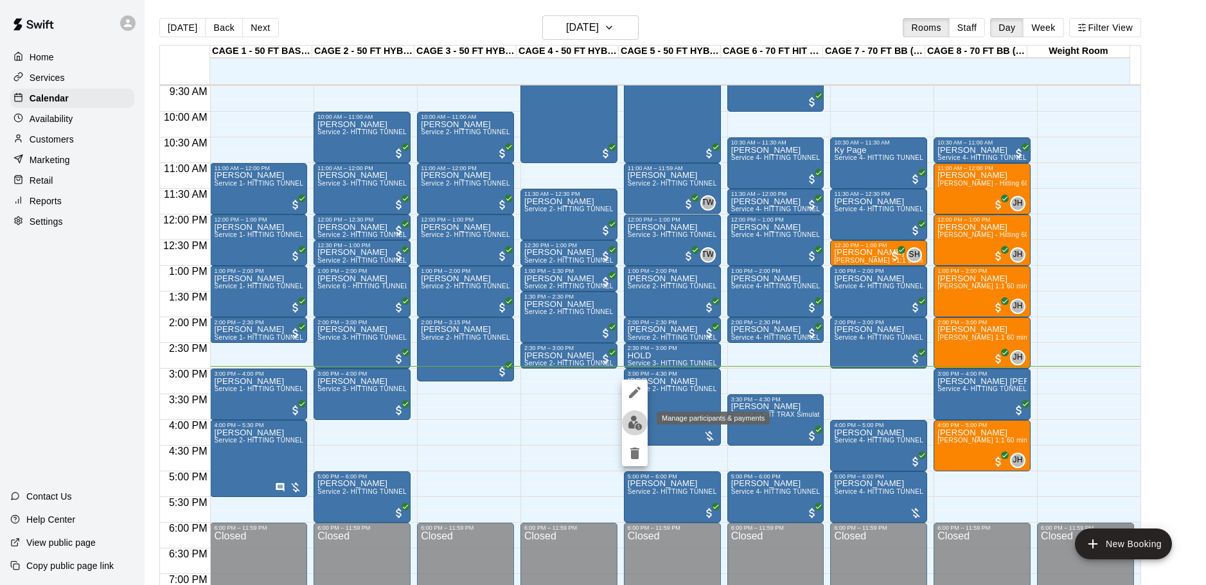
click at [641, 427] on img "edit" at bounding box center [635, 423] width 15 height 15
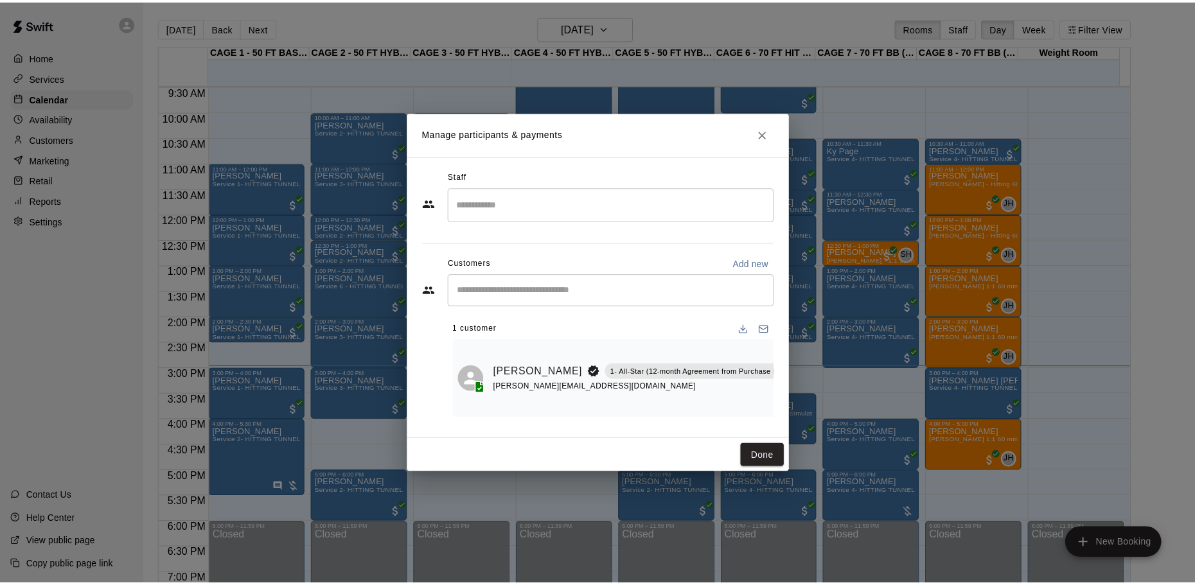
scroll to position [0, 2]
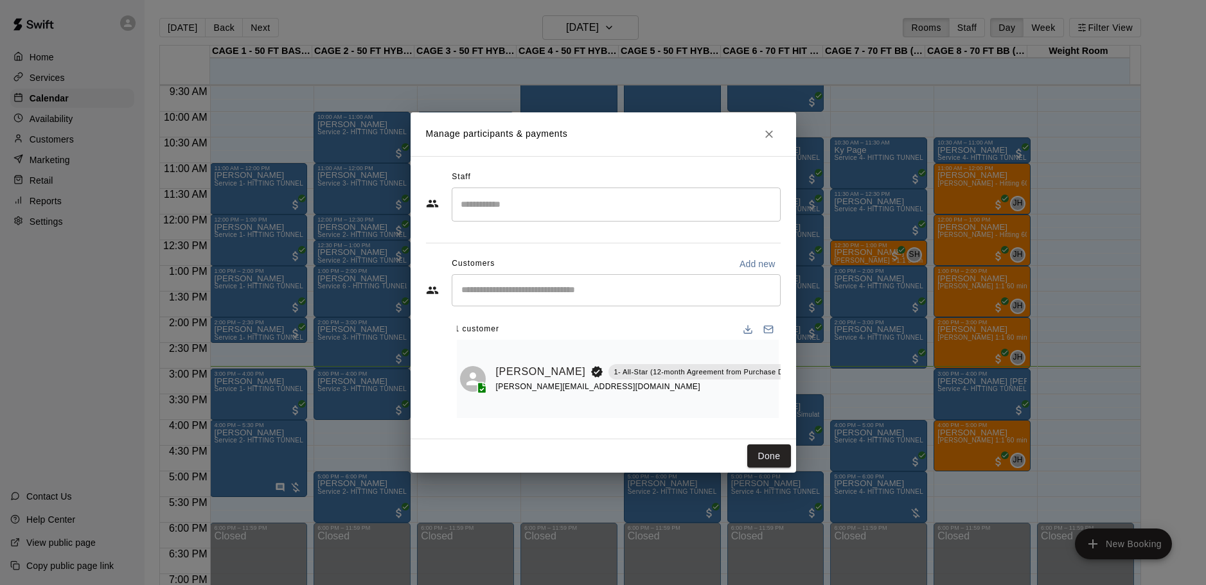
click at [807, 395] on icon "Manage bookings & payment" at bounding box center [813, 401] width 13 height 13
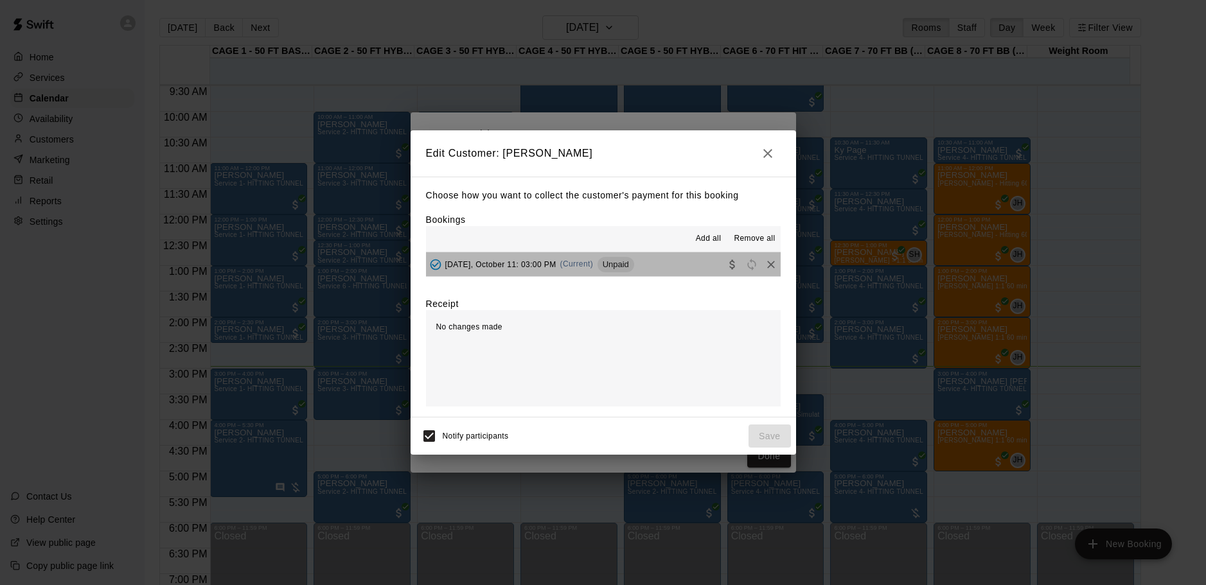
click at [615, 260] on div "Unpaid" at bounding box center [616, 264] width 37 height 15
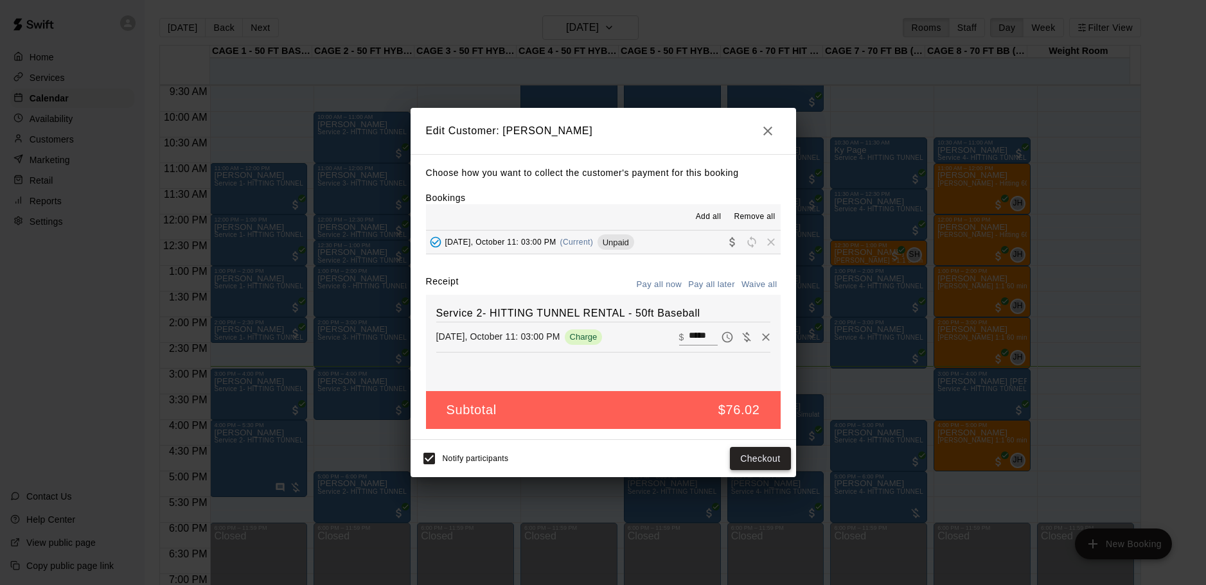
click at [754, 466] on button "Checkout" at bounding box center [760, 459] width 60 height 24
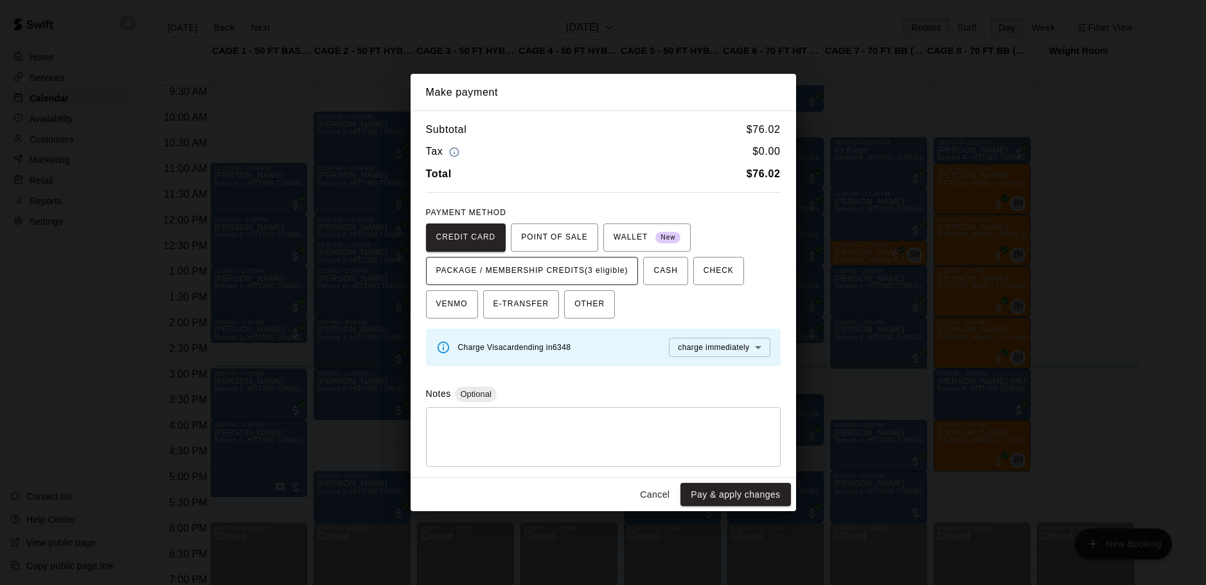
click at [590, 269] on span "PACKAGE / MEMBERSHIP CREDITS (3 eligible)" at bounding box center [532, 271] width 192 height 21
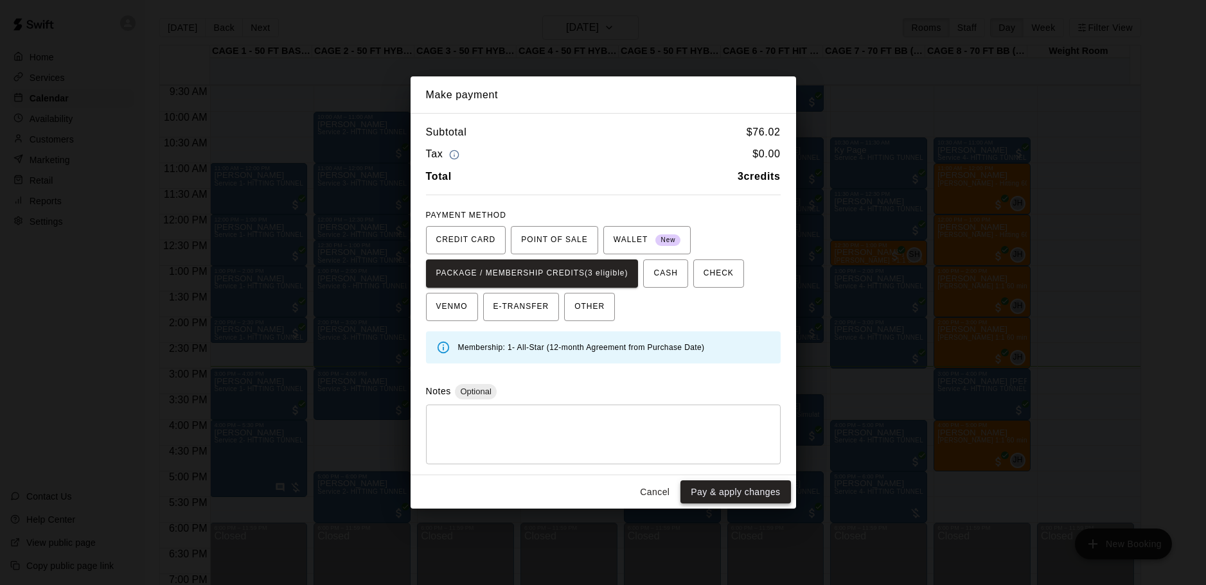
click at [742, 496] on button "Pay & apply changes" at bounding box center [735, 493] width 110 height 24
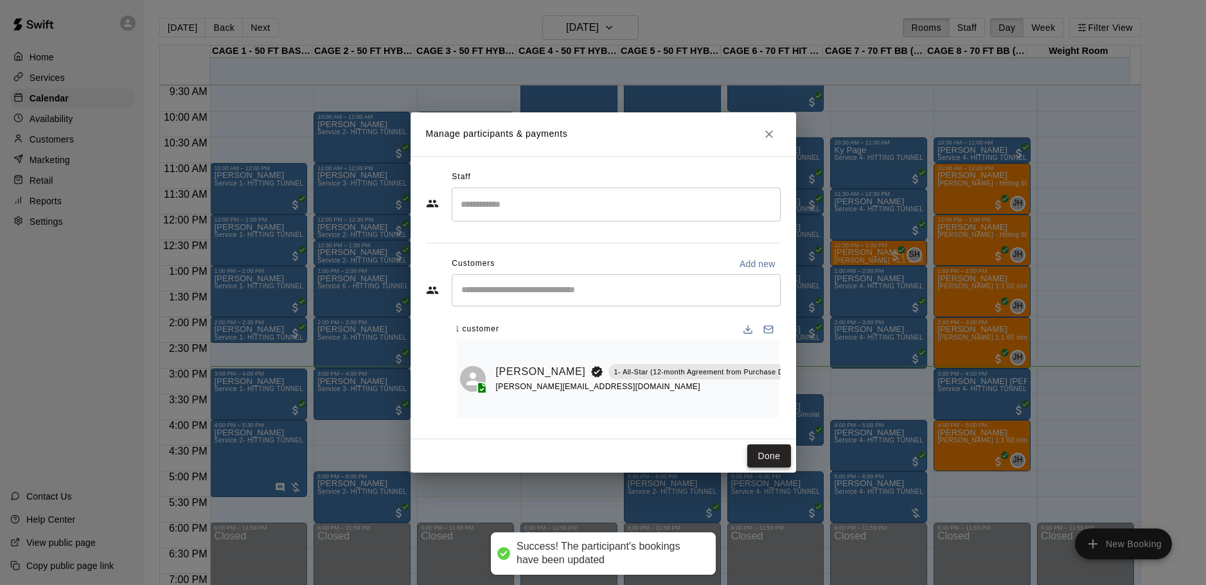
click at [769, 458] on button "Done" at bounding box center [768, 457] width 43 height 24
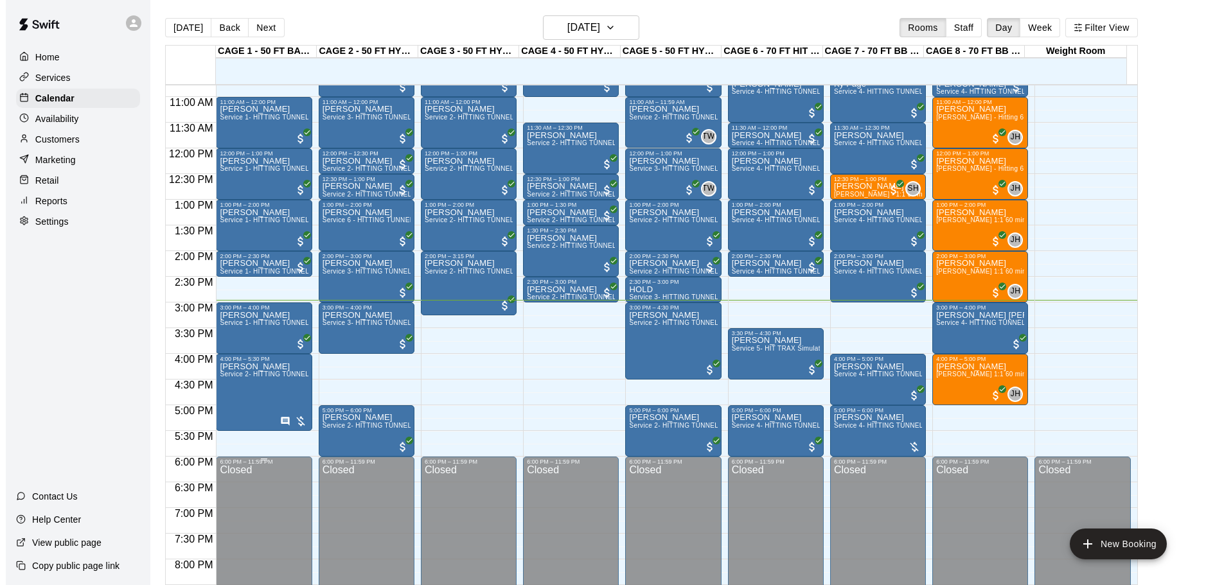
scroll to position [616, 0]
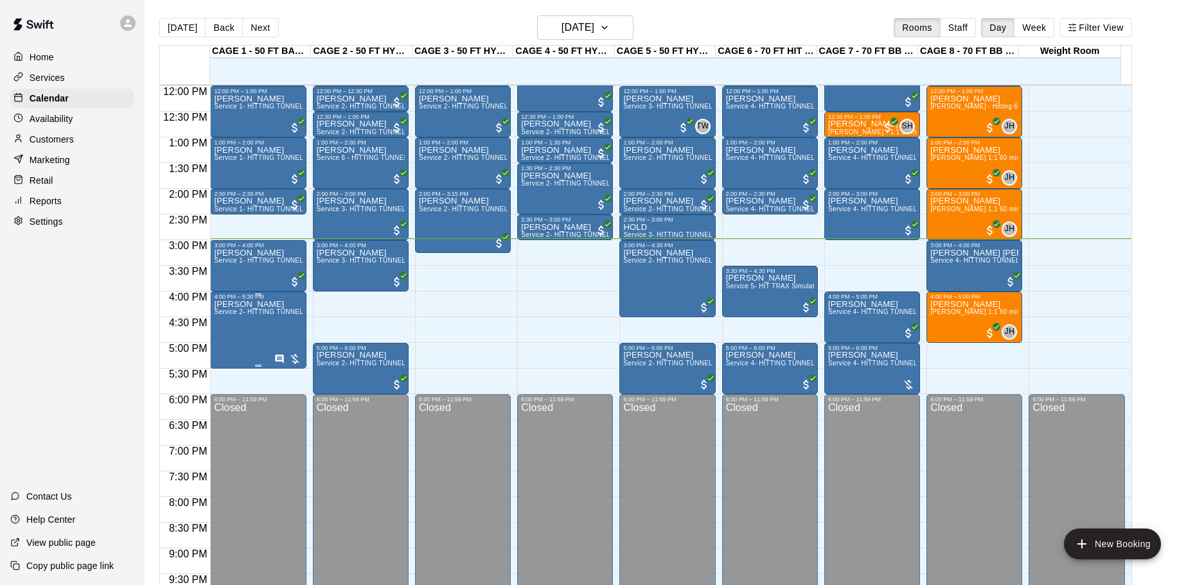
click at [250, 335] on div "Krista Marks Service 2- HITTING TUNNEL RENTAL - 50ft Baseball" at bounding box center [258, 592] width 88 height 585
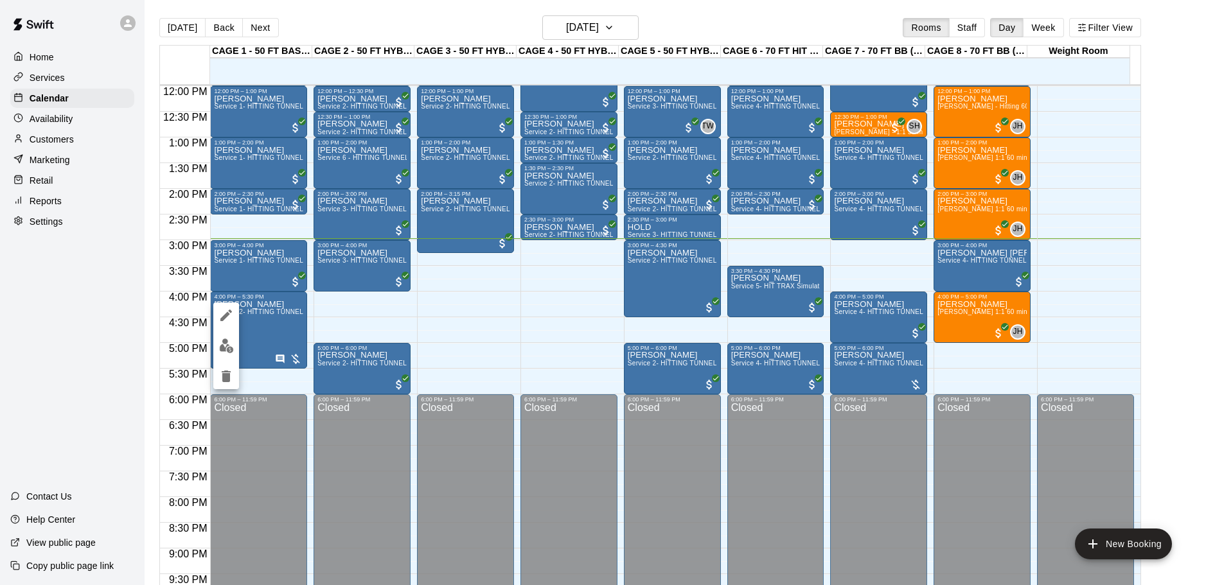
click at [226, 323] on icon "edit" at bounding box center [225, 315] width 15 height 15
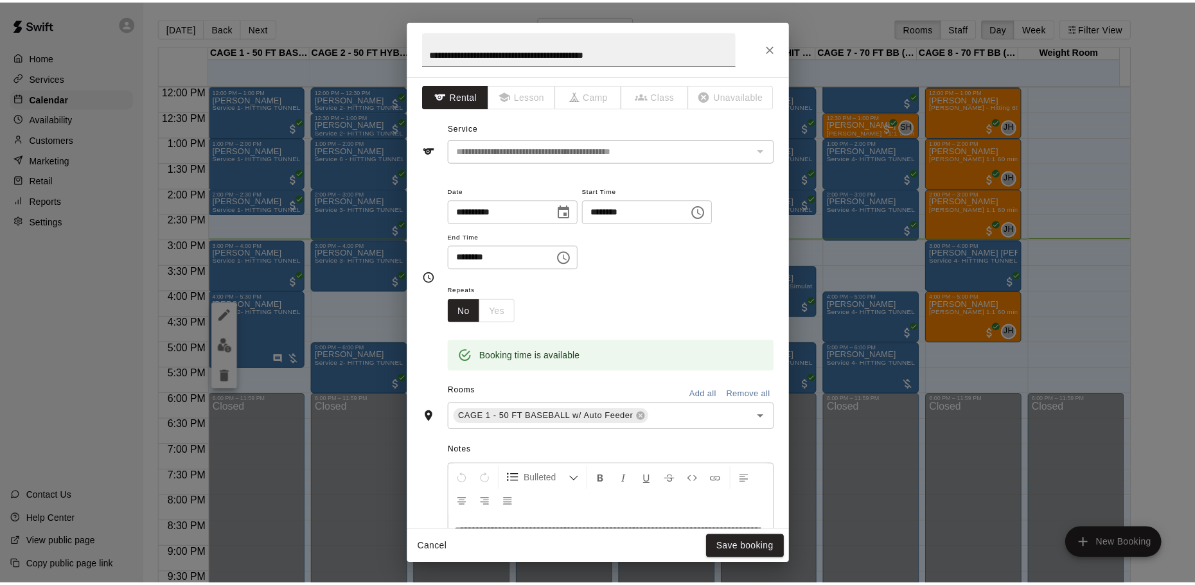
scroll to position [0, 0]
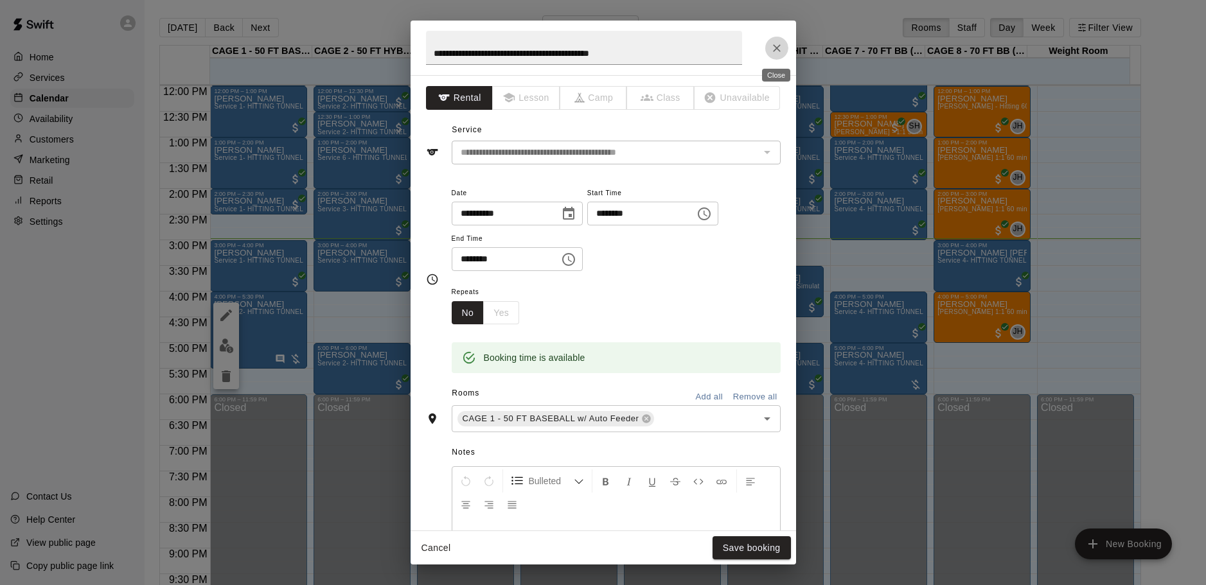
click at [769, 47] on button "Close" at bounding box center [776, 48] width 23 height 23
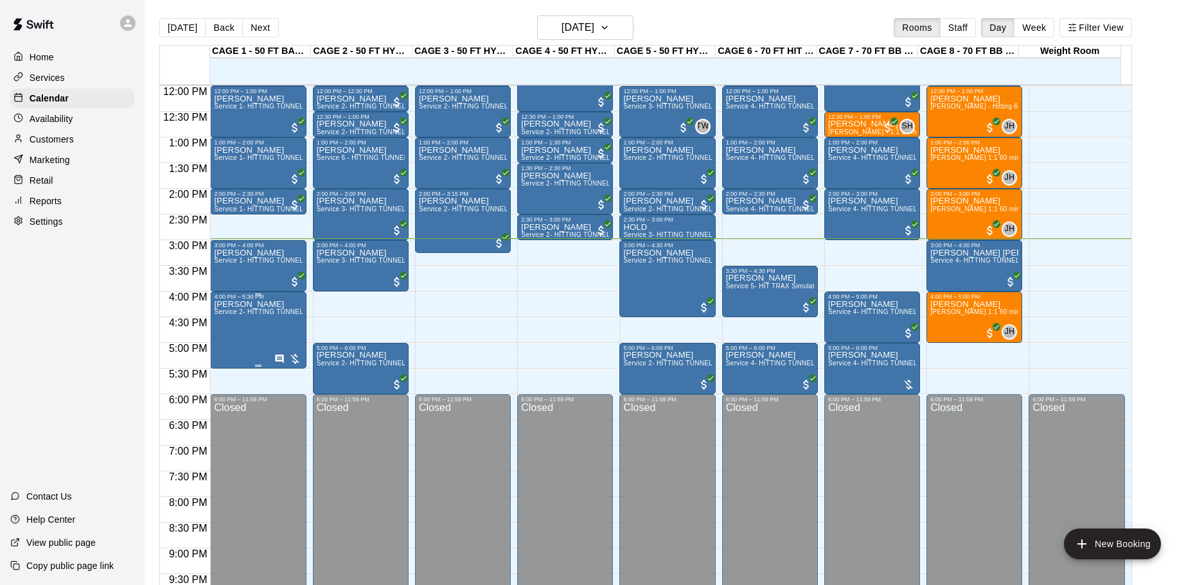
click at [233, 323] on div "Krista Marks Service 2- HITTING TUNNEL RENTAL - 50ft Baseball" at bounding box center [258, 592] width 88 height 585
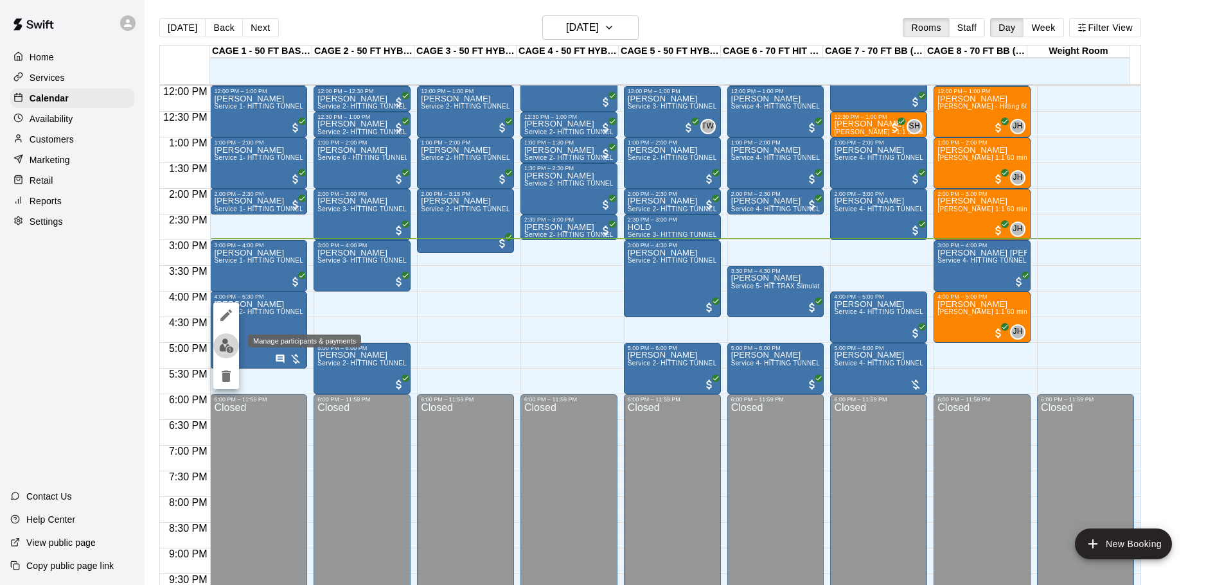
click at [228, 337] on button "edit" at bounding box center [226, 346] width 26 height 25
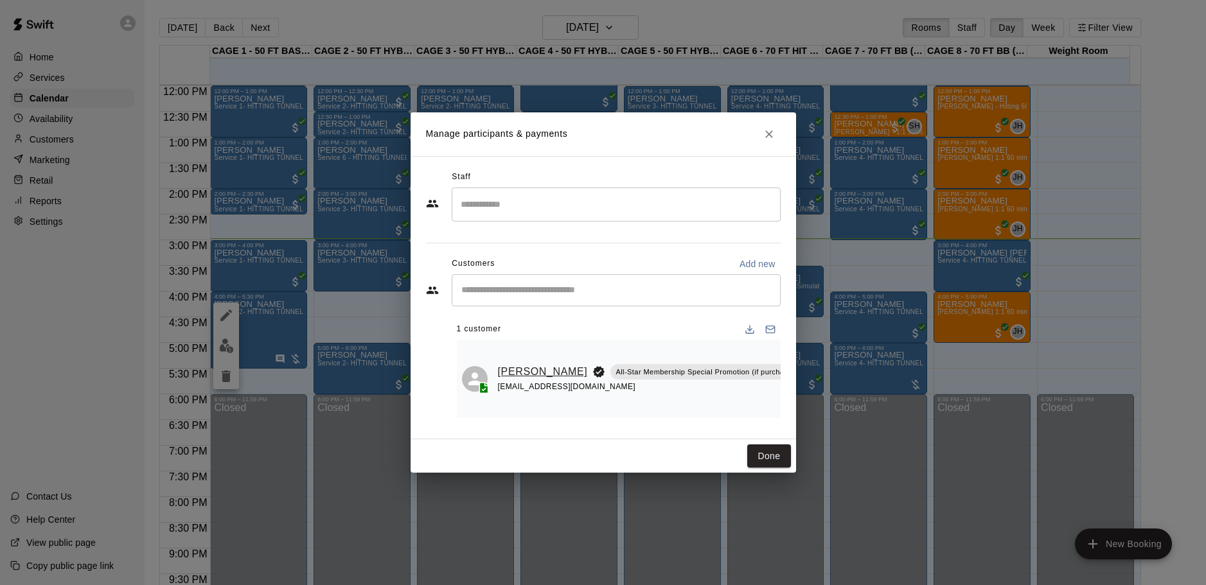
click at [519, 366] on link "[PERSON_NAME]" at bounding box center [543, 372] width 90 height 17
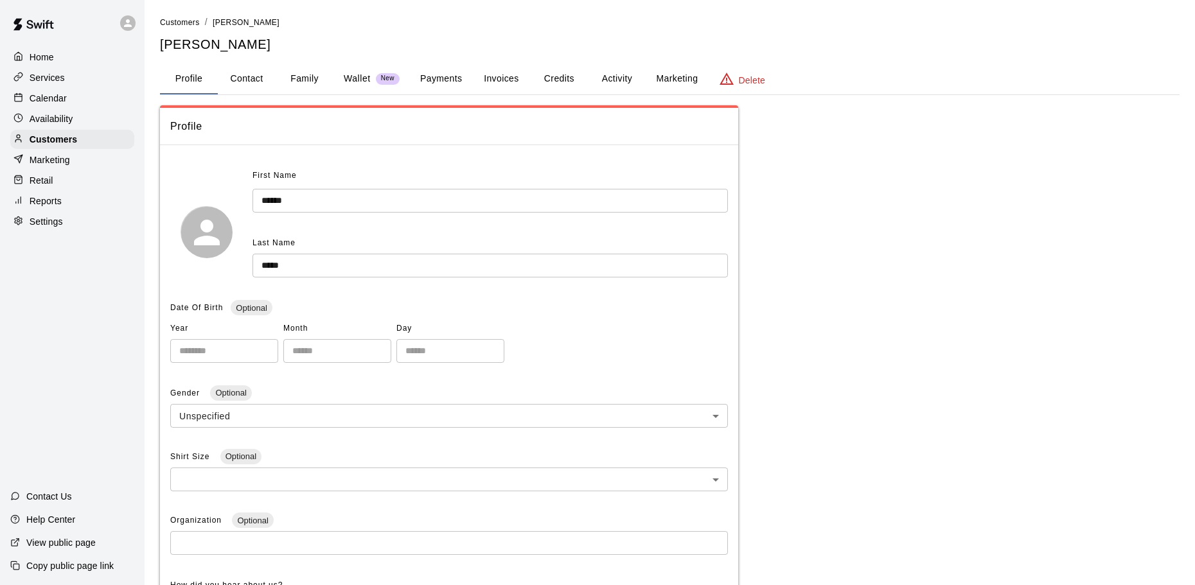
click at [427, 80] on button "Payments" at bounding box center [441, 79] width 62 height 31
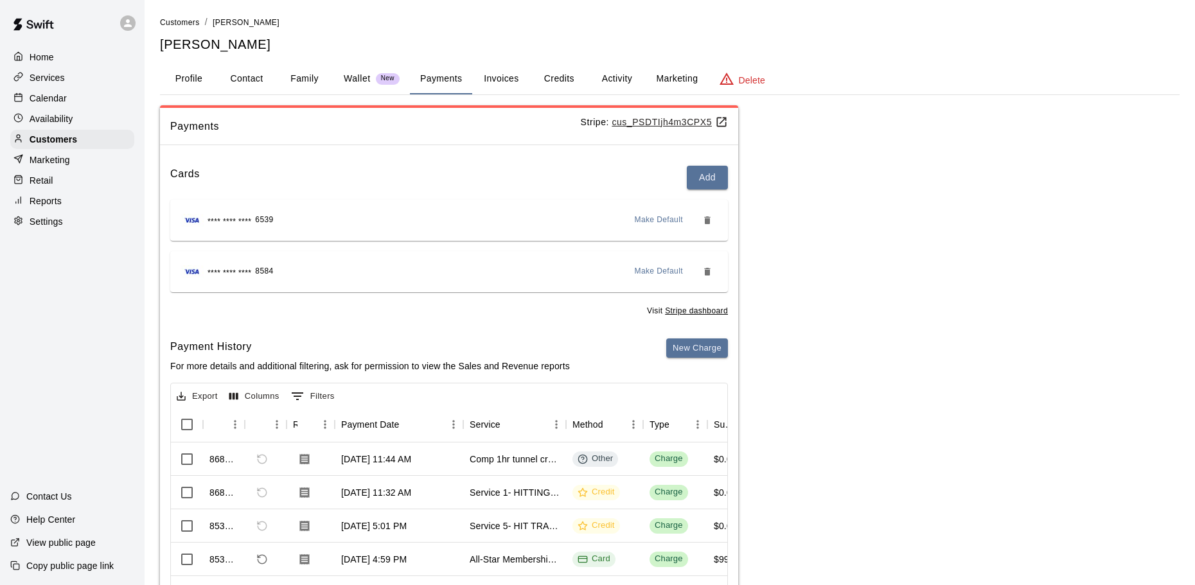
click at [490, 67] on button "Invoices" at bounding box center [501, 79] width 58 height 31
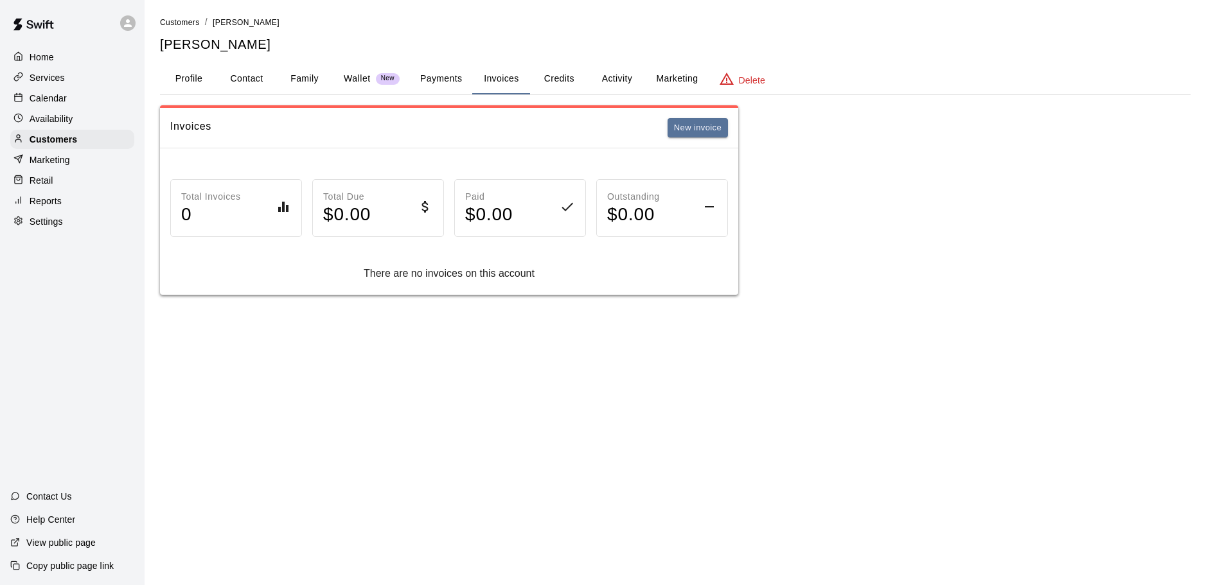
click at [149, 84] on main "Customers / Krista Marks Krista Marks Profile Contact Family Wallet New Payment…" at bounding box center [676, 160] width 1062 height 321
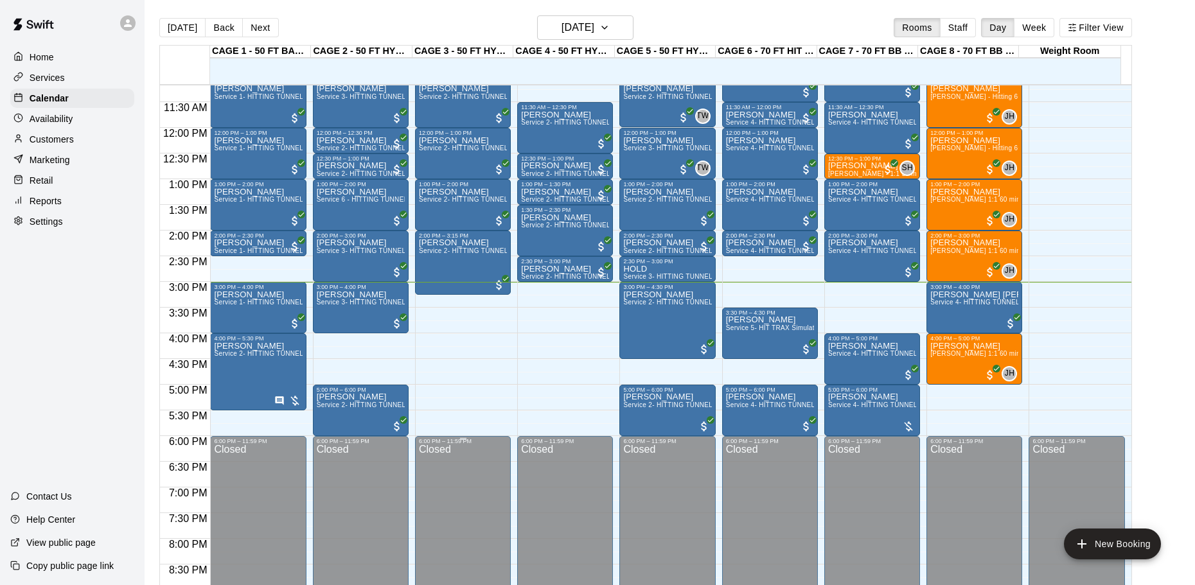
scroll to position [552, 0]
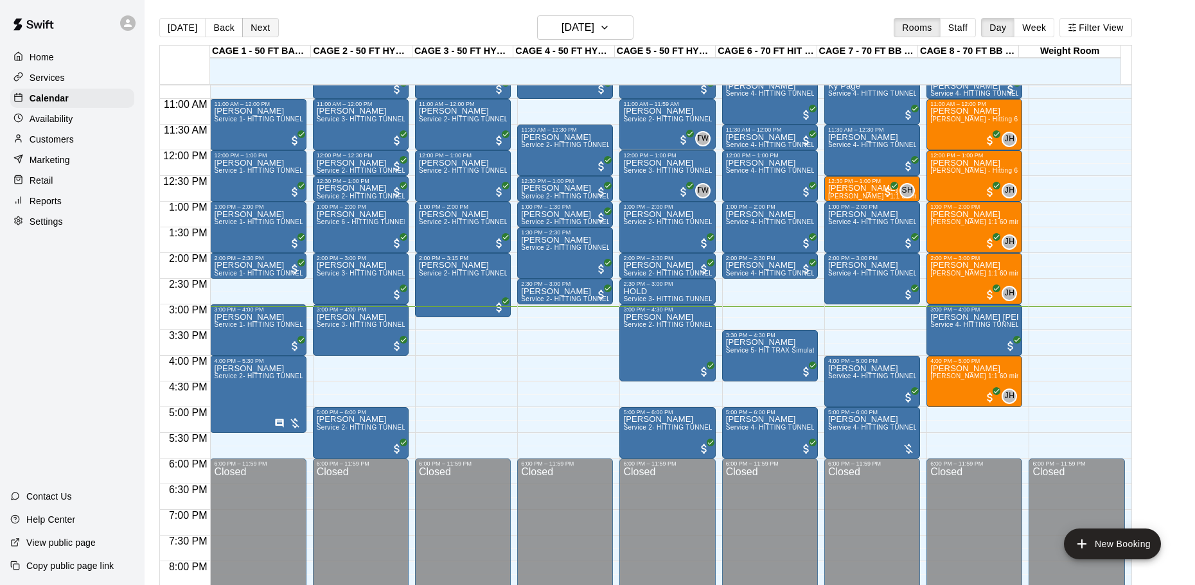
click at [247, 34] on button "Next" at bounding box center [260, 27] width 36 height 19
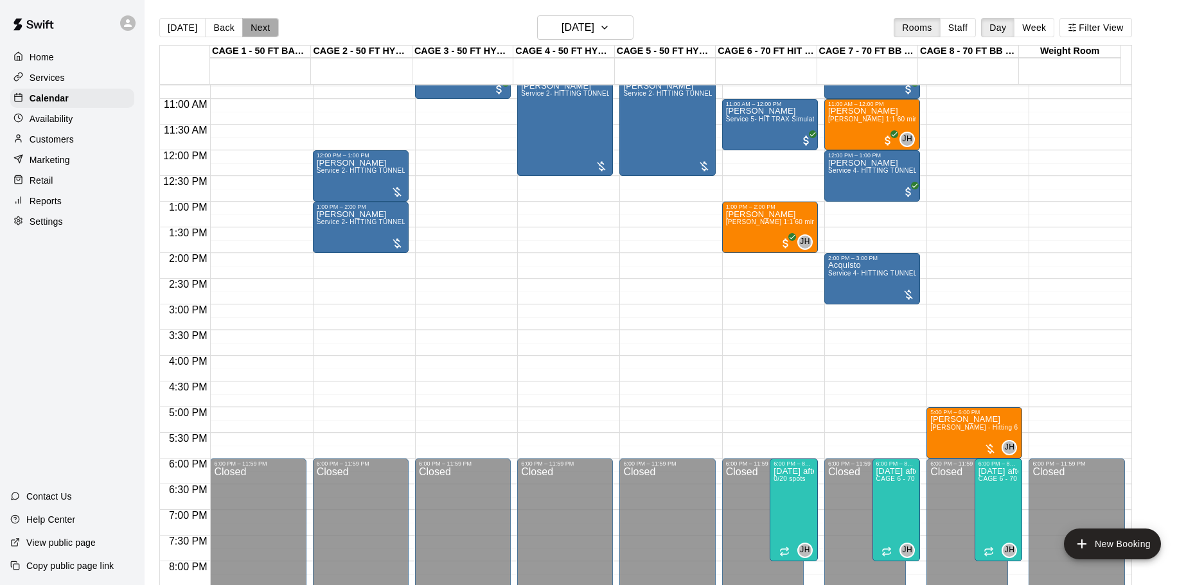
click at [247, 33] on button "Next" at bounding box center [260, 27] width 36 height 19
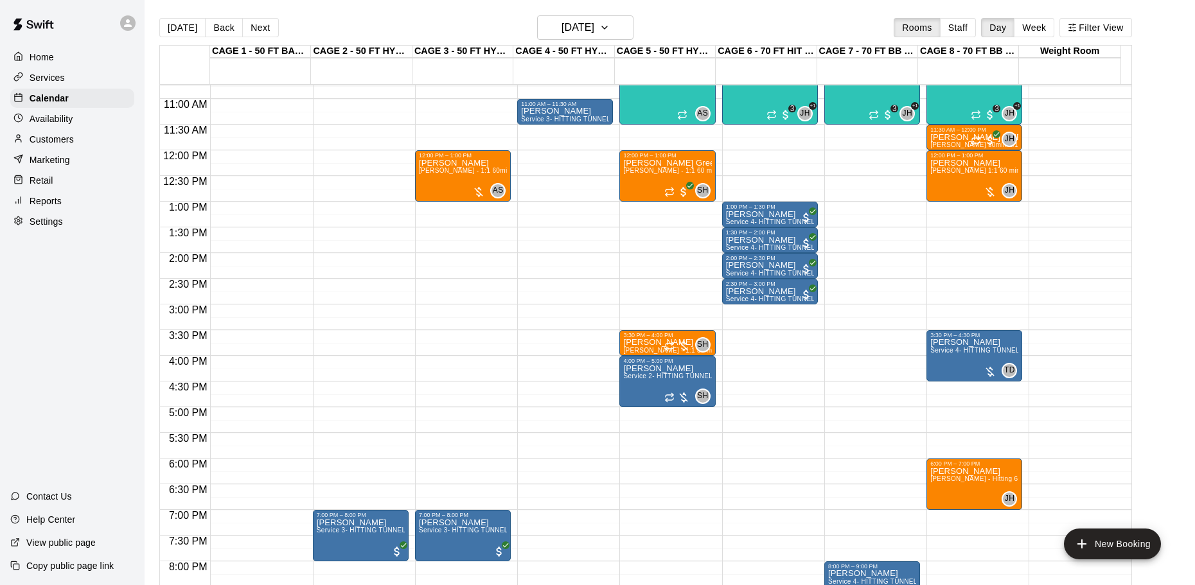
scroll to position [616, 0]
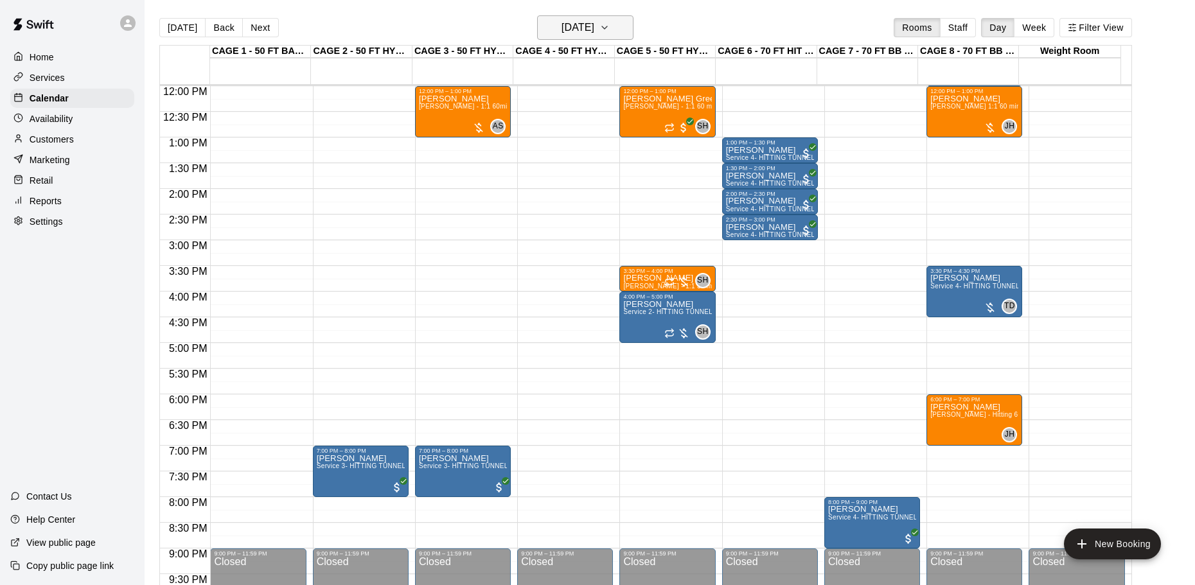
click at [594, 22] on h6 "Monday Oct 13" at bounding box center [578, 28] width 33 height 18
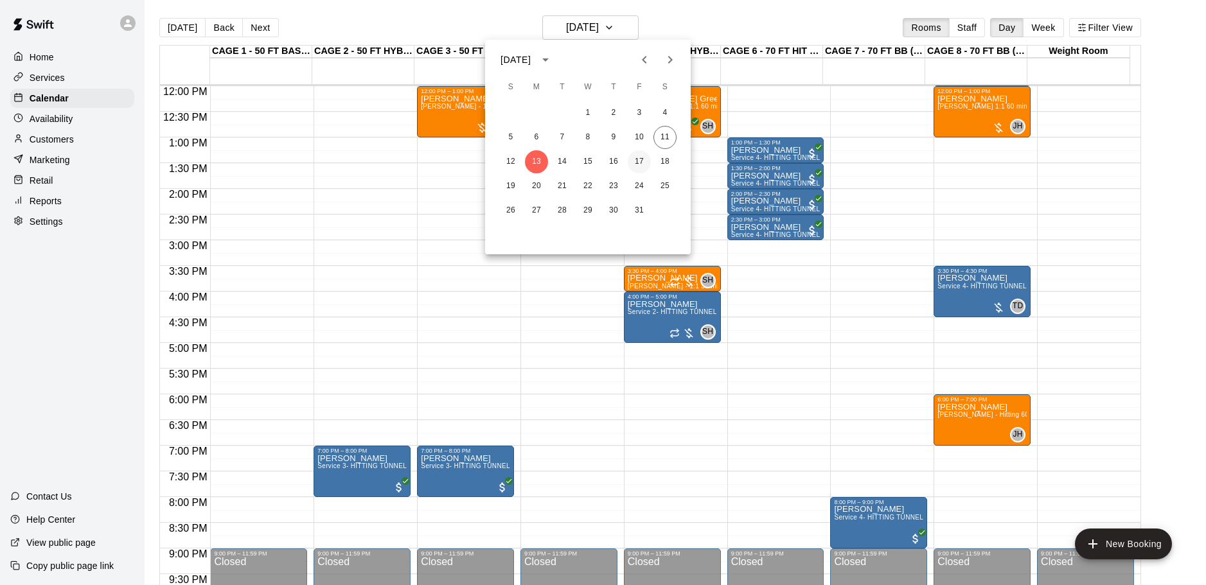
click at [638, 167] on button "17" at bounding box center [639, 161] width 23 height 23
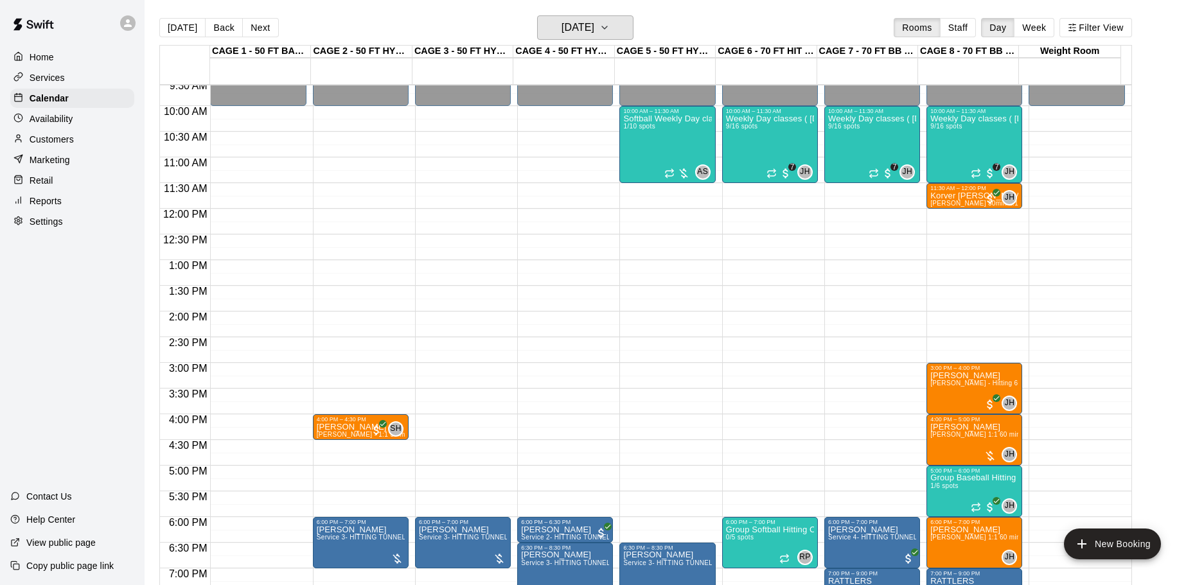
scroll to position [488, 0]
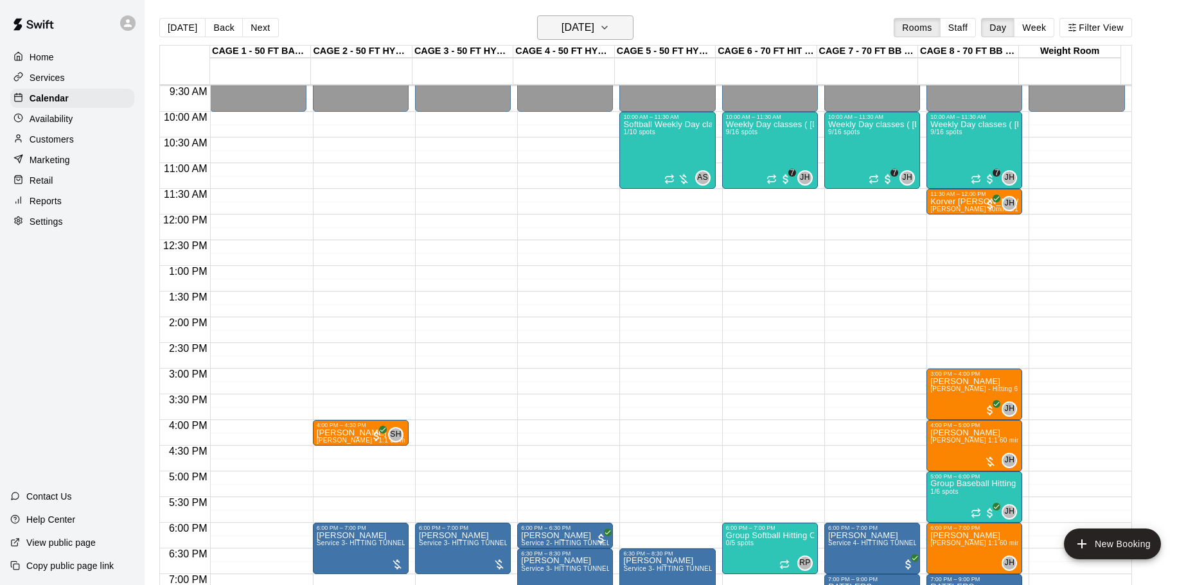
click at [579, 33] on h6 "Friday Oct 17" at bounding box center [578, 28] width 33 height 18
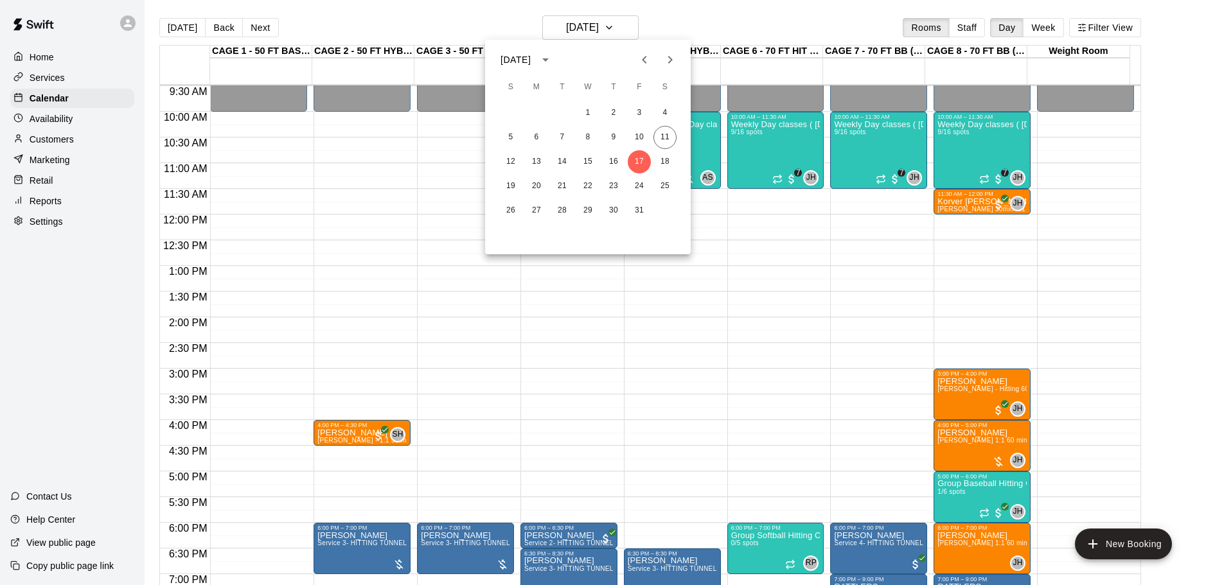
click at [642, 58] on icon "Previous month" at bounding box center [644, 59] width 15 height 15
click at [535, 136] on button "8" at bounding box center [536, 137] width 23 height 23
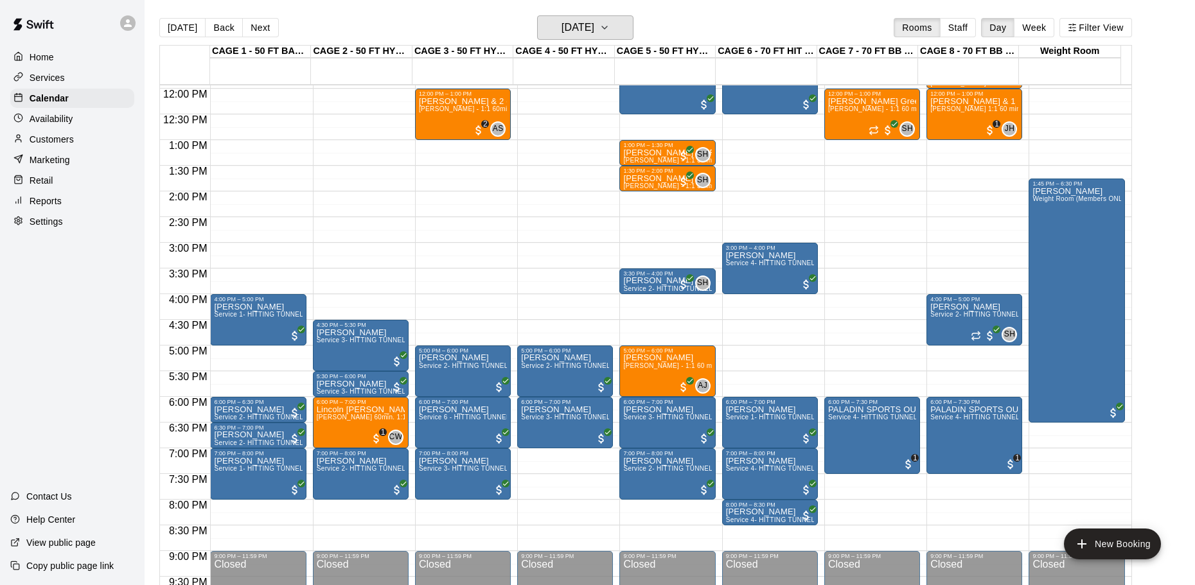
scroll to position [616, 0]
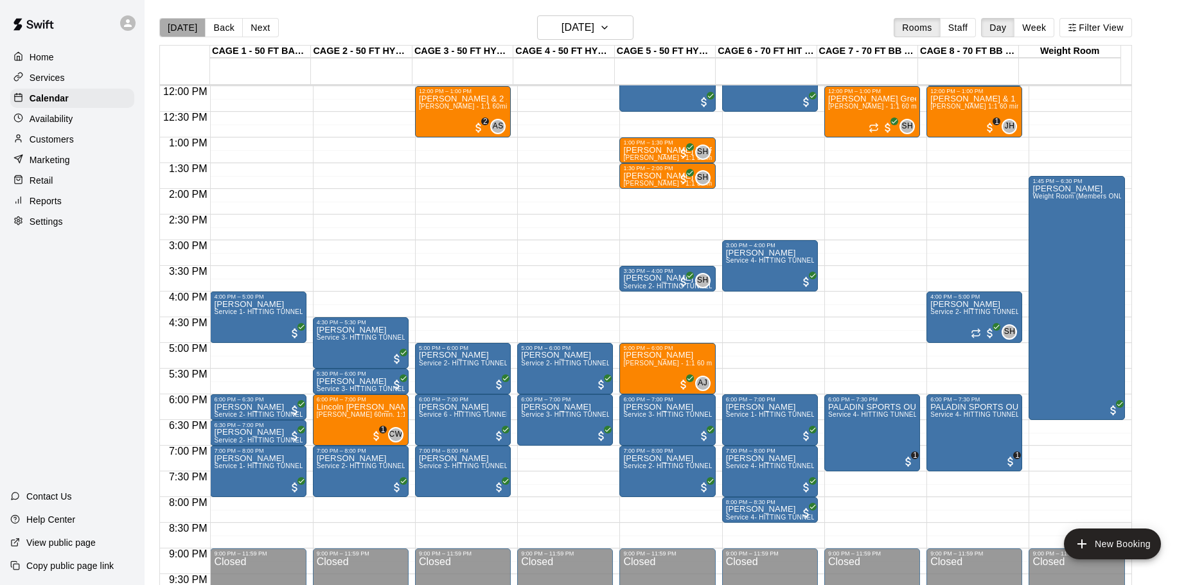
click at [184, 33] on button "[DATE]" at bounding box center [182, 27] width 46 height 19
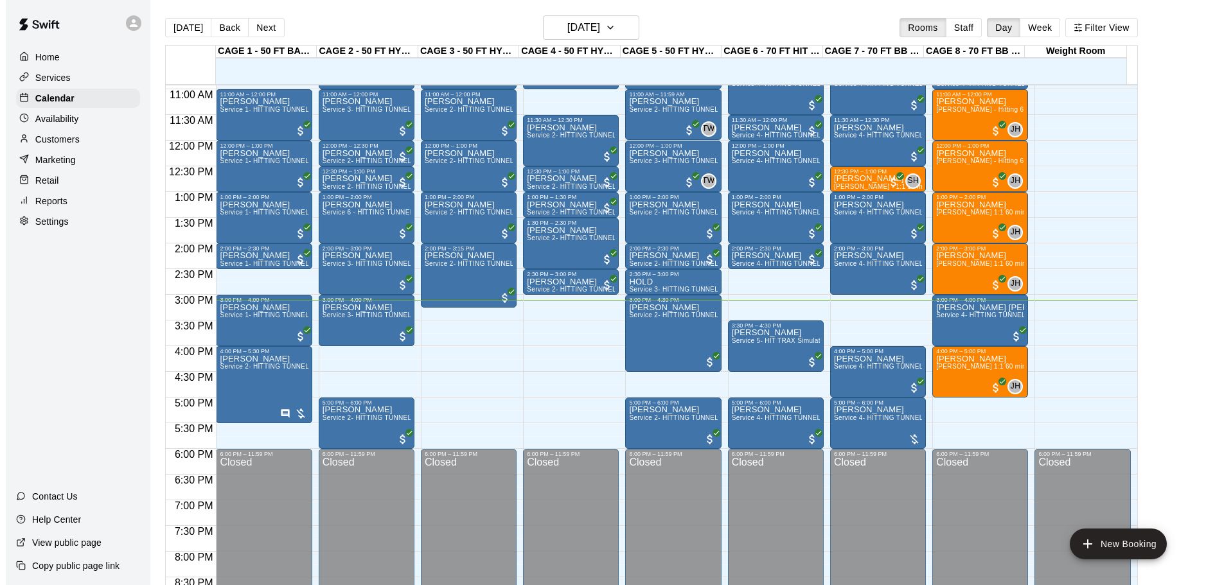
scroll to position [488, 0]
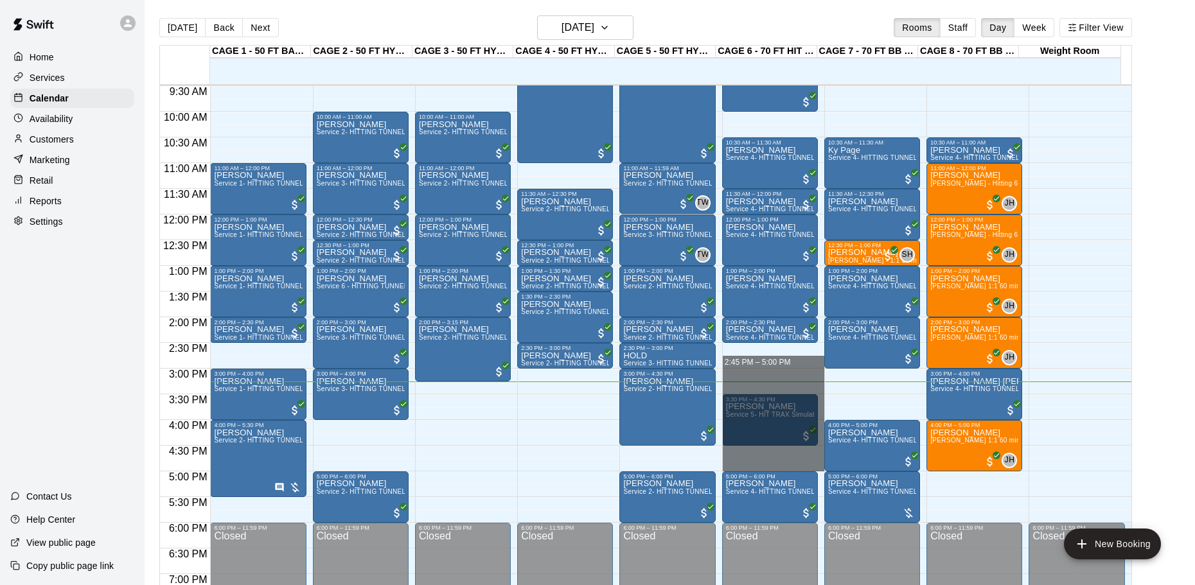
drag, startPoint x: 761, startPoint y: 369, endPoint x: 774, endPoint y: 465, distance: 96.0
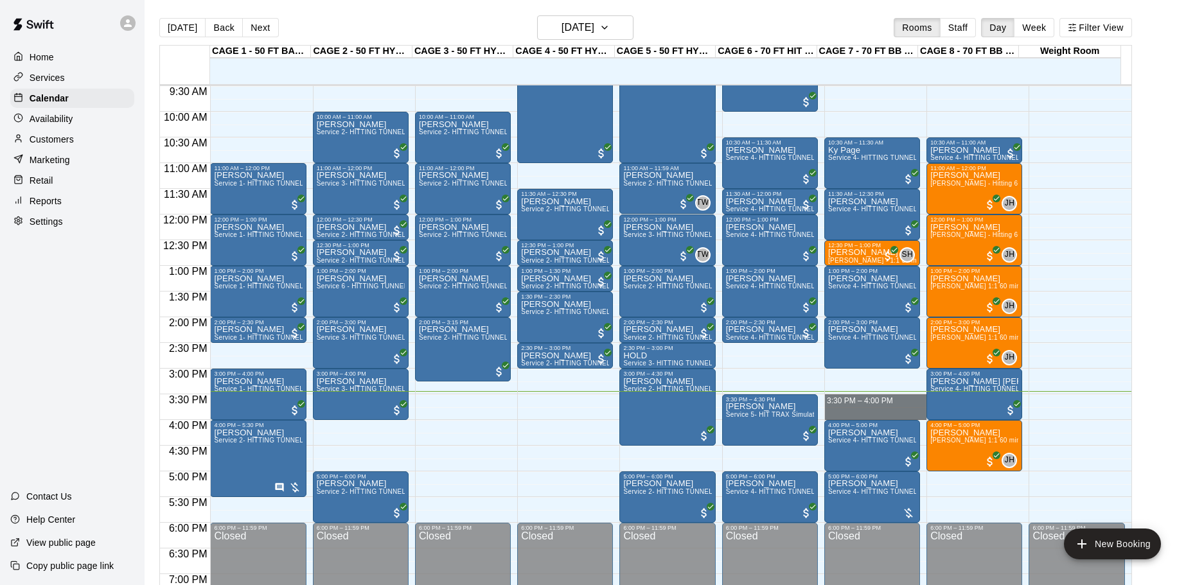
drag, startPoint x: 874, startPoint y: 396, endPoint x: 876, endPoint y: 414, distance: 18.8
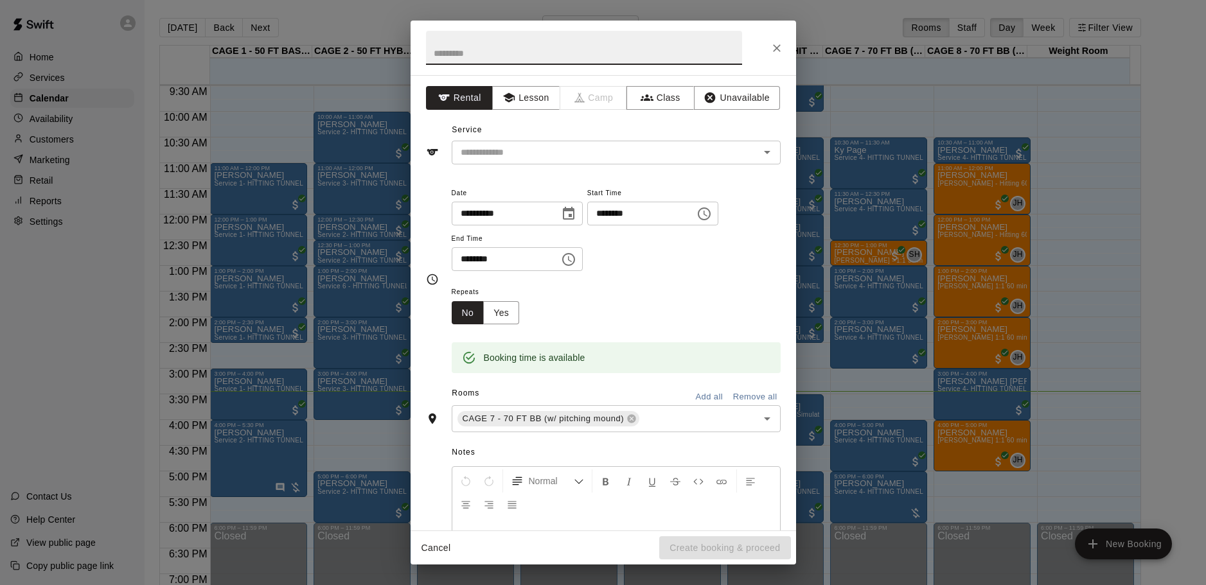
click at [772, 39] on button "Close" at bounding box center [776, 48] width 23 height 23
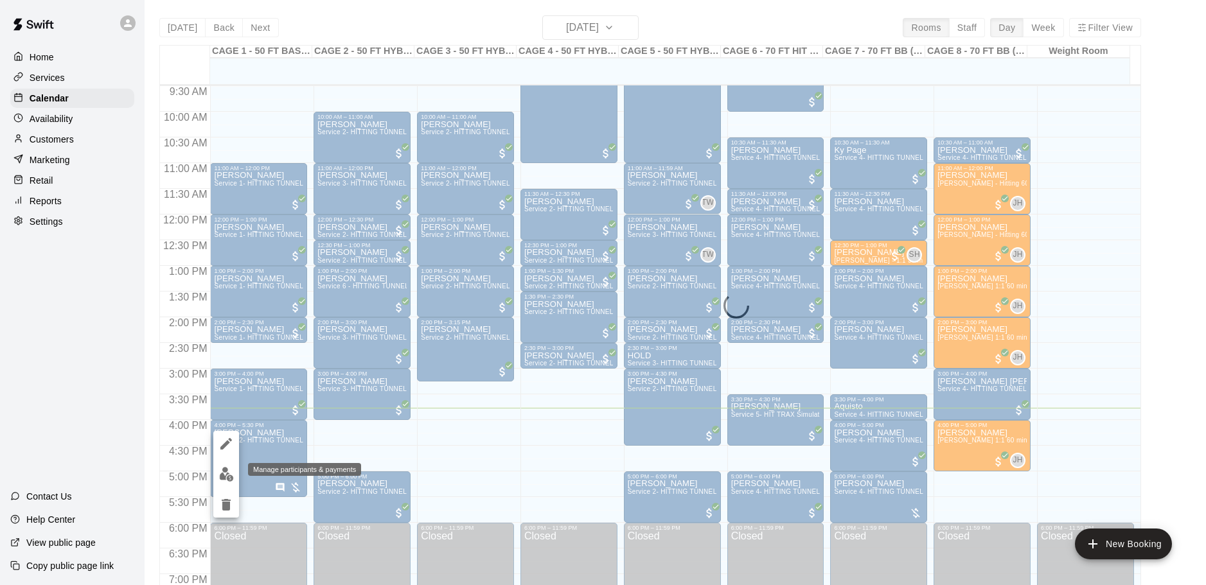
click at [227, 477] on img "edit" at bounding box center [226, 474] width 15 height 15
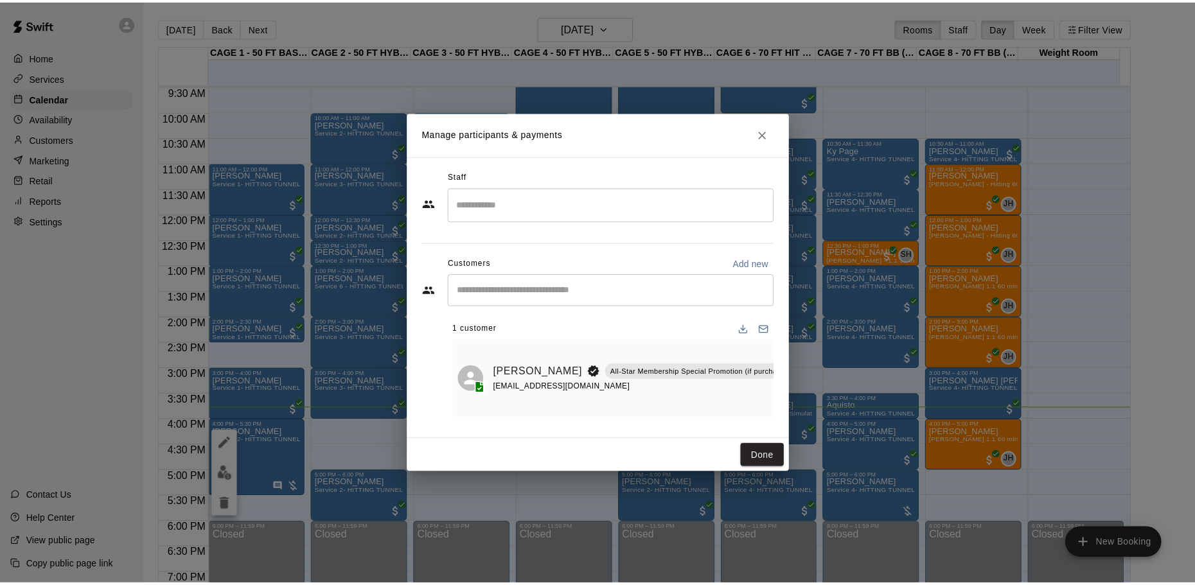
scroll to position [0, 154]
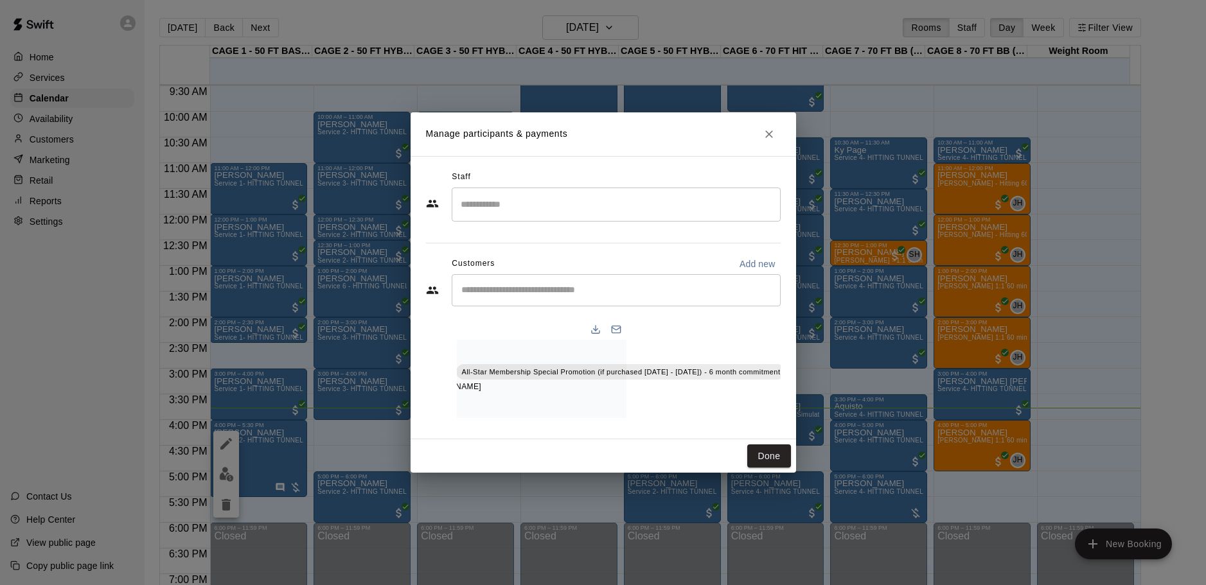
click at [792, 396] on icon "Manage bookings & payment" at bounding box center [797, 401] width 10 height 11
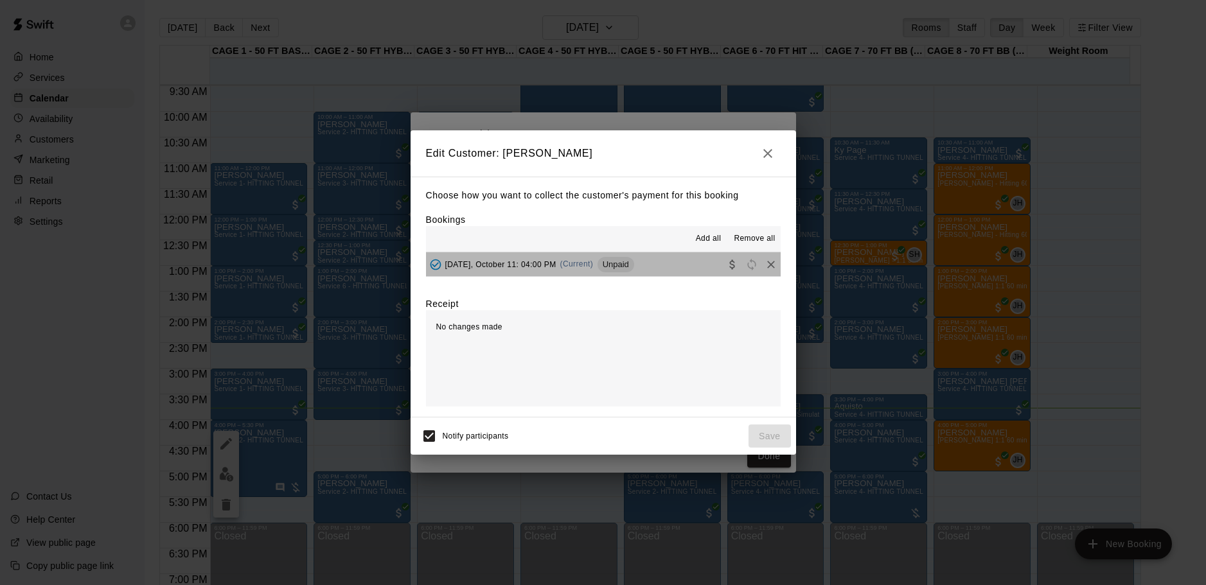
click at [678, 266] on button "Saturday, October 11: 04:00 PM (Current) Unpaid" at bounding box center [603, 265] width 355 height 24
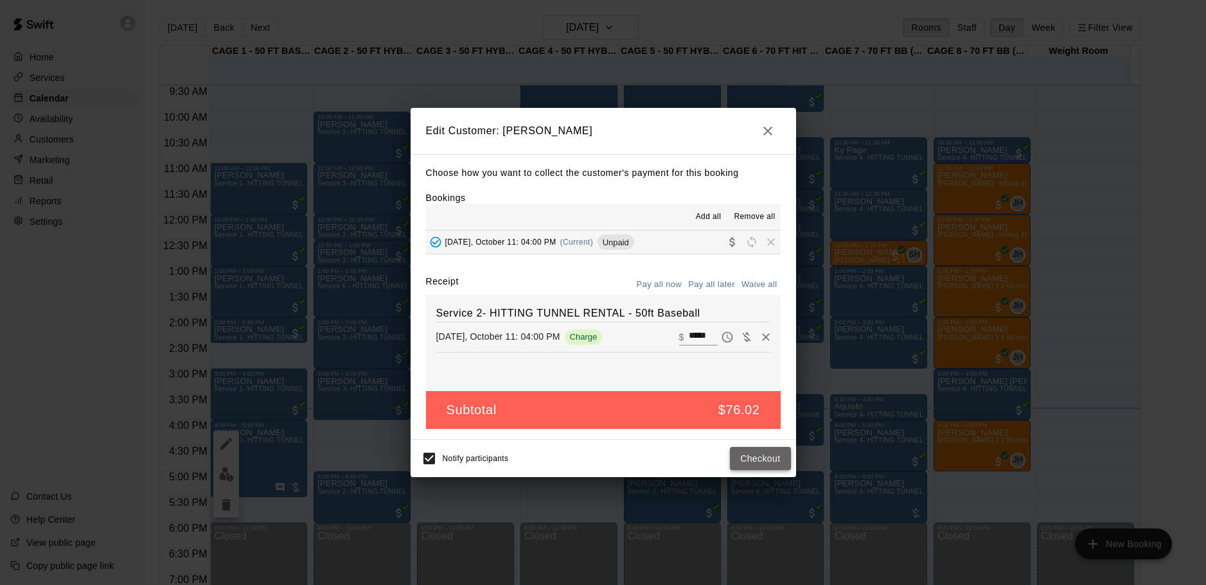
click at [758, 463] on button "Checkout" at bounding box center [760, 459] width 60 height 24
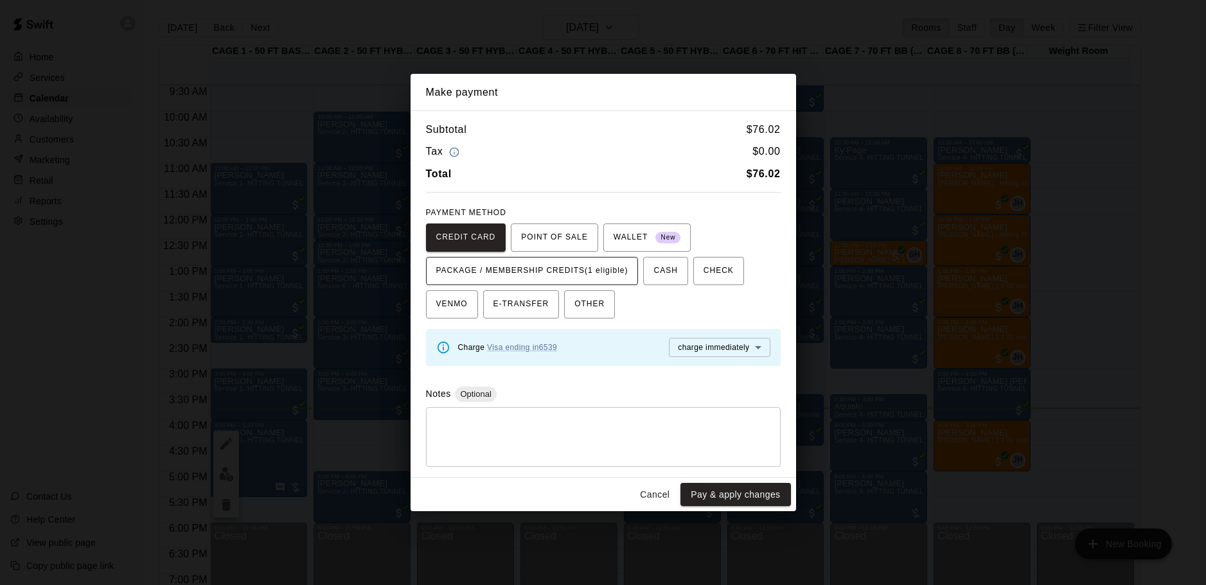
click at [604, 261] on span "PACKAGE / MEMBERSHIP CREDITS (1 eligible)" at bounding box center [532, 271] width 192 height 21
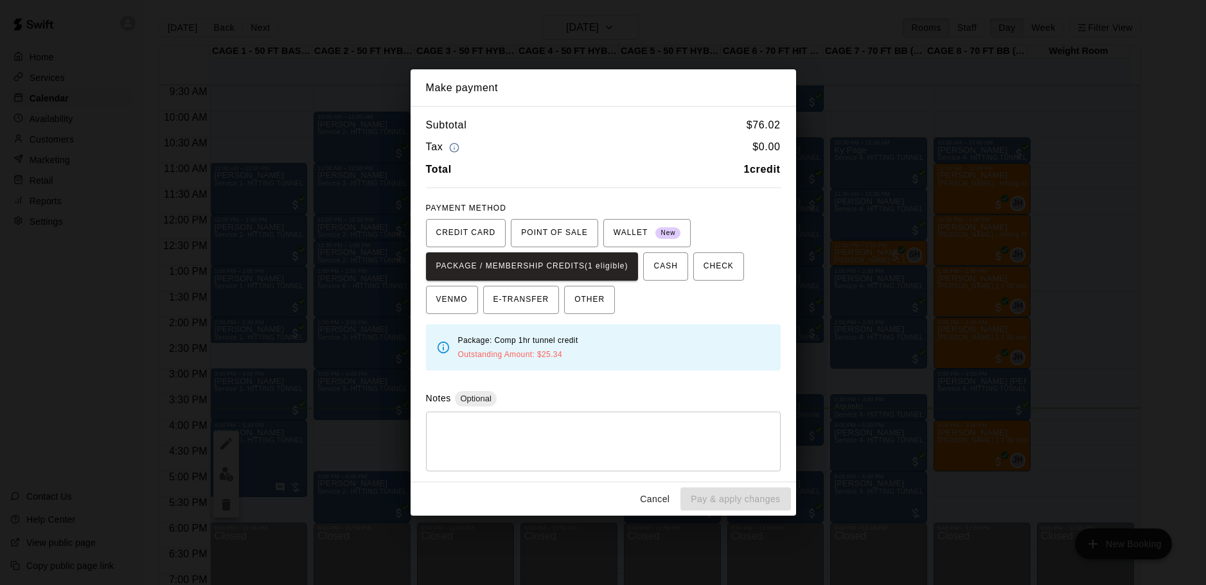
click at [785, 229] on div "Subtotal $ 76.02 Tax $ 0.00 Total 1 credit PAYMENT METHOD CREDIT CARD POINT OF …" at bounding box center [604, 294] width 386 height 376
click at [866, 225] on div "Make payment Subtotal $ 76.02 Tax $ 0.00 Total 1 credit PAYMENT METHOD CREDIT C…" at bounding box center [603, 292] width 1206 height 585
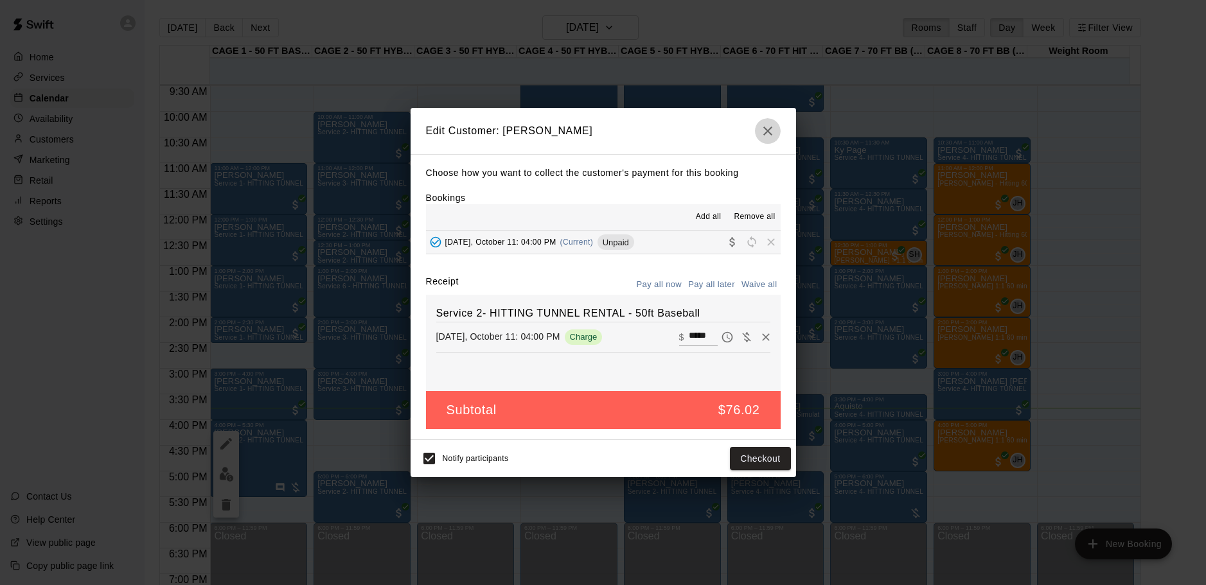
click at [755, 133] on button "button" at bounding box center [768, 131] width 26 height 26
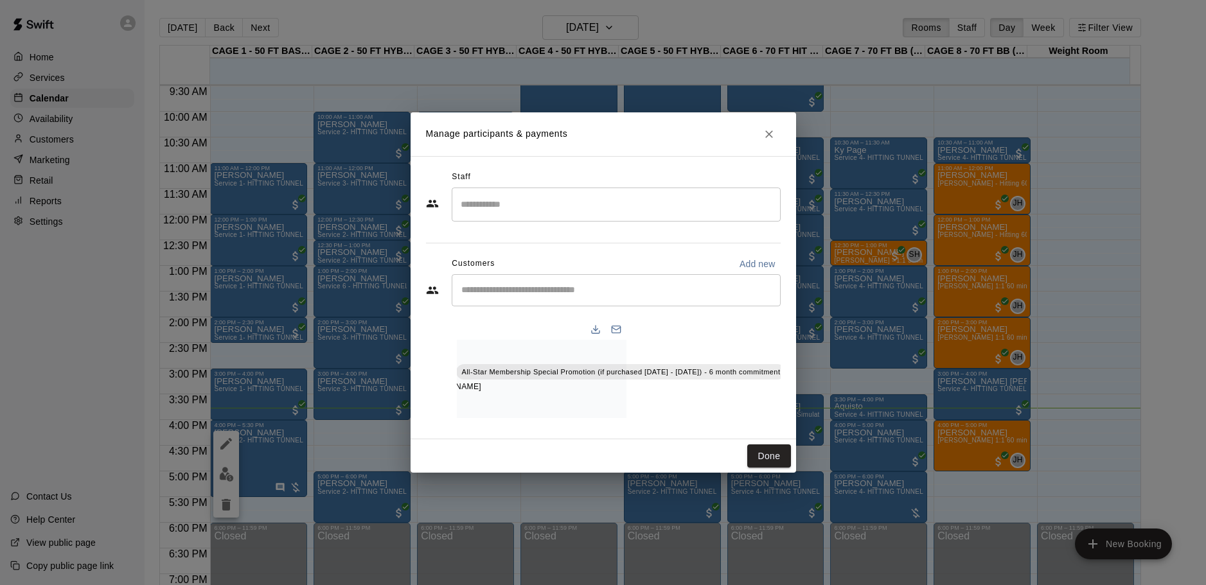
click at [776, 130] on button "Close" at bounding box center [769, 134] width 23 height 23
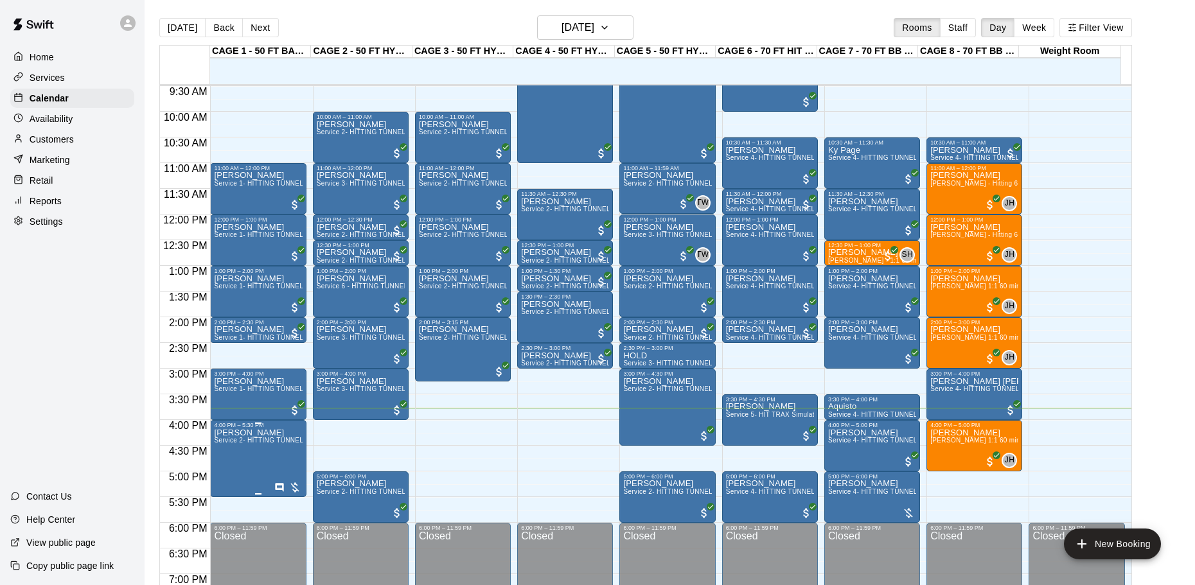
click at [250, 433] on p "[PERSON_NAME]" at bounding box center [258, 433] width 88 height 0
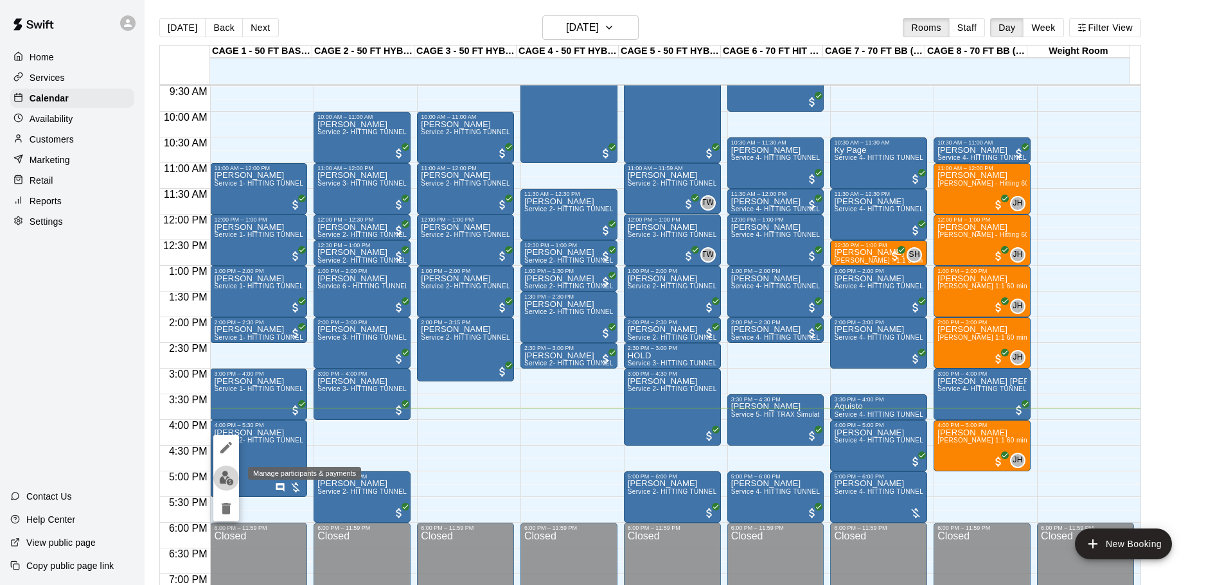
click at [219, 479] on img "edit" at bounding box center [226, 478] width 15 height 15
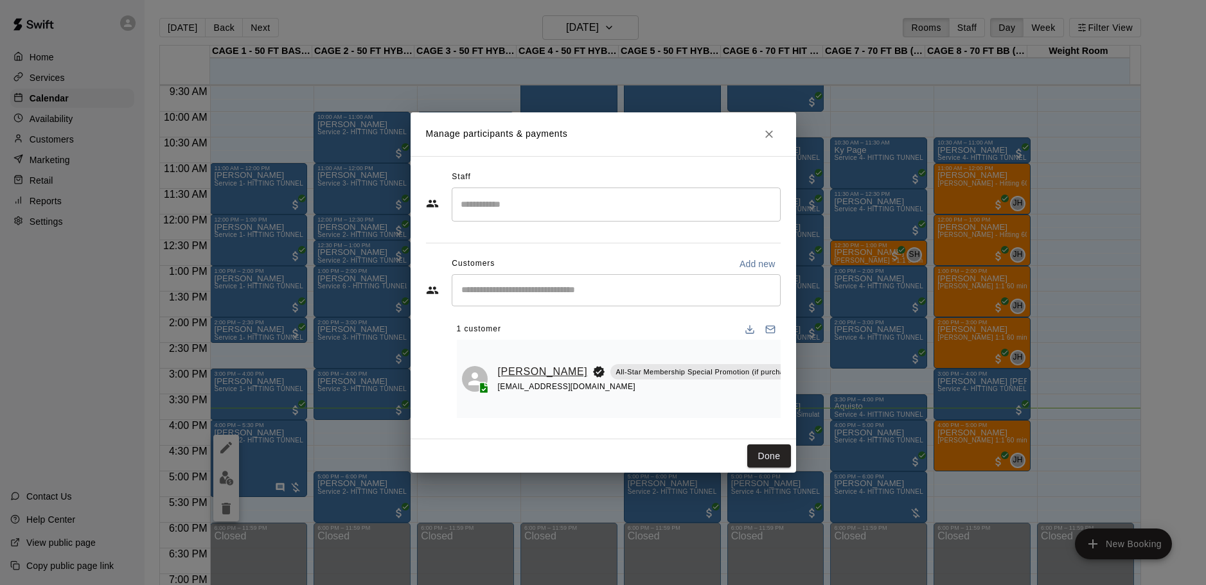
click at [504, 364] on link "[PERSON_NAME]" at bounding box center [543, 372] width 90 height 17
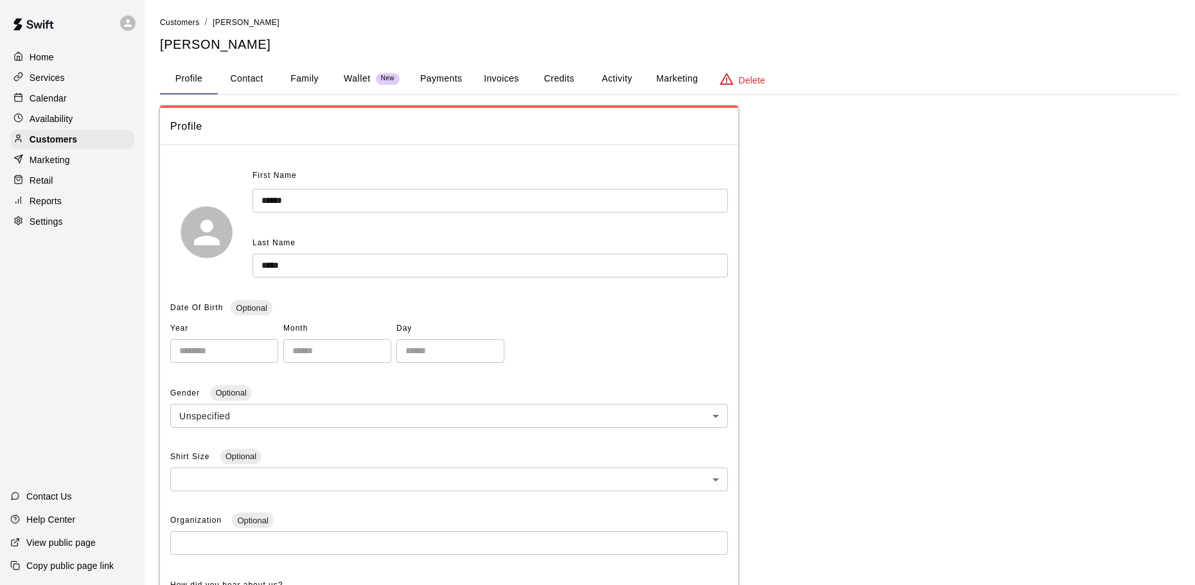
click at [440, 71] on button "Payments" at bounding box center [441, 79] width 62 height 31
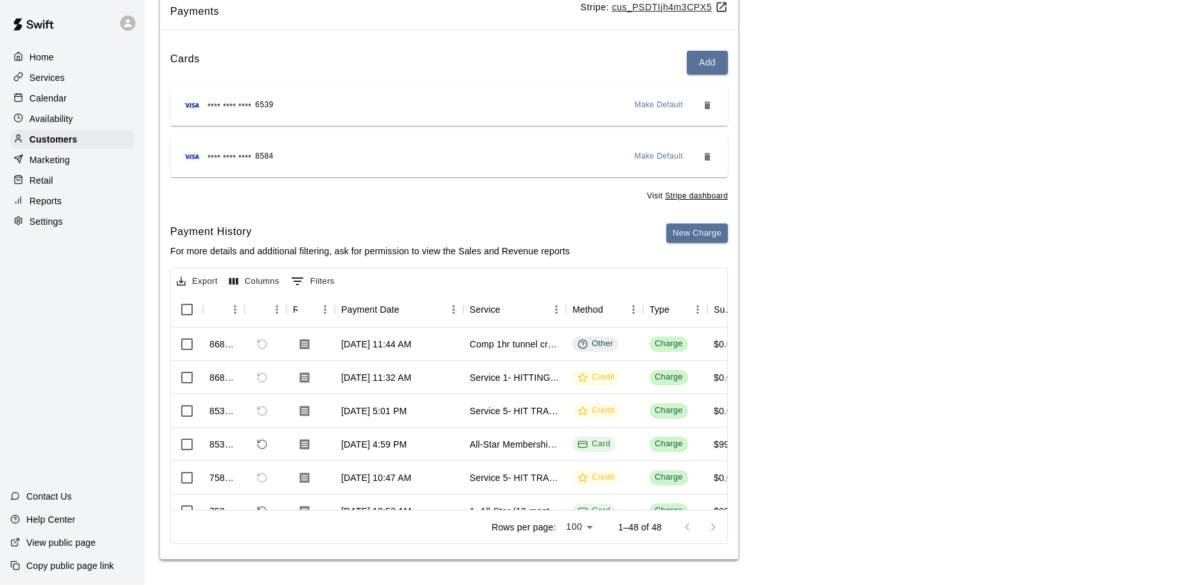
click at [923, 301] on div "Payments Stripe: cus_PSDTIjh4m3CPX5 Cards Add **** **** **** 6539 Make Default …" at bounding box center [670, 275] width 1020 height 570
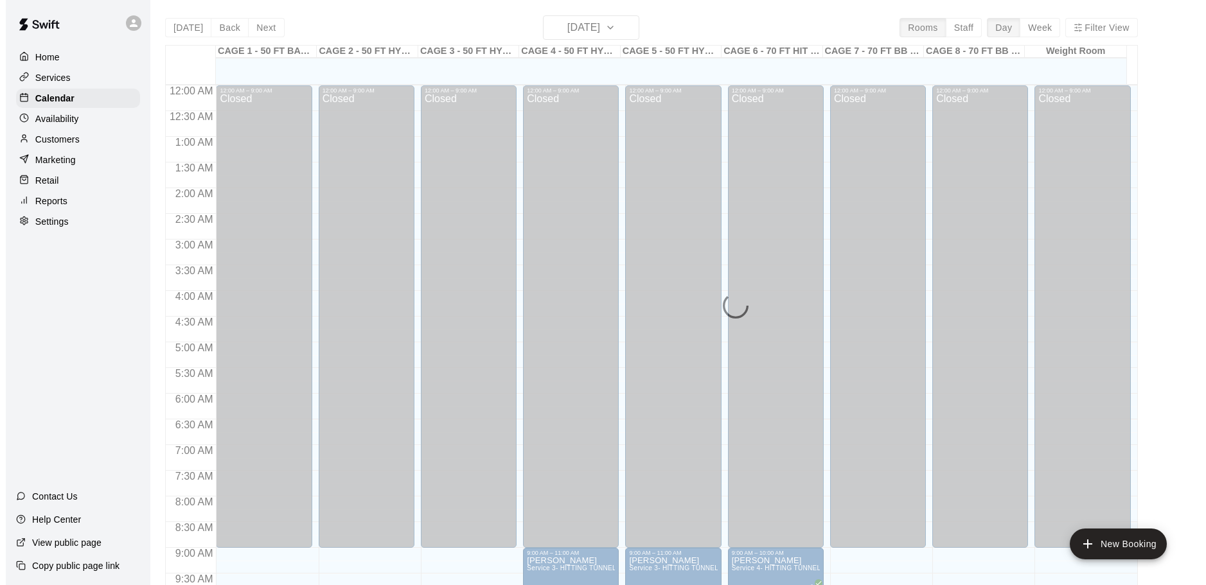
scroll to position [680, 0]
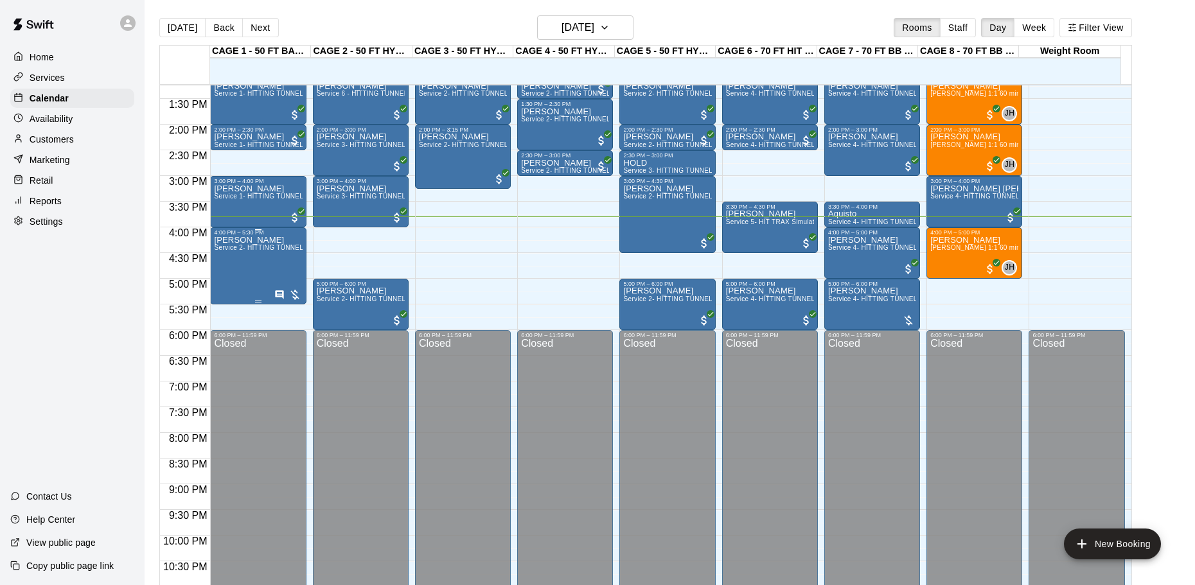
click at [240, 262] on div "Krista Marks Service 2- HITTING TUNNEL RENTAL - 50ft Baseball" at bounding box center [258, 528] width 88 height 585
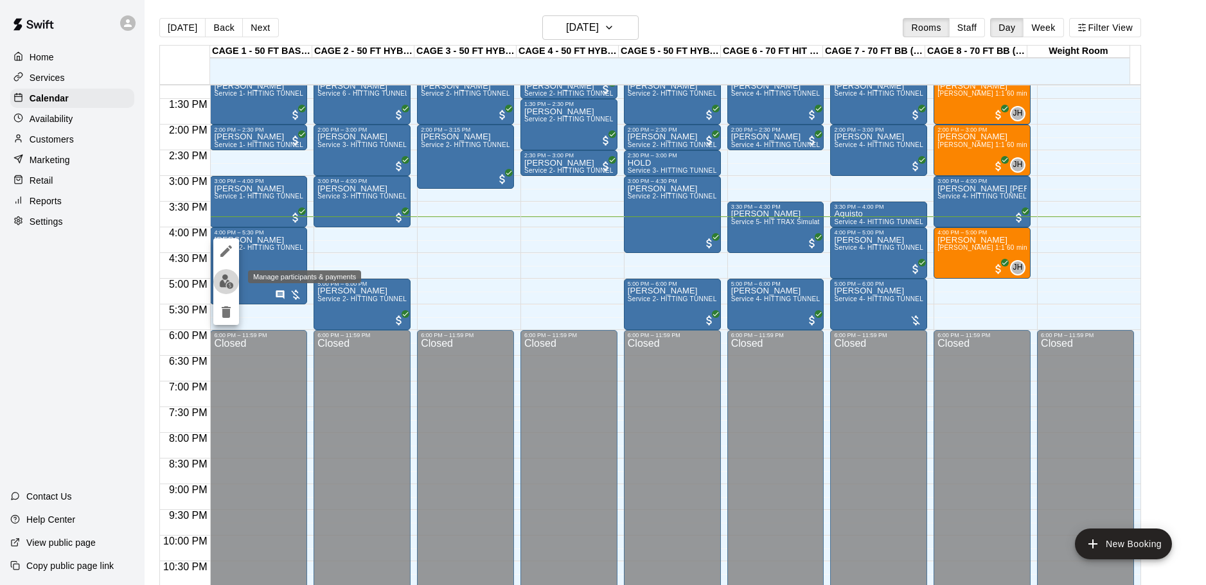
click at [232, 282] on img "edit" at bounding box center [226, 281] width 15 height 15
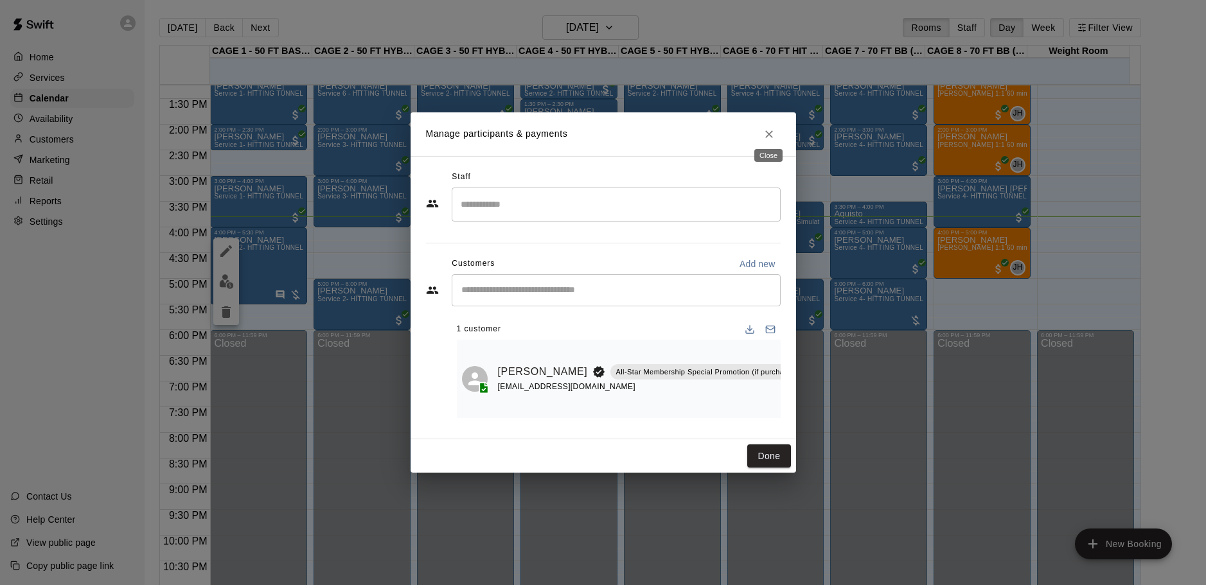
click at [771, 128] on icon "Close" at bounding box center [769, 134] width 13 height 13
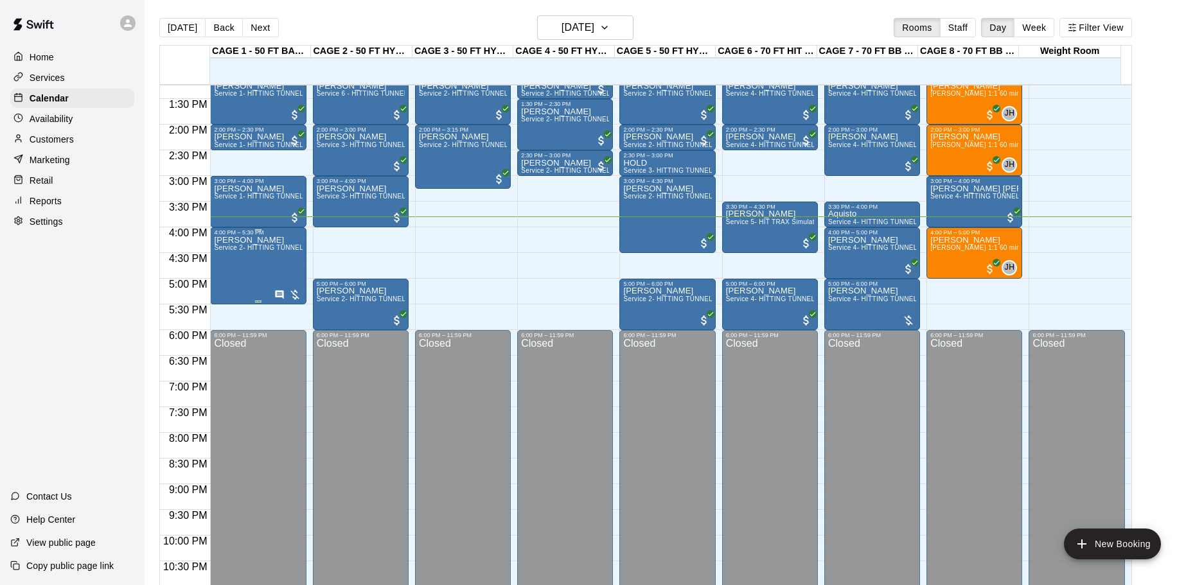
click at [280, 264] on div "Krista Marks Service 2- HITTING TUNNEL RENTAL - 50ft Baseball" at bounding box center [258, 528] width 88 height 585
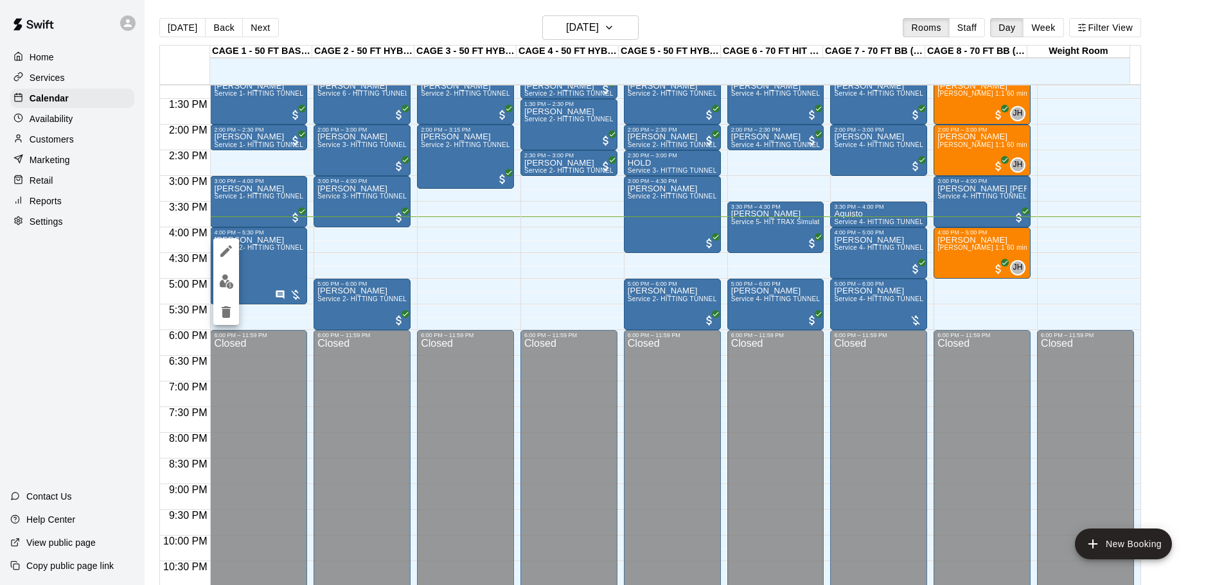
click at [226, 251] on icon "edit" at bounding box center [226, 251] width 12 height 12
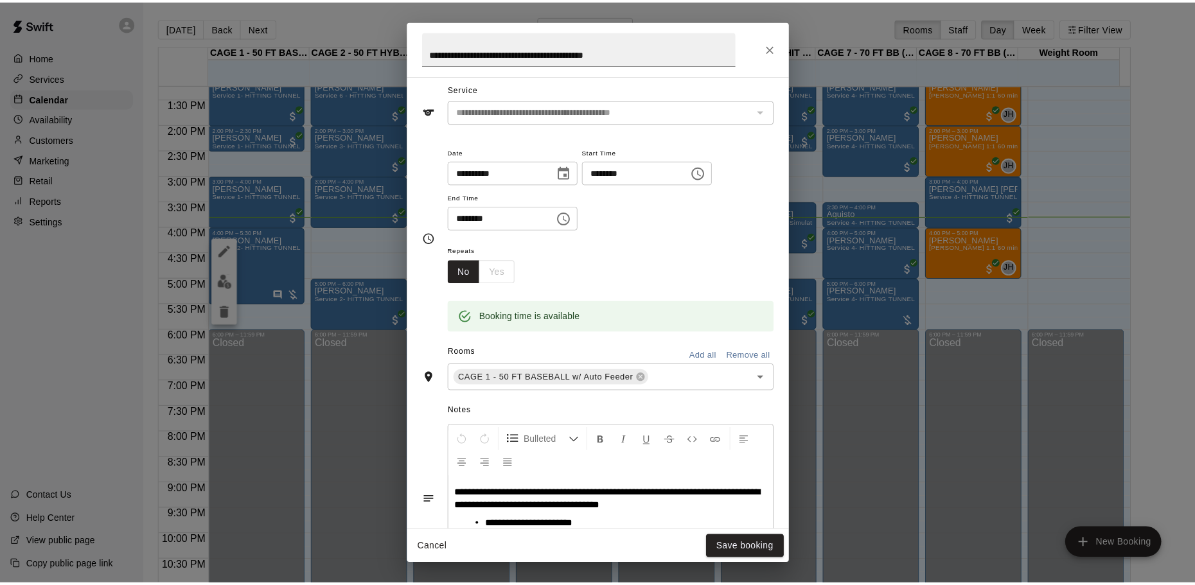
scroll to position [233, 0]
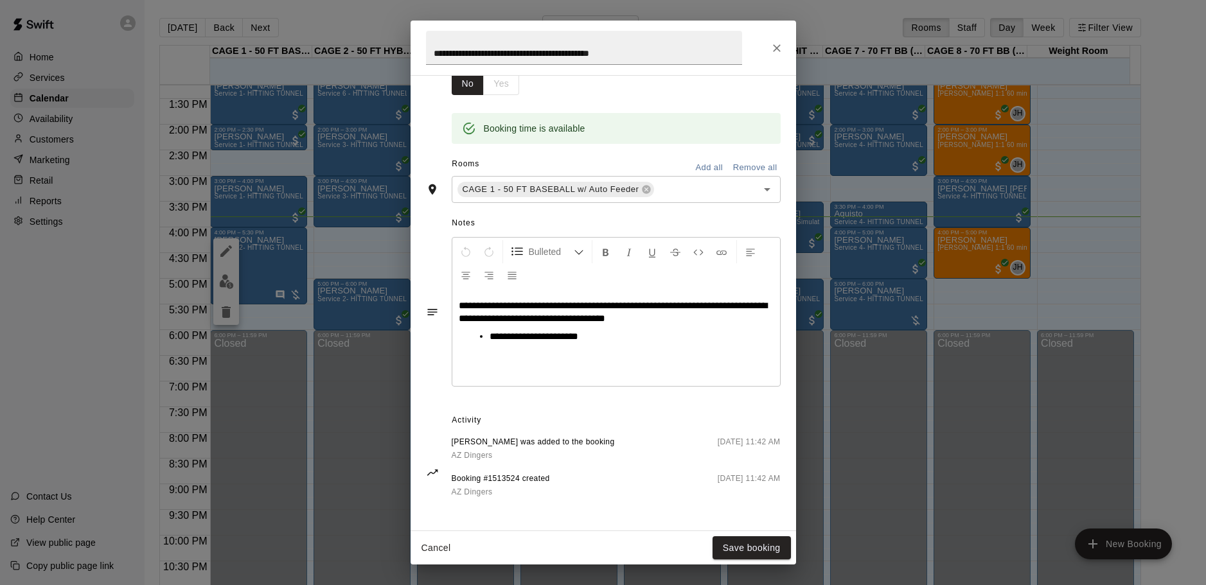
click at [615, 347] on div "**********" at bounding box center [616, 338] width 328 height 96
click at [782, 44] on icon "Close" at bounding box center [776, 48] width 13 height 13
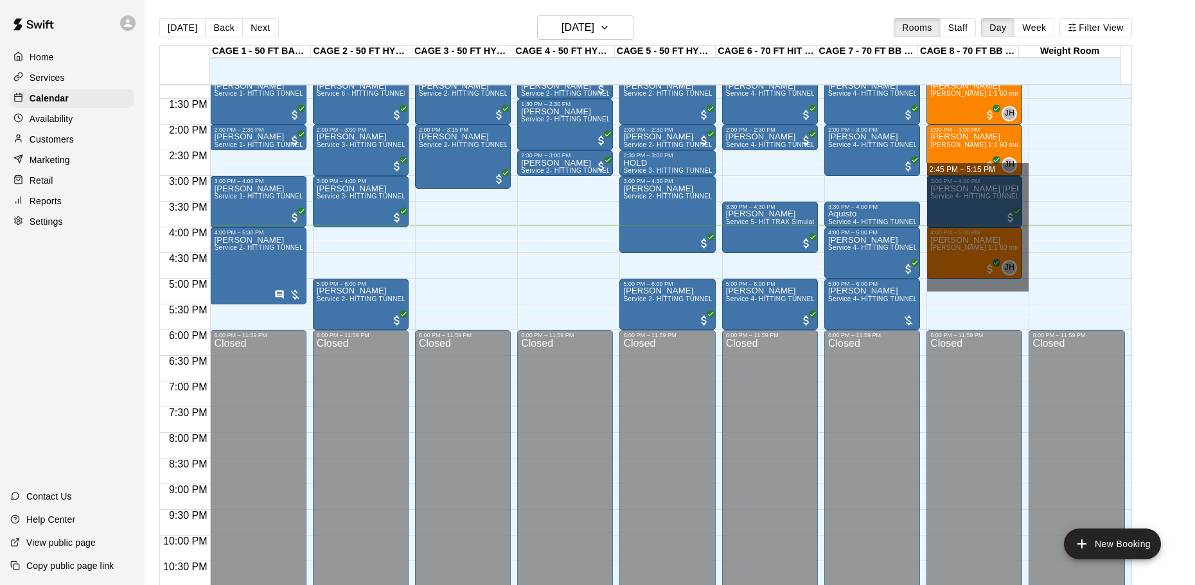
drag, startPoint x: 972, startPoint y: 282, endPoint x: 987, endPoint y: 165, distance: 117.9
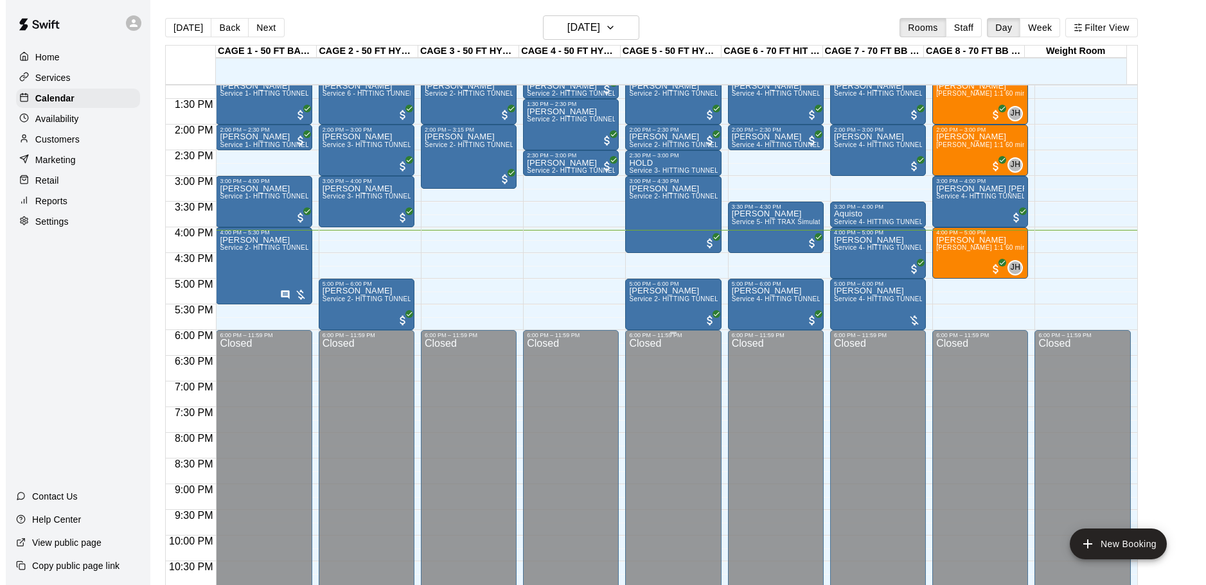
scroll to position [488, 0]
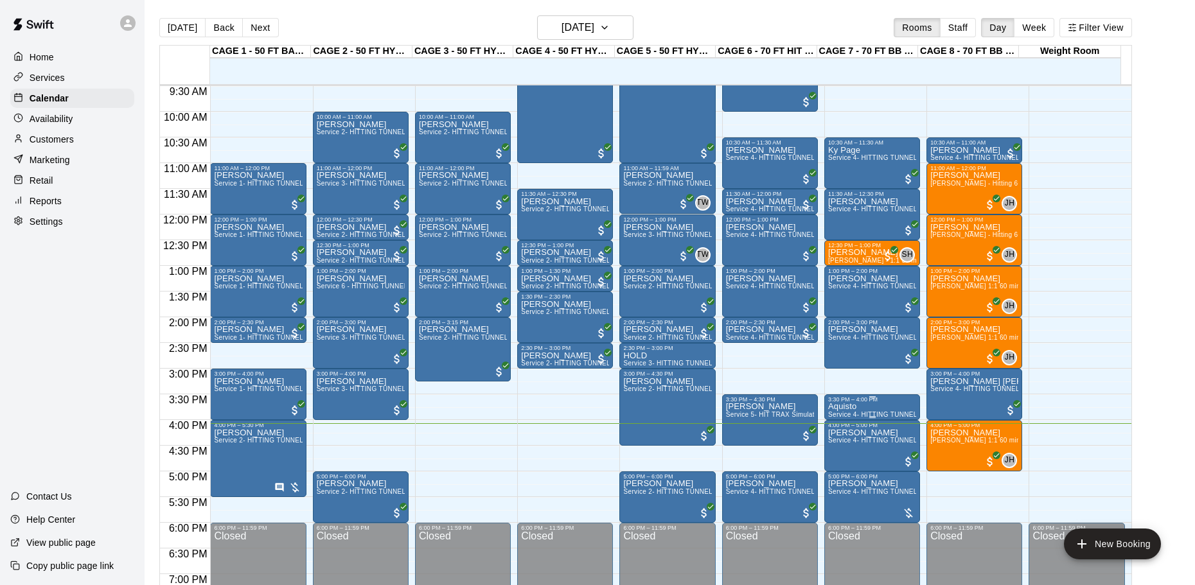
click at [903, 396] on div "3:30 PM – 4:00 PM Aquisto Service 4- HITTING TUNNEL RENTAL - 70ft Baseball" at bounding box center [872, 408] width 96 height 26
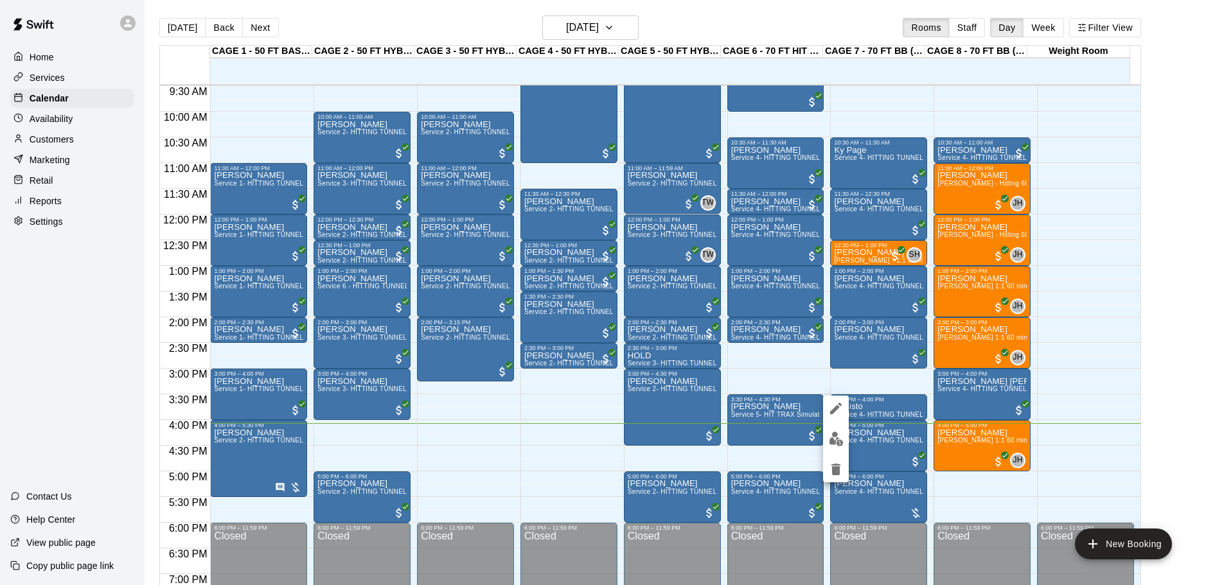
click at [830, 435] on img "edit" at bounding box center [836, 439] width 15 height 15
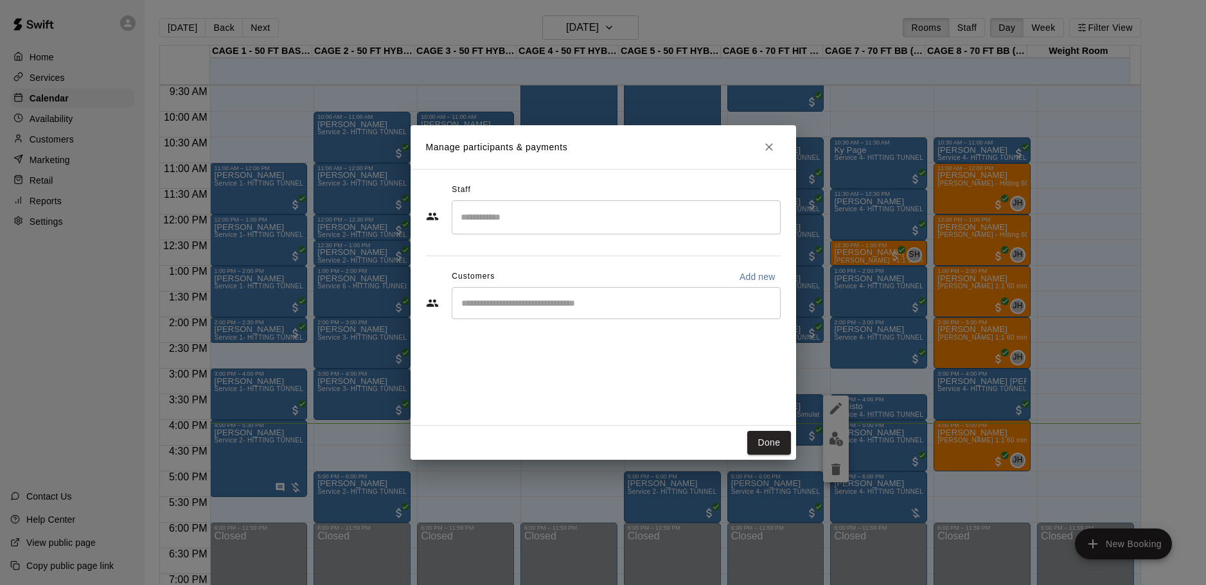
click at [763, 147] on icon "Close" at bounding box center [769, 147] width 13 height 13
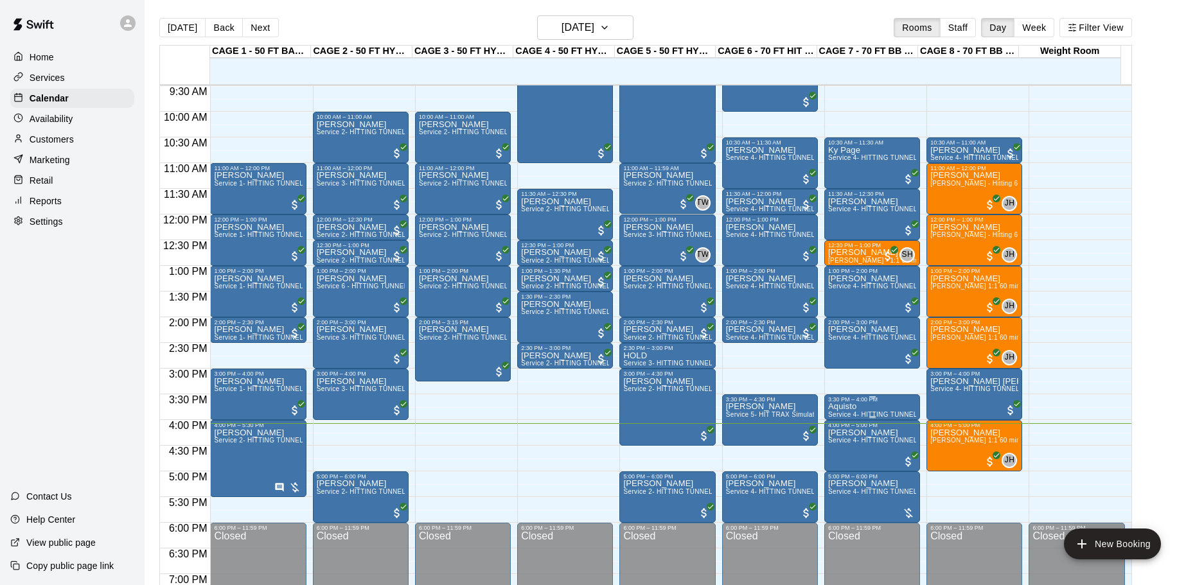
click at [860, 403] on div "3:30 PM – 4:00 PM" at bounding box center [872, 399] width 88 height 6
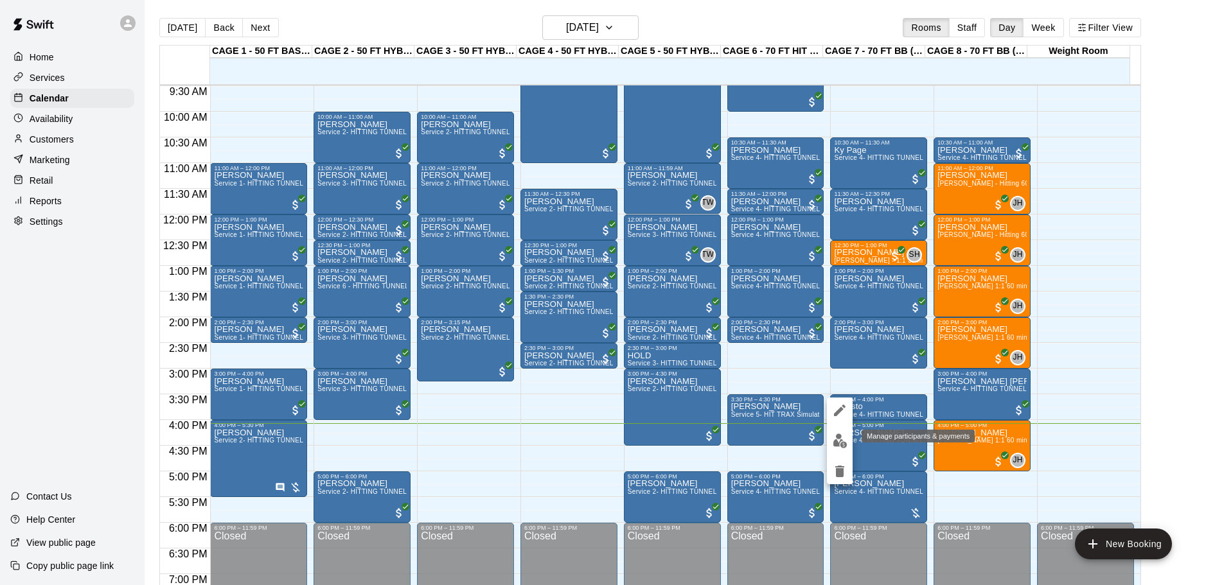
click at [838, 436] on img "edit" at bounding box center [840, 441] width 15 height 15
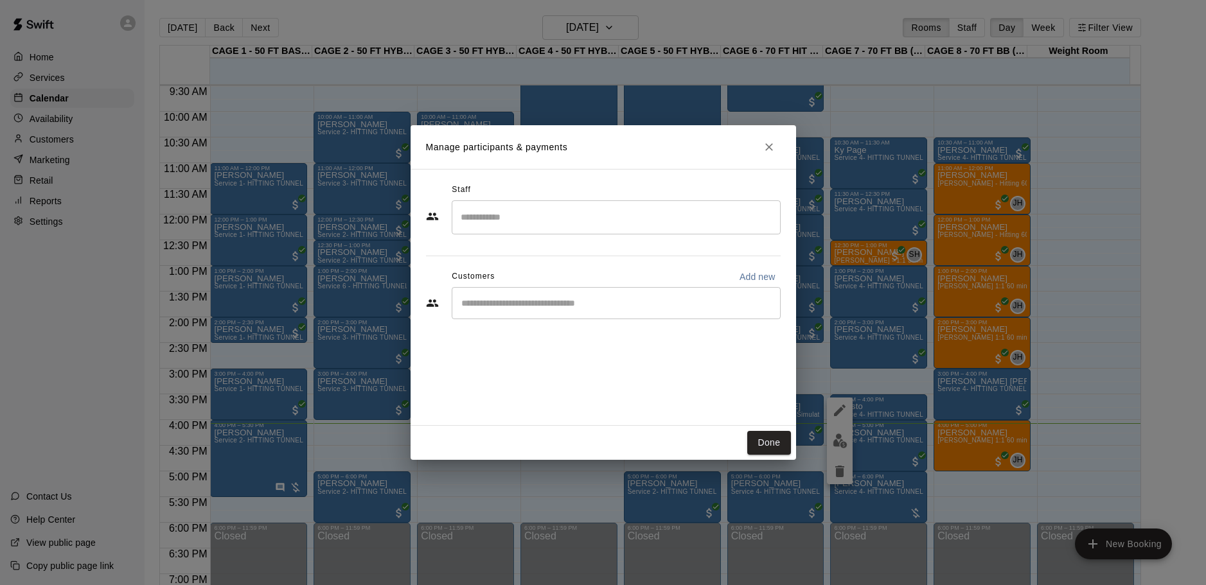
click at [507, 297] on input "Start typing to search customers..." at bounding box center [616, 303] width 317 height 13
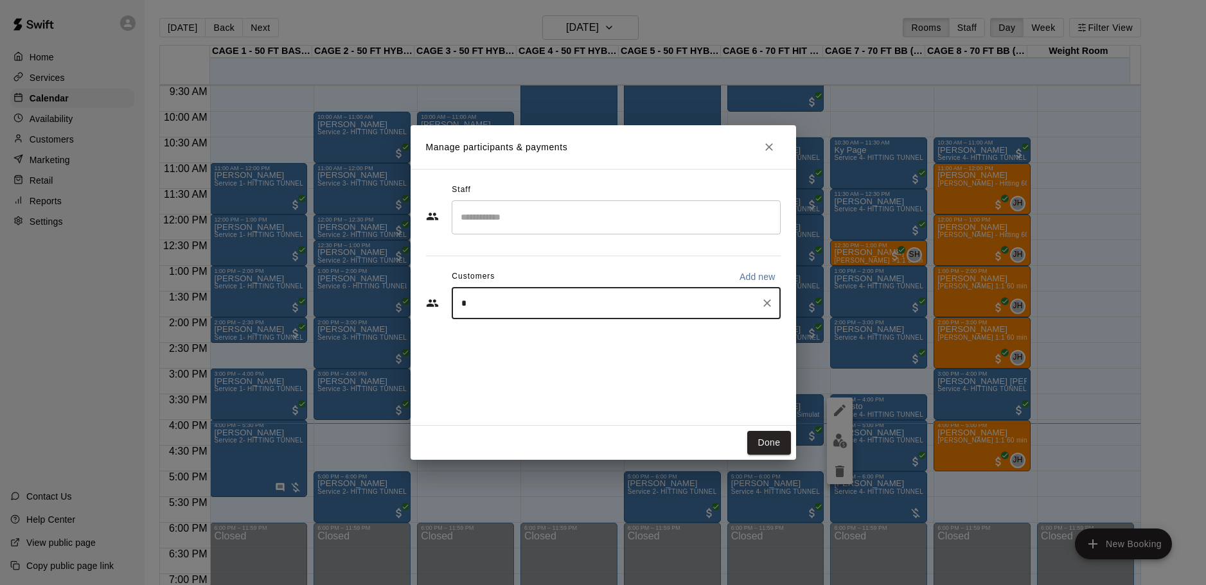
type input "*"
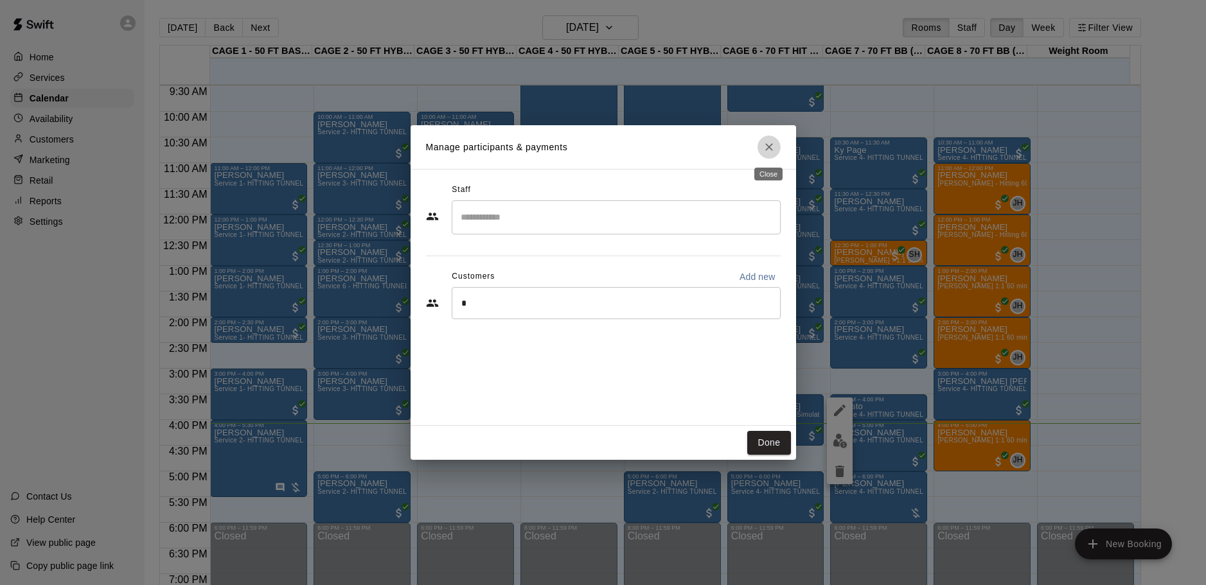
click at [767, 153] on icon "Close" at bounding box center [769, 147] width 13 height 13
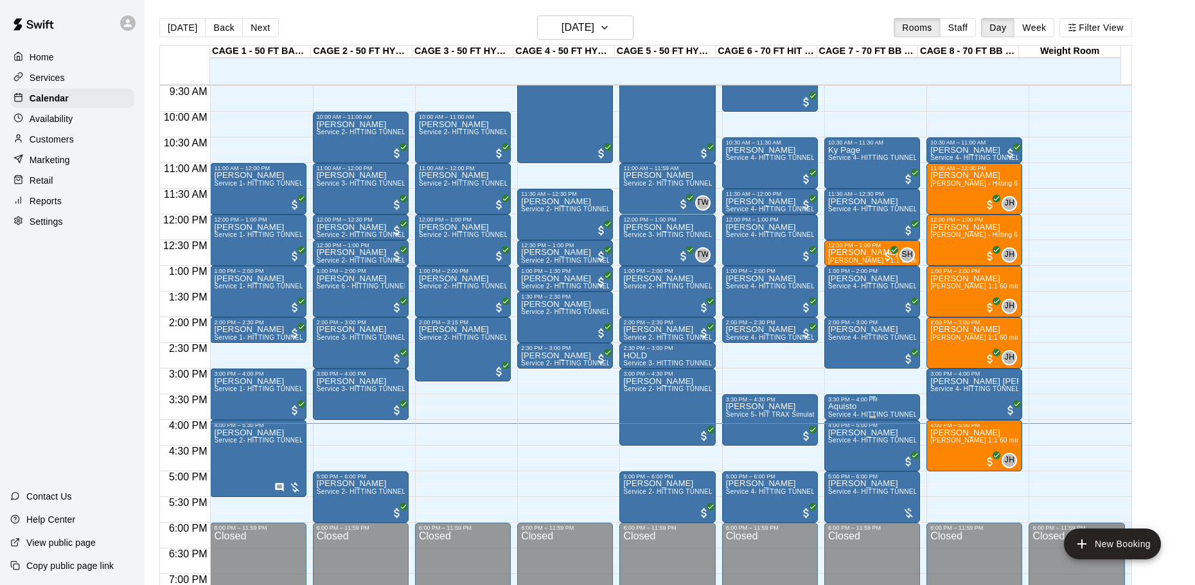
click at [836, 407] on p "Aquisto" at bounding box center [872, 407] width 88 height 0
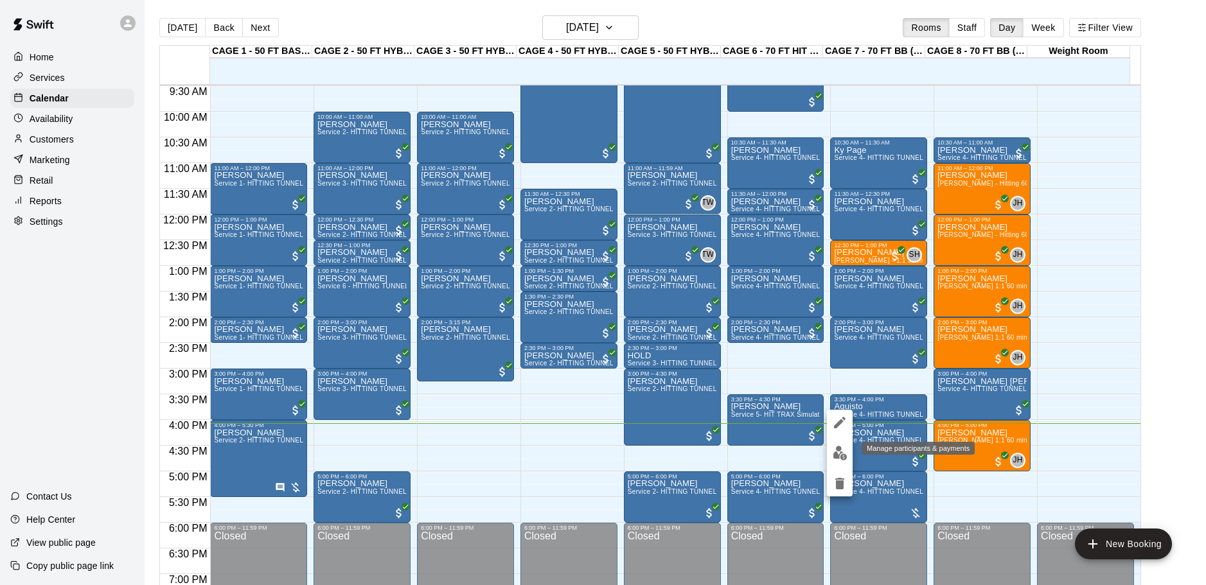
click at [842, 449] on img "edit" at bounding box center [840, 453] width 15 height 15
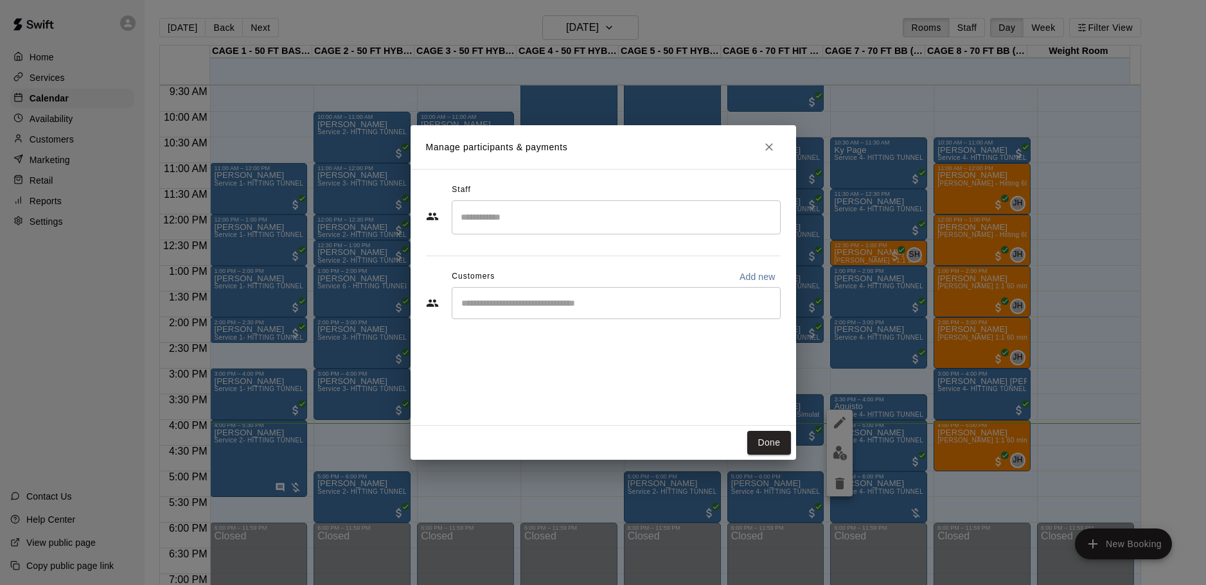
click at [621, 306] on input "Start typing to search customers..." at bounding box center [616, 303] width 317 height 13
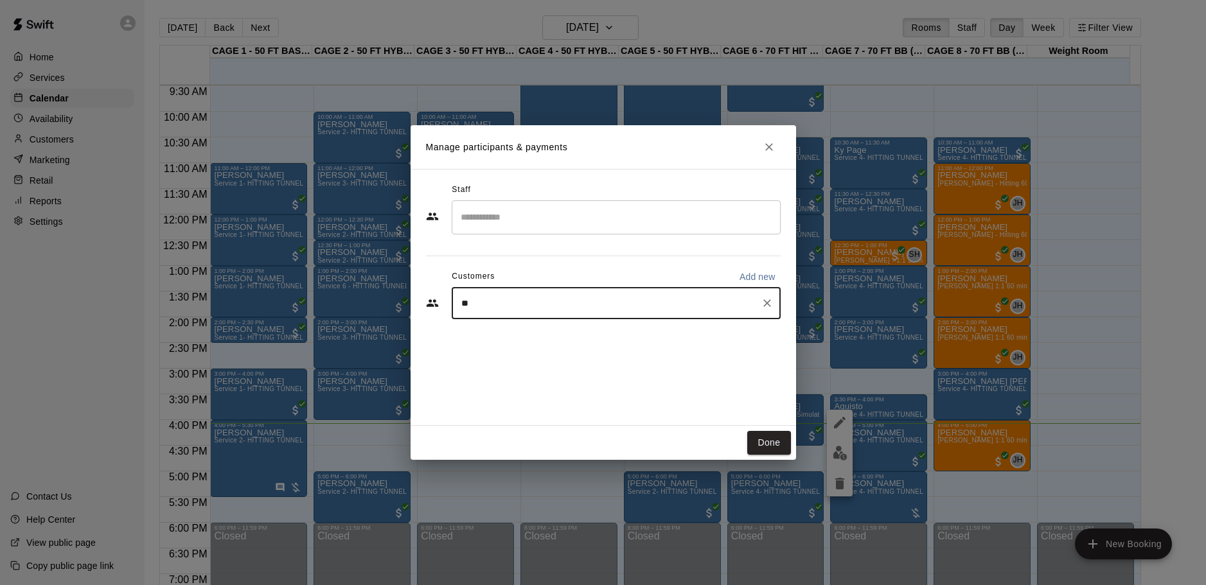
type input "*"
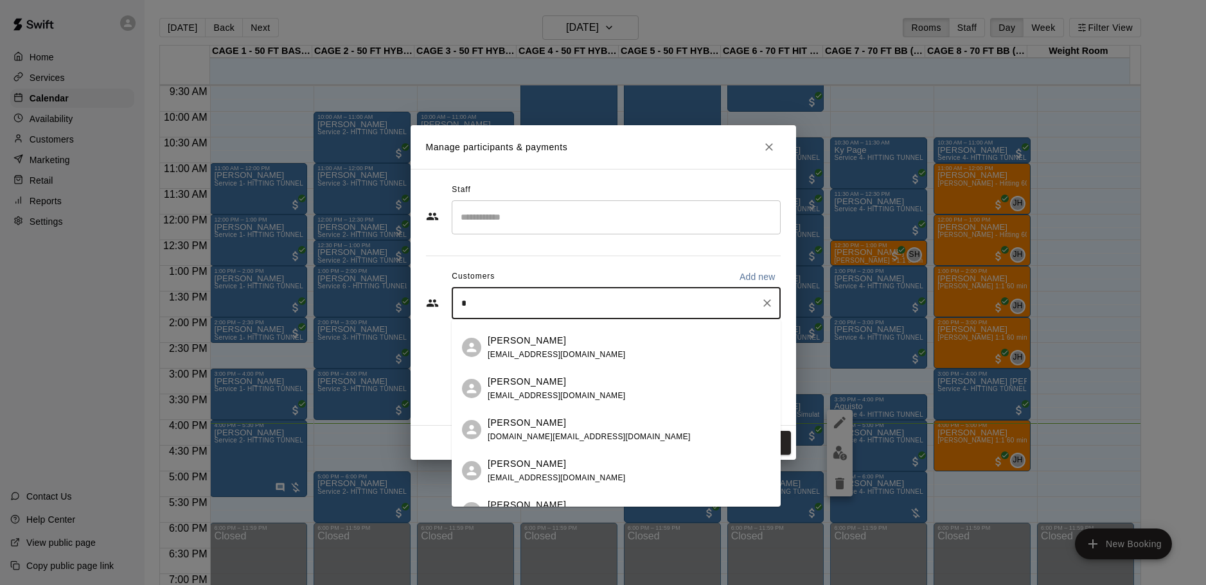
scroll to position [0, 0]
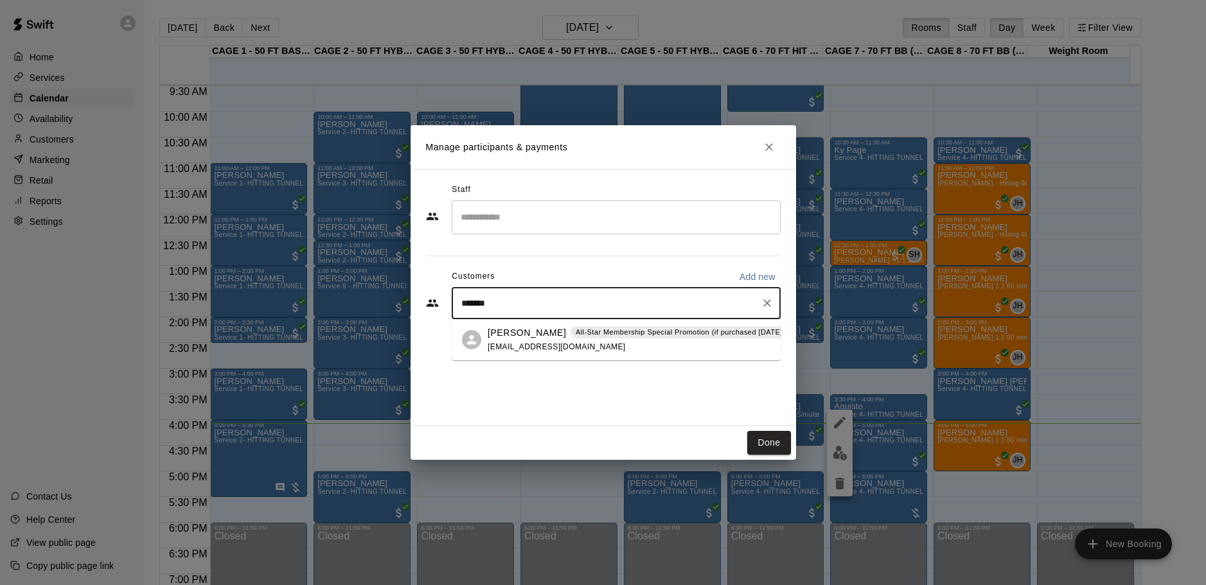
type input "********"
click at [532, 339] on p "[PERSON_NAME]" at bounding box center [527, 332] width 78 height 13
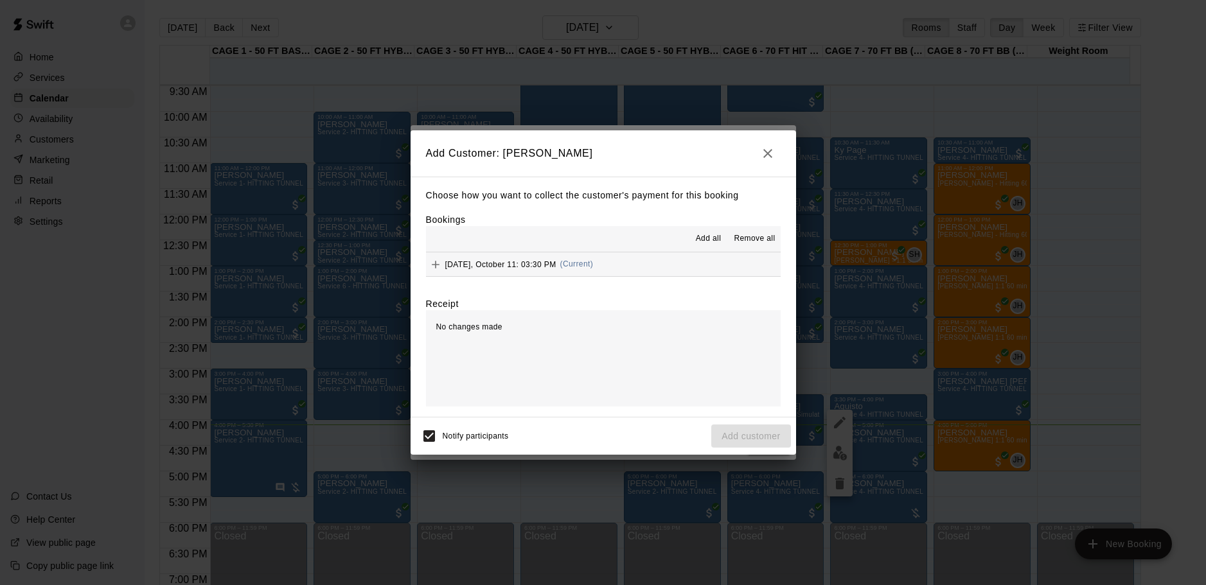
click at [582, 262] on span "(Current)" at bounding box center [576, 264] width 33 height 9
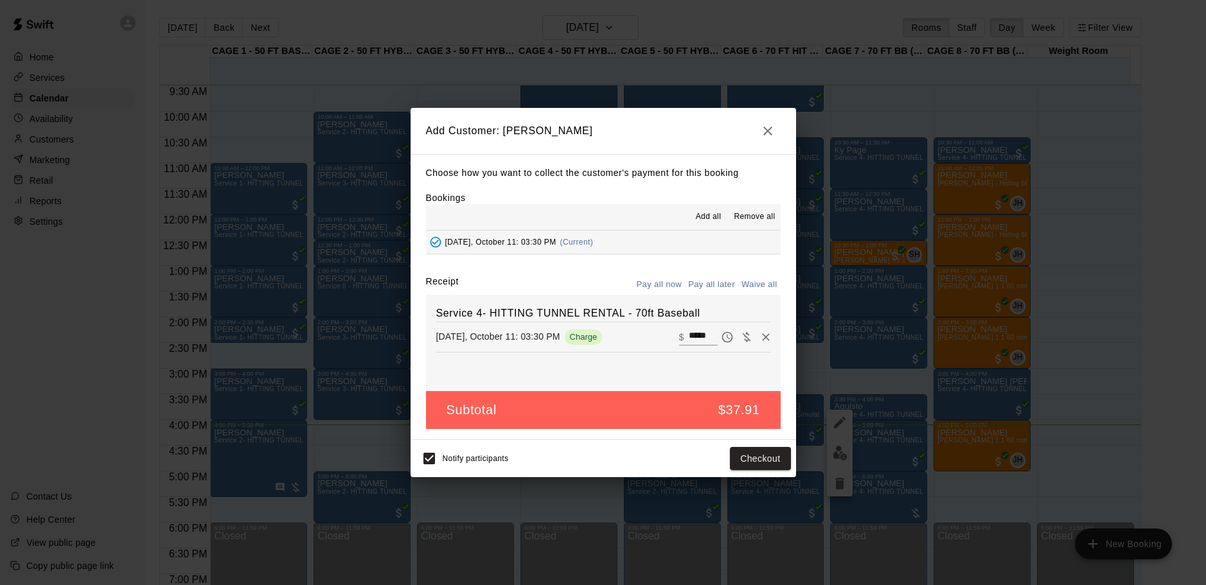
click at [707, 287] on button "Pay all later" at bounding box center [711, 285] width 53 height 20
click at [752, 449] on button "Add customer" at bounding box center [750, 459] width 79 height 24
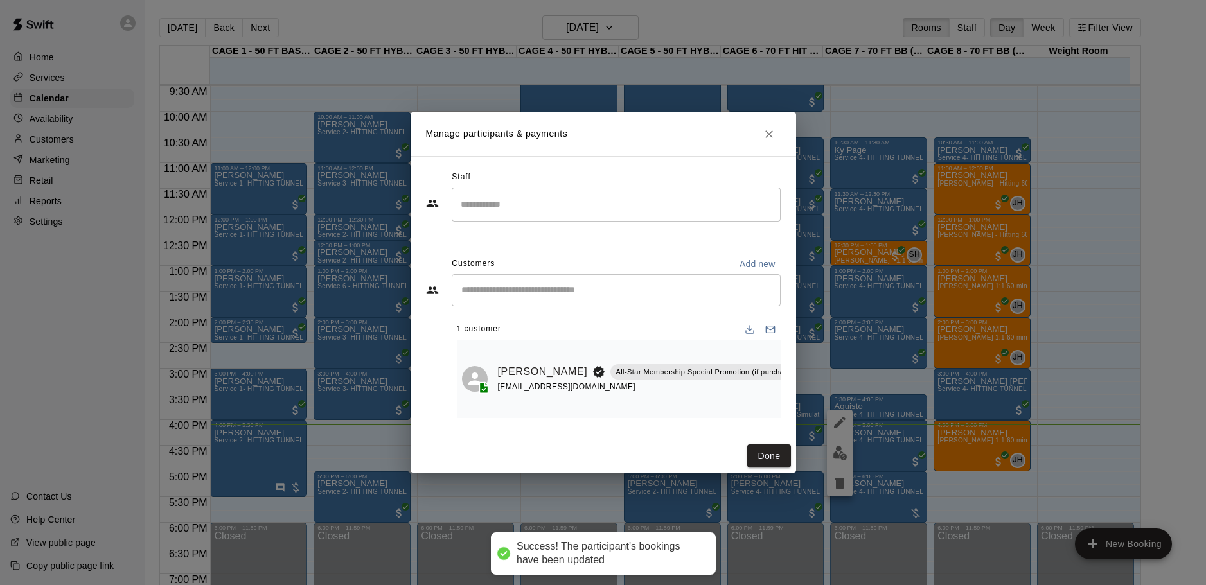
scroll to position [0, 166]
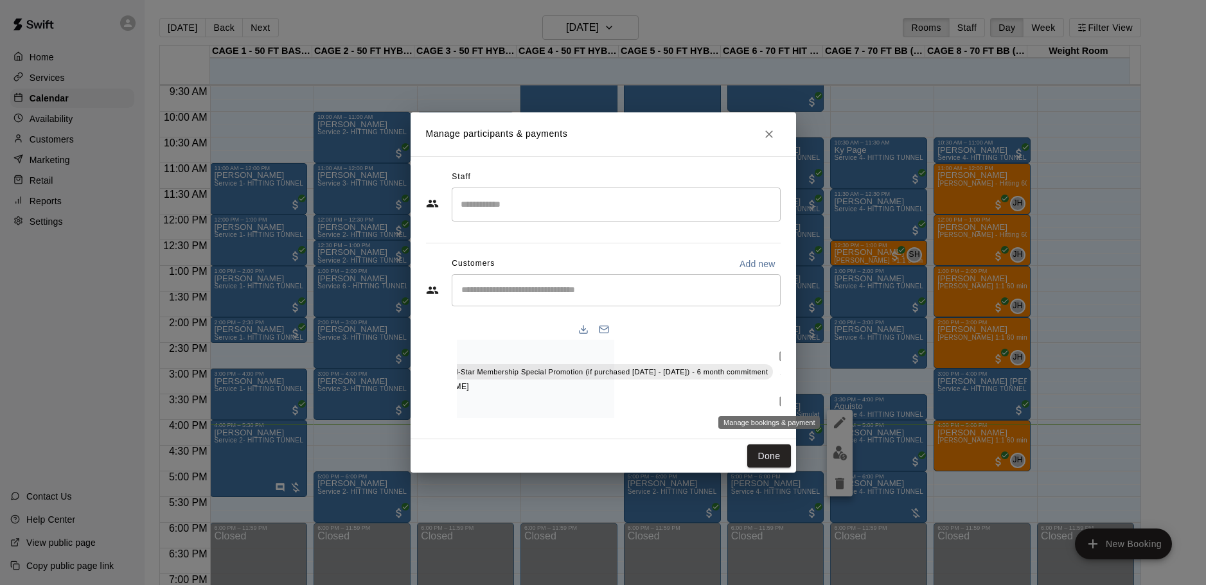
click at [778, 396] on icon "Manage bookings & payment" at bounding box center [784, 401] width 13 height 13
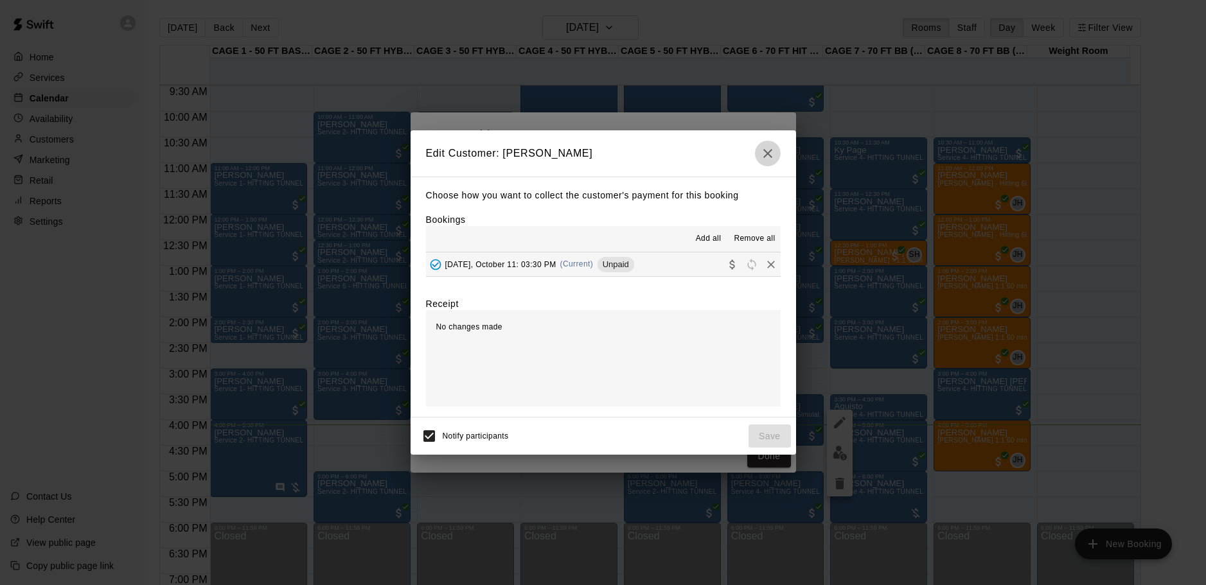
click at [765, 162] on button "button" at bounding box center [768, 154] width 26 height 26
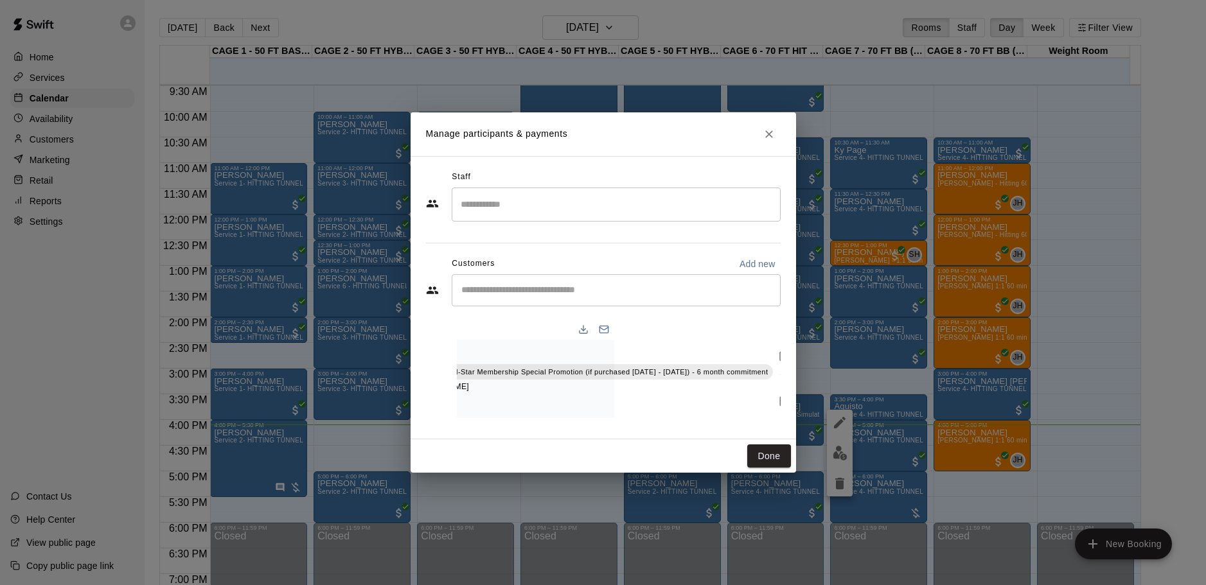
click at [770, 123] on button "Close" at bounding box center [769, 134] width 23 height 23
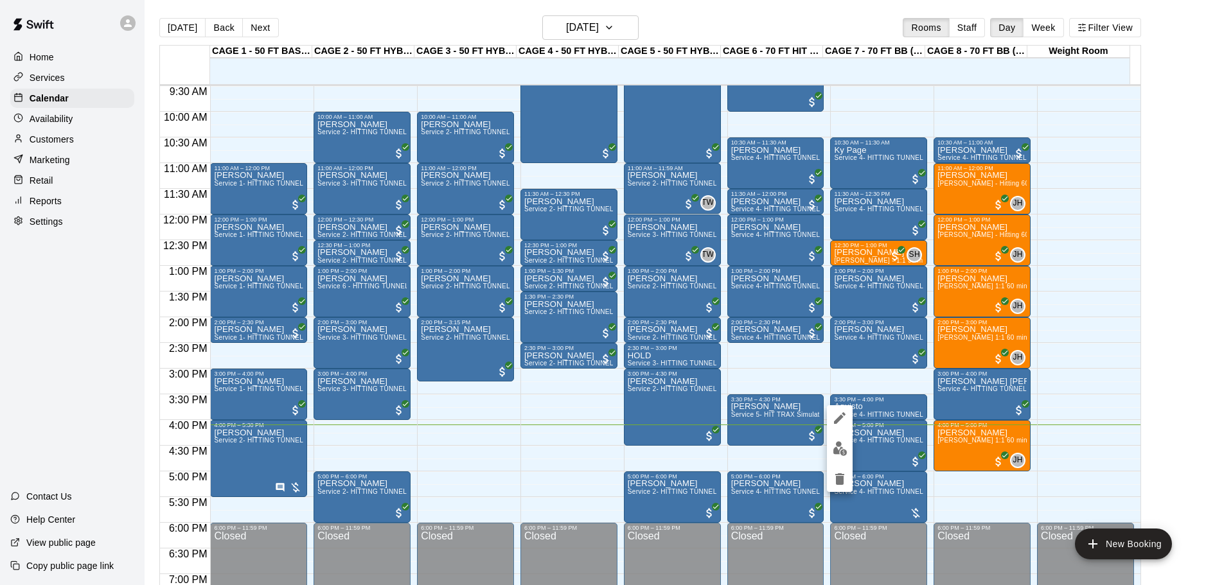
click at [845, 443] on img "edit" at bounding box center [840, 448] width 15 height 15
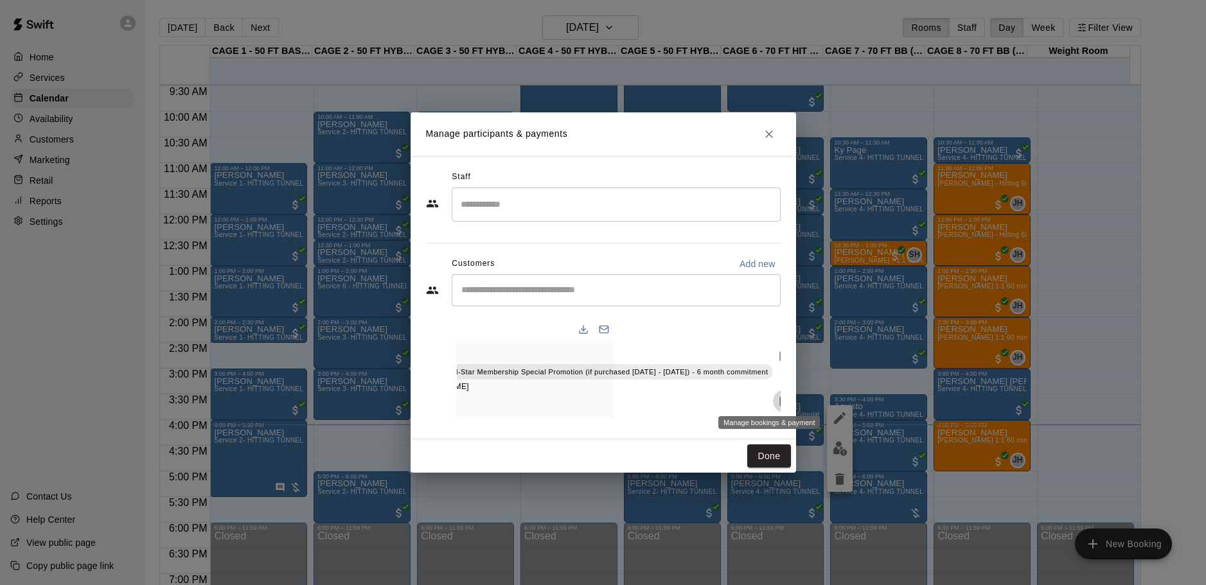
click at [778, 397] on icon "Manage bookings & payment" at bounding box center [784, 401] width 13 height 13
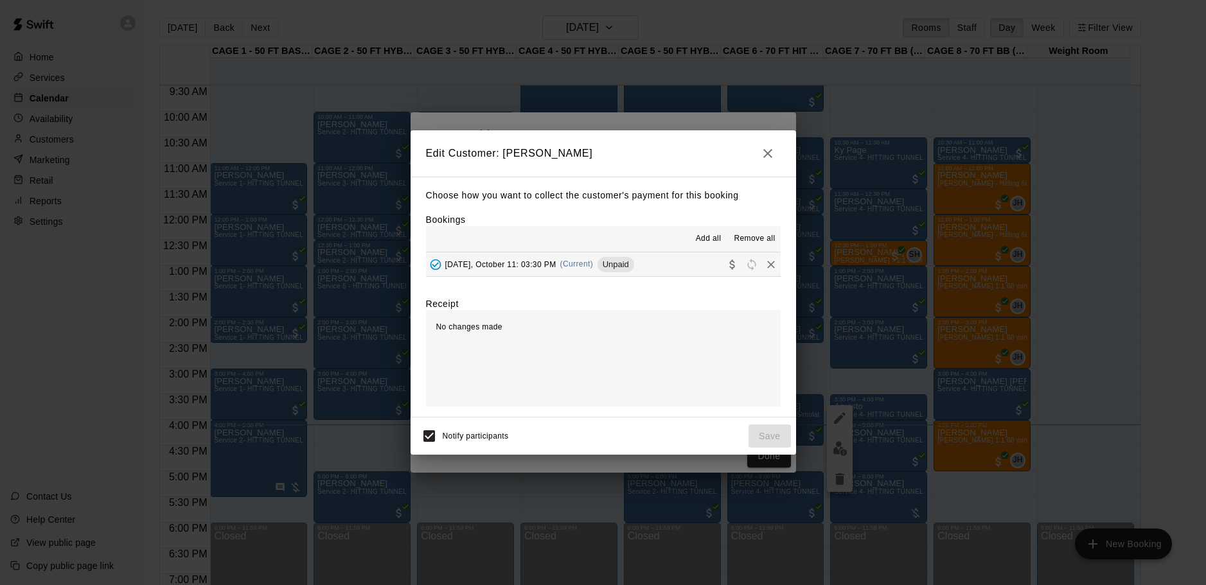
click at [765, 141] on button "button" at bounding box center [768, 154] width 26 height 26
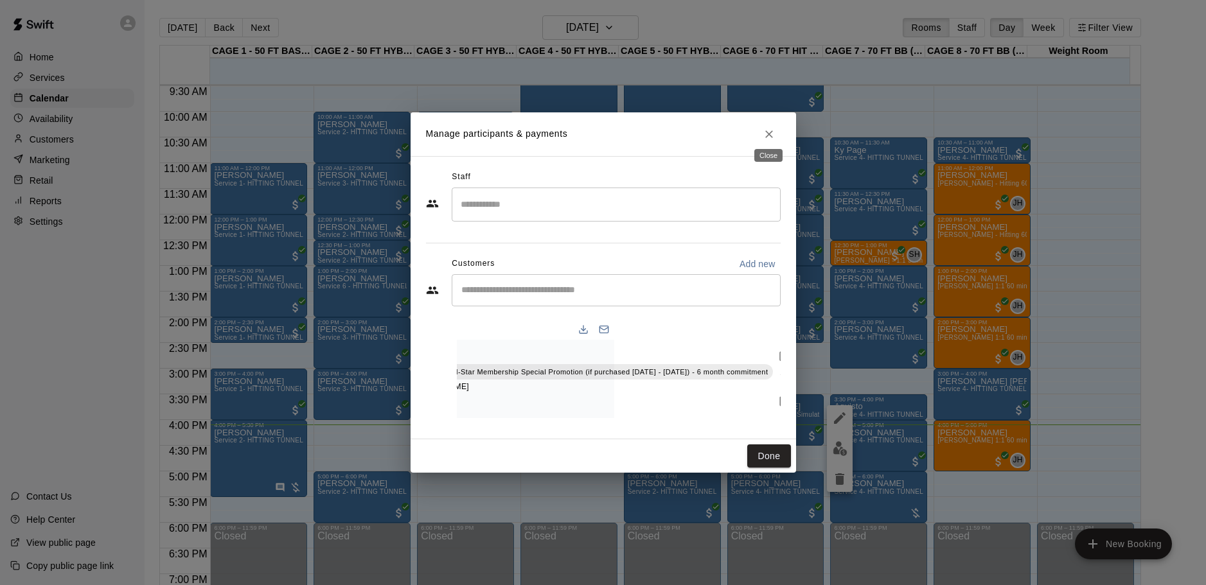
click at [770, 130] on icon "Close" at bounding box center [769, 134] width 8 height 8
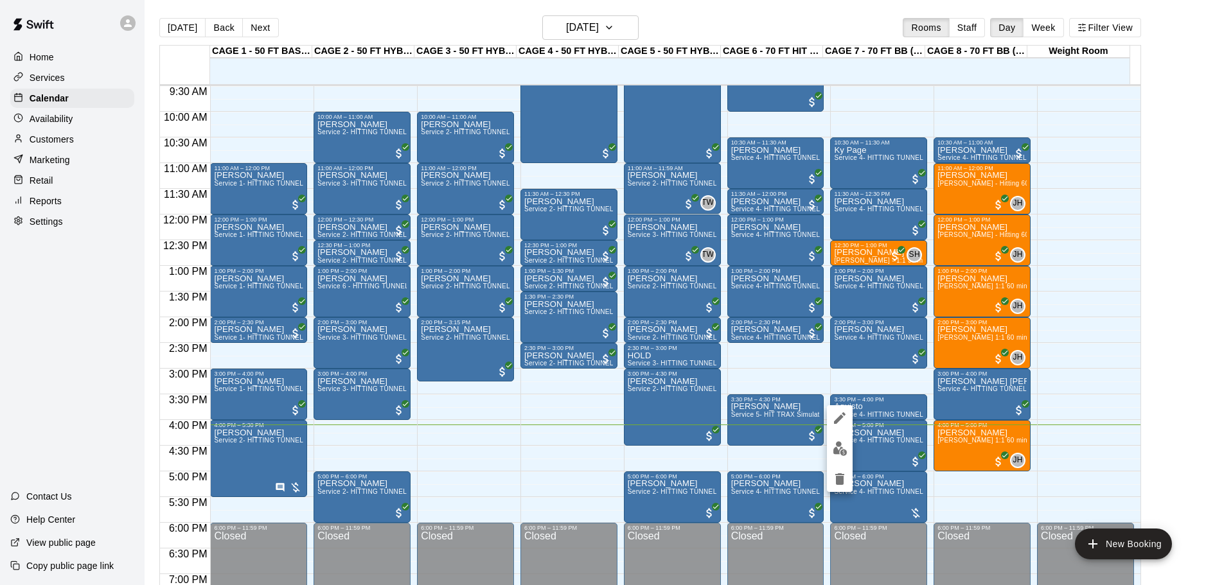
click at [876, 414] on div at bounding box center [603, 292] width 1206 height 585
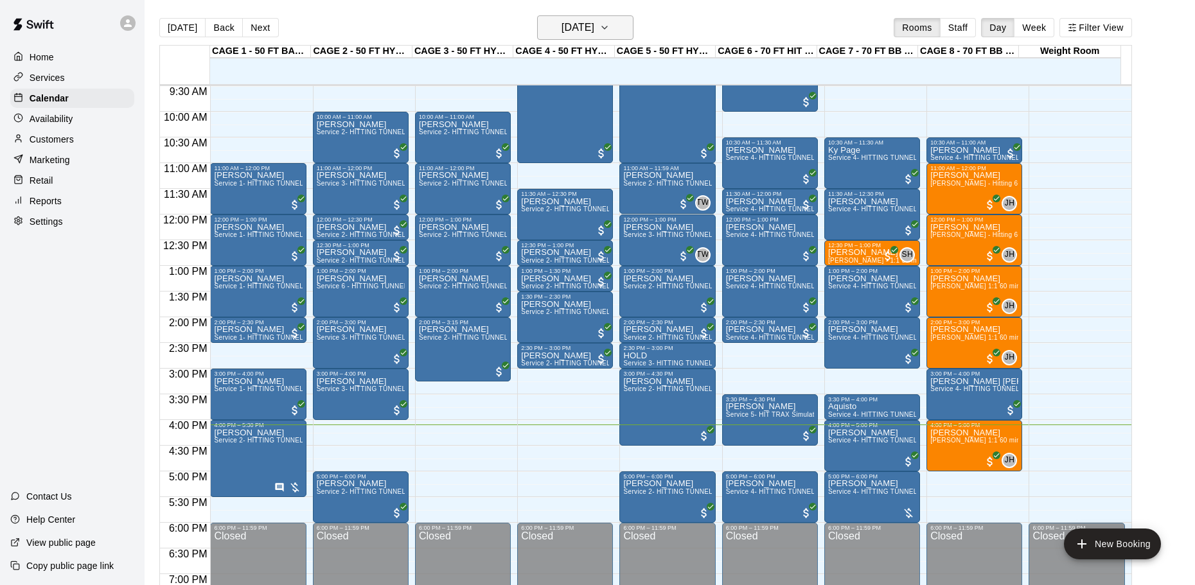
click at [574, 31] on h6 "[DATE]" at bounding box center [578, 28] width 33 height 18
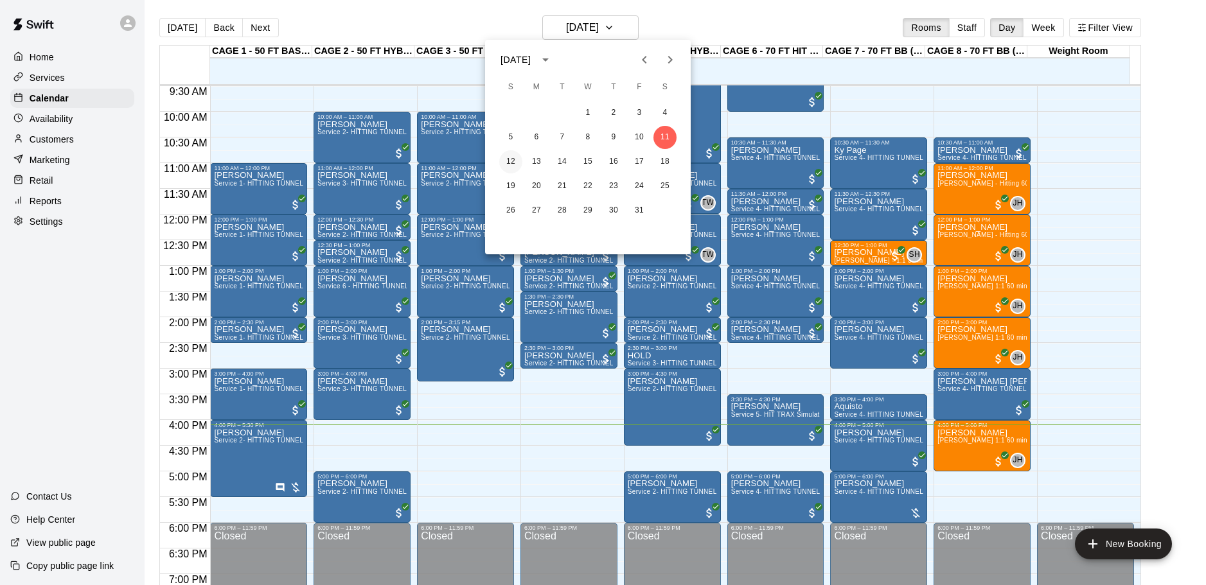
click at [515, 155] on button "12" at bounding box center [510, 161] width 23 height 23
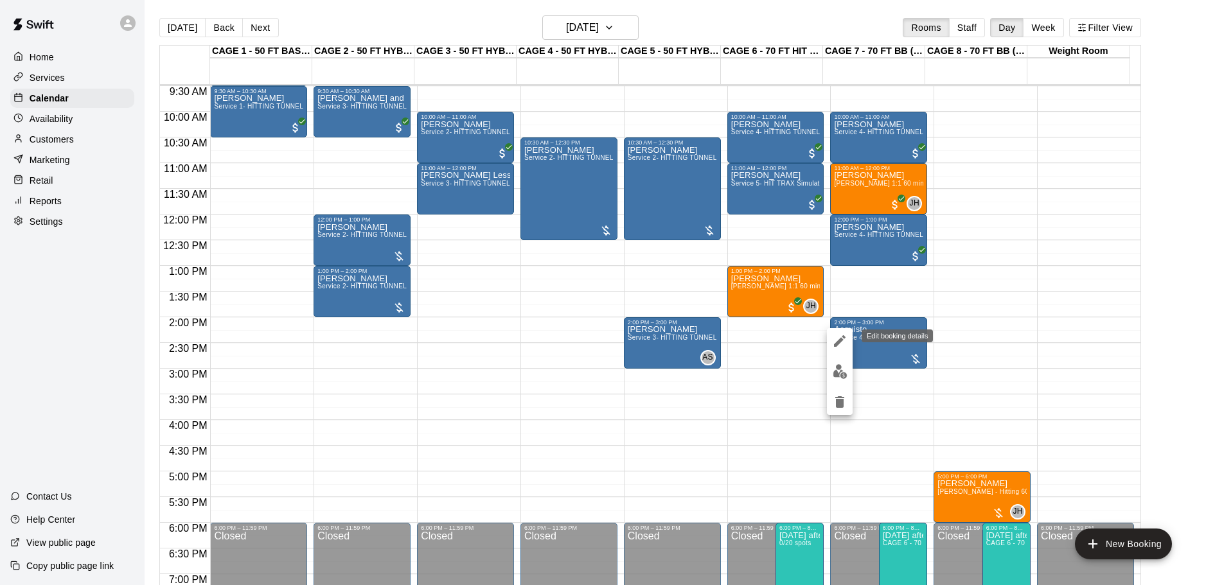
click at [842, 337] on icon "edit" at bounding box center [839, 341] width 15 height 15
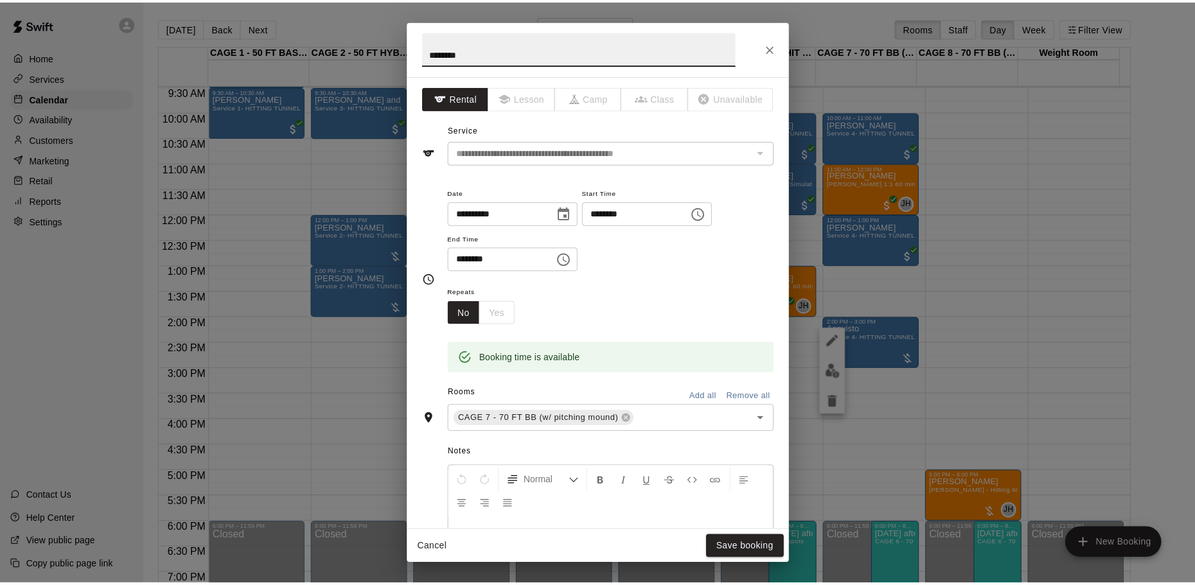
scroll to position [233, 0]
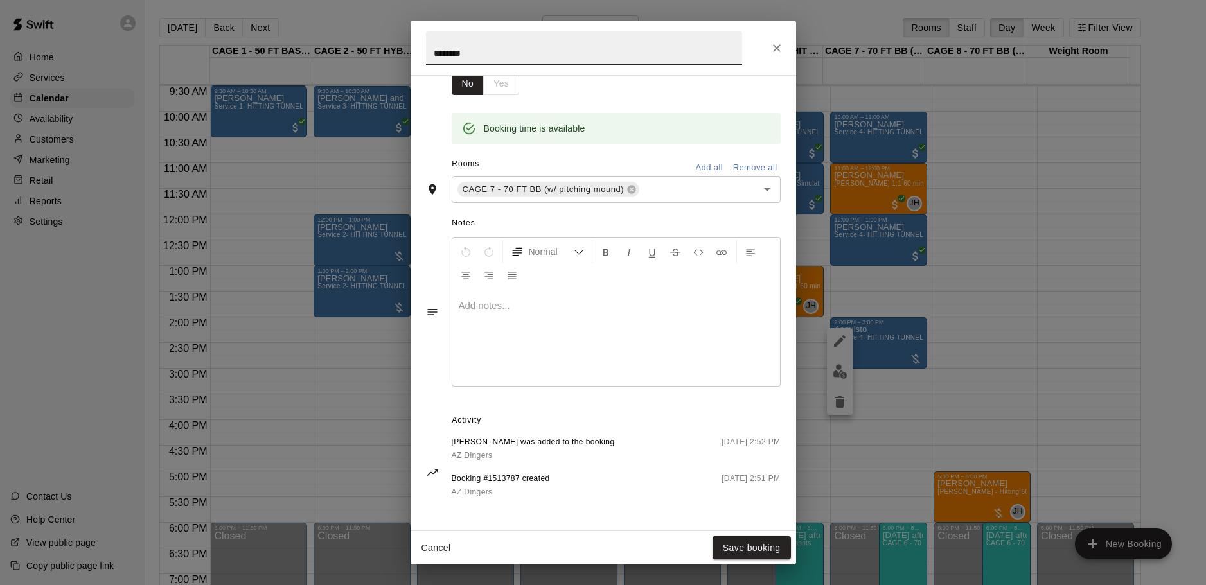
click at [494, 310] on div at bounding box center [616, 338] width 328 height 96
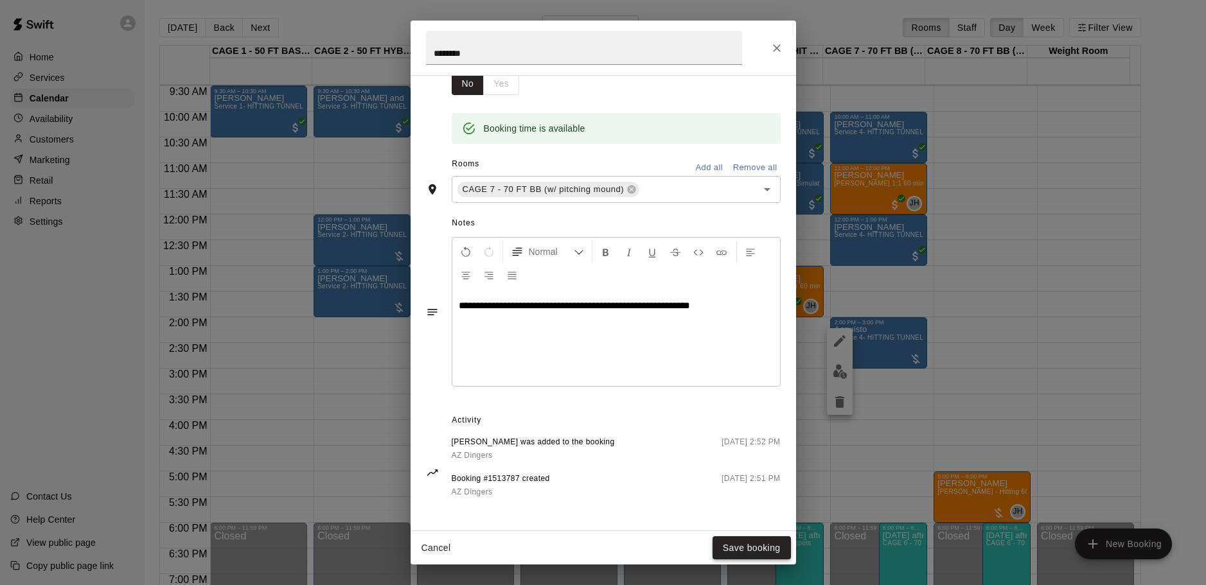
click at [754, 542] on button "Save booking" at bounding box center [752, 549] width 78 height 24
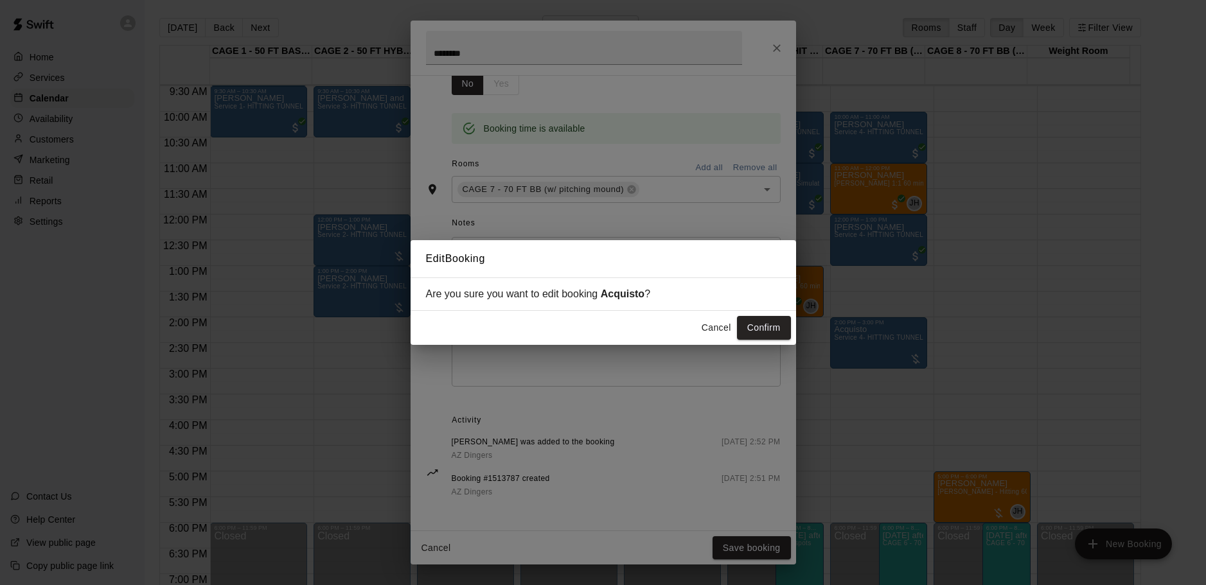
click at [781, 326] on button "Confirm" at bounding box center [764, 328] width 54 height 24
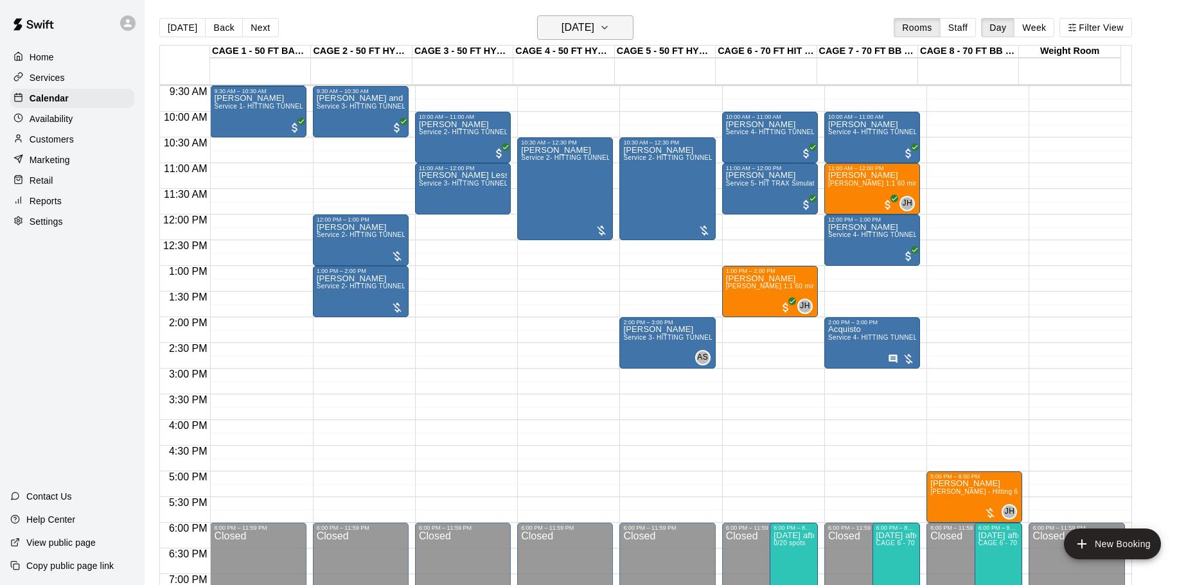
click at [594, 21] on h6 "Sunday Oct 12" at bounding box center [578, 28] width 33 height 18
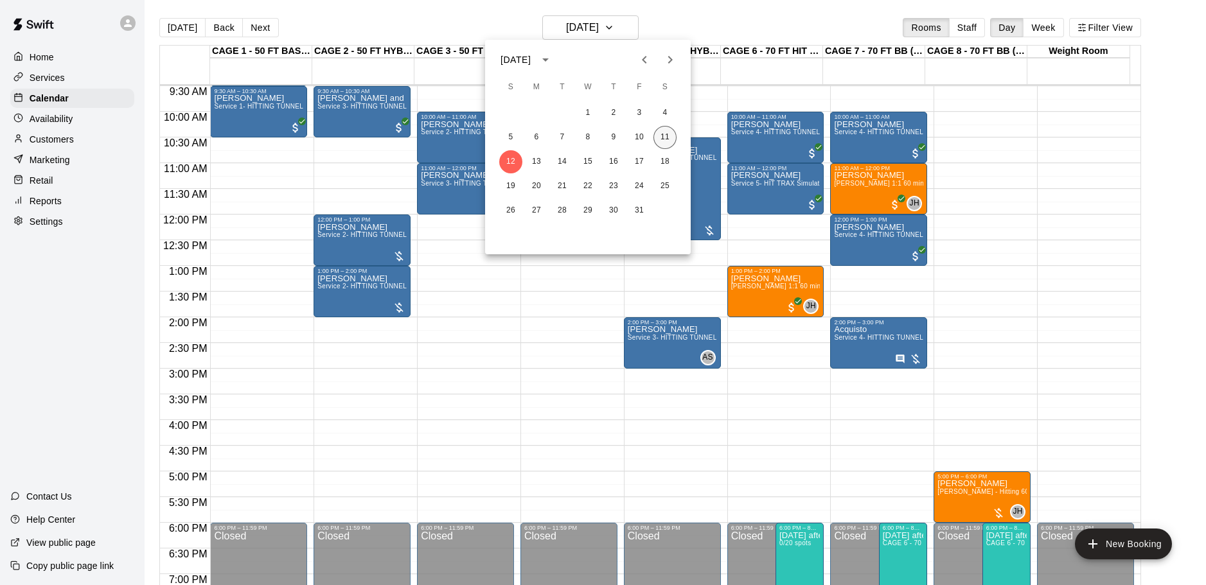
click at [666, 134] on button "11" at bounding box center [665, 137] width 23 height 23
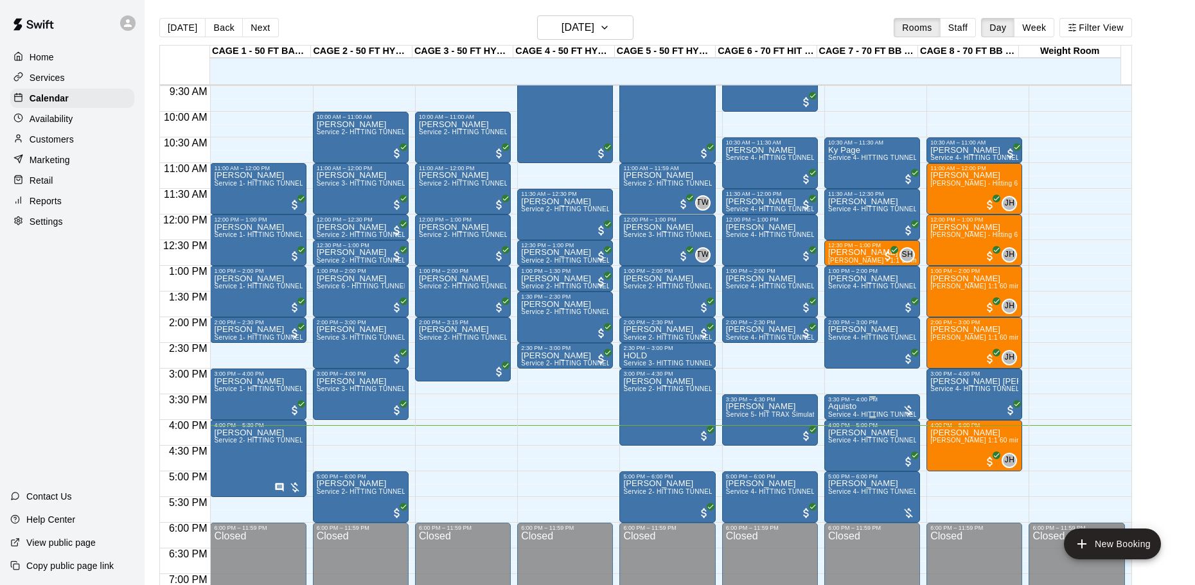
click at [876, 398] on div at bounding box center [872, 397] width 88 height 2
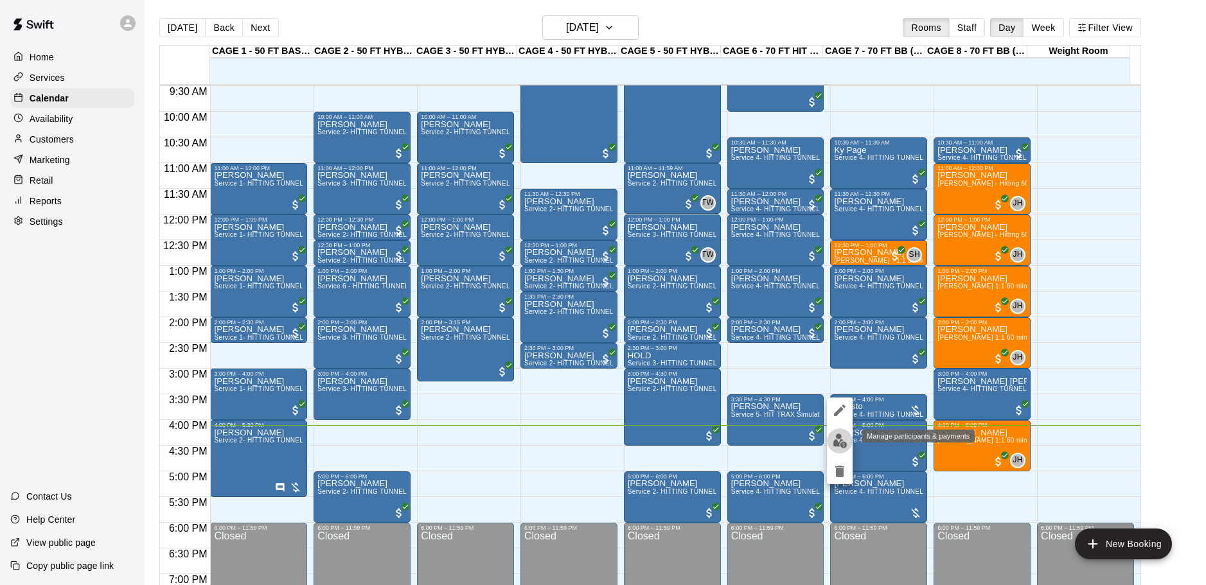
click at [844, 440] on img "edit" at bounding box center [840, 441] width 15 height 15
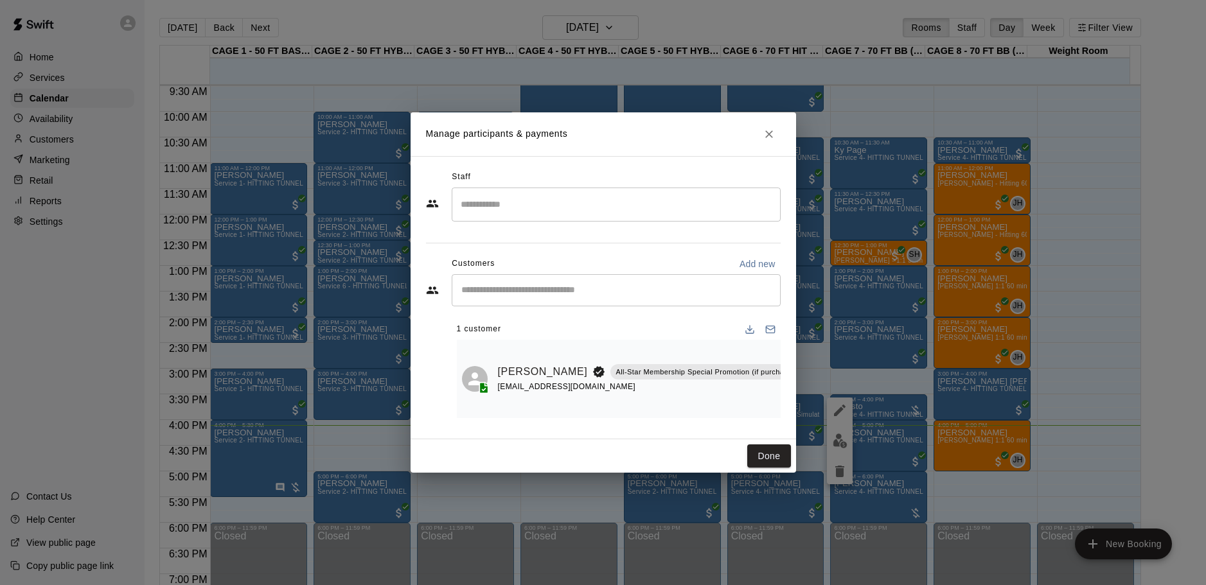
click at [773, 134] on icon "Close" at bounding box center [769, 134] width 13 height 13
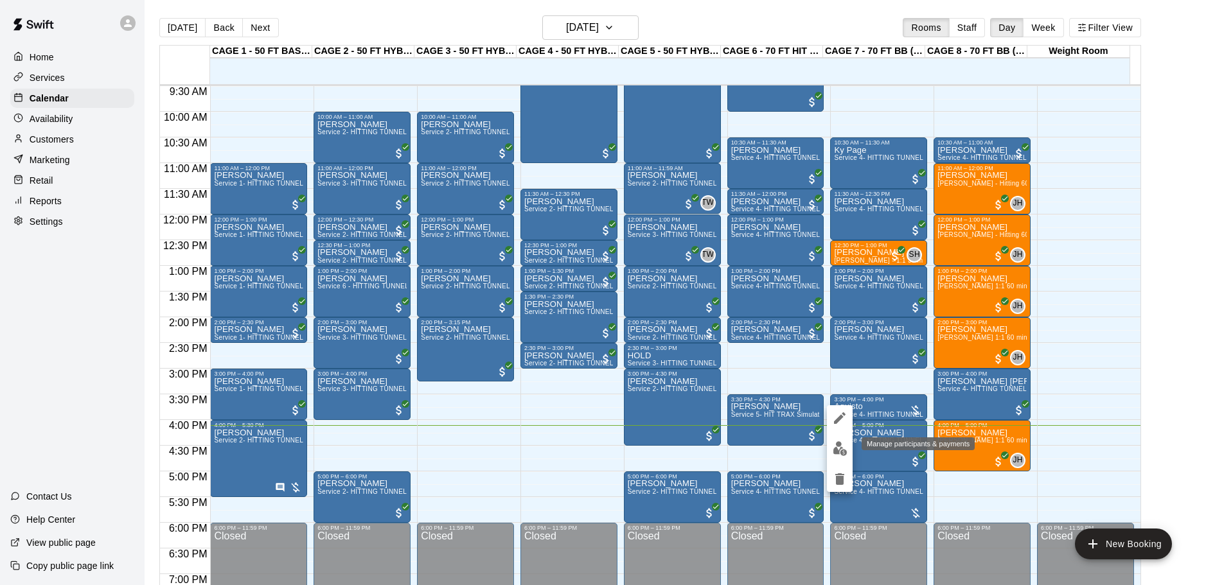
click at [832, 449] on button "edit" at bounding box center [840, 448] width 26 height 25
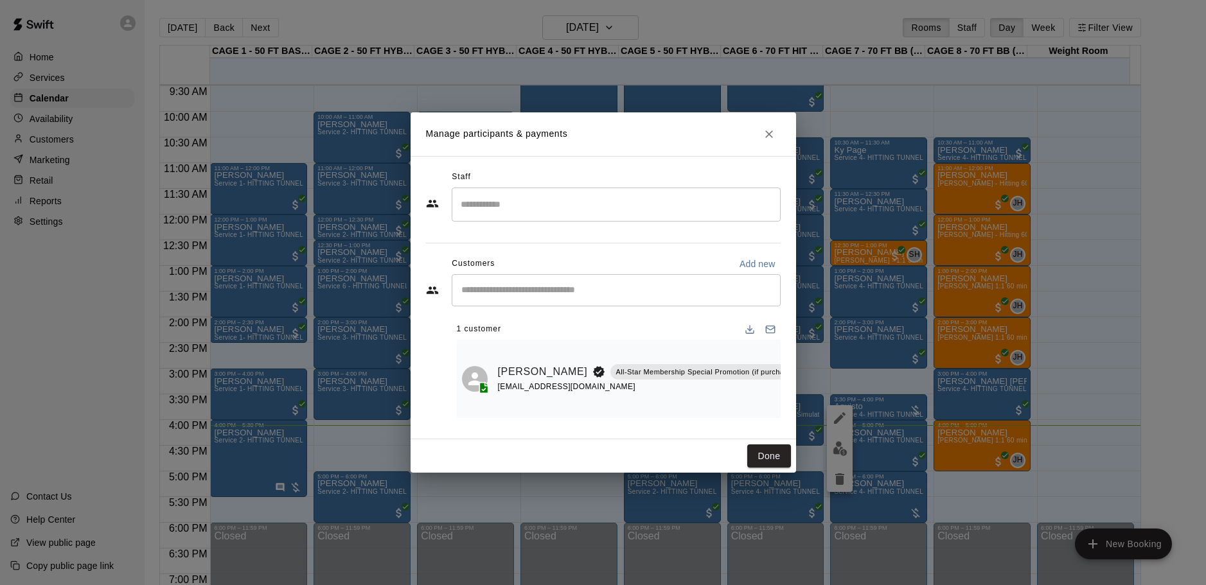
click at [772, 141] on h2 "Manage participants & payments" at bounding box center [604, 134] width 386 height 44
click at [773, 139] on h2 "Manage participants & payments" at bounding box center [604, 134] width 386 height 44
click at [767, 130] on icon "Close" at bounding box center [769, 134] width 8 height 8
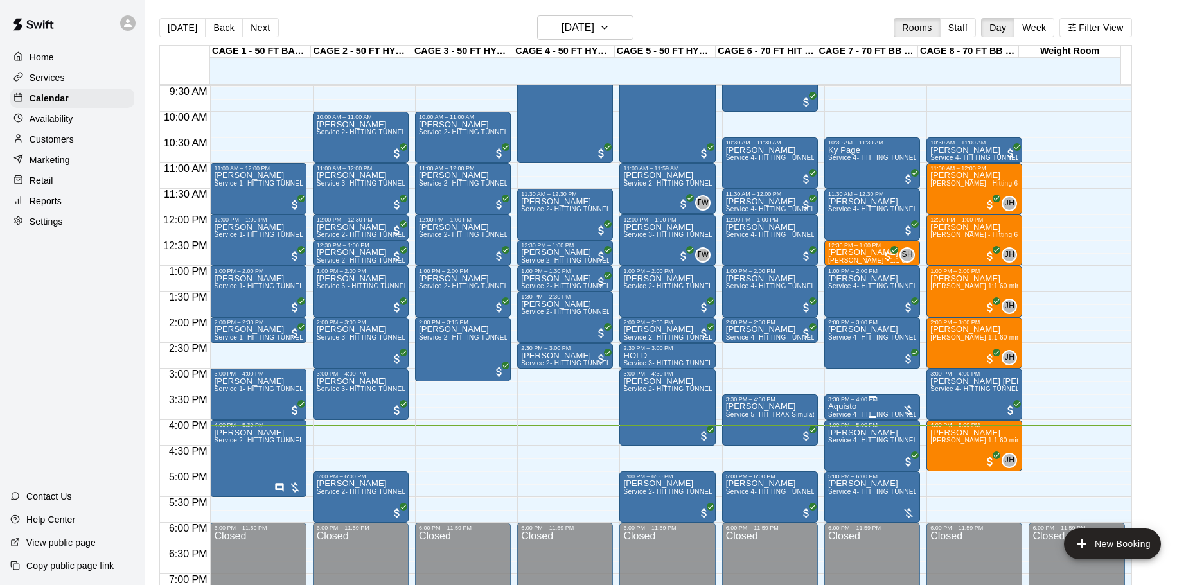
click at [852, 407] on p "Aquisto" at bounding box center [872, 407] width 88 height 0
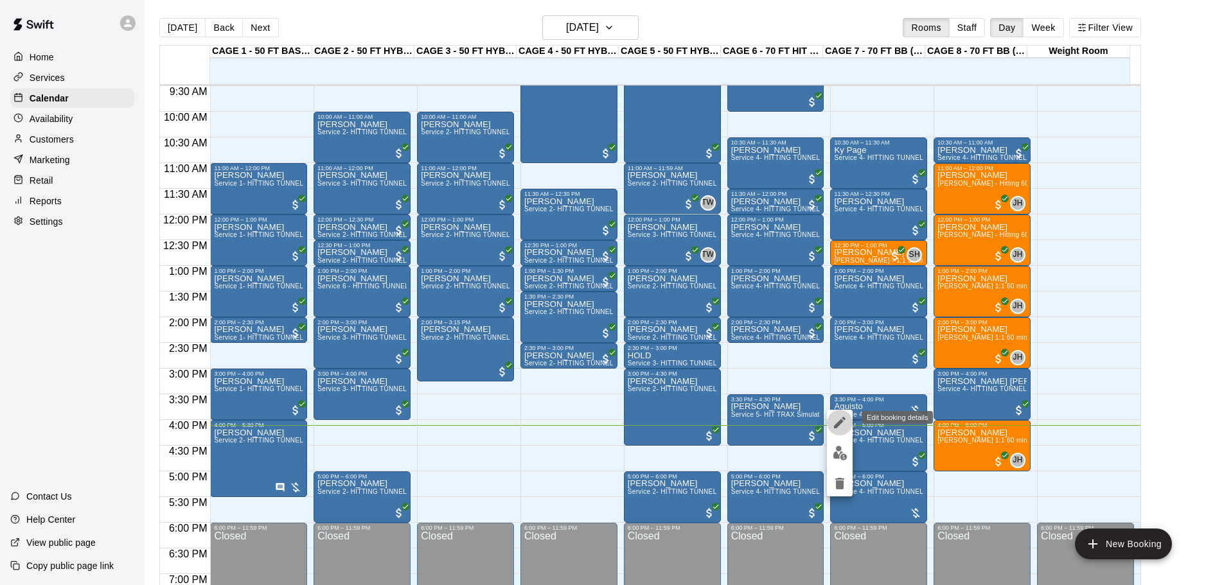
click at [837, 413] on button "edit" at bounding box center [840, 423] width 26 height 26
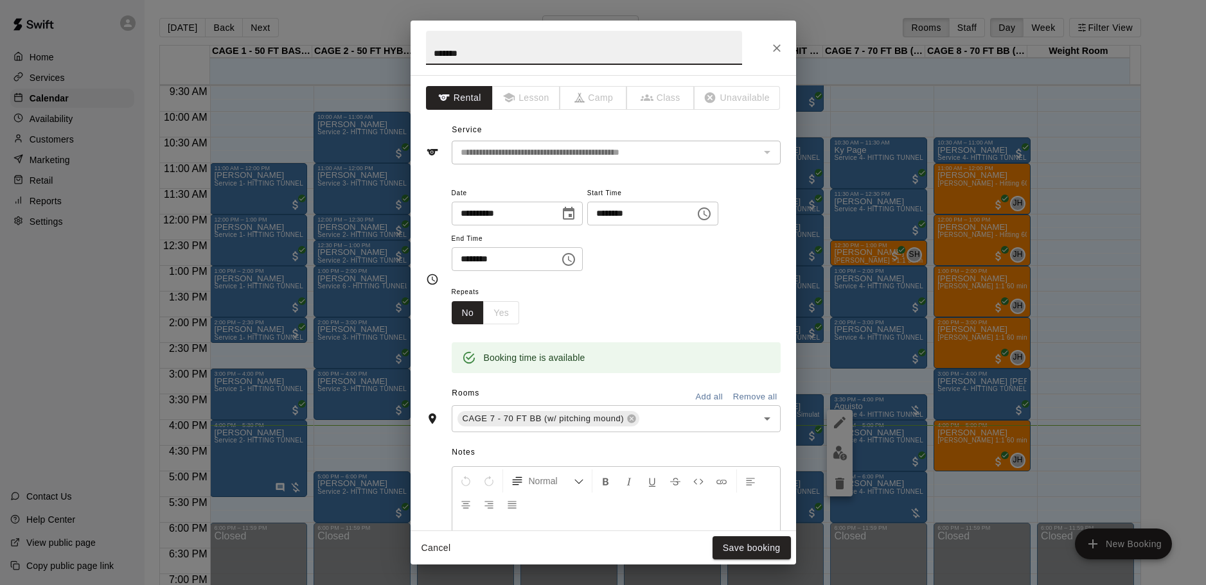
drag, startPoint x: 501, startPoint y: 44, endPoint x: 371, endPoint y: 58, distance: 131.2
click at [371, 58] on div "**********" at bounding box center [603, 292] width 1206 height 585
type input "*"
click at [773, 555] on button "Save booking" at bounding box center [752, 549] width 78 height 24
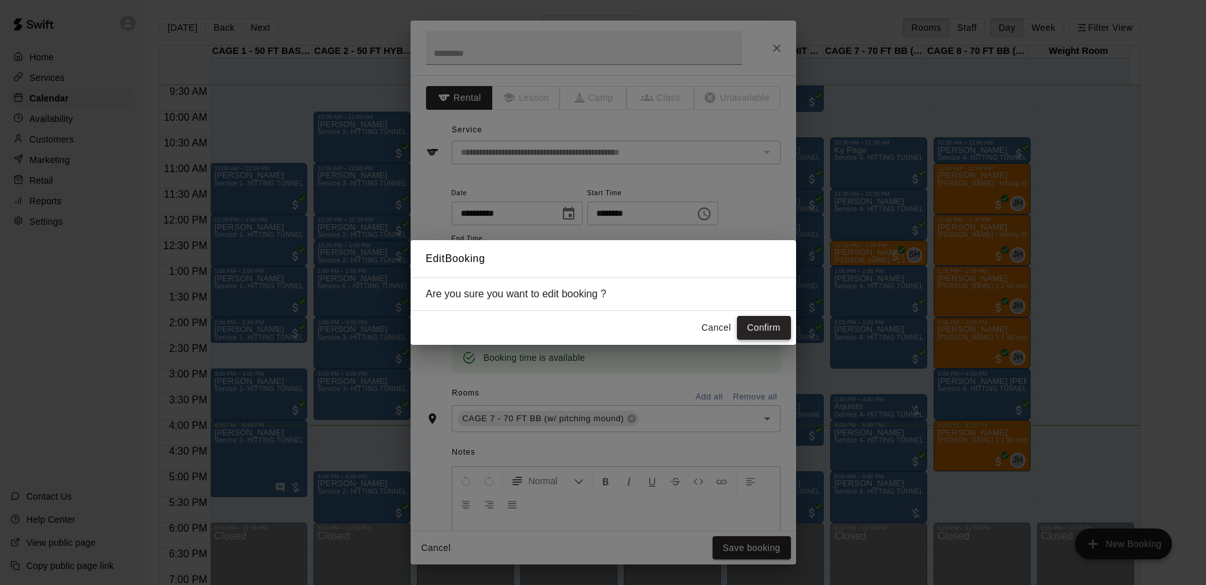
click at [765, 333] on button "Confirm" at bounding box center [764, 328] width 54 height 24
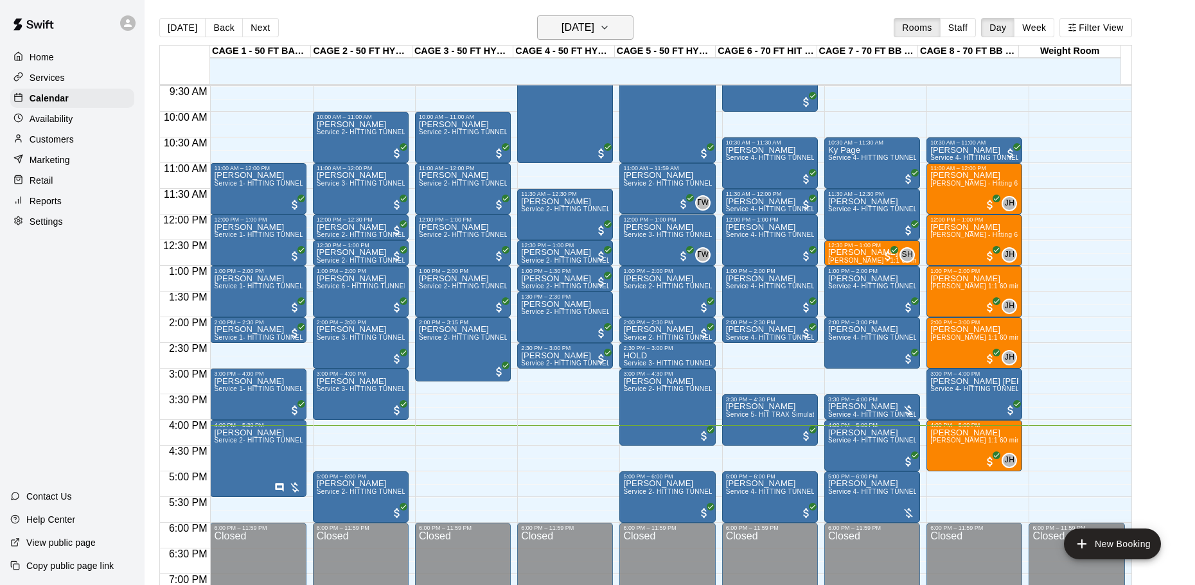
click at [594, 23] on h6 "[DATE]" at bounding box center [578, 28] width 33 height 18
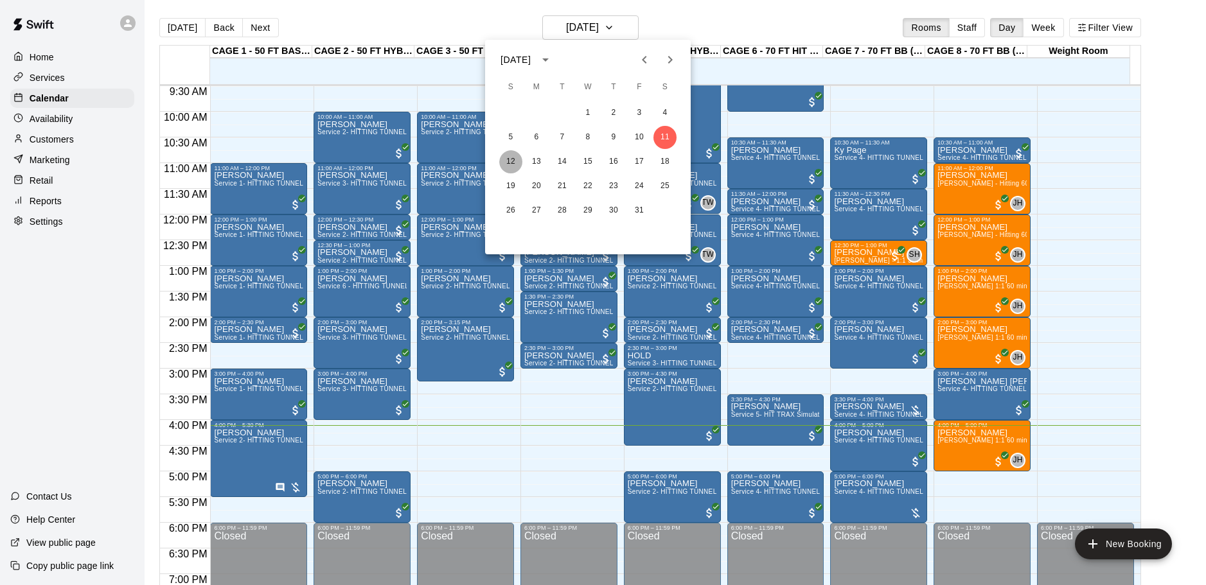
click at [501, 158] on button "12" at bounding box center [510, 161] width 23 height 23
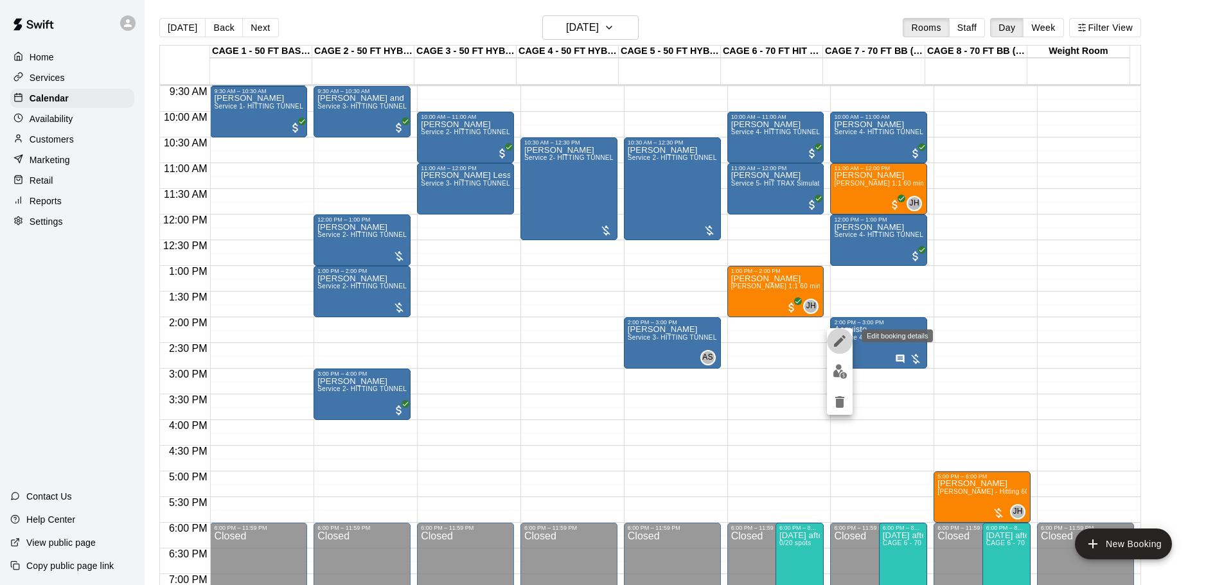
click at [839, 339] on icon "edit" at bounding box center [839, 341] width 15 height 15
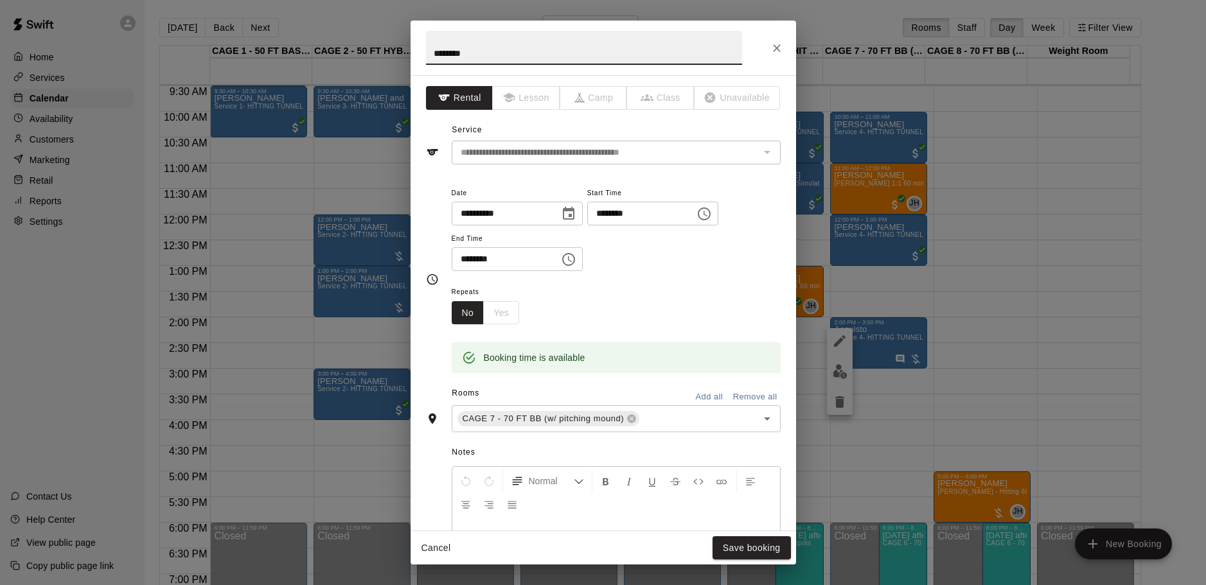
drag, startPoint x: 480, startPoint y: 55, endPoint x: 402, endPoint y: 53, distance: 78.4
click at [402, 53] on div "**********" at bounding box center [603, 292] width 1206 height 585
click at [783, 551] on button "Save booking" at bounding box center [752, 549] width 78 height 24
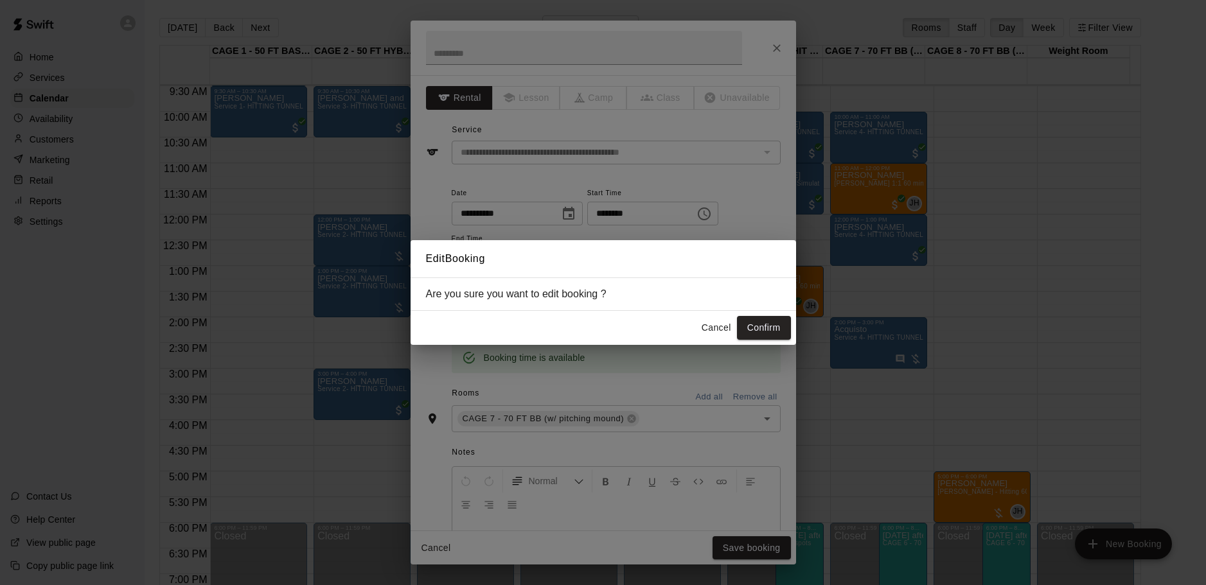
click at [760, 328] on button "Confirm" at bounding box center [764, 328] width 54 height 24
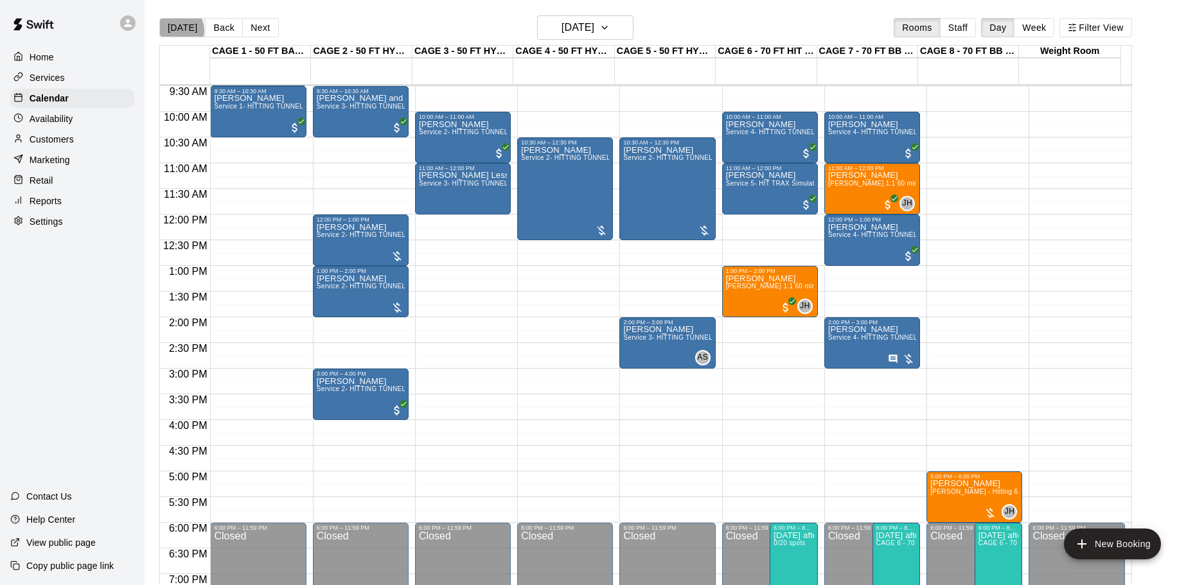
click at [179, 30] on button "[DATE]" at bounding box center [182, 27] width 46 height 19
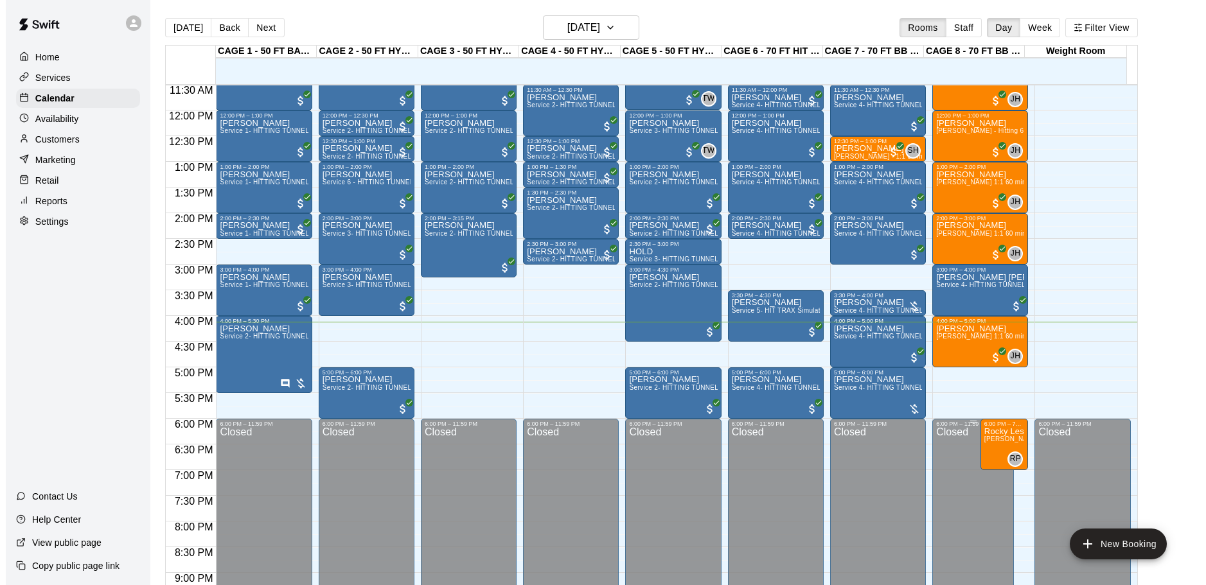
scroll to position [616, 0]
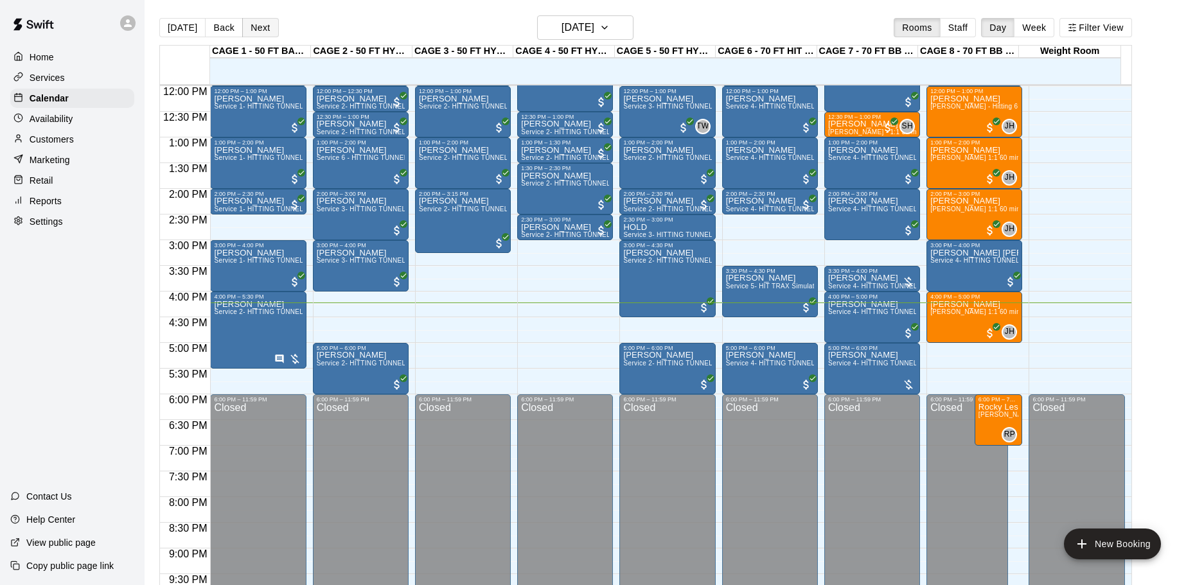
click at [264, 28] on button "Next" at bounding box center [260, 27] width 36 height 19
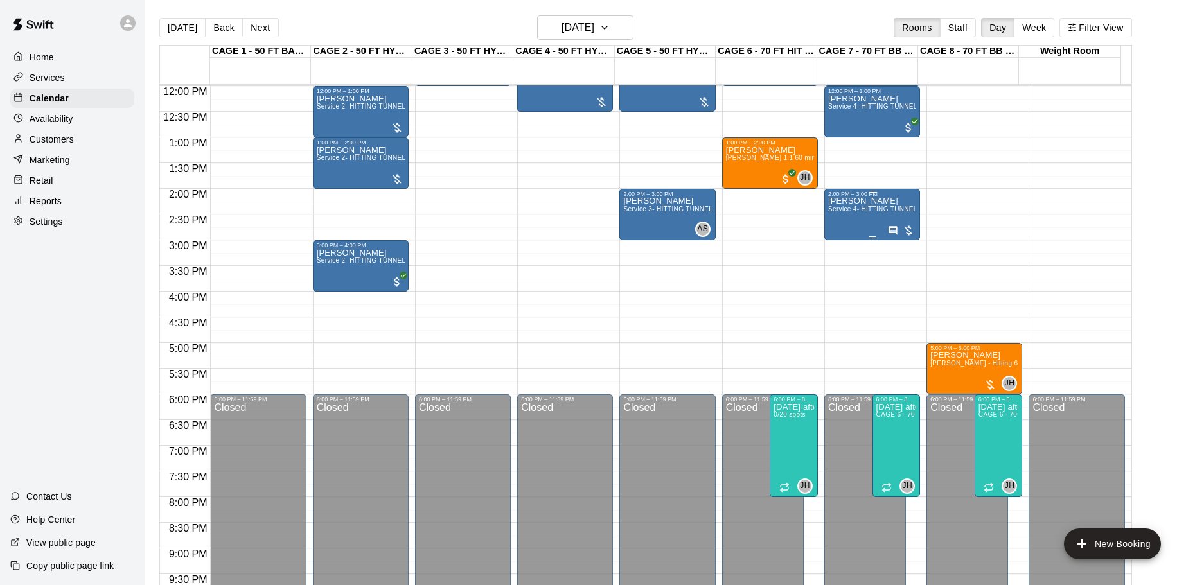
click at [855, 213] on span "Service 4- HITTING TUNNEL RENTAL - 70ft Baseball" at bounding box center [909, 209] width 163 height 7
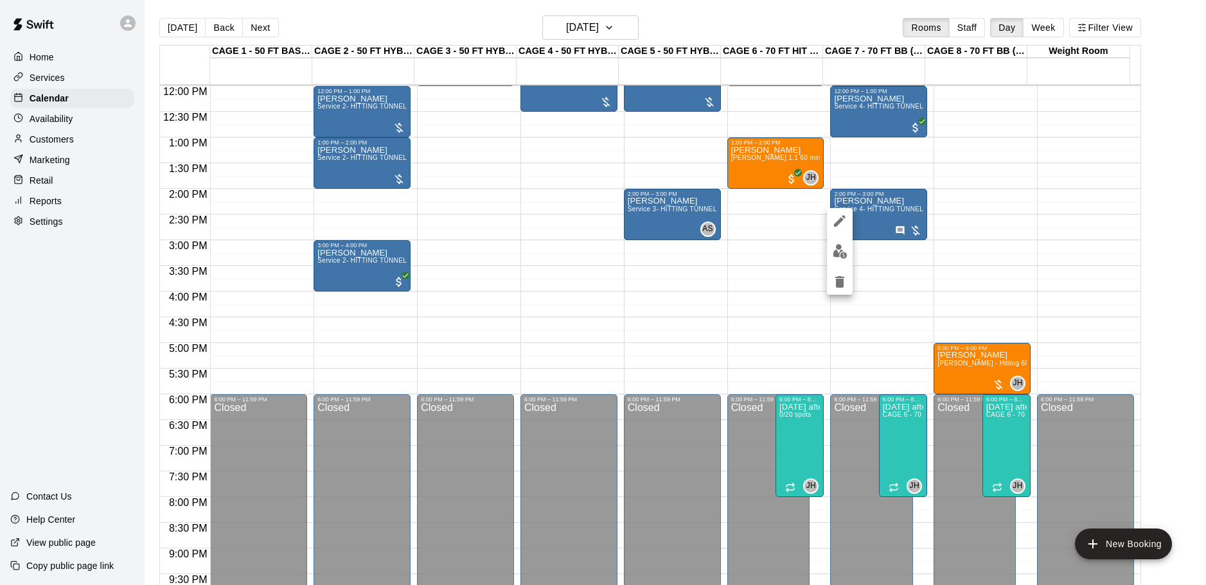
click at [848, 252] on button "edit" at bounding box center [840, 251] width 26 height 25
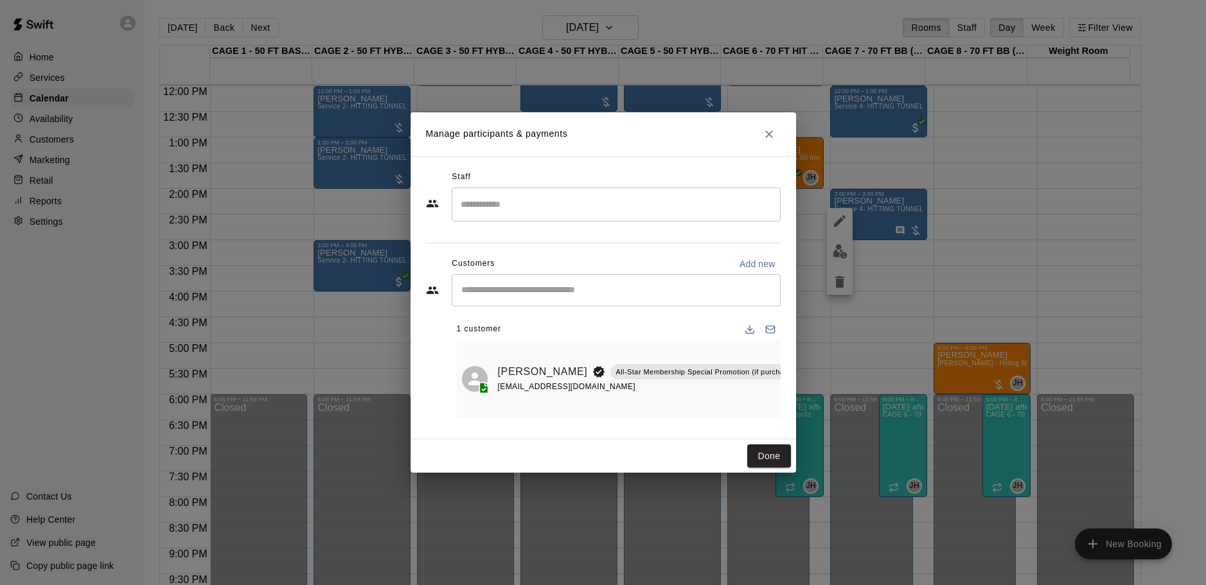
click at [775, 117] on h2 "Manage participants & payments" at bounding box center [604, 134] width 386 height 44
click at [853, 222] on div "Manage participants & payments Staff ​ Customers Add new ​ 1 customer Mike Acqu…" at bounding box center [603, 292] width 1206 height 585
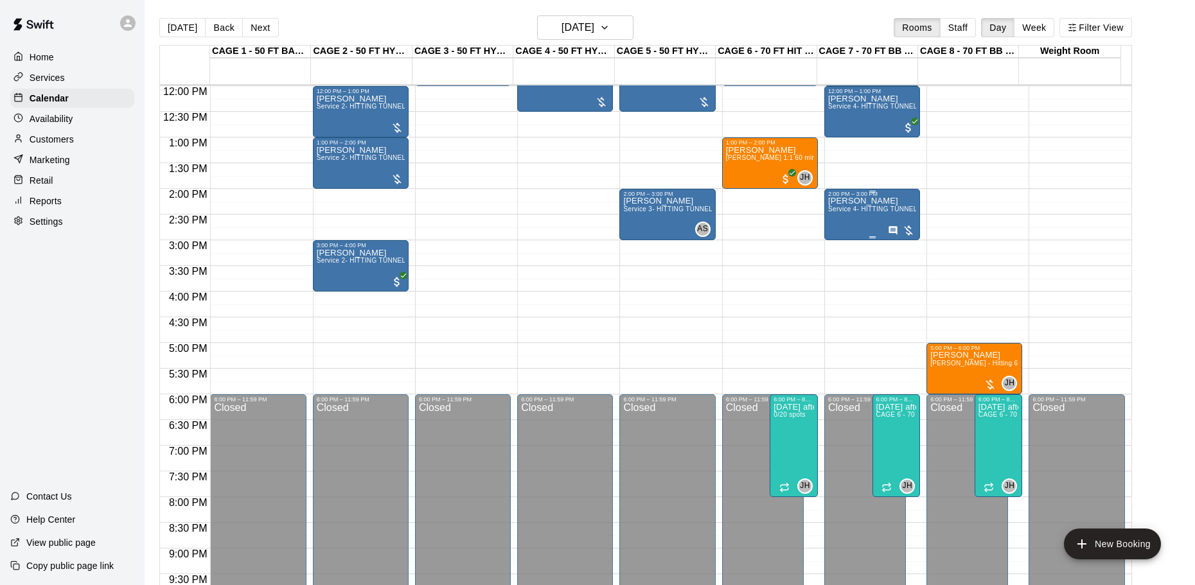
click at [874, 229] on div "Mike Acquisto Service 4- HITTING TUNNEL RENTAL - 70ft Baseball" at bounding box center [872, 489] width 88 height 585
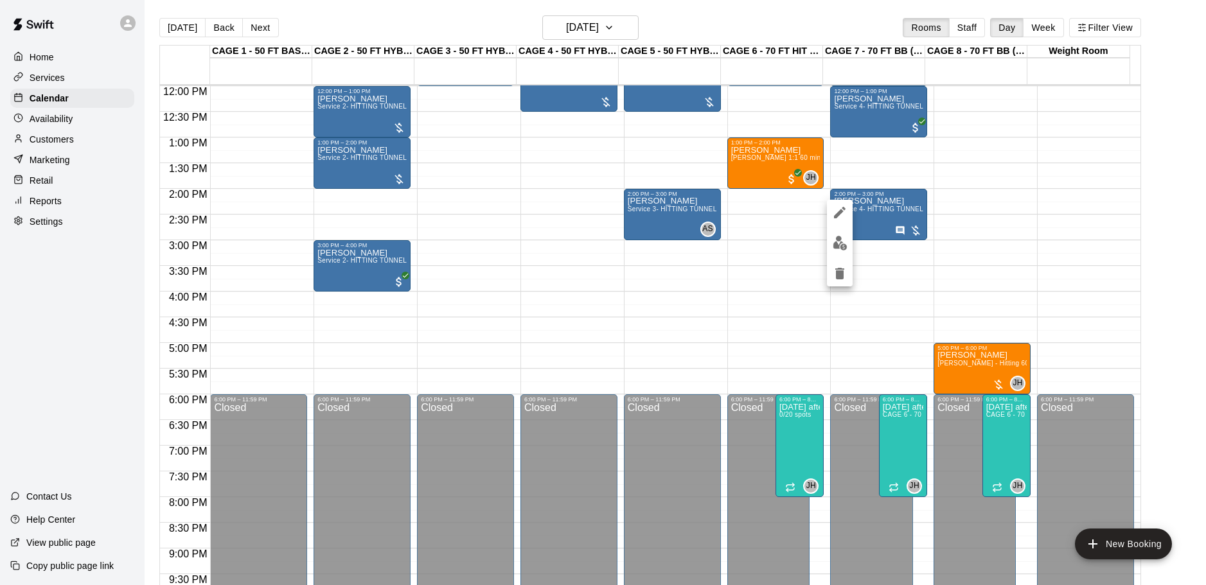
click at [839, 210] on icon "edit" at bounding box center [839, 212] width 15 height 15
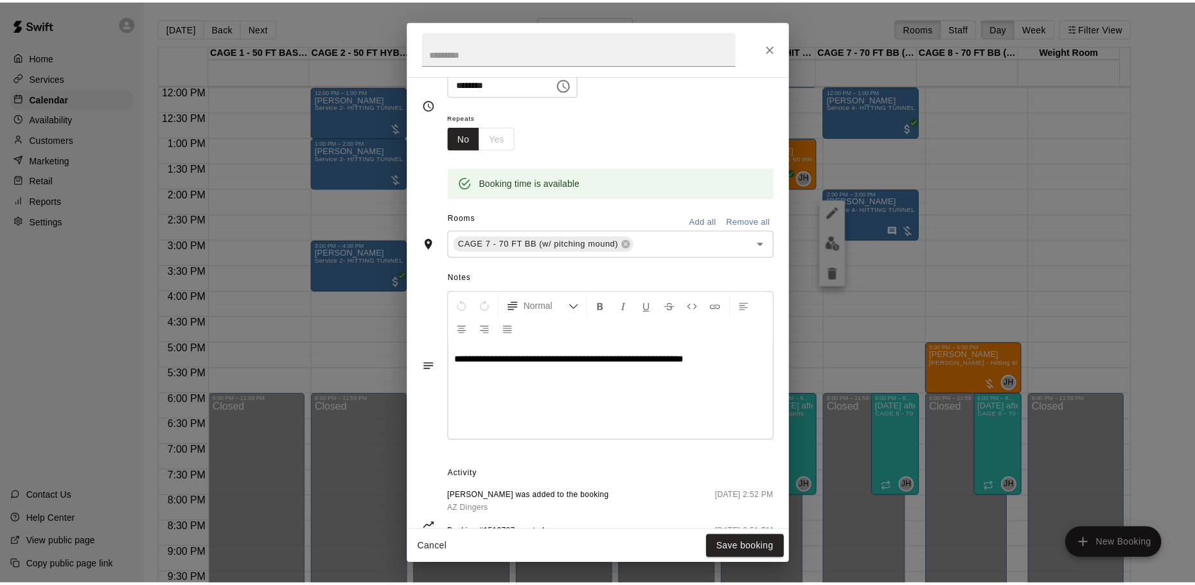
scroll to position [233, 0]
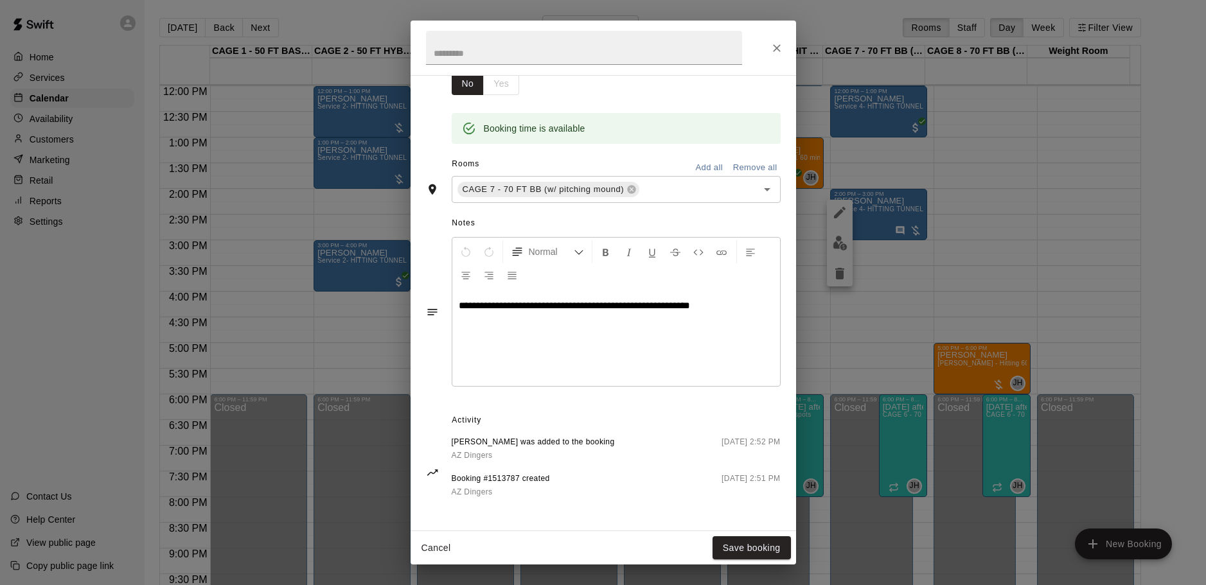
click at [515, 303] on span "**********" at bounding box center [574, 306] width 231 height 10
click at [512, 301] on span "**********" at bounding box center [590, 306] width 262 height 10
click at [733, 302] on p "**********" at bounding box center [616, 305] width 315 height 13
click at [755, 537] on button "Save booking" at bounding box center [752, 549] width 78 height 24
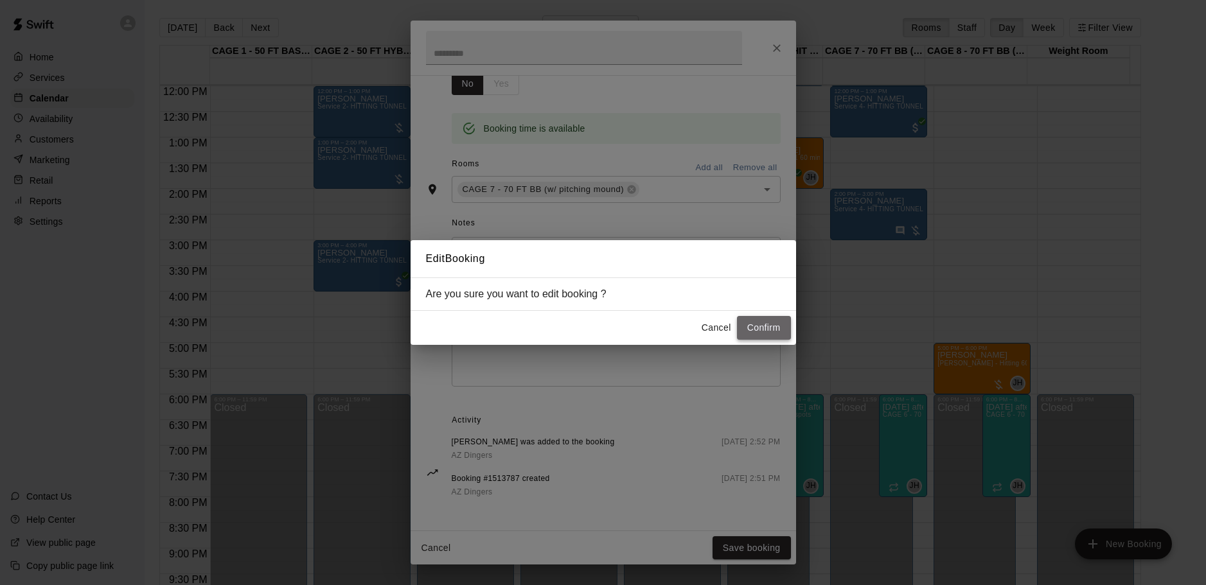
click at [753, 331] on button "Confirm" at bounding box center [764, 328] width 54 height 24
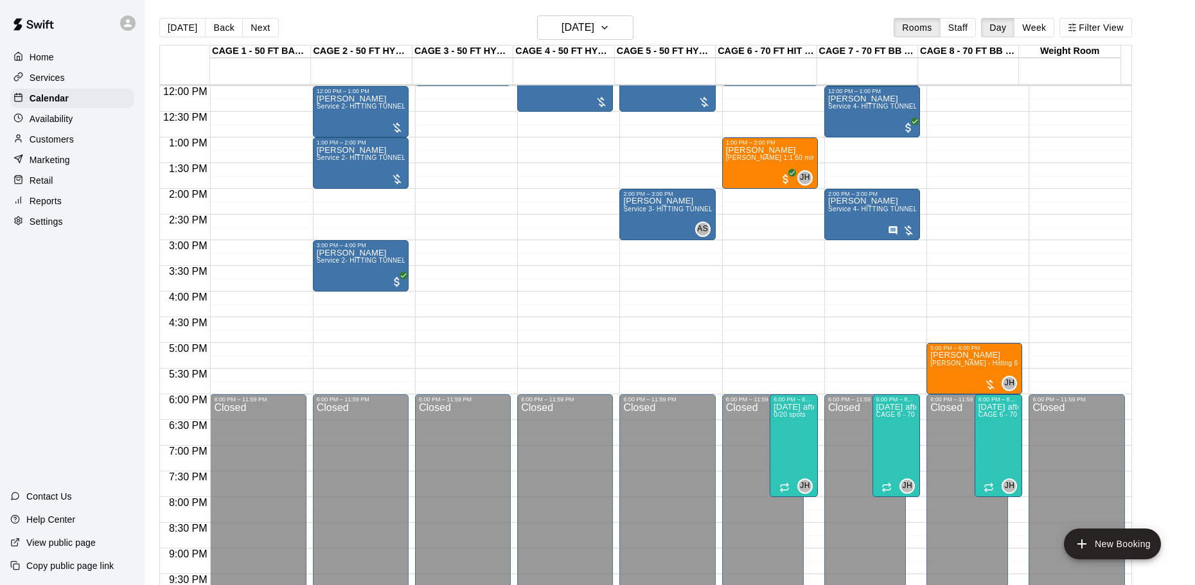
click at [195, 40] on div "Today Back Next Sunday Oct 12 Rooms Staff Day Week Filter View" at bounding box center [645, 30] width 973 height 30
click at [186, 33] on button "[DATE]" at bounding box center [182, 27] width 46 height 19
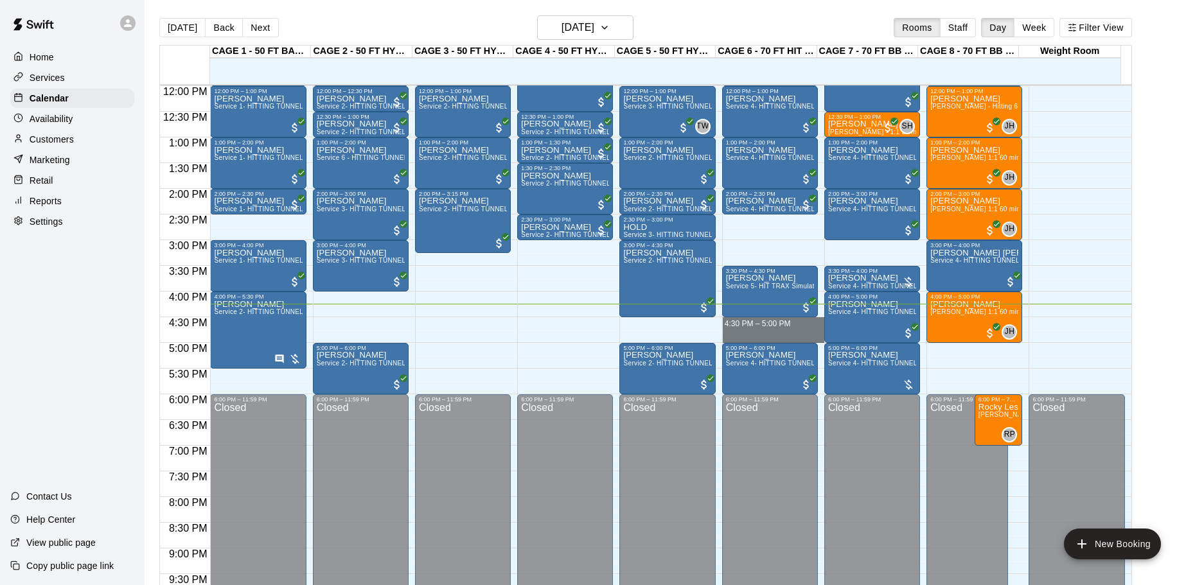
drag, startPoint x: 759, startPoint y: 320, endPoint x: 760, endPoint y: 335, distance: 14.8
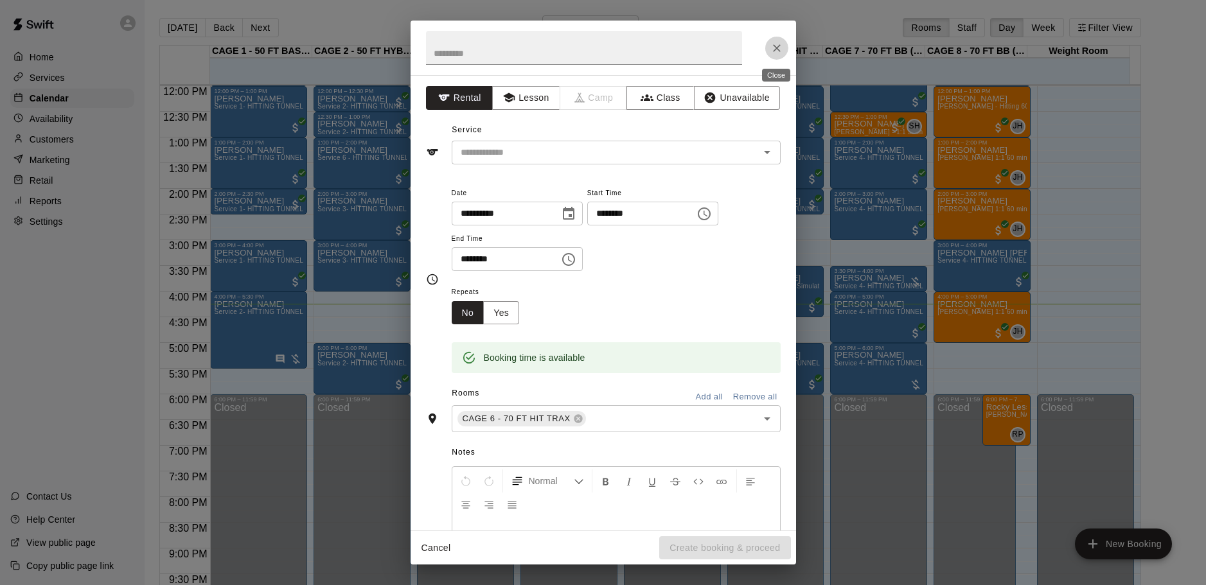
click at [770, 43] on icon "Close" at bounding box center [776, 48] width 13 height 13
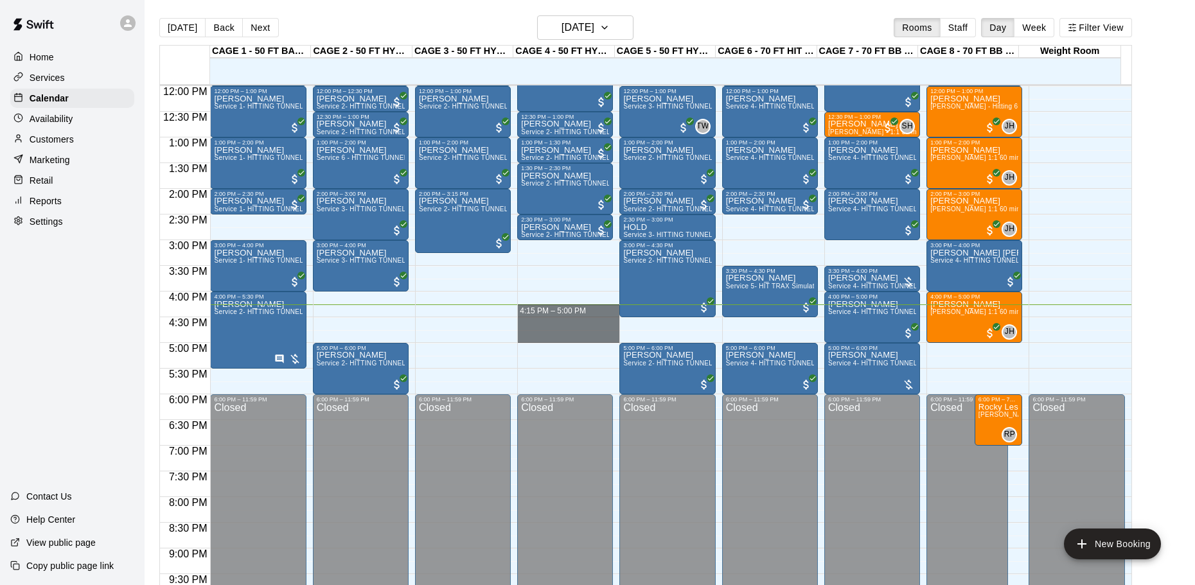
drag, startPoint x: 553, startPoint y: 309, endPoint x: 557, endPoint y: 339, distance: 29.8
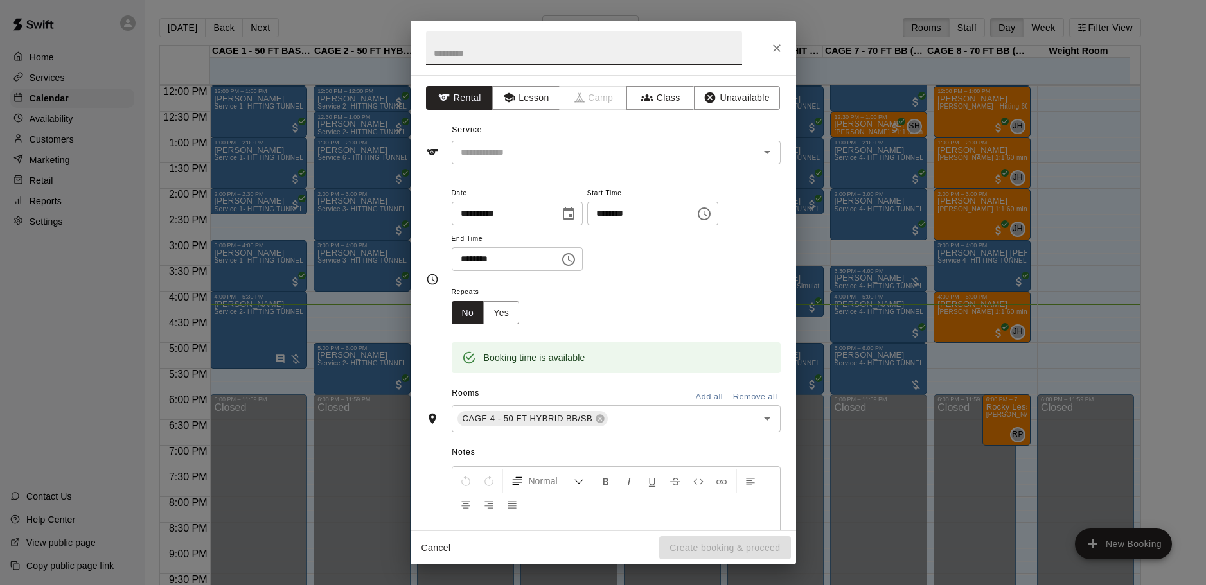
click at [776, 51] on icon "Close" at bounding box center [776, 48] width 13 height 13
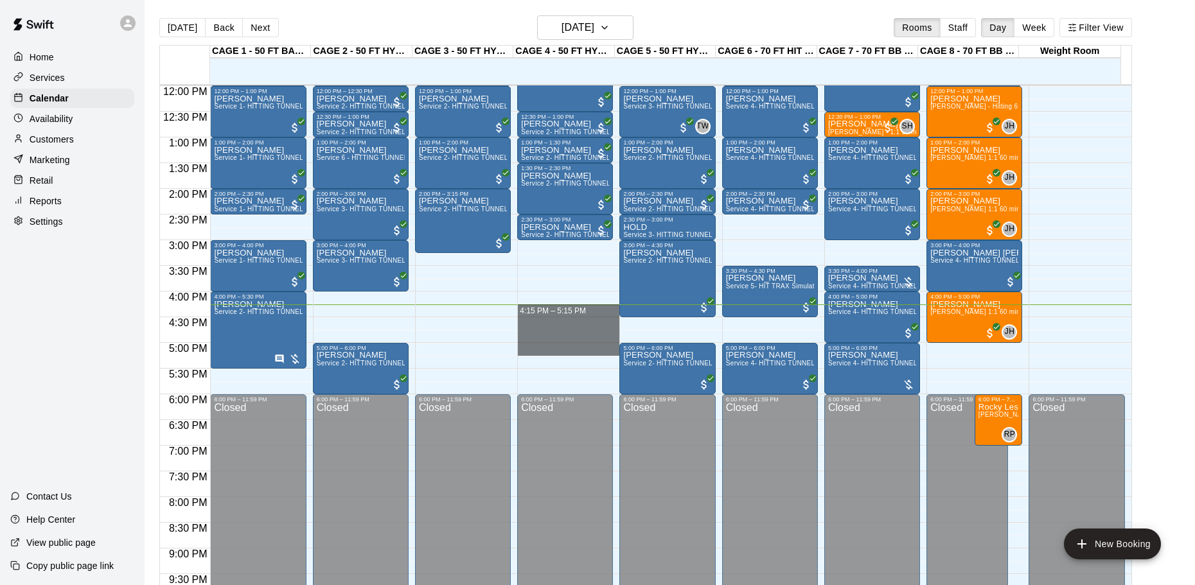
drag, startPoint x: 529, startPoint y: 307, endPoint x: 535, endPoint y: 345, distance: 38.4
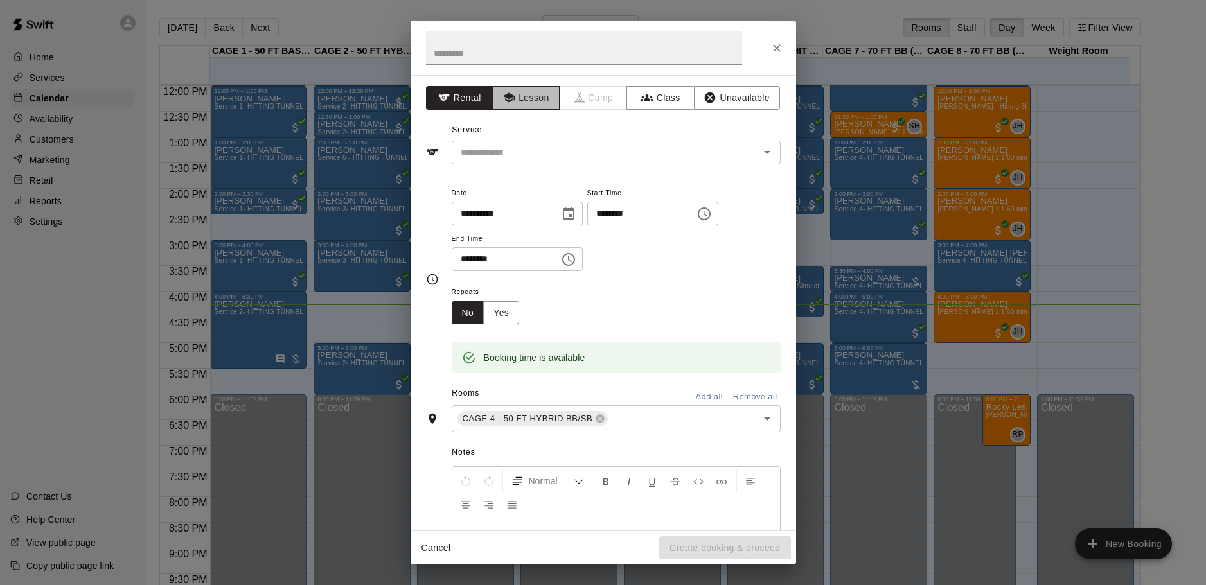
click at [504, 99] on icon "button" at bounding box center [509, 97] width 13 height 13
click at [461, 94] on button "Rental" at bounding box center [459, 98] width 67 height 24
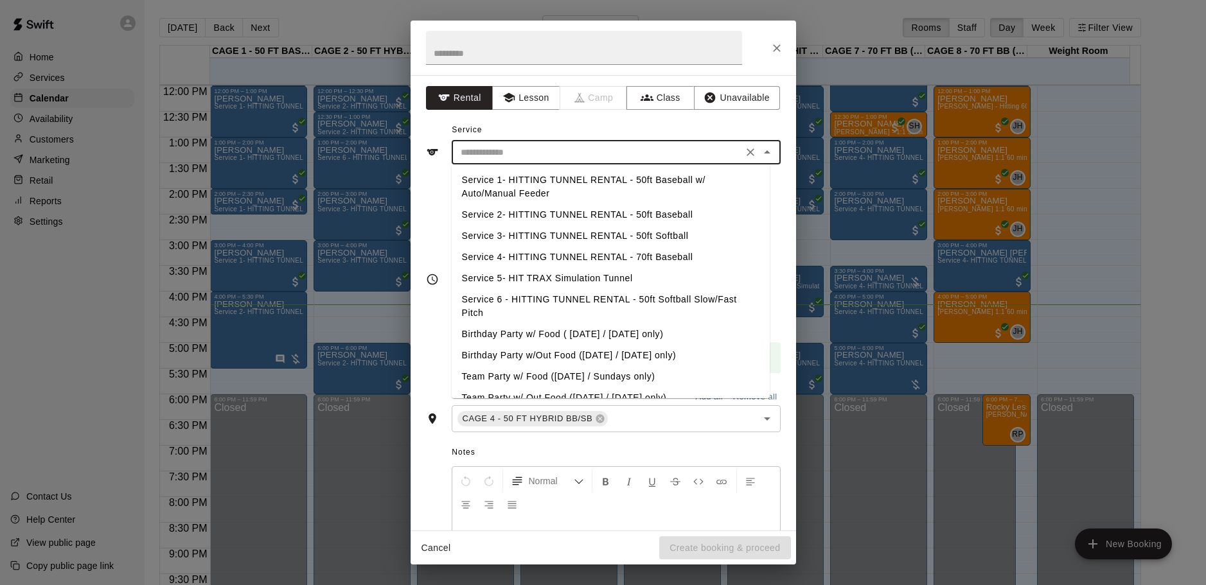
click at [548, 159] on input "text" at bounding box center [597, 153] width 283 height 16
click at [637, 218] on li "Service 2- HITTING TUNNEL RENTAL - 50ft Baseball" at bounding box center [611, 214] width 318 height 21
type input "**********"
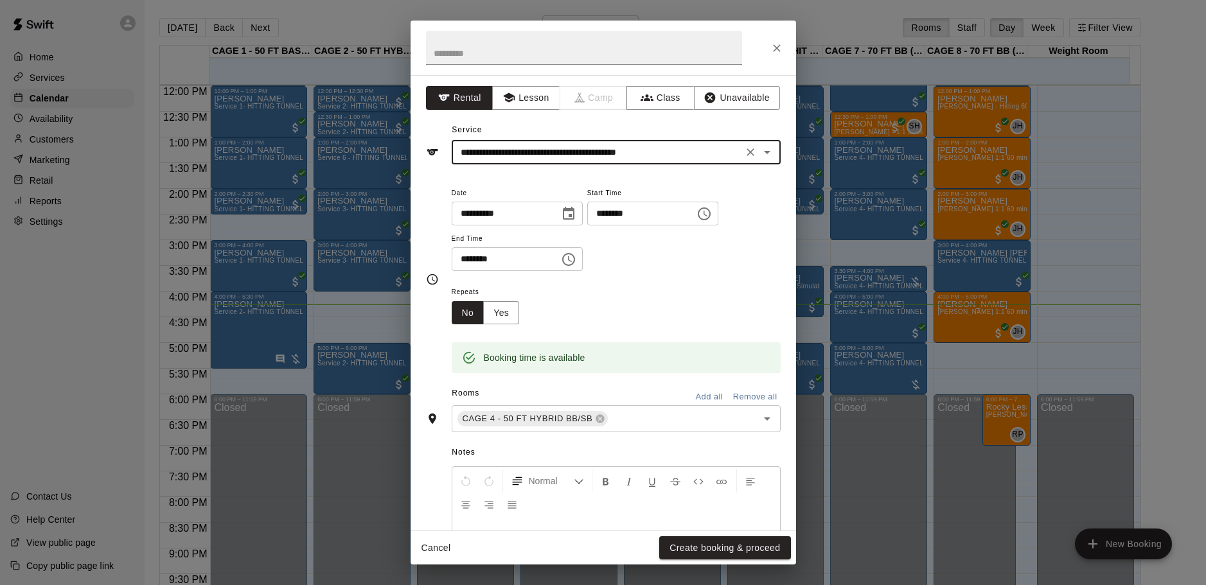
click at [770, 542] on button "Create booking & proceed" at bounding box center [724, 549] width 131 height 24
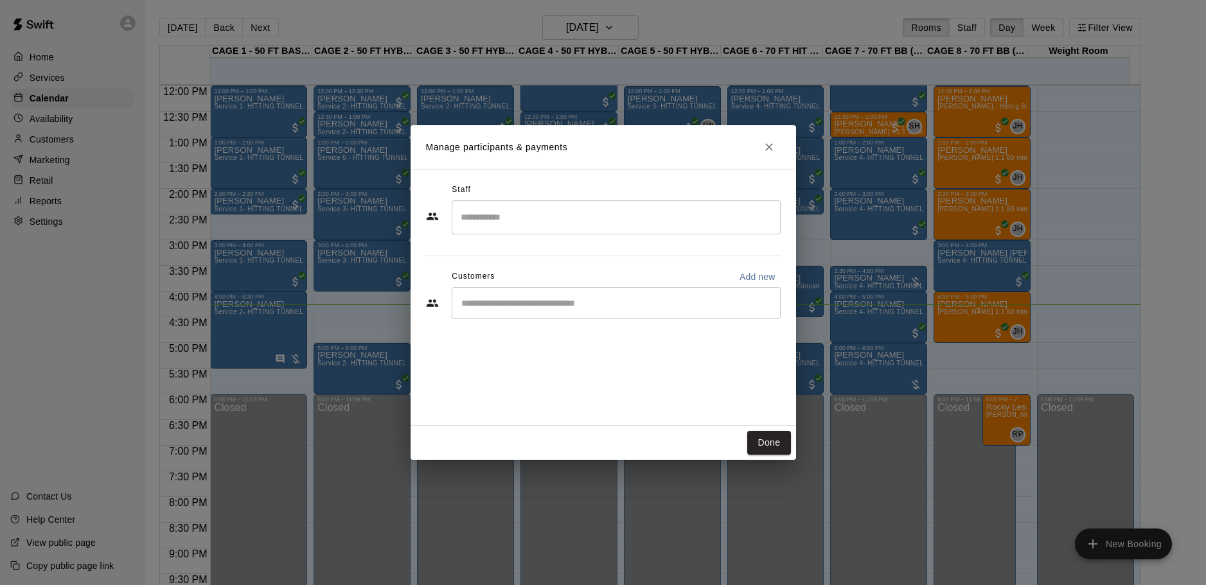
click at [565, 308] on input "Start typing to search customers..." at bounding box center [616, 303] width 317 height 13
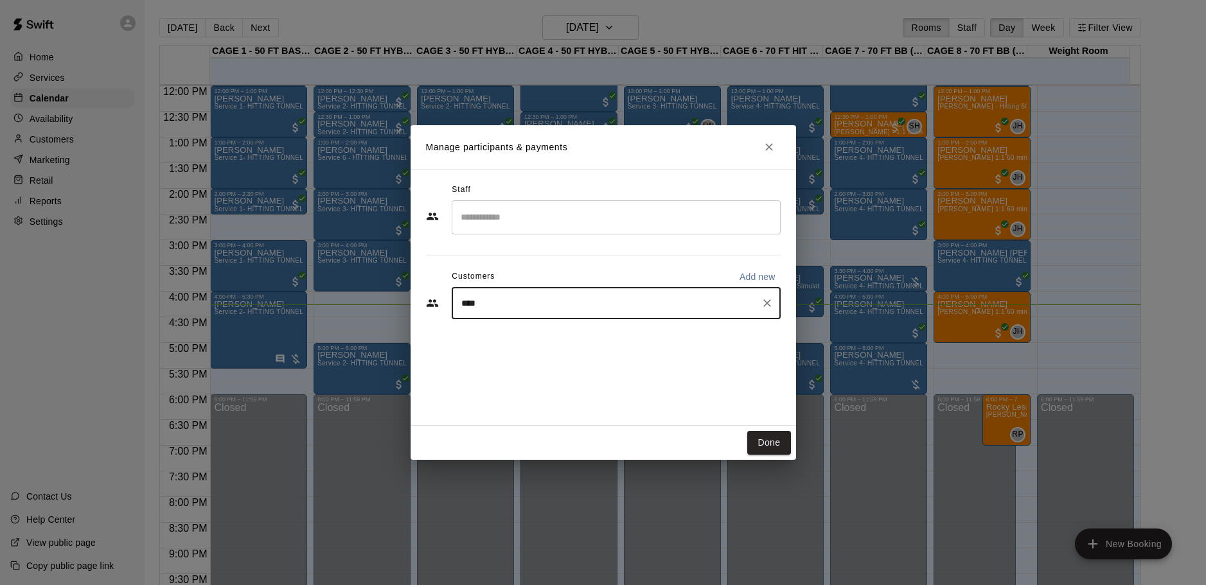
type input "*****"
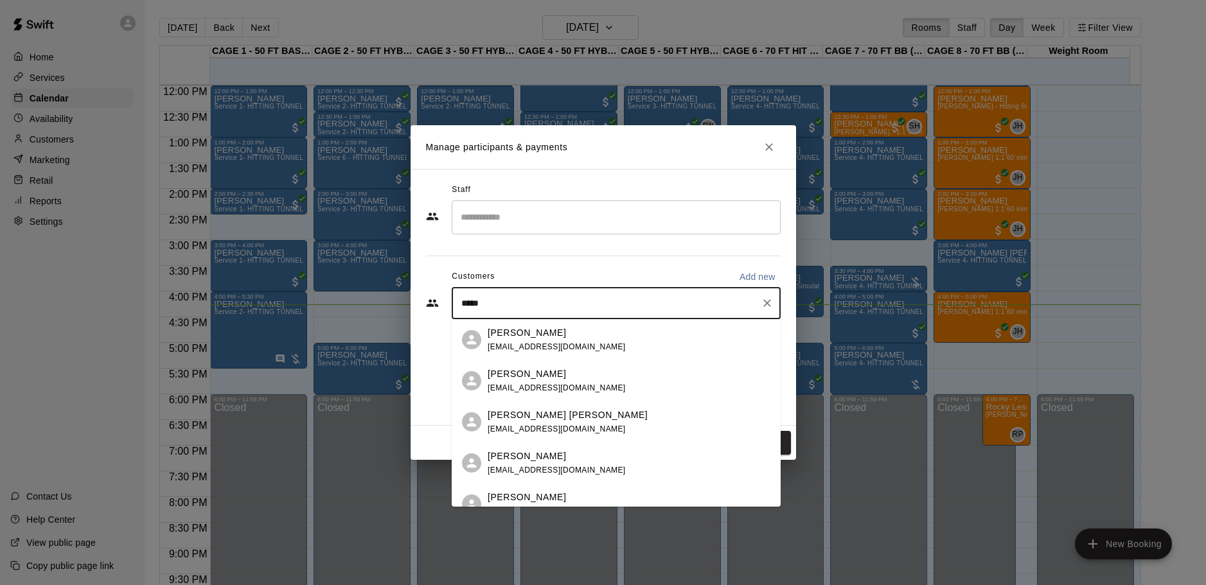
click at [526, 418] on p "[PERSON_NAME] [PERSON_NAME]" at bounding box center [568, 415] width 160 height 13
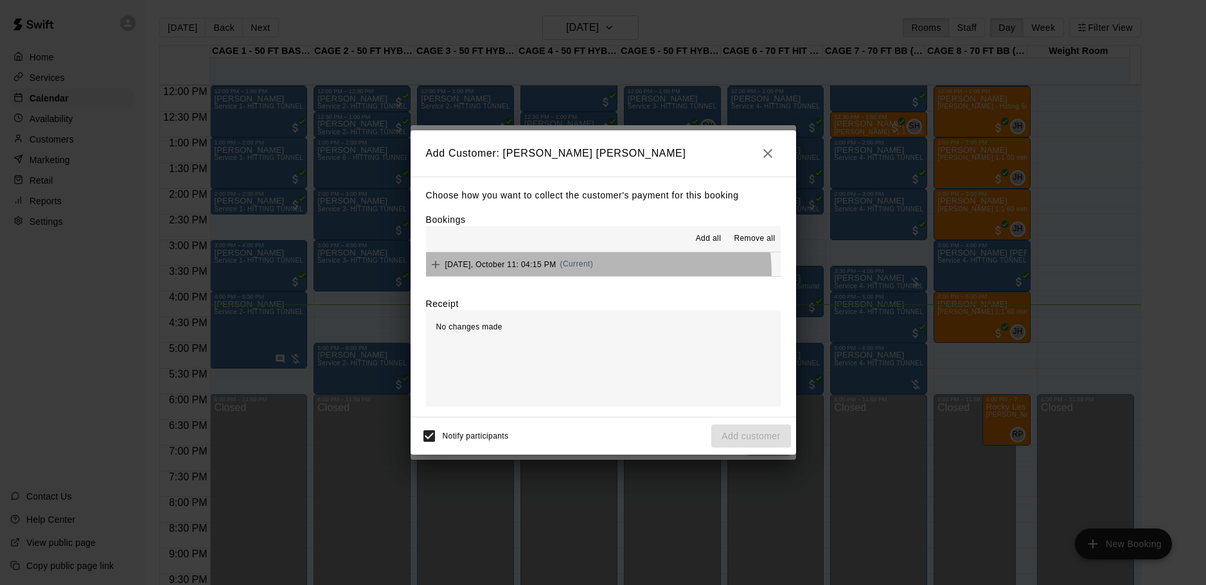
click at [592, 274] on div "Saturday, October 11: 04:15 PM (Current)" at bounding box center [510, 264] width 168 height 19
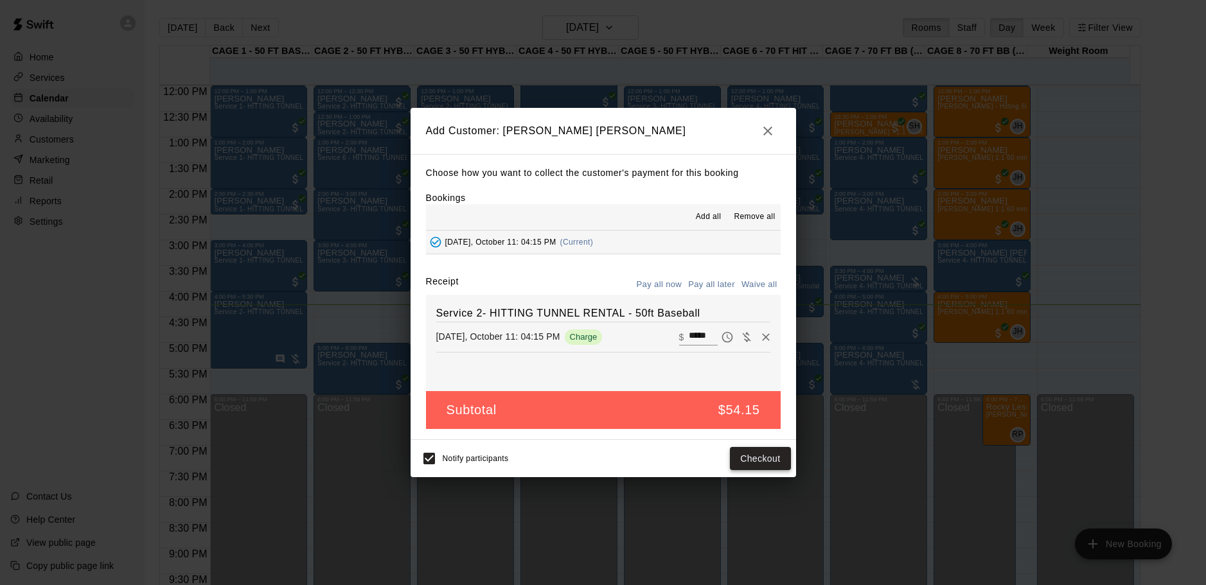
click at [761, 461] on button "Checkout" at bounding box center [760, 459] width 60 height 24
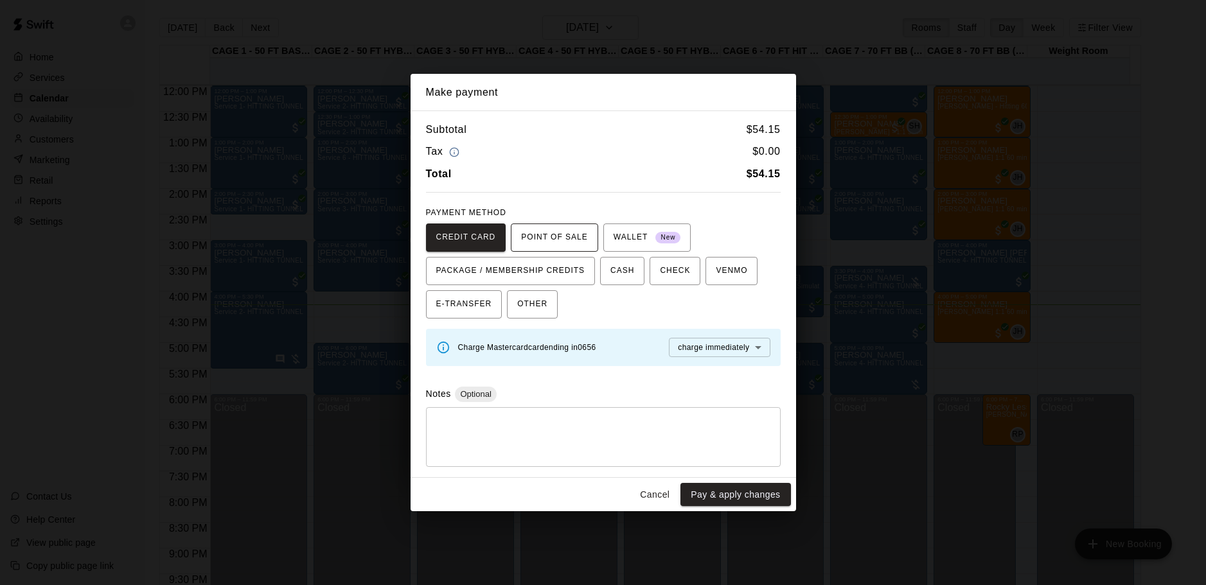
click at [530, 228] on span "POINT OF SALE" at bounding box center [554, 237] width 66 height 21
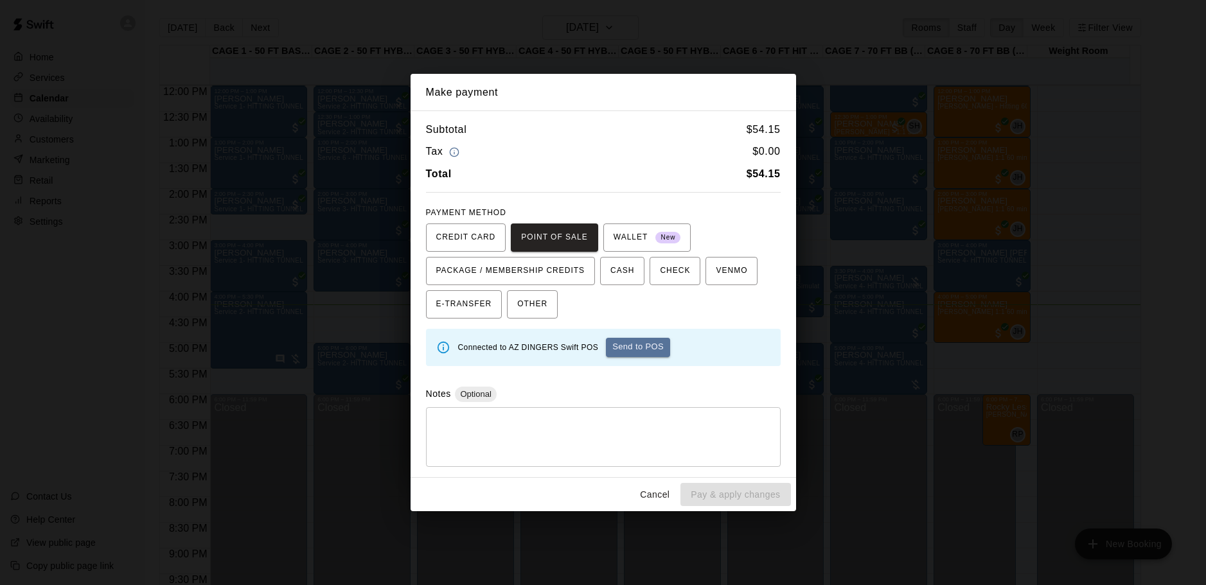
click at [646, 348] on button "Send to POS" at bounding box center [638, 347] width 64 height 19
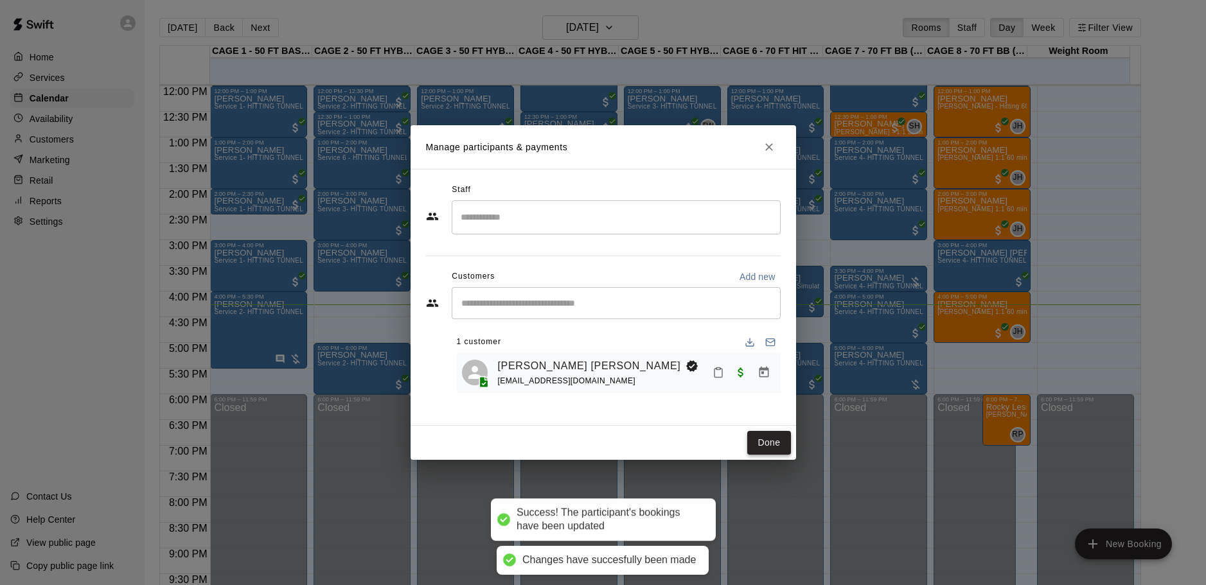
click at [768, 443] on button "Done" at bounding box center [768, 443] width 43 height 24
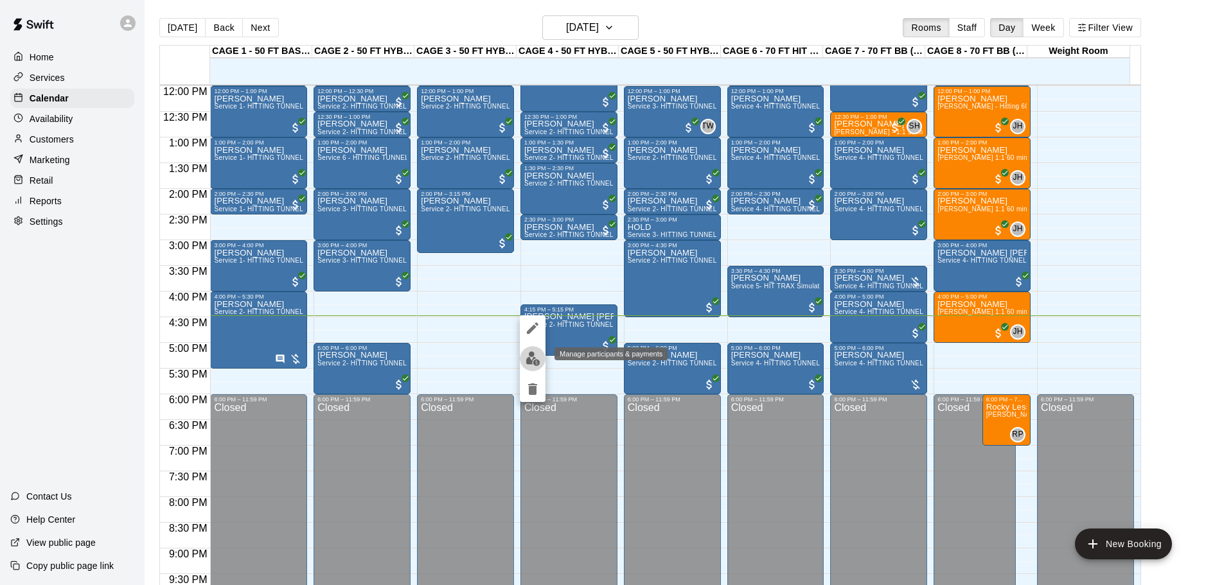
click at [528, 348] on button "edit" at bounding box center [533, 358] width 26 height 25
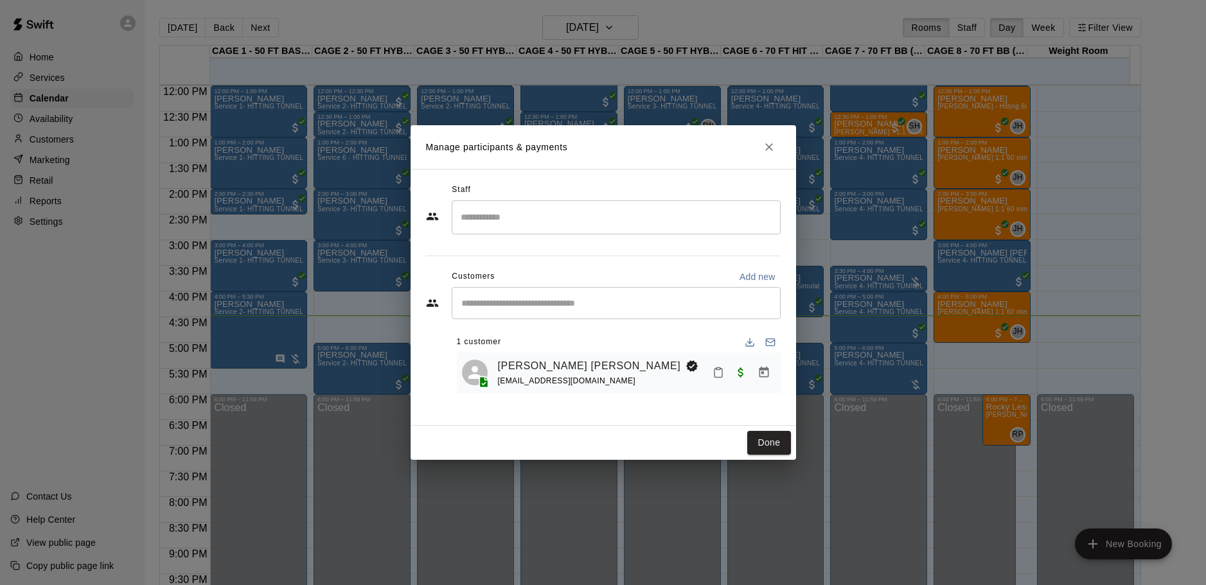
click at [773, 373] on button "Manage bookings & payment" at bounding box center [763, 372] width 23 height 23
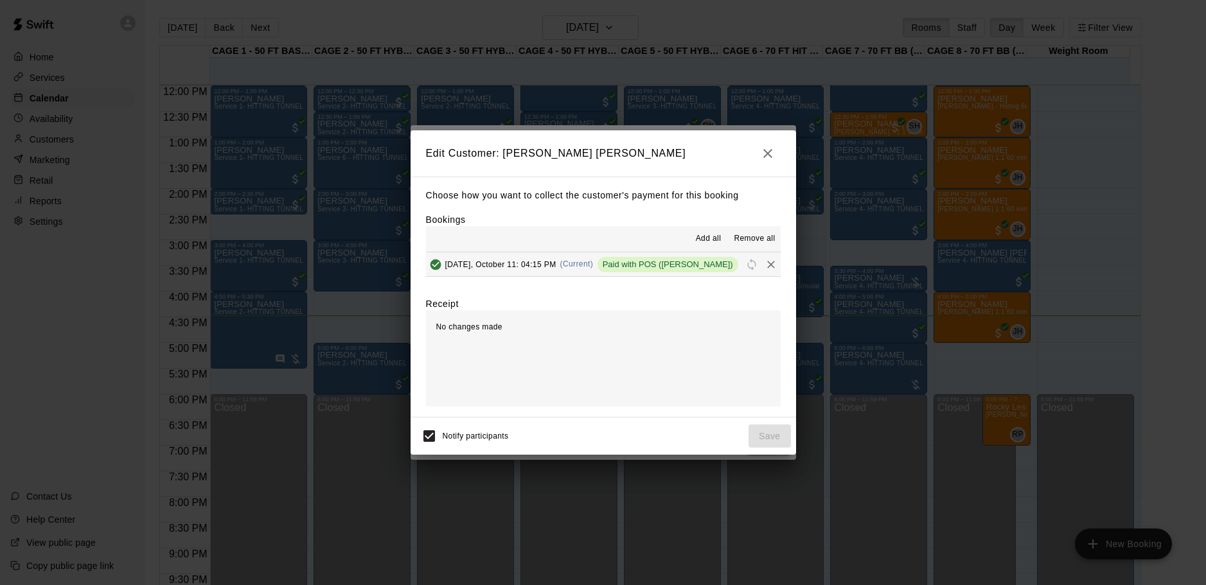
click at [763, 143] on button "button" at bounding box center [768, 154] width 26 height 26
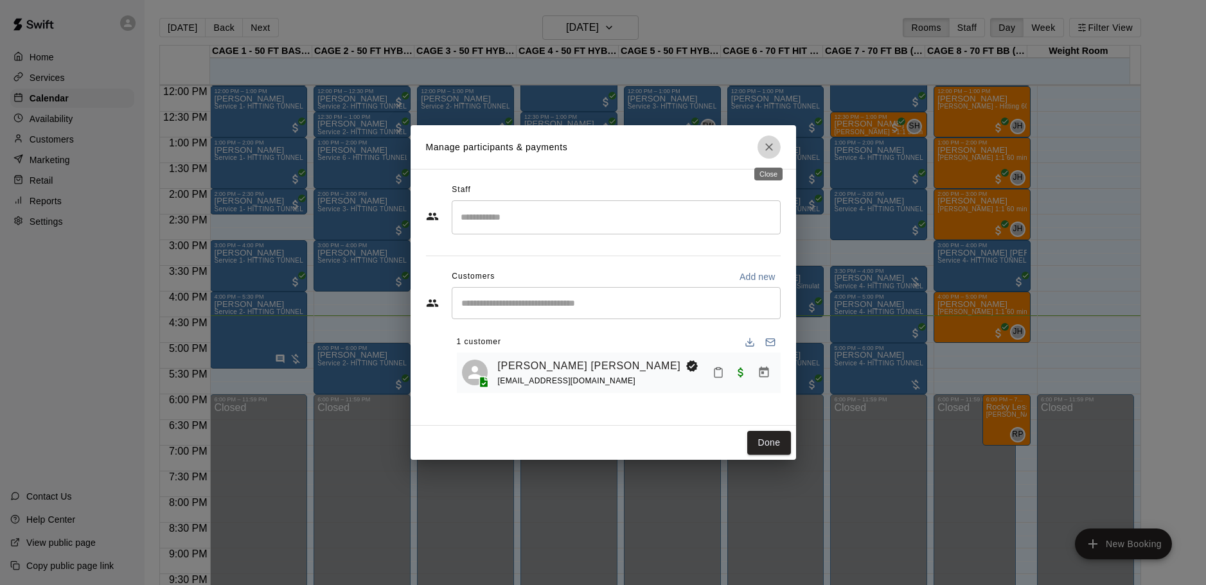
click at [765, 139] on button "Close" at bounding box center [769, 147] width 23 height 23
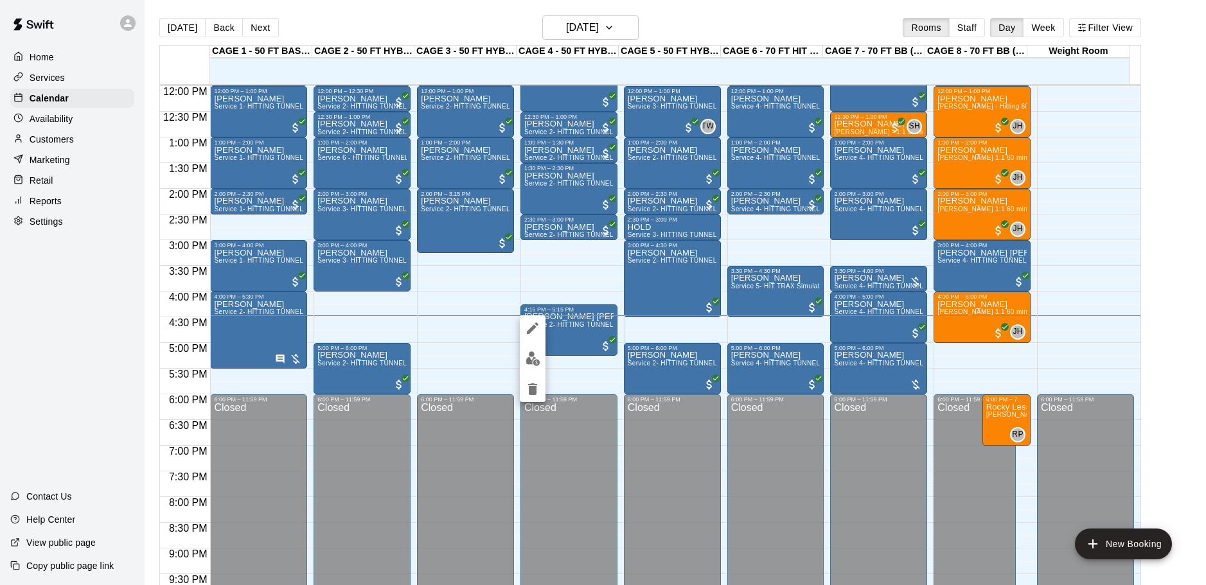
click at [537, 344] on div at bounding box center [533, 359] width 26 height 87
click at [531, 348] on button "edit" at bounding box center [533, 358] width 26 height 25
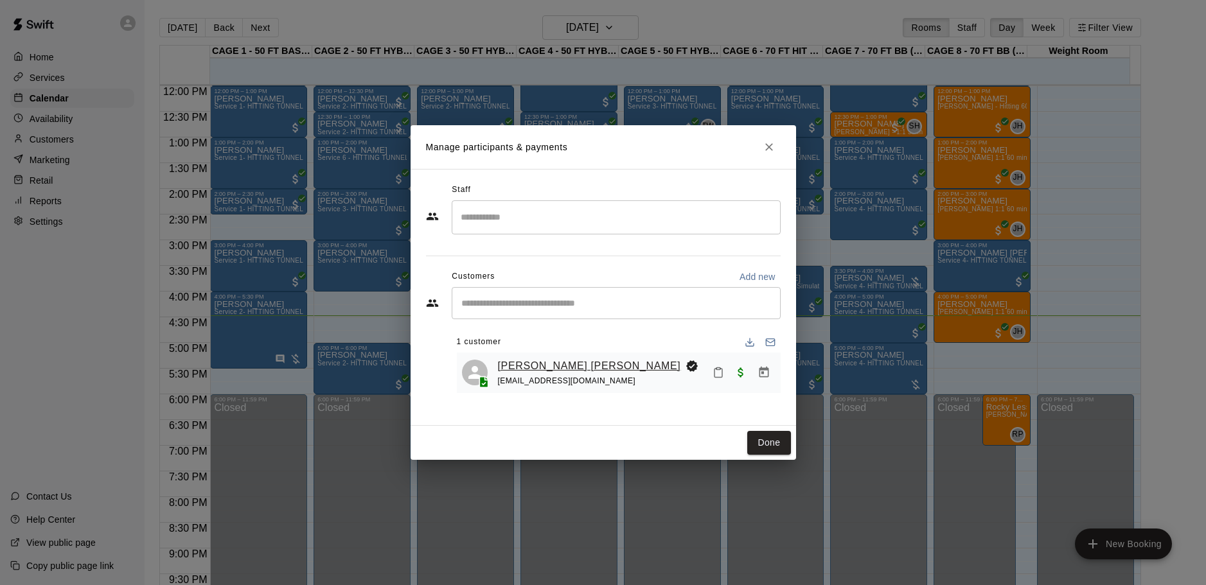
click at [500, 361] on link "[PERSON_NAME] [PERSON_NAME]" at bounding box center [589, 366] width 183 height 17
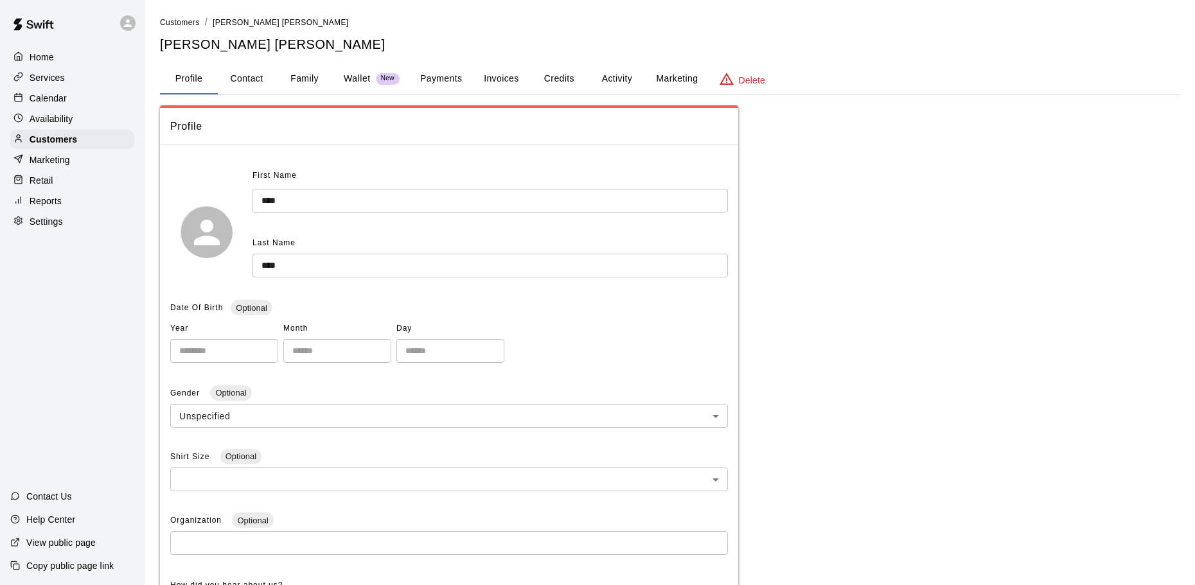
click at [255, 84] on button "Contact" at bounding box center [247, 79] width 58 height 31
select select "**"
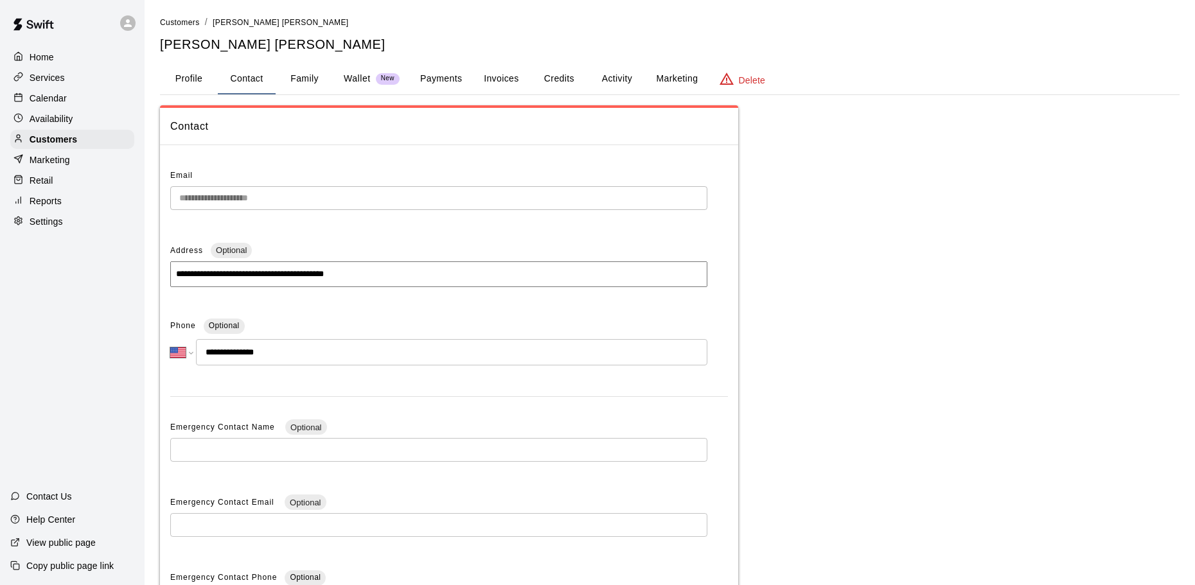
click at [311, 71] on button "Family" at bounding box center [305, 79] width 58 height 31
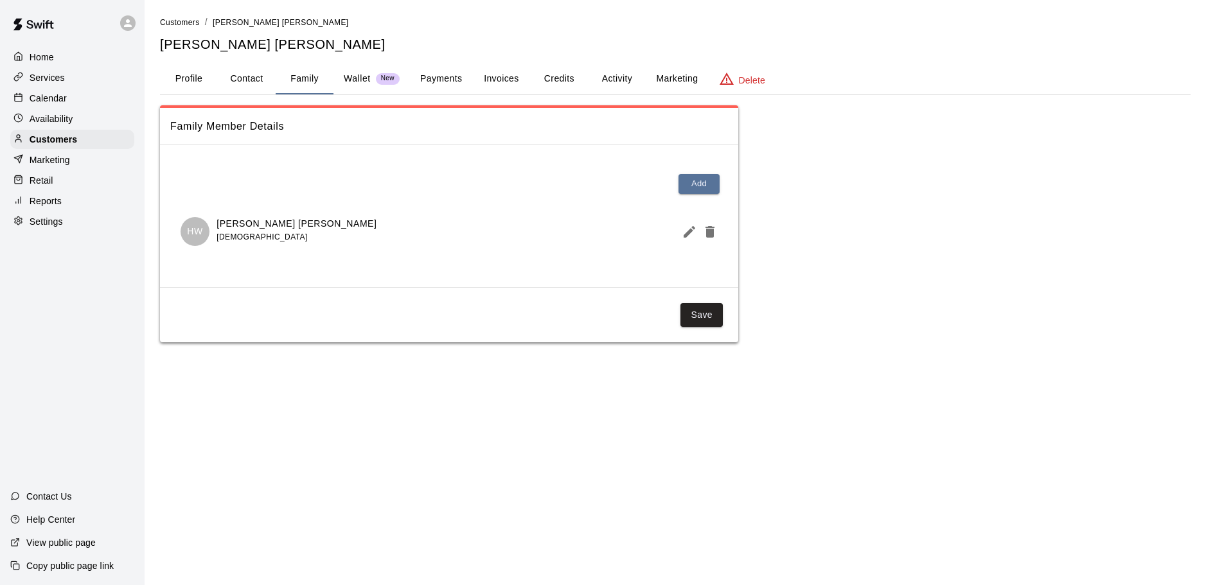
click at [354, 73] on p "Wallet" at bounding box center [357, 78] width 27 height 13
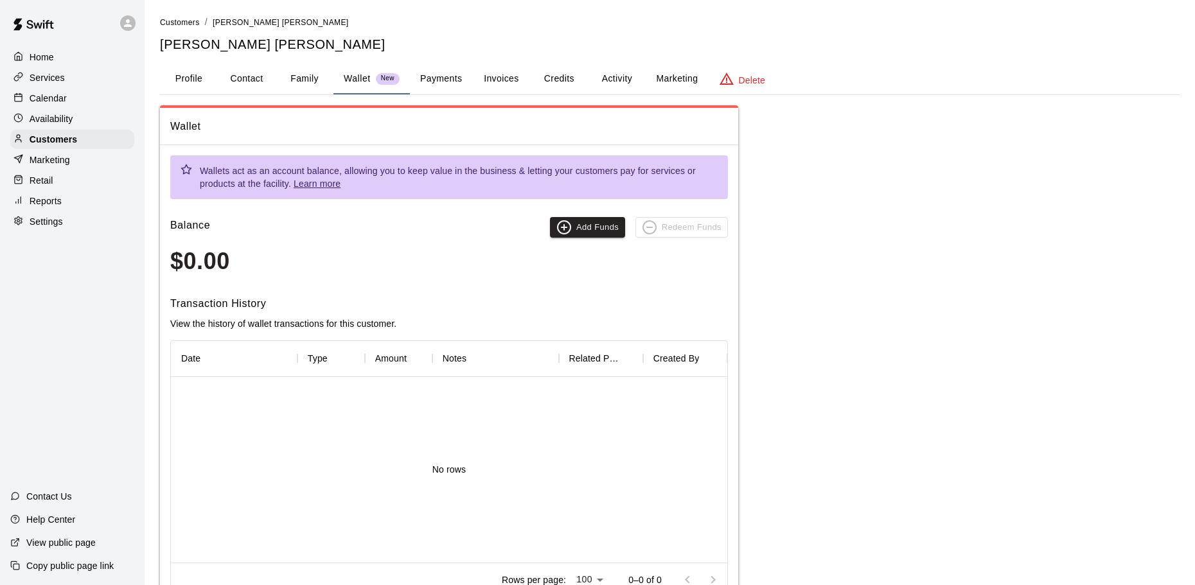
click at [438, 78] on button "Payments" at bounding box center [441, 79] width 62 height 31
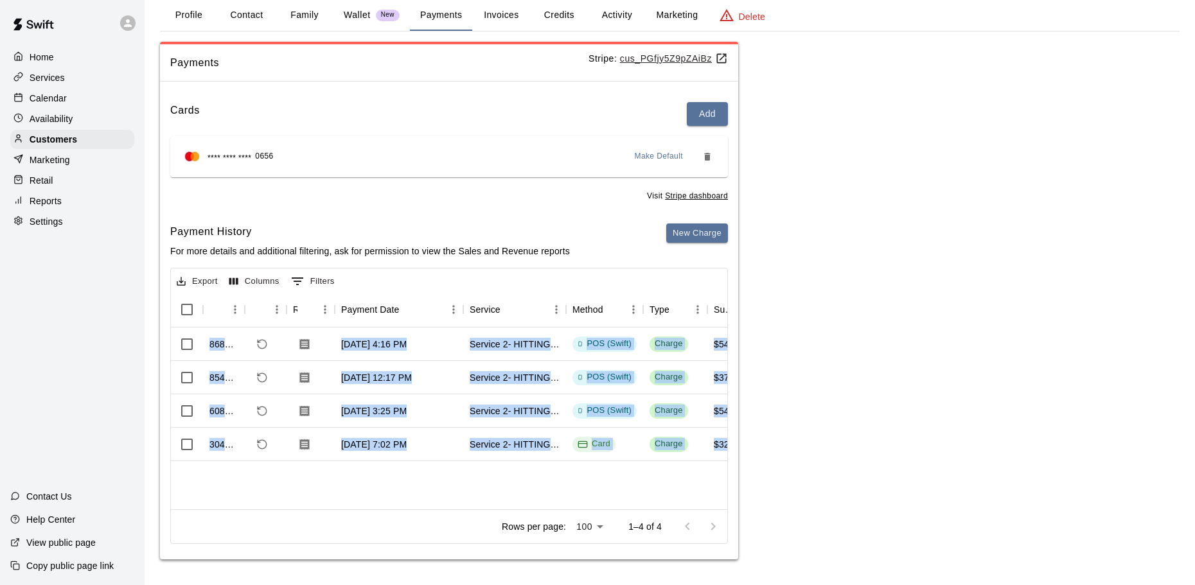
drag, startPoint x: 305, startPoint y: 501, endPoint x: 317, endPoint y: 497, distance: 12.8
click at [317, 497] on div "Export Columns 0 Filters Id Refund Receipt Payment Date Service Method Type Sub…" at bounding box center [449, 406] width 558 height 276
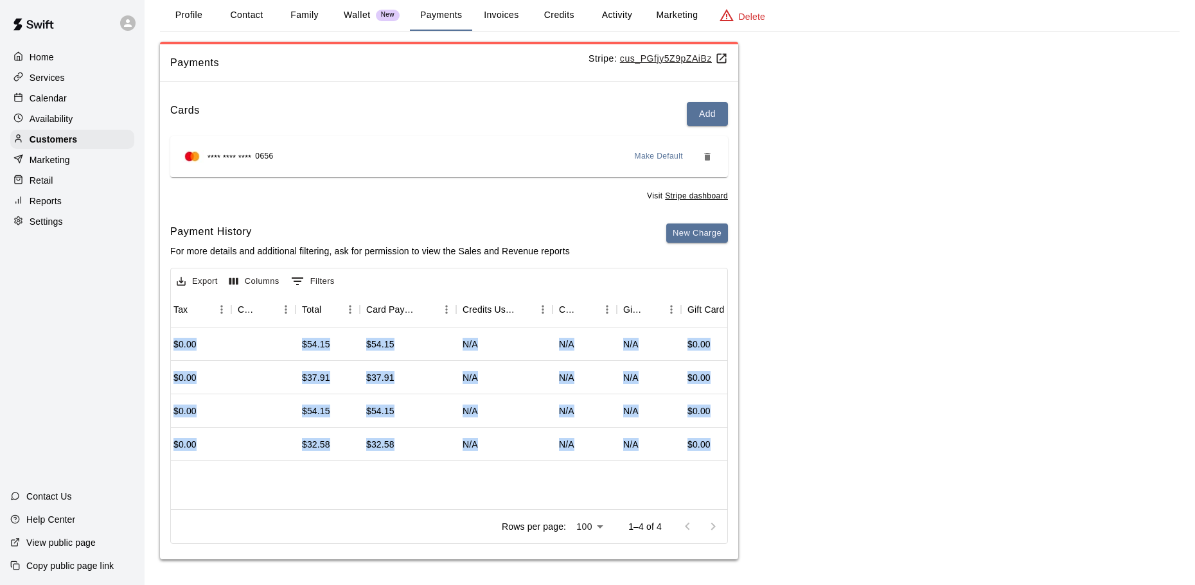
scroll to position [0, 1194]
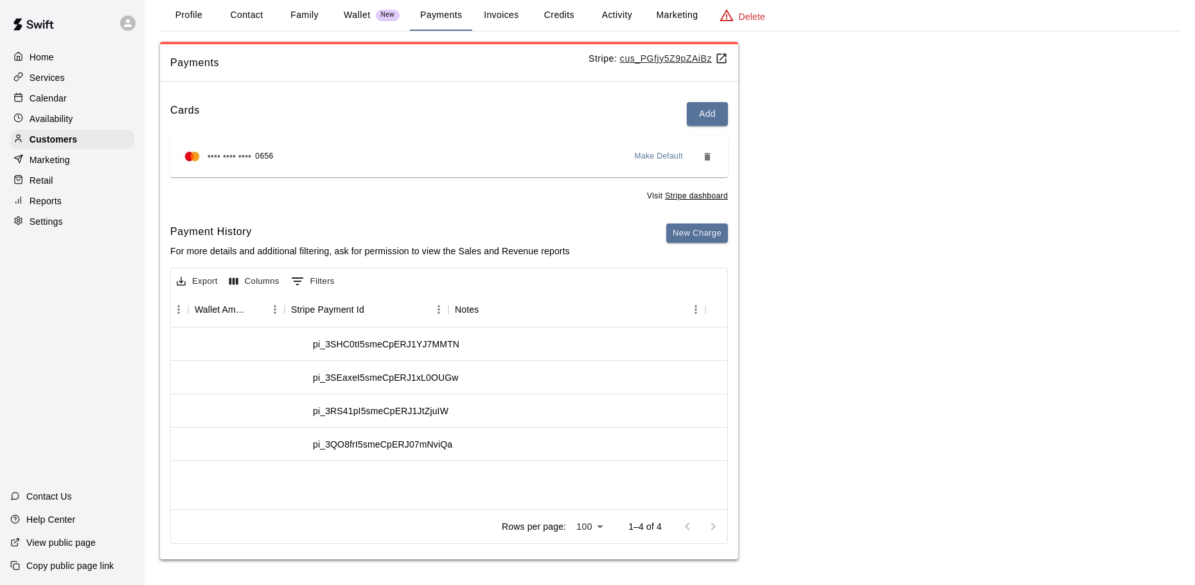
click at [833, 497] on div "Payments Stripe: cus_PGfjy5Z9pZAiBz Cards Add **** **** **** 0656 Make Default …" at bounding box center [670, 301] width 1020 height 519
click at [35, 98] on p "Calendar" at bounding box center [48, 98] width 37 height 13
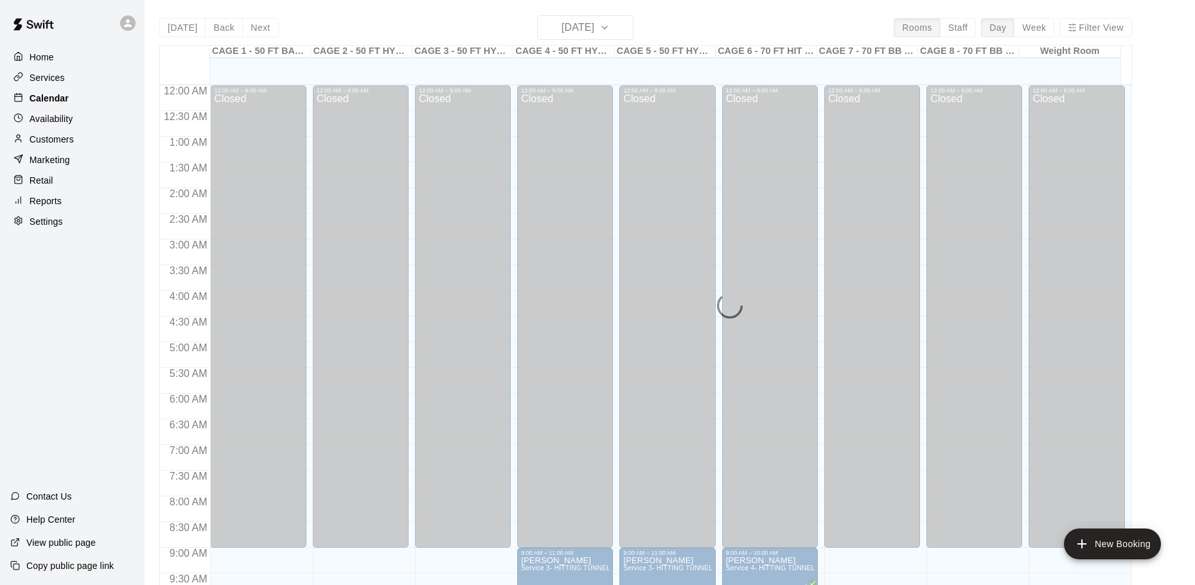
scroll to position [680, 0]
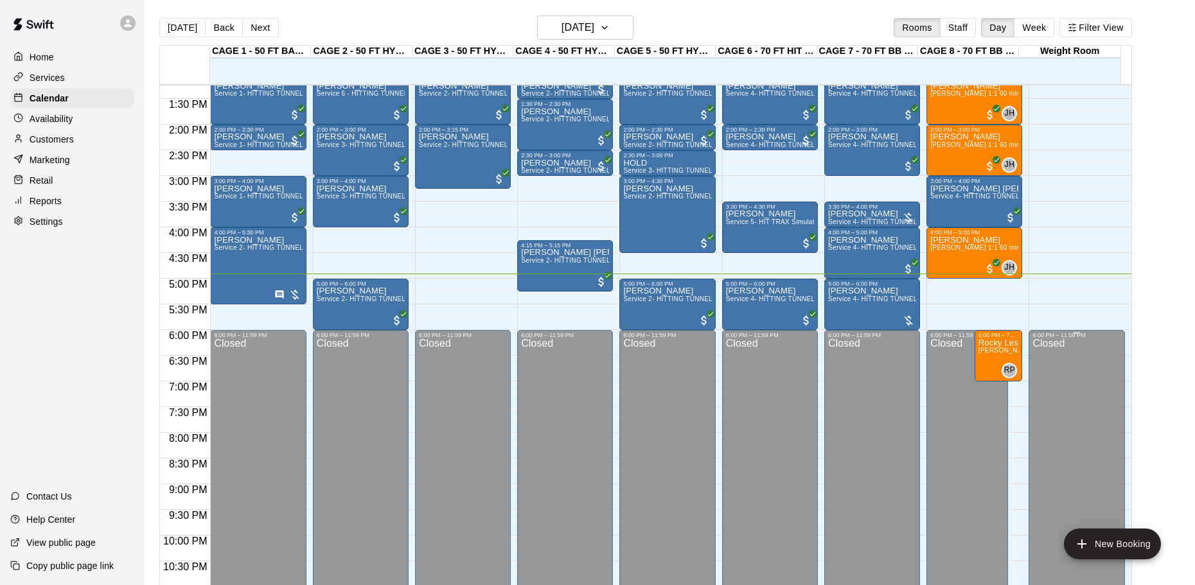
drag, startPoint x: 1042, startPoint y: 199, endPoint x: 1123, endPoint y: 504, distance: 315.2
click at [1123, 504] on div "12:00 AM – 9:00 AM Closed 6:00 PM – 11:59 PM Closed" at bounding box center [1077, 22] width 96 height 1234
drag, startPoint x: 844, startPoint y: 195, endPoint x: 860, endPoint y: 371, distance: 177.4
click at [860, 371] on div "12:00 AM – 9:00 AM Closed 10:30 AM – 11:30 AM Ky Page Service 4- HITTING TUNNEL…" at bounding box center [872, 22] width 96 height 1234
drag, startPoint x: 760, startPoint y: 165, endPoint x: 761, endPoint y: 364, distance: 199.2
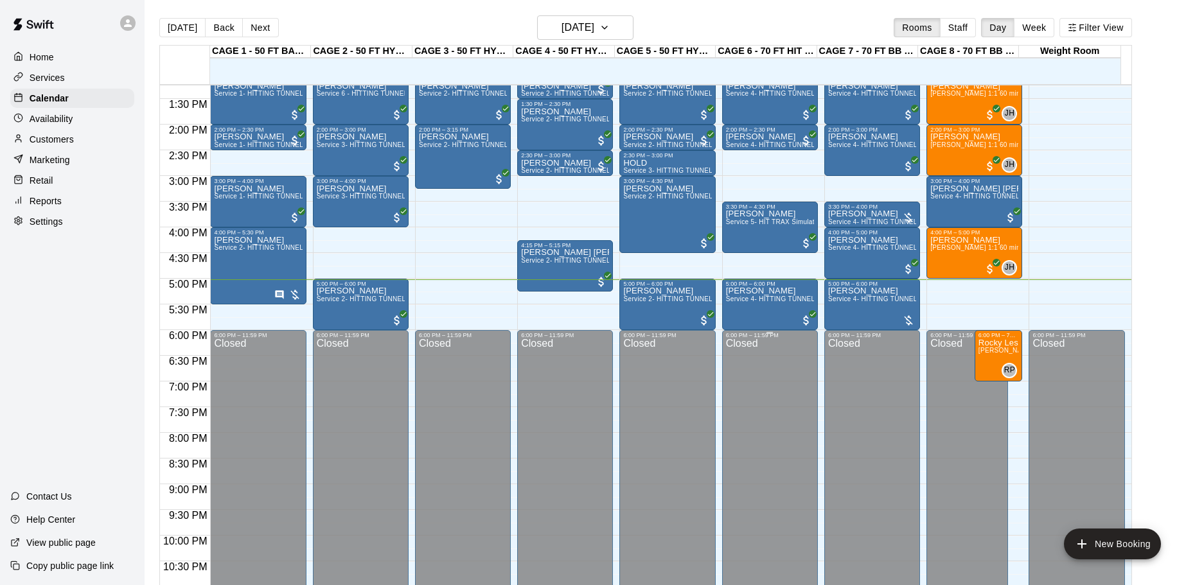
click at [761, 364] on div "12:00 AM – 9:00 AM Closed 9:00 AM – 10:00 AM Scott Figgins Service 4- HITTING T…" at bounding box center [770, 22] width 96 height 1234
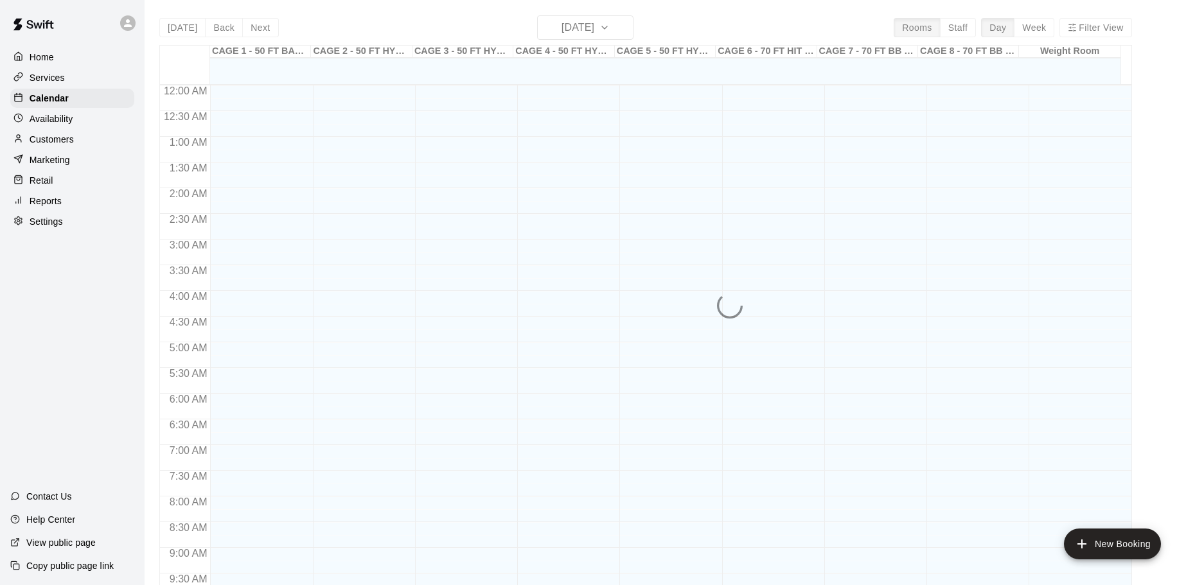
scroll to position [680, 0]
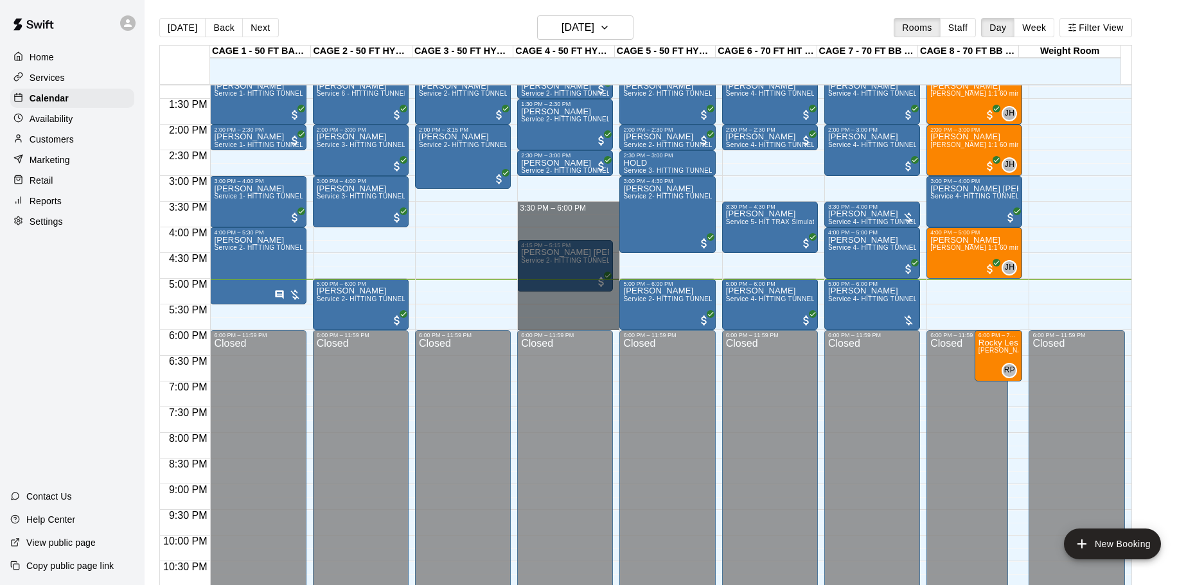
drag, startPoint x: 569, startPoint y: 208, endPoint x: 573, endPoint y: 328, distance: 119.6
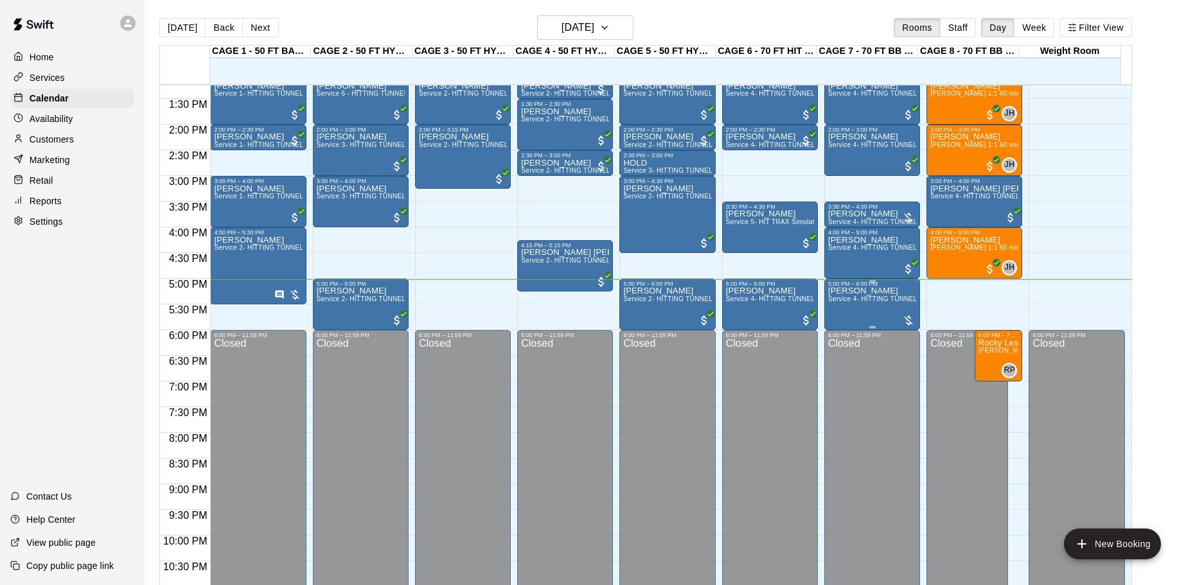
click at [848, 301] on span "Service 4- HITTING TUNNEL RENTAL - 70ft Baseball" at bounding box center [909, 299] width 163 height 7
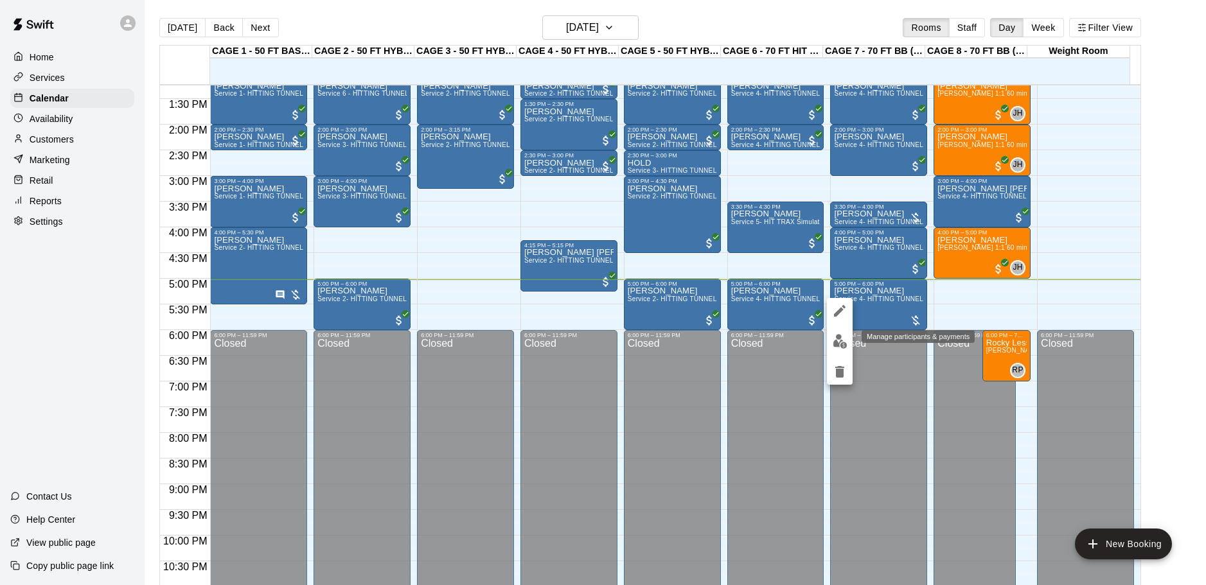
click at [840, 342] on img "edit" at bounding box center [840, 341] width 15 height 15
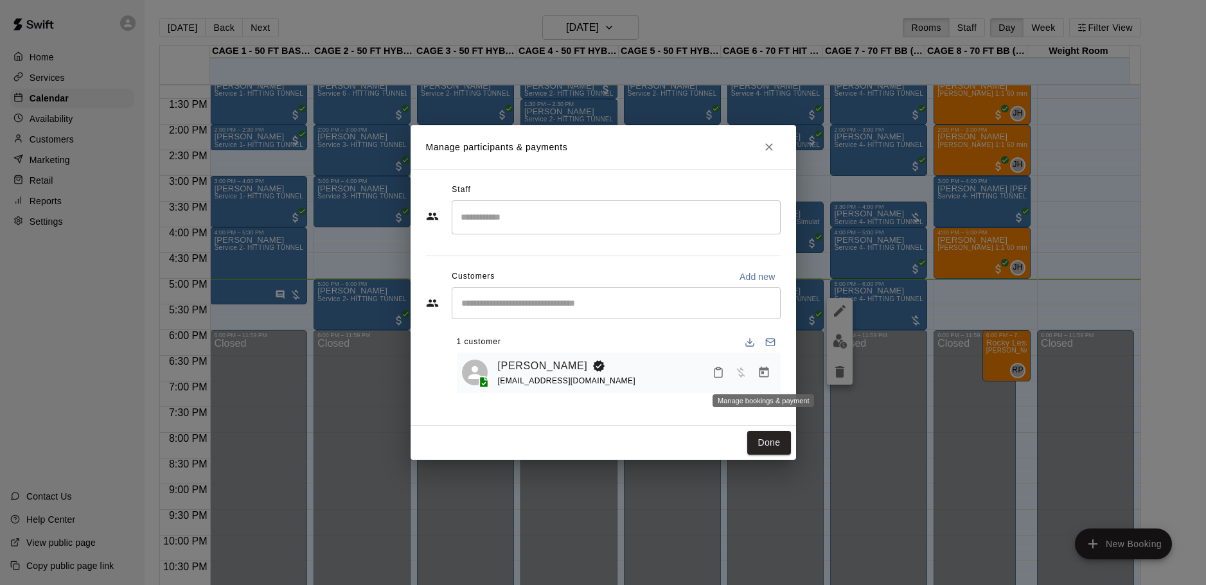
click at [758, 379] on icon "Manage bookings & payment" at bounding box center [764, 372] width 13 height 13
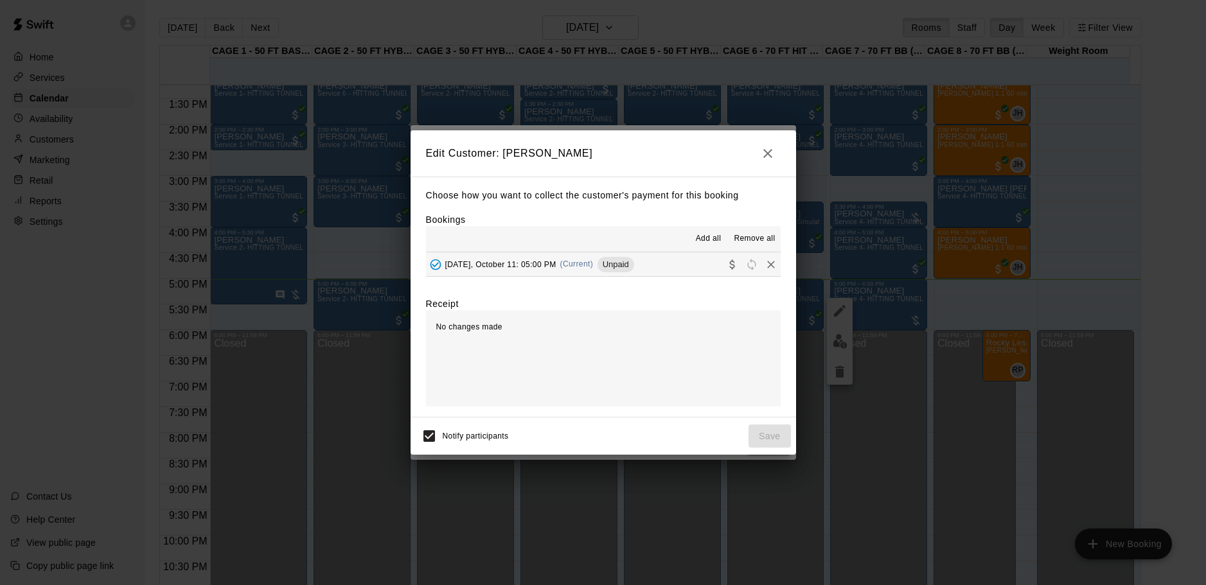
click at [634, 274] on div "[DATE], October 11: 05:00 PM (Current) Unpaid" at bounding box center [530, 264] width 208 height 19
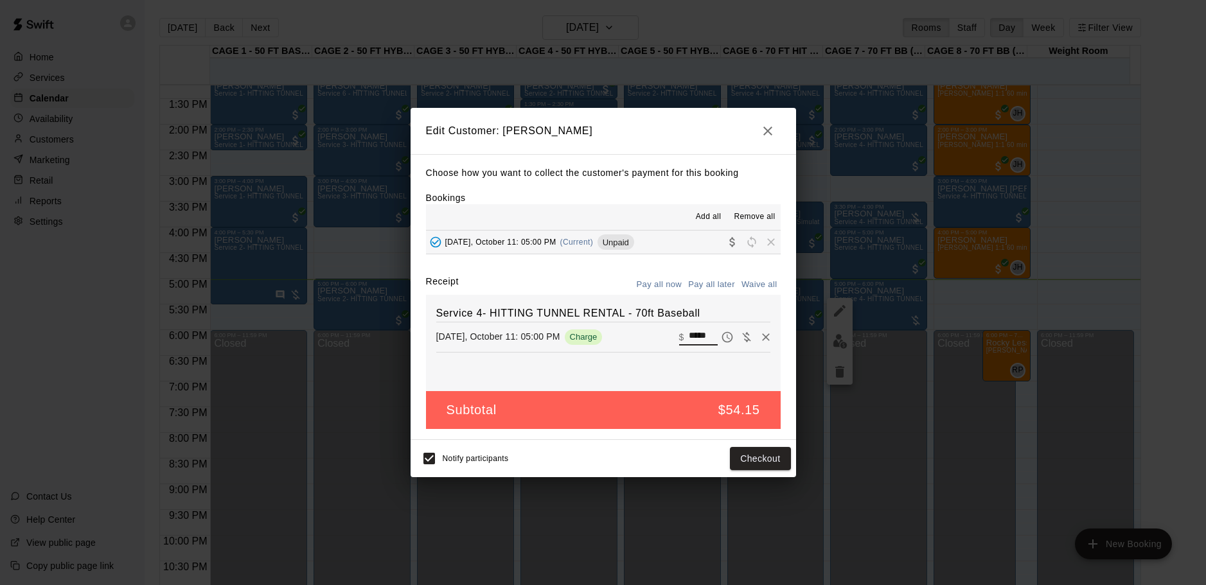
click at [695, 339] on input "*****" at bounding box center [703, 337] width 28 height 17
type input "*"
type input "*****"
click at [770, 456] on button "Checkout" at bounding box center [760, 459] width 60 height 24
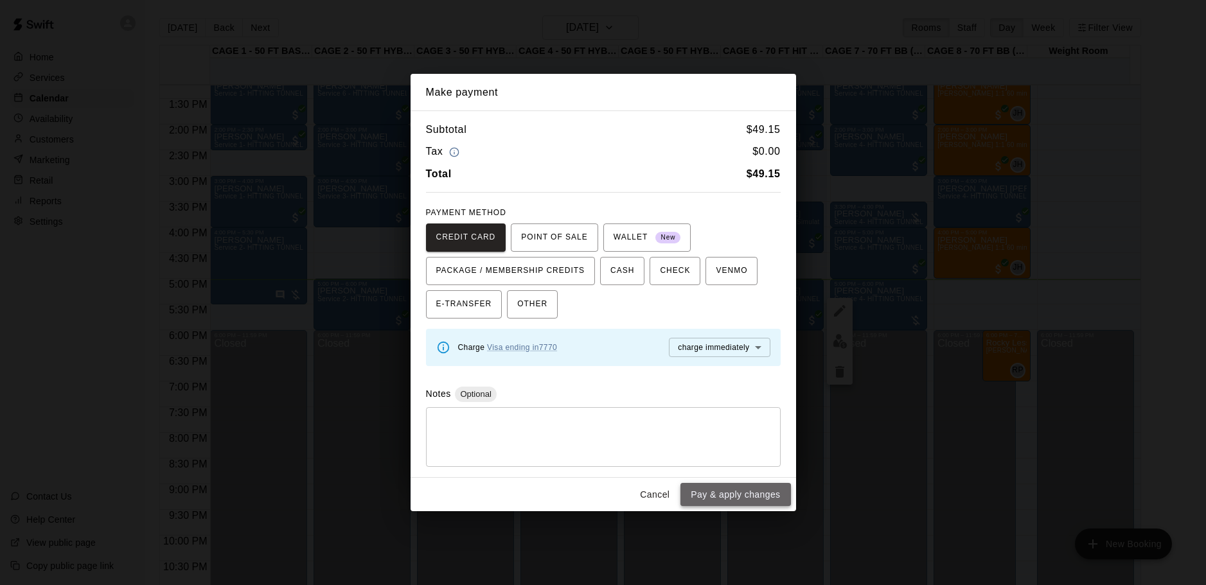
click at [721, 495] on button "Pay & apply changes" at bounding box center [735, 495] width 110 height 24
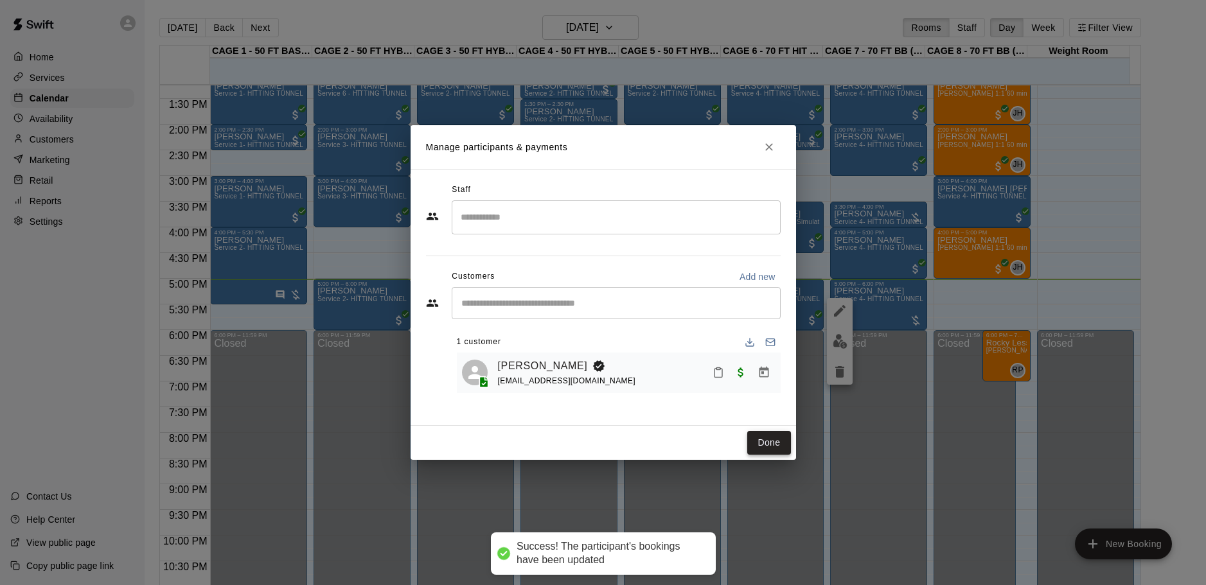
click at [768, 438] on button "Done" at bounding box center [768, 443] width 43 height 24
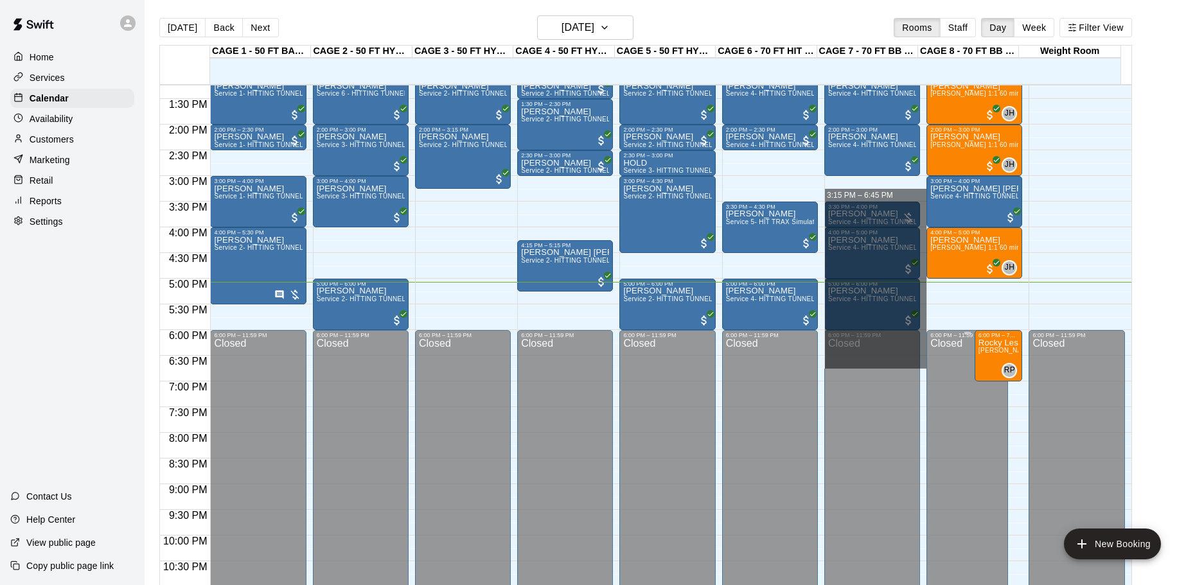
drag, startPoint x: 910, startPoint y: 195, endPoint x: 966, endPoint y: 360, distance: 174.6
click at [966, 360] on div "12:00 AM 12:30 AM 1:00 AM 1:30 AM 2:00 AM 2:30 AM 3:00 AM 3:30 AM 4:00 AM 4:30 …" at bounding box center [646, 342] width 972 height 516
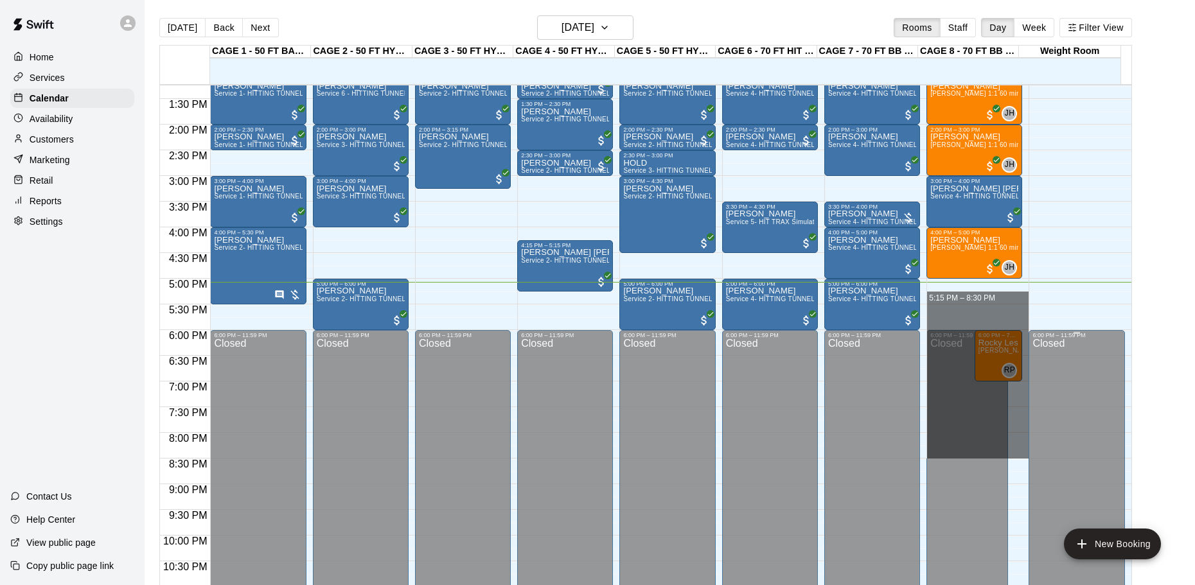
drag, startPoint x: 999, startPoint y: 298, endPoint x: 1038, endPoint y: 449, distance: 156.6
click at [1038, 449] on div "12:00 AM 12:30 AM 1:00 AM 1:30 AM 2:00 AM 2:30 AM 3:00 AM 3:30 AM 4:00 AM 4:30 …" at bounding box center [646, 342] width 972 height 516
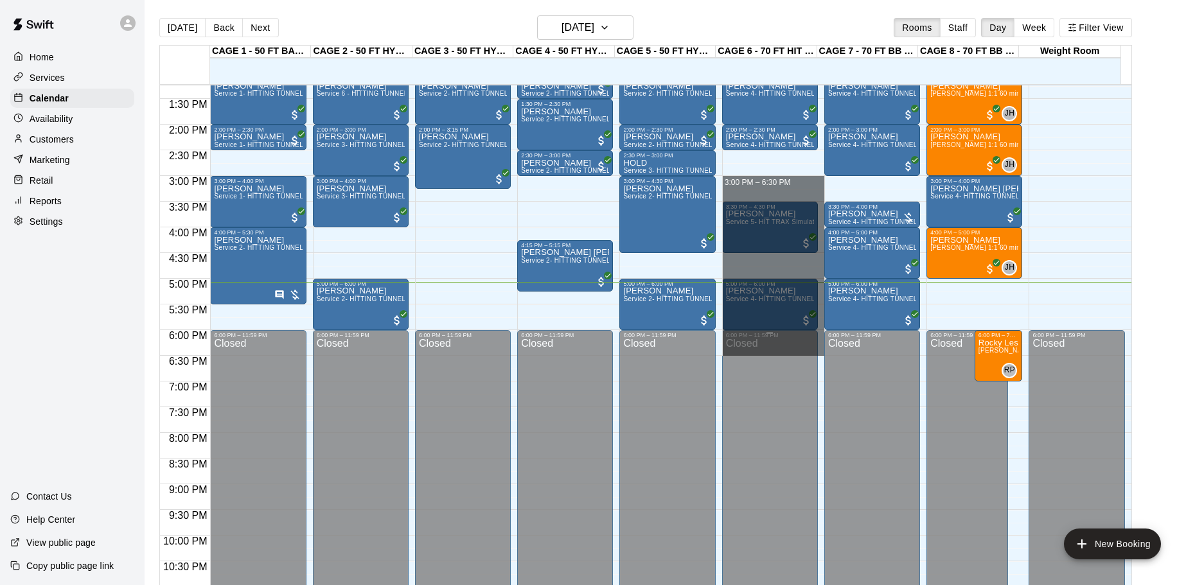
drag, startPoint x: 780, startPoint y: 177, endPoint x: 804, endPoint y: 354, distance: 178.3
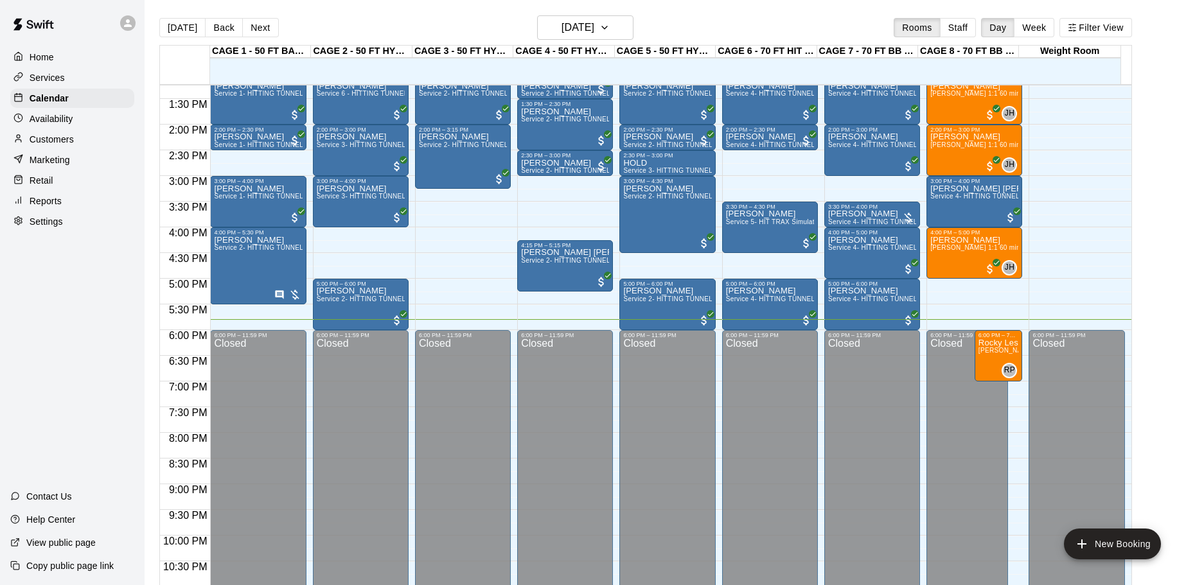
click at [66, 134] on div "Customers" at bounding box center [72, 139] width 124 height 19
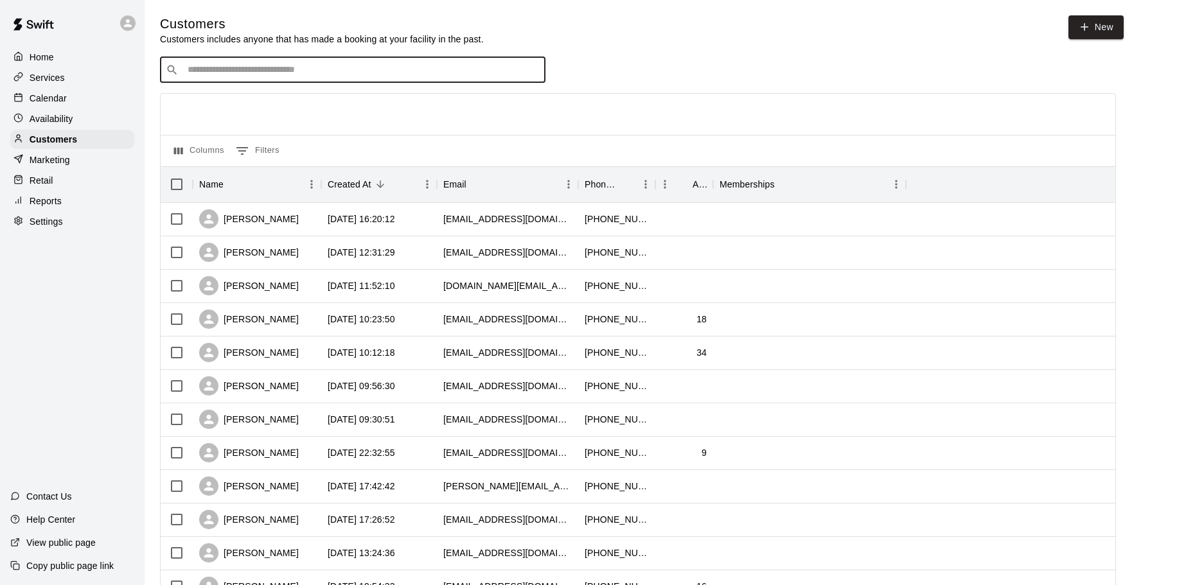
click at [341, 69] on input "Search customers by name or email" at bounding box center [362, 70] width 356 height 13
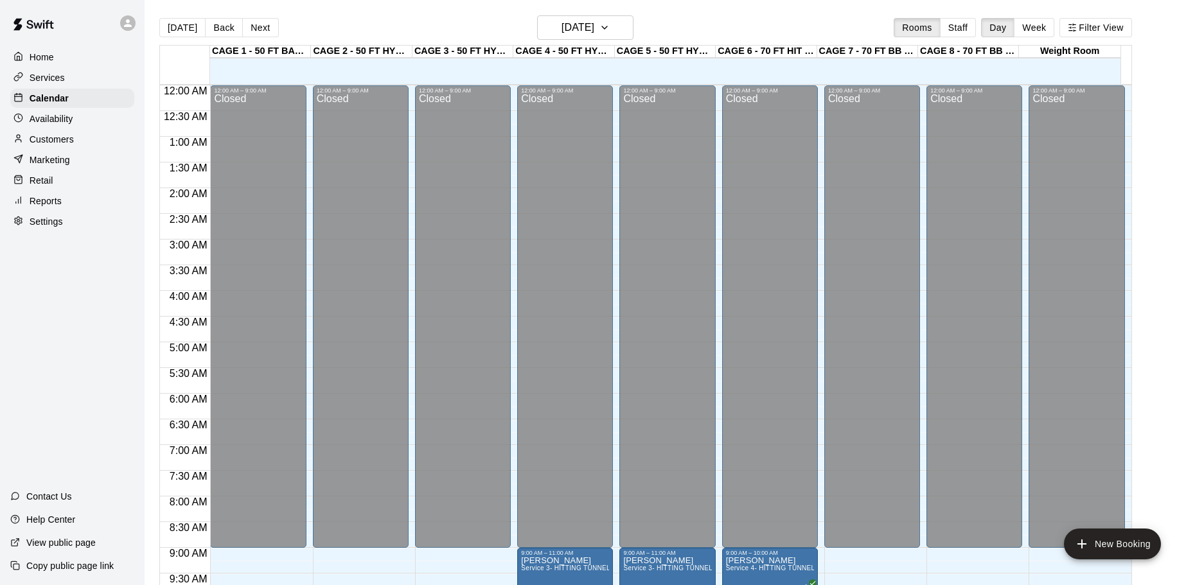
scroll to position [680, 0]
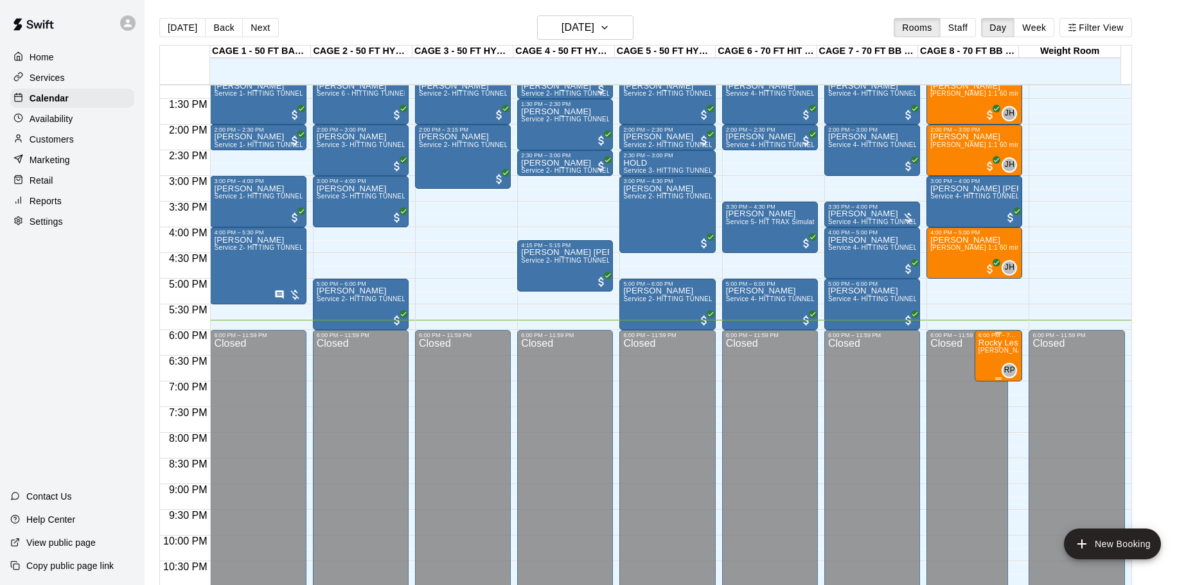
click at [994, 351] on span "[PERSON_NAME] - 1:1 60 min Softball Pitching / Hitting instruction" at bounding box center [1081, 350] width 205 height 7
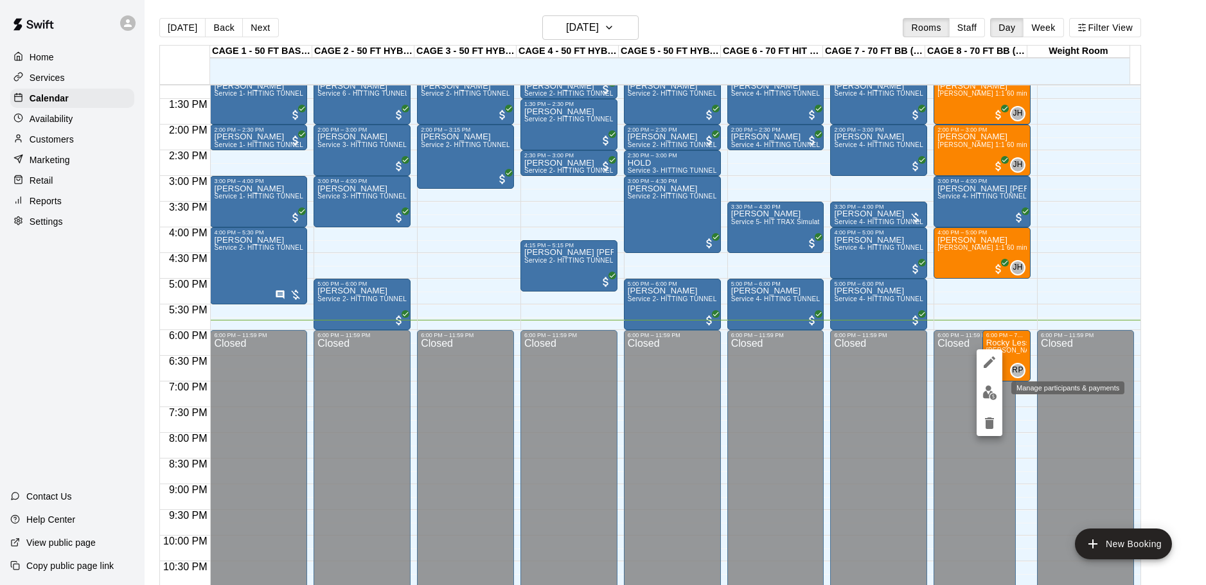
click at [990, 387] on img "edit" at bounding box center [990, 393] width 15 height 15
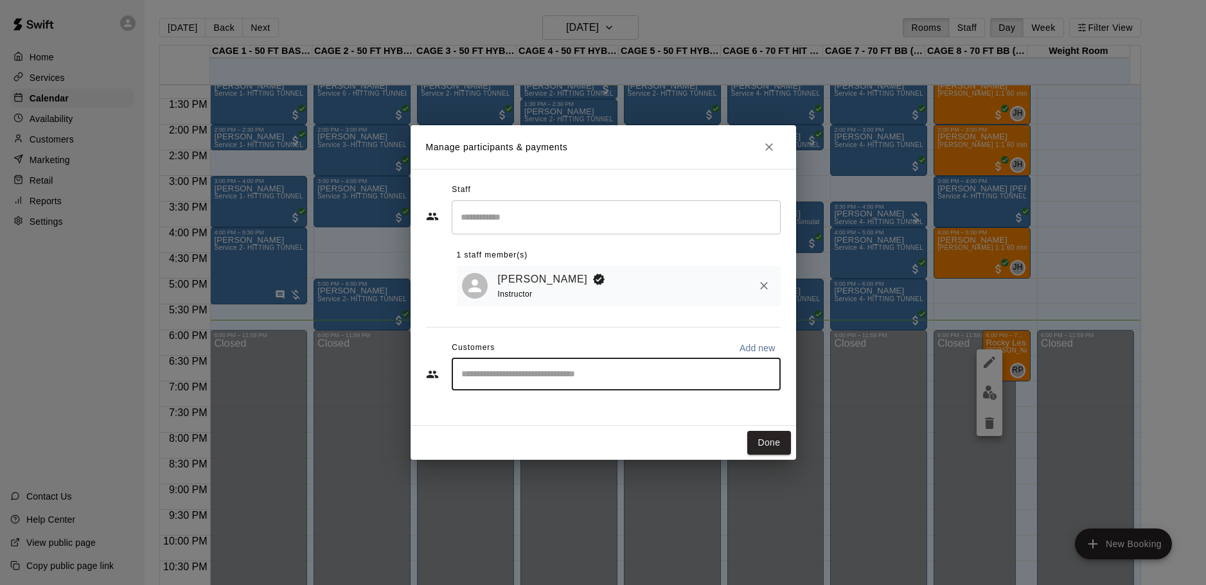
click at [536, 371] on input "Start typing to search customers..." at bounding box center [616, 374] width 317 height 13
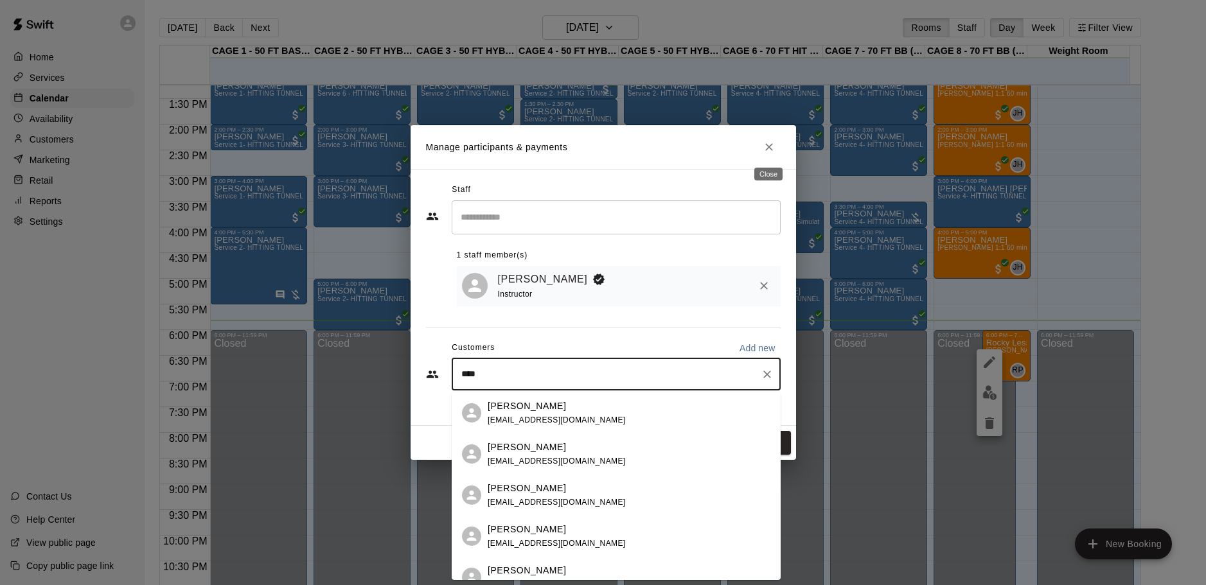
type input "****"
click at [770, 148] on icon "Close" at bounding box center [769, 147] width 13 height 13
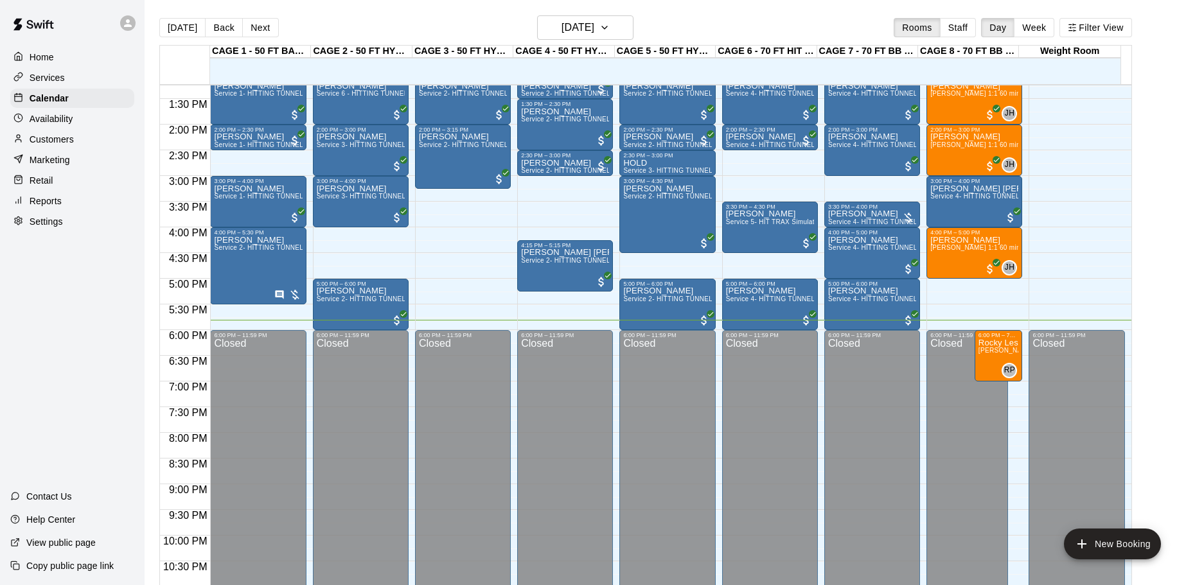
click at [43, 154] on div "Marketing" at bounding box center [72, 159] width 124 height 19
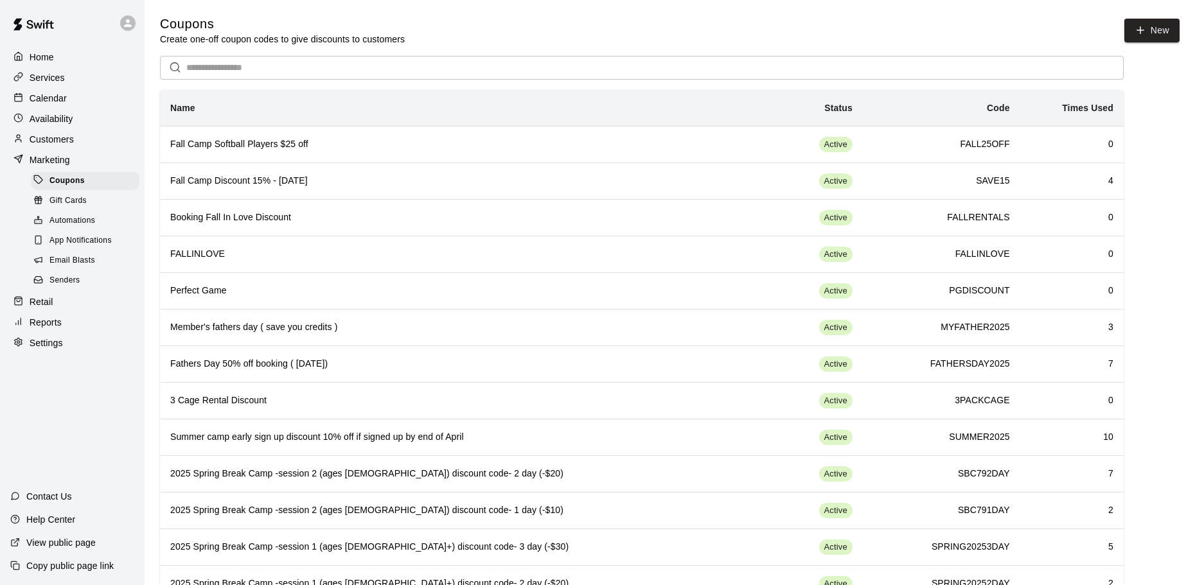
click at [42, 138] on p "Customers" at bounding box center [52, 139] width 44 height 13
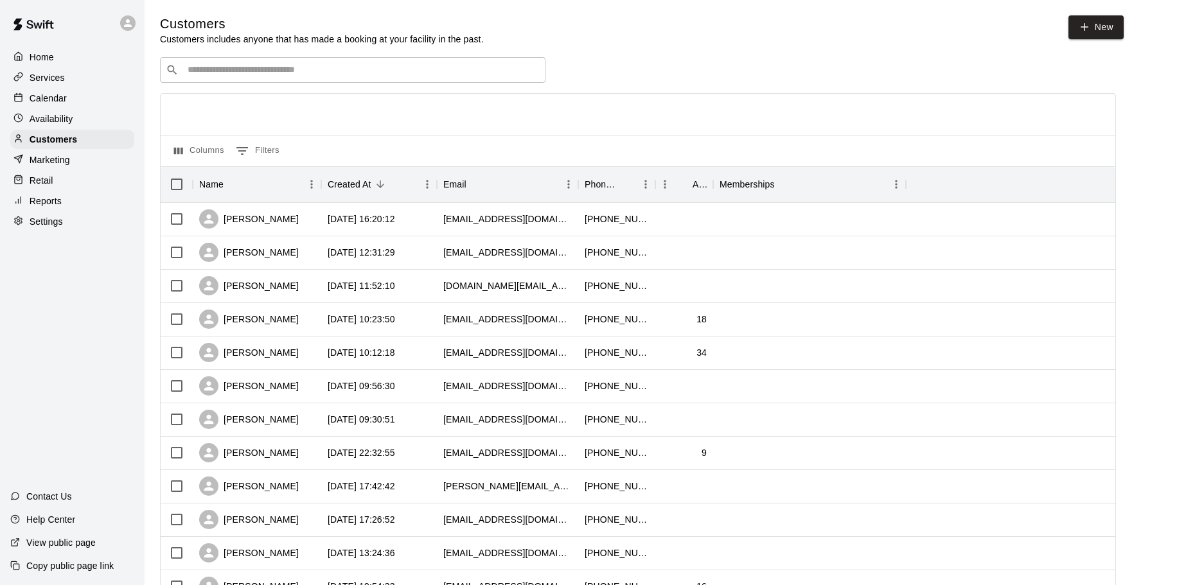
click at [31, 100] on p "Calendar" at bounding box center [48, 98] width 37 height 13
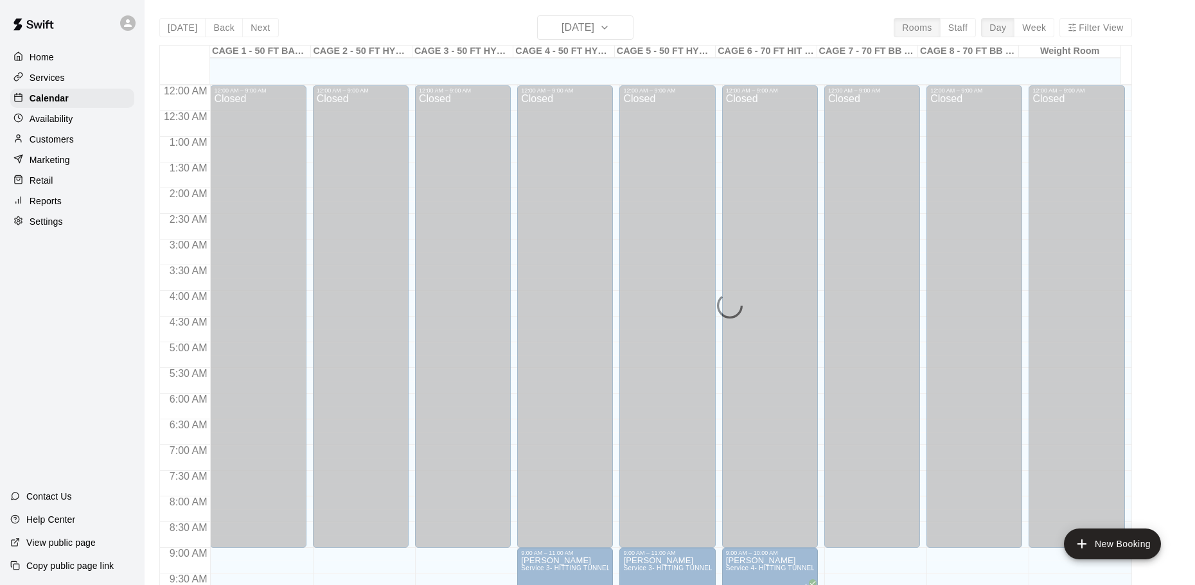
scroll to position [680, 0]
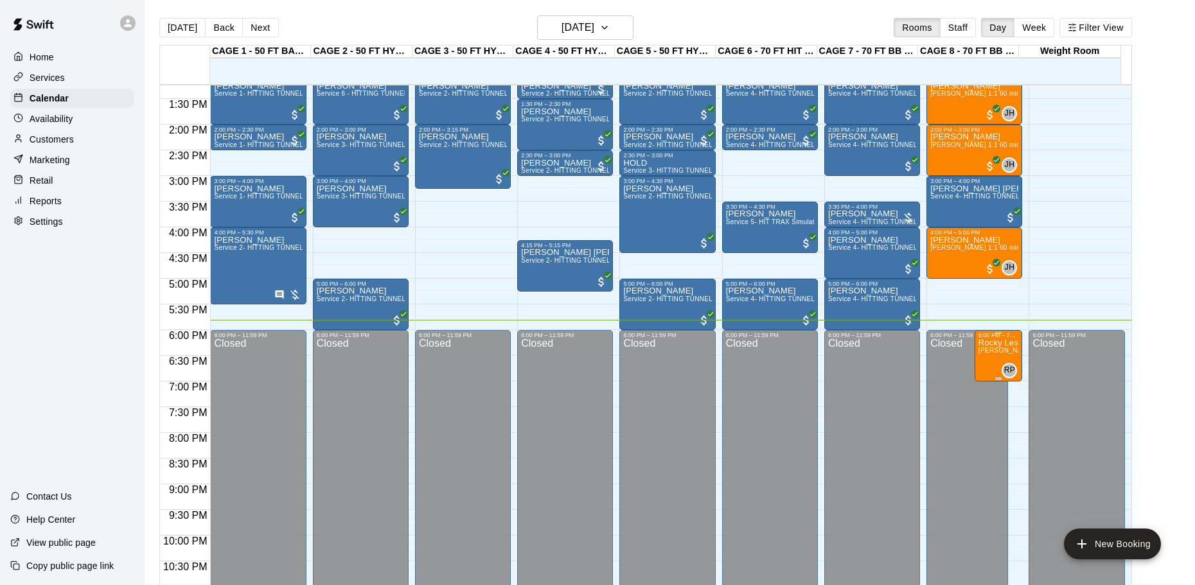
click at [985, 343] on p "Rocky Lesson w/ New Customer" at bounding box center [999, 343] width 40 height 0
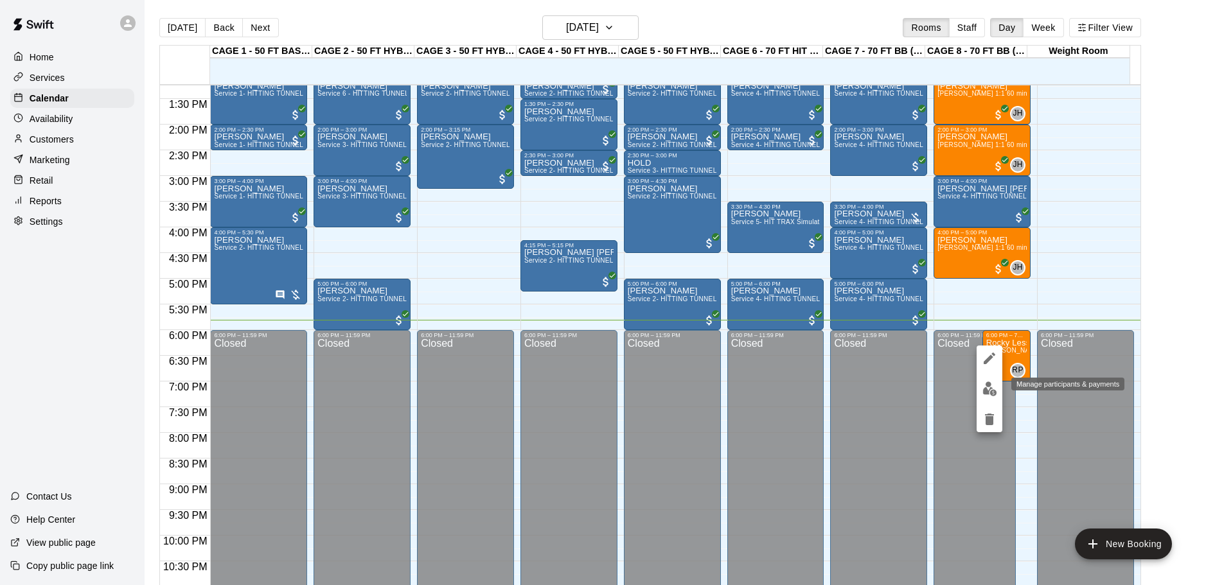
click at [993, 387] on img "edit" at bounding box center [990, 389] width 15 height 15
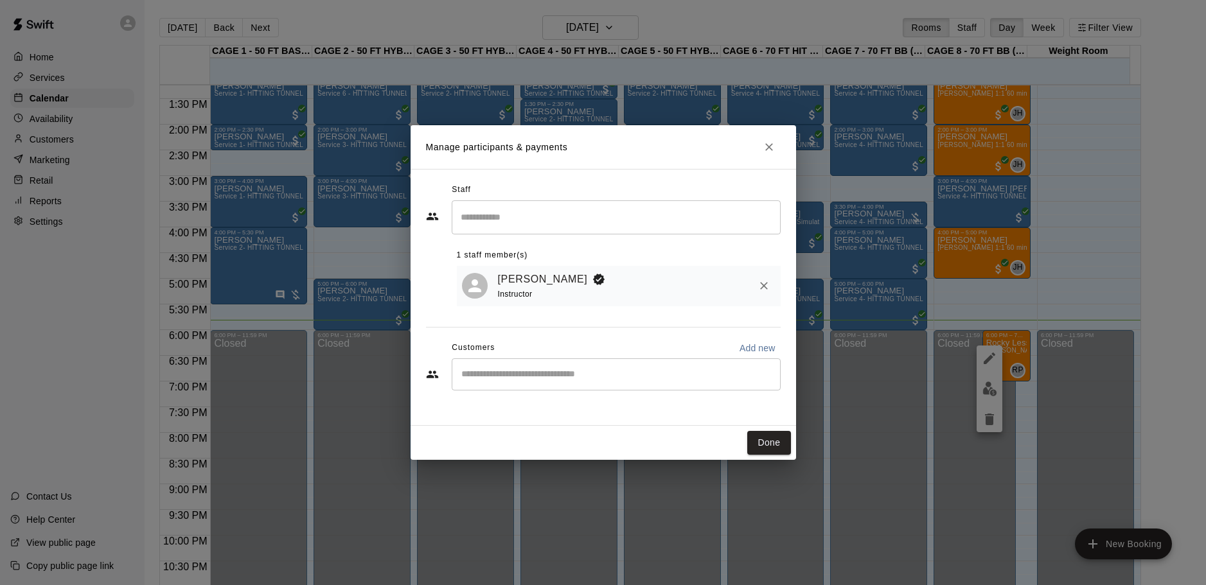
click at [561, 369] on div "​" at bounding box center [616, 375] width 329 height 32
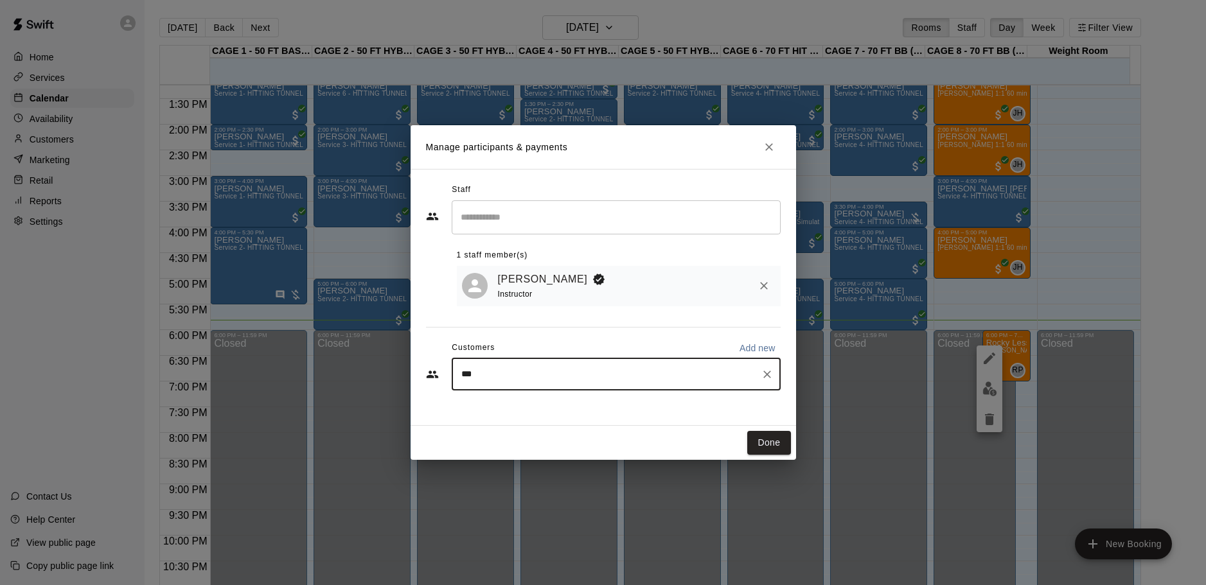
type input "****"
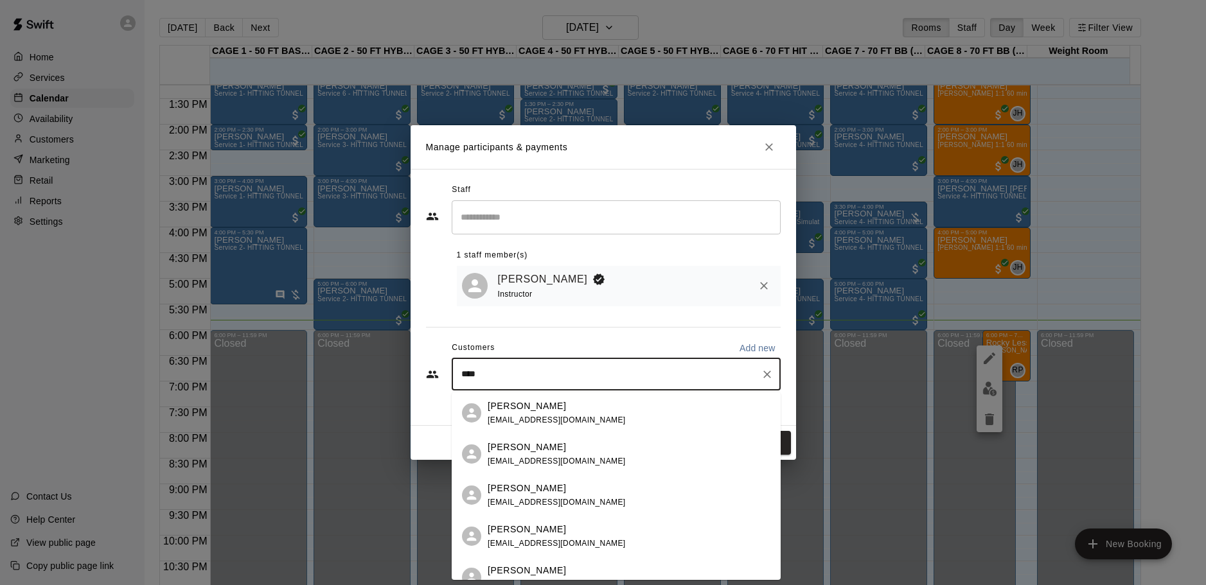
click at [508, 420] on span "[EMAIL_ADDRESS][DOMAIN_NAME]" at bounding box center [557, 420] width 138 height 9
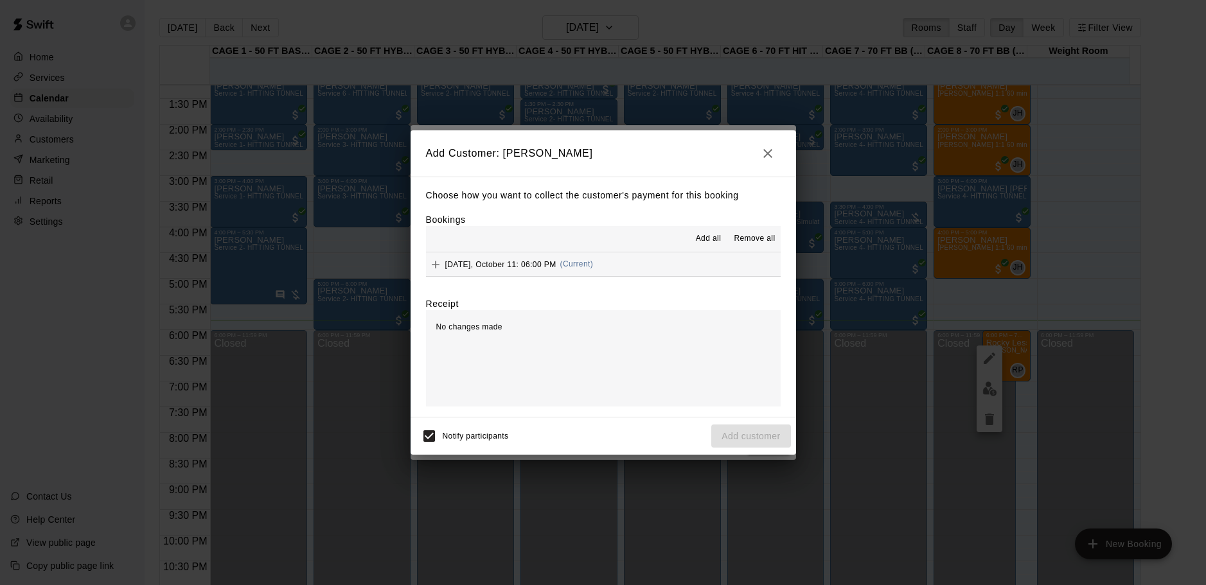
click at [656, 250] on div "Add all Remove all" at bounding box center [603, 239] width 355 height 26
click at [656, 261] on button "[DATE], October 11: 06:00 PM (Current)" at bounding box center [603, 265] width 355 height 24
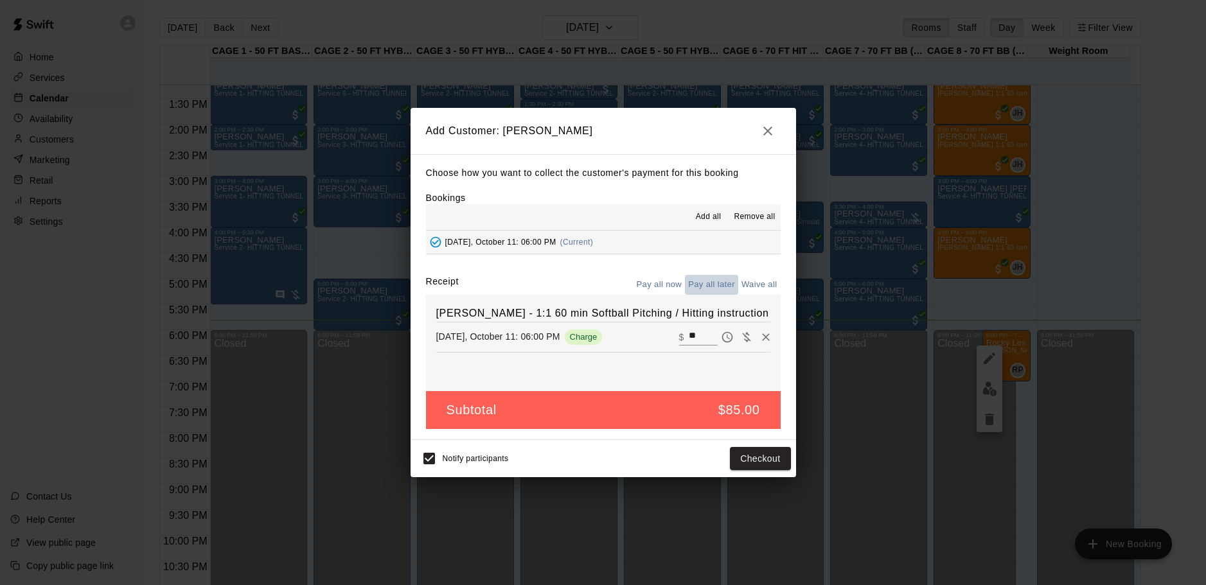
click at [718, 287] on button "Pay all later" at bounding box center [711, 285] width 53 height 20
click at [735, 454] on button "Add customer" at bounding box center [750, 459] width 79 height 24
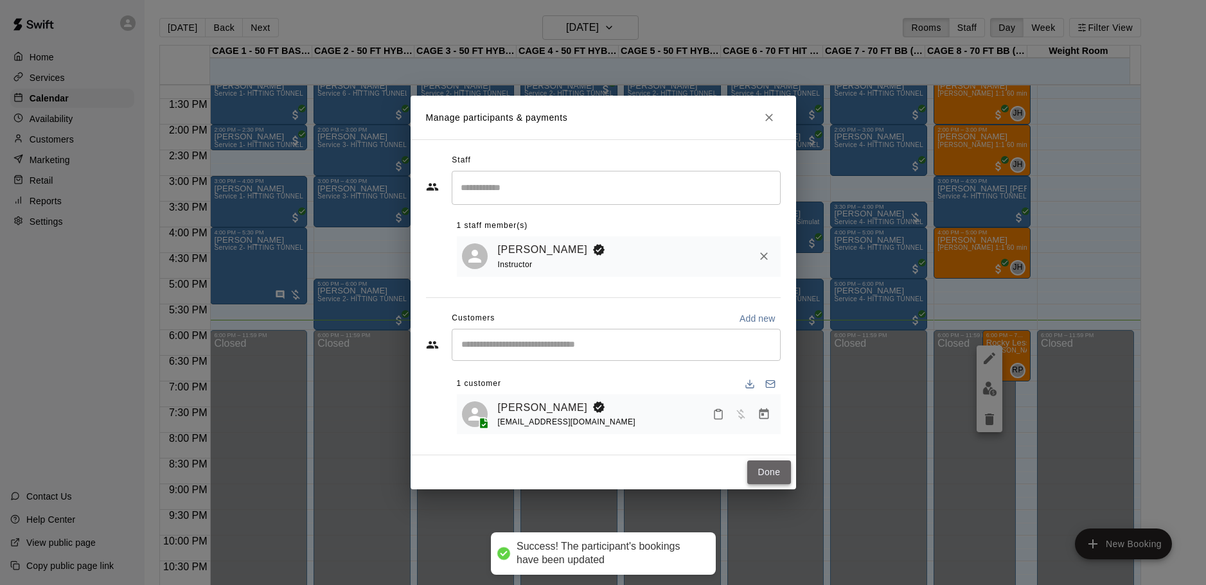
click at [747, 475] on button "Done" at bounding box center [768, 473] width 43 height 24
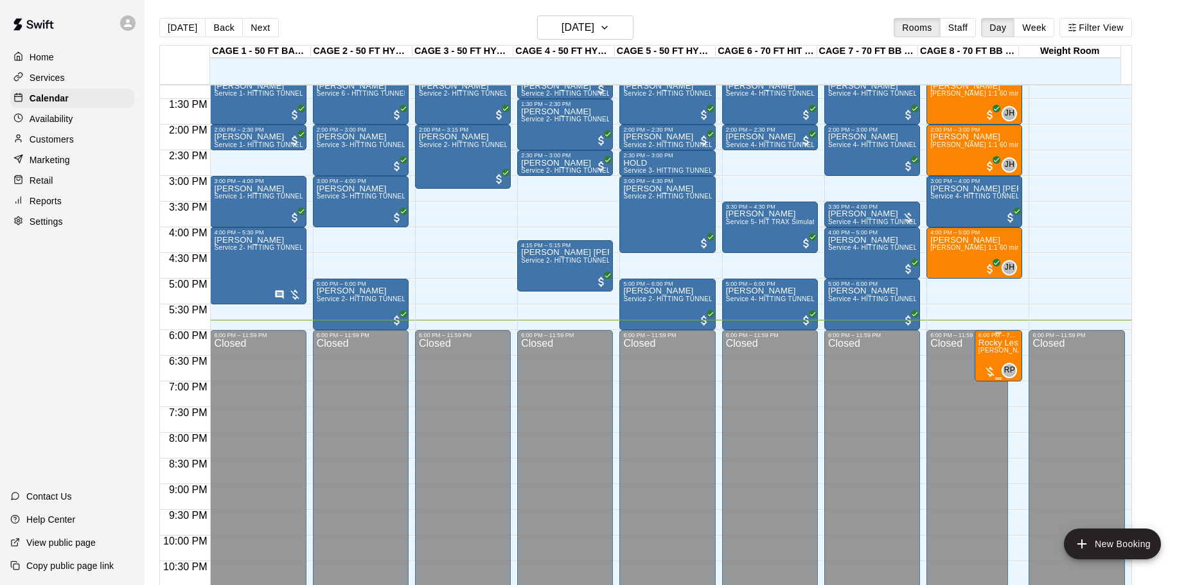
click at [998, 343] on p "Rocky Lesson w/ New Customer" at bounding box center [999, 343] width 40 height 0
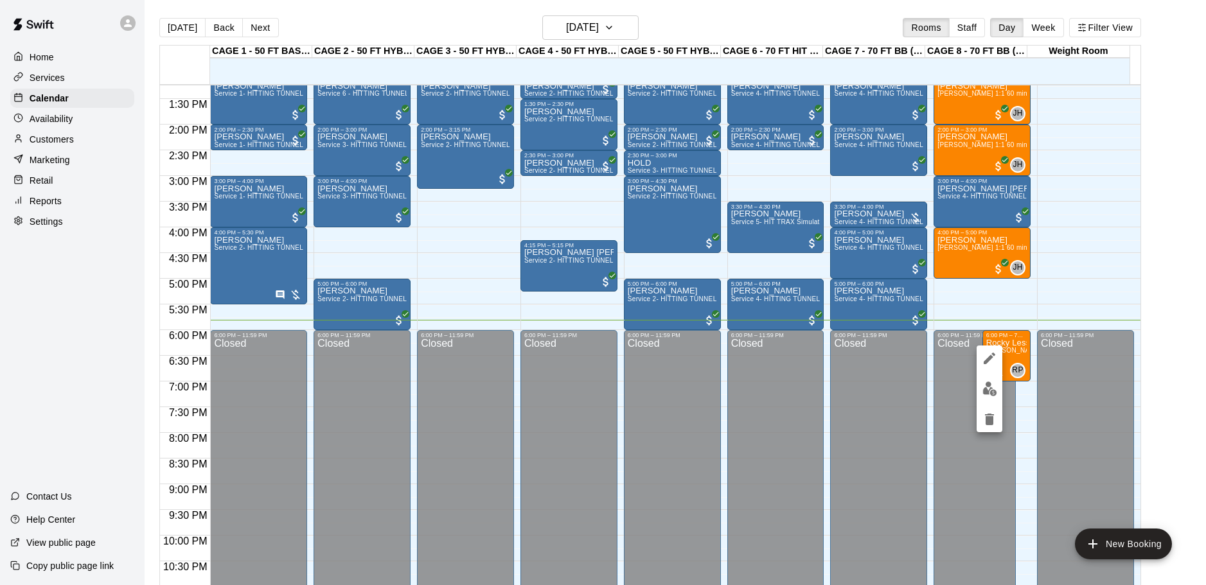
click at [981, 385] on button "edit" at bounding box center [990, 389] width 26 height 25
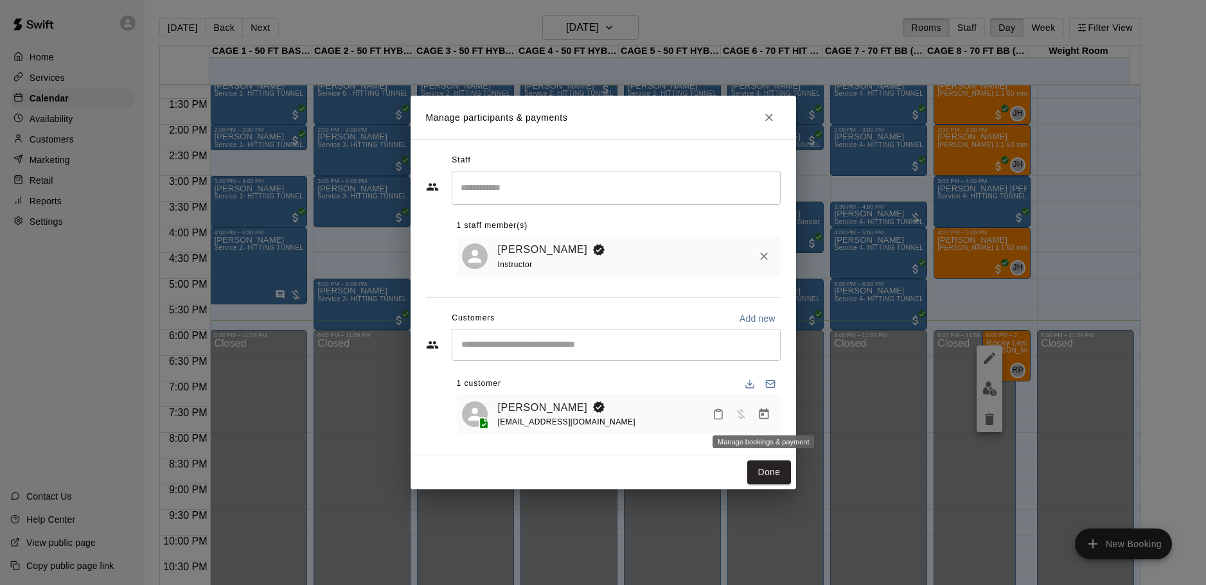
click at [772, 416] on button "Manage bookings & payment" at bounding box center [763, 414] width 23 height 23
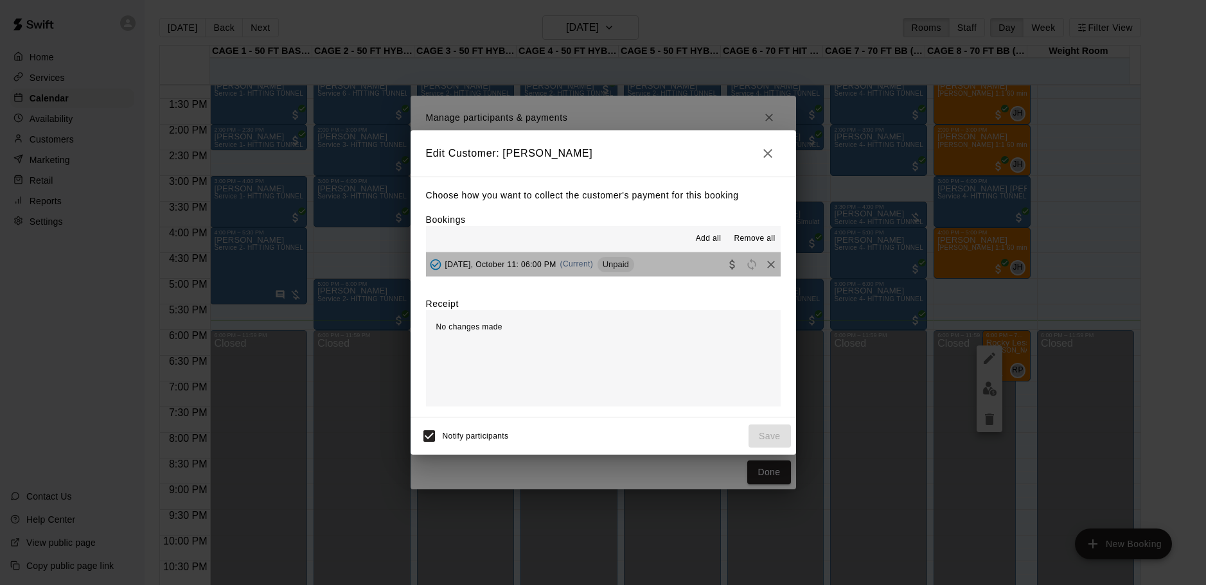
click at [678, 272] on button "[DATE], October 11: 06:00 PM (Current) Unpaid" at bounding box center [603, 265] width 355 height 24
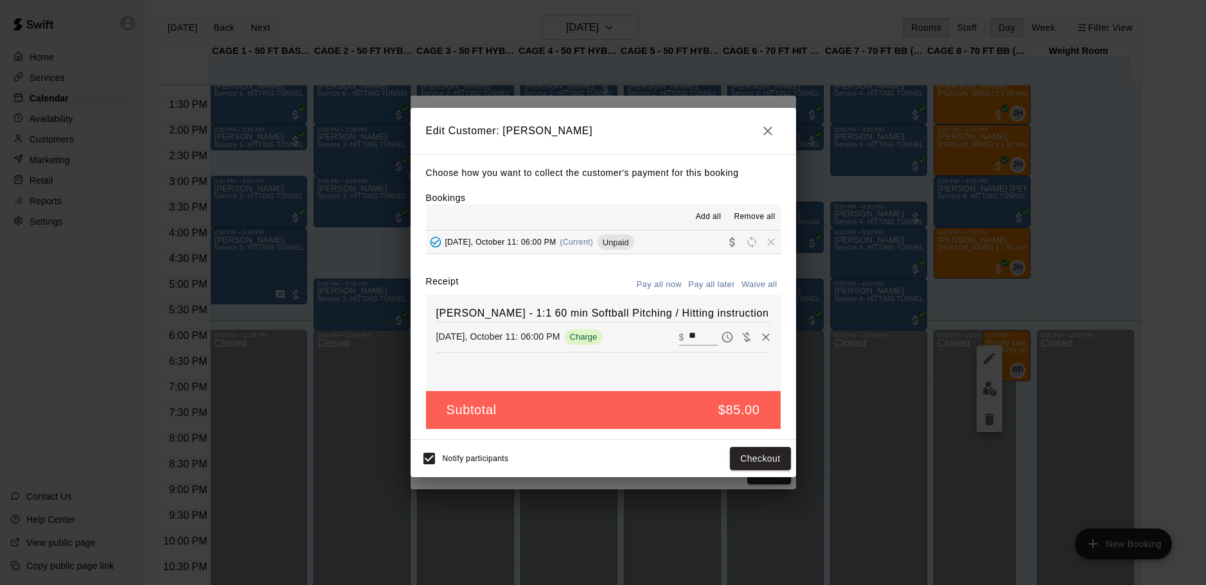
click at [764, 139] on button "button" at bounding box center [768, 131] width 26 height 26
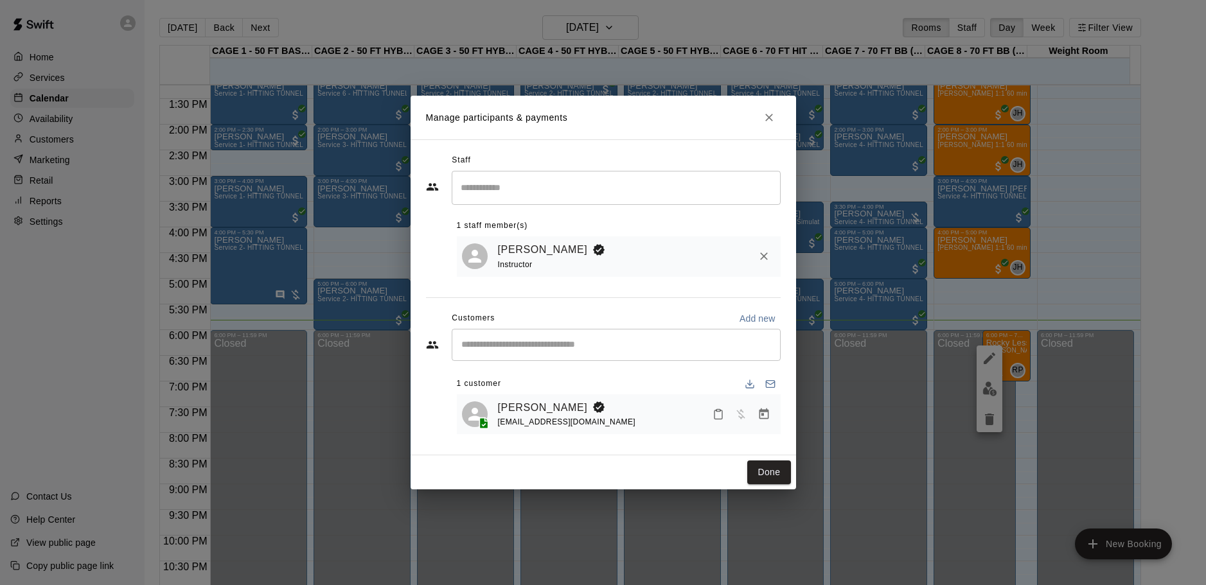
click at [767, 112] on icon "Close" at bounding box center [769, 117] width 13 height 13
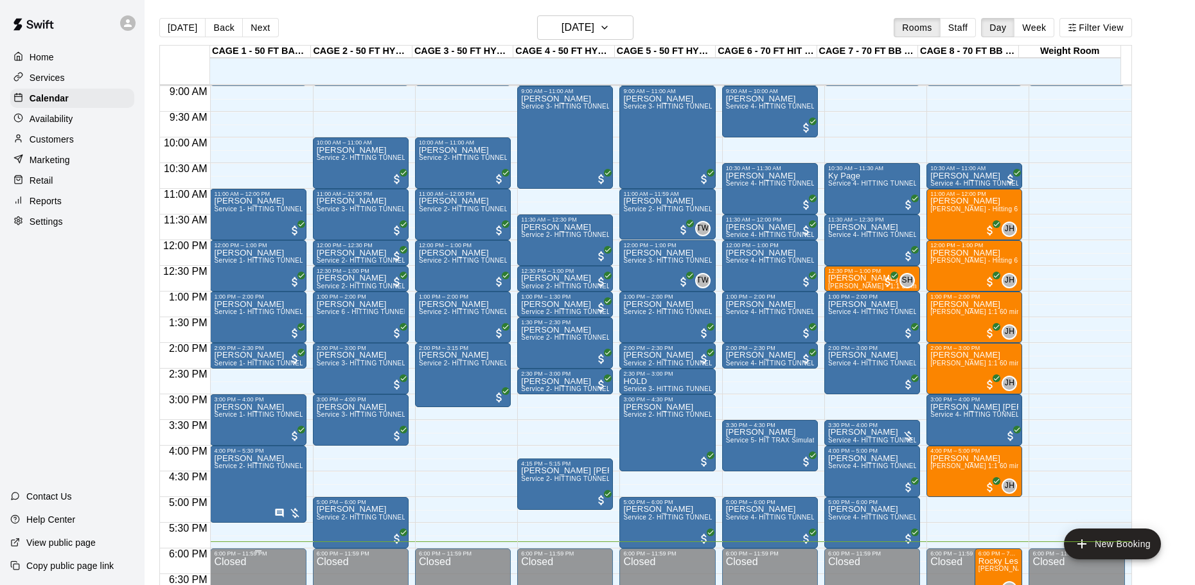
scroll to position [475, 0]
